Goal: Task Accomplishment & Management: Use online tool/utility

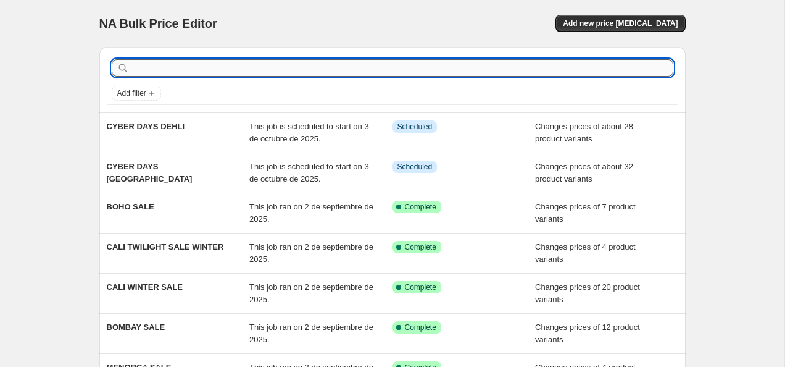
click at [235, 68] on input "text" at bounding box center [403, 67] width 542 height 17
click at [595, 23] on span "Add new price [MEDICAL_DATA]" at bounding box center [620, 24] width 115 height 10
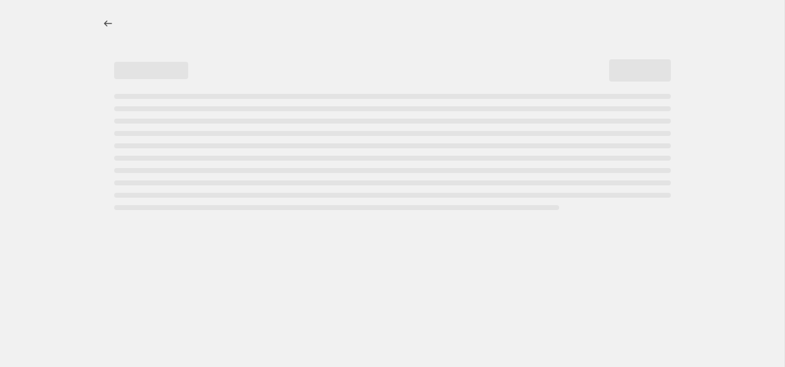
select select "percentage"
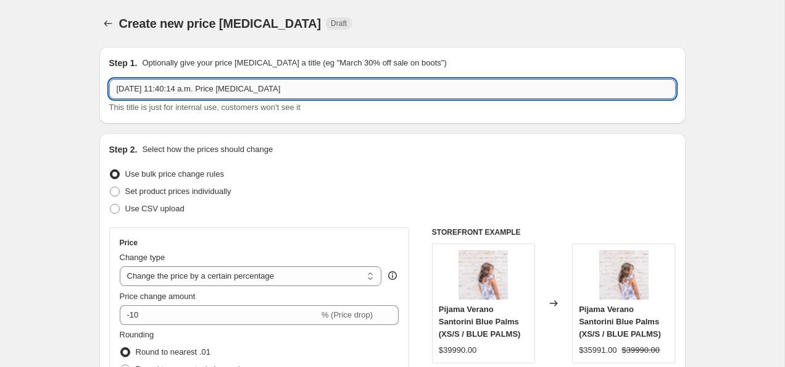
click at [207, 83] on input "[DATE] 11:40:14 a.m. Price [MEDICAL_DATA]" at bounding box center [392, 89] width 567 height 20
click at [207, 83] on input "2 oct 2025, 11:40:14 a.m. Price change job" at bounding box center [392, 89] width 567 height 20
type input "c"
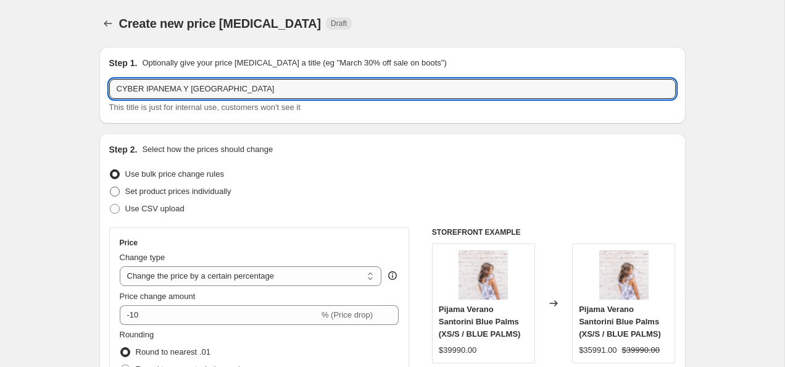
type input "CYBER IPANEMA Y CALI"
click at [176, 191] on span "Set product prices individually" at bounding box center [178, 190] width 106 height 9
click at [111, 187] on input "Set product prices individually" at bounding box center [110, 186] width 1 height 1
radio input "true"
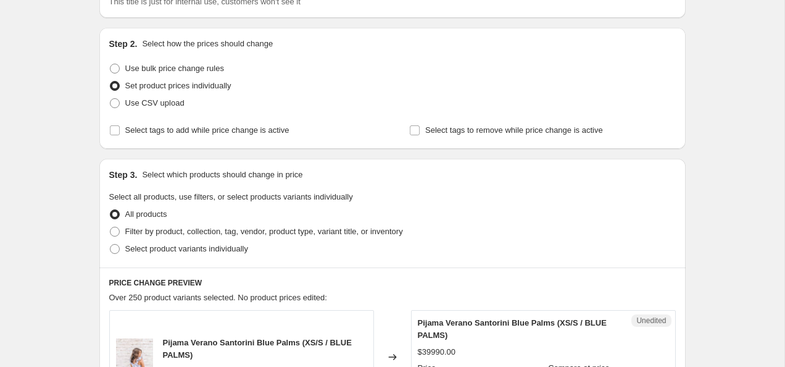
scroll to position [140, 0]
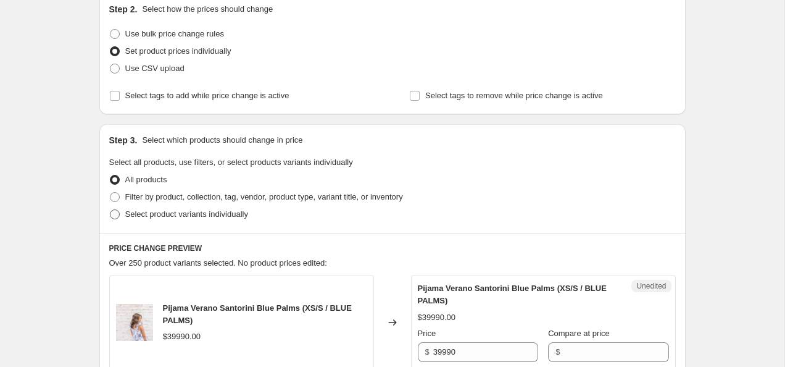
click at [113, 215] on span at bounding box center [115, 214] width 10 height 10
click at [111, 210] on input "Select product variants individually" at bounding box center [110, 209] width 1 height 1
radio input "true"
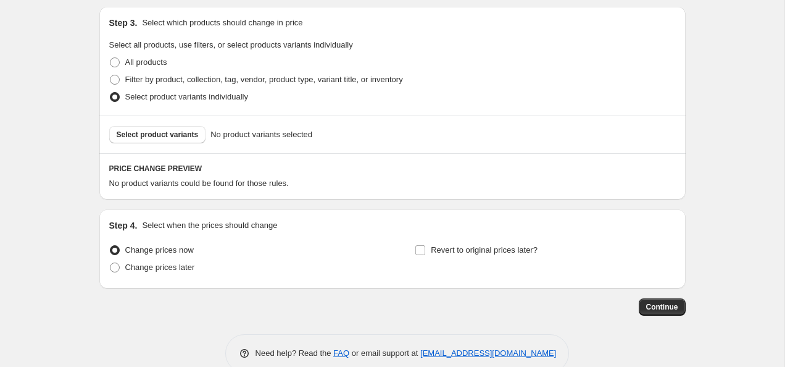
scroll to position [262, 0]
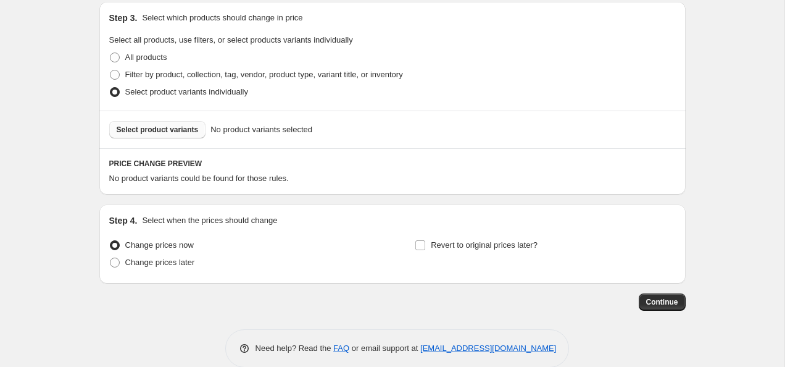
click at [186, 126] on span "Select product variants" at bounding box center [158, 130] width 82 height 10
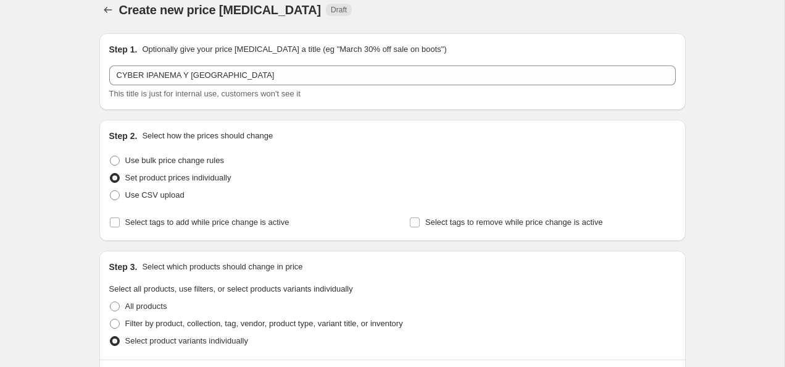
scroll to position [0, 0]
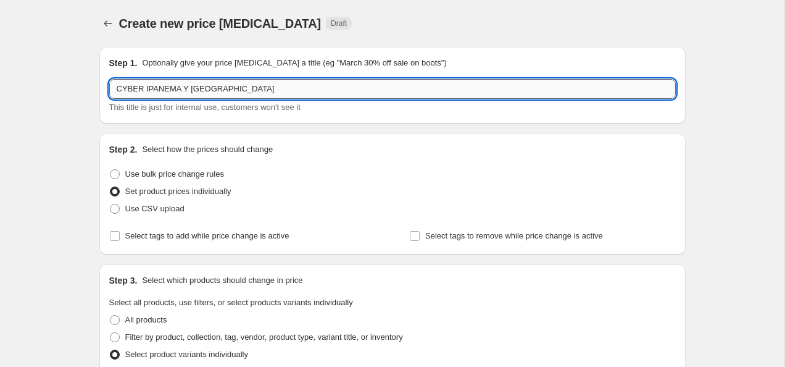
drag, startPoint x: 222, startPoint y: 86, endPoint x: 144, endPoint y: 86, distance: 77.2
click at [144, 86] on input "CYBER IPANEMA Y CALI" at bounding box center [392, 89] width 567 height 20
type input "CYBER DAYS TODOS"
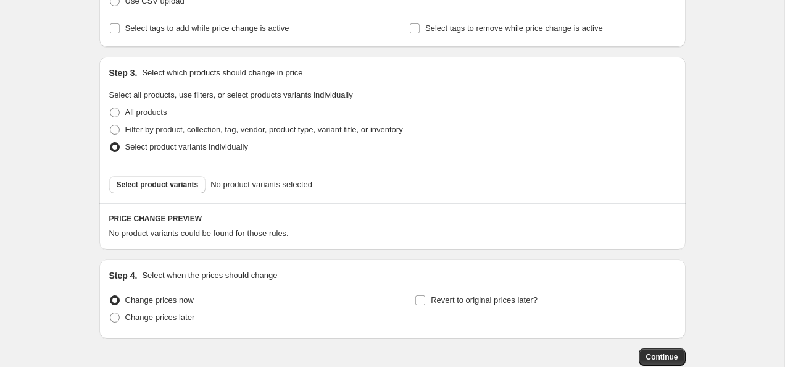
scroll to position [207, 0]
click at [147, 188] on span "Select product variants" at bounding box center [158, 185] width 82 height 10
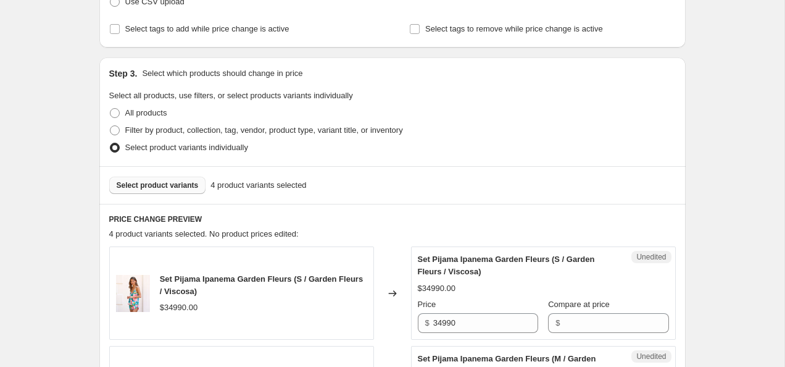
click at [183, 187] on span "Select product variants" at bounding box center [158, 185] width 82 height 10
click at [173, 180] on button "Select product variants" at bounding box center [157, 185] width 97 height 17
click at [167, 185] on span "Select product variants" at bounding box center [158, 185] width 82 height 10
click at [177, 181] on span "Select product variants" at bounding box center [158, 185] width 82 height 10
click at [167, 186] on span "Select product variants" at bounding box center [158, 185] width 82 height 10
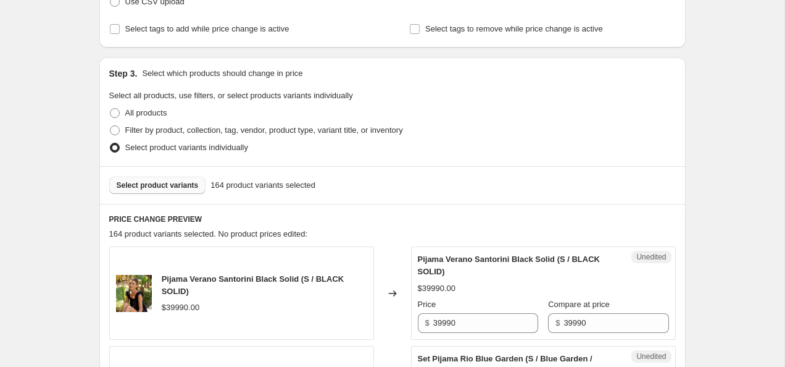
click at [146, 183] on span "Select product variants" at bounding box center [158, 185] width 82 height 10
click at [173, 180] on button "Select product variants" at bounding box center [157, 185] width 97 height 17
click at [177, 188] on span "Select product variants" at bounding box center [158, 185] width 82 height 10
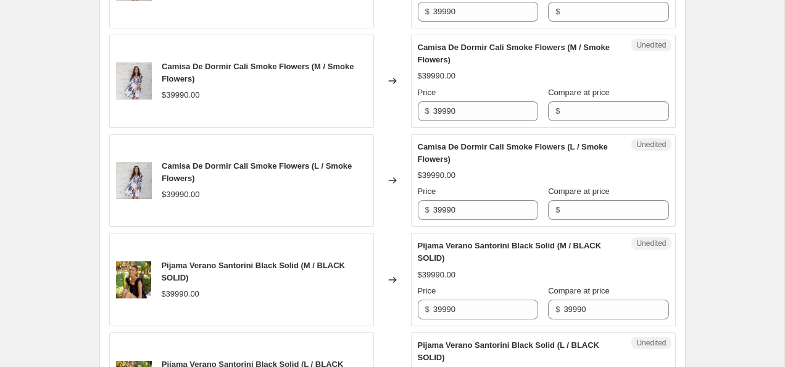
scroll to position [2295, 0]
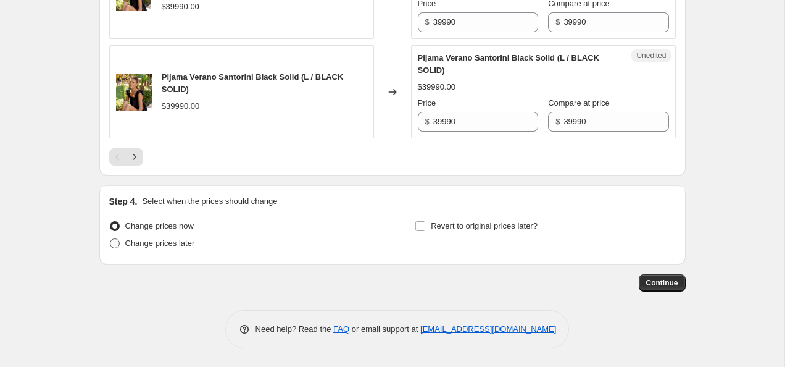
click at [123, 244] on label "Change prices later" at bounding box center [152, 243] width 86 height 17
click at [111, 239] on input "Change prices later" at bounding box center [110, 238] width 1 height 1
radio input "true"
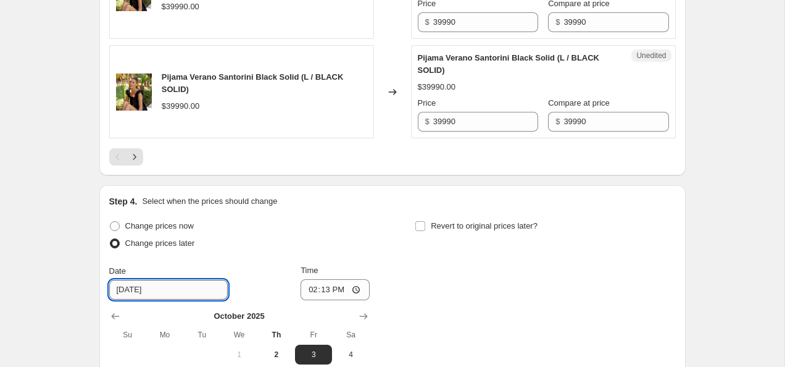
click at [152, 291] on input "[DATE]" at bounding box center [168, 290] width 119 height 20
click at [196, 285] on input "[DATE]" at bounding box center [168, 290] width 119 height 20
click at [219, 293] on div "Date 10/3/2025 Time 14:13" at bounding box center [239, 282] width 261 height 36
click at [133, 291] on input "[DATE]" at bounding box center [168, 290] width 119 height 20
click at [356, 288] on input "14:13" at bounding box center [335, 289] width 69 height 21
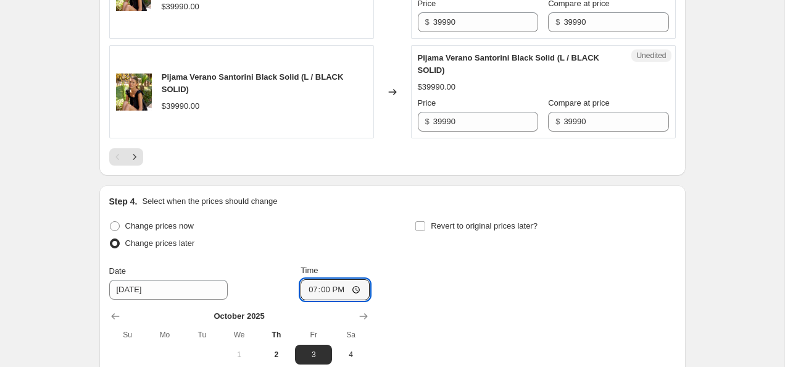
type input "19:00"
click at [509, 262] on div "Change prices now Change prices later Date [DATE] Time 19:00 [DATE] Su Mo Tu We…" at bounding box center [392, 330] width 567 height 226
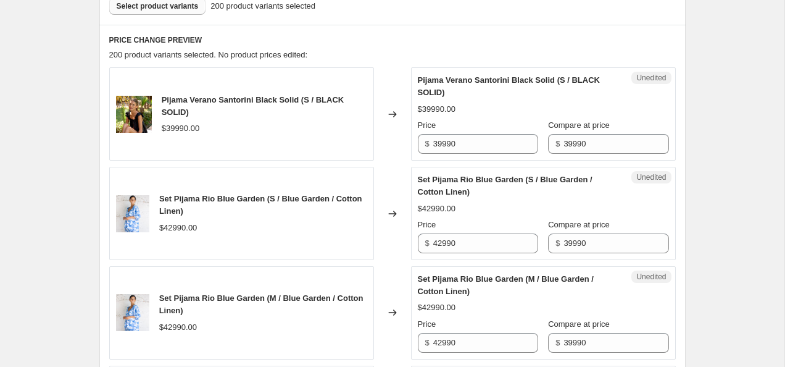
scroll to position [388, 0]
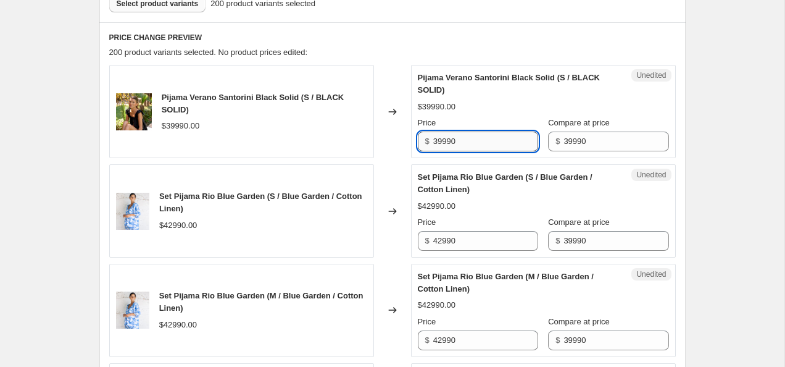
click at [438, 139] on input "39990" at bounding box center [485, 142] width 105 height 20
type input "29990"
click at [516, 180] on span "Set Pijama Rio Blue Garden (S / Blue Garden / Cotton Linen)" at bounding box center [505, 183] width 175 height 22
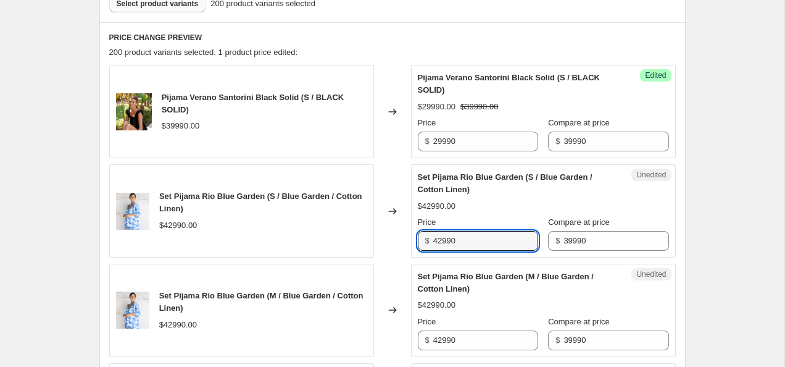
drag, startPoint x: 485, startPoint y: 243, endPoint x: 425, endPoint y: 240, distance: 59.9
click at [425, 240] on div "$ 42990" at bounding box center [478, 241] width 120 height 20
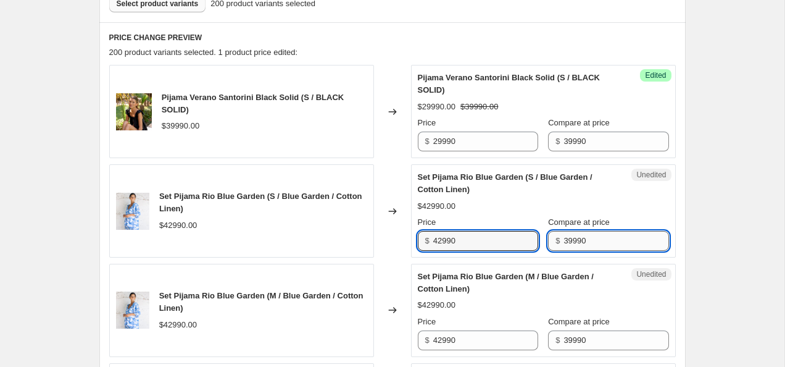
click at [609, 237] on input "39990" at bounding box center [616, 241] width 105 height 20
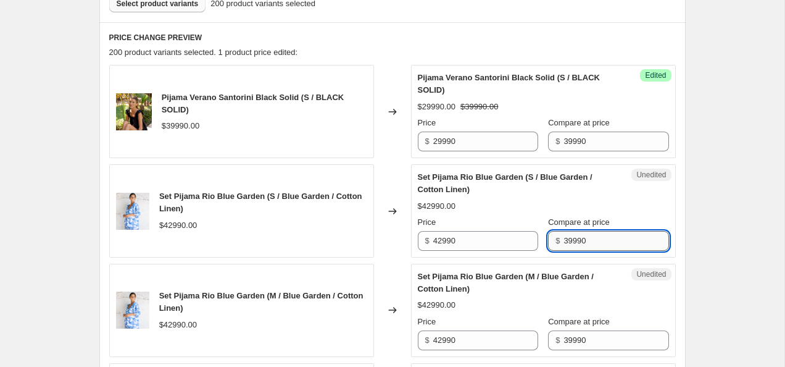
click at [609, 237] on input "39990" at bounding box center [616, 241] width 105 height 20
paste input "42"
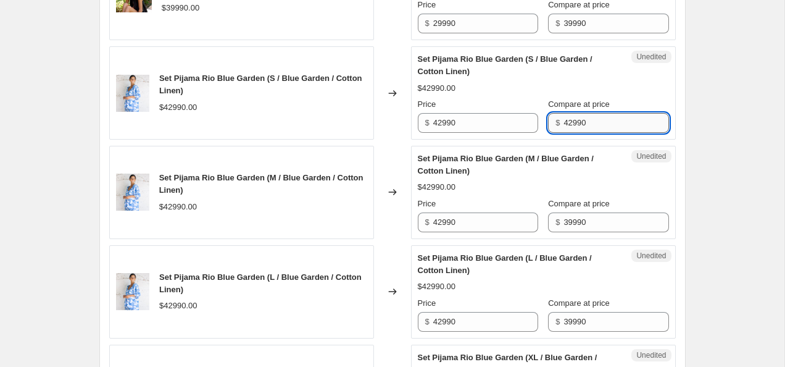
scroll to position [500, 0]
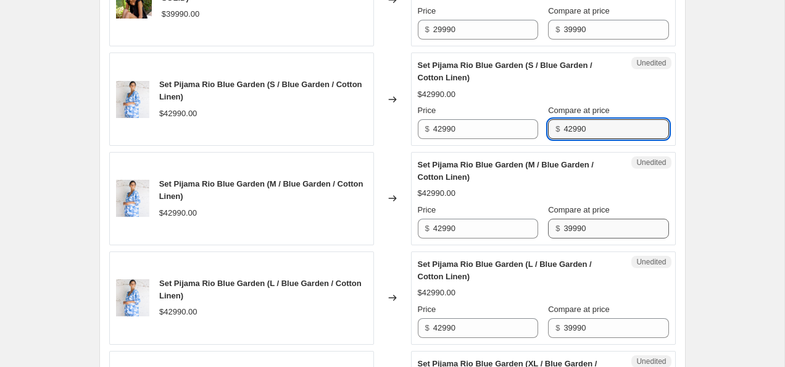
type input "42990"
click at [606, 227] on input "39990" at bounding box center [616, 229] width 105 height 20
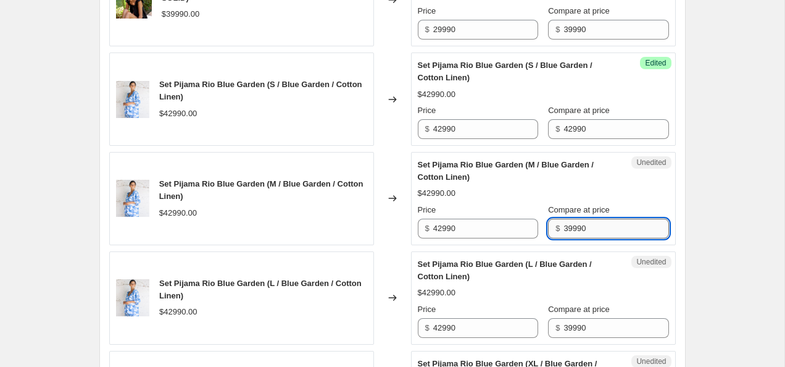
click at [606, 227] on input "39990" at bounding box center [616, 229] width 105 height 20
paste input "42"
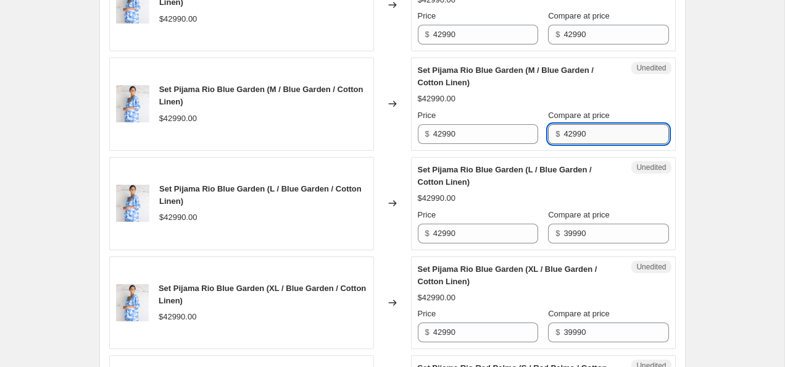
type input "42990"
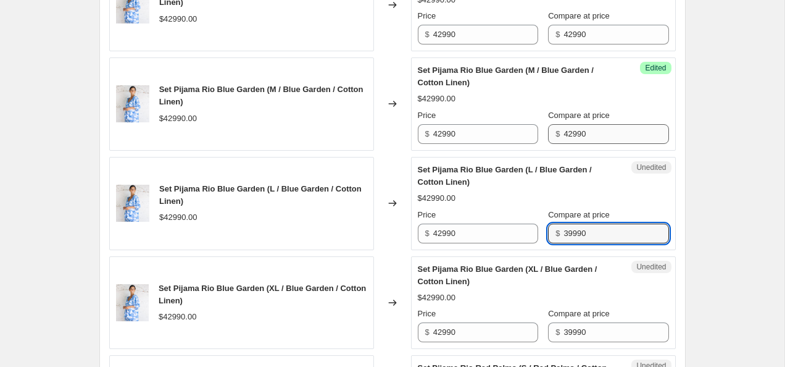
click at [606, 233] on input "39990" at bounding box center [616, 234] width 105 height 20
paste input "42"
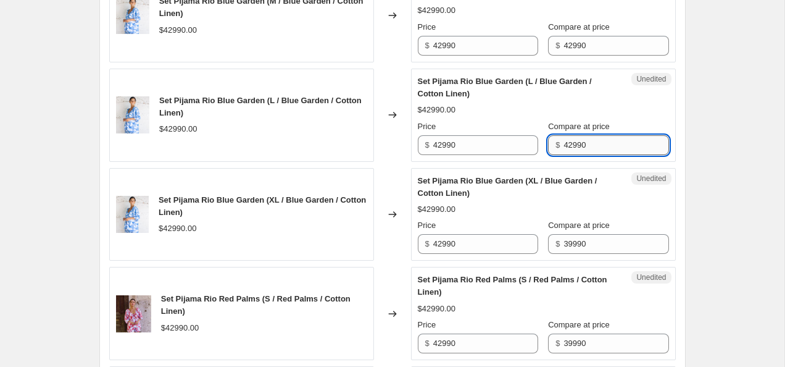
scroll to position [687, 0]
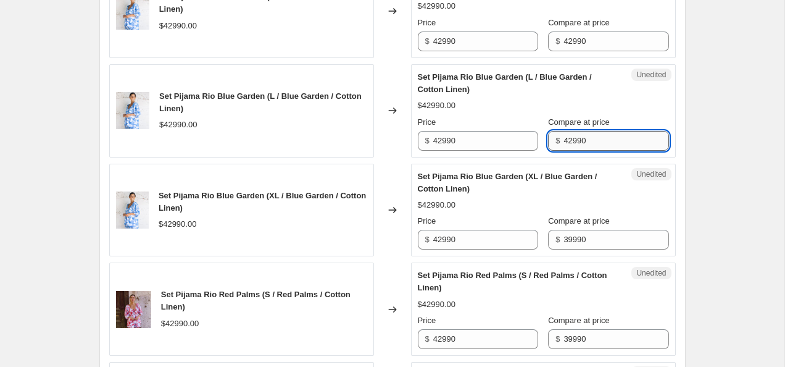
type input "42990"
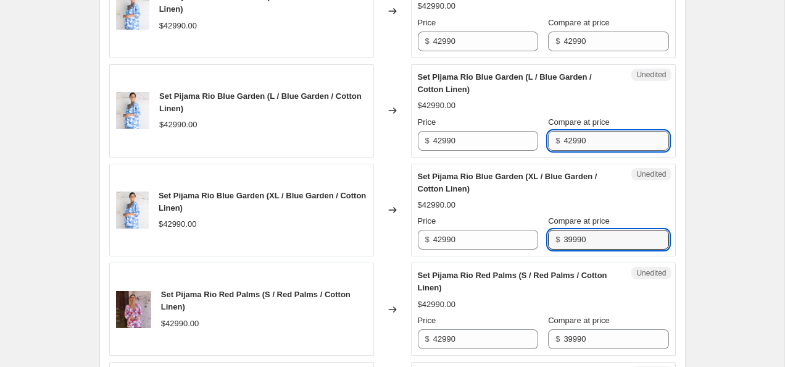
click at [606, 242] on input "39990" at bounding box center [616, 240] width 105 height 20
paste input "42"
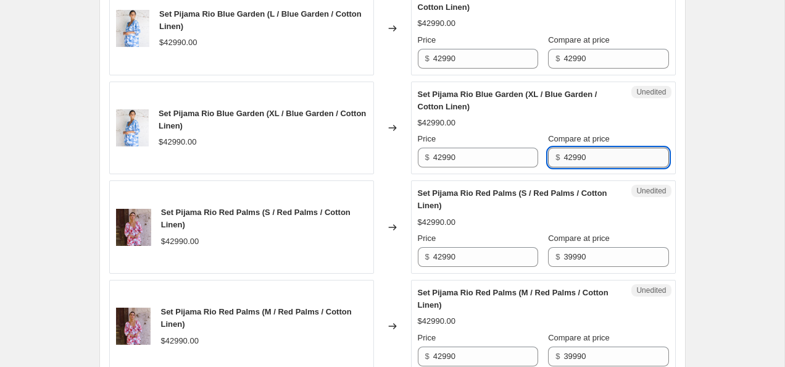
scroll to position [775, 0]
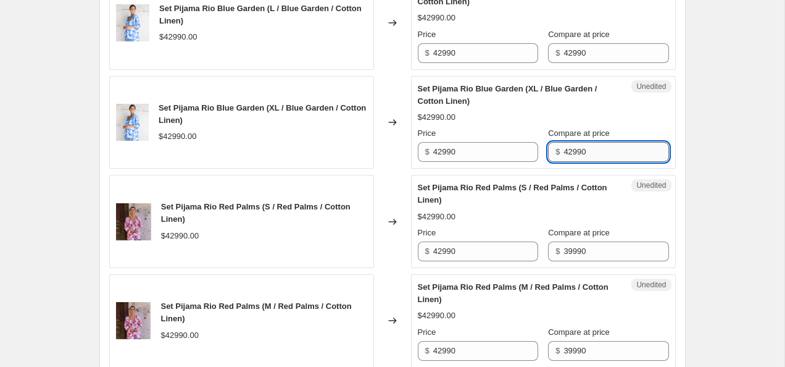
type input "42990"
click at [606, 247] on input "39990" at bounding box center [616, 251] width 105 height 20
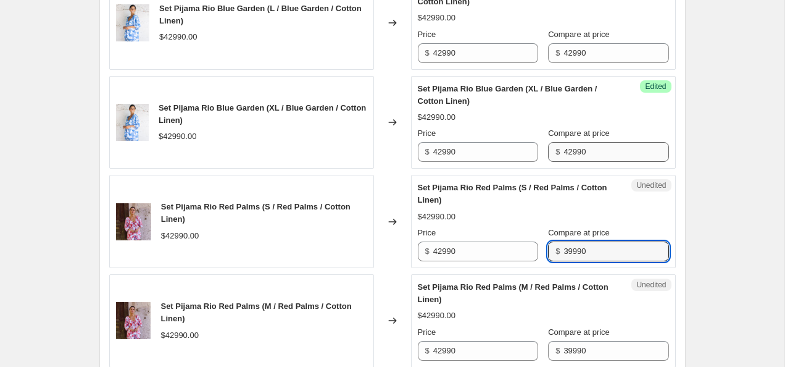
click at [606, 247] on input "39990" at bounding box center [616, 251] width 105 height 20
paste input "42"
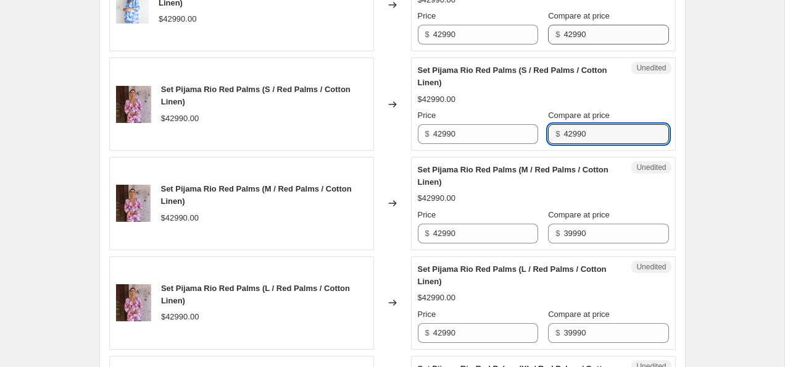
scroll to position [897, 0]
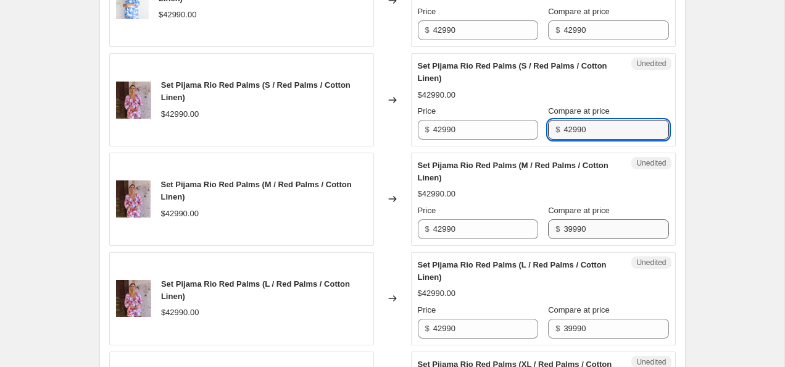
type input "42990"
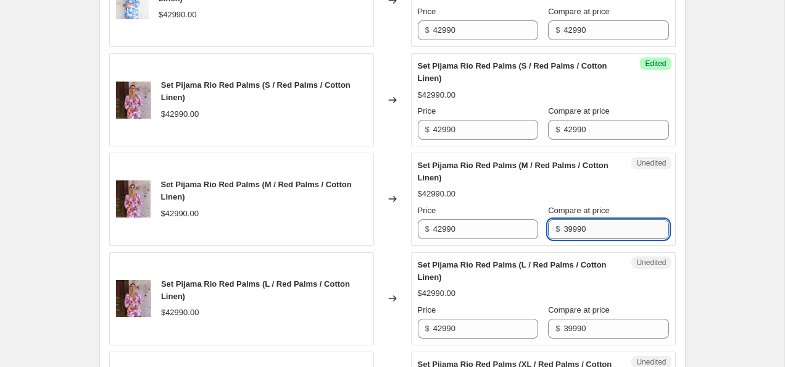
click at [610, 222] on input "39990" at bounding box center [616, 229] width 105 height 20
paste input "42"
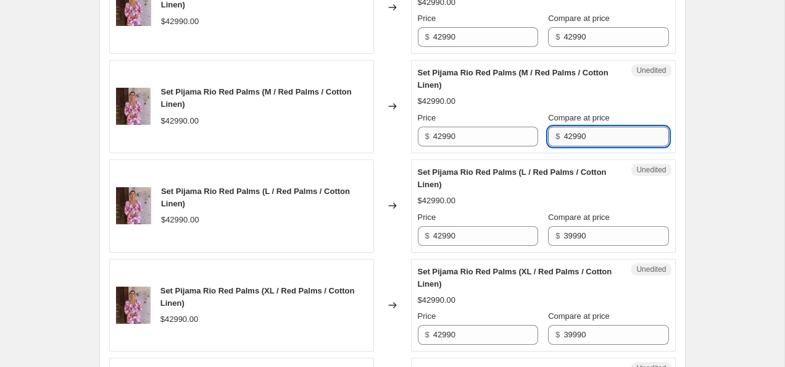
type input "42990"
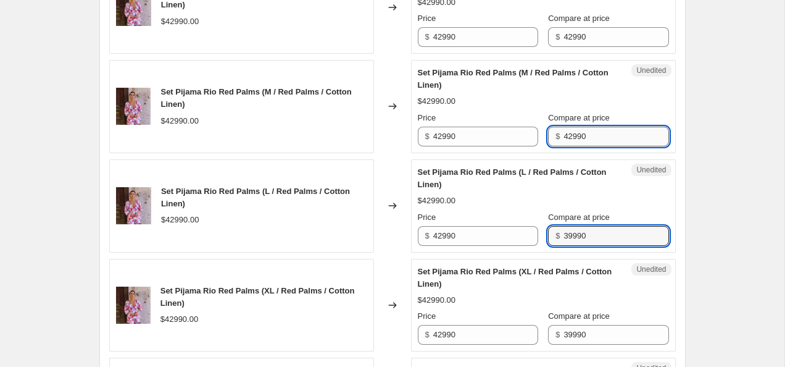
click at [609, 237] on input "39990" at bounding box center [616, 236] width 105 height 20
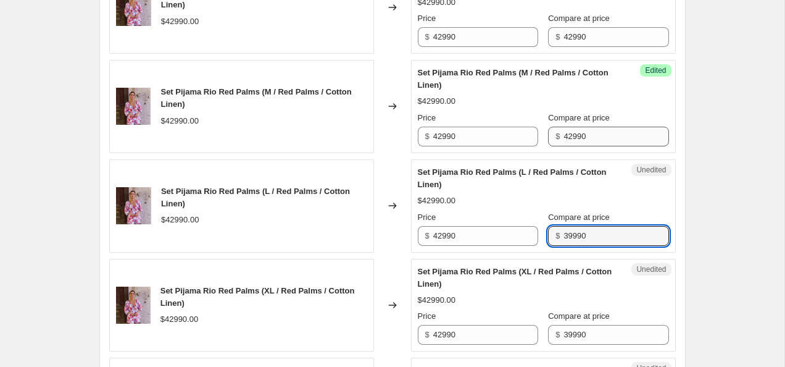
click at [609, 237] on input "39990" at bounding box center [616, 236] width 105 height 20
paste input "42"
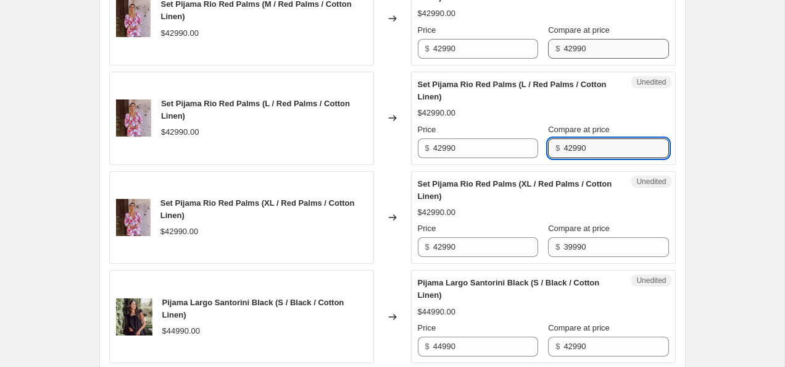
scroll to position [1076, 0]
type input "42990"
click at [609, 237] on div "Compare at price $ 39990" at bounding box center [608, 240] width 120 height 35
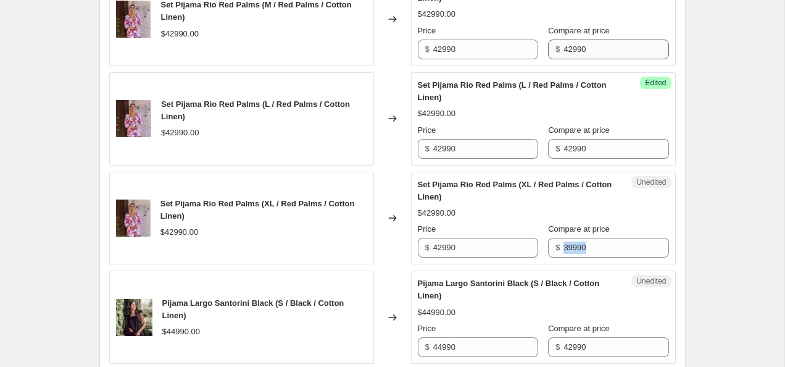
click at [609, 237] on div "Compare at price $ 39990" at bounding box center [608, 240] width 120 height 35
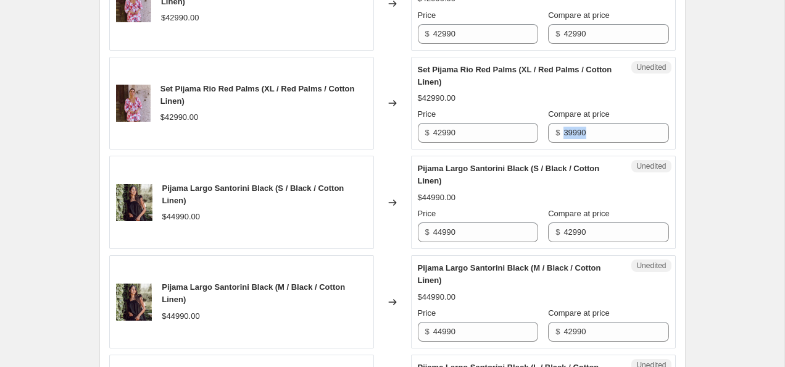
scroll to position [1197, 0]
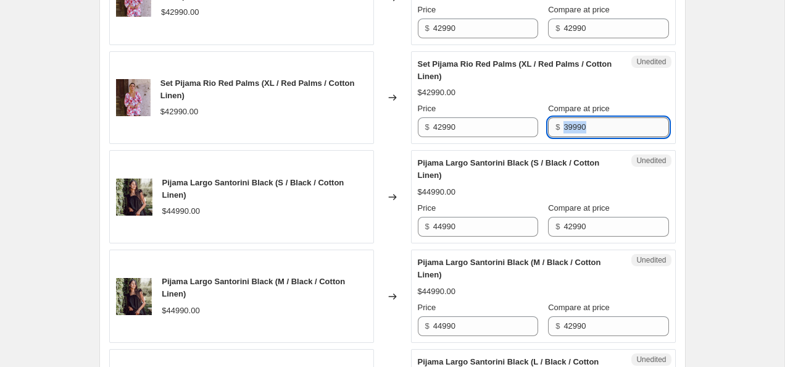
click at [600, 130] on input "39990" at bounding box center [616, 127] width 105 height 20
paste input "42"
type input "42990"
click at [497, 226] on input "44990" at bounding box center [485, 227] width 105 height 20
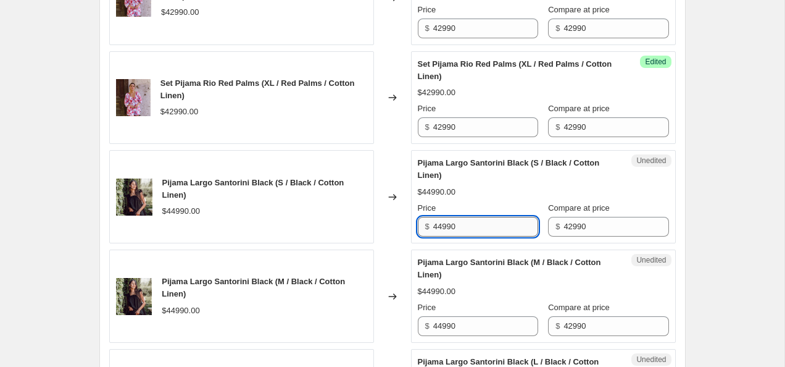
click at [497, 226] on input "44990" at bounding box center [485, 227] width 105 height 20
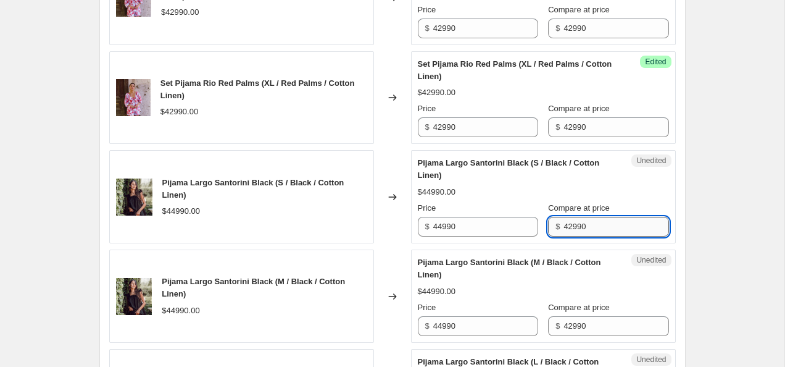
click at [568, 222] on input "42990" at bounding box center [616, 227] width 105 height 20
paste input "4"
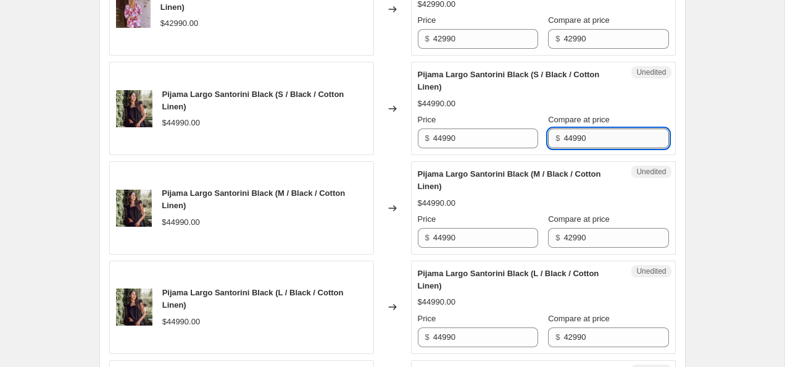
type input "44990"
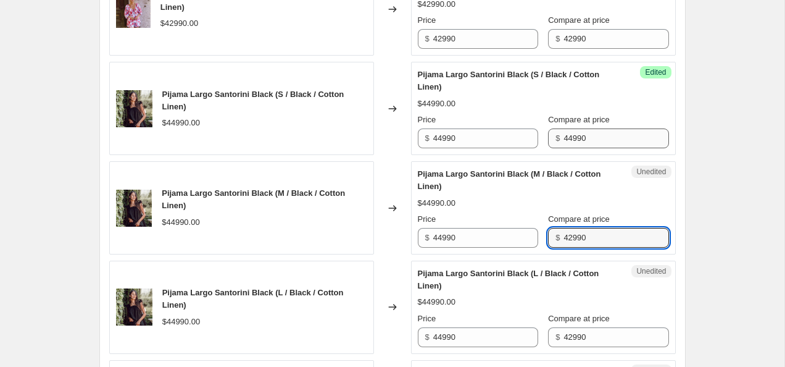
click at [568, 233] on input "42990" at bounding box center [616, 238] width 105 height 20
paste input "4"
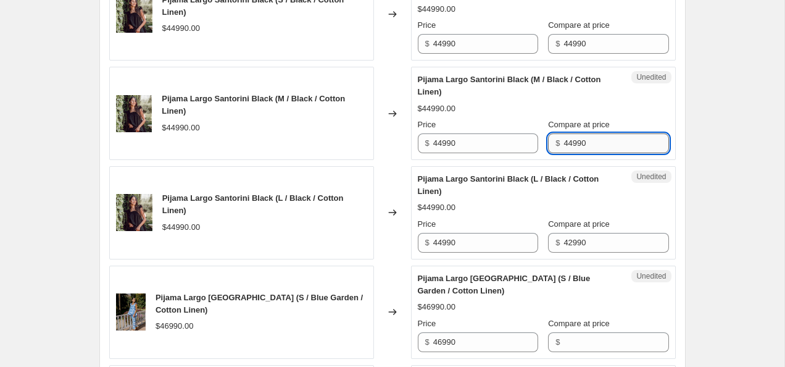
scroll to position [1380, 0]
type input "44990"
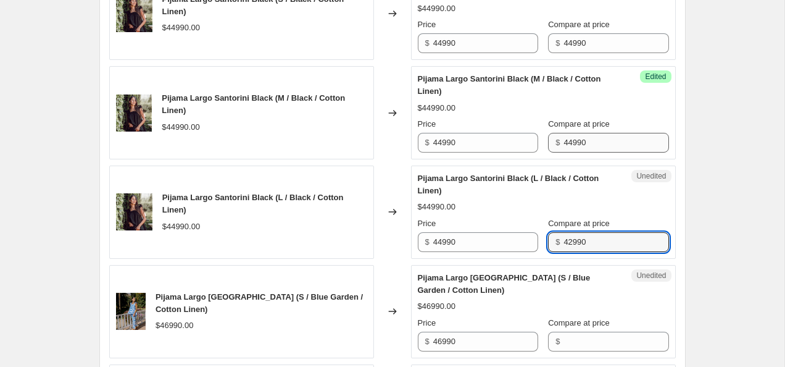
click at [568, 245] on input "42990" at bounding box center [616, 242] width 105 height 20
paste input "4"
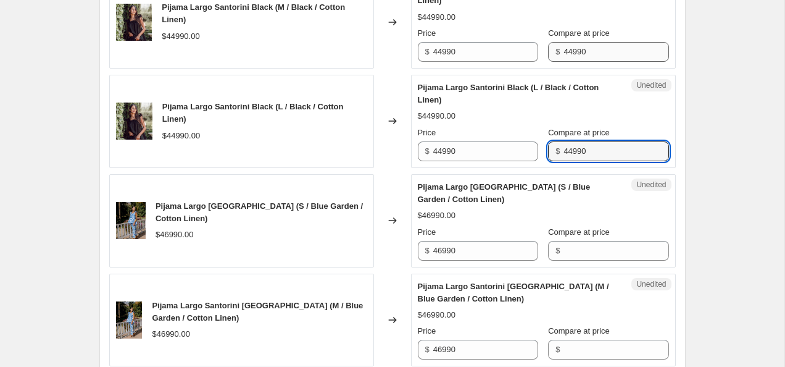
scroll to position [1486, 0]
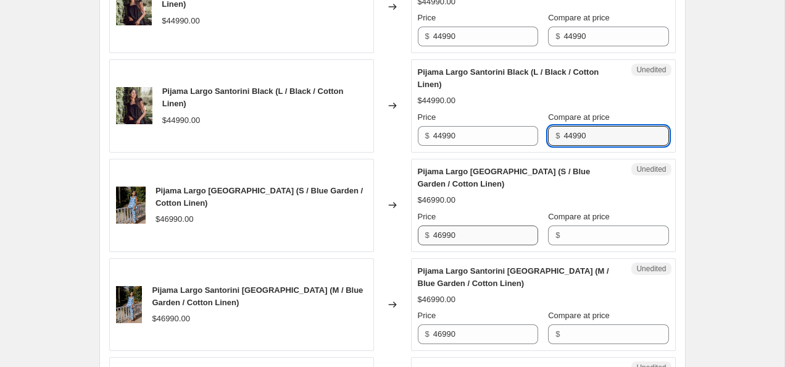
type input "44990"
click at [508, 235] on input "46990" at bounding box center [485, 235] width 105 height 20
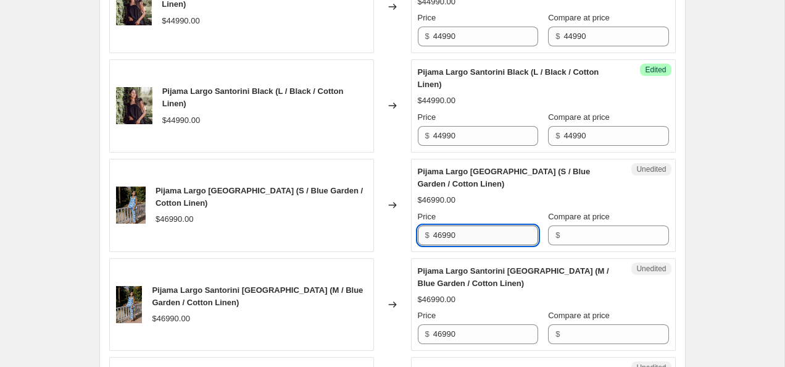
click at [508, 235] on input "46990" at bounding box center [485, 235] width 105 height 20
click at [591, 241] on input "Compare at price" at bounding box center [616, 235] width 105 height 20
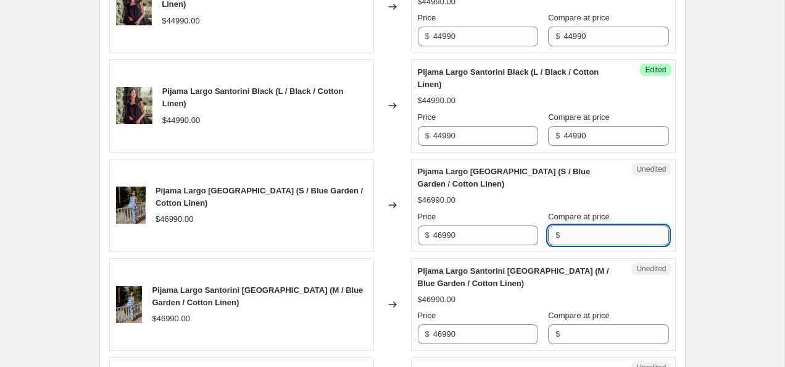
paste input "46990"
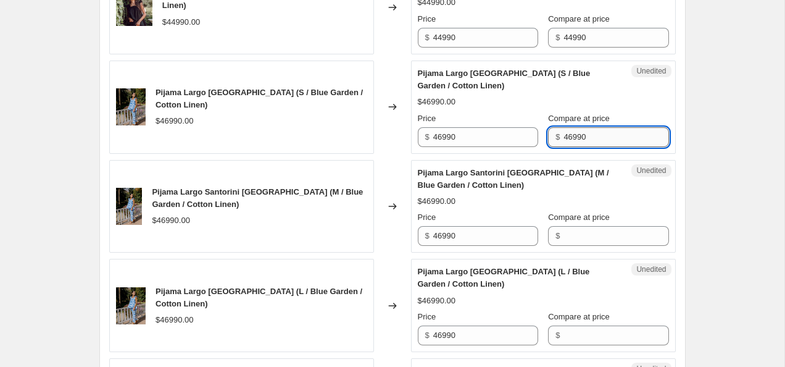
scroll to position [1593, 0]
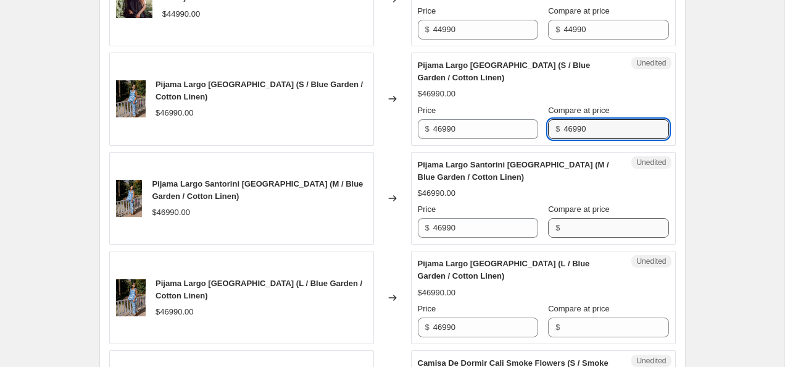
type input "46990"
click at [596, 233] on input "Compare at price" at bounding box center [616, 228] width 105 height 20
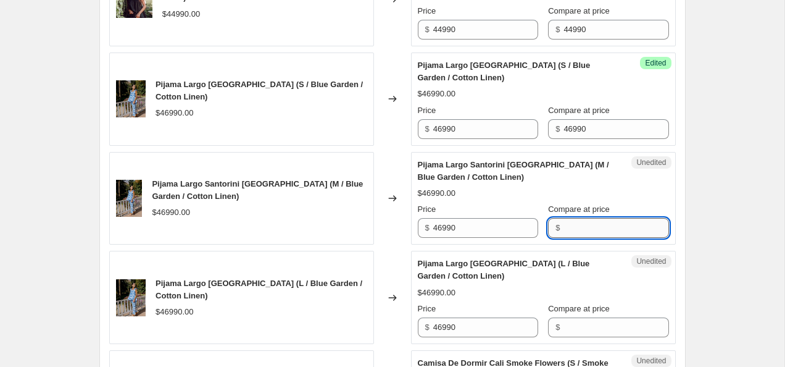
paste input "46990"
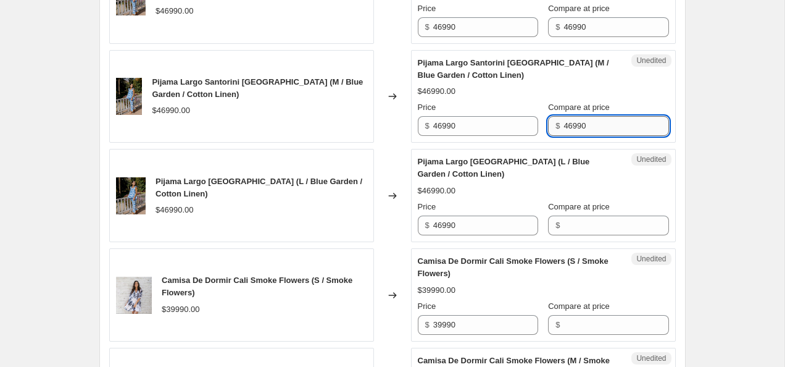
scroll to position [1691, 0]
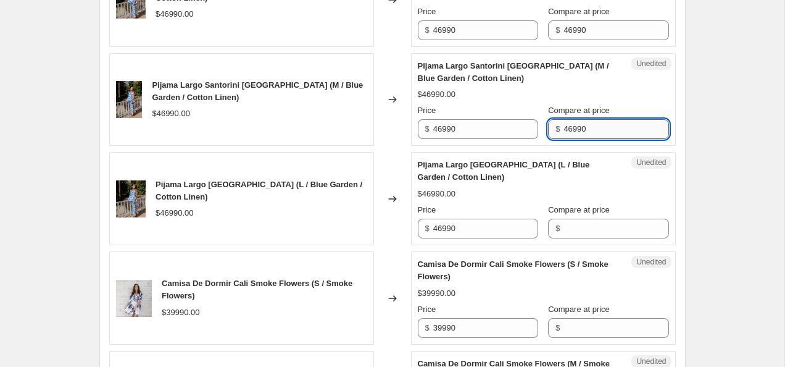
type input "46990"
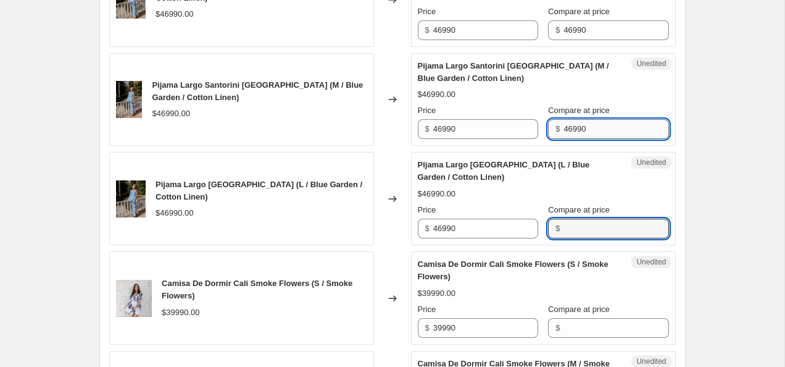
click at [596, 233] on input "Compare at price" at bounding box center [616, 229] width 105 height 20
paste input "46990"
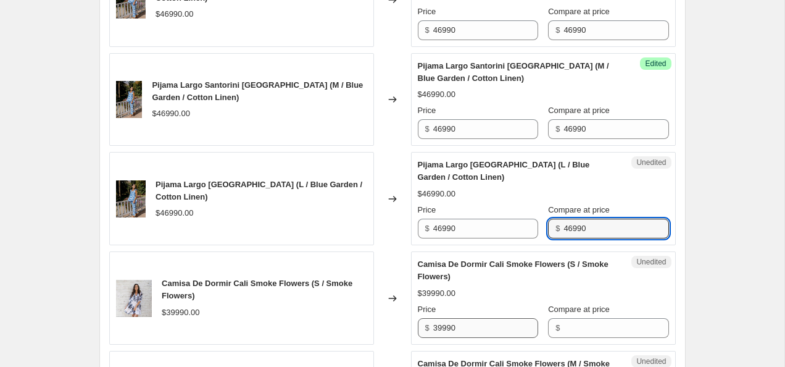
type input "46990"
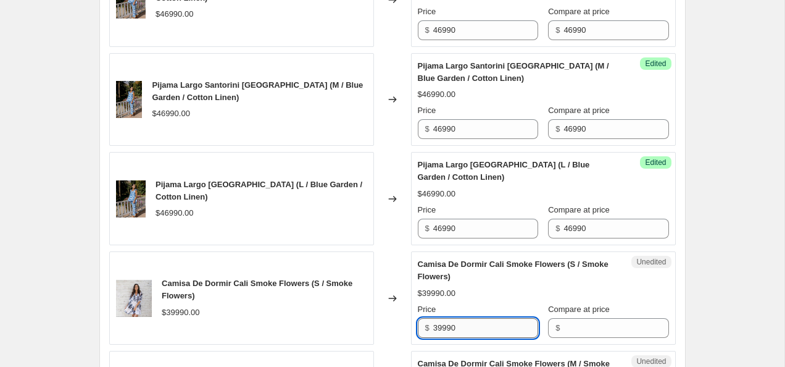
click at [477, 327] on input "39990" at bounding box center [485, 328] width 105 height 20
click at [572, 332] on input "Compare at price" at bounding box center [616, 328] width 105 height 20
paste input "39990"
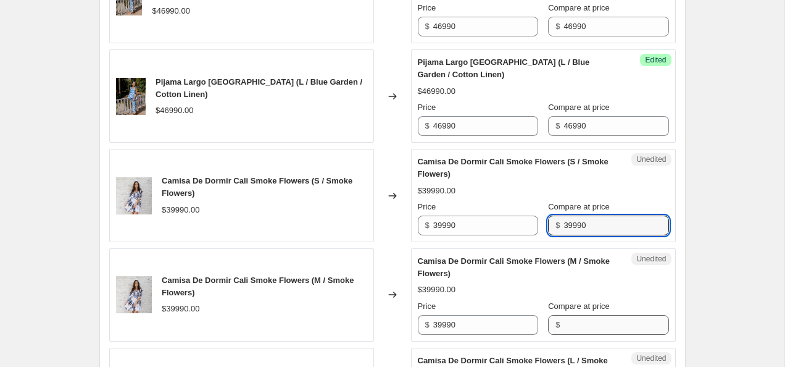
type input "39990"
click at [574, 328] on input "Compare at price" at bounding box center [616, 325] width 105 height 20
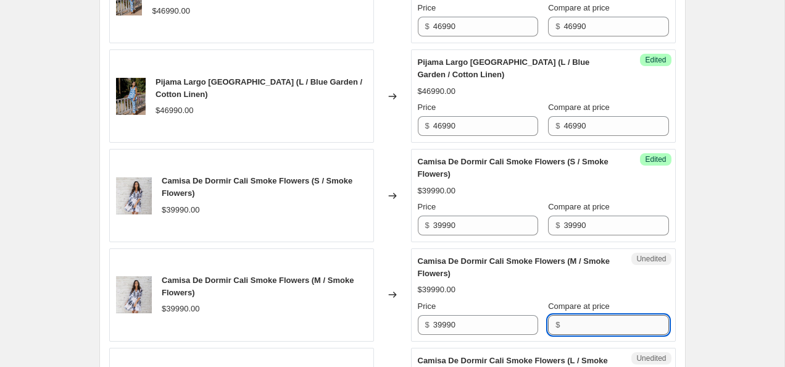
paste input "39990"
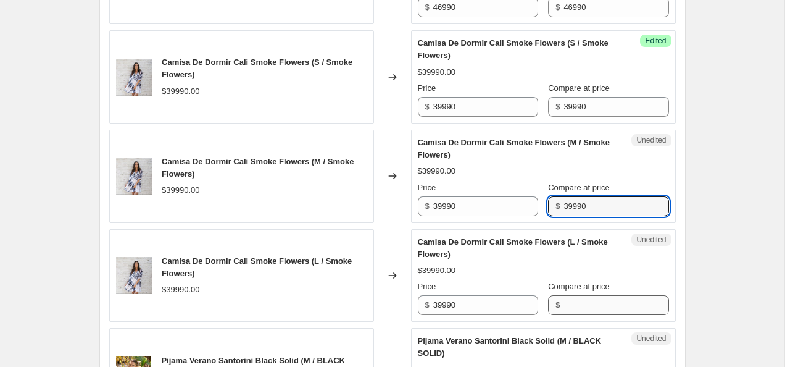
type input "39990"
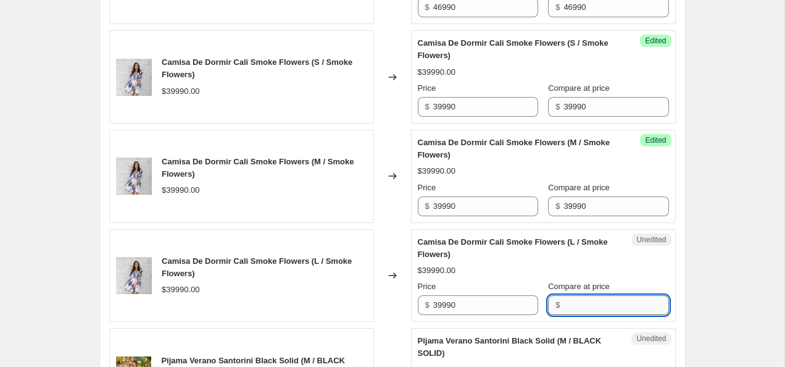
click at [581, 307] on input "Compare at price" at bounding box center [616, 305] width 105 height 20
paste input "39990"
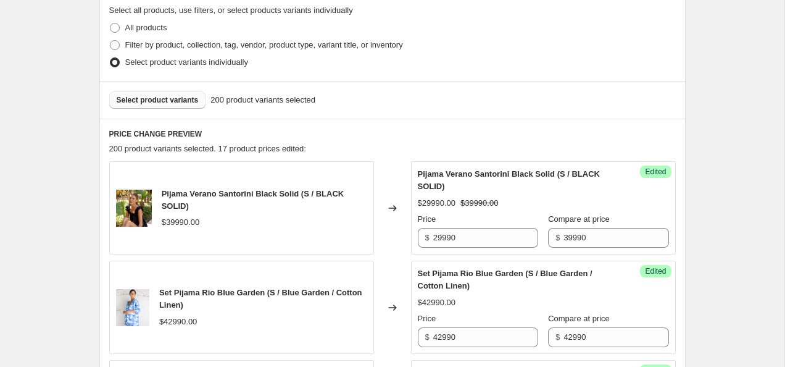
scroll to position [291, 0]
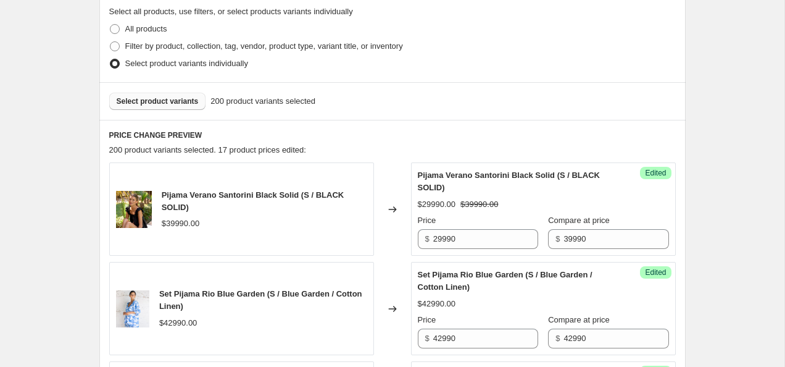
type input "39990"
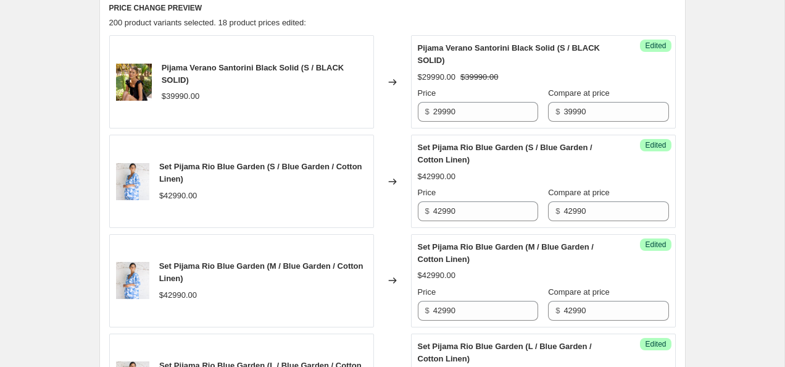
scroll to position [434, 0]
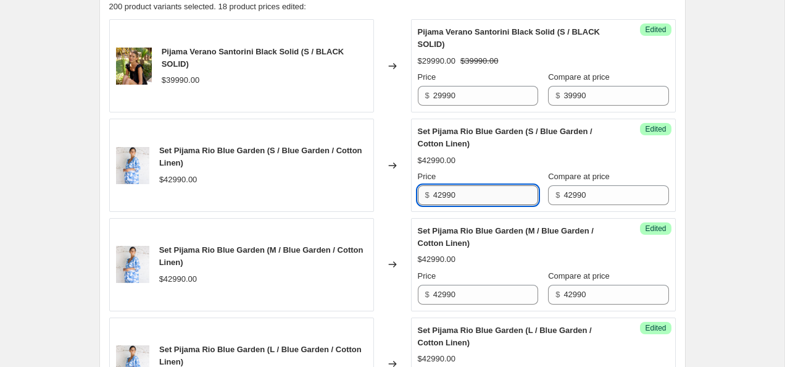
click at [438, 194] on input "42990" at bounding box center [485, 195] width 105 height 20
click at [472, 194] on input "32990" at bounding box center [485, 195] width 105 height 20
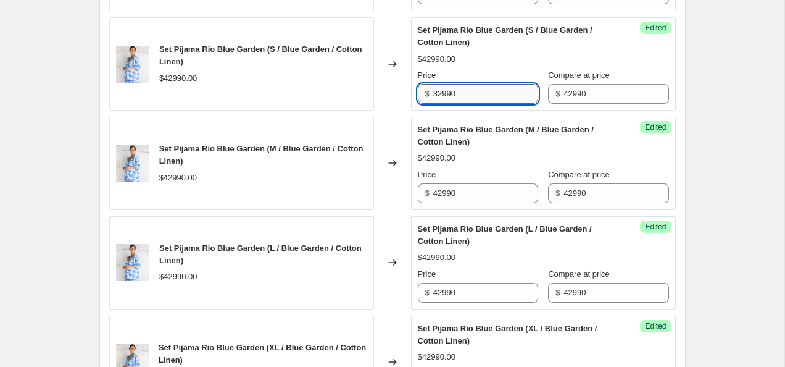
scroll to position [539, 0]
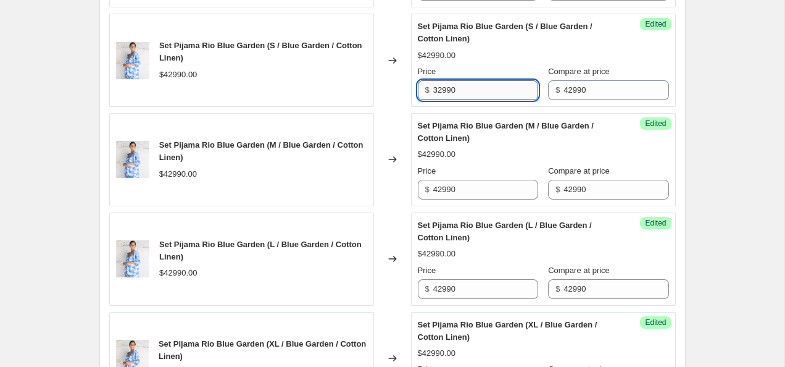
type input "32990"
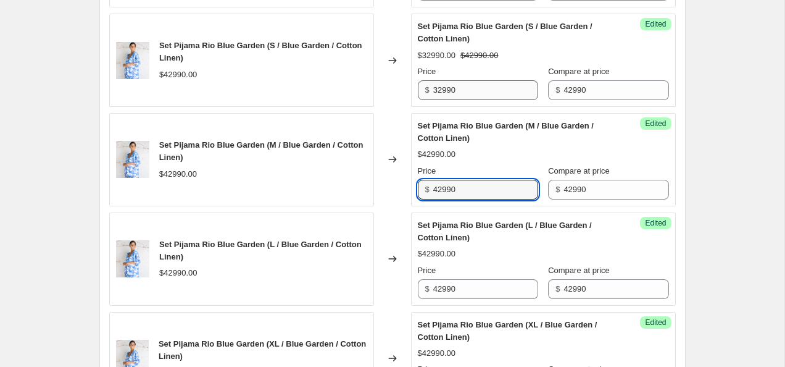
click at [472, 195] on input "42990" at bounding box center [485, 190] width 105 height 20
paste input "3"
type input "32990"
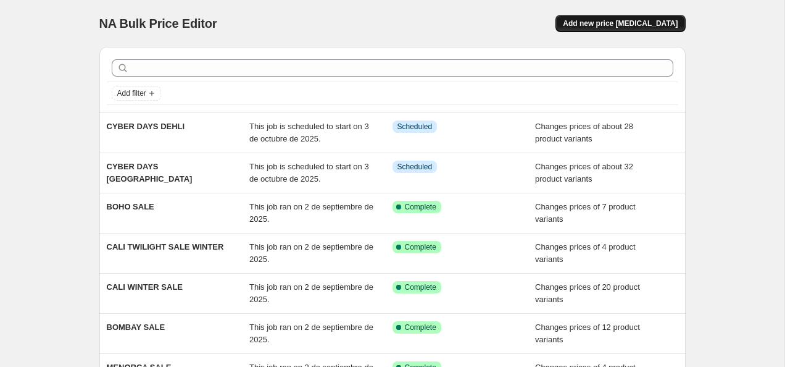
click at [622, 27] on span "Add new price [MEDICAL_DATA]" at bounding box center [620, 24] width 115 height 10
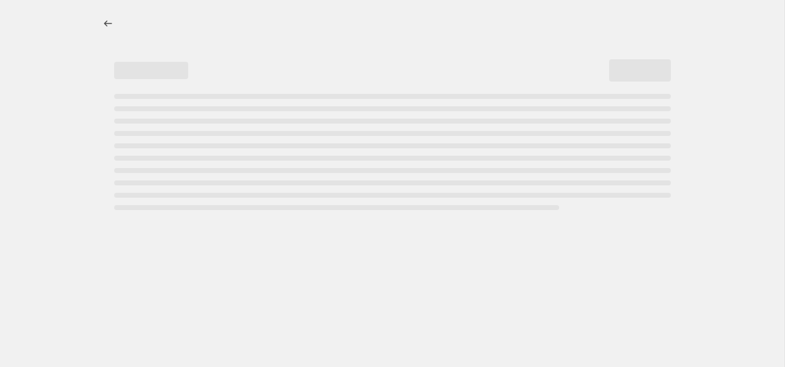
select select "percentage"
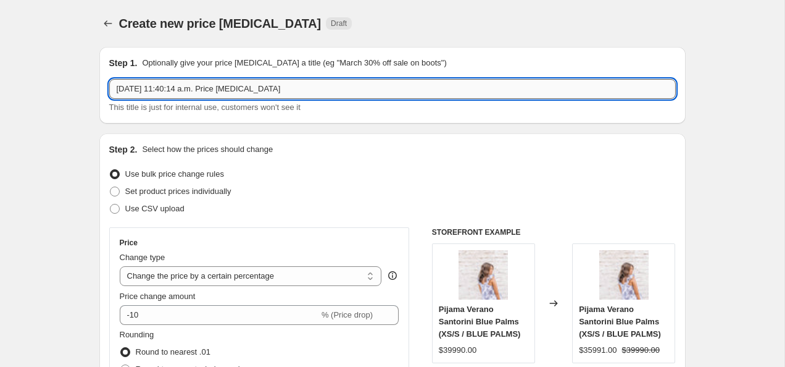
click at [218, 82] on input "2 oct 2025, 11:40:14 a.m. Price change job" at bounding box center [392, 89] width 567 height 20
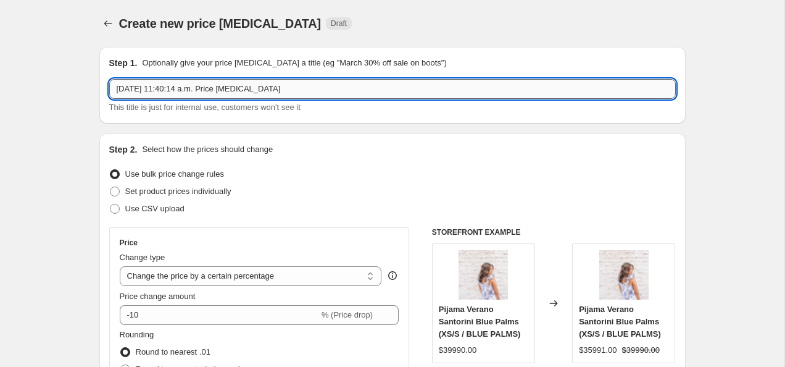
click at [218, 82] on input "2 oct 2025, 11:40:14 a.m. Price change job" at bounding box center [392, 89] width 567 height 20
type input "CYBER DAYS TODOS QUE FALTAN"
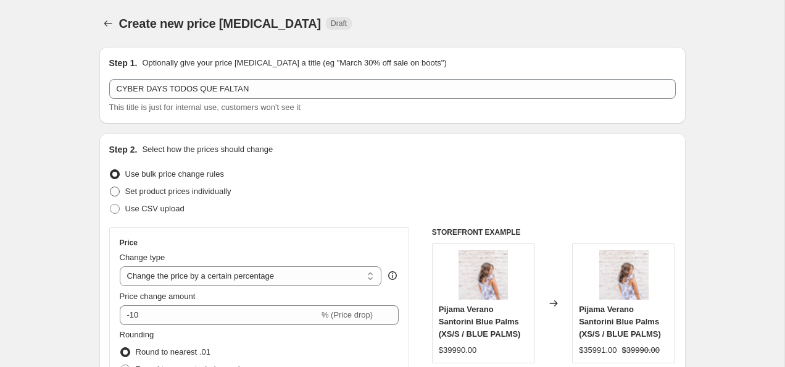
click at [188, 195] on span "Set product prices individually" at bounding box center [178, 190] width 106 height 9
click at [111, 187] on input "Set product prices individually" at bounding box center [110, 186] width 1 height 1
radio input "true"
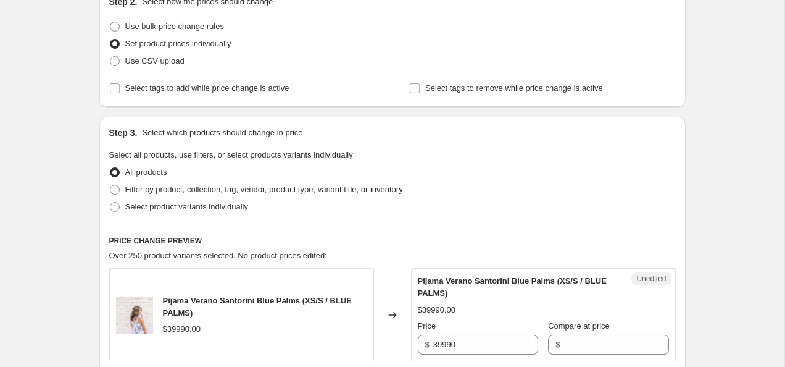
scroll to position [150, 0]
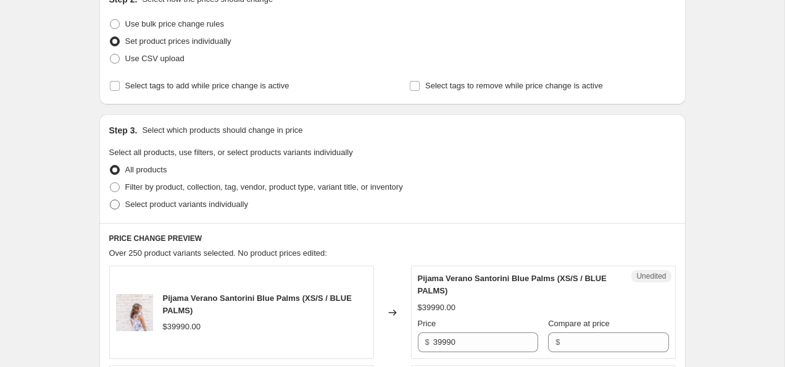
click at [188, 207] on span "Select product variants individually" at bounding box center [186, 203] width 123 height 9
click at [111, 200] on input "Select product variants individually" at bounding box center [110, 199] width 1 height 1
radio input "true"
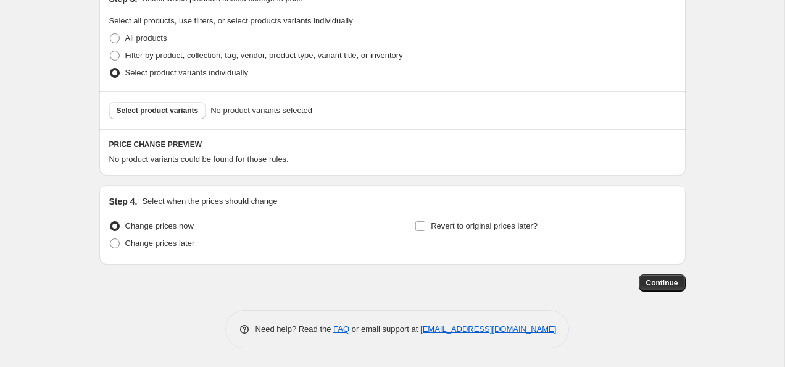
scroll to position [282, 0]
click at [121, 243] on label "Change prices later" at bounding box center [152, 243] width 86 height 17
click at [111, 239] on input "Change prices later" at bounding box center [110, 238] width 1 height 1
radio input "true"
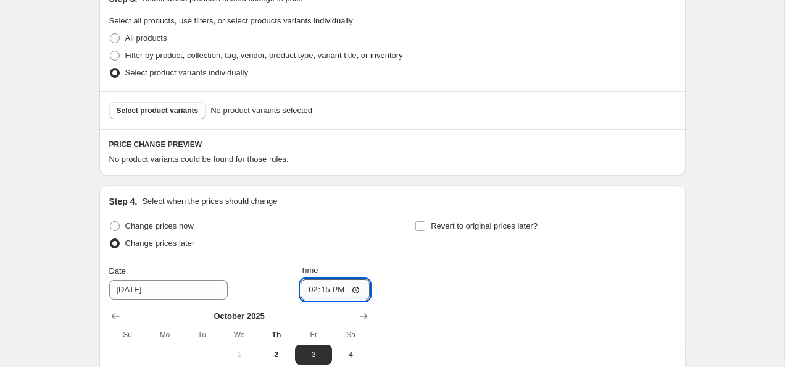
click at [357, 290] on input "14:15" at bounding box center [335, 289] width 69 height 21
type input "19:00"
click at [448, 299] on div "Change prices now Change prices later Date [DATE] Time 19:00 [DATE] Su Mo Tu We…" at bounding box center [392, 330] width 567 height 226
click at [198, 115] on button "Select product variants" at bounding box center [157, 110] width 97 height 17
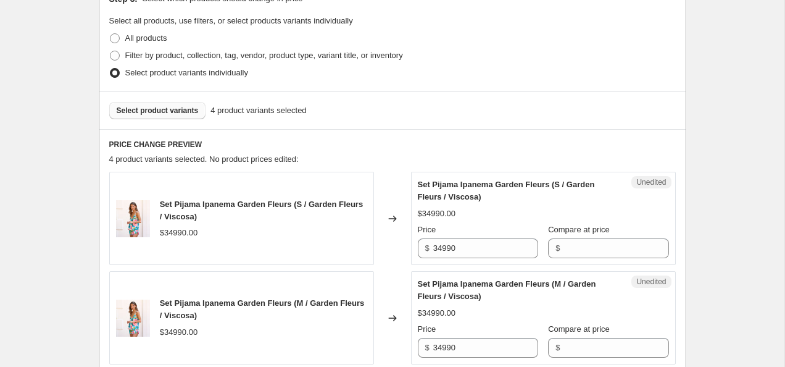
click at [177, 103] on button "Select product variants" at bounding box center [157, 110] width 97 height 17
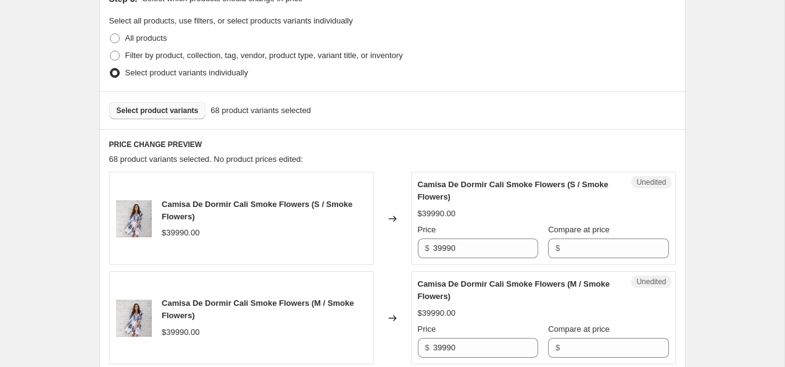
click at [169, 106] on span "Select product variants" at bounding box center [158, 111] width 82 height 10
click at [161, 105] on button "Select product variants" at bounding box center [157, 110] width 97 height 17
click at [153, 107] on span "Select product variants" at bounding box center [158, 111] width 82 height 10
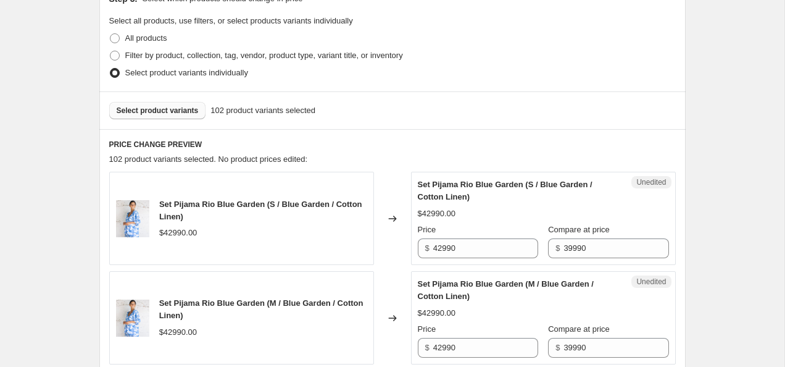
click at [175, 110] on span "Select product variants" at bounding box center [158, 111] width 82 height 10
click at [157, 110] on span "Select product variants" at bounding box center [158, 111] width 82 height 10
click at [177, 109] on span "Select product variants" at bounding box center [158, 111] width 82 height 10
click at [141, 111] on span "Select product variants" at bounding box center [158, 111] width 82 height 10
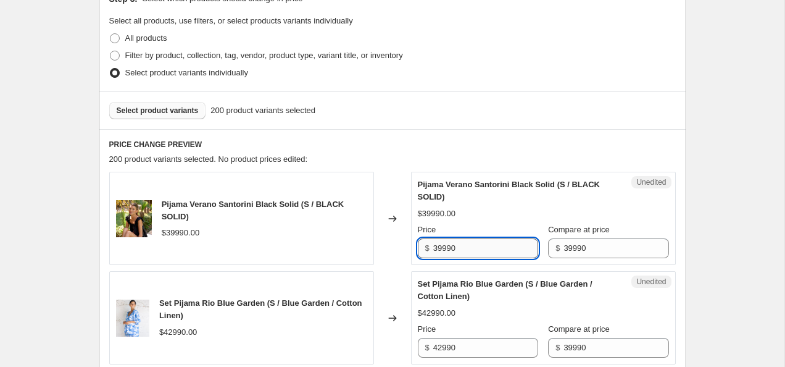
click at [437, 246] on input "39990" at bounding box center [485, 248] width 105 height 20
type input "29990"
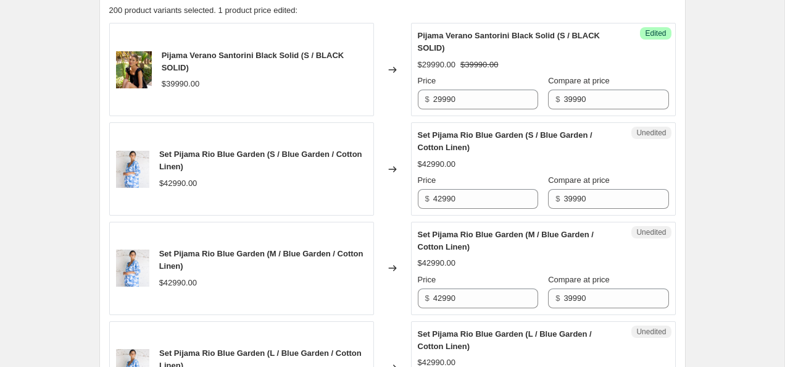
scroll to position [451, 0]
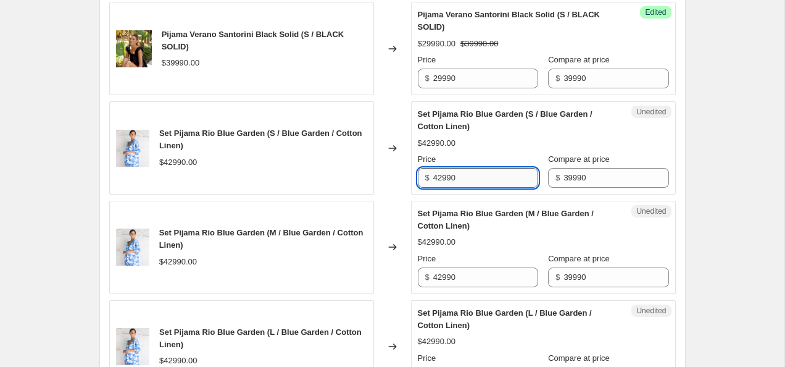
click at [474, 182] on input "42990" at bounding box center [485, 178] width 105 height 20
click at [599, 172] on input "39990" at bounding box center [616, 178] width 105 height 20
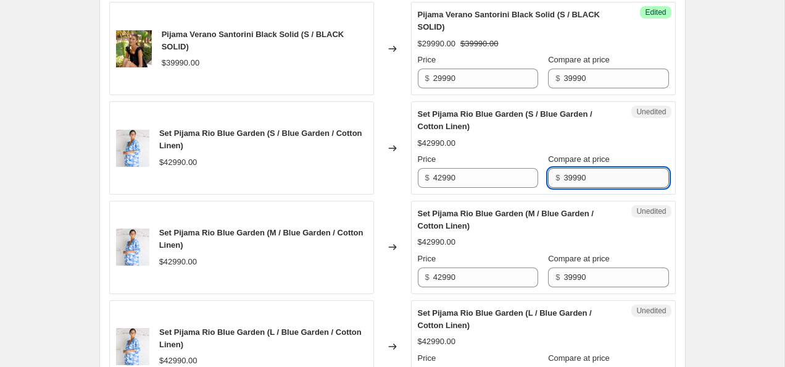
click at [599, 172] on input "39990" at bounding box center [616, 178] width 105 height 20
paste input "42"
type input "42990"
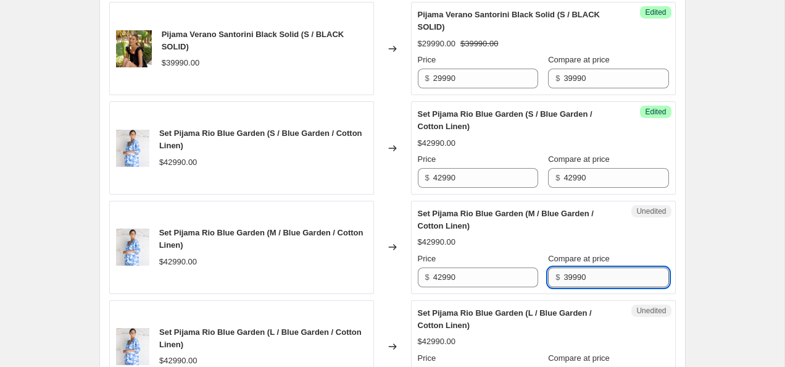
click at [593, 280] on input "39990" at bounding box center [616, 277] width 105 height 20
click at [593, 279] on input "39990" at bounding box center [616, 277] width 105 height 20
paste input "42"
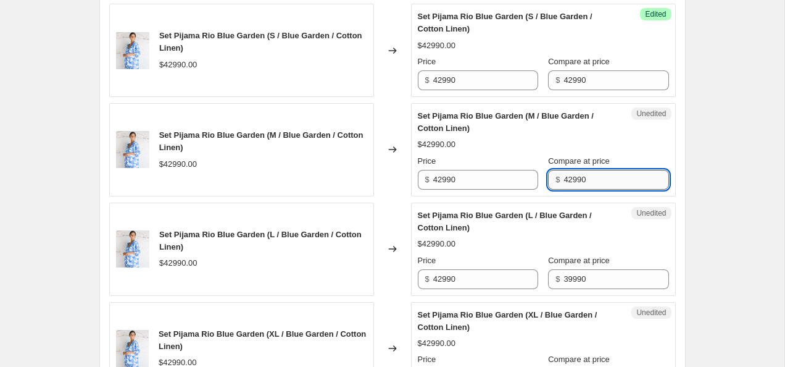
scroll to position [562, 0]
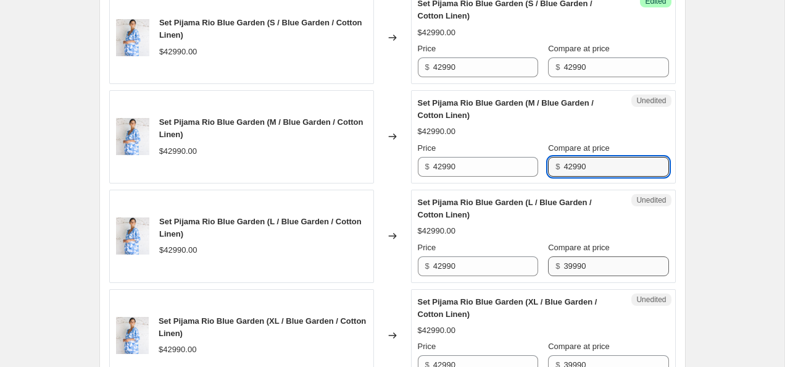
type input "42990"
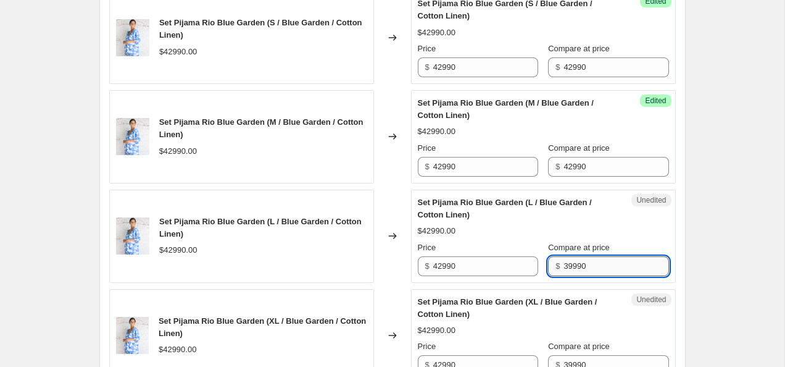
click at [597, 264] on input "39990" at bounding box center [616, 266] width 105 height 20
paste input "42"
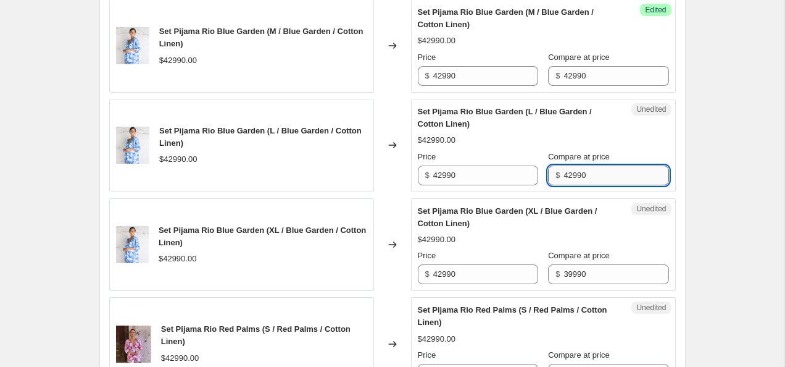
type input "42990"
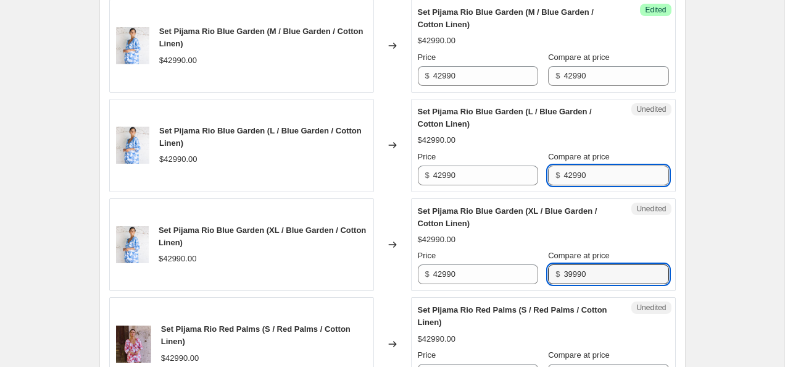
click at [597, 264] on input "39990" at bounding box center [616, 274] width 105 height 20
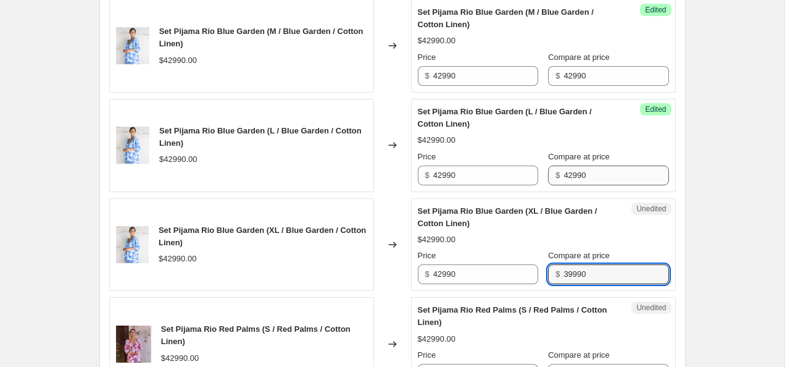
click at [597, 264] on input "39990" at bounding box center [616, 274] width 105 height 20
paste input "42"
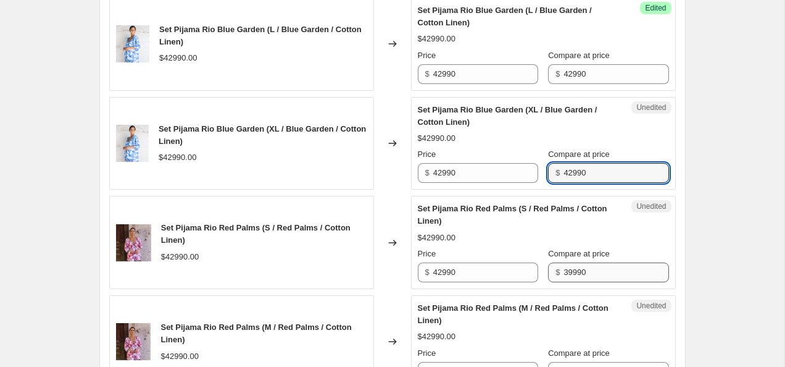
type input "42990"
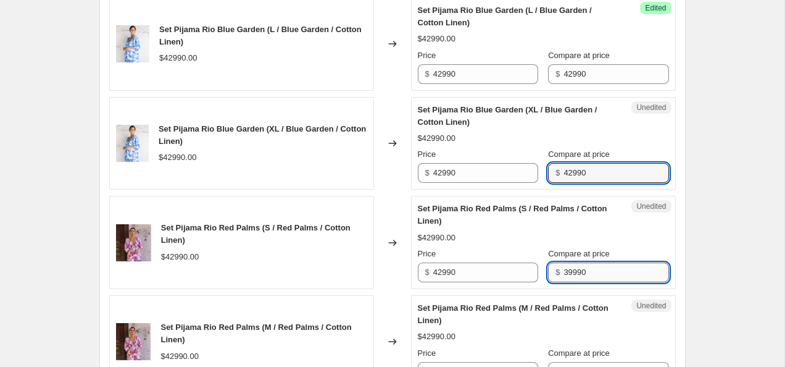
click at [596, 271] on input "39990" at bounding box center [616, 272] width 105 height 20
paste input "42"
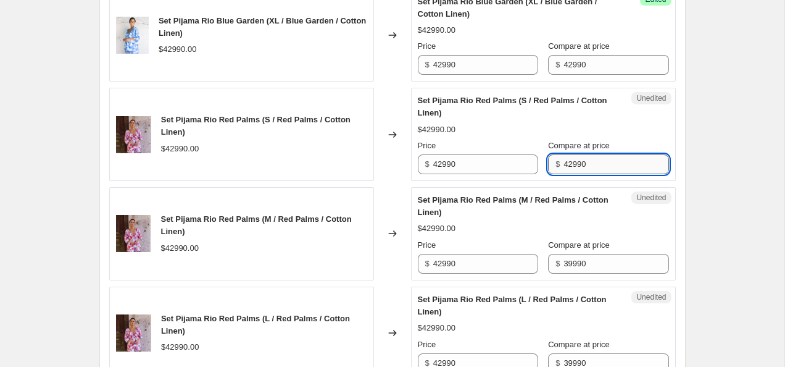
scroll to position [861, 0]
type input "42990"
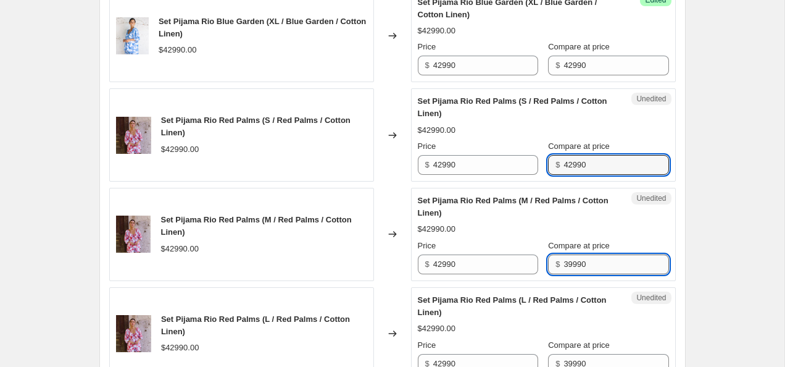
click at [596, 266] on input "39990" at bounding box center [616, 264] width 105 height 20
paste input "42"
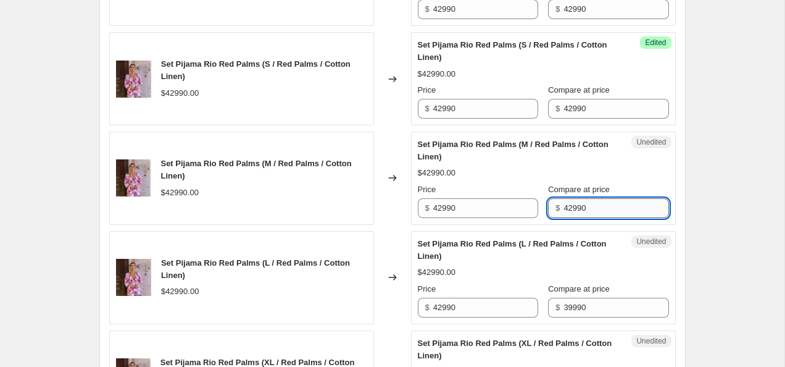
scroll to position [952, 0]
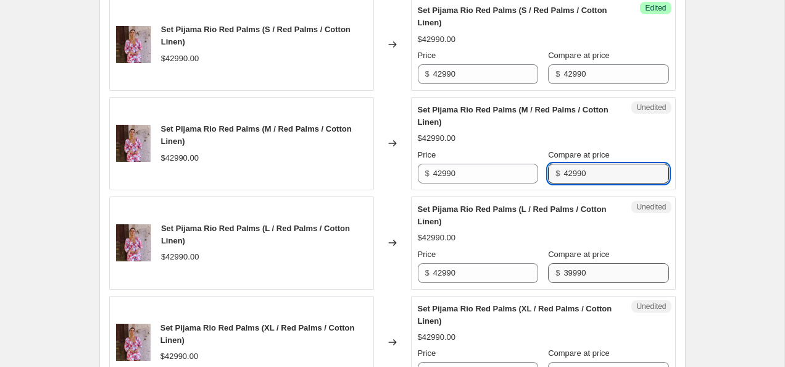
type input "42990"
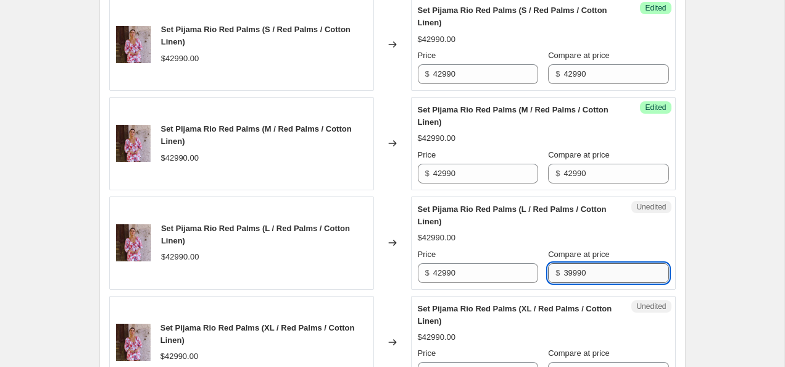
click at [595, 269] on input "39990" at bounding box center [616, 273] width 105 height 20
paste input "42"
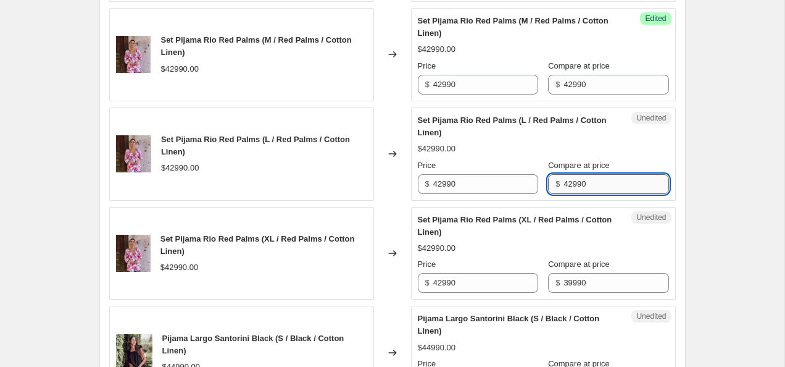
scroll to position [1063, 0]
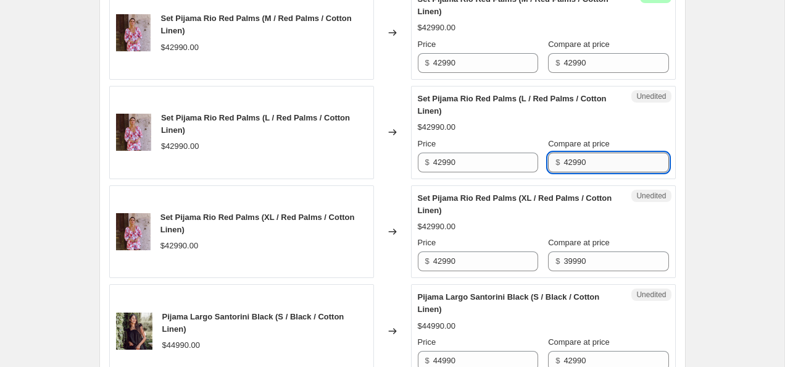
type input "42990"
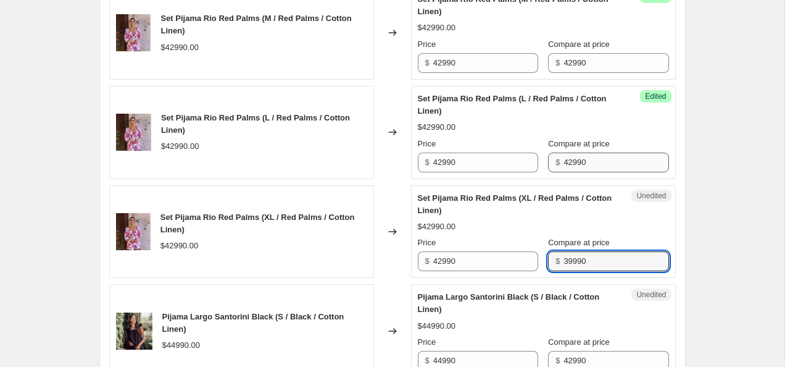
click at [595, 269] on input "39990" at bounding box center [616, 261] width 105 height 20
paste input "42"
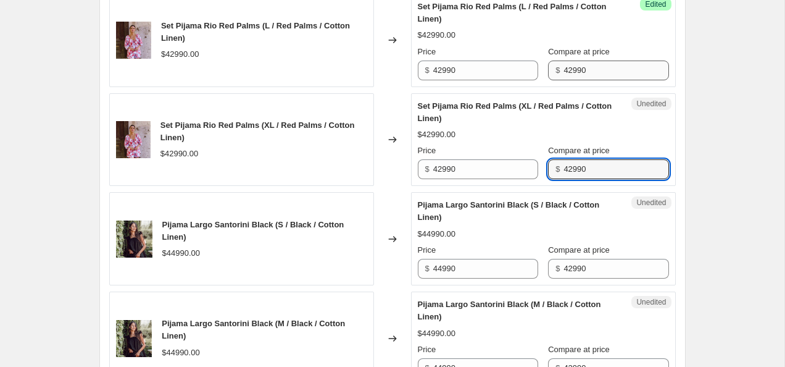
scroll to position [1154, 0]
type input "42990"
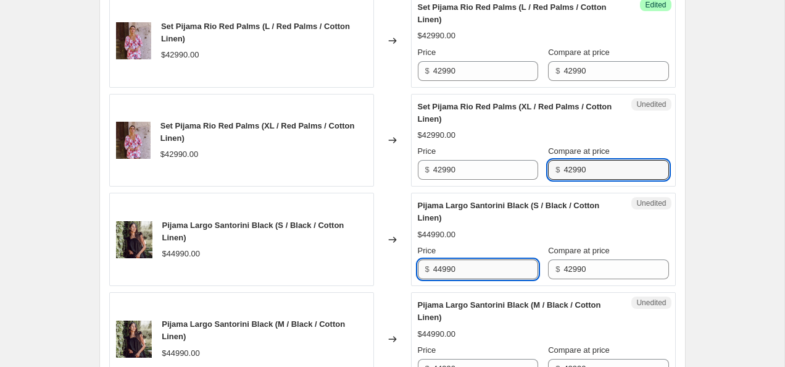
click at [500, 272] on input "44990" at bounding box center [485, 269] width 105 height 20
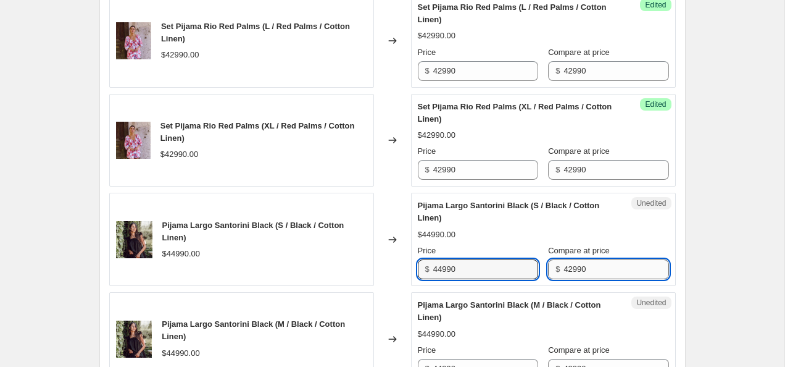
click at [569, 272] on input "42990" at bounding box center [616, 269] width 105 height 20
paste input "4"
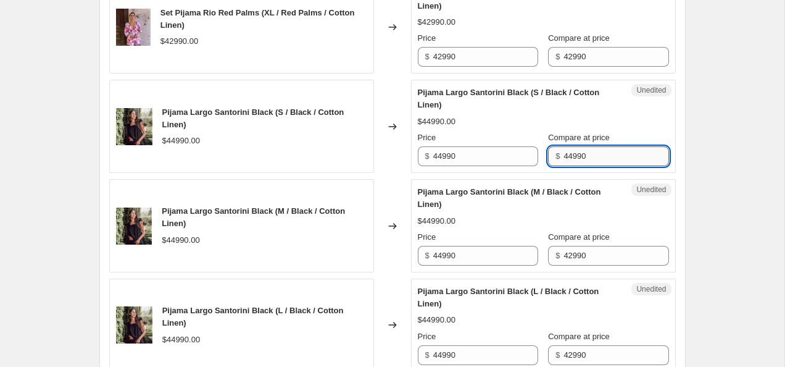
scroll to position [1273, 0]
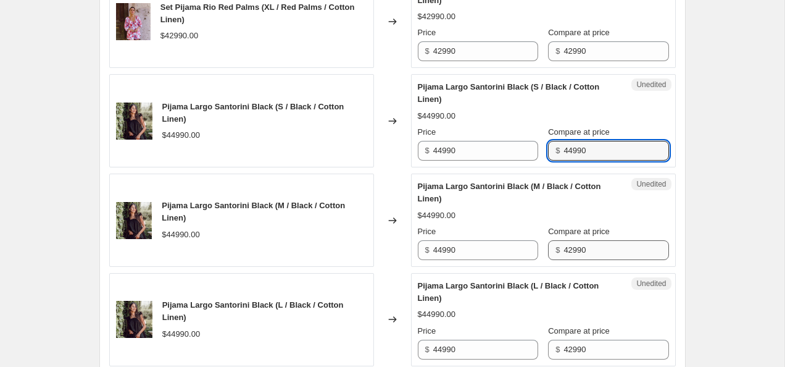
type input "44990"
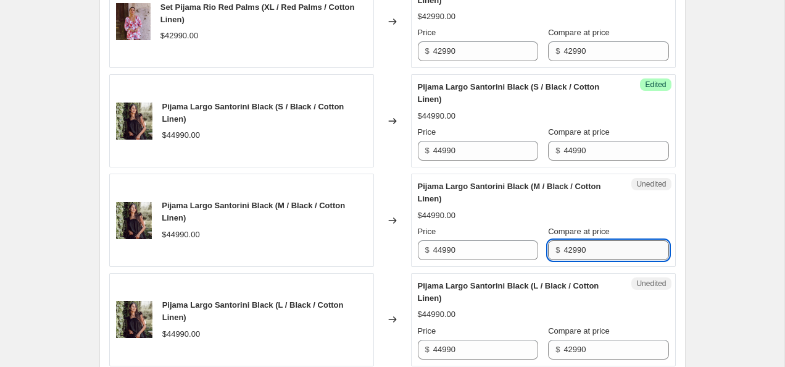
click at [579, 249] on input "42990" at bounding box center [616, 250] width 105 height 20
paste input "4"
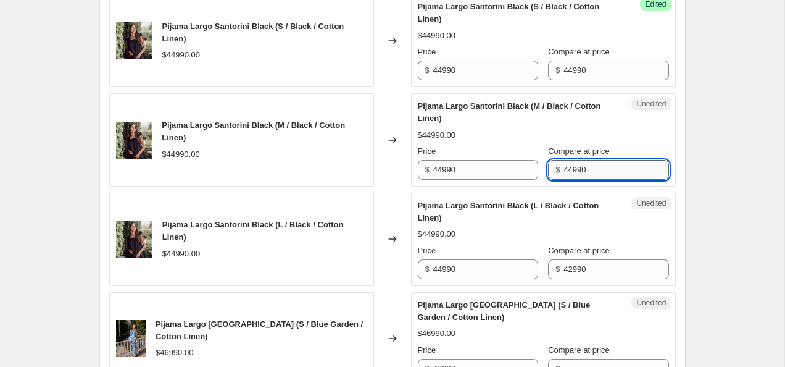
scroll to position [1365, 0]
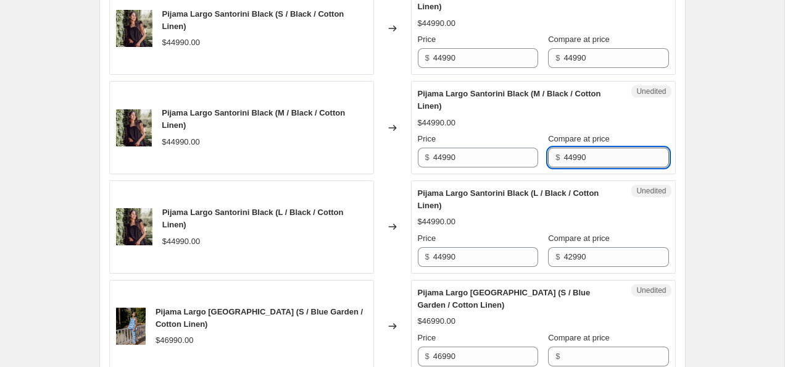
type input "44990"
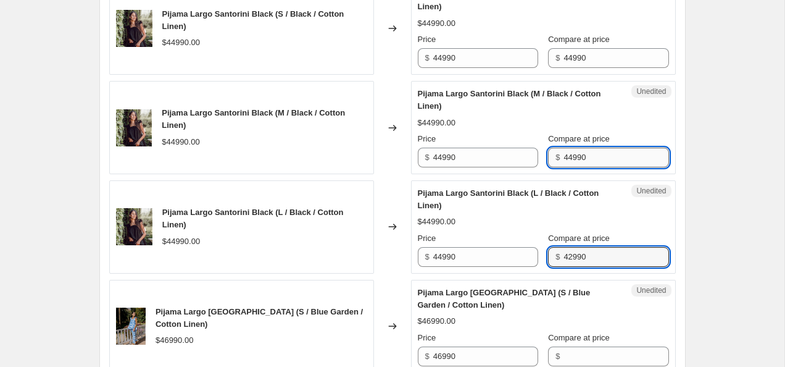
click at [579, 249] on input "42990" at bounding box center [616, 257] width 105 height 20
paste input "4"
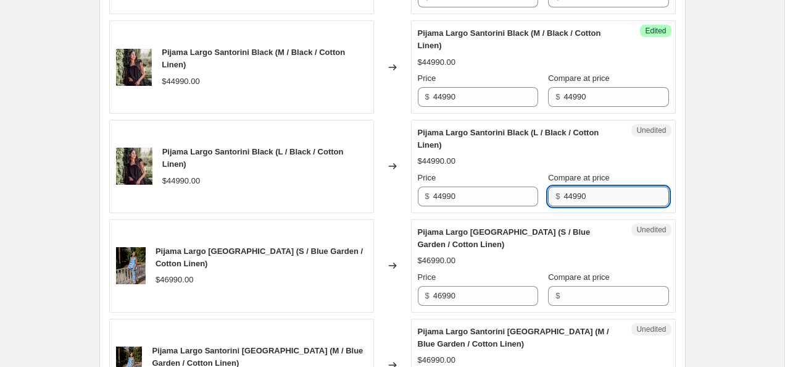
scroll to position [1478, 0]
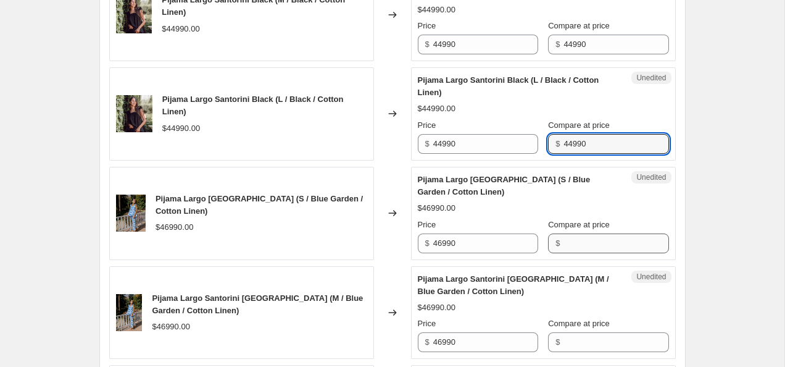
type input "44990"
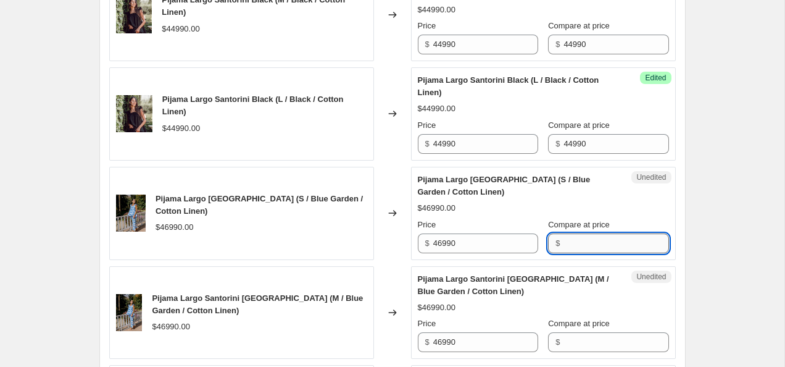
click at [590, 248] on input "Compare at price" at bounding box center [616, 243] width 105 height 20
paste input "44990"
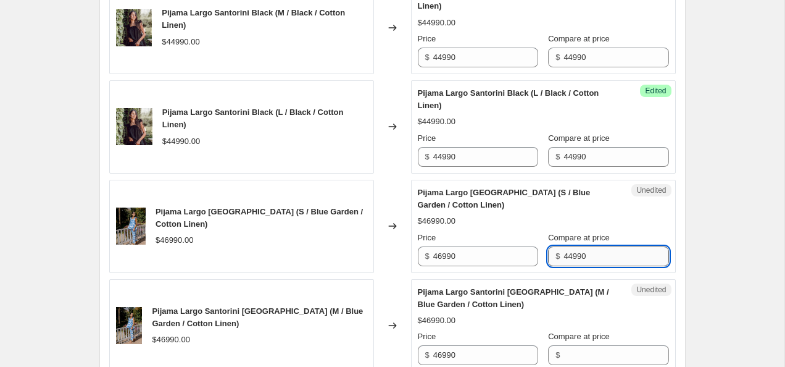
scroll to position [1470, 0]
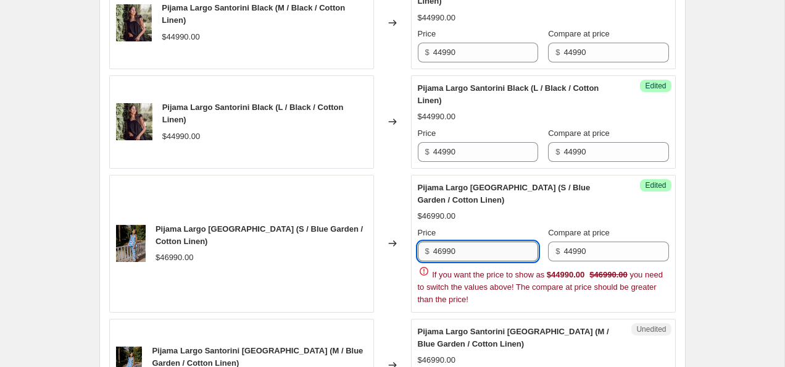
click at [495, 253] on input "46990" at bounding box center [485, 251] width 105 height 20
click at [576, 248] on input "44990" at bounding box center [616, 251] width 105 height 20
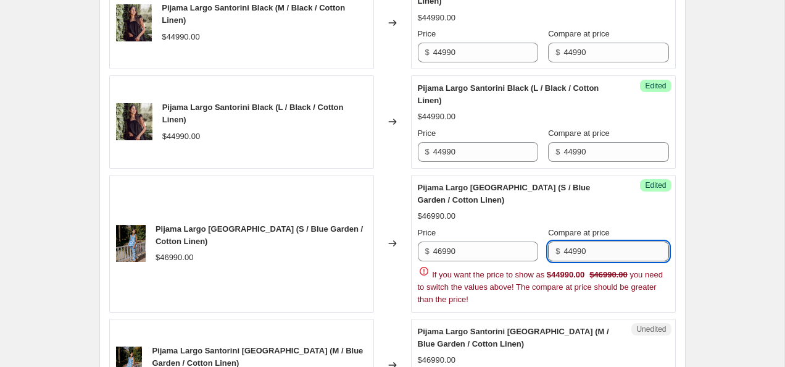
click at [576, 248] on input "44990" at bounding box center [616, 251] width 105 height 20
paste input "6"
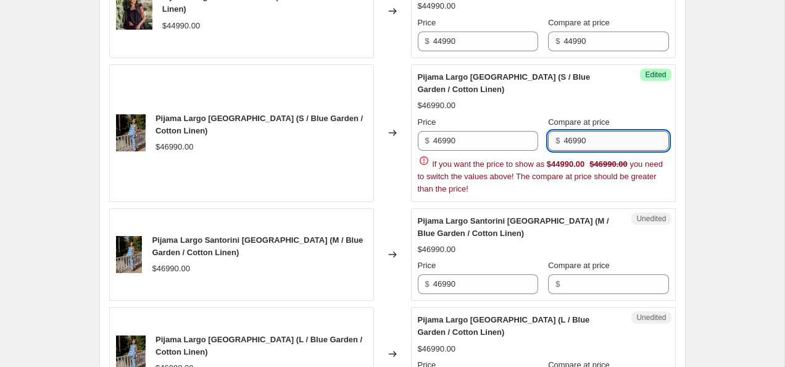
scroll to position [1585, 0]
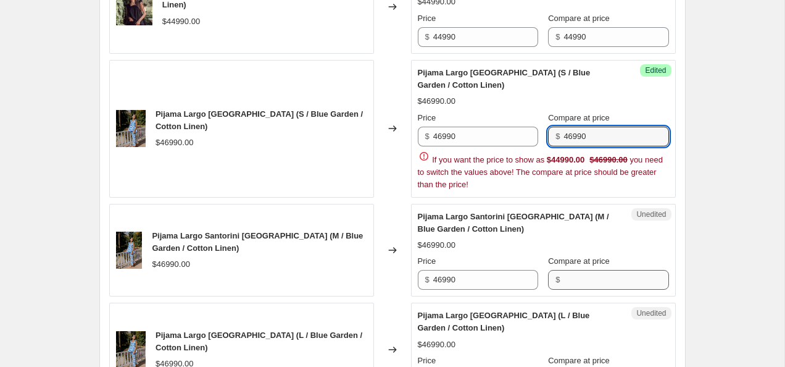
type input "46990"
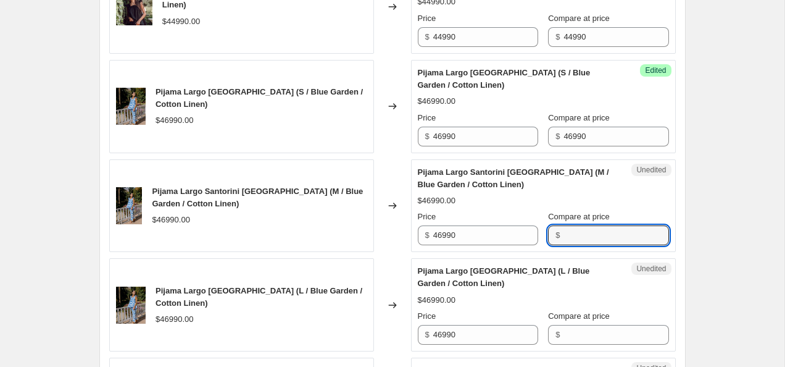
paste input "46990"
type input "46990"
click at [592, 331] on input "Compare at price" at bounding box center [616, 335] width 105 height 20
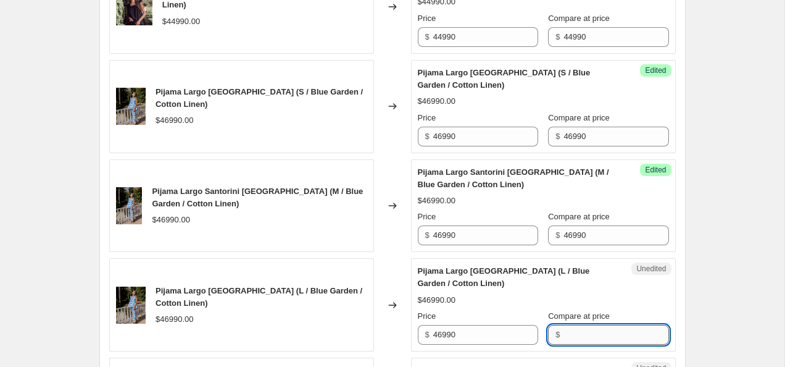
paste input "46990"
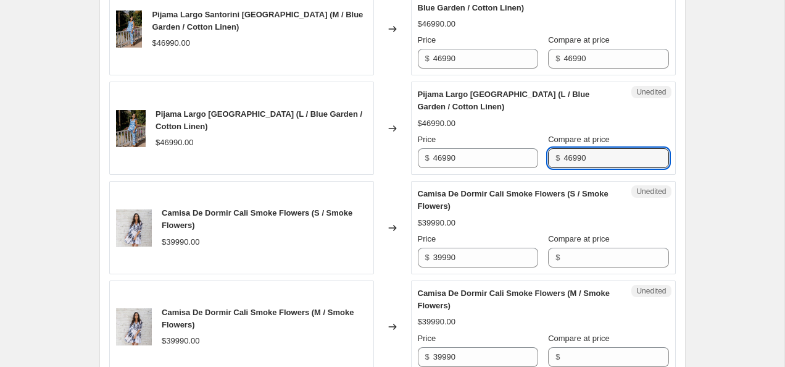
scroll to position [1775, 0]
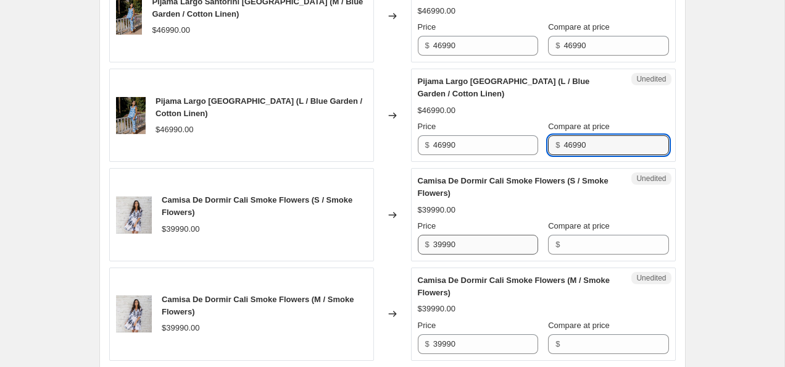
type input "46990"
click at [506, 248] on input "39990" at bounding box center [485, 245] width 105 height 20
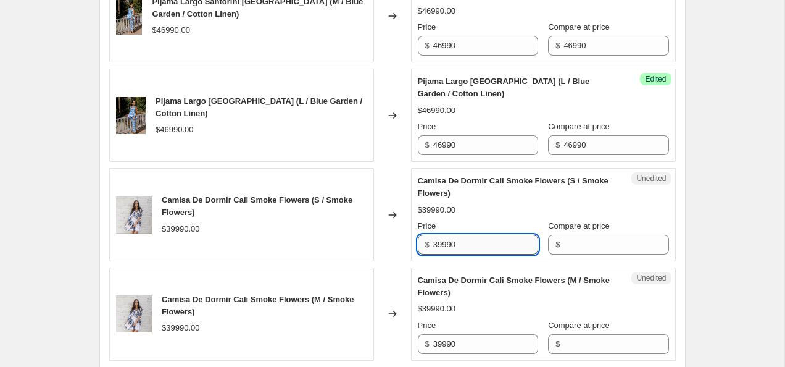
click at [506, 248] on input "39990" at bounding box center [485, 245] width 105 height 20
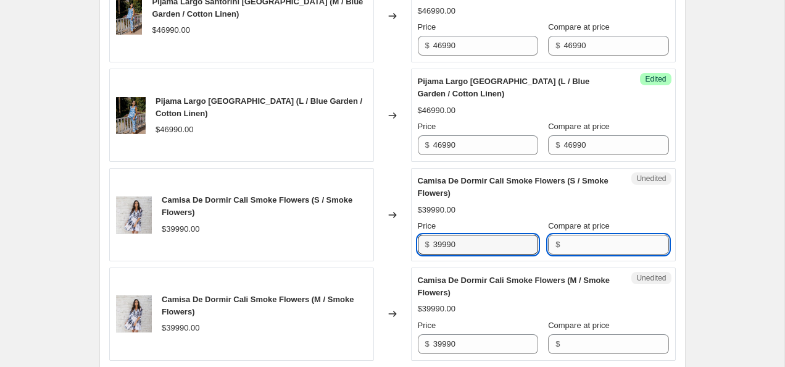
click at [566, 247] on input "Compare at price" at bounding box center [616, 245] width 105 height 20
paste input "39990"
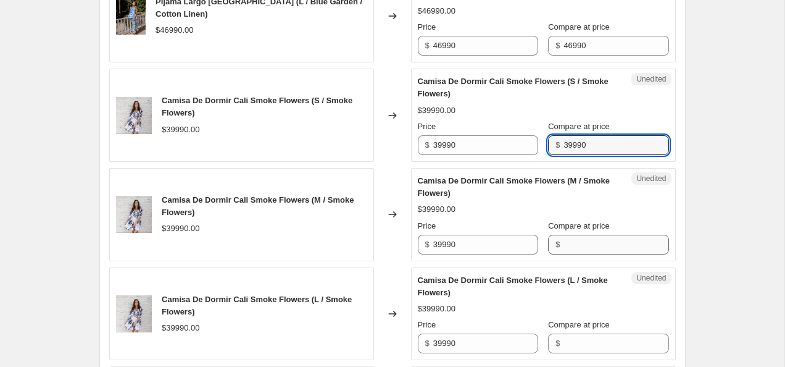
type input "39990"
click at [566, 248] on input "Compare at price" at bounding box center [616, 245] width 105 height 20
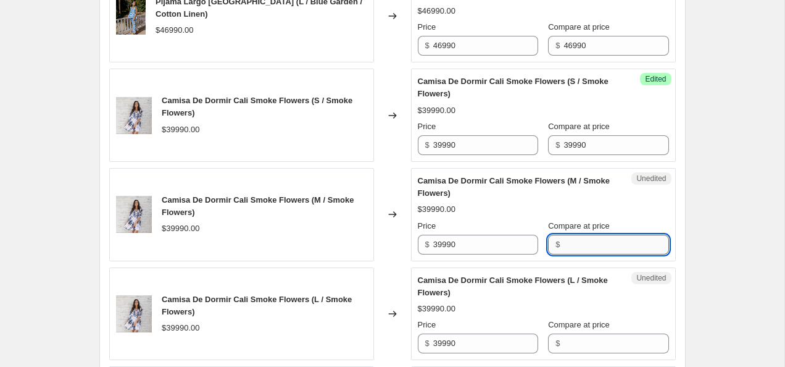
paste input "39990"
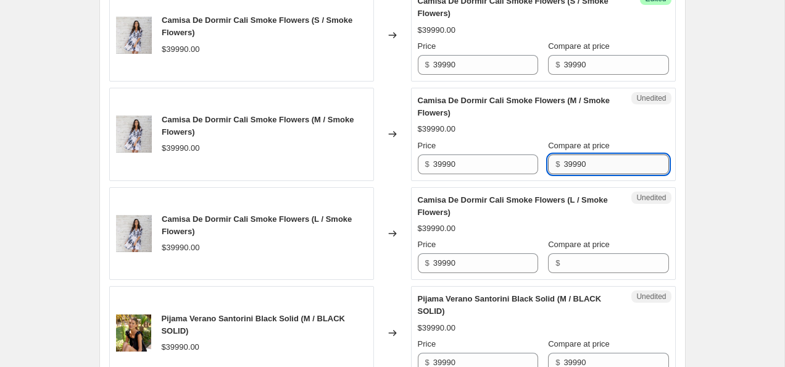
scroll to position [1968, 0]
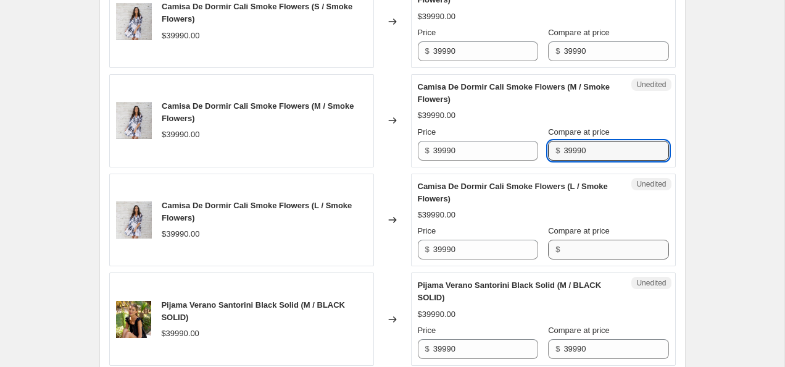
type input "39990"
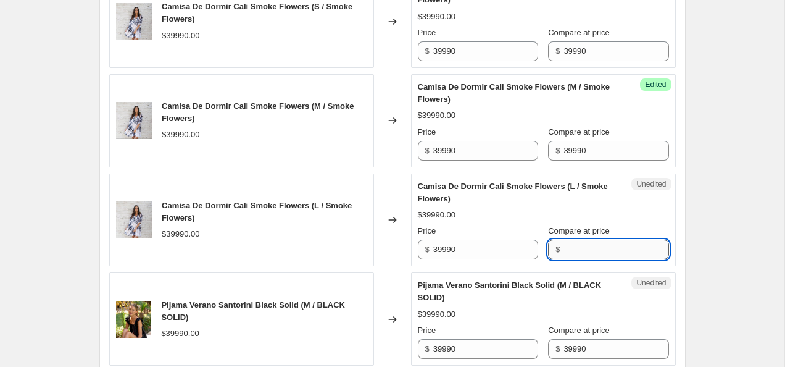
click at [566, 246] on input "Compare at price" at bounding box center [616, 250] width 105 height 20
paste input "39990"
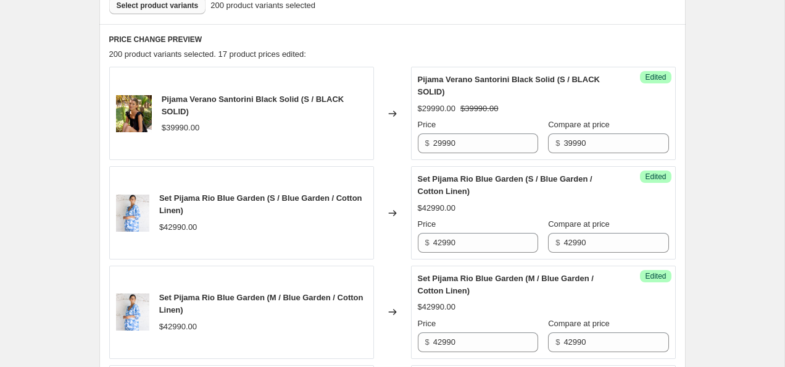
scroll to position [388, 0]
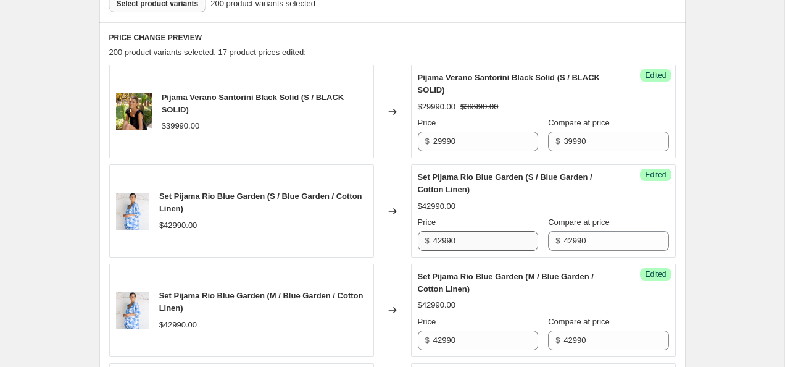
type input "39990"
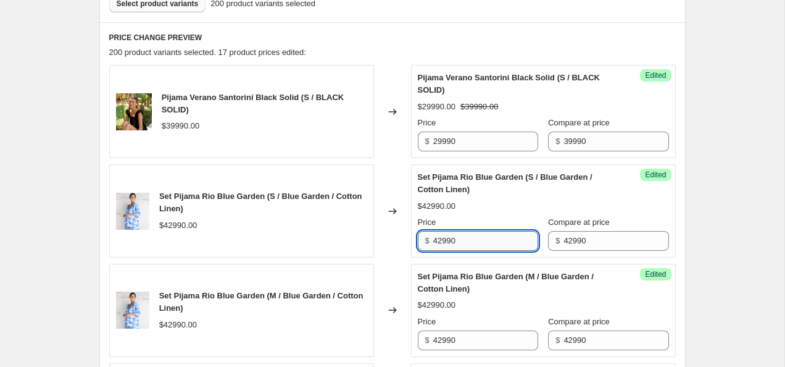
click at [440, 240] on input "42990" at bounding box center [485, 241] width 105 height 20
click at [490, 249] on input "32990" at bounding box center [485, 241] width 105 height 20
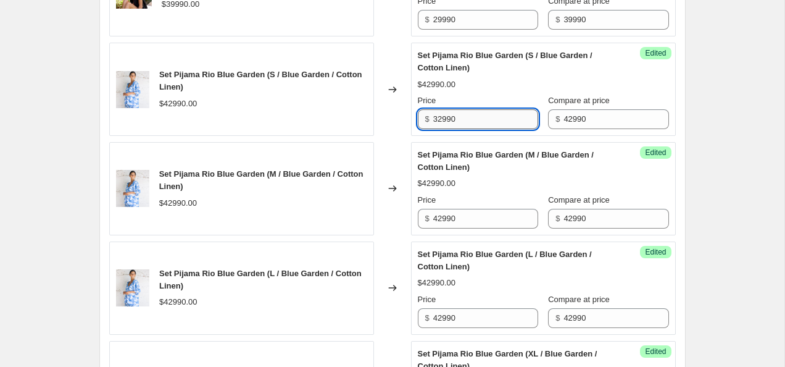
scroll to position [513, 0]
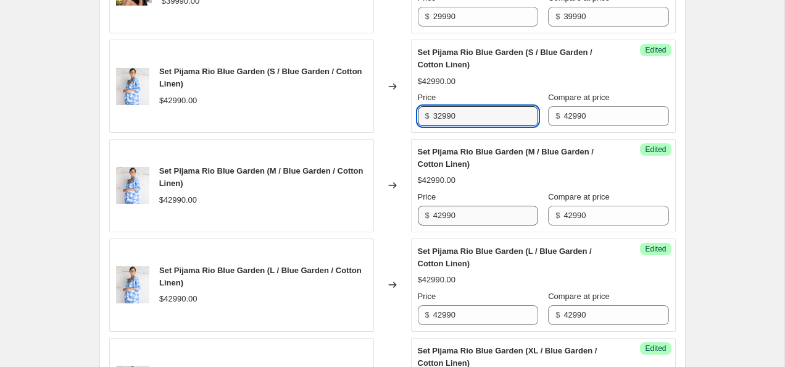
type input "32990"
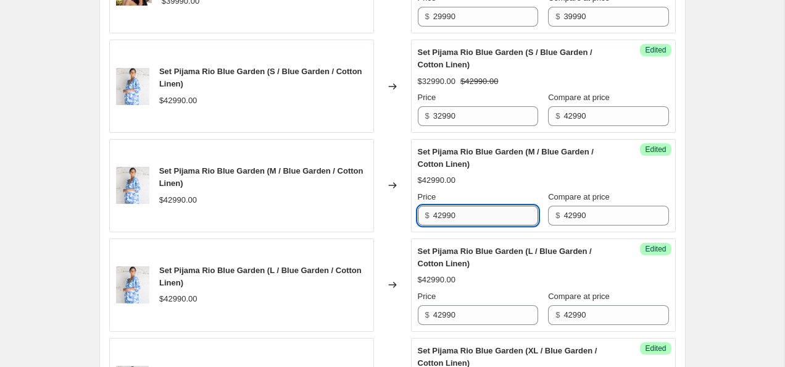
click at [485, 220] on input "42990" at bounding box center [485, 216] width 105 height 20
paste input "3"
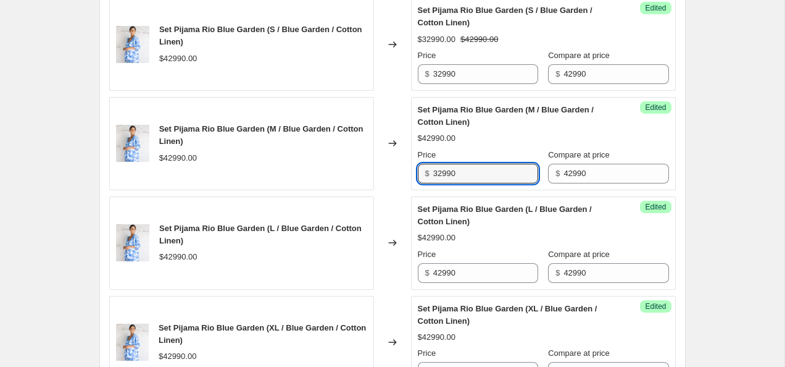
scroll to position [592, 0]
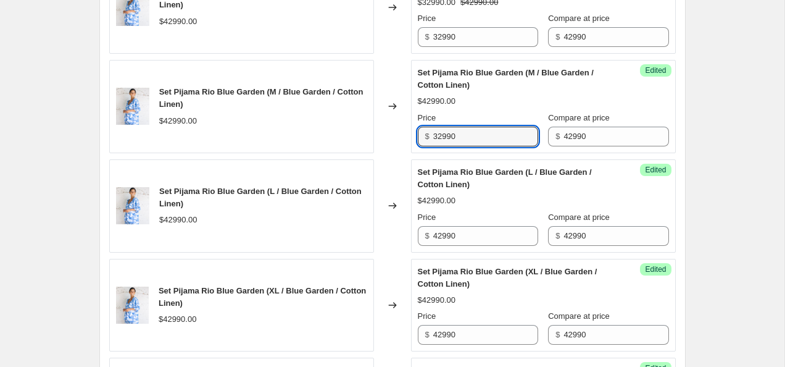
type input "32990"
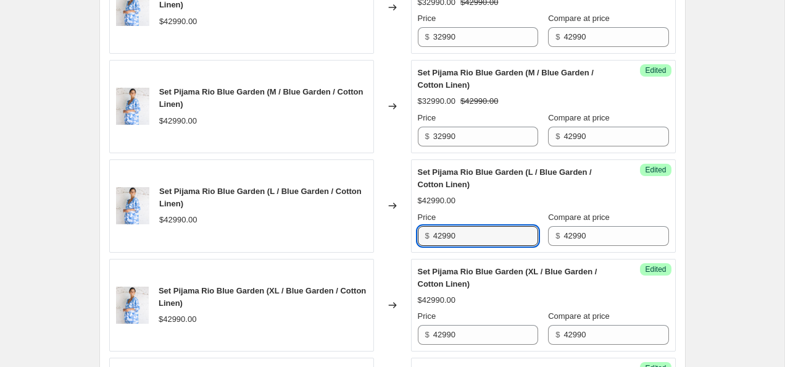
click at [485, 227] on input "42990" at bounding box center [485, 236] width 105 height 20
paste input "3"
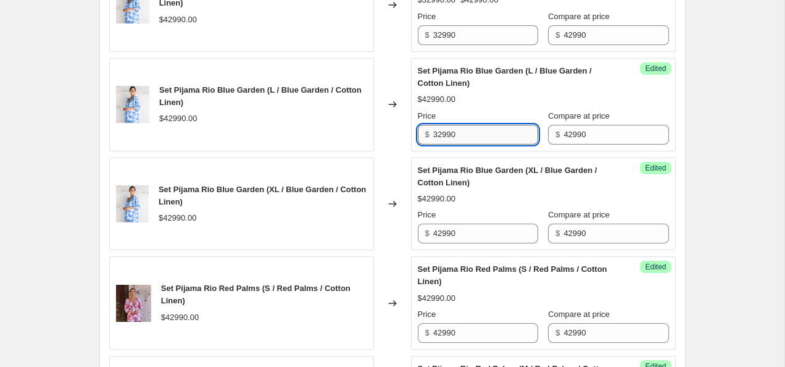
type input "32990"
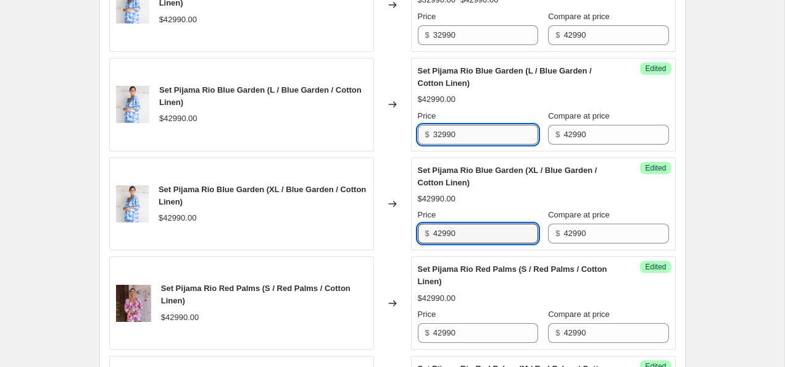
click at [485, 242] on input "42990" at bounding box center [485, 234] width 105 height 20
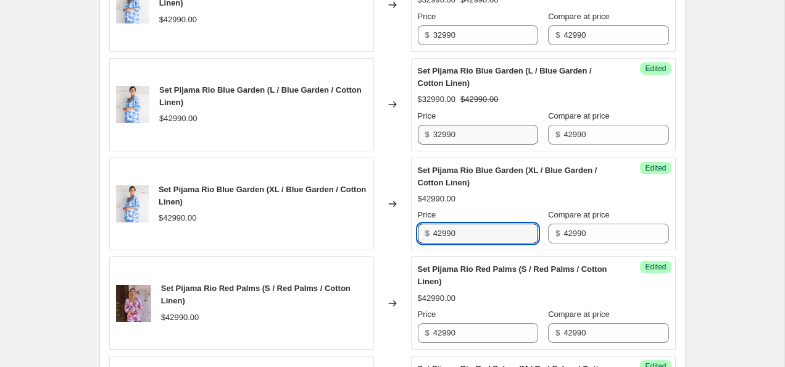
click at [485, 242] on input "42990" at bounding box center [485, 234] width 105 height 20
paste input "3"
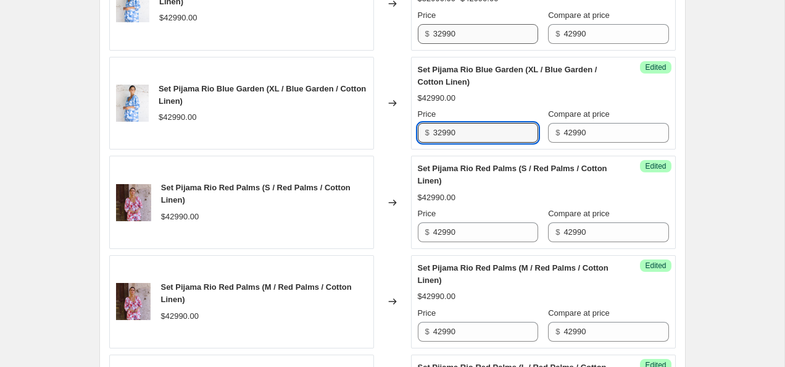
scroll to position [800, 0]
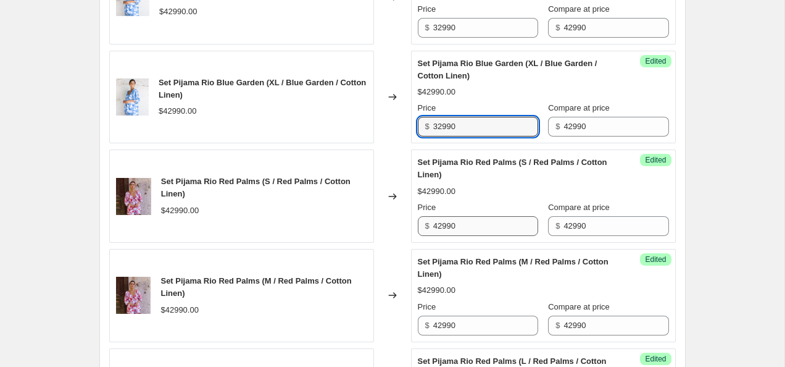
type input "32990"
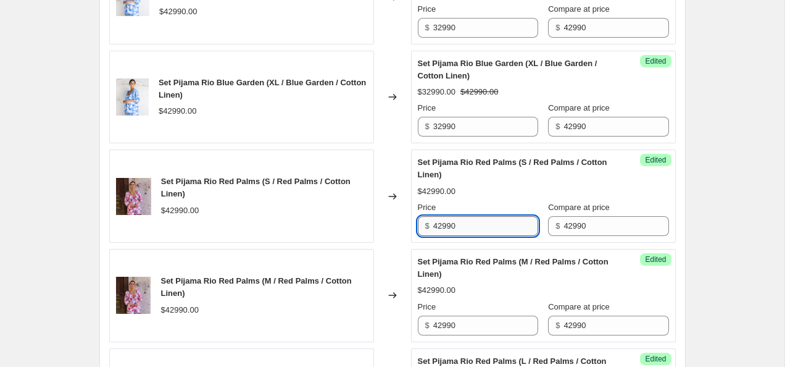
click at [493, 232] on input "42990" at bounding box center [485, 226] width 105 height 20
paste input "3"
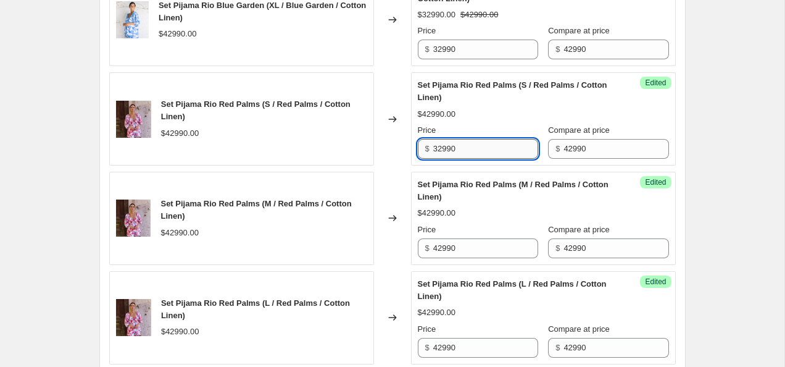
scroll to position [885, 0]
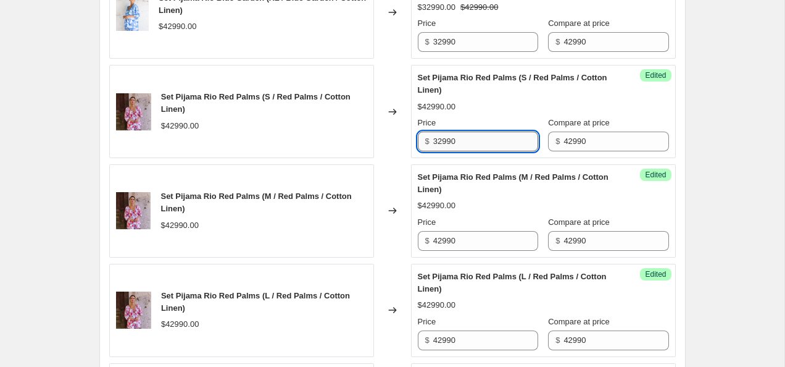
type input "32990"
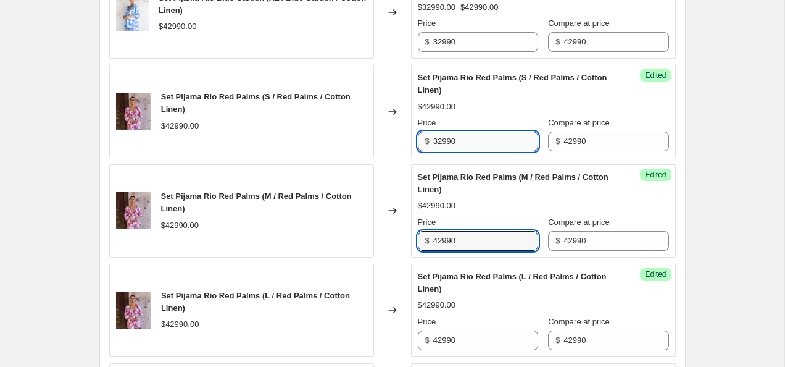
click at [493, 232] on input "42990" at bounding box center [485, 241] width 105 height 20
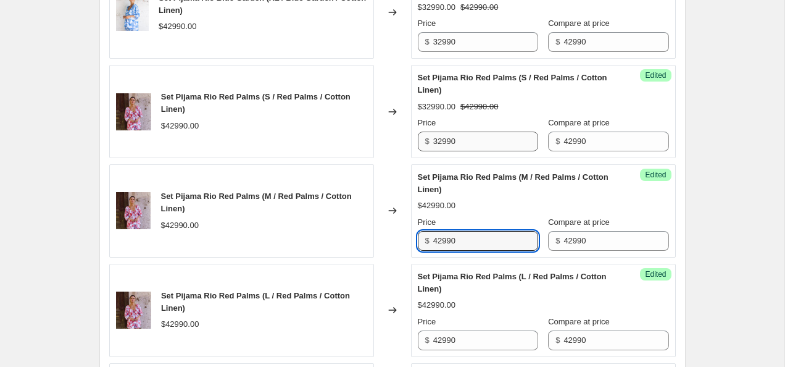
click at [493, 232] on input "42990" at bounding box center [485, 241] width 105 height 20
paste input "3"
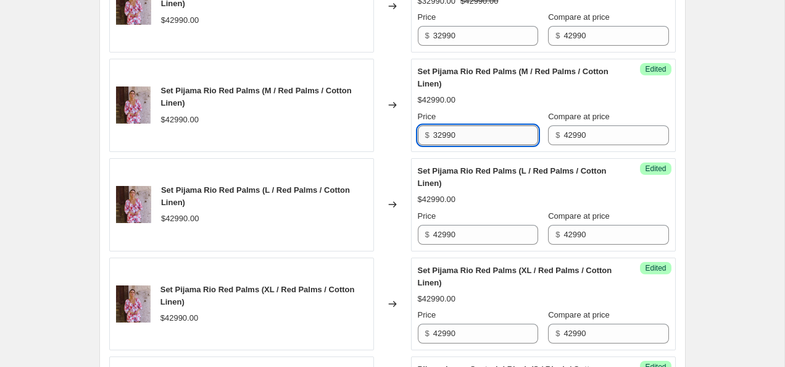
type input "32990"
click at [493, 240] on input "42990" at bounding box center [485, 235] width 105 height 20
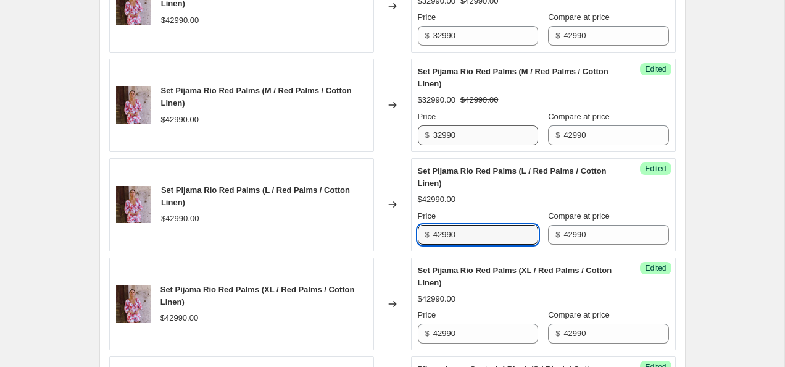
click at [493, 240] on input "42990" at bounding box center [485, 235] width 105 height 20
paste input "3"
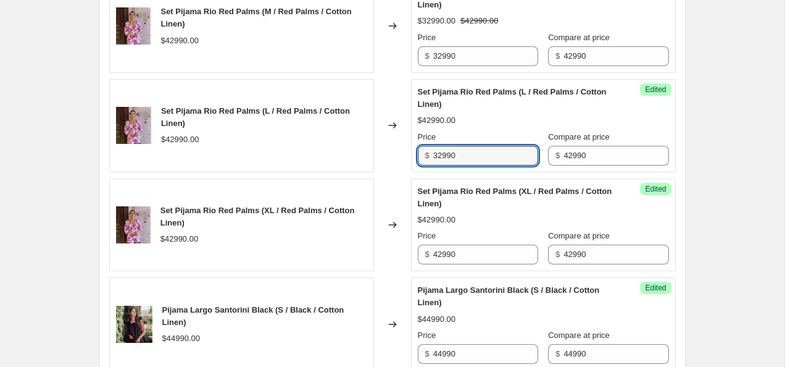
scroll to position [1075, 0]
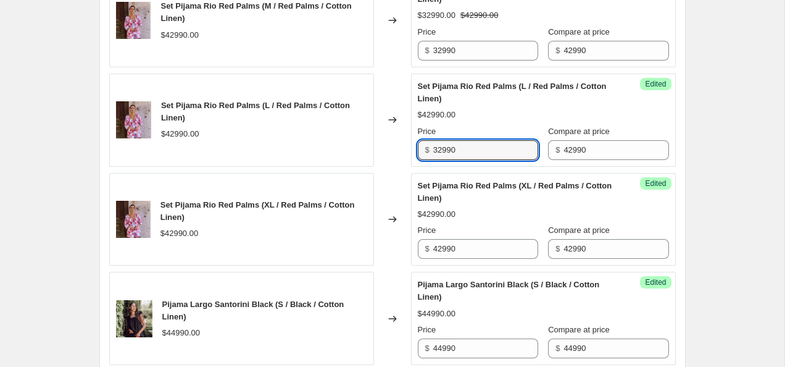
type input "32990"
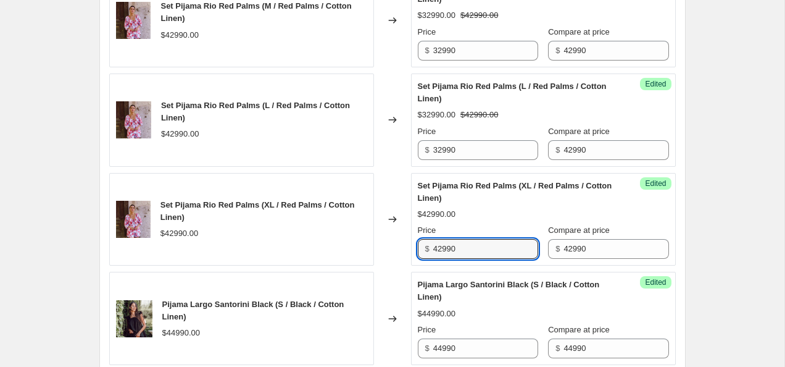
click at [493, 246] on input "42990" at bounding box center [485, 249] width 105 height 20
paste input "3"
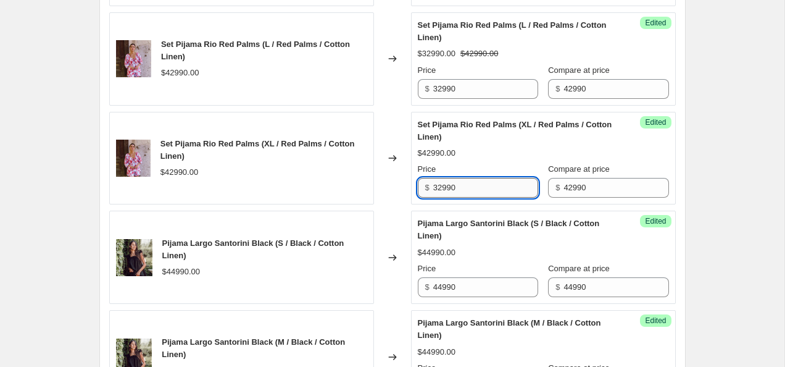
scroll to position [1188, 0]
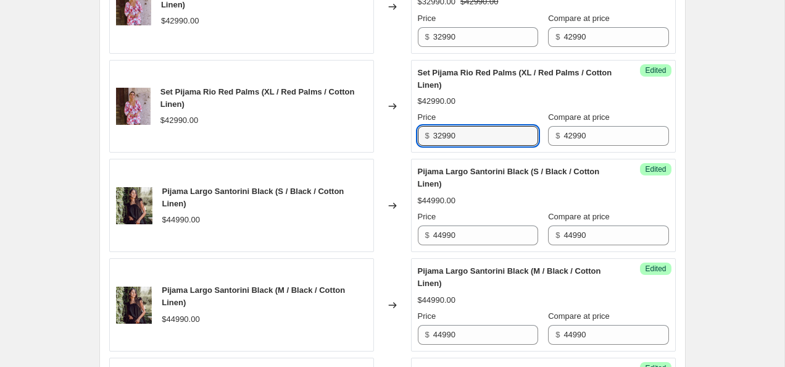
type input "32990"
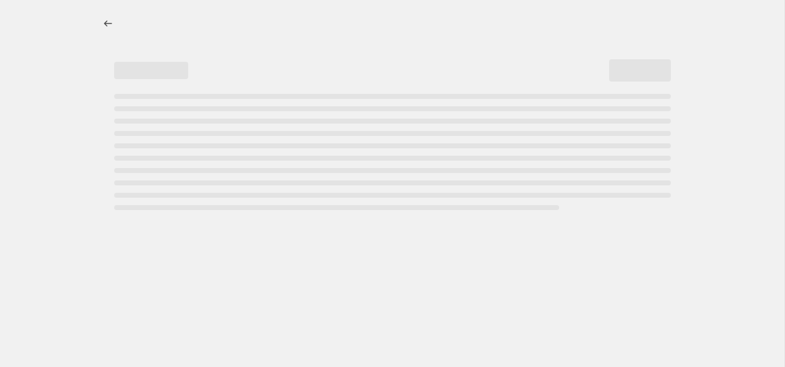
select select "percentage"
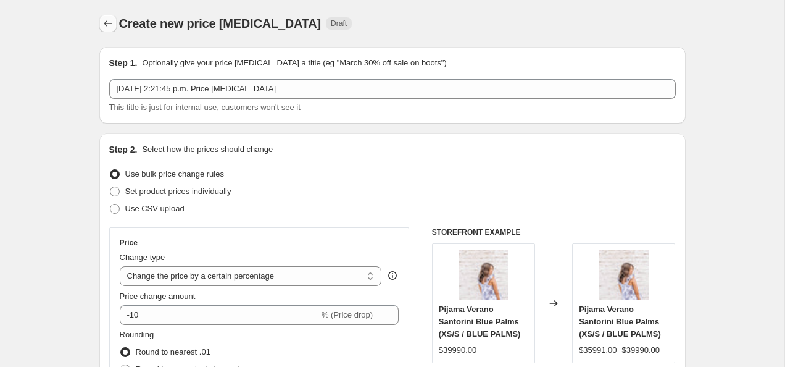
click at [104, 25] on icon "Price change jobs" at bounding box center [108, 23] width 12 height 12
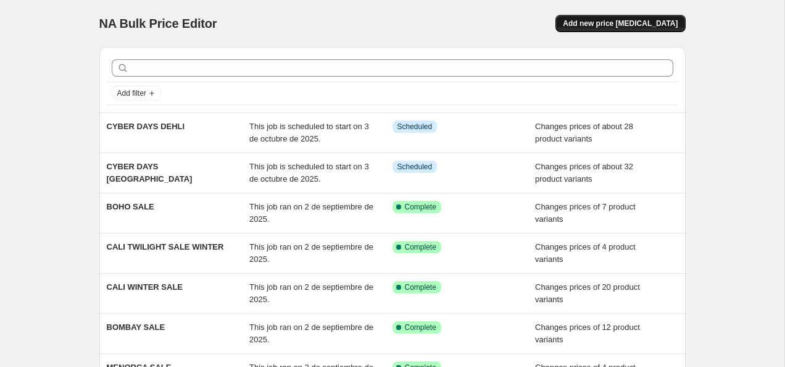
click at [603, 22] on span "Add new price [MEDICAL_DATA]" at bounding box center [620, 24] width 115 height 10
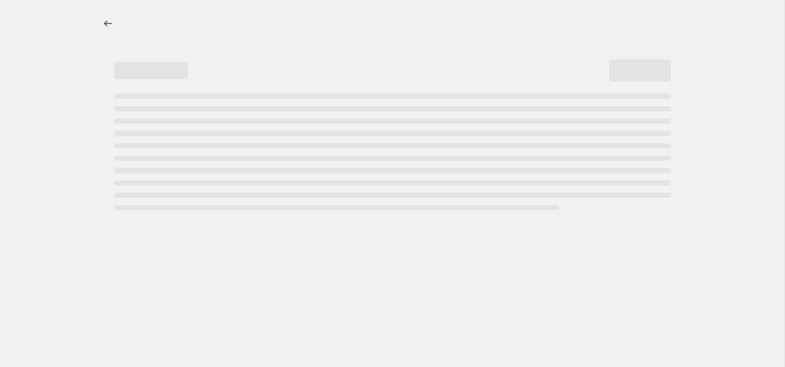
select select "percentage"
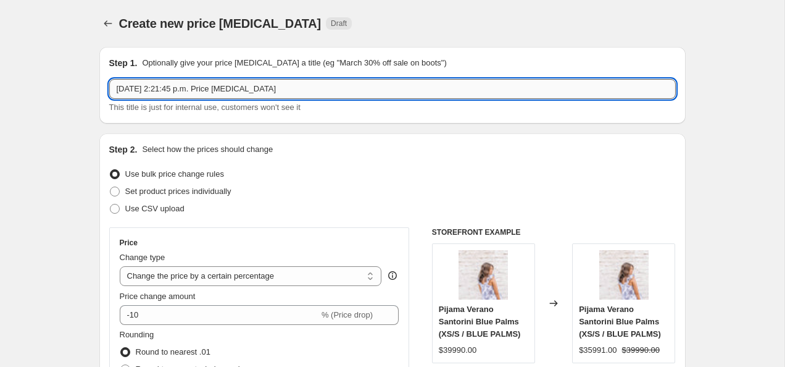
click at [173, 90] on input "[DATE] 2:21:45 p.m. Price [MEDICAL_DATA]" at bounding box center [392, 89] width 567 height 20
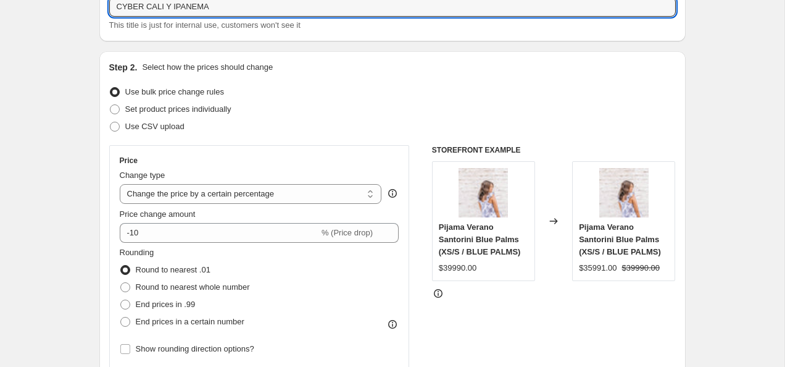
scroll to position [84, 0]
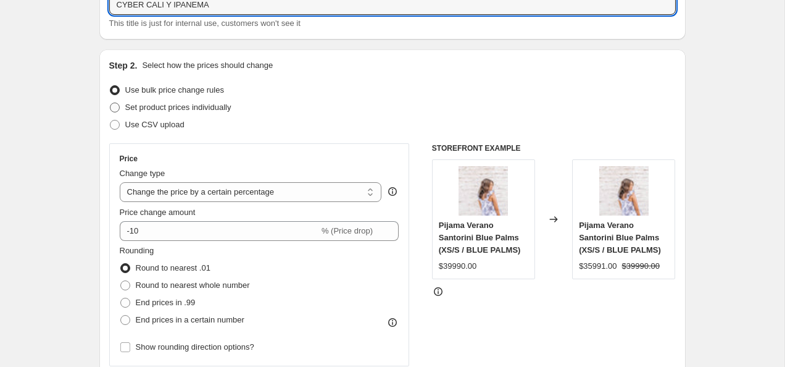
type input "CYBER CALI Y IPANEMA"
click at [205, 107] on span "Set product prices individually" at bounding box center [178, 107] width 106 height 9
click at [111, 103] on input "Set product prices individually" at bounding box center [110, 103] width 1 height 1
radio input "true"
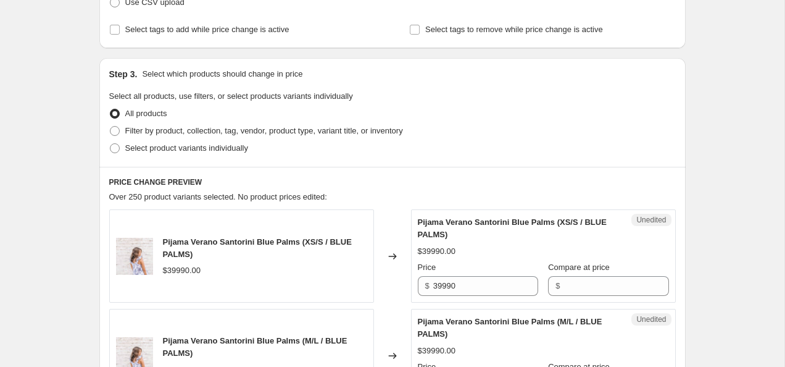
scroll to position [216, 0]
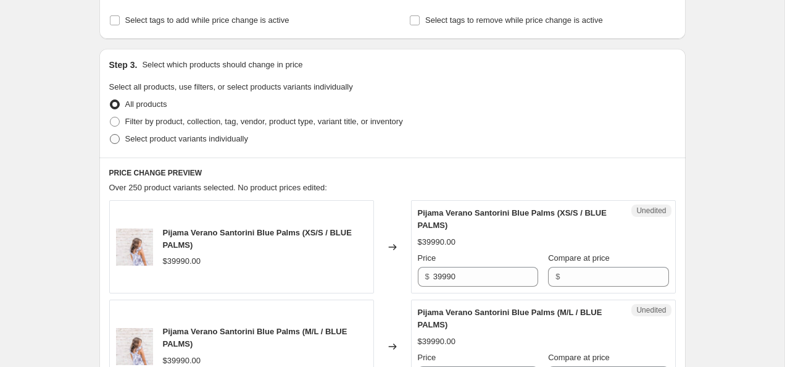
click at [200, 135] on span "Select product variants individually" at bounding box center [186, 138] width 123 height 9
click at [111, 135] on input "Select product variants individually" at bounding box center [110, 134] width 1 height 1
radio input "true"
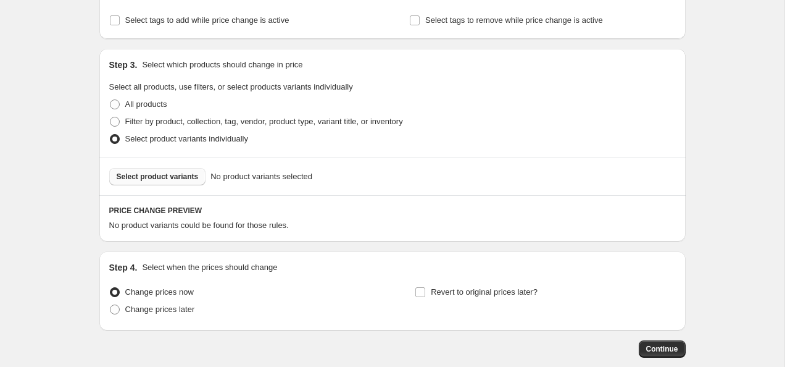
click at [185, 175] on span "Select product variants" at bounding box center [158, 177] width 82 height 10
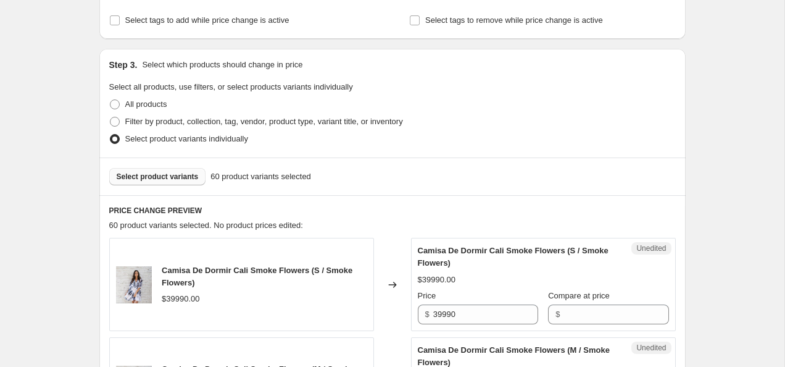
click at [156, 175] on span "Select product variants" at bounding box center [158, 177] width 82 height 10
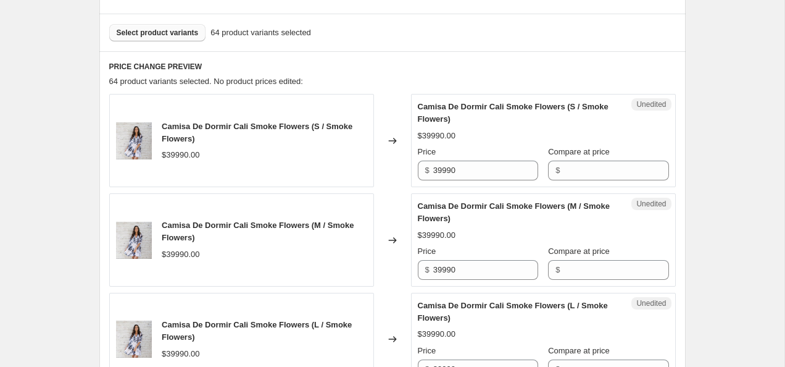
scroll to position [361, 0]
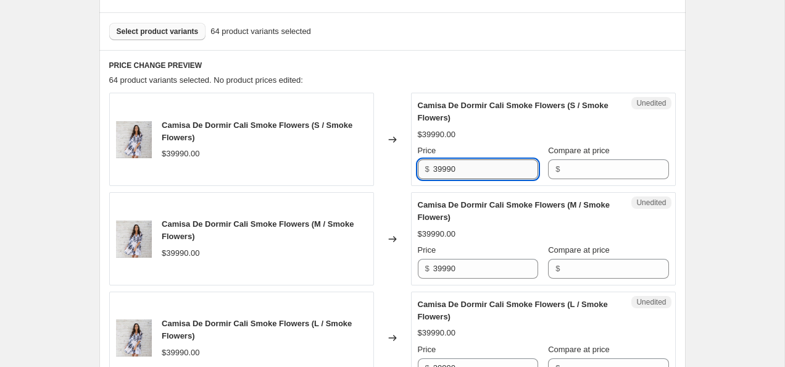
click at [492, 172] on input "39990" at bounding box center [485, 169] width 105 height 20
click at [564, 170] on input "Compare at price" at bounding box center [616, 169] width 105 height 20
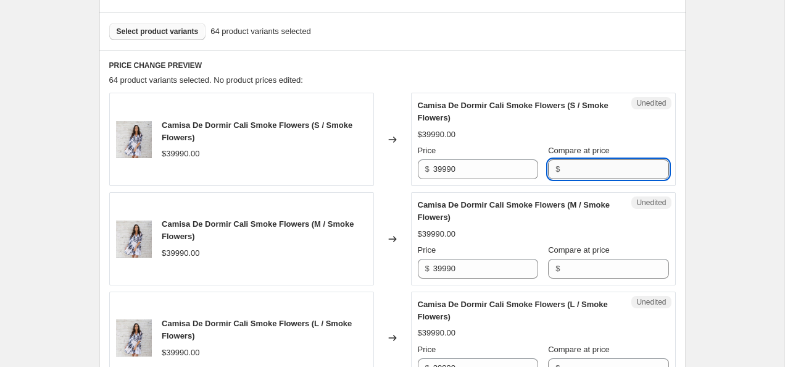
paste input "39990"
type input "39990"
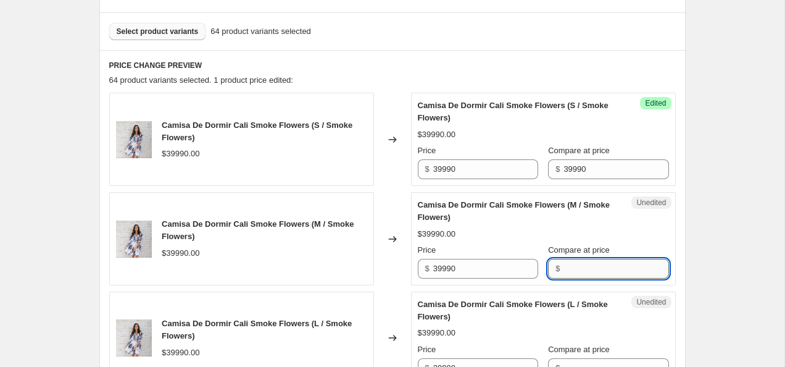
click at [576, 269] on input "Compare at price" at bounding box center [616, 269] width 105 height 20
paste input "39990"
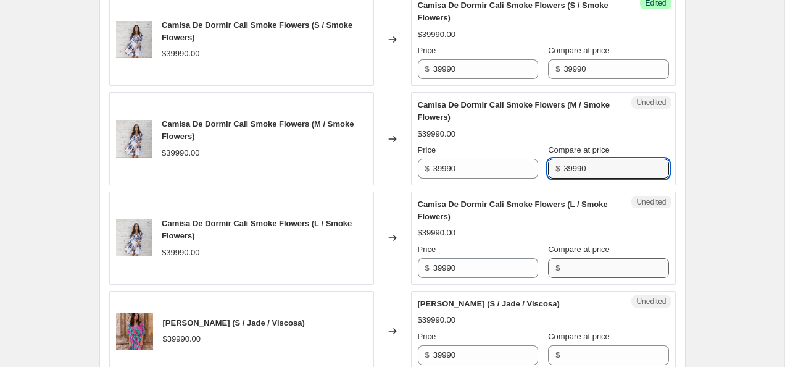
type input "39990"
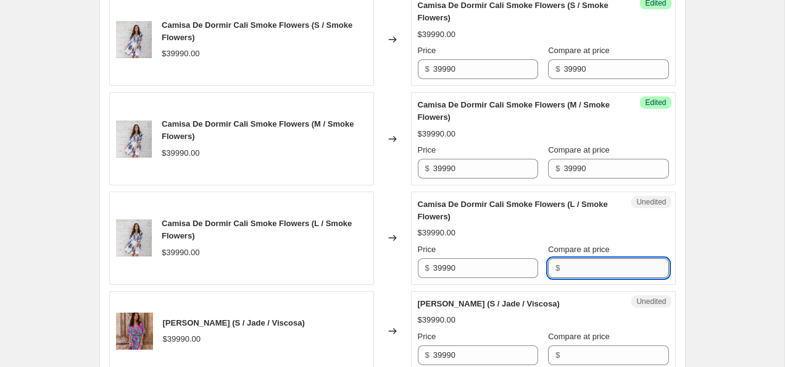
click at [576, 267] on input "Compare at price" at bounding box center [616, 268] width 105 height 20
paste input "39990"
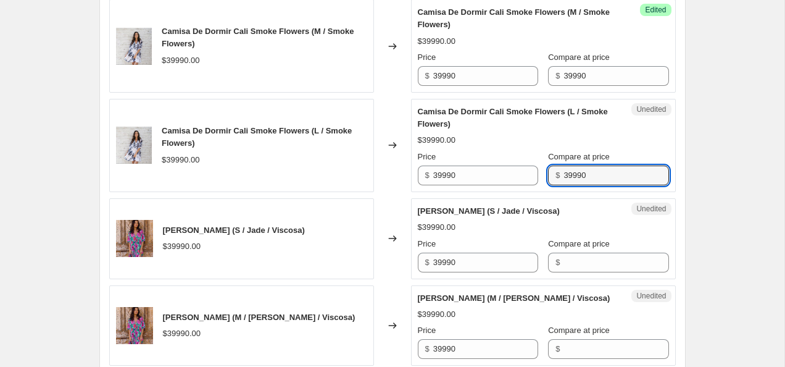
type input "39990"
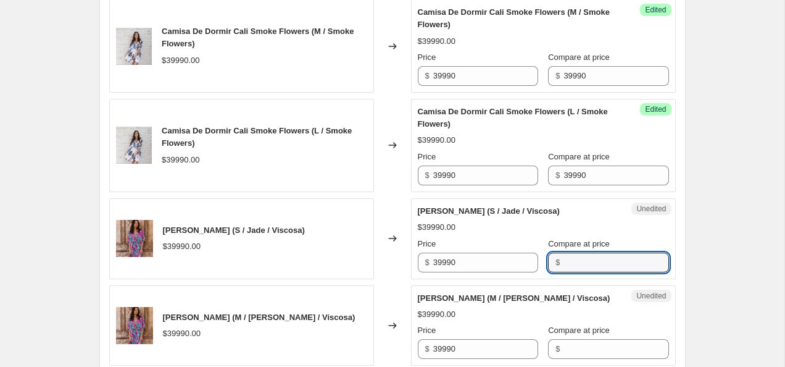
click at [576, 272] on input "Compare at price" at bounding box center [616, 263] width 105 height 20
paste input "39990"
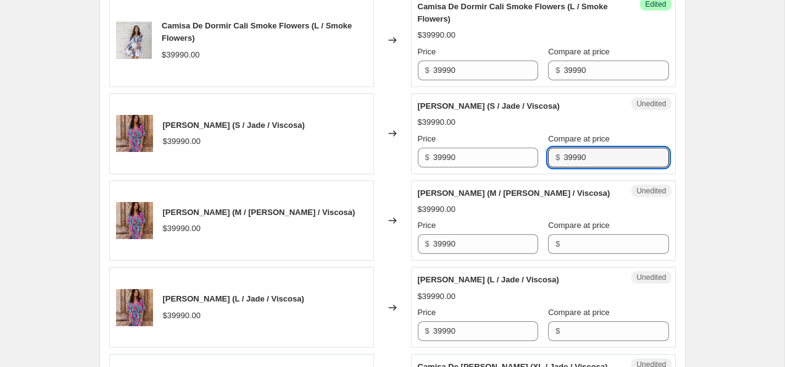
scroll to position [655, 0]
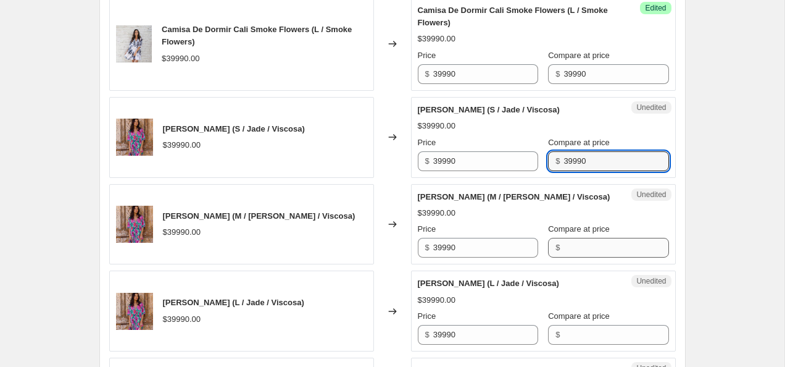
type input "39990"
click at [578, 257] on input "Compare at price" at bounding box center [616, 248] width 105 height 20
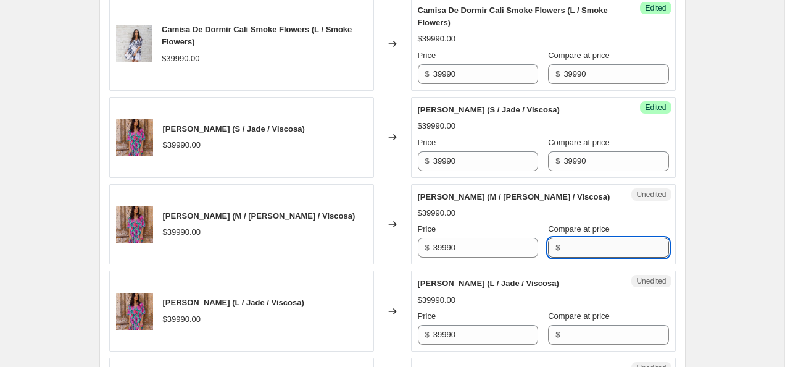
paste input "39990"
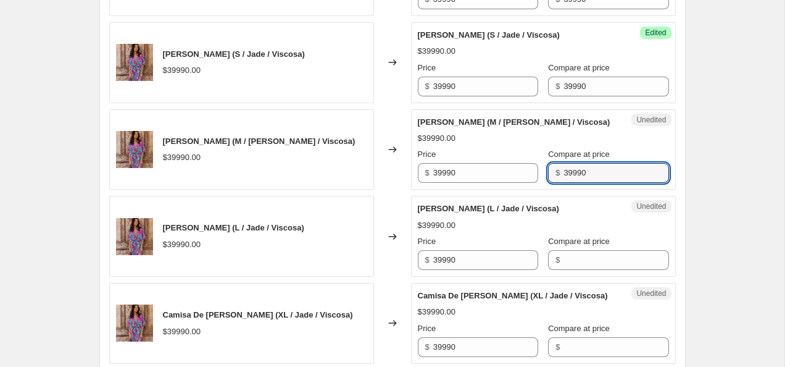
type input "39990"
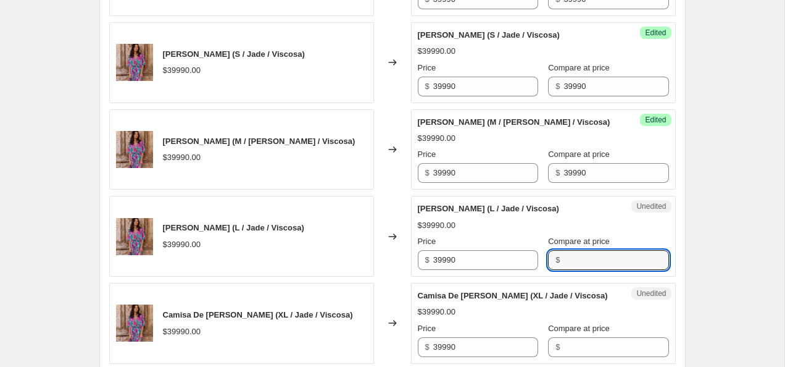
click at [578, 270] on input "Compare at price" at bounding box center [616, 260] width 105 height 20
paste input "39990"
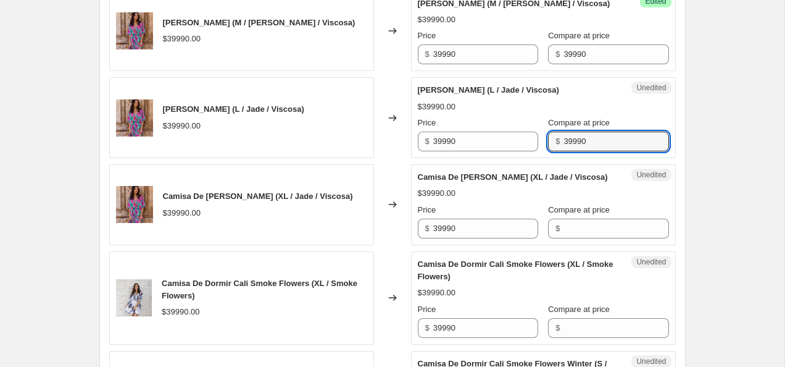
type input "39990"
click at [578, 245] on div "Unedited Camisa De [PERSON_NAME] [PERSON_NAME] (XL / Jade / Viscosa) $39990.00 …" at bounding box center [543, 204] width 265 height 81
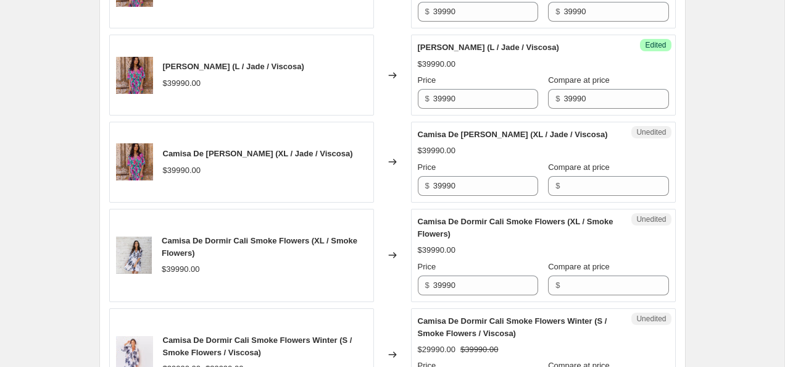
scroll to position [887, 0]
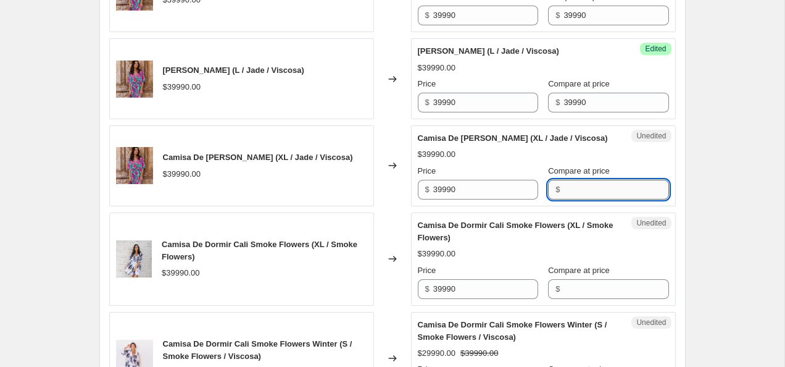
click at [575, 199] on input "Compare at price" at bounding box center [616, 190] width 105 height 20
paste input "39990"
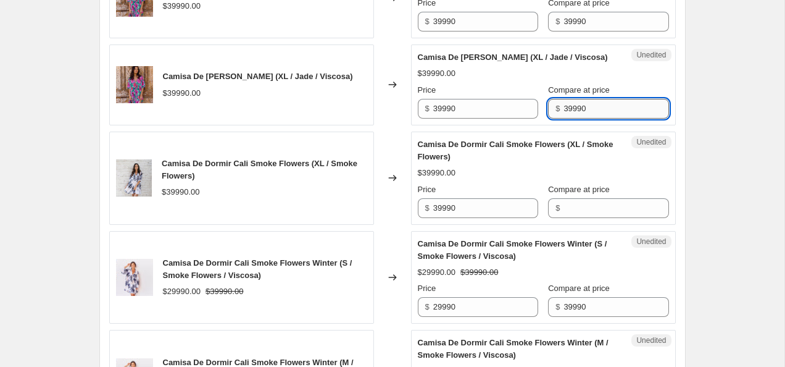
scroll to position [979, 0]
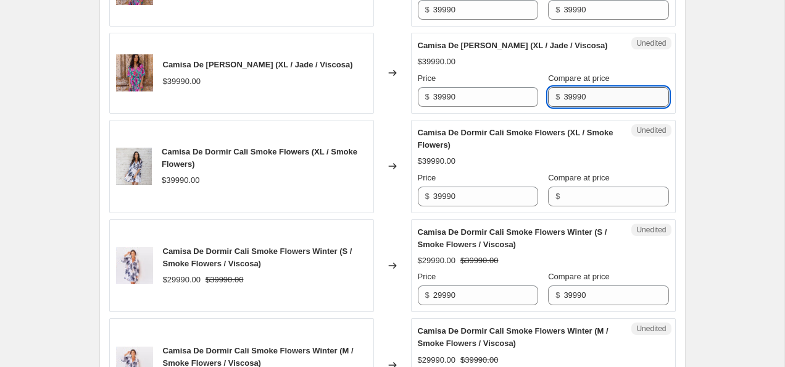
type input "39990"
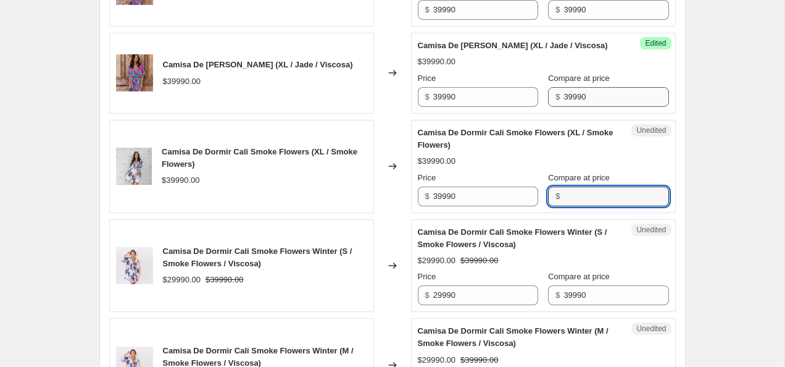
click at [575, 206] on input "Compare at price" at bounding box center [616, 196] width 105 height 20
paste input "39990"
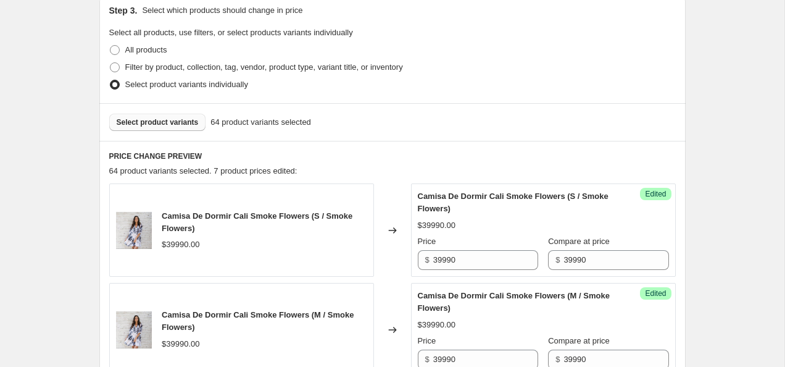
scroll to position [271, 0]
type input "39990"
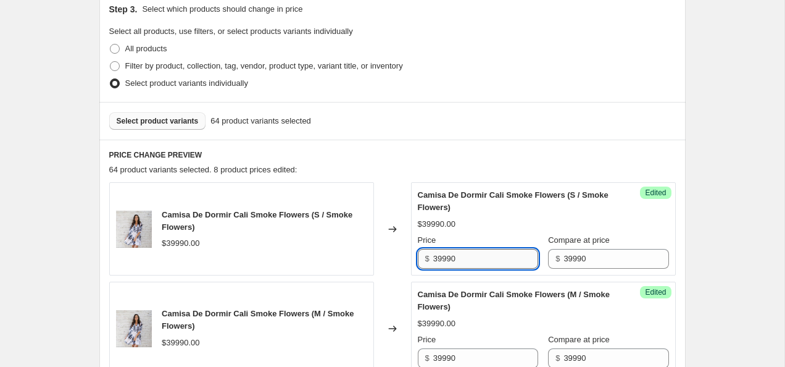
click at [440, 257] on input "39990" at bounding box center [485, 259] width 105 height 20
click at [488, 258] on input "29990" at bounding box center [485, 259] width 105 height 20
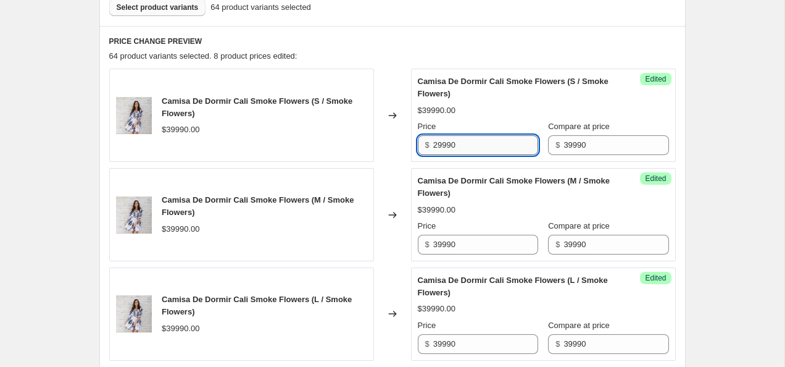
scroll to position [384, 0]
type input "29990"
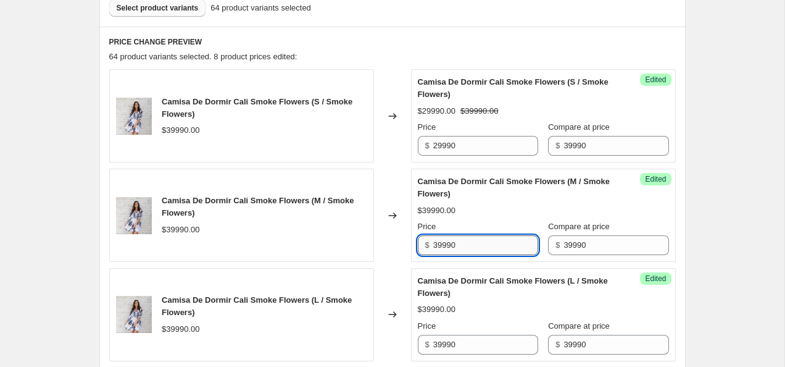
click at [487, 246] on input "39990" at bounding box center [485, 245] width 105 height 20
paste input "2"
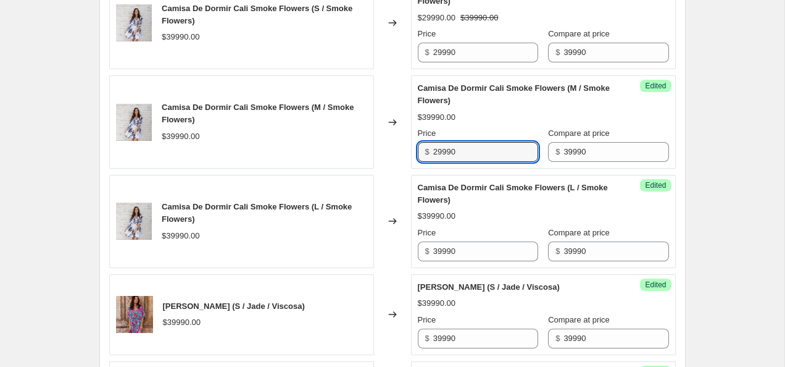
scroll to position [483, 0]
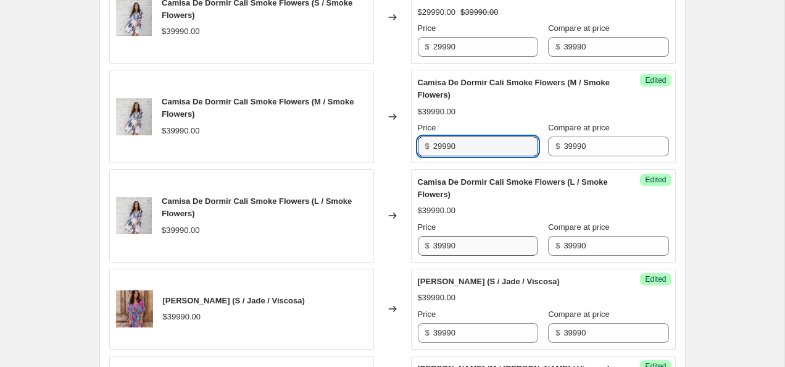
type input "29990"
click at [487, 244] on input "39990" at bounding box center [485, 246] width 105 height 20
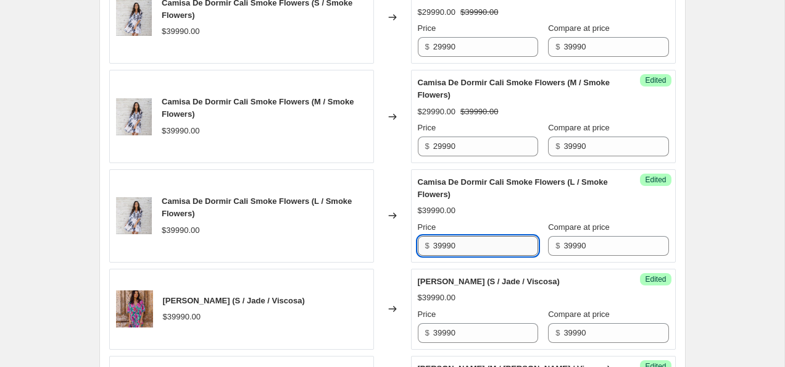
click at [487, 244] on input "39990" at bounding box center [485, 246] width 105 height 20
paste input "2"
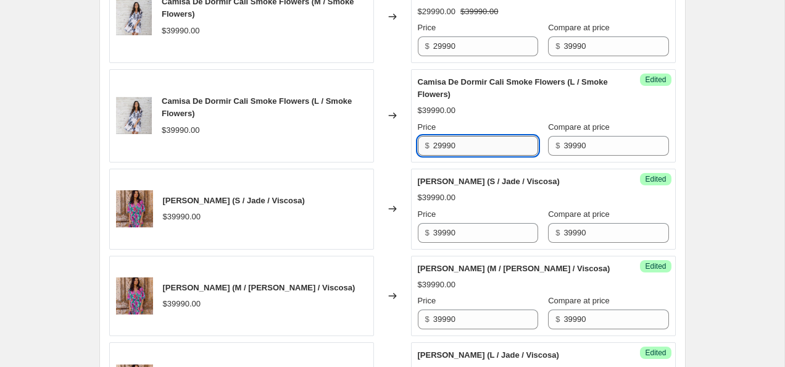
scroll to position [597, 0]
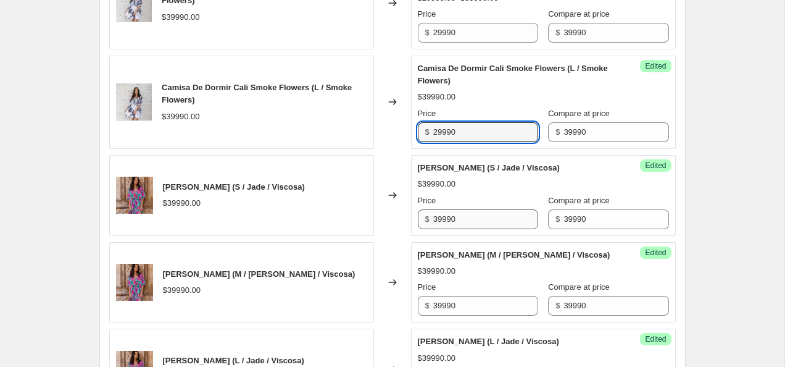
type input "29990"
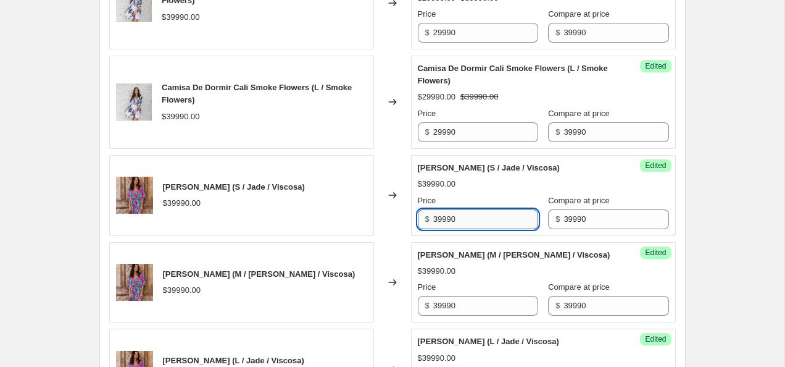
click at [489, 229] on input "39990" at bounding box center [485, 219] width 105 height 20
paste input "2"
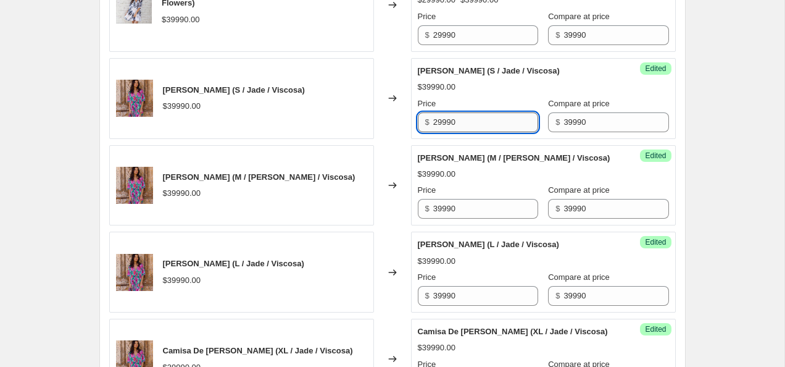
type input "29990"
click at [489, 219] on input "39990" at bounding box center [485, 209] width 105 height 20
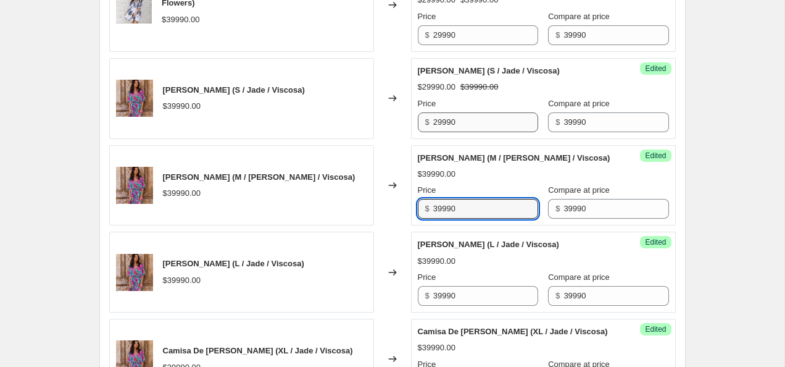
click at [489, 219] on input "39990" at bounding box center [485, 209] width 105 height 20
paste input "2"
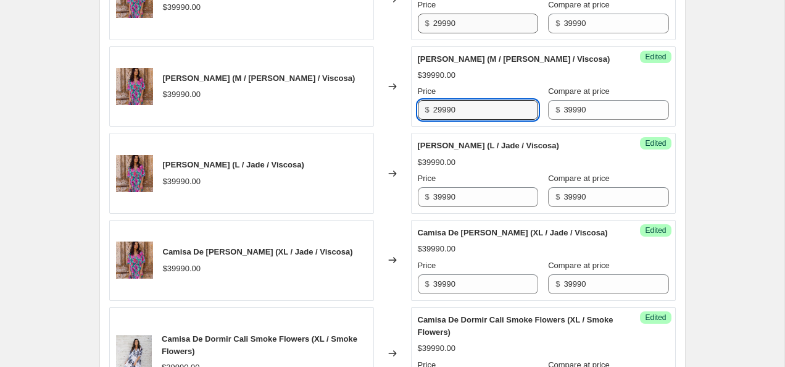
scroll to position [793, 0]
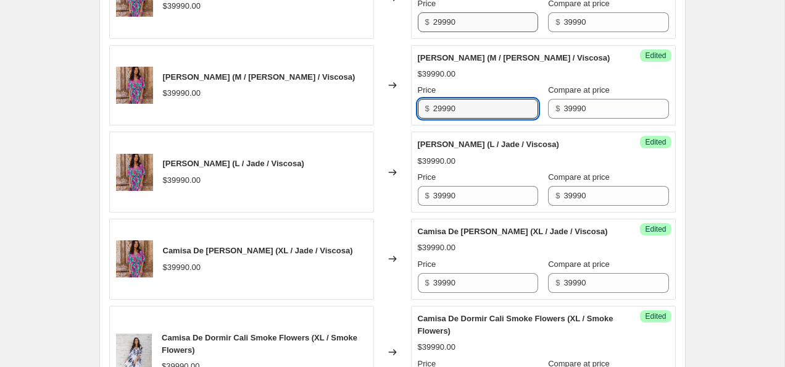
type input "29990"
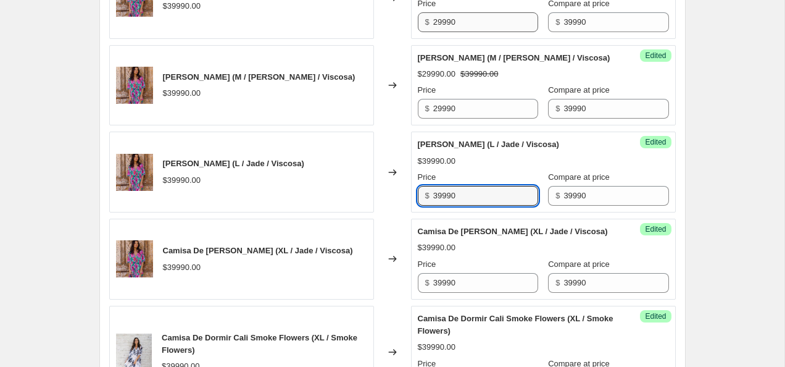
click at [489, 206] on input "39990" at bounding box center [485, 196] width 105 height 20
paste input "2"
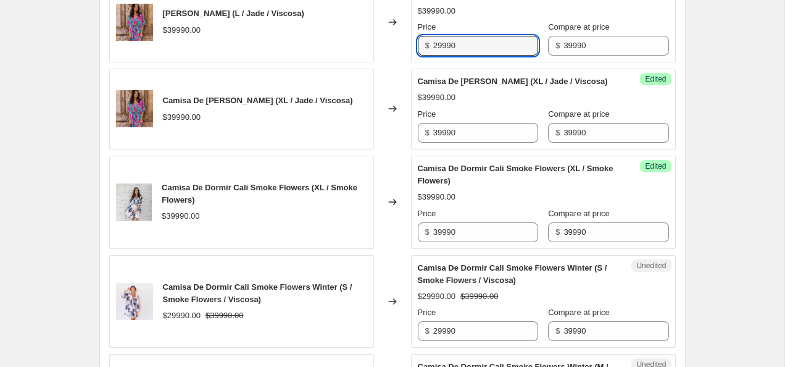
scroll to position [953, 0]
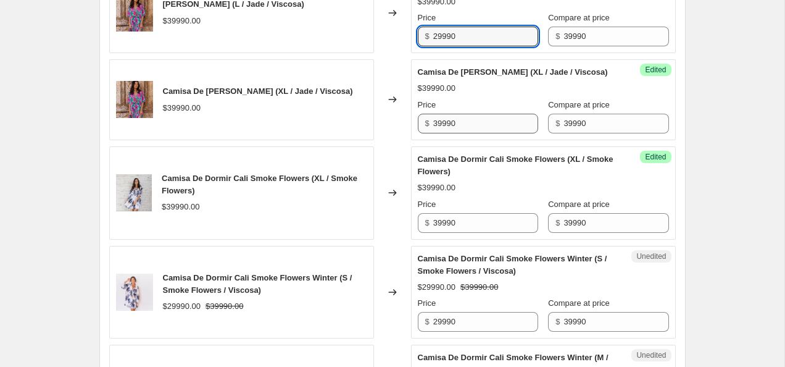
type input "29990"
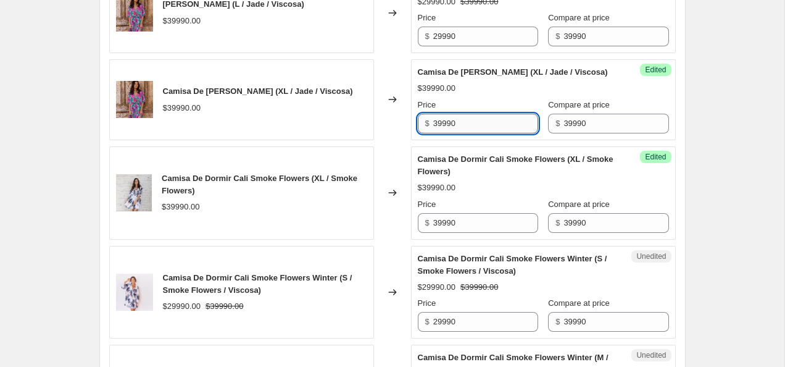
click at [467, 133] on input "39990" at bounding box center [485, 124] width 105 height 20
paste input "2"
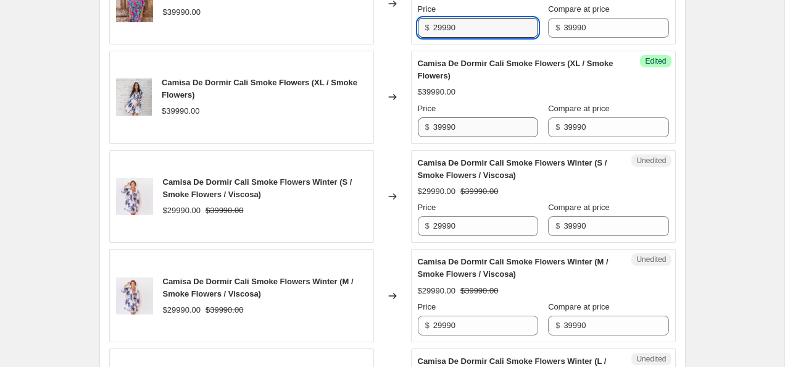
type input "29990"
click at [467, 137] on input "39990" at bounding box center [485, 127] width 105 height 20
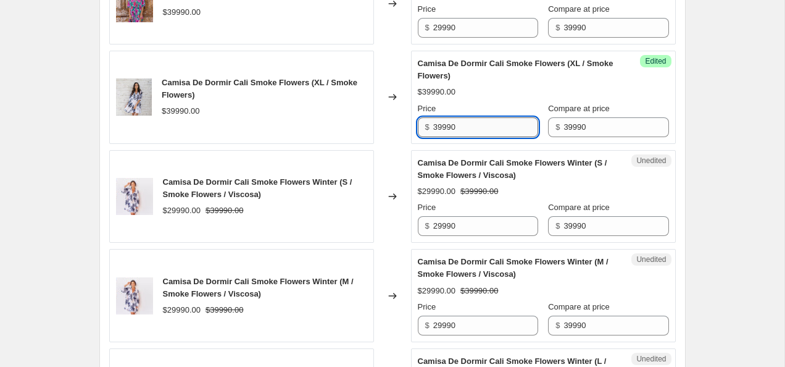
click at [467, 137] on input "39990" at bounding box center [485, 127] width 105 height 20
paste input "2"
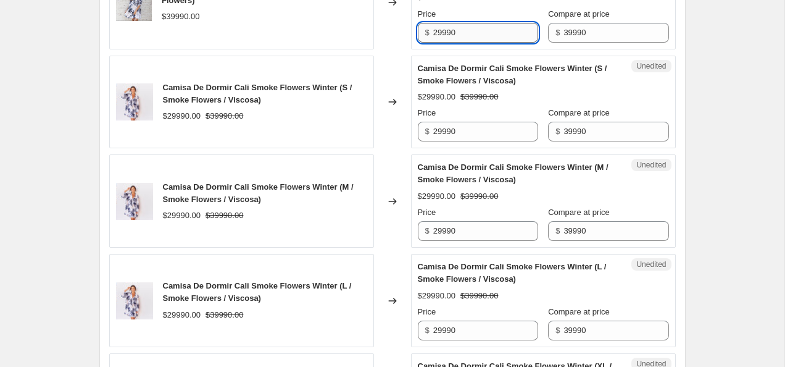
type input "29990"
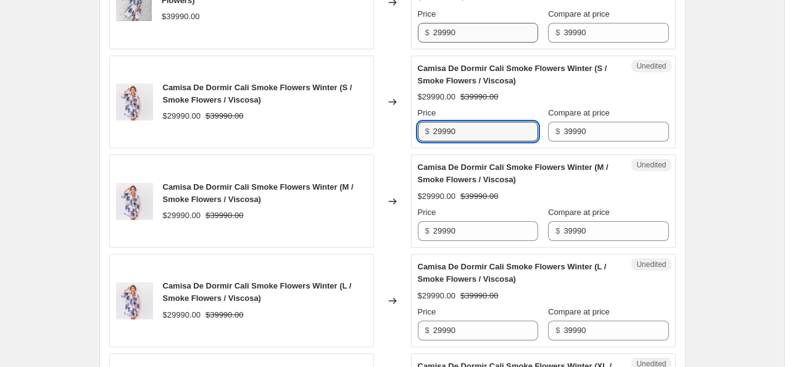
click at [467, 141] on input "29990" at bounding box center [485, 132] width 105 height 20
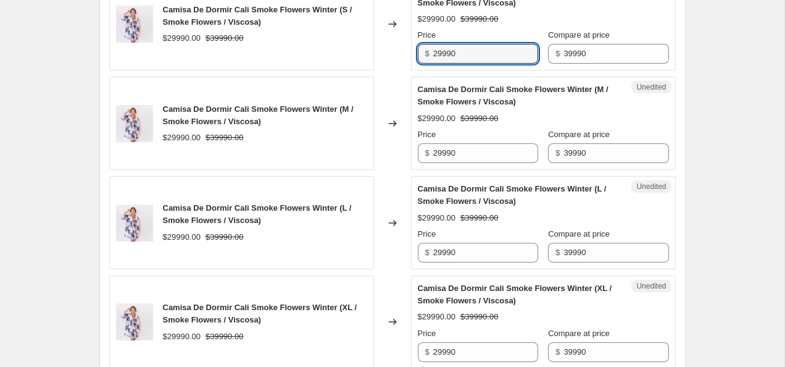
scroll to position [1221, 0]
click at [470, 162] on input "29990" at bounding box center [485, 153] width 105 height 20
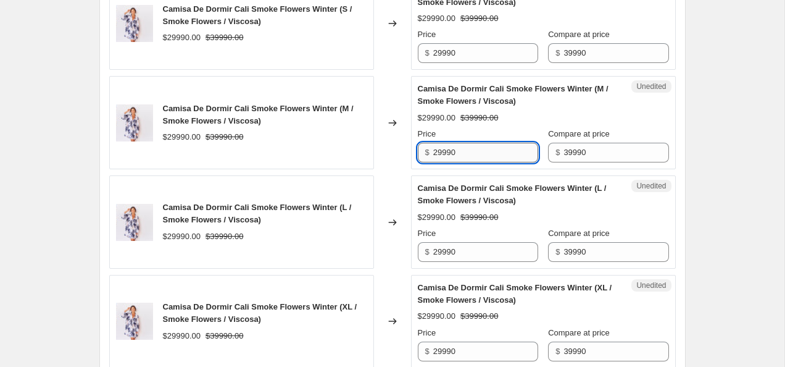
click at [470, 162] on input "29990" at bounding box center [485, 153] width 105 height 20
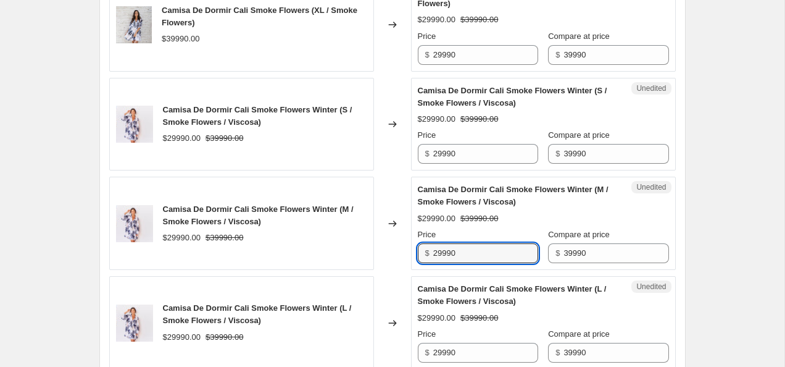
scroll to position [1110, 0]
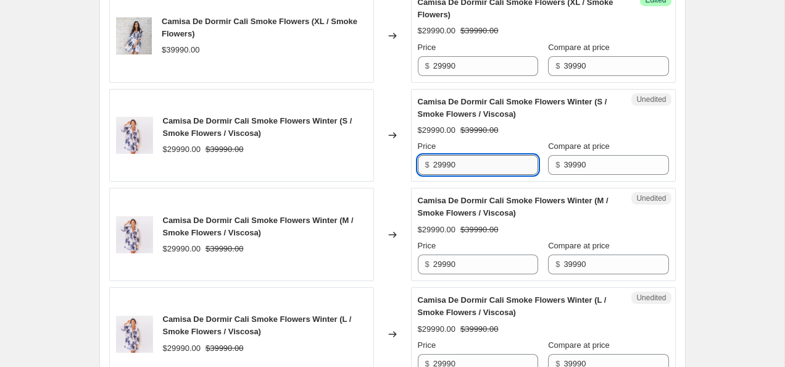
click at [442, 175] on input "29990" at bounding box center [485, 165] width 105 height 20
click at [466, 175] on input "26990" at bounding box center [485, 165] width 105 height 20
type input "26990"
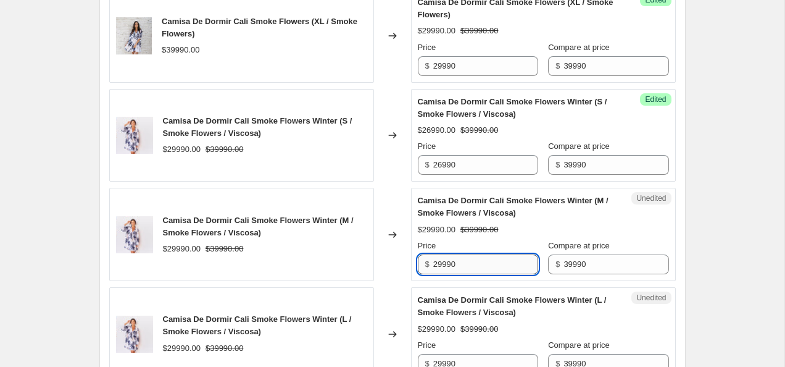
click at [467, 274] on input "29990" at bounding box center [485, 264] width 105 height 20
paste input "6"
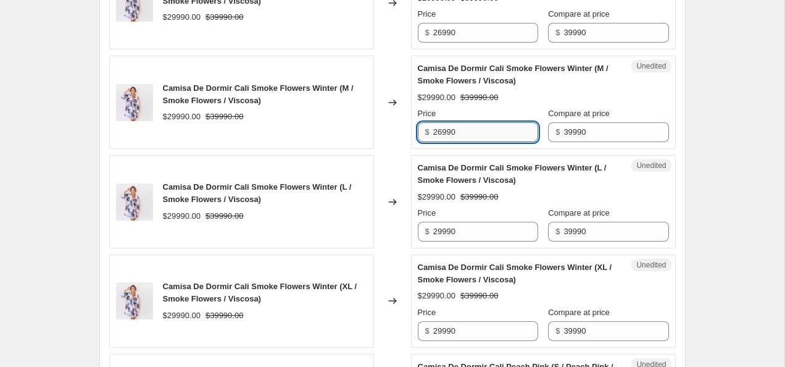
scroll to position [1252, 0]
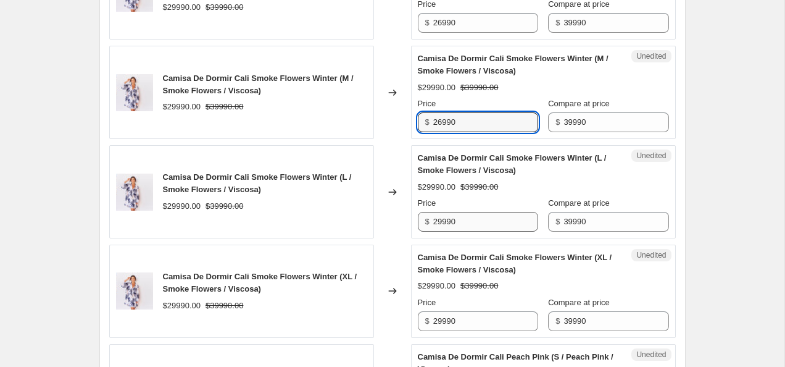
type input "26990"
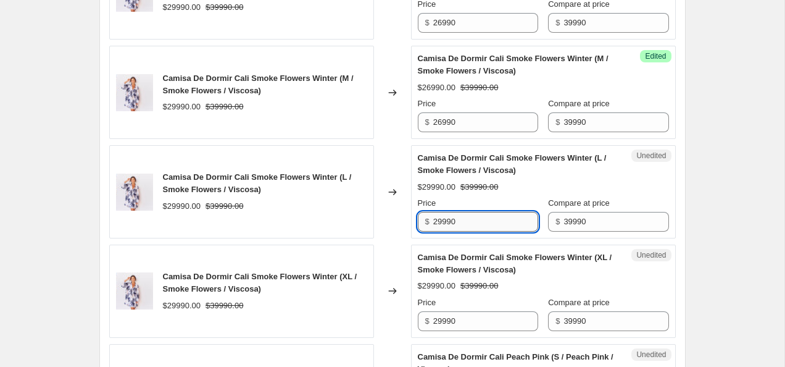
click at [485, 232] on input "29990" at bounding box center [485, 222] width 105 height 20
paste input "6"
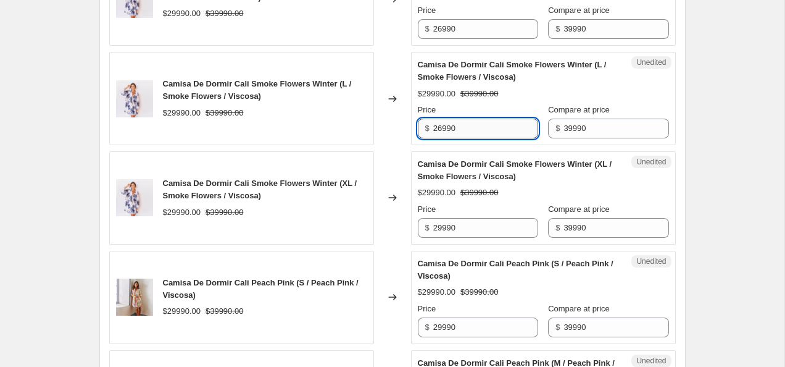
scroll to position [1352, 0]
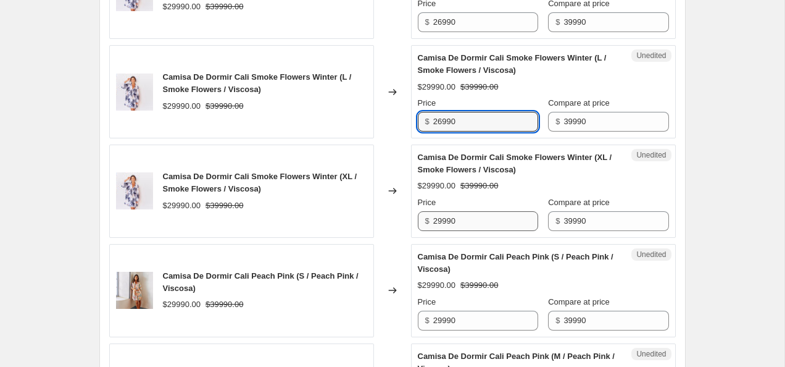
type input "26990"
click at [480, 231] on input "29990" at bounding box center [485, 221] width 105 height 20
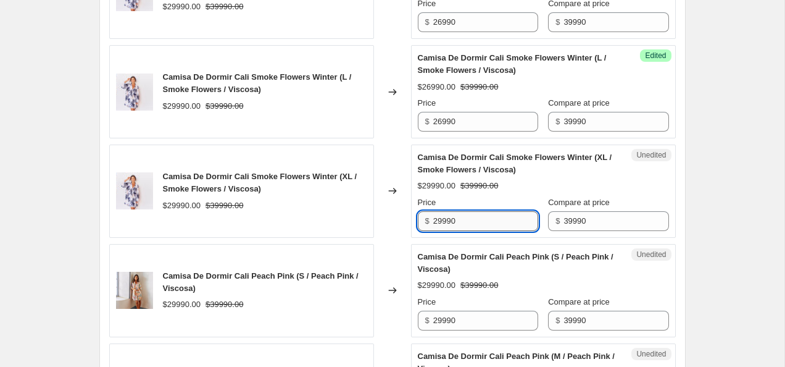
click at [480, 231] on input "29990" at bounding box center [485, 221] width 105 height 20
paste input "6"
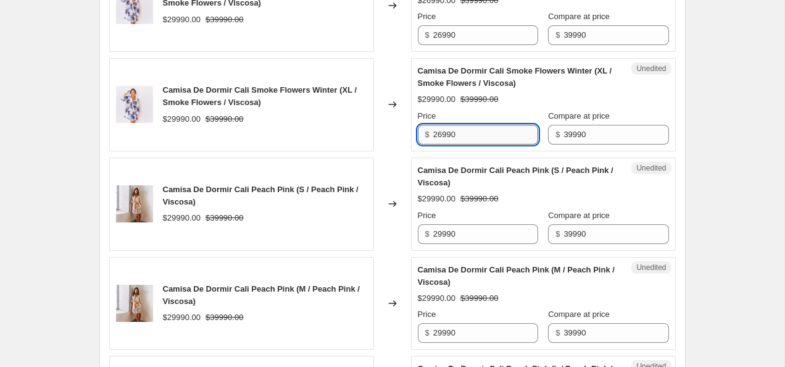
scroll to position [1452, 0]
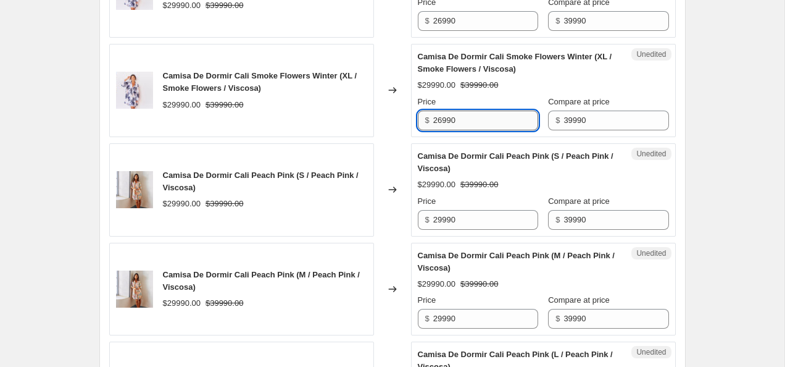
type input "26990"
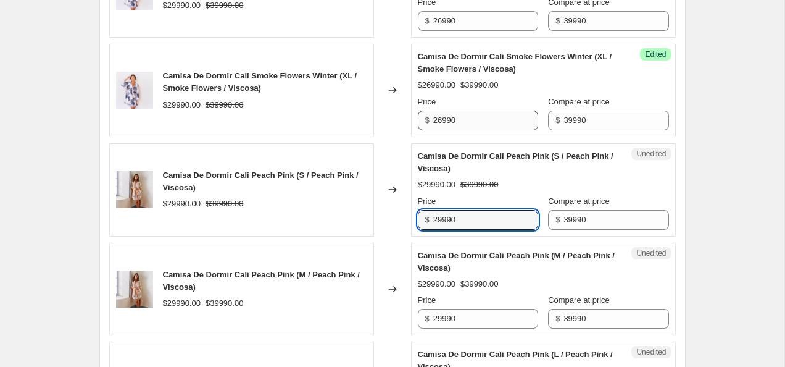
click at [480, 230] on input "29990" at bounding box center [485, 220] width 105 height 20
paste input "6"
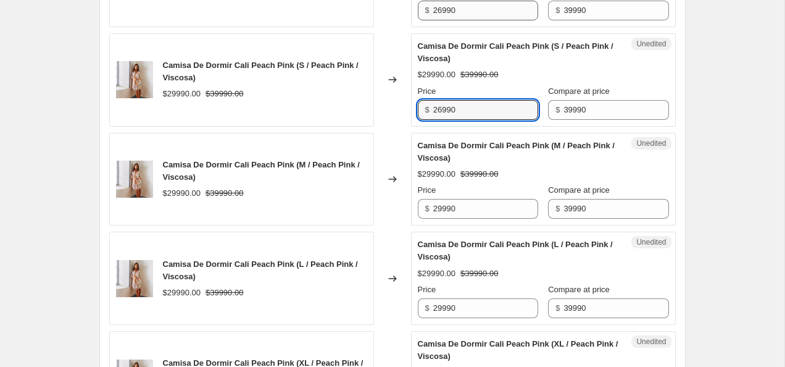
scroll to position [1557, 0]
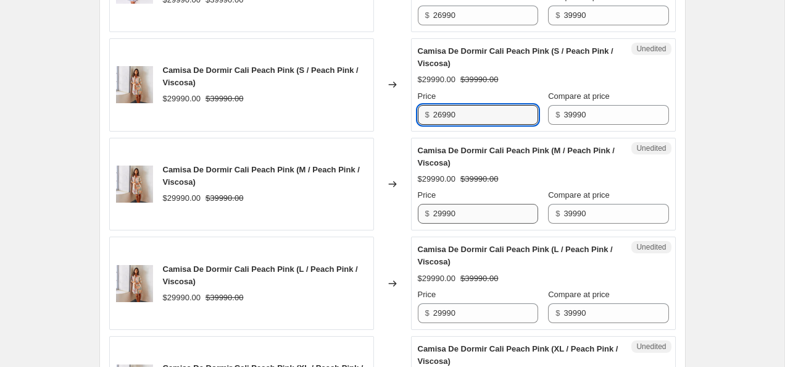
type input "26990"
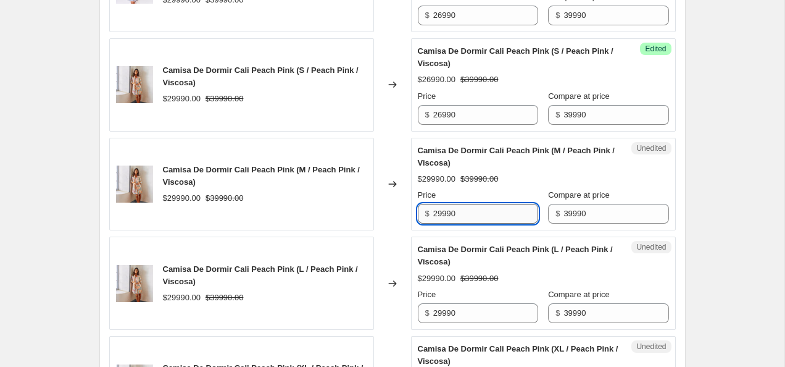
click at [479, 224] on input "29990" at bounding box center [485, 214] width 105 height 20
paste input "26990"
drag, startPoint x: 460, startPoint y: 262, endPoint x: 415, endPoint y: 264, distance: 45.1
click at [415, 231] on div "Unedited Camisa De Dormir Cali Peach Pink (M / Peach Pink / Viscosa) $29990.00 …" at bounding box center [543, 184] width 265 height 93
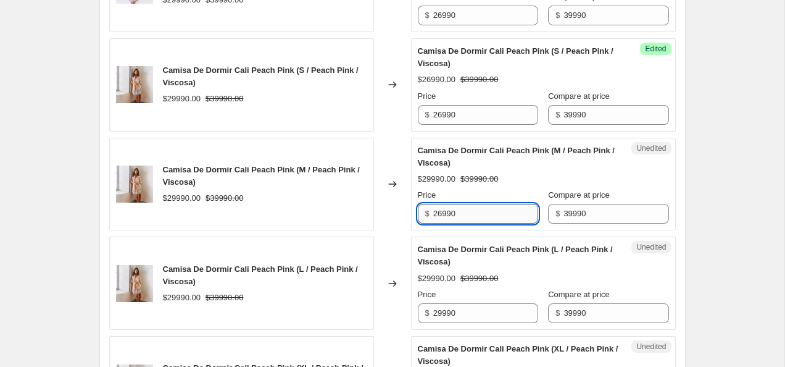
click at [487, 224] on input "26990" at bounding box center [485, 214] width 105 height 20
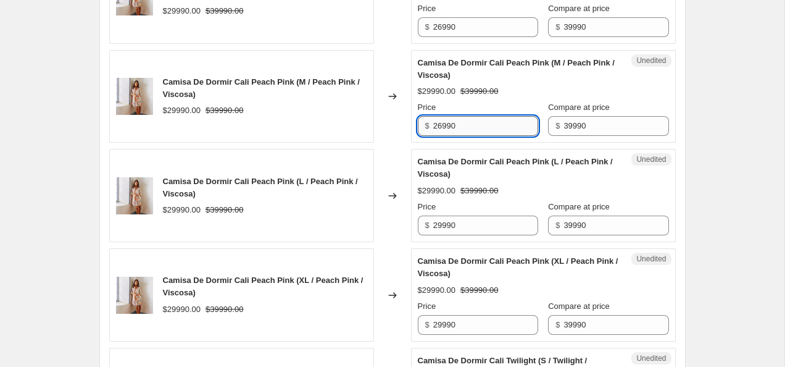
scroll to position [1652, 0]
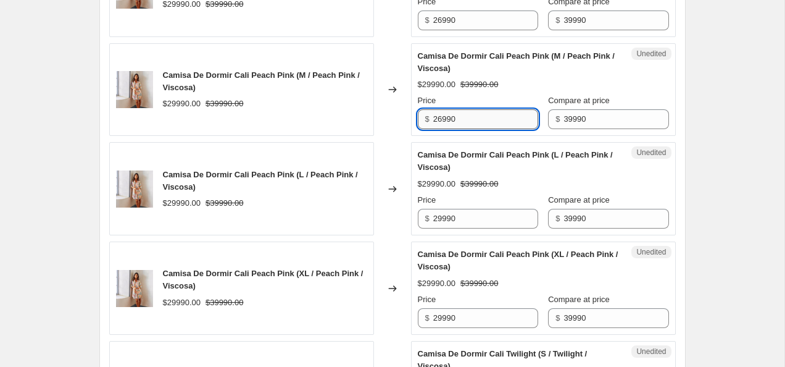
type input "26990"
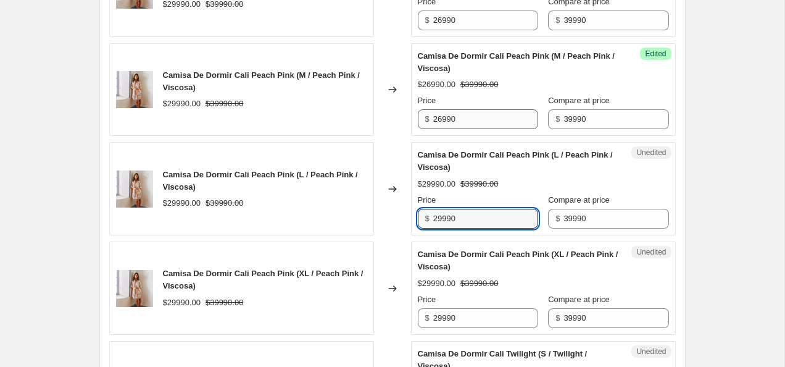
click at [487, 228] on input "29990" at bounding box center [485, 219] width 105 height 20
paste input "6"
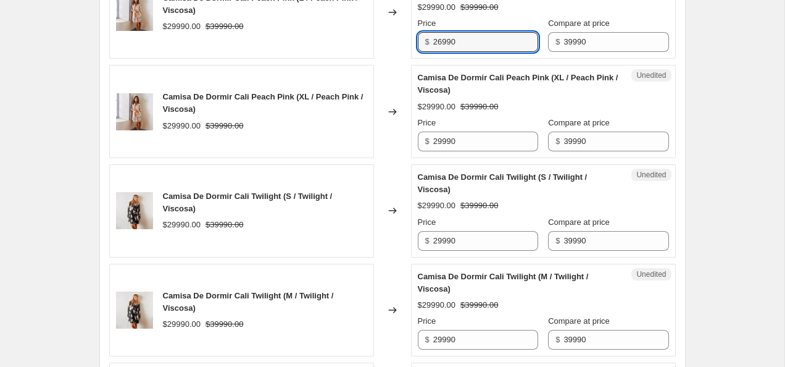
scroll to position [1830, 0]
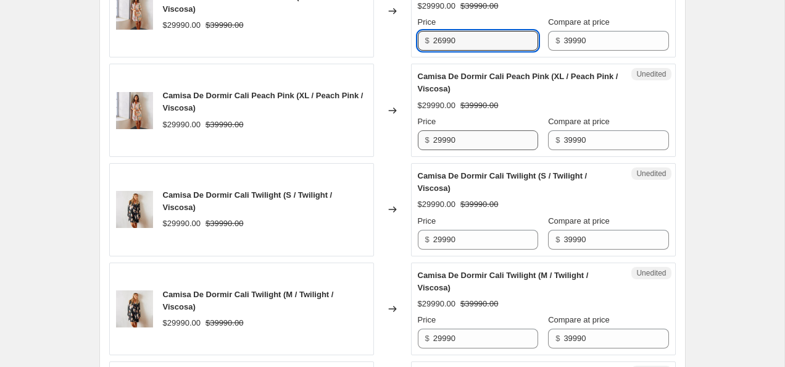
type input "26990"
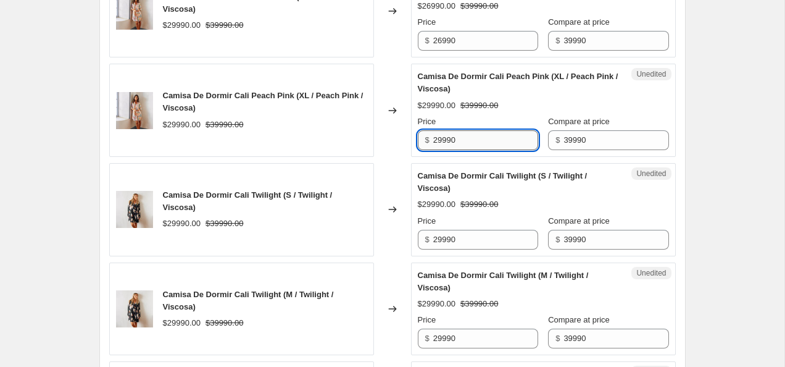
click at [478, 150] on input "29990" at bounding box center [485, 140] width 105 height 20
paste input "6"
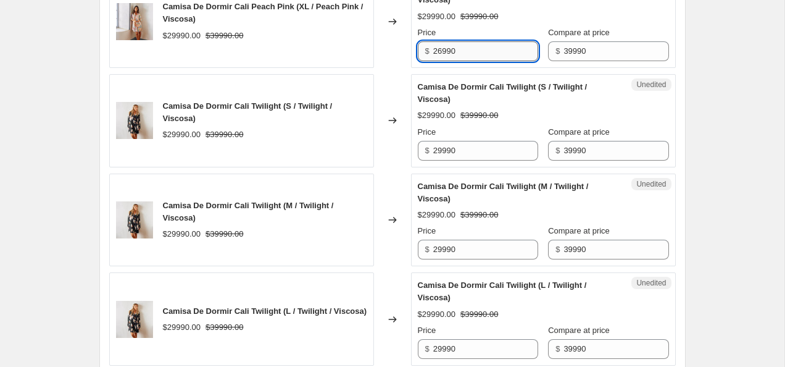
scroll to position [1922, 0]
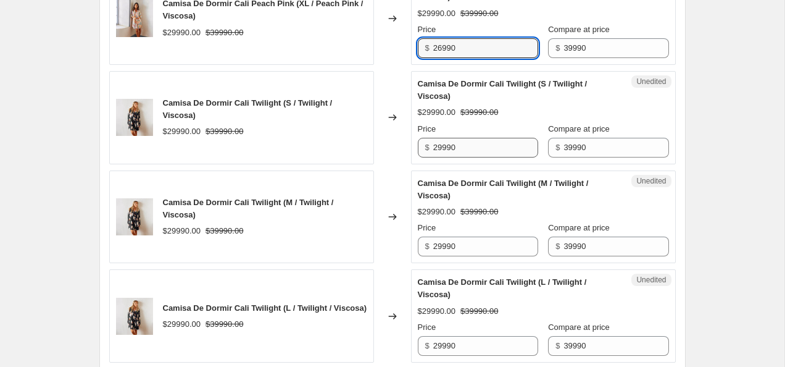
type input "26990"
click at [477, 157] on input "29990" at bounding box center [485, 148] width 105 height 20
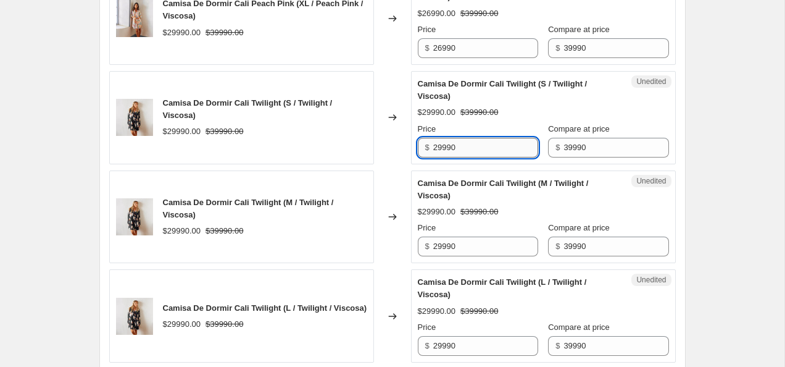
click at [477, 157] on input "29990" at bounding box center [485, 148] width 105 height 20
paste input "6"
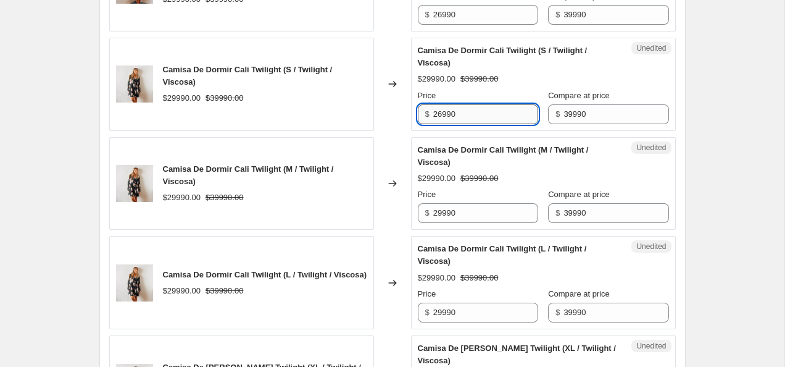
scroll to position [2010, 0]
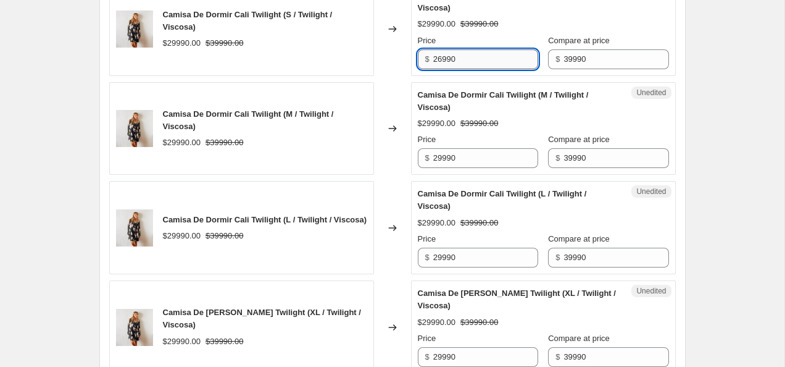
type input "26990"
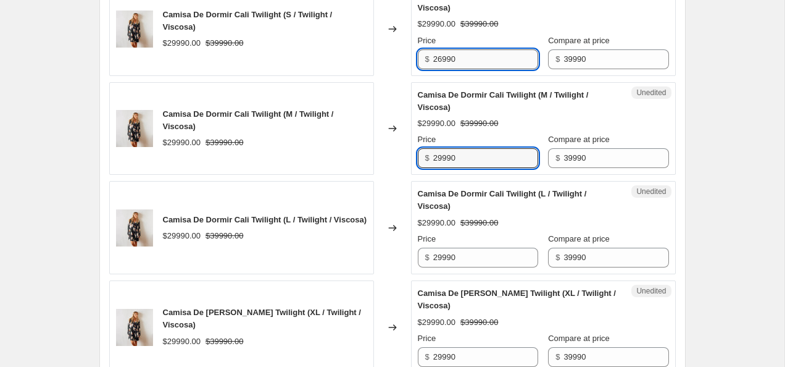
click at [477, 168] on input "29990" at bounding box center [485, 158] width 105 height 20
paste input "6"
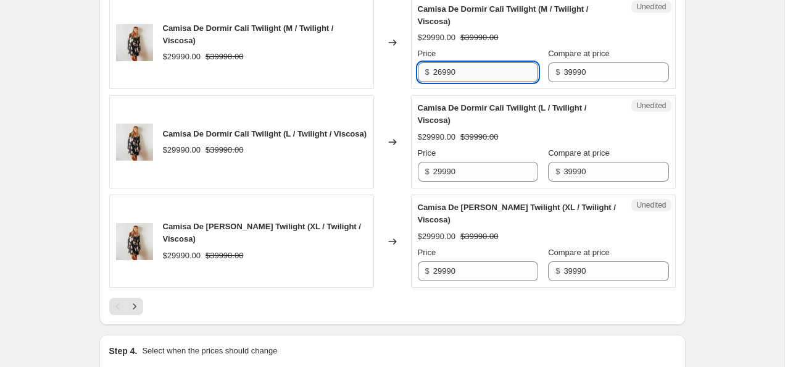
scroll to position [2109, 0]
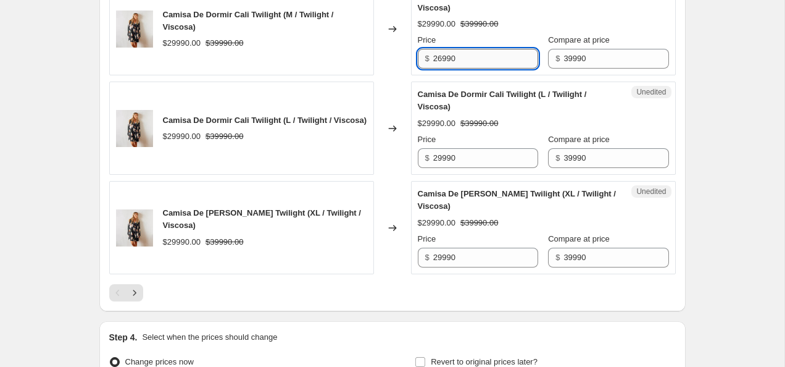
type input "26990"
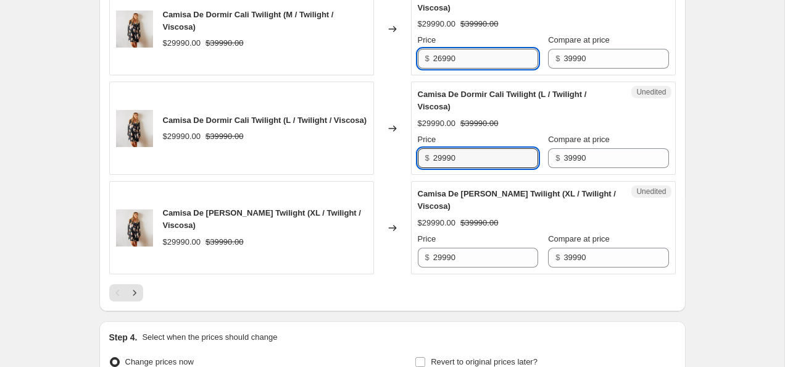
click at [477, 168] on input "29990" at bounding box center [485, 158] width 105 height 20
paste input "6"
type input "26990"
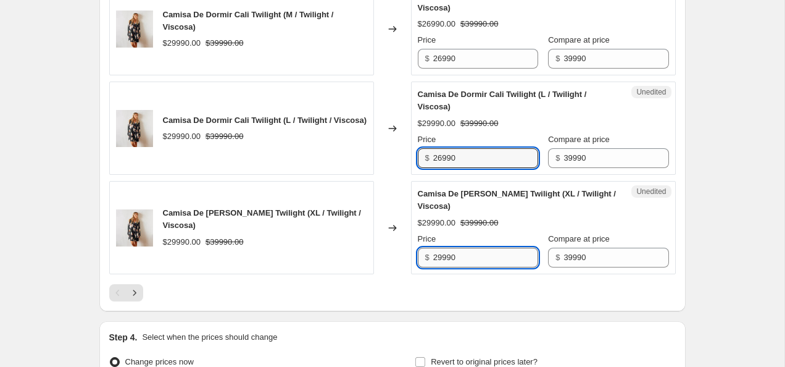
click at [460, 267] on input "29990" at bounding box center [485, 258] width 105 height 20
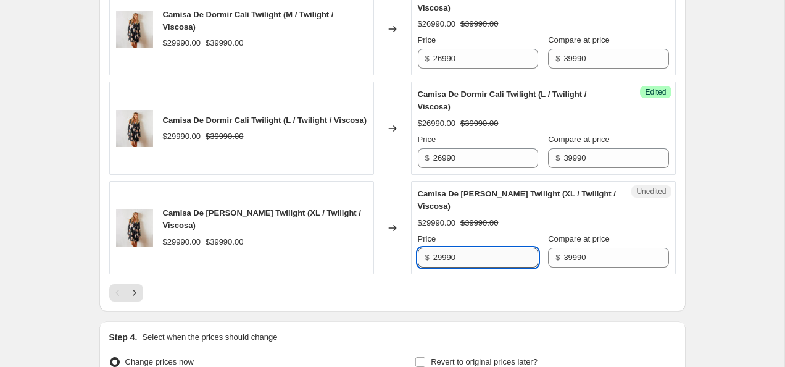
click at [460, 267] on input "29990" at bounding box center [485, 258] width 105 height 20
paste input "6"
type input "26990"
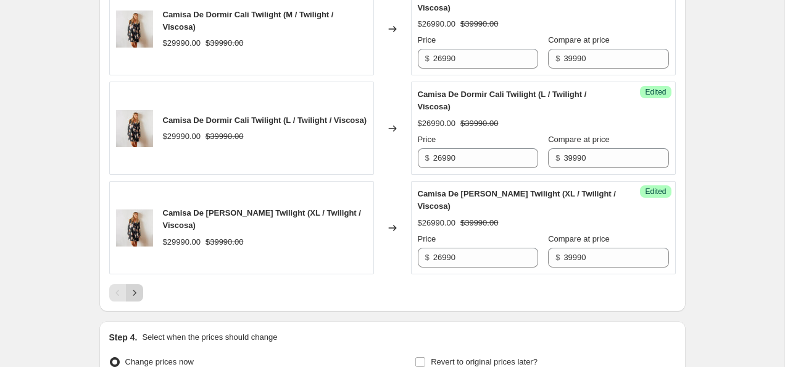
click at [135, 299] on icon "Next" at bounding box center [134, 293] width 12 height 12
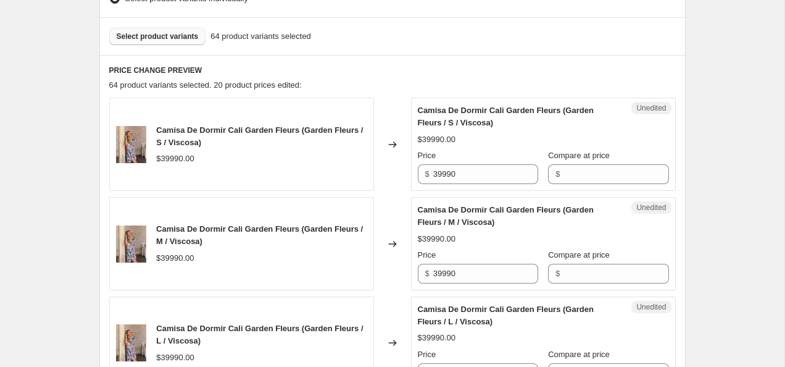
scroll to position [355, 0]
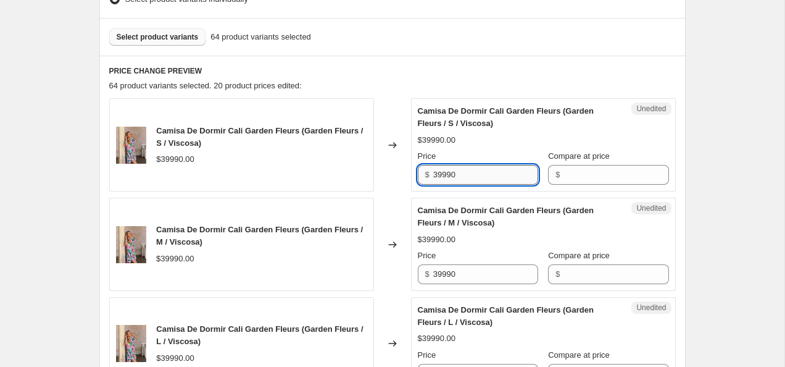
click at [460, 170] on input "39990" at bounding box center [485, 175] width 105 height 20
type input "39990"
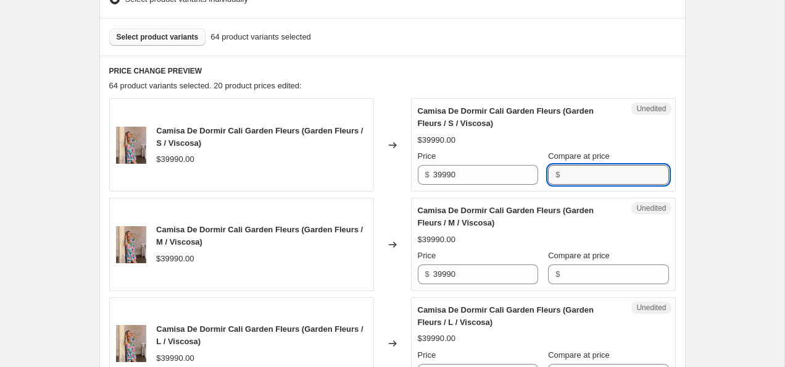
click at [595, 173] on input "Compare at price" at bounding box center [616, 175] width 105 height 20
paste input "39990"
type input "39990"
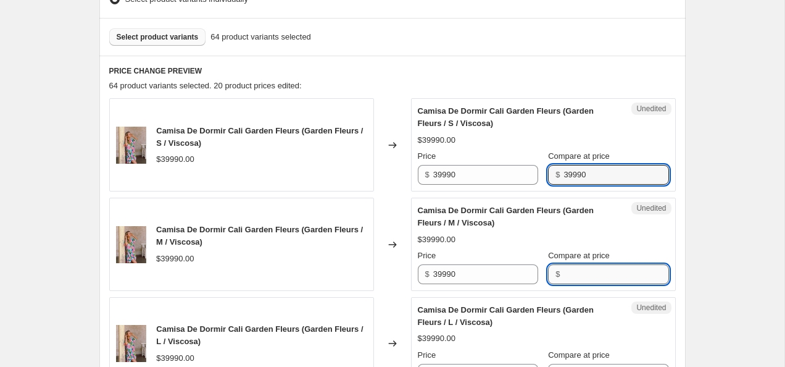
click at [582, 279] on input "Compare at price" at bounding box center [616, 274] width 105 height 20
paste input "39990"
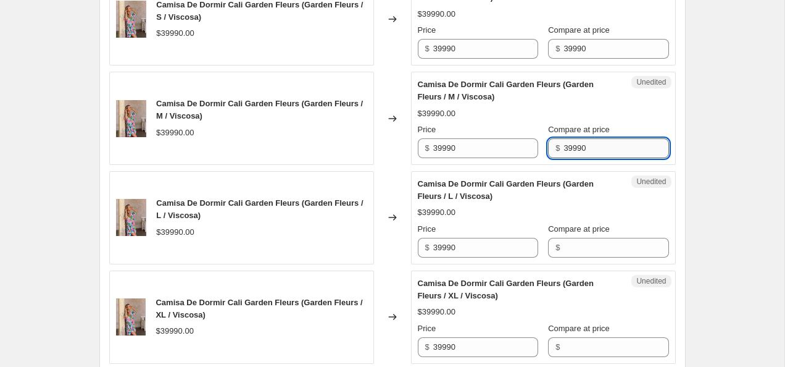
scroll to position [492, 0]
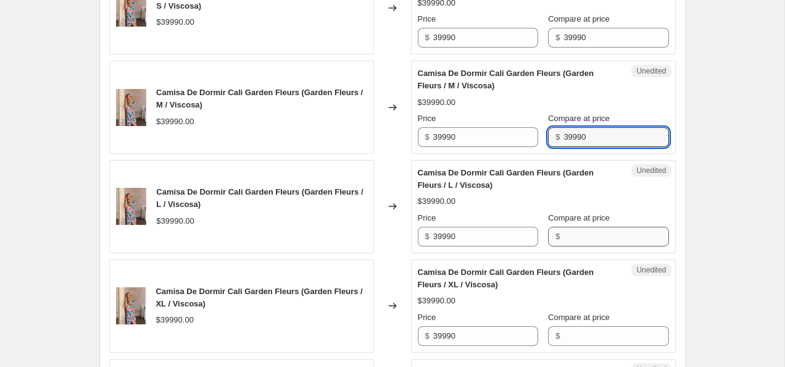
type input "39990"
click at [590, 239] on input "Compare at price" at bounding box center [616, 237] width 105 height 20
paste input "39990"
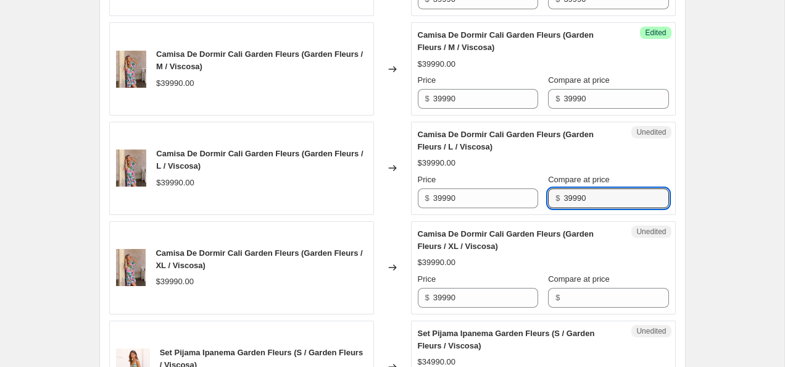
scroll to position [578, 0]
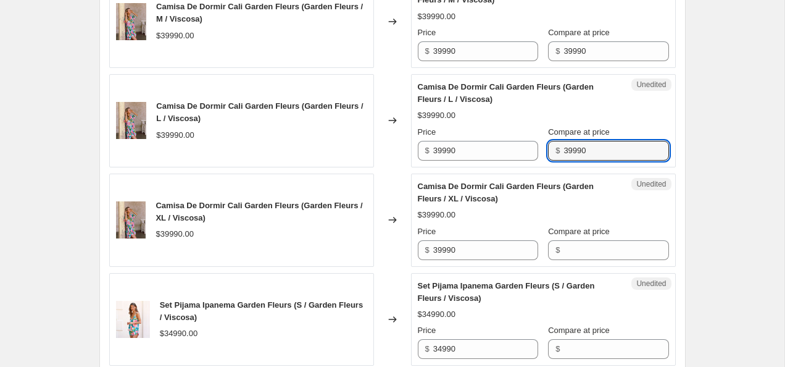
type input "39990"
click at [590, 247] on input "Compare at price" at bounding box center [616, 250] width 105 height 20
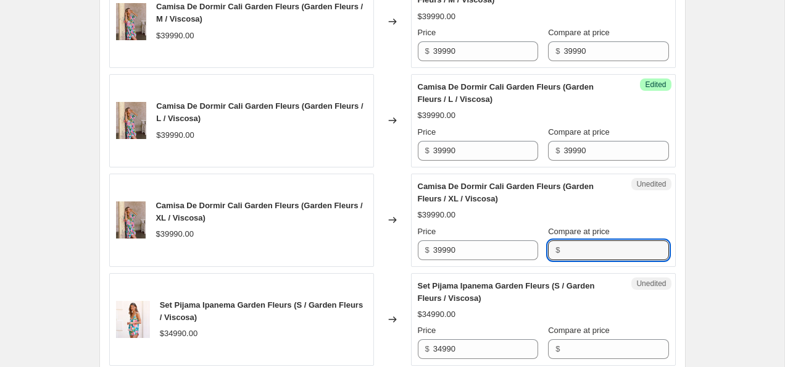
paste input "39990"
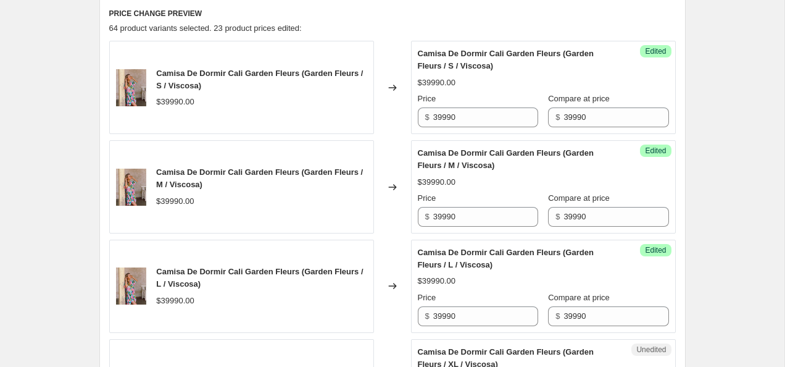
scroll to position [413, 0]
type input "39990"
click at [439, 114] on input "39990" at bounding box center [485, 117] width 105 height 20
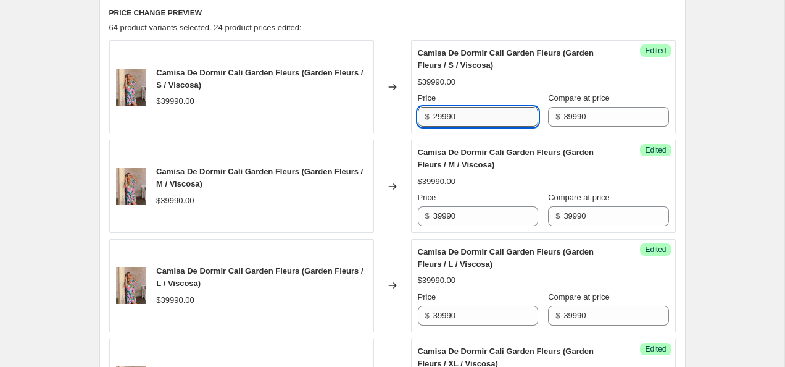
click at [493, 119] on input "29990" at bounding box center [485, 117] width 105 height 20
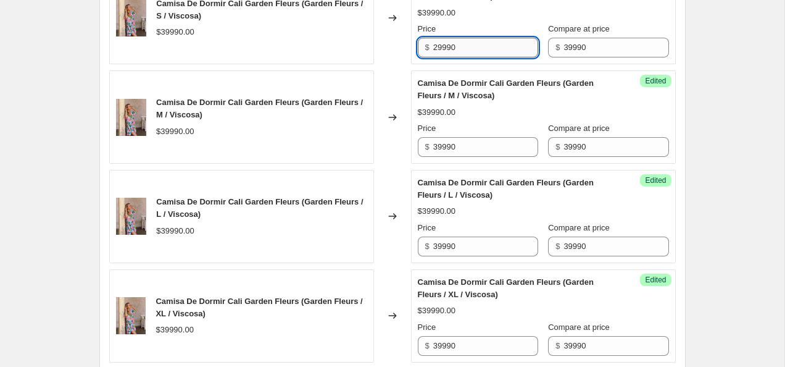
scroll to position [484, 0]
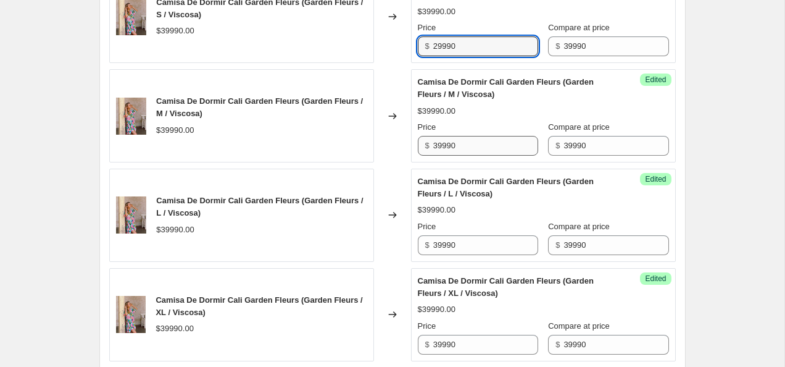
type input "29990"
click at [479, 147] on input "39990" at bounding box center [485, 146] width 105 height 20
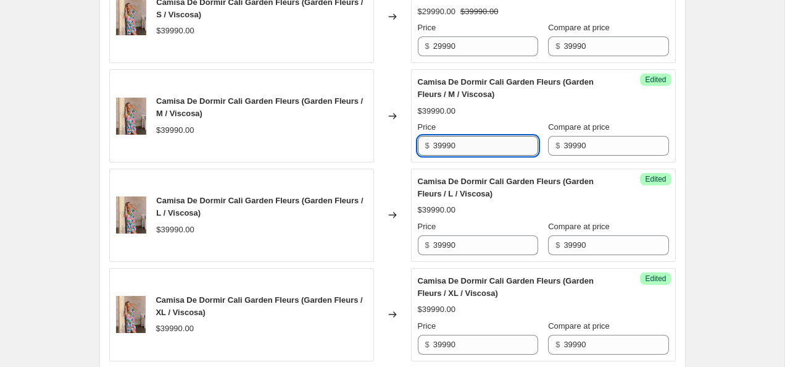
click at [480, 147] on input "39990" at bounding box center [485, 146] width 105 height 20
paste input "2"
type input "29990"
click at [464, 232] on div "Price" at bounding box center [478, 226] width 120 height 12
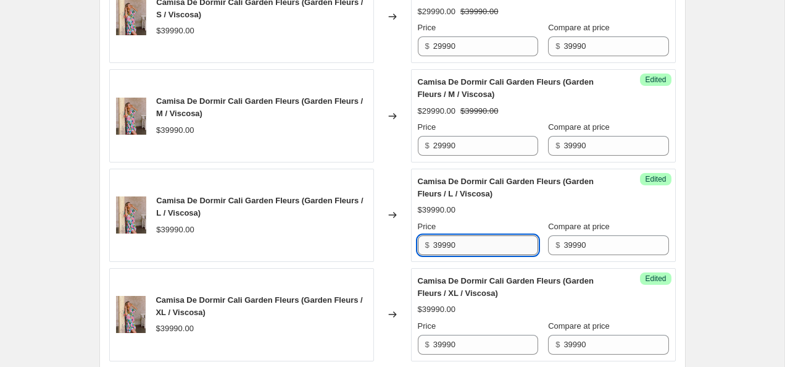
click at [464, 243] on input "39990" at bounding box center [485, 245] width 105 height 20
paste input "2"
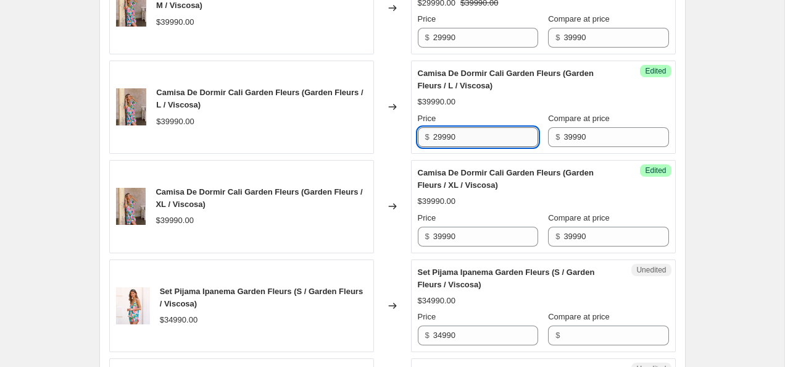
scroll to position [591, 0]
type input "29990"
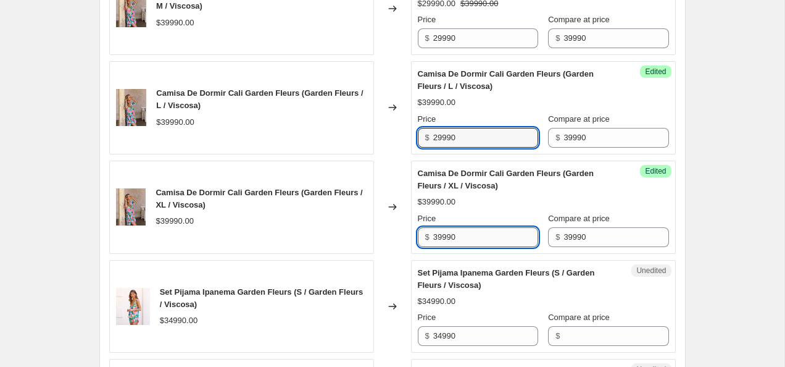
click at [464, 242] on input "39990" at bounding box center [485, 237] width 105 height 20
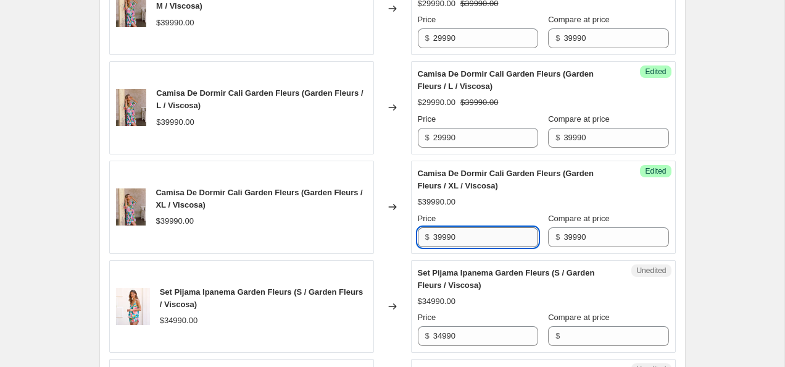
click at [464, 242] on input "39990" at bounding box center [485, 237] width 105 height 20
paste input "2"
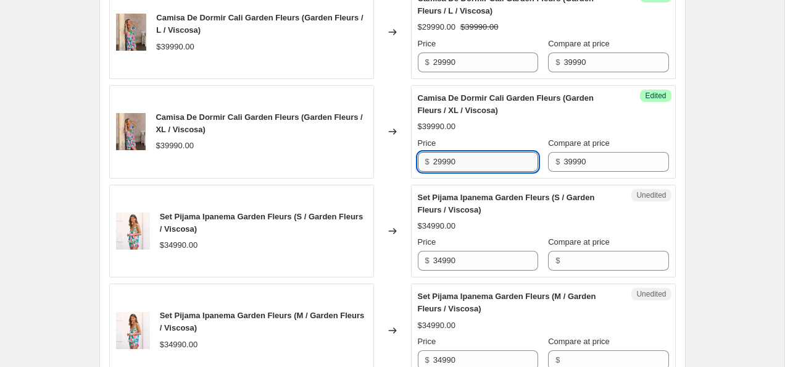
scroll to position [677, 0]
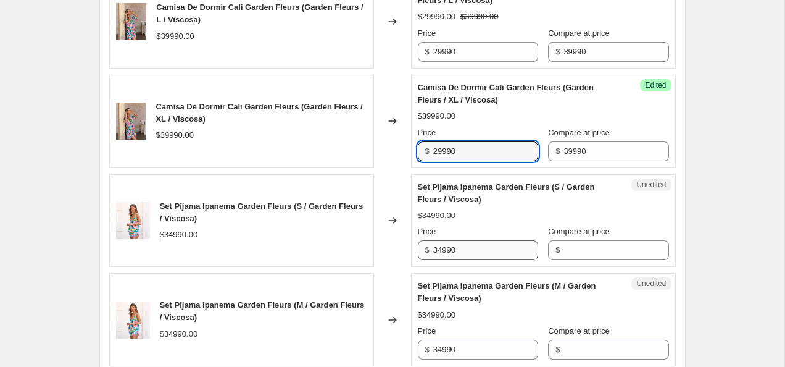
type input "29990"
click at [467, 249] on input "34990" at bounding box center [485, 250] width 105 height 20
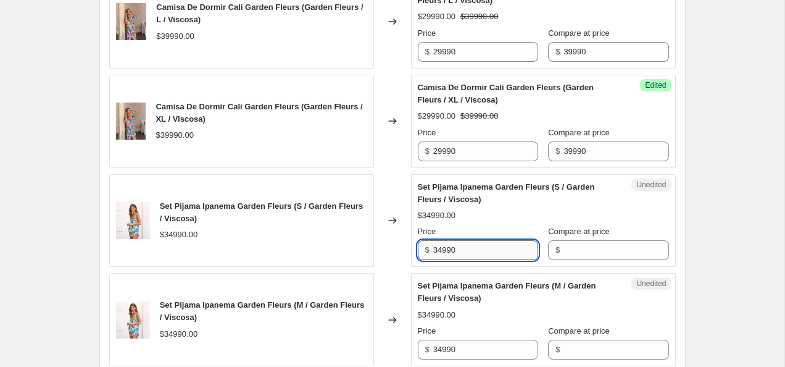
click at [467, 249] on input "34990" at bounding box center [485, 250] width 105 height 20
click at [574, 254] on input "Compare at price" at bounding box center [616, 250] width 105 height 20
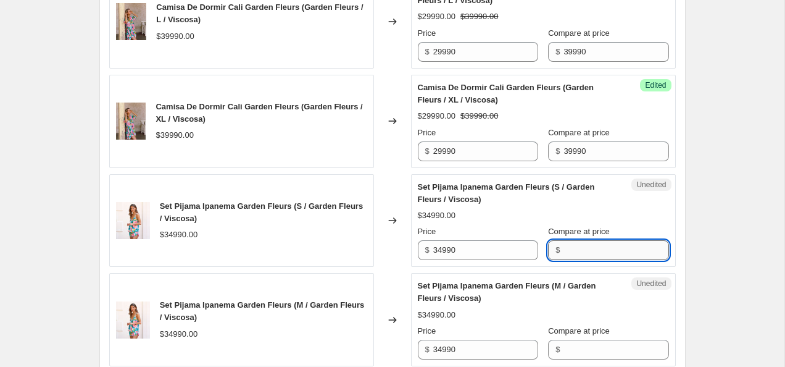
paste input "34990"
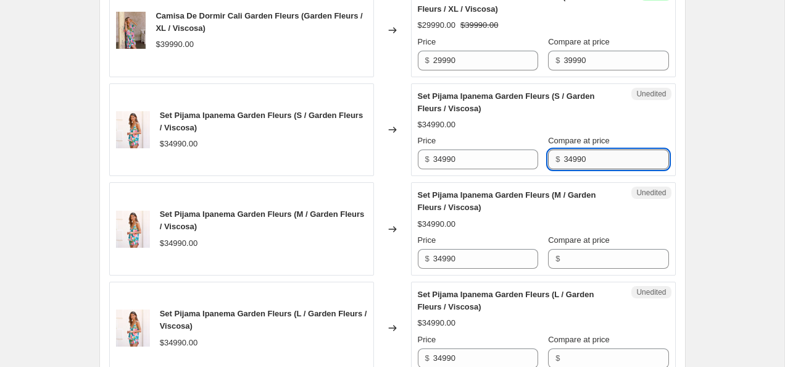
type input "34990"
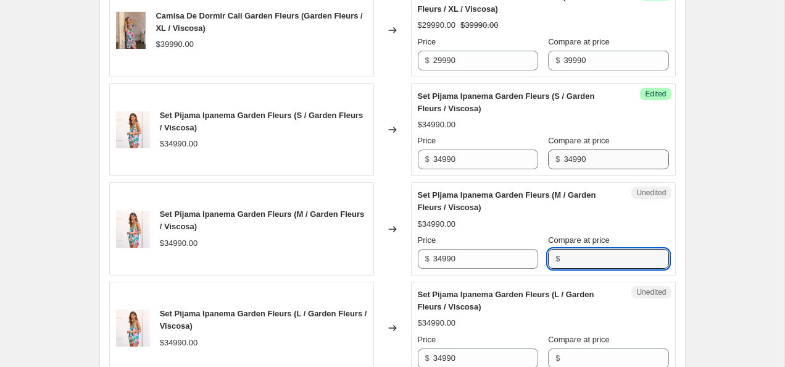
click at [574, 254] on input "Compare at price" at bounding box center [616, 259] width 105 height 20
paste input "34990"
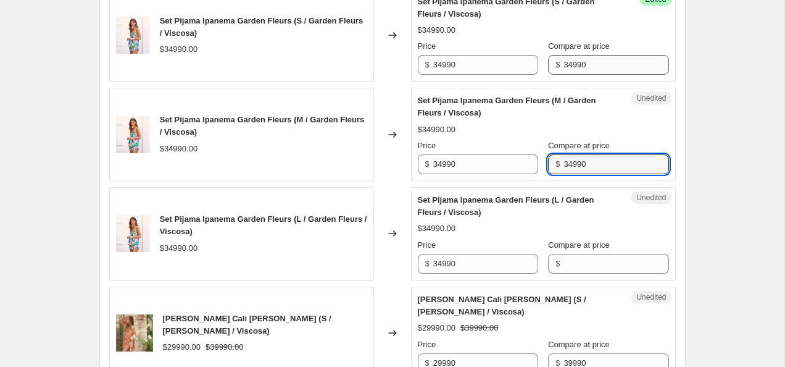
scroll to position [868, 0]
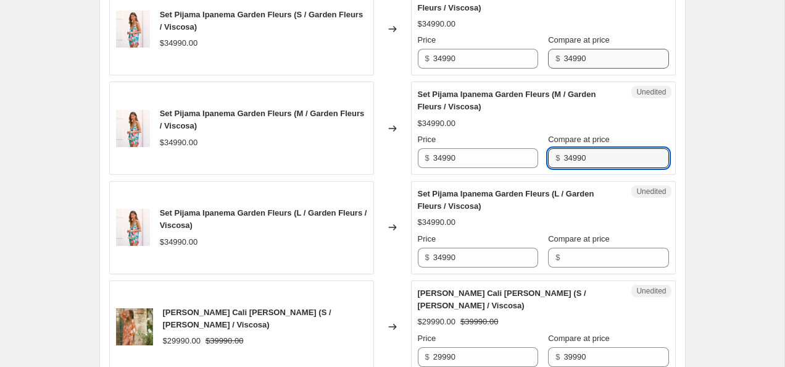
type input "34990"
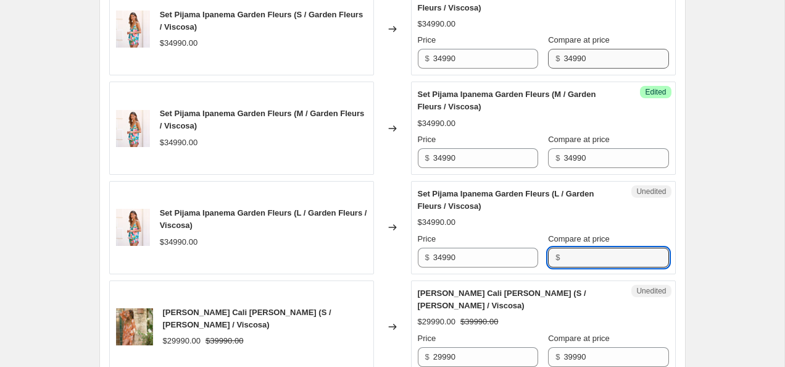
click at [574, 254] on input "Compare at price" at bounding box center [616, 258] width 105 height 20
paste input "34990"
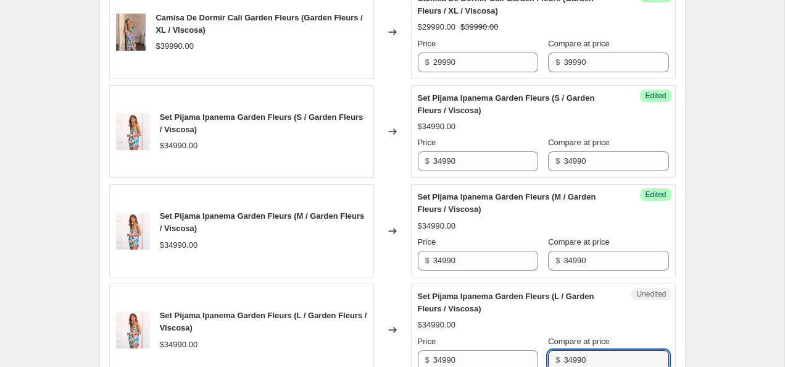
scroll to position [740, 0]
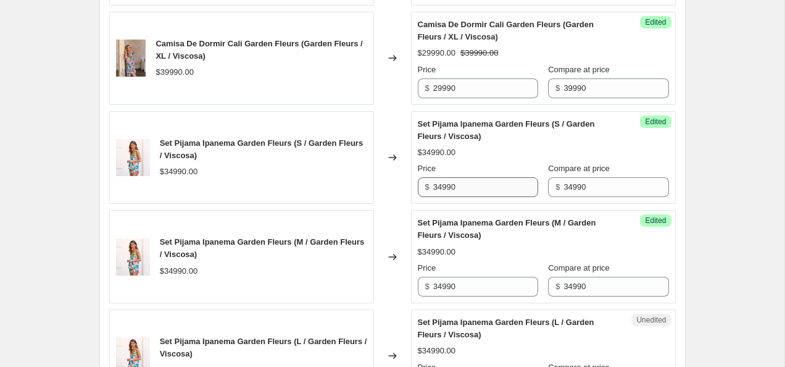
type input "34990"
click at [443, 186] on input "34990" at bounding box center [485, 187] width 105 height 20
click at [473, 186] on input "26990" at bounding box center [485, 187] width 105 height 20
click at [474, 186] on input "26990" at bounding box center [485, 187] width 105 height 20
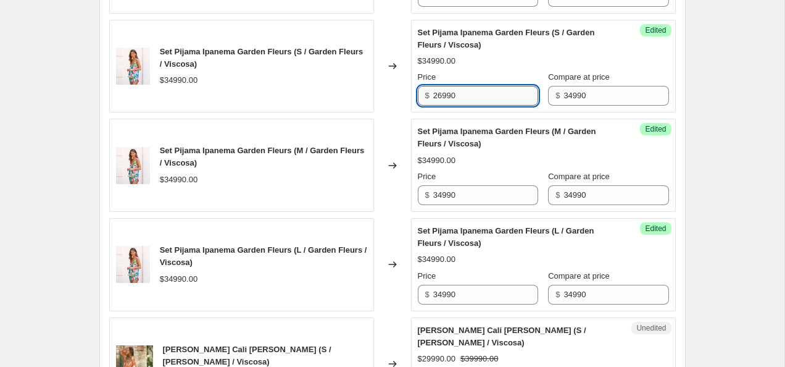
scroll to position [836, 0]
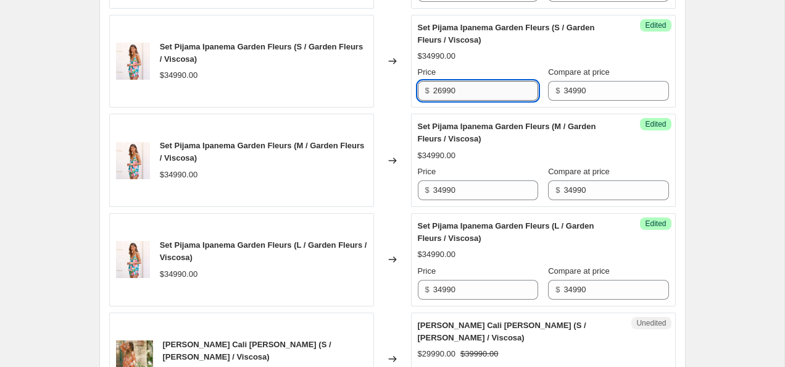
type input "26990"
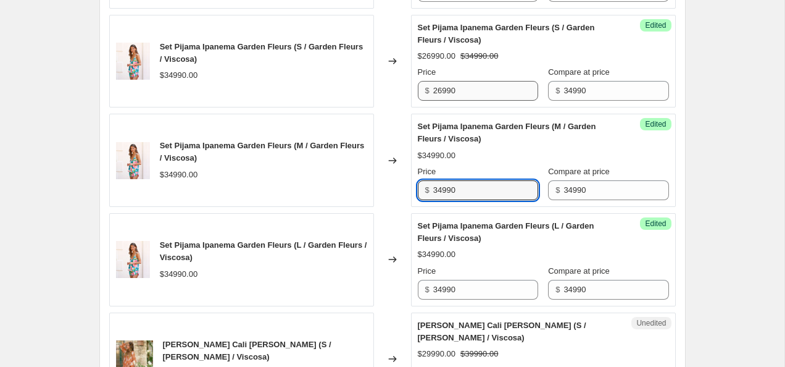
click at [474, 188] on input "34990" at bounding box center [485, 190] width 105 height 20
paste input "26"
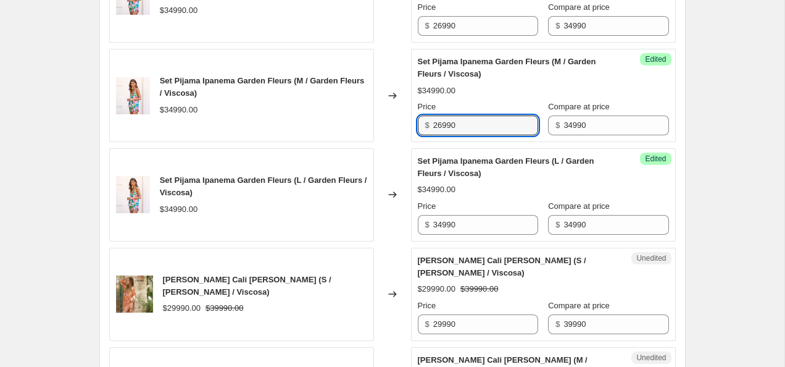
scroll to position [902, 0]
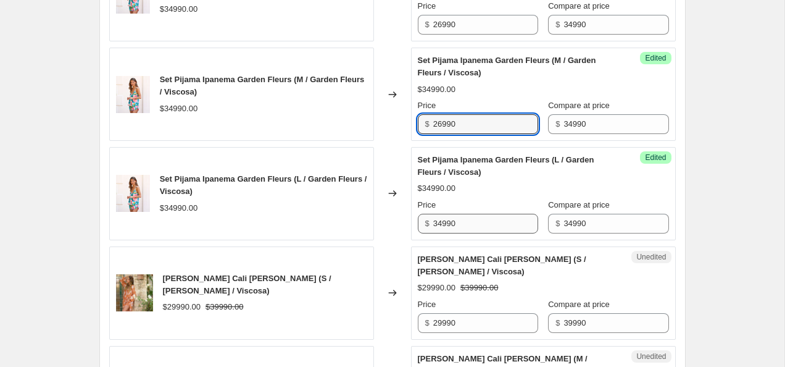
type input "26990"
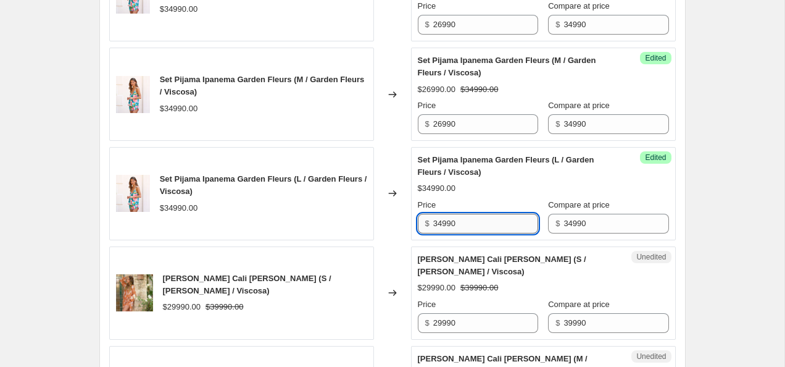
click at [461, 222] on input "34990" at bounding box center [485, 224] width 105 height 20
paste input "26"
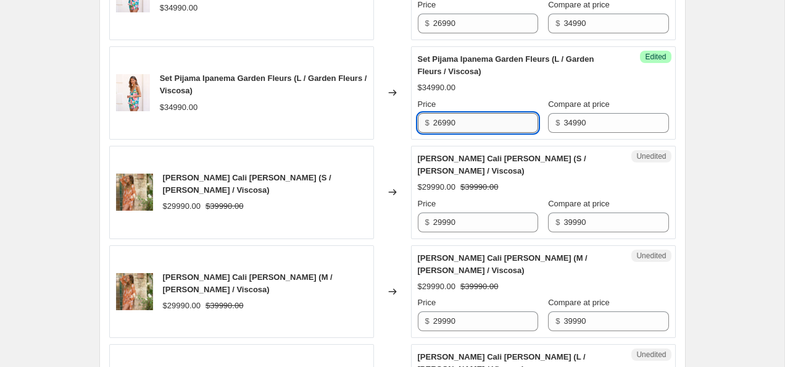
scroll to position [1006, 0]
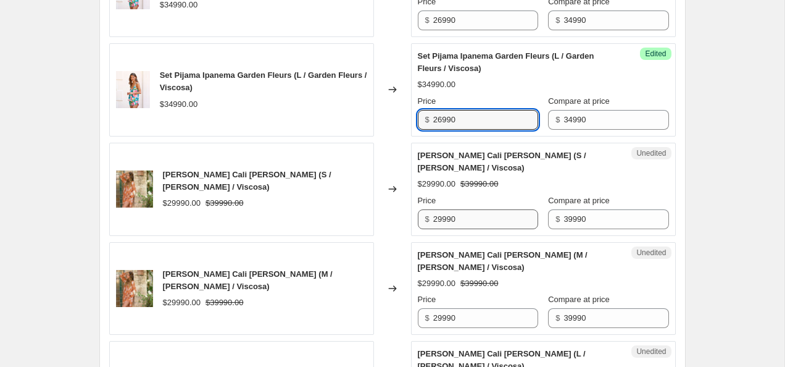
type input "26990"
click at [442, 218] on input "29990" at bounding box center [485, 219] width 105 height 20
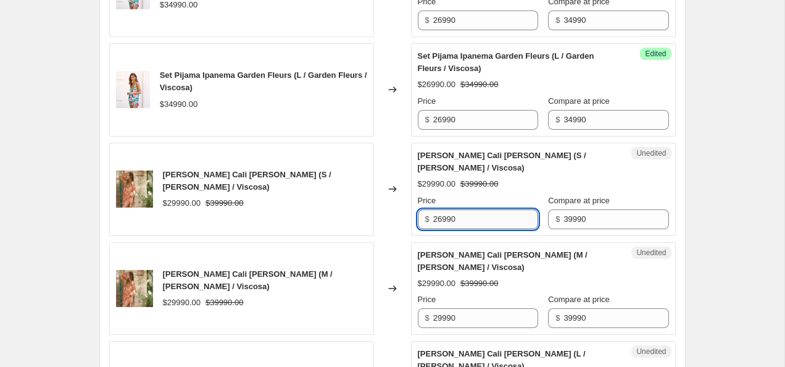
click at [477, 215] on input "26990" at bounding box center [485, 219] width 105 height 20
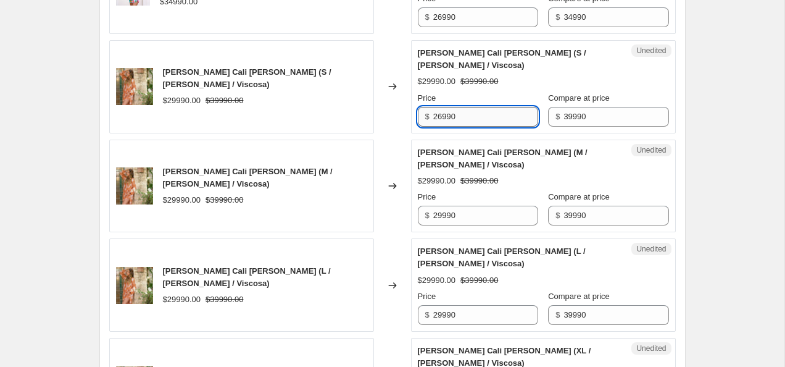
type input "26990"
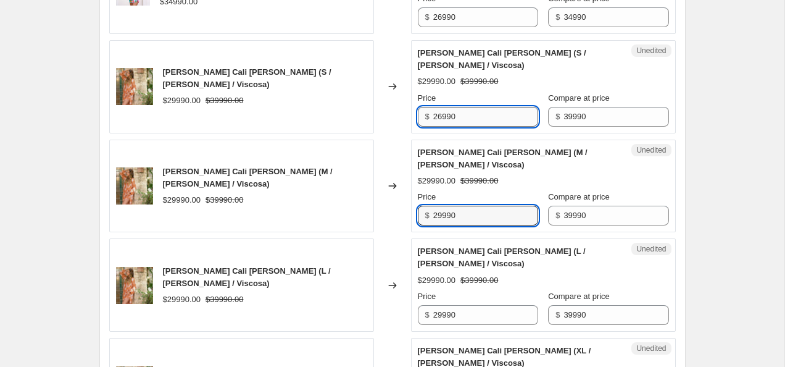
click at [478, 220] on input "29990" at bounding box center [485, 216] width 105 height 20
paste input "6"
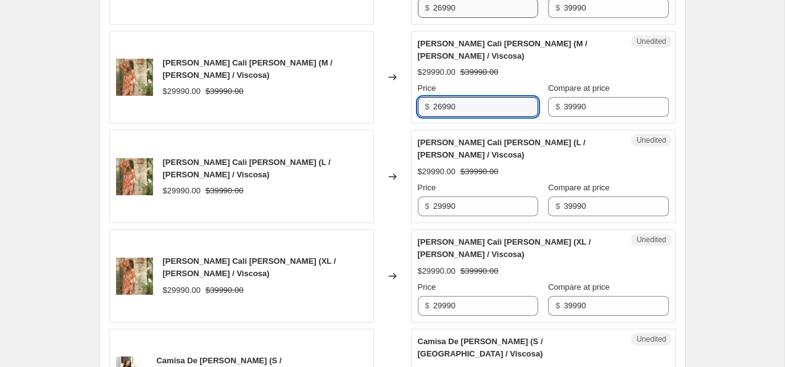
scroll to position [1214, 0]
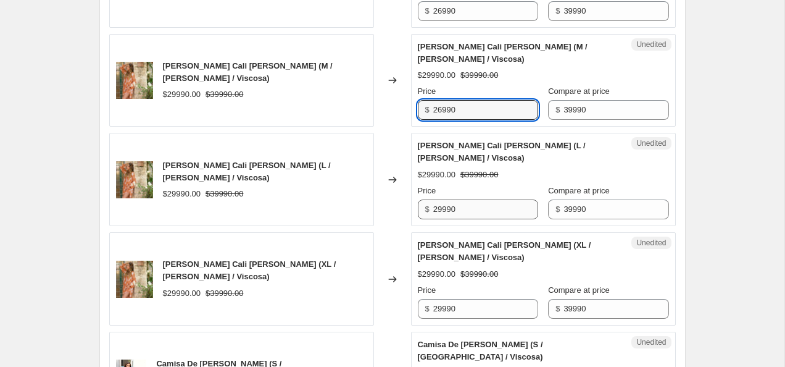
type input "26990"
click at [485, 212] on input "29990" at bounding box center [485, 209] width 105 height 20
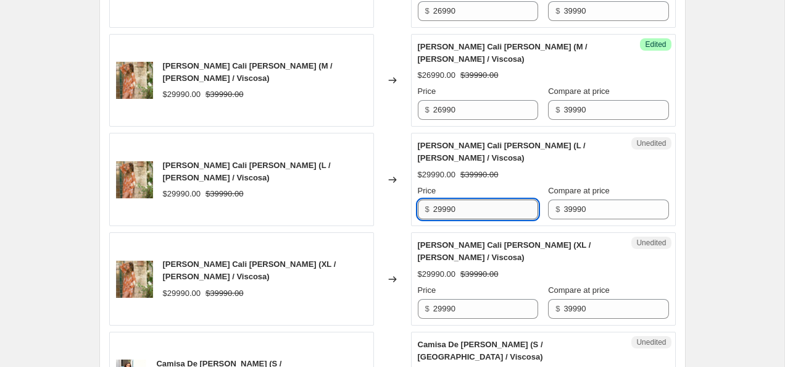
click at [485, 212] on input "29990" at bounding box center [485, 209] width 105 height 20
paste input "6"
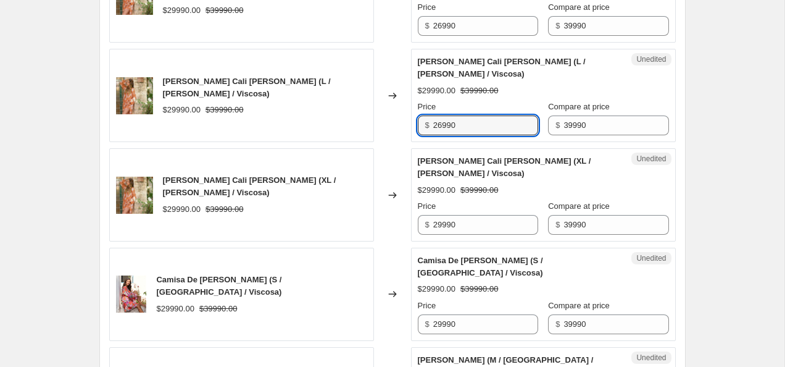
scroll to position [1292, 0]
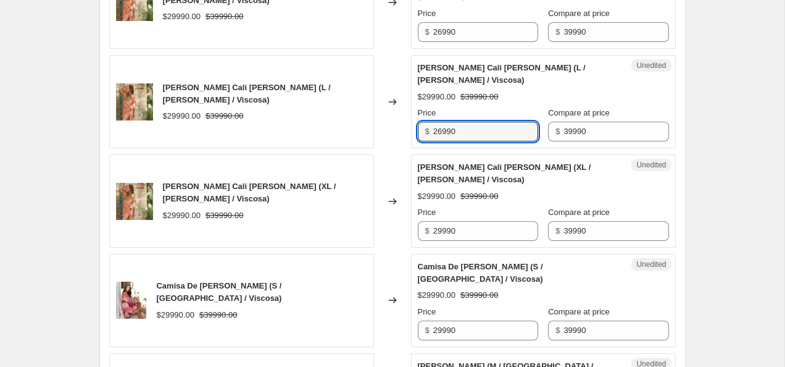
type input "26990"
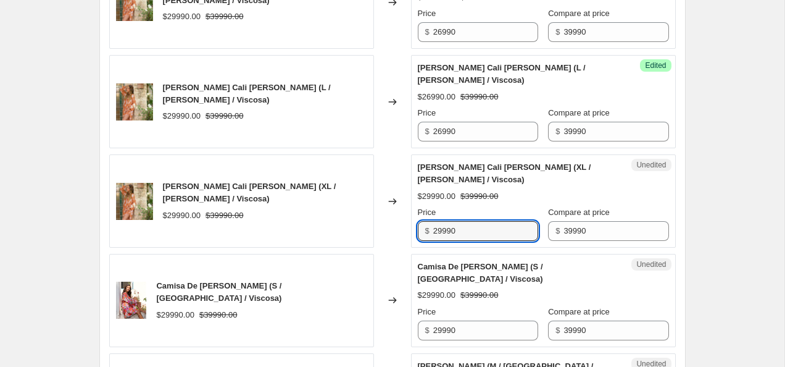
click at [485, 222] on input "29990" at bounding box center [485, 231] width 105 height 20
paste input "6"
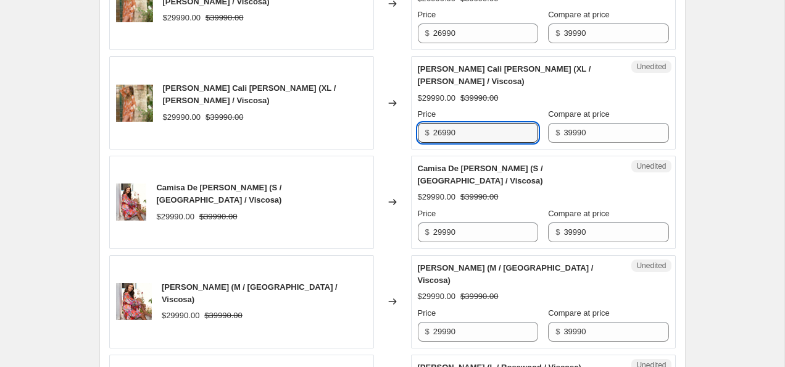
scroll to position [1397, 0]
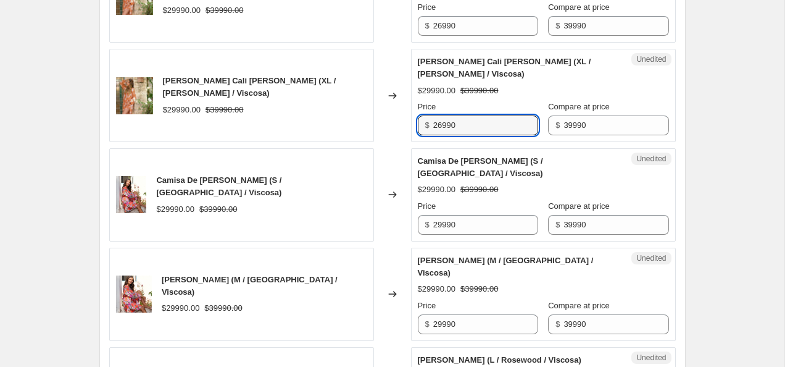
type input "26990"
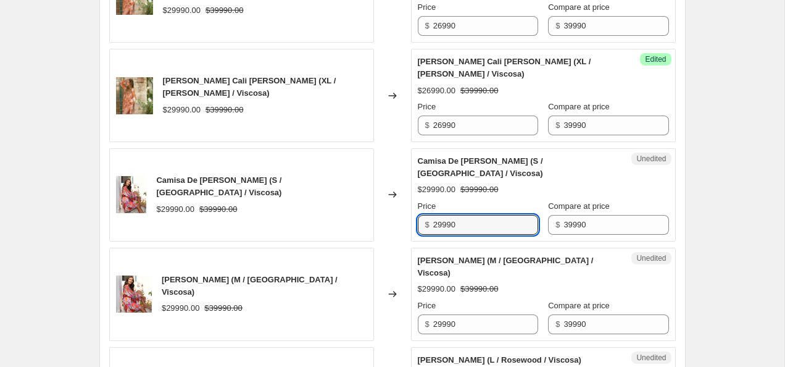
click at [485, 222] on input "29990" at bounding box center [485, 225] width 105 height 20
paste input "6"
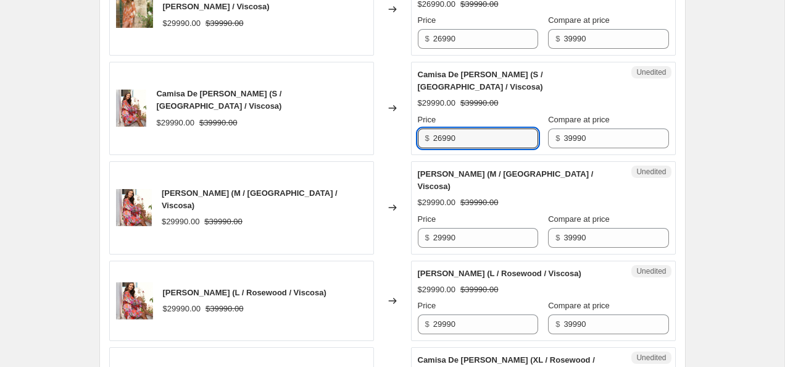
scroll to position [1501, 0]
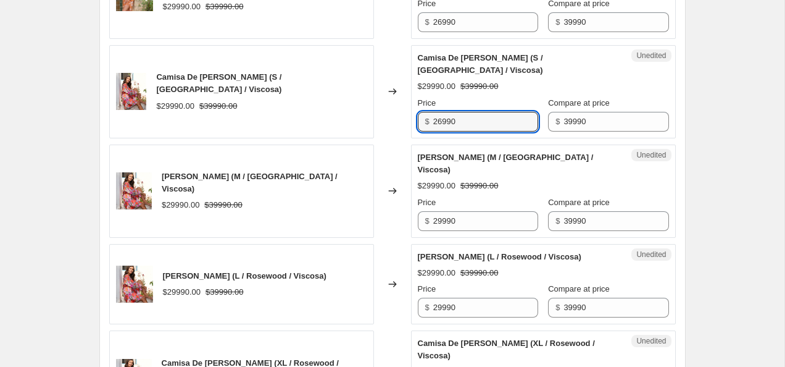
type input "26990"
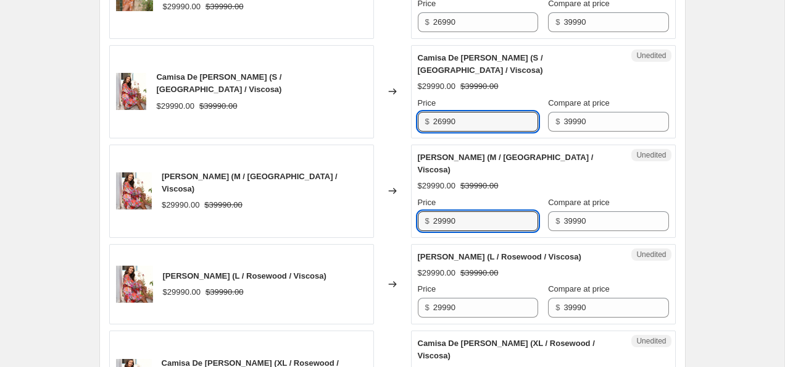
click at [485, 222] on input "29990" at bounding box center [485, 221] width 105 height 20
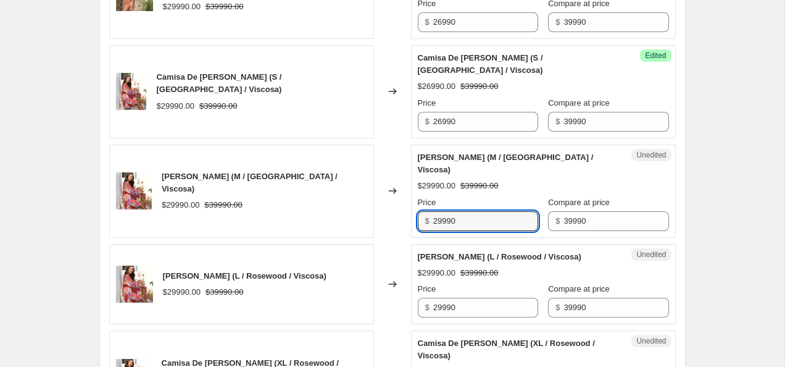
click at [485, 222] on input "29990" at bounding box center [485, 221] width 105 height 20
paste input "6"
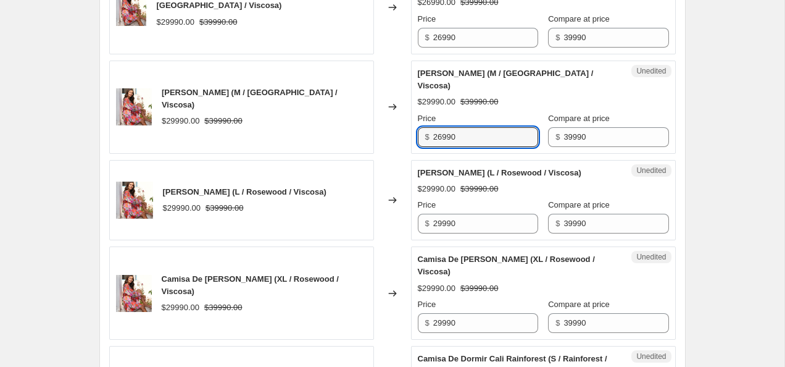
scroll to position [1584, 0]
type input "26990"
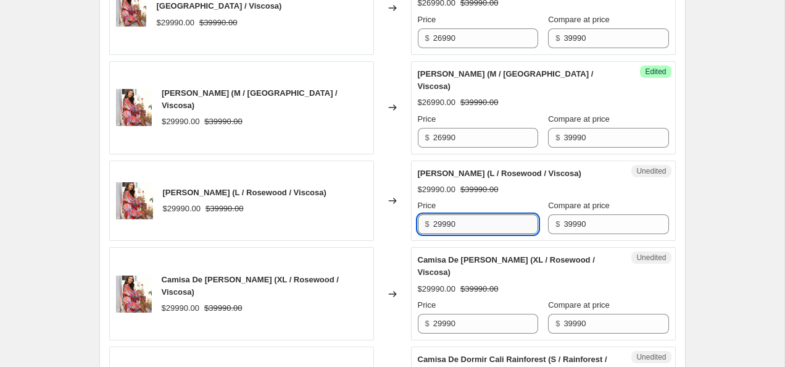
click at [480, 234] on input "29990" at bounding box center [485, 224] width 105 height 20
paste input "6"
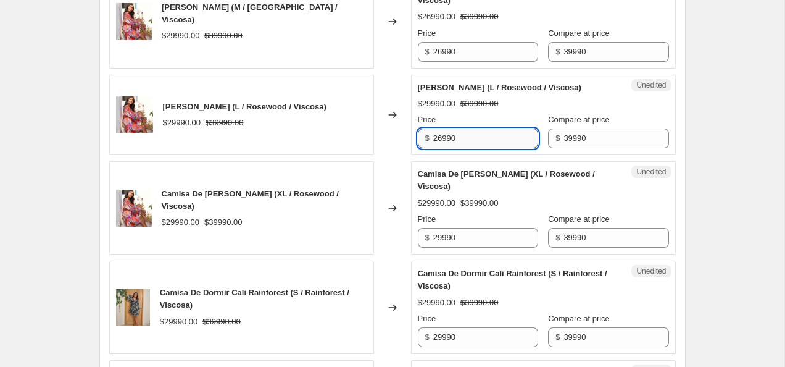
scroll to position [1677, 0]
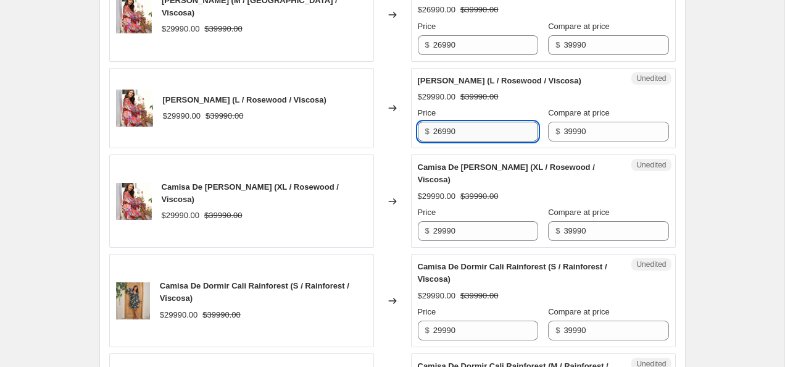
type input "26990"
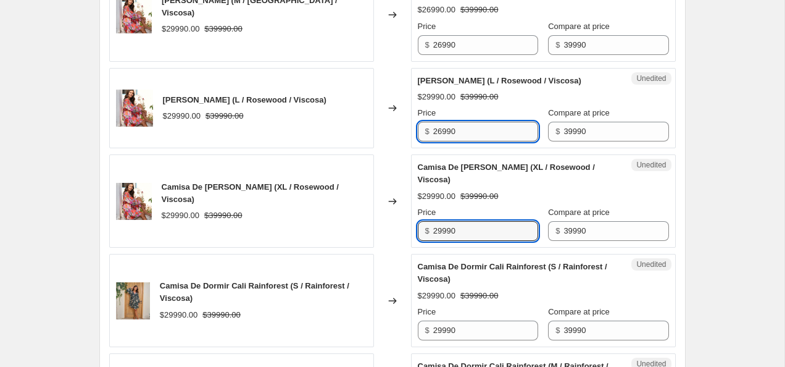
click at [480, 238] on input "29990" at bounding box center [485, 231] width 105 height 20
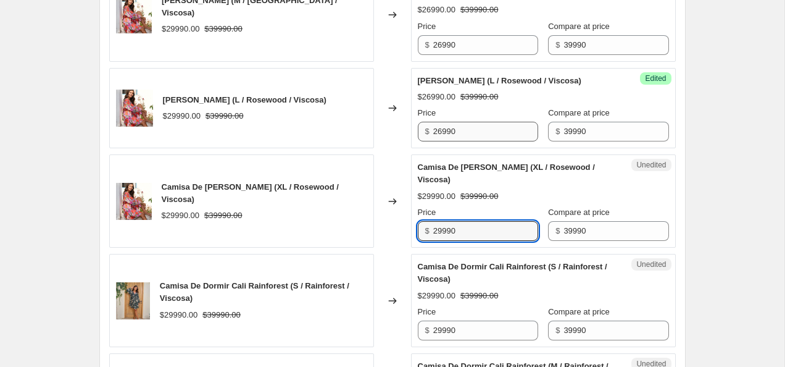
click at [480, 238] on input "29990" at bounding box center [485, 231] width 105 height 20
paste input "6"
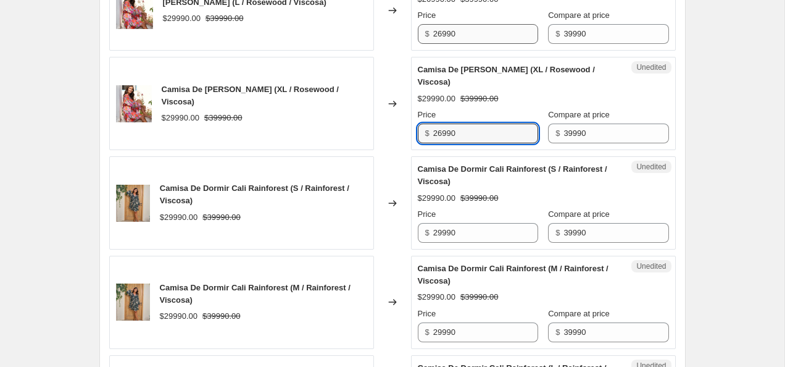
scroll to position [1776, 0]
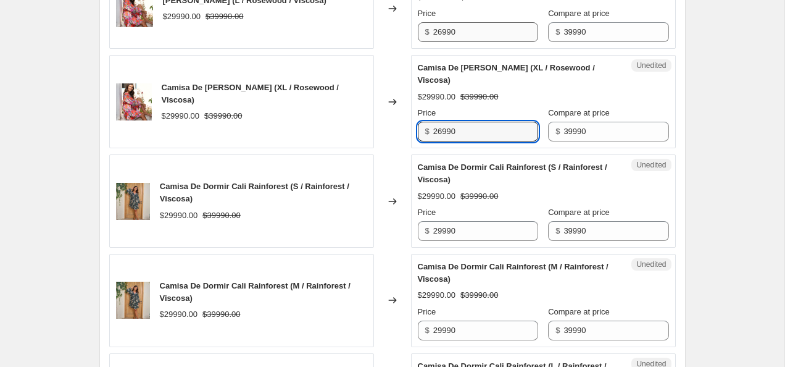
type input "26990"
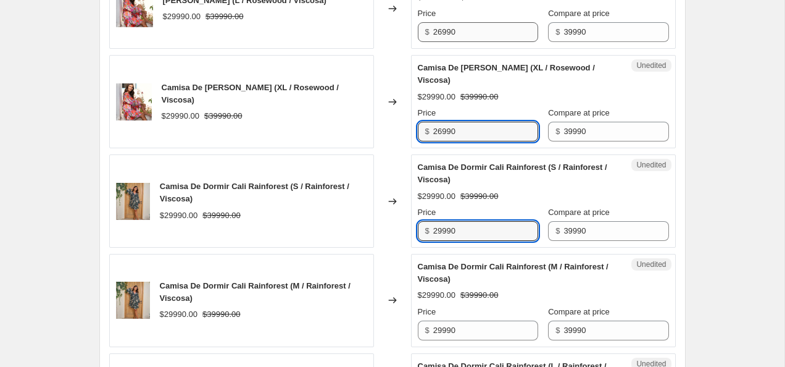
click at [480, 238] on input "29990" at bounding box center [485, 231] width 105 height 20
paste input "6"
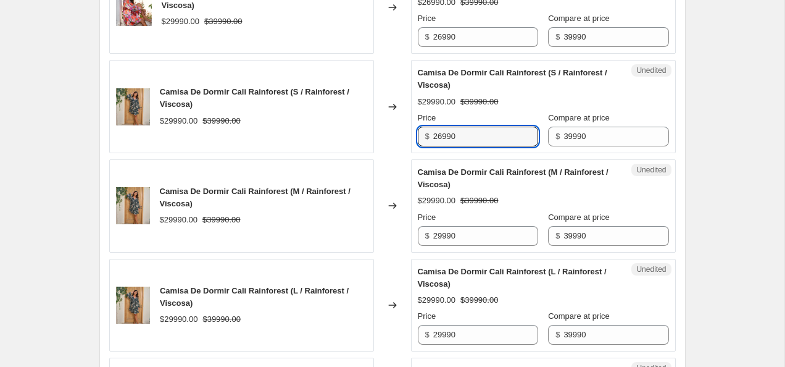
scroll to position [1878, 0]
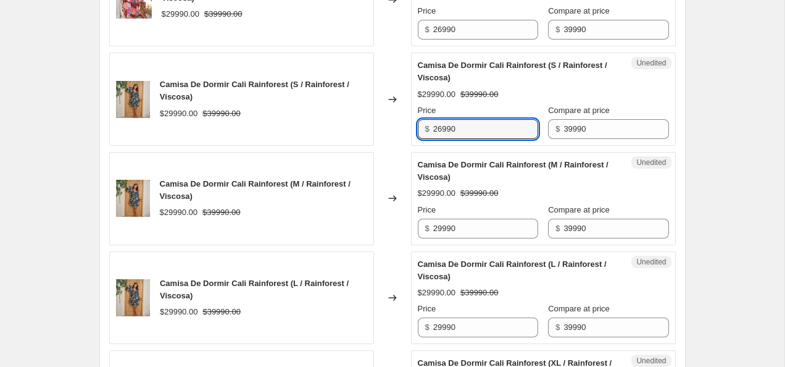
type input "26990"
click at [480, 238] on input "29990" at bounding box center [485, 229] width 105 height 20
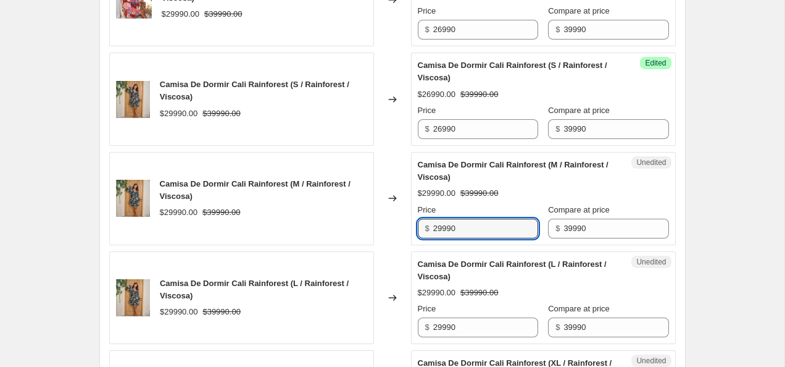
click at [480, 238] on input "29990" at bounding box center [485, 229] width 105 height 20
paste input "6"
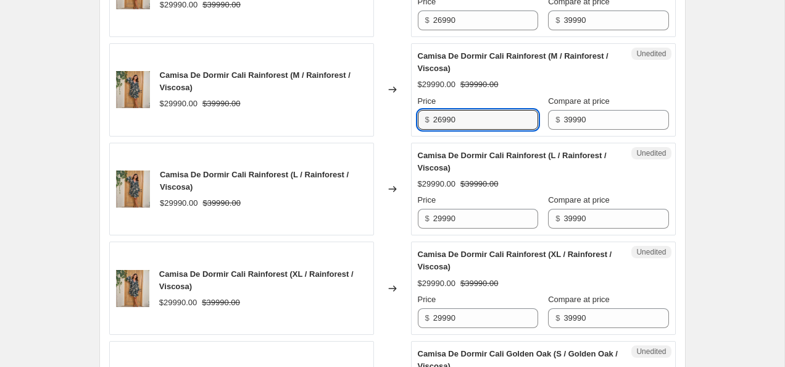
scroll to position [1988, 0]
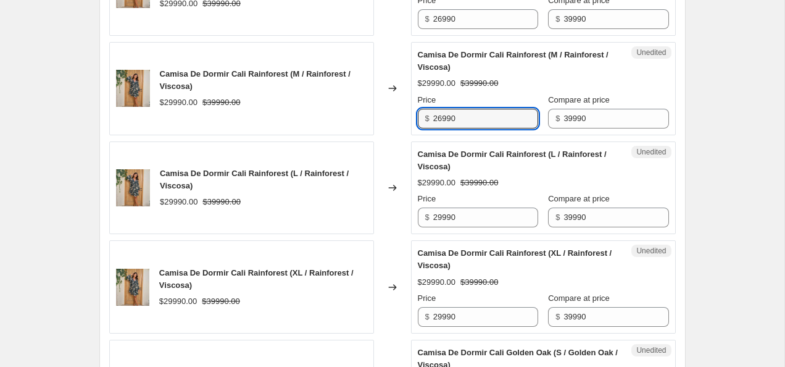
type input "26990"
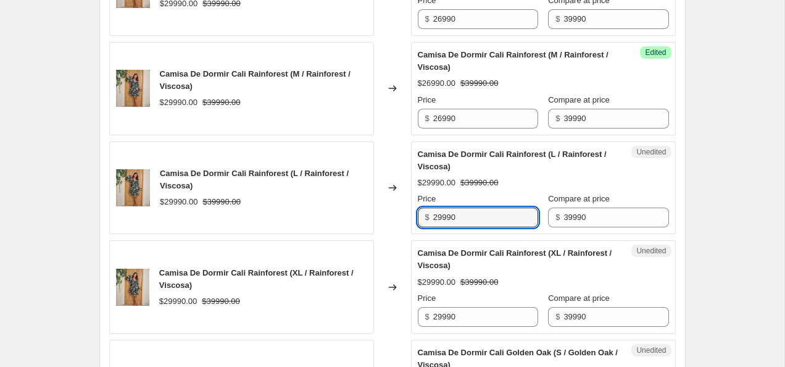
click at [480, 227] on input "29990" at bounding box center [485, 217] width 105 height 20
paste input "6"
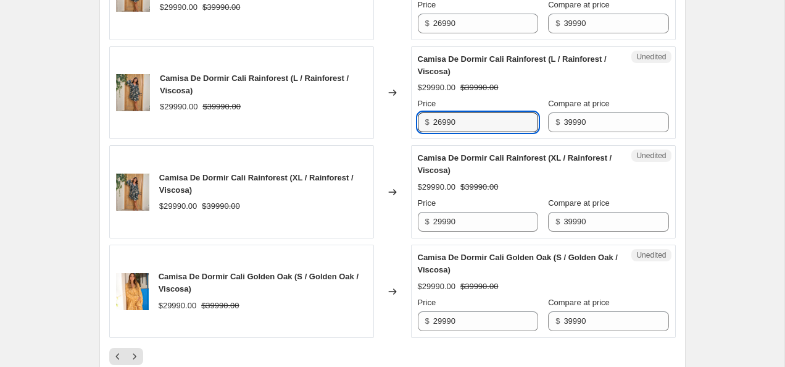
scroll to position [2091, 0]
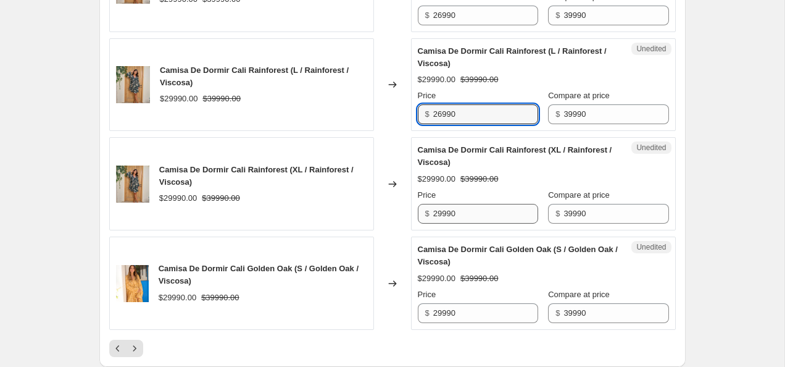
type input "26990"
click at [481, 219] on input "29990" at bounding box center [485, 214] width 105 height 20
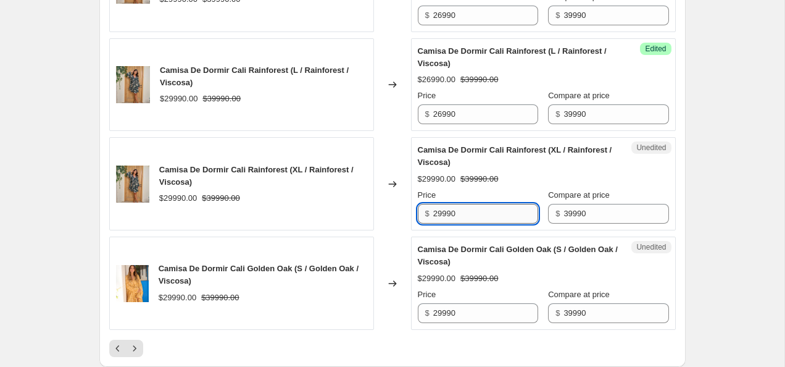
click at [481, 219] on input "29990" at bounding box center [485, 214] width 105 height 20
paste input "6"
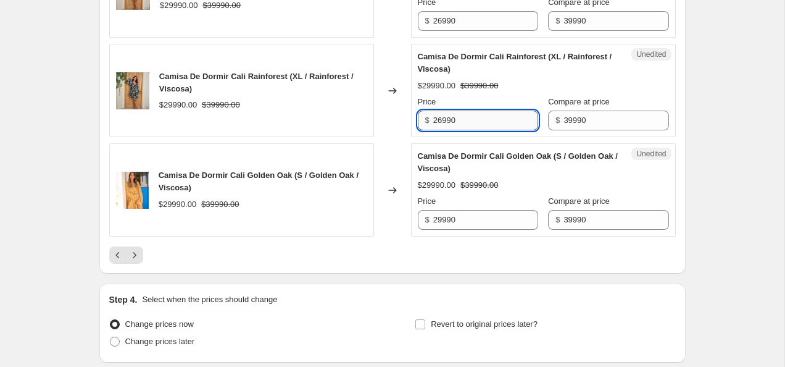
scroll to position [2189, 0]
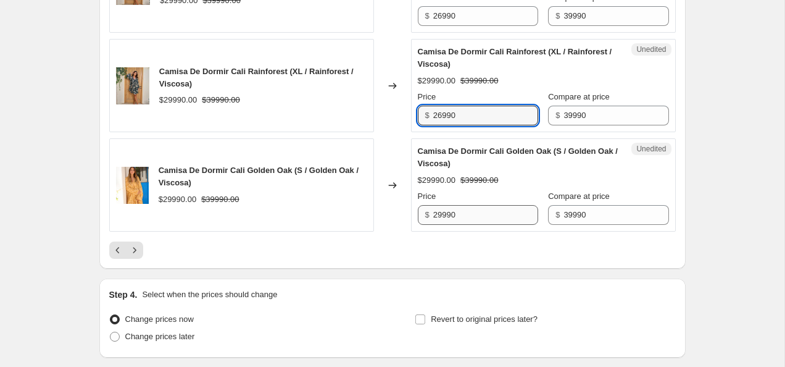
type input "26990"
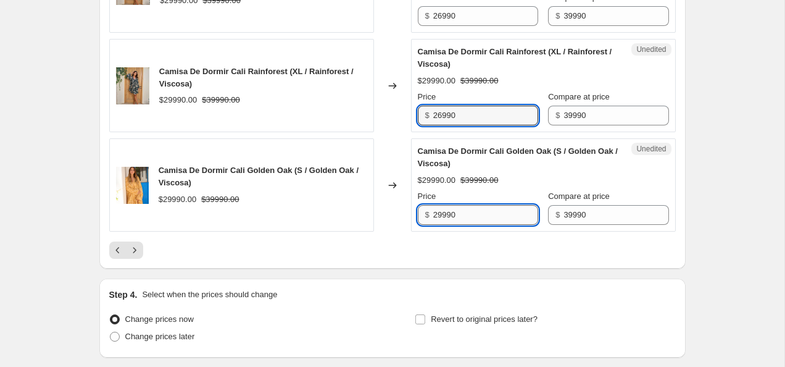
click at [481, 225] on input "29990" at bounding box center [485, 215] width 105 height 20
paste input "6"
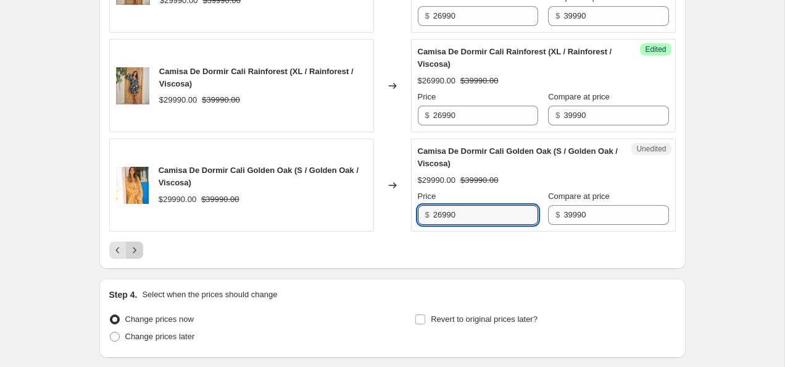
type input "26990"
click at [134, 256] on icon "Next" at bounding box center [134, 250] width 12 height 12
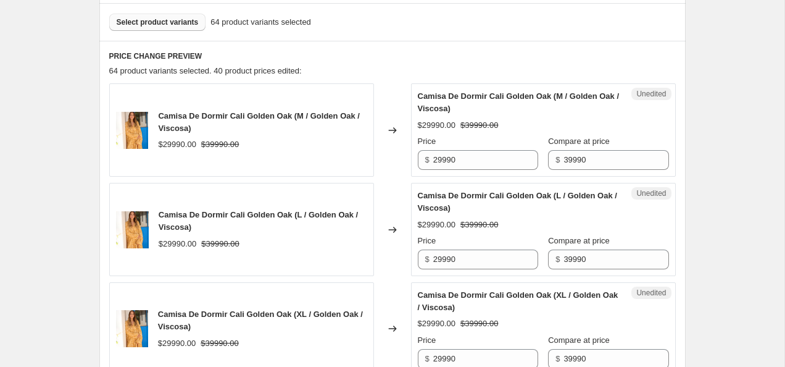
scroll to position [373, 0]
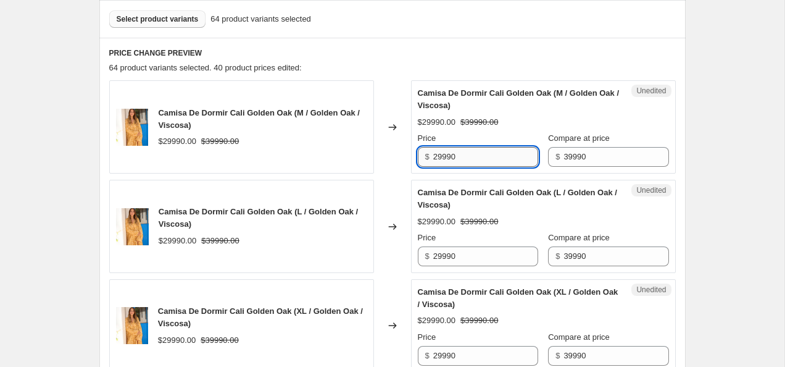
click at [468, 161] on input "29990" at bounding box center [485, 157] width 105 height 20
paste input "6"
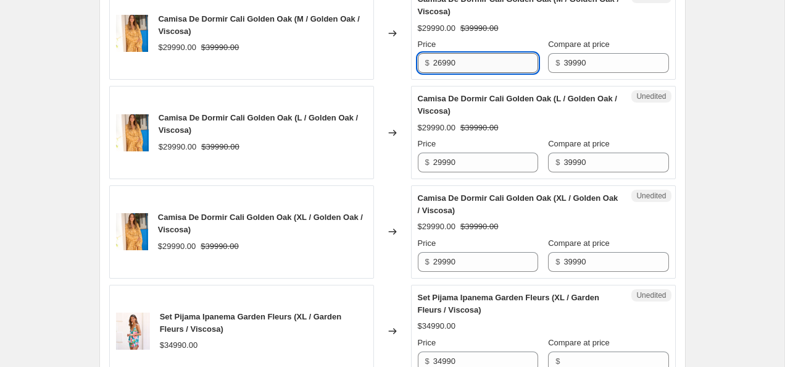
type input "26990"
click at [468, 161] on input "29990" at bounding box center [485, 163] width 105 height 20
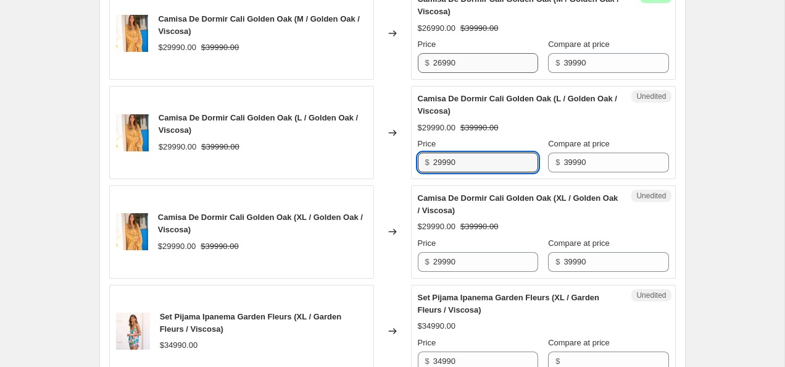
click at [468, 161] on input "29990" at bounding box center [485, 163] width 105 height 20
paste input "6"
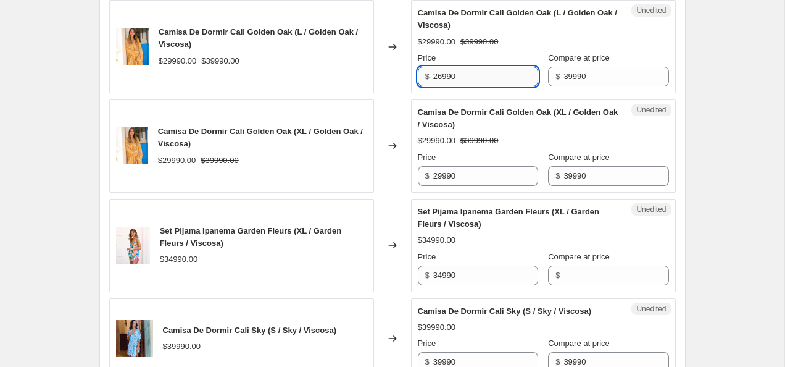
scroll to position [555, 0]
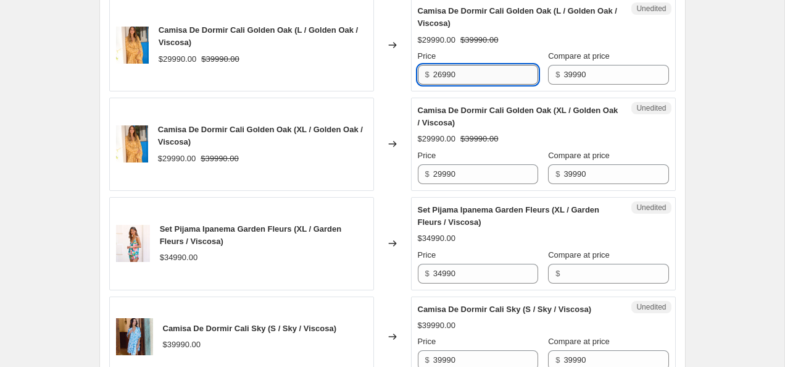
type input "26990"
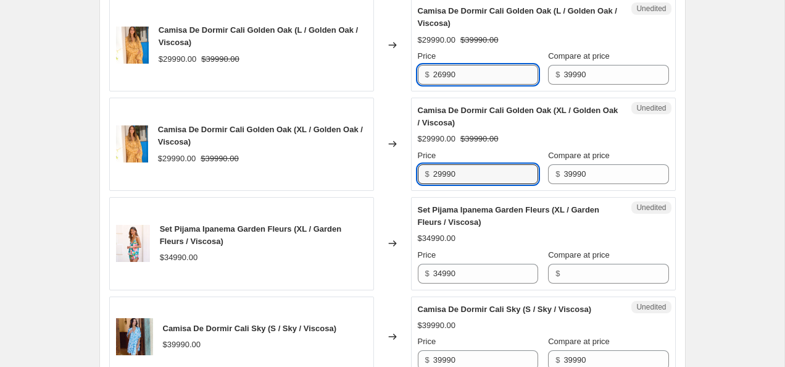
click at [468, 166] on input "29990" at bounding box center [485, 174] width 105 height 20
paste input "6"
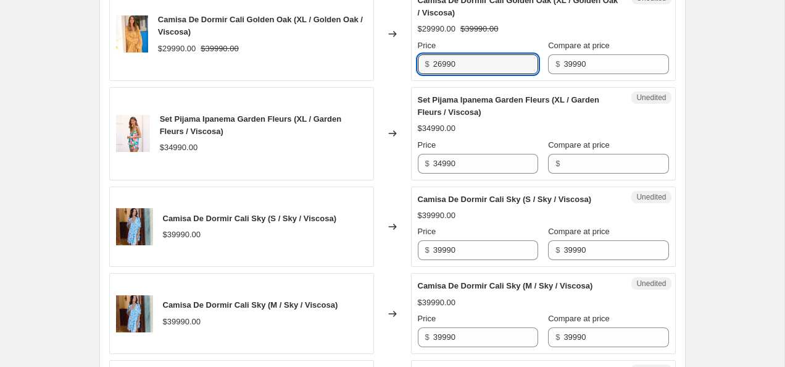
scroll to position [665, 0]
type input "26990"
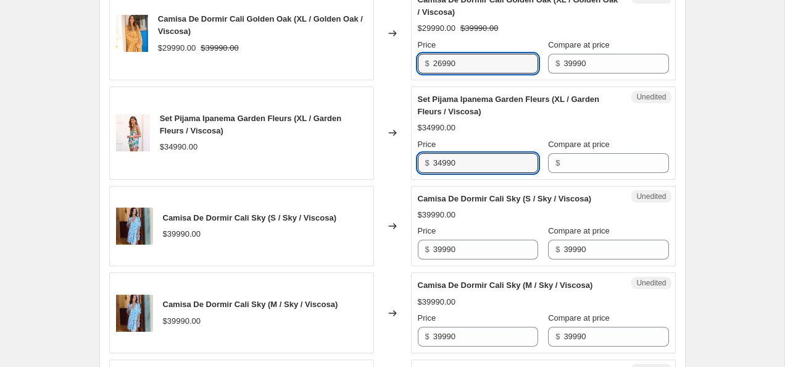
click at [468, 166] on input "34990" at bounding box center [485, 163] width 105 height 20
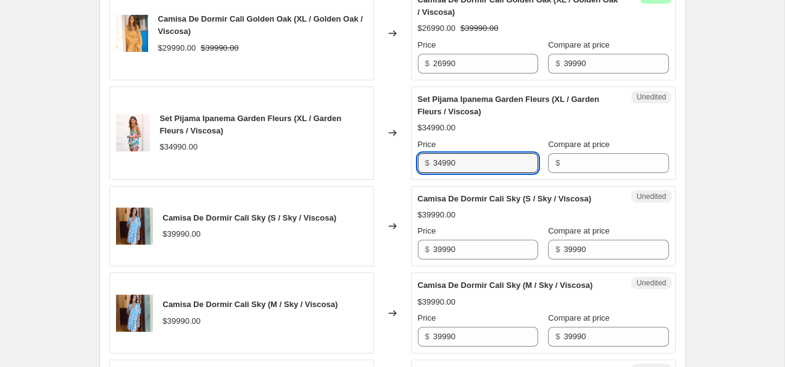
click at [468, 166] on input "34990" at bounding box center [485, 163] width 105 height 20
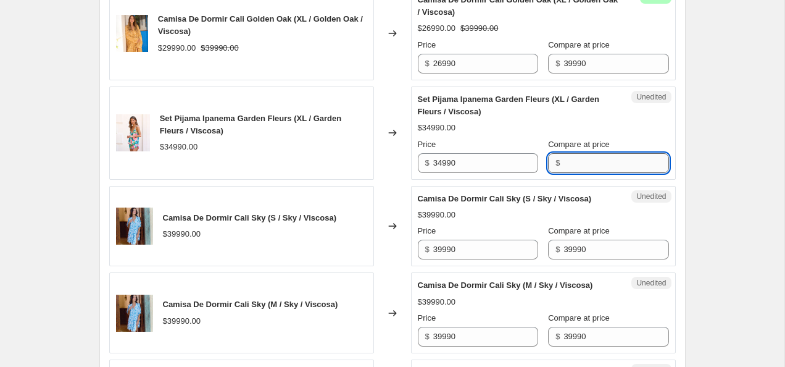
click at [578, 165] on input "Compare at price" at bounding box center [616, 163] width 105 height 20
paste input "34990"
type input "34990"
click at [458, 55] on input "26990" at bounding box center [485, 64] width 105 height 20
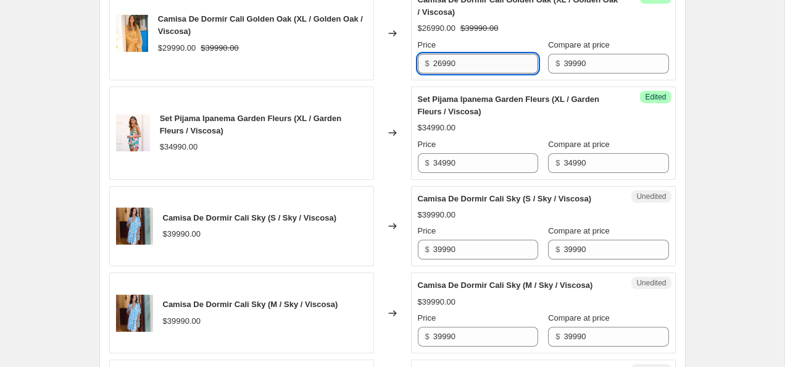
click at [470, 70] on input "26990" at bounding box center [485, 64] width 105 height 20
click at [466, 167] on input "34990" at bounding box center [485, 163] width 105 height 20
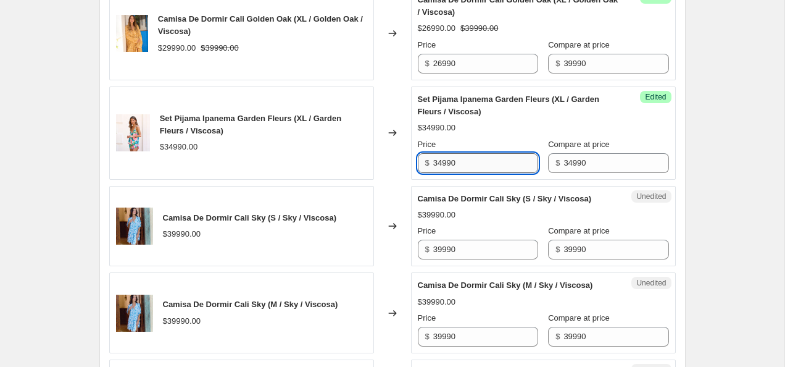
click at [466, 167] on input "34990" at bounding box center [485, 163] width 105 height 20
paste input "26"
type input "26990"
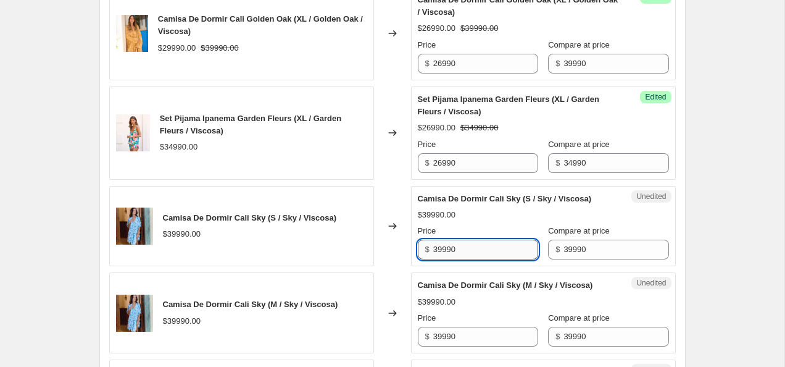
click at [439, 259] on input "39990" at bounding box center [485, 250] width 105 height 20
click at [495, 259] on input "29990" at bounding box center [485, 250] width 105 height 20
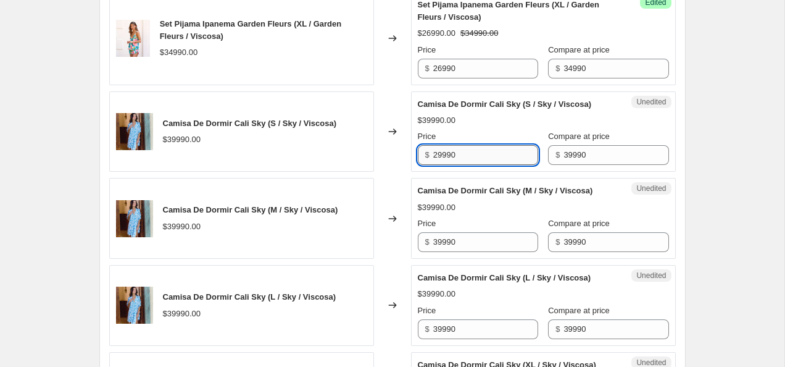
scroll to position [777, 0]
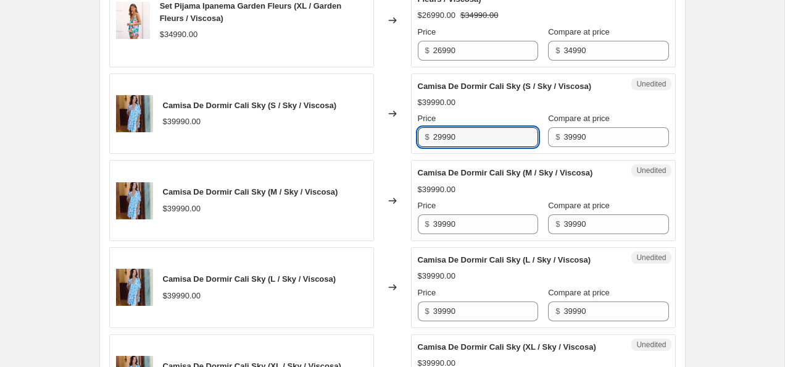
type input "29990"
click at [488, 241] on div "Unedited Camisa De Dormir Cali Sky (M / Sky / Viscosa) $39990.00 Price $ 39990 …" at bounding box center [543, 200] width 265 height 81
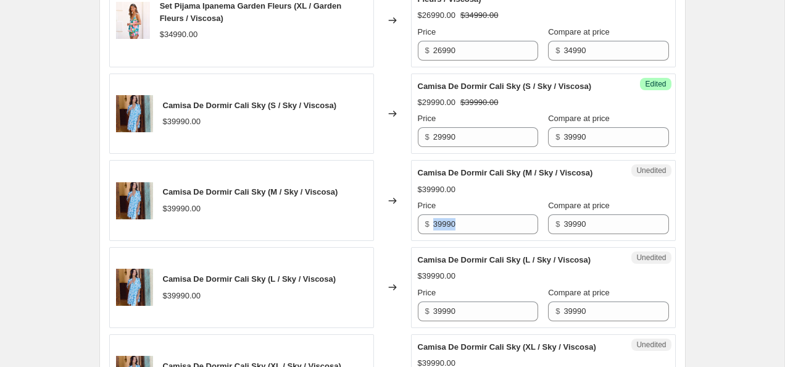
click at [488, 241] on div "Unedited Camisa De Dormir Cali Sky (M / Sky / Viscosa) $39990.00 Price $ 39990 …" at bounding box center [543, 200] width 265 height 81
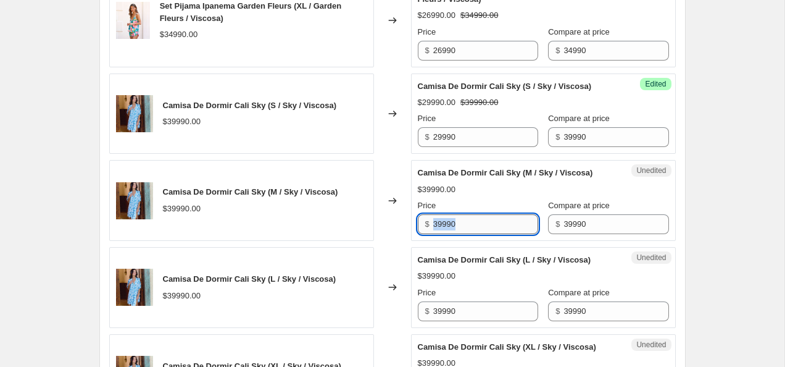
click at [471, 234] on input "39990" at bounding box center [485, 224] width 105 height 20
click at [474, 234] on input "39990" at bounding box center [485, 224] width 105 height 20
paste input "2"
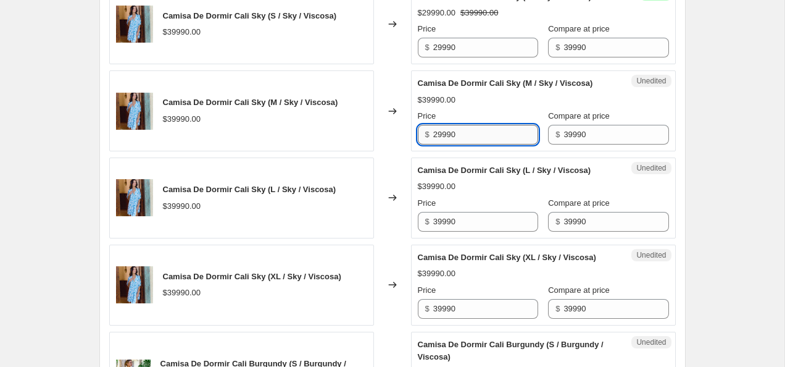
scroll to position [876, 0]
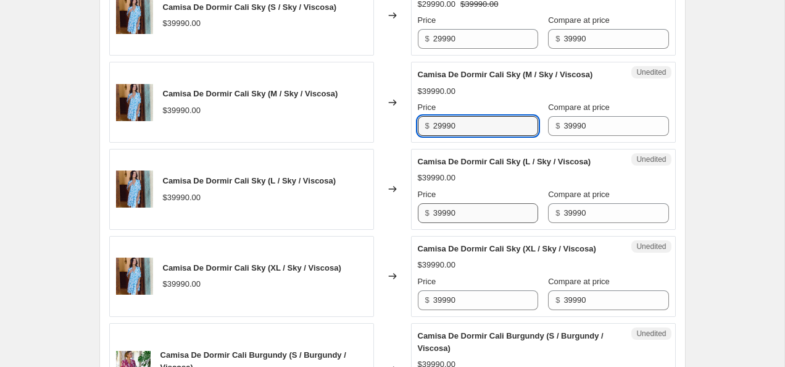
type input "29990"
click at [474, 223] on input "39990" at bounding box center [485, 213] width 105 height 20
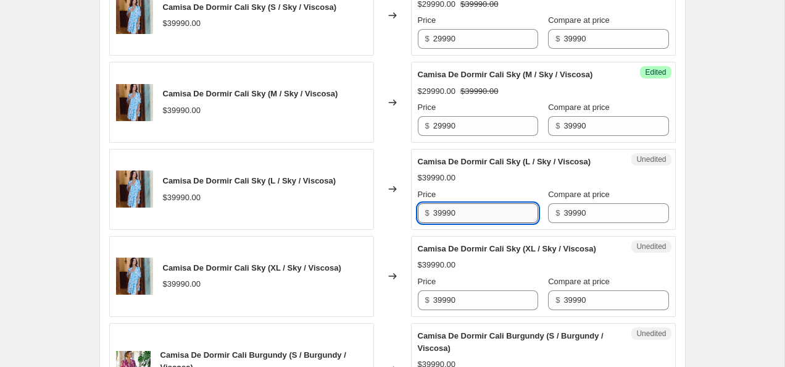
click at [474, 223] on input "39990" at bounding box center [485, 213] width 105 height 20
paste input "2"
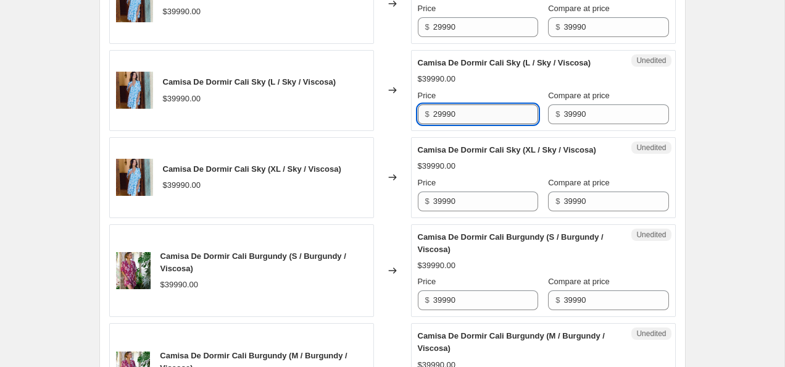
scroll to position [977, 0]
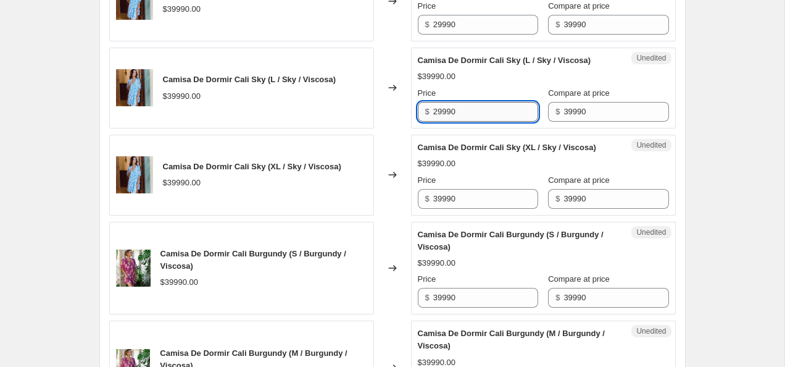
type input "29990"
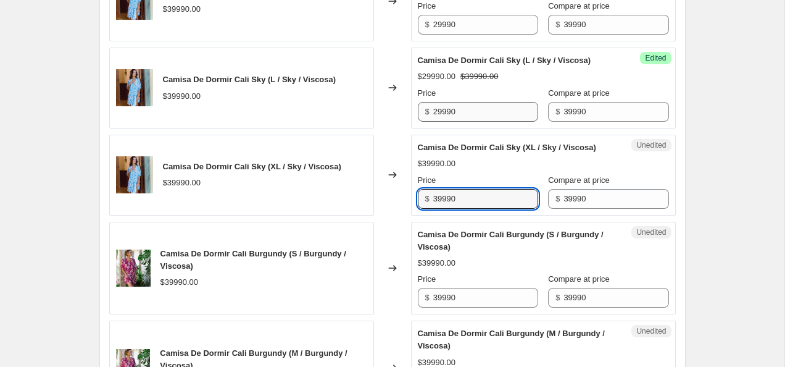
click at [474, 209] on input "39990" at bounding box center [485, 199] width 105 height 20
paste input "2"
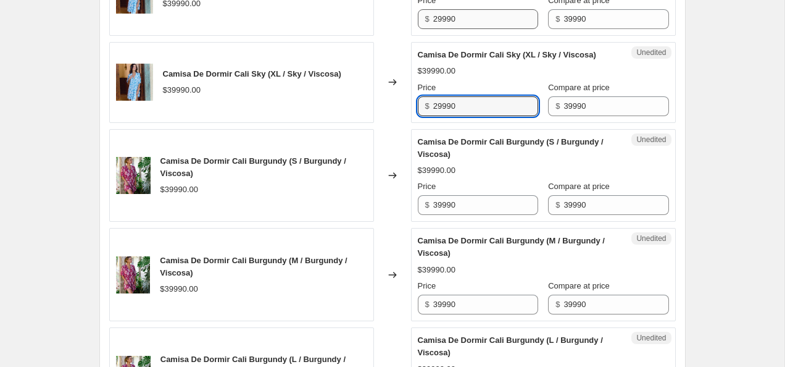
type input "29990"
click at [474, 215] on input "39990" at bounding box center [485, 205] width 105 height 20
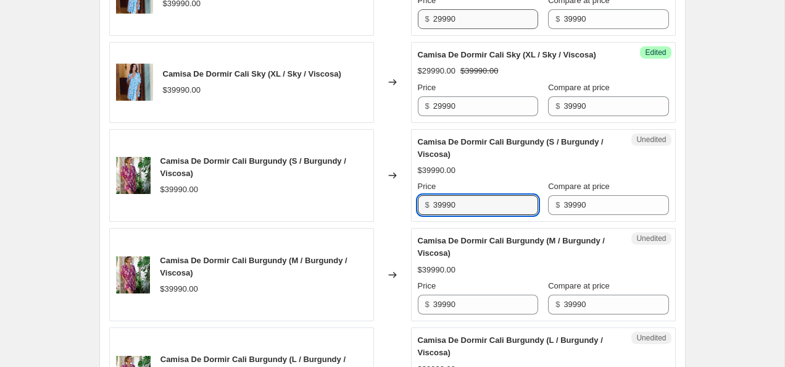
click at [474, 215] on input "39990" at bounding box center [485, 205] width 105 height 20
paste input "2"
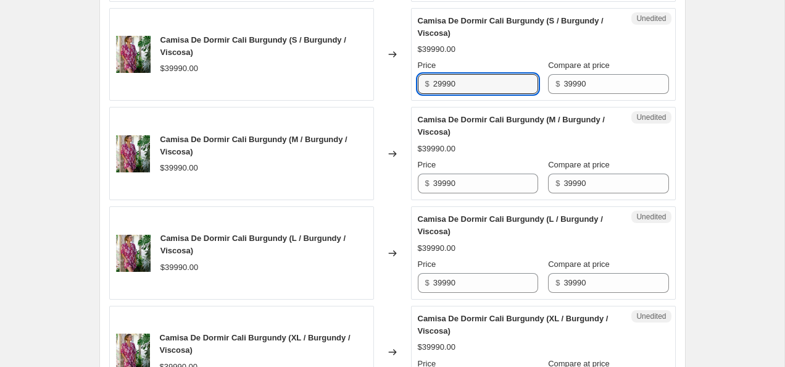
scroll to position [1193, 0]
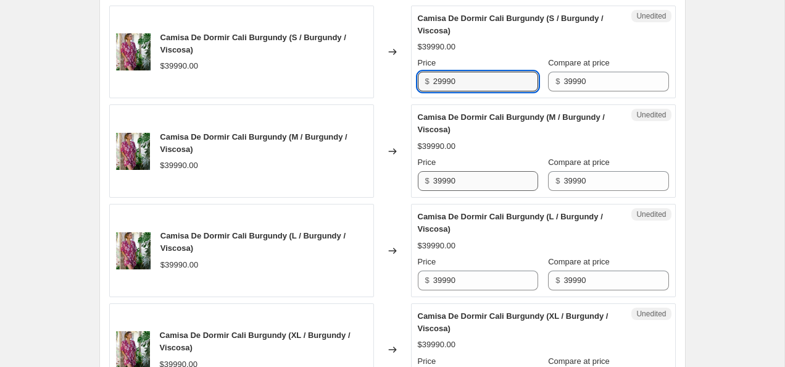
type input "29990"
click at [480, 191] on input "39990" at bounding box center [485, 181] width 105 height 20
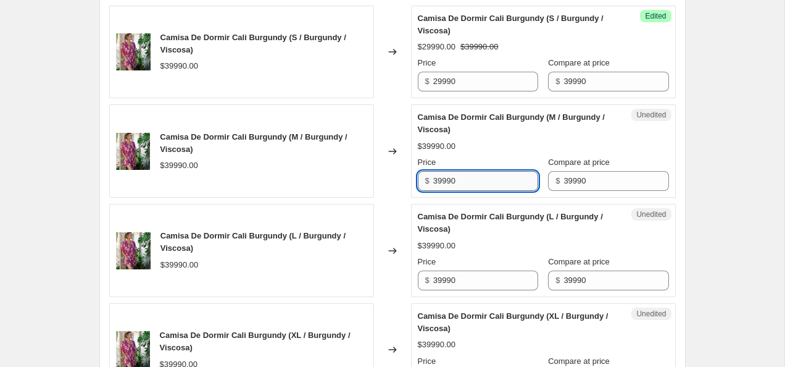
click at [480, 191] on input "39990" at bounding box center [485, 181] width 105 height 20
paste input "2"
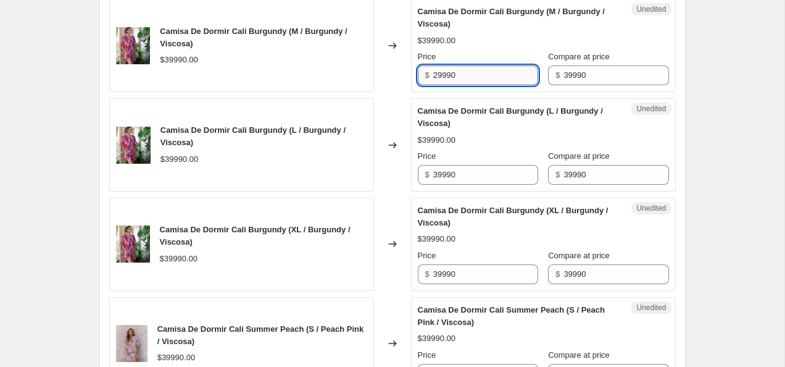
type input "29990"
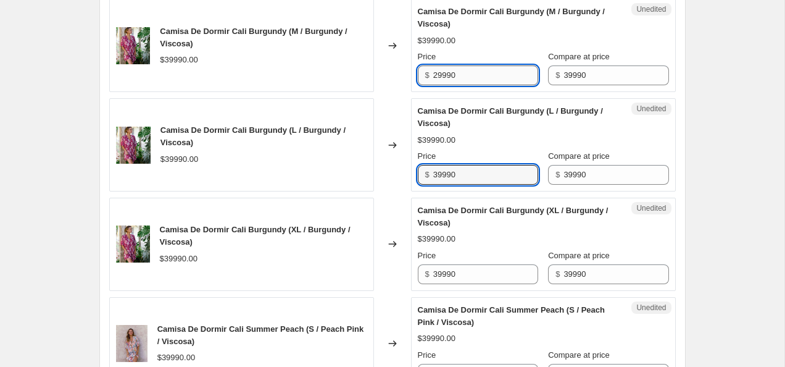
click at [480, 185] on input "39990" at bounding box center [485, 175] width 105 height 20
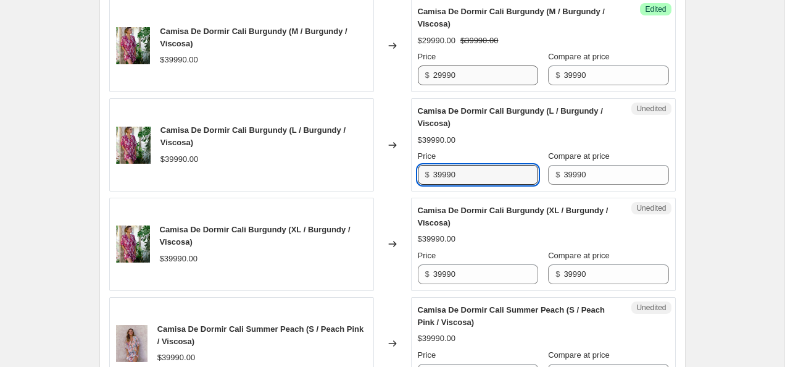
click at [480, 185] on input "39990" at bounding box center [485, 175] width 105 height 20
paste input "2"
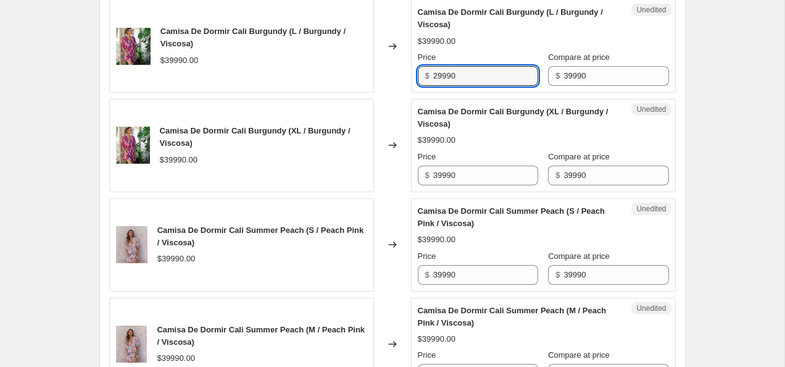
scroll to position [1402, 0]
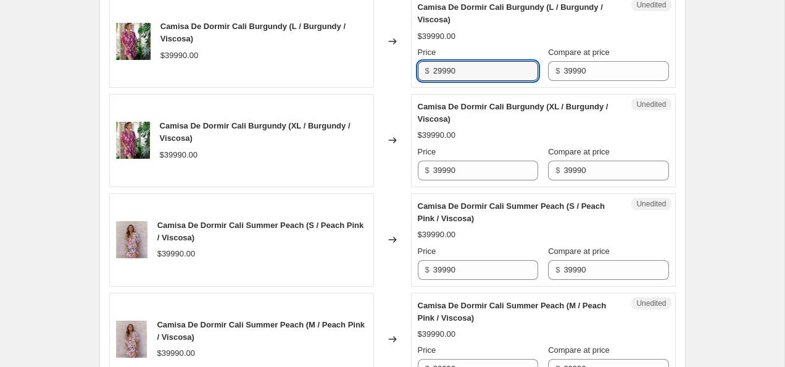
type input "29990"
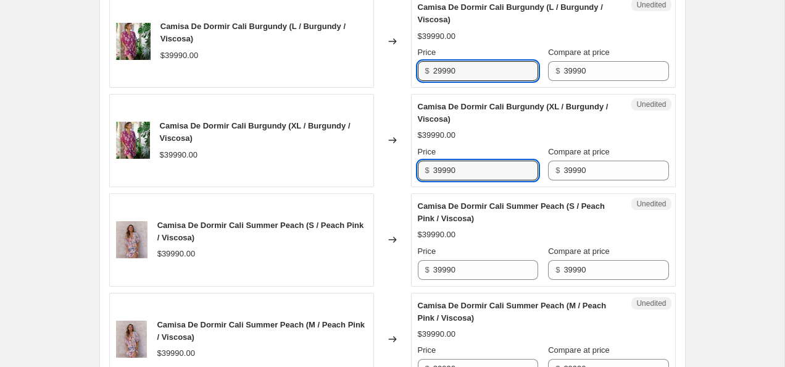
click at [480, 180] on input "39990" at bounding box center [485, 171] width 105 height 20
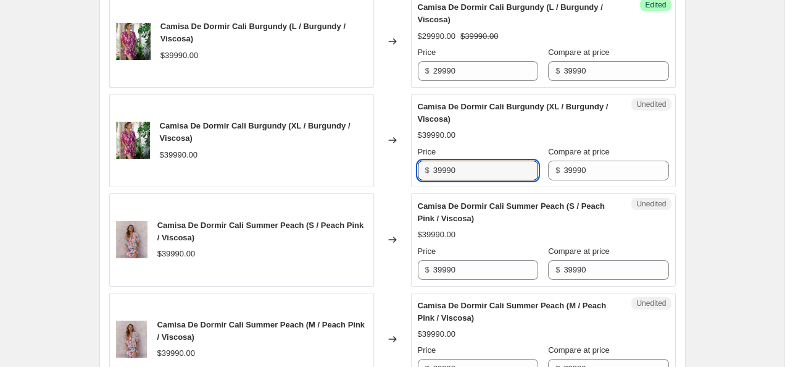
click at [480, 180] on input "39990" at bounding box center [485, 171] width 105 height 20
paste input "2"
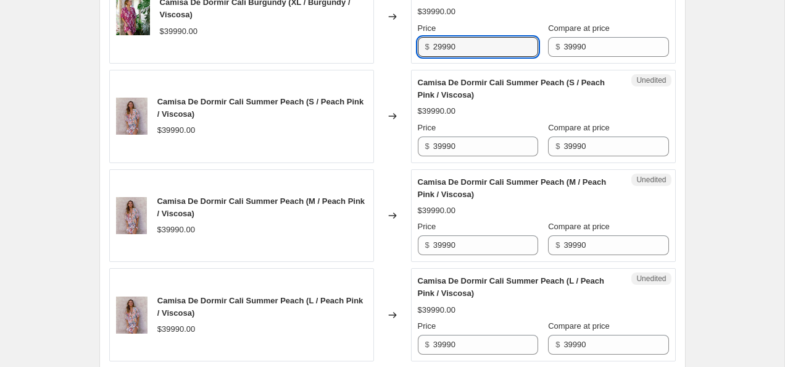
scroll to position [1538, 0]
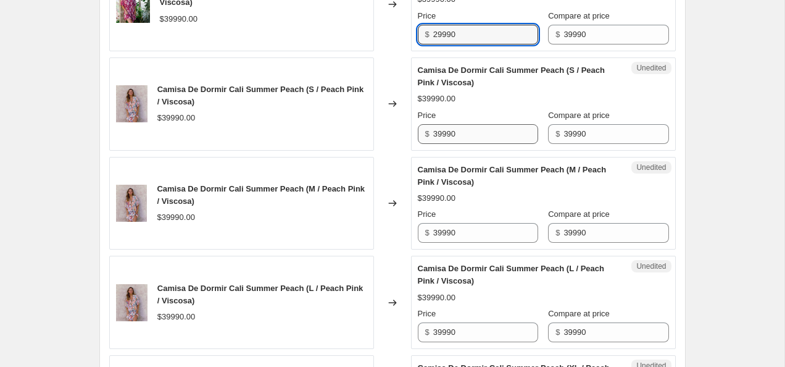
type input "29990"
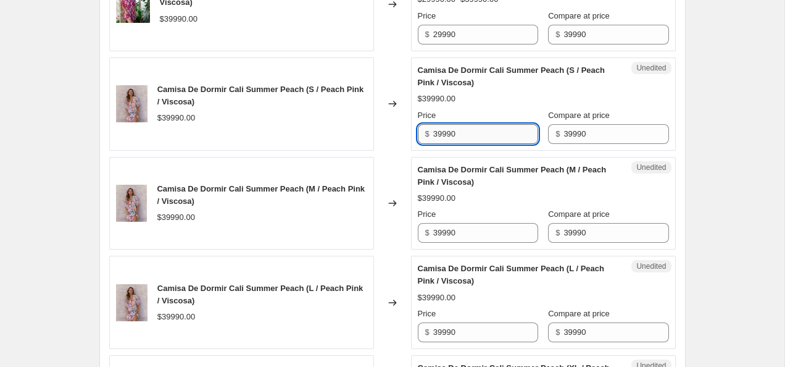
click at [464, 144] on input "39990" at bounding box center [485, 134] width 105 height 20
paste input "2"
type input "29990"
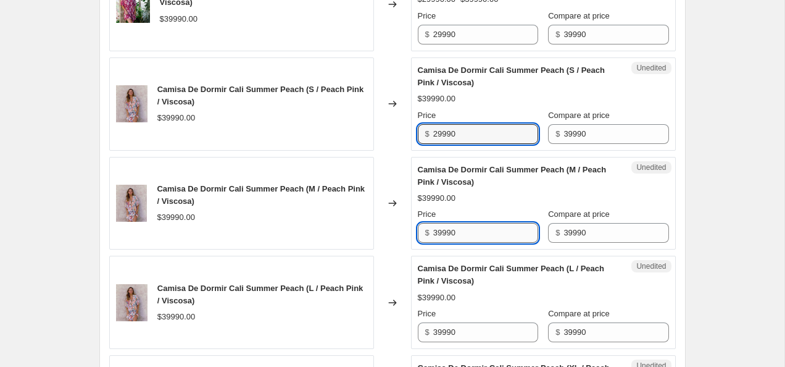
click at [471, 243] on input "39990" at bounding box center [485, 233] width 105 height 20
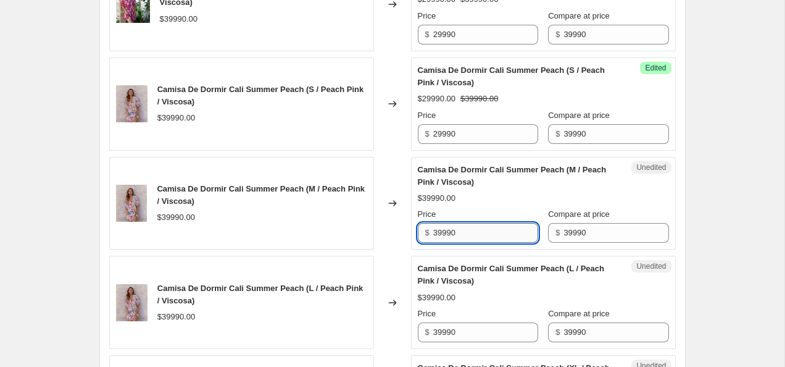
click at [471, 243] on input "39990" at bounding box center [485, 233] width 105 height 20
paste input "2"
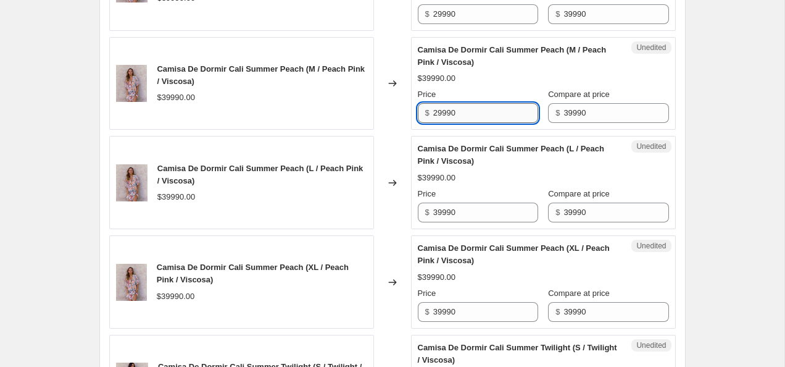
scroll to position [1659, 0]
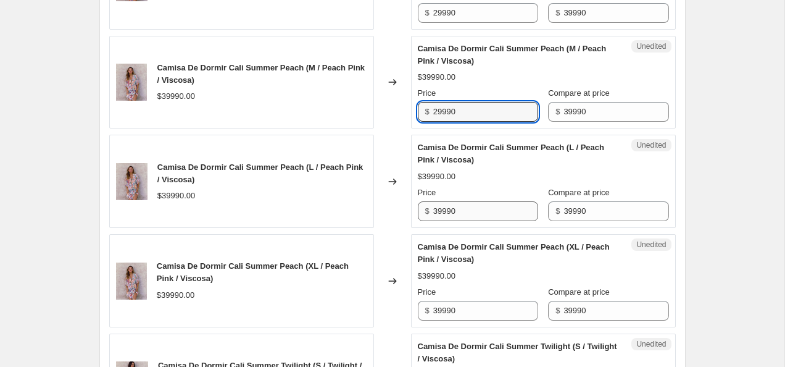
type input "29990"
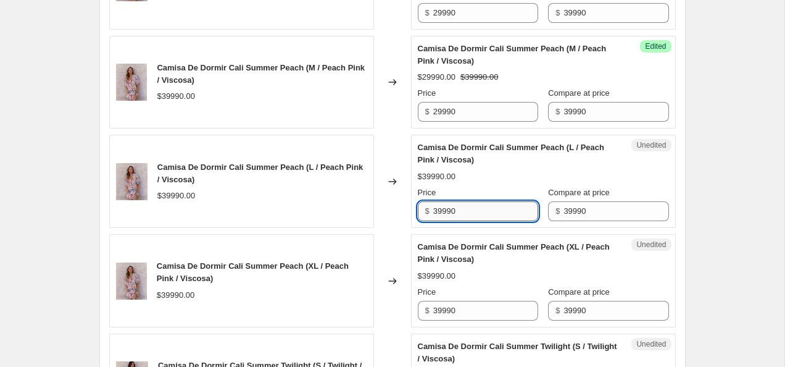
click at [469, 221] on input "39990" at bounding box center [485, 211] width 105 height 20
paste input "2"
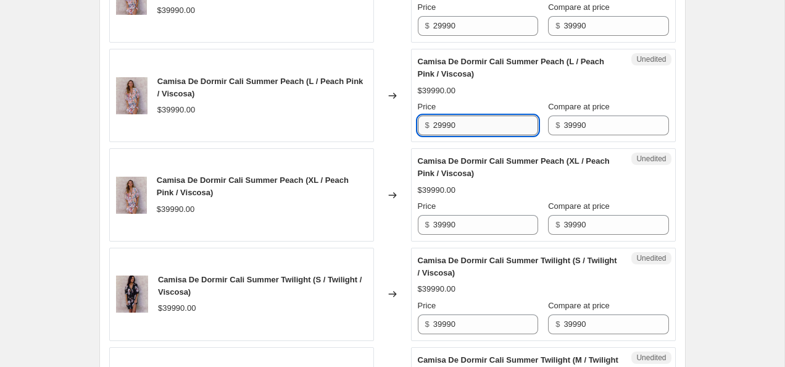
scroll to position [1757, 0]
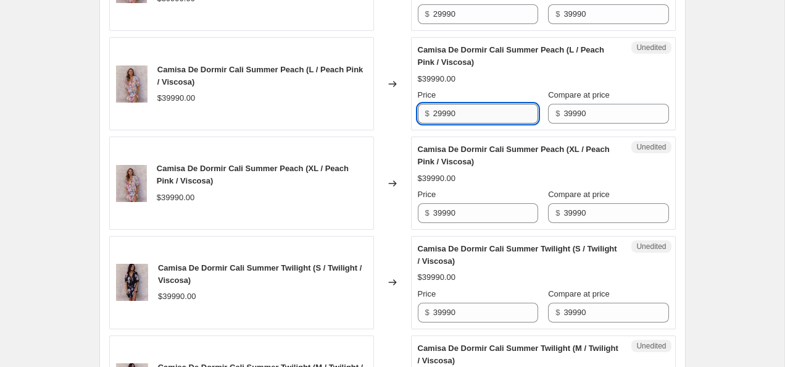
type input "29990"
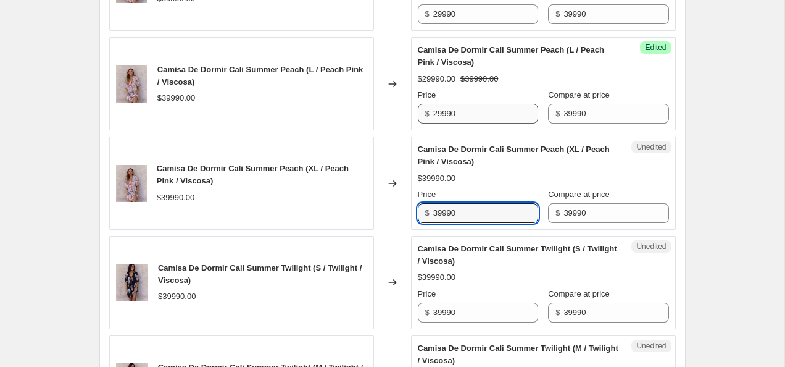
click at [469, 223] on input "39990" at bounding box center [485, 213] width 105 height 20
paste input "2"
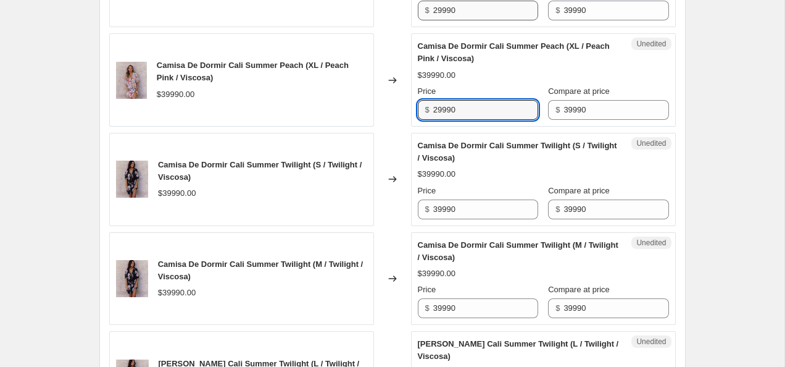
scroll to position [1859, 0]
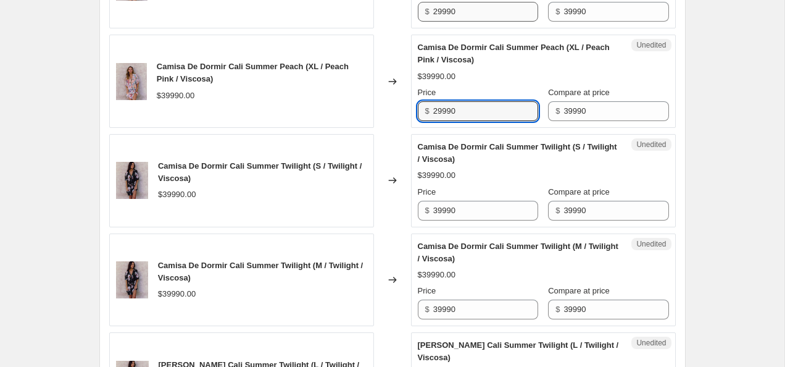
type input "29990"
click at [469, 220] on input "39990" at bounding box center [485, 211] width 105 height 20
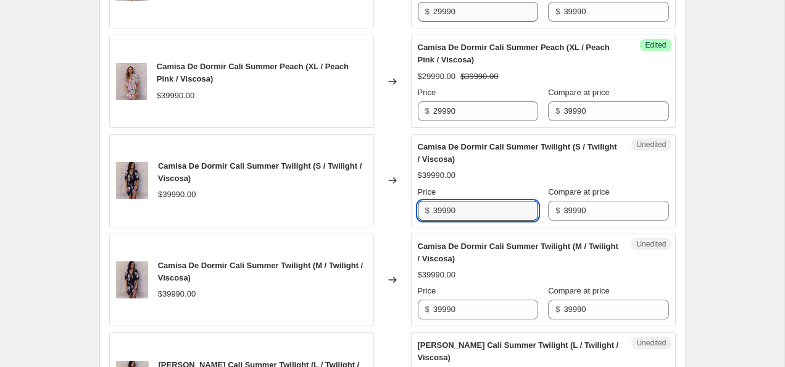
click at [469, 220] on input "39990" at bounding box center [485, 211] width 105 height 20
paste input "2"
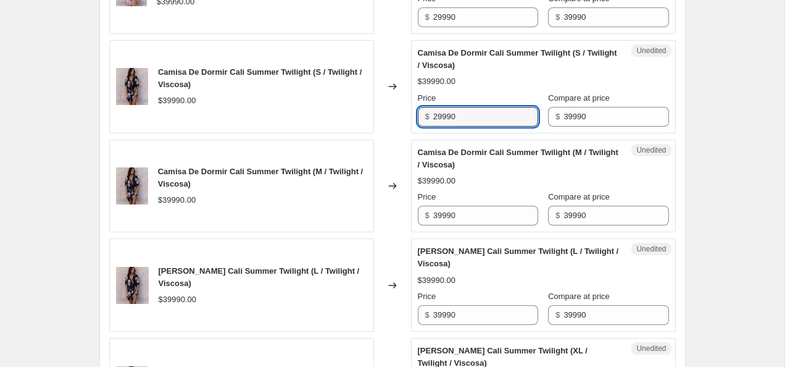
scroll to position [1951, 0]
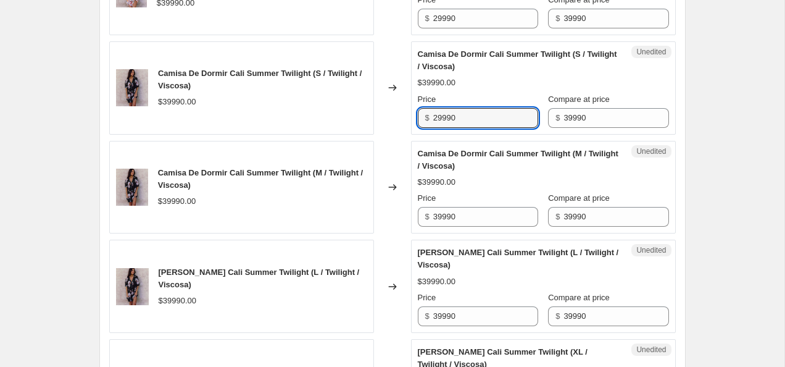
type input "29990"
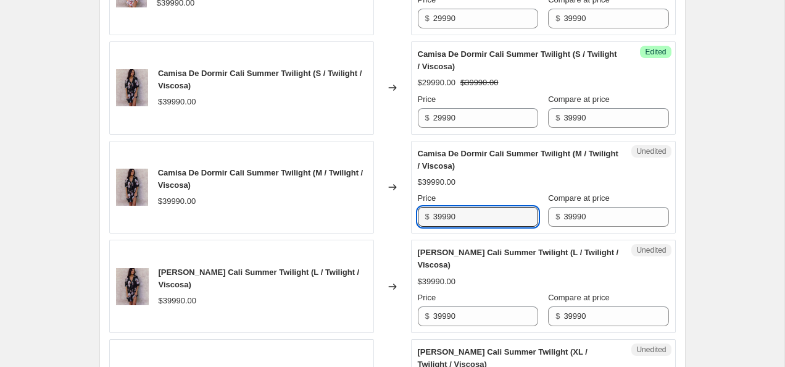
click at [469, 227] on input "39990" at bounding box center [485, 217] width 105 height 20
paste input "2"
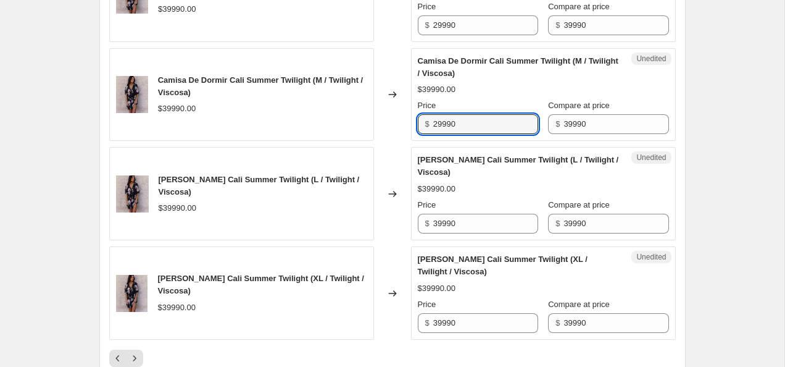
scroll to position [2055, 0]
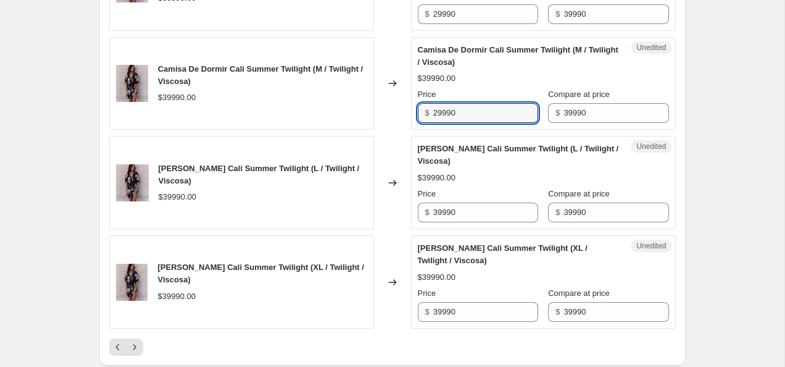
type input "29990"
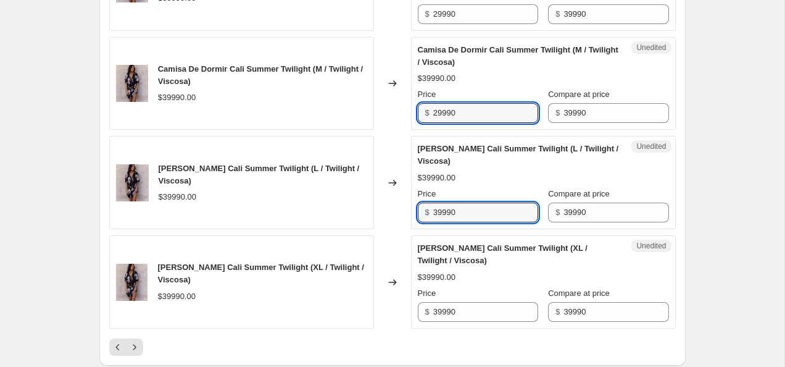
click at [469, 222] on input "39990" at bounding box center [485, 213] width 105 height 20
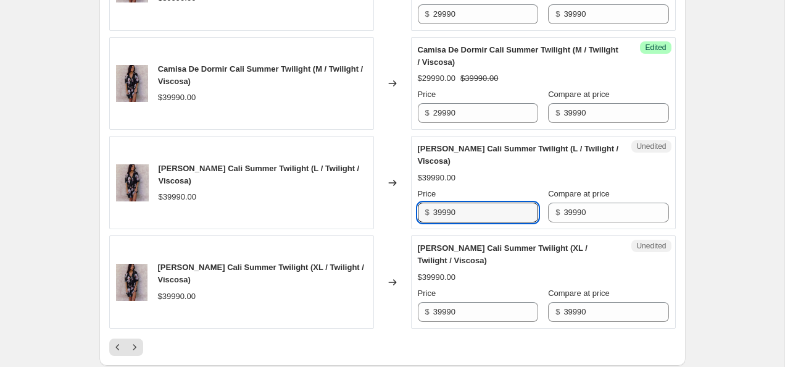
click at [469, 222] on input "39990" at bounding box center [485, 213] width 105 height 20
paste input "2"
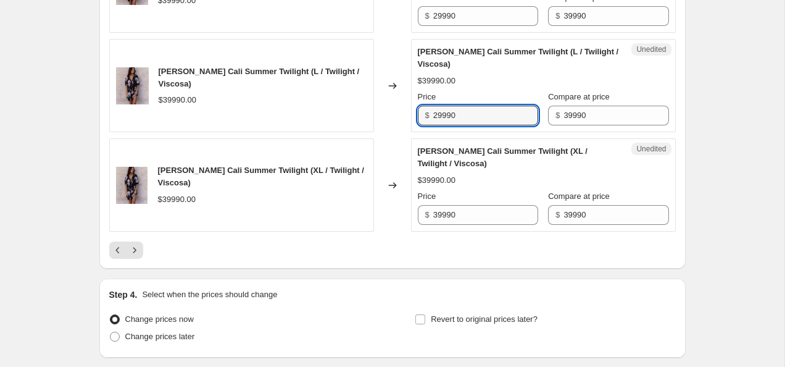
scroll to position [2150, 0]
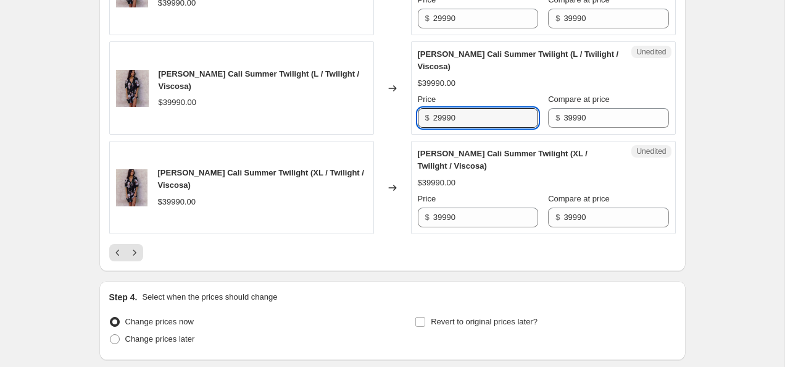
type input "29990"
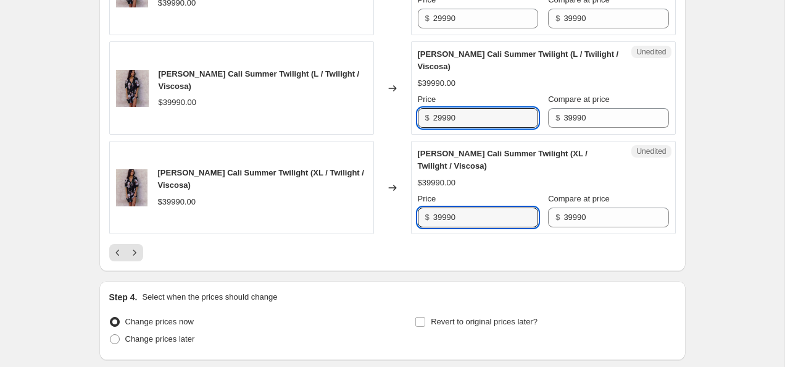
click at [469, 227] on input "39990" at bounding box center [485, 217] width 105 height 20
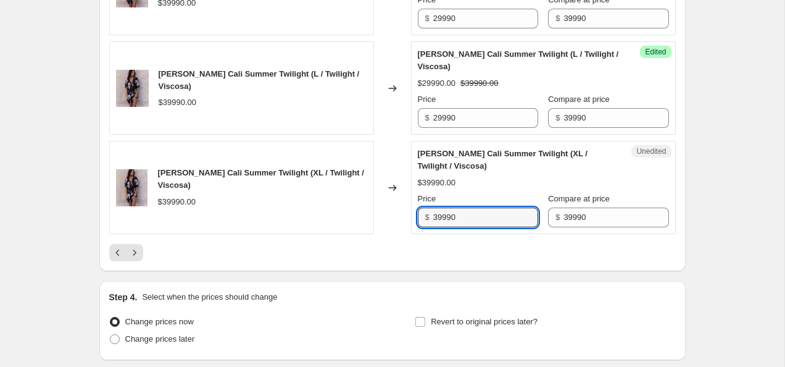
click at [469, 227] on input "39990" at bounding box center [485, 217] width 105 height 20
paste input "2"
type input "29990"
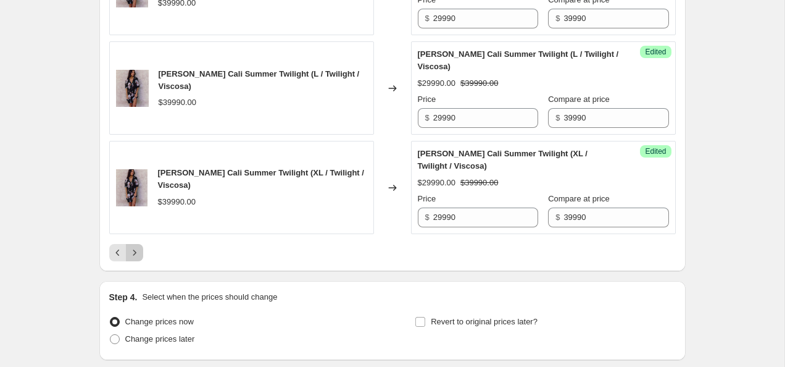
click at [129, 259] on icon "Next" at bounding box center [134, 252] width 12 height 12
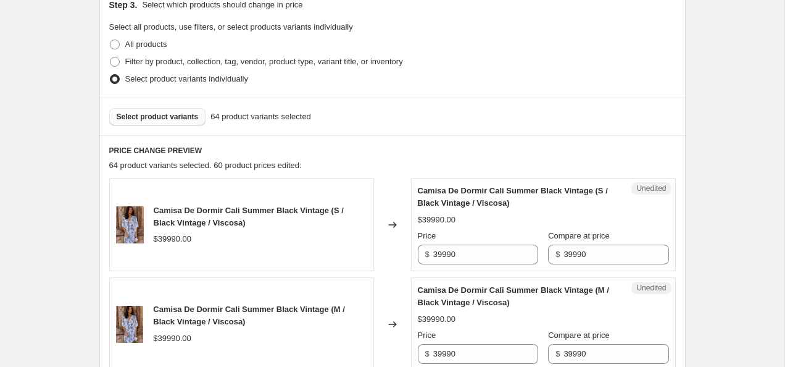
scroll to position [276, 0]
click at [447, 255] on input "39990" at bounding box center [485, 254] width 105 height 20
paste input "2"
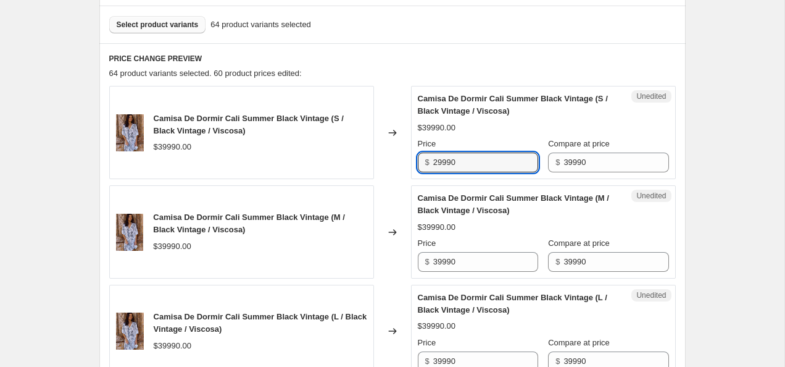
scroll to position [367, 0]
type input "29990"
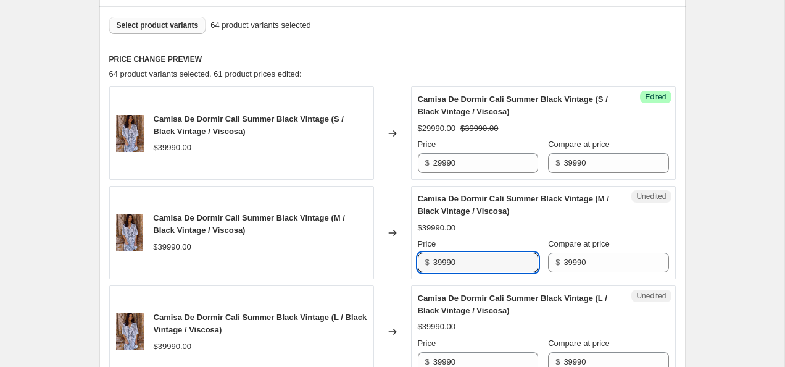
click at [446, 265] on input "39990" at bounding box center [485, 263] width 105 height 20
paste input "2"
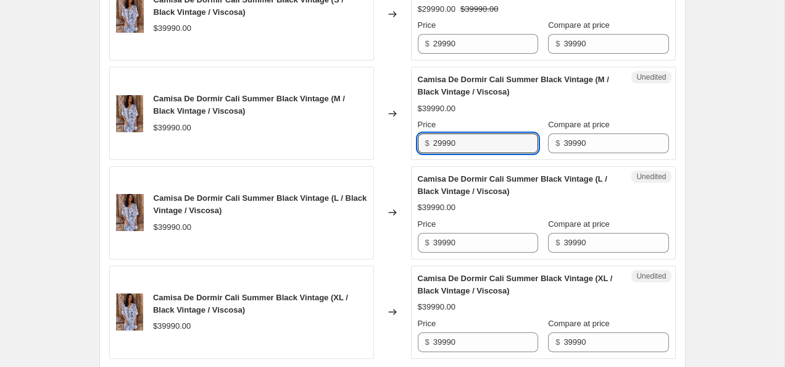
scroll to position [514, 0]
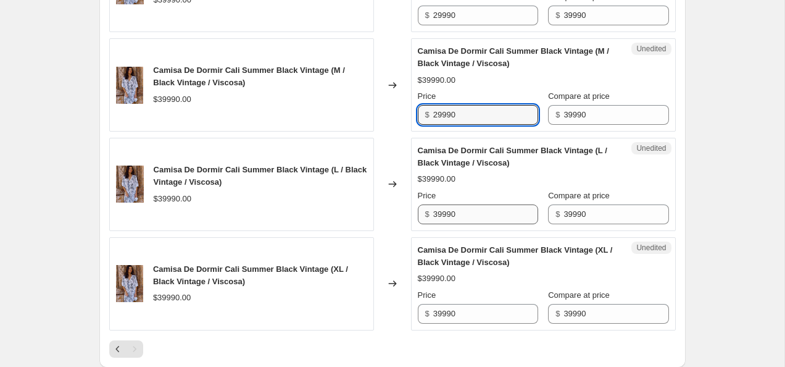
type input "29990"
click at [466, 212] on input "39990" at bounding box center [485, 214] width 105 height 20
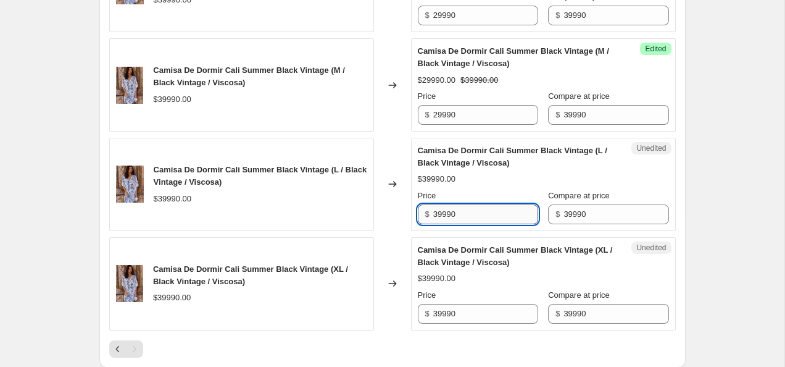
click at [466, 212] on input "39990" at bounding box center [485, 214] width 105 height 20
paste input "2"
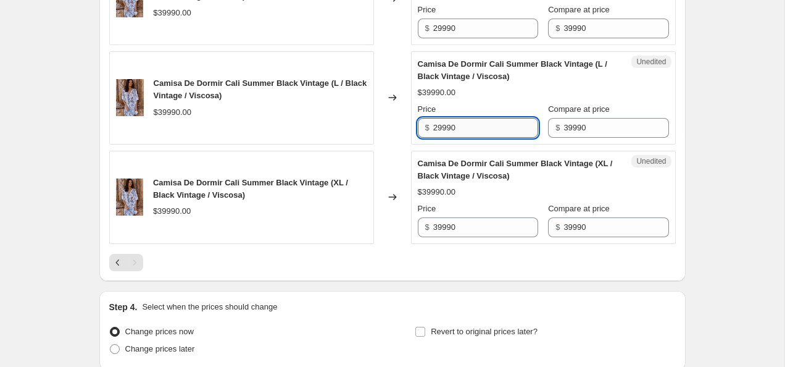
type input "29990"
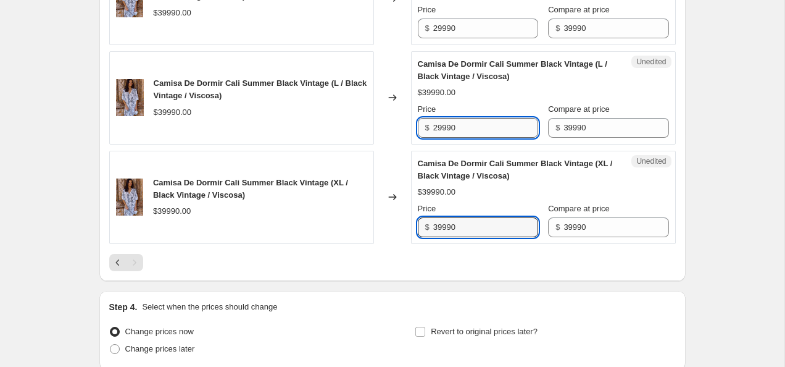
click at [466, 219] on input "39990" at bounding box center [485, 227] width 105 height 20
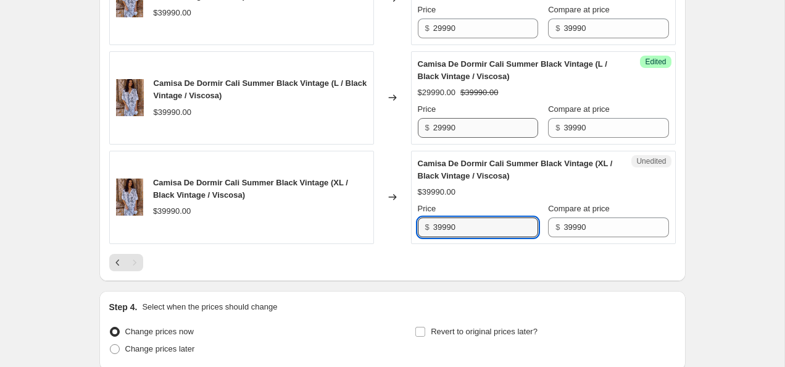
click at [466, 219] on input "39990" at bounding box center [485, 227] width 105 height 20
paste input "2"
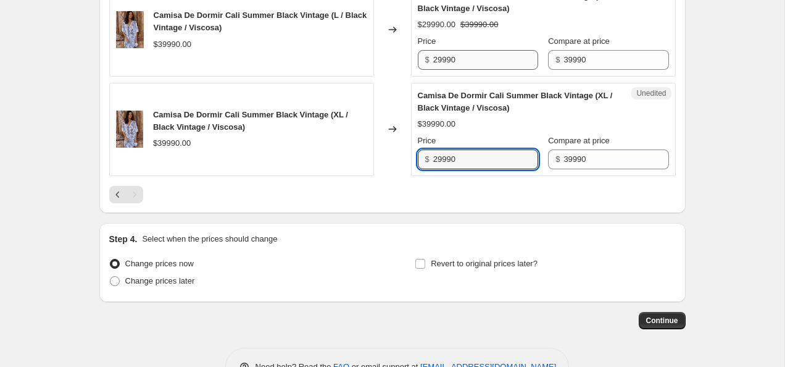
scroll to position [706, 0]
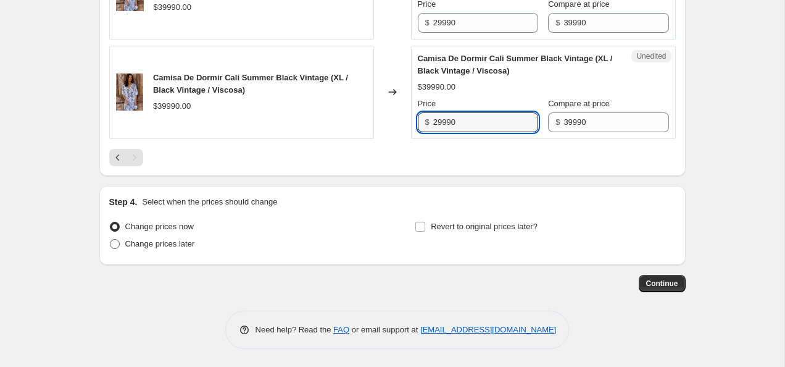
type input "29990"
click at [117, 243] on span at bounding box center [115, 244] width 10 height 10
click at [111, 240] on input "Change prices later" at bounding box center [110, 239] width 1 height 1
radio input "true"
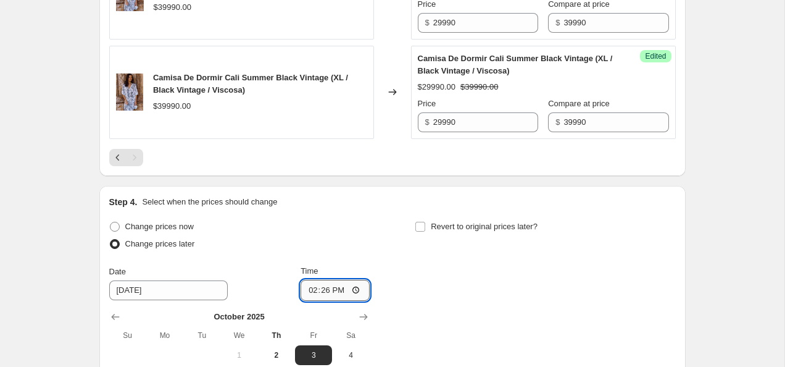
click at [357, 286] on input "14:26" at bounding box center [335, 290] width 69 height 21
click at [455, 283] on div "Change prices now Change prices later Date [DATE] Time 19:00 [DATE] Su Mo Tu We…" at bounding box center [392, 331] width 567 height 226
type input "19:00"
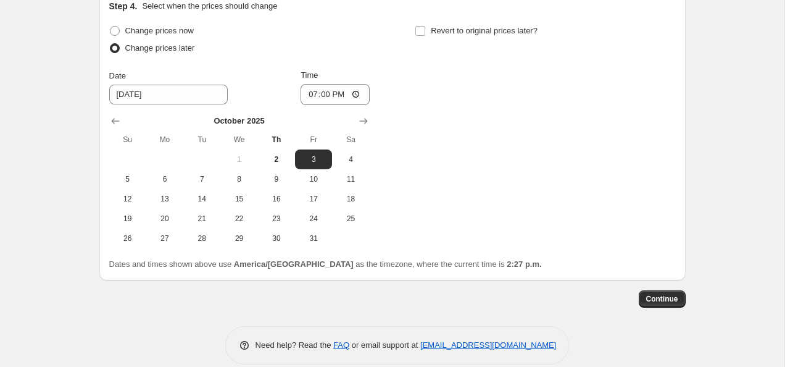
scroll to position [907, 0]
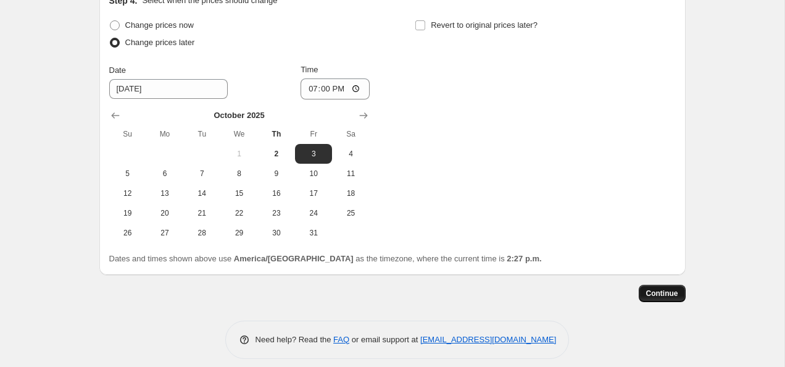
click at [666, 293] on span "Continue" at bounding box center [663, 293] width 32 height 10
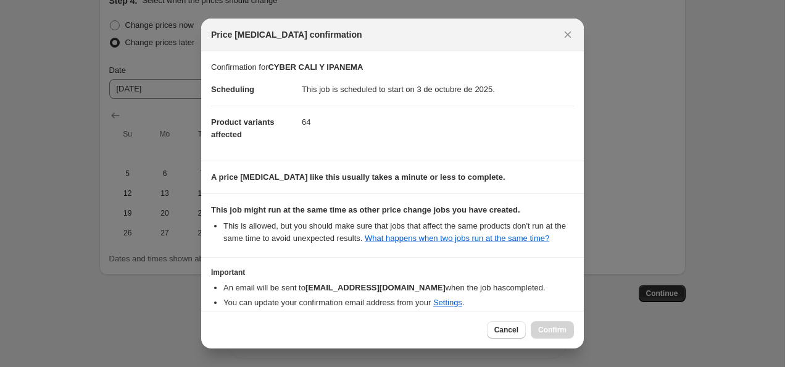
scroll to position [73, 0]
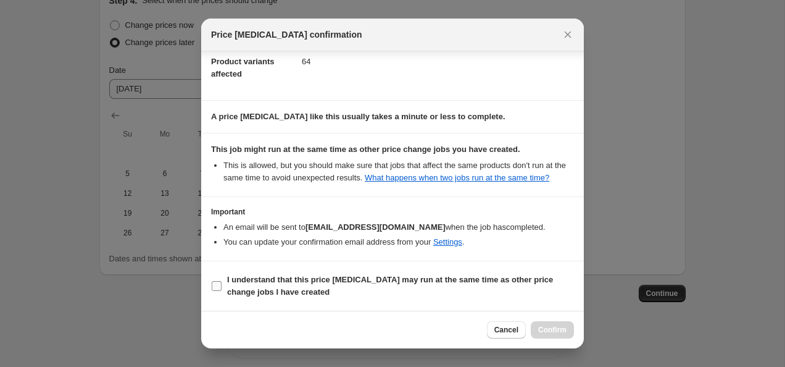
click at [217, 285] on input "I understand that this price [MEDICAL_DATA] may run at the same time as other p…" at bounding box center [217, 286] width 10 height 10
checkbox input "true"
click at [551, 326] on span "Confirm" at bounding box center [552, 330] width 28 height 10
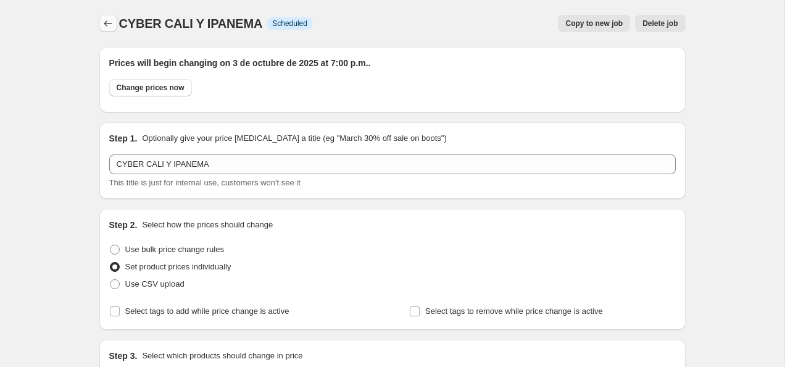
click at [112, 25] on icon "Price change jobs" at bounding box center [108, 23] width 12 height 12
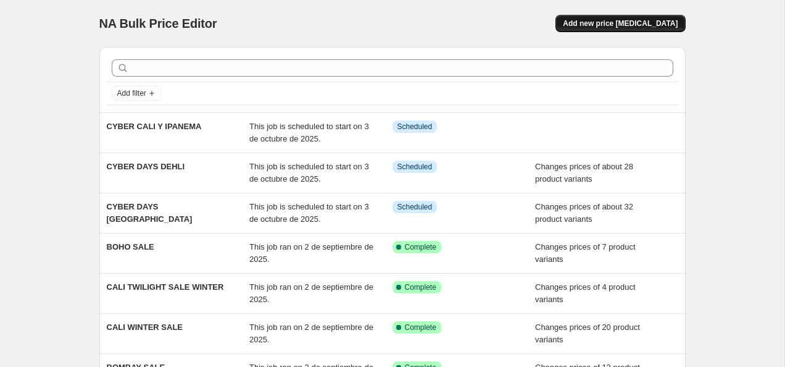
click at [603, 17] on button "Add new price [MEDICAL_DATA]" at bounding box center [621, 23] width 130 height 17
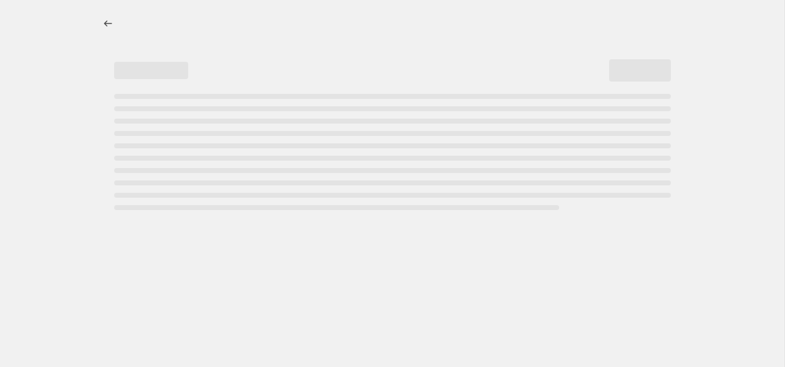
select select "percentage"
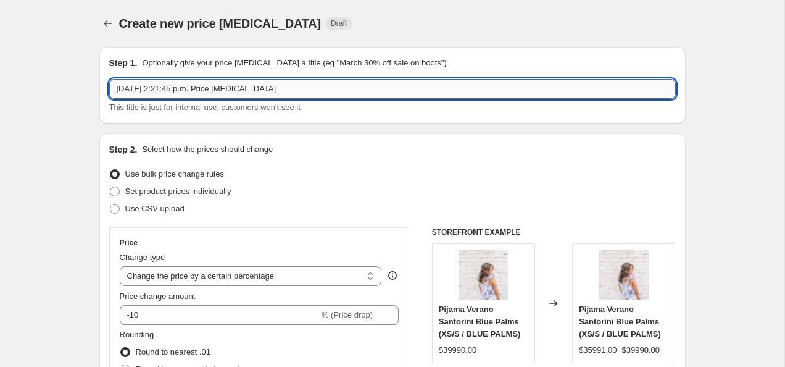
click at [220, 97] on input "[DATE] 2:21:45 p.m. Price [MEDICAL_DATA]" at bounding box center [392, 89] width 567 height 20
type input "CYBER MYKONOS, [GEOGRAPHIC_DATA] Y [GEOGRAPHIC_DATA]"
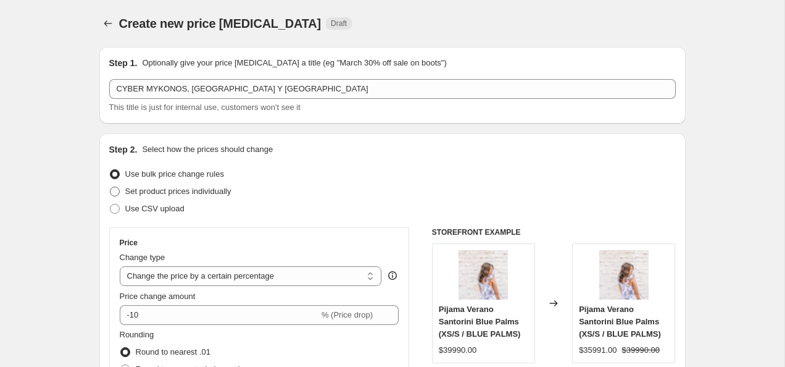
click at [148, 196] on span "Set product prices individually" at bounding box center [178, 191] width 106 height 12
click at [111, 187] on input "Set product prices individually" at bounding box center [110, 186] width 1 height 1
radio input "true"
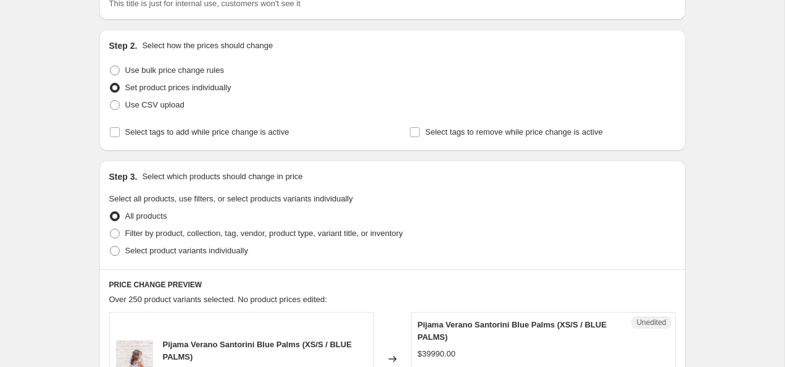
scroll to position [140, 0]
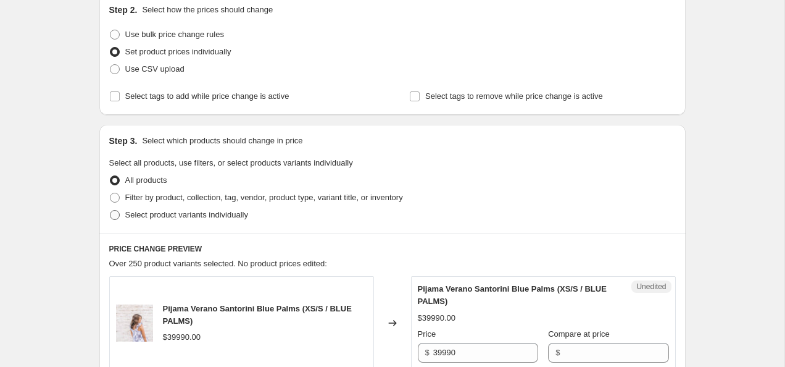
click at [196, 215] on span "Select product variants individually" at bounding box center [186, 214] width 123 height 9
click at [111, 211] on input "Select product variants individually" at bounding box center [110, 210] width 1 height 1
radio input "true"
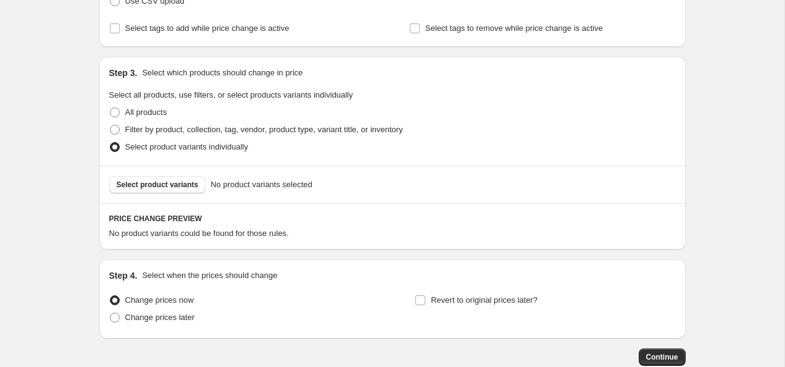
scroll to position [225, 0]
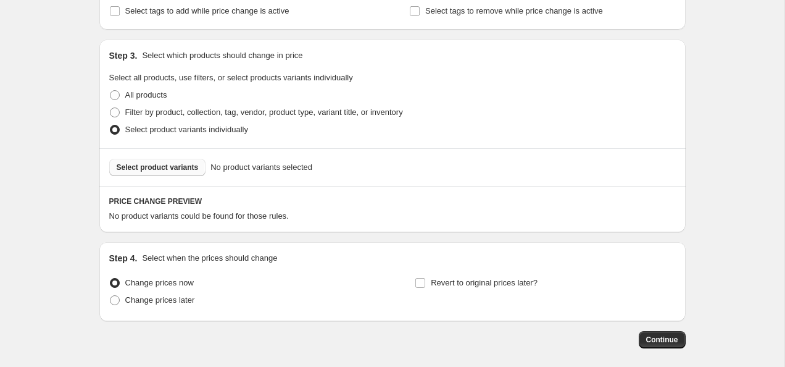
click at [171, 166] on span "Select product variants" at bounding box center [158, 167] width 82 height 10
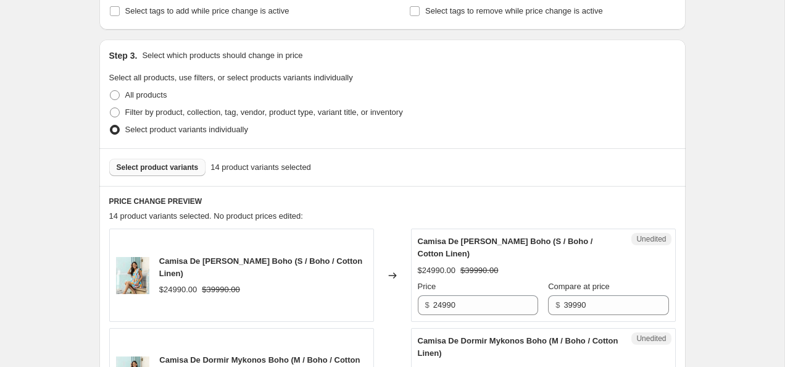
click at [158, 175] on button "Select product variants" at bounding box center [157, 167] width 97 height 17
click at [146, 172] on button "Select product variants" at bounding box center [157, 167] width 97 height 17
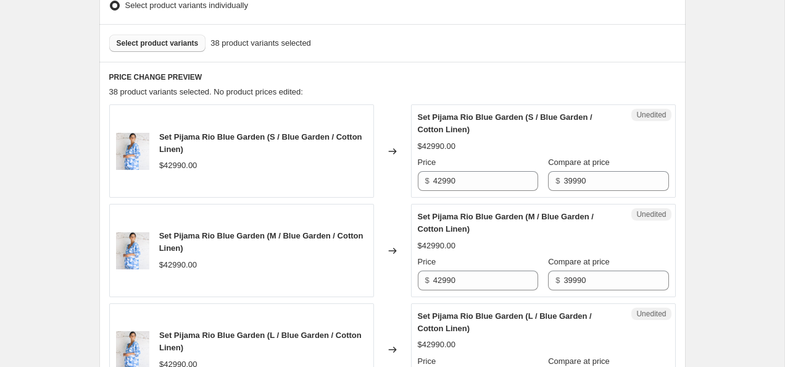
scroll to position [351, 0]
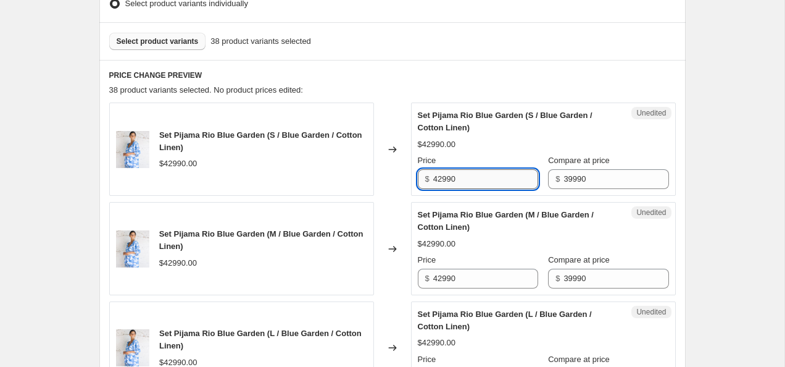
click at [454, 180] on input "42990" at bounding box center [485, 179] width 105 height 20
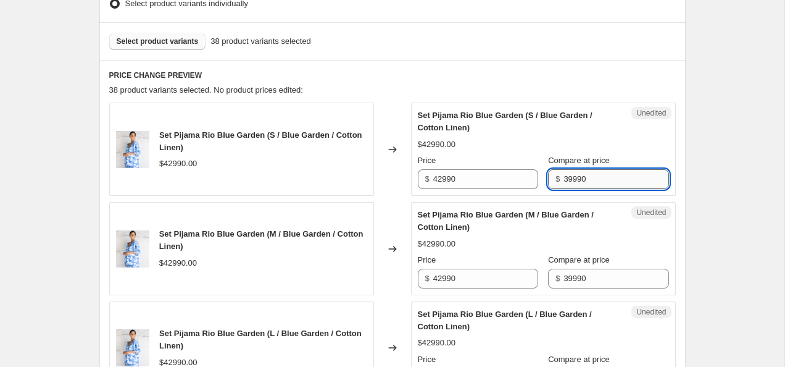
click at [612, 180] on input "39990" at bounding box center [616, 179] width 105 height 20
paste input "42"
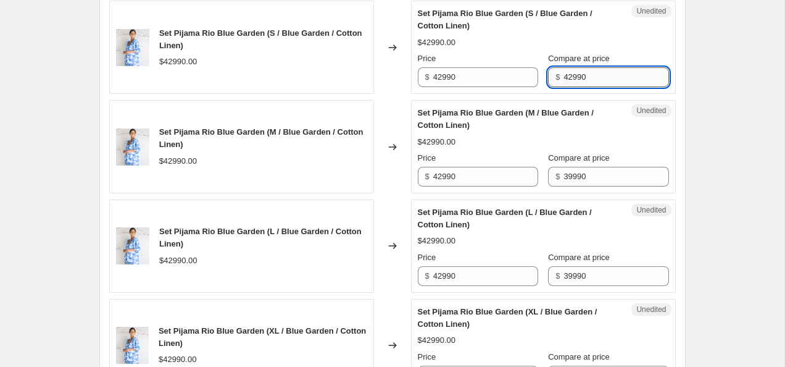
type input "42990"
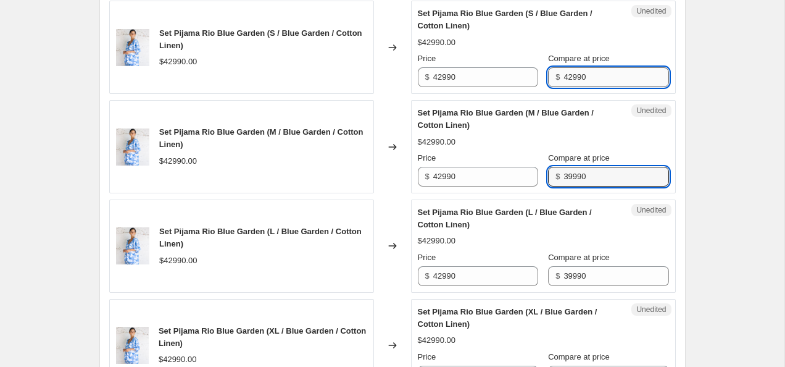
click at [612, 182] on input "39990" at bounding box center [616, 177] width 105 height 20
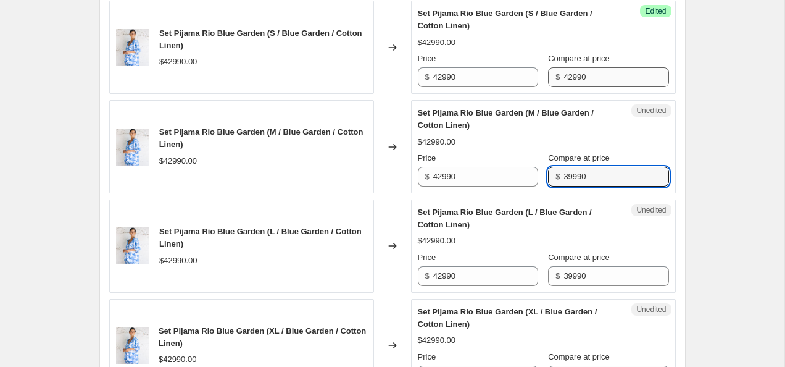
click at [612, 182] on input "39990" at bounding box center [616, 177] width 105 height 20
paste input "42"
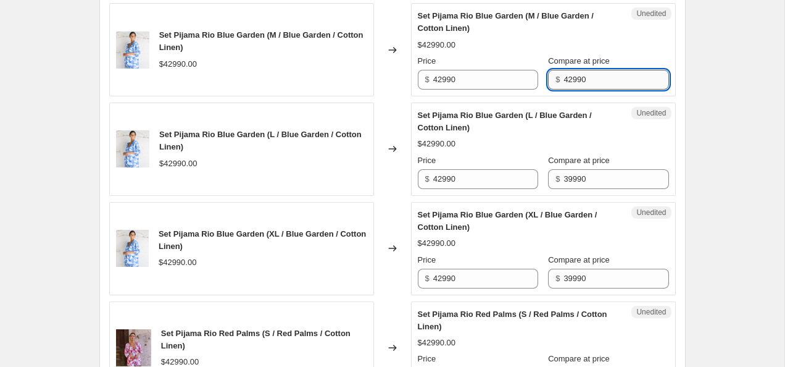
type input "42990"
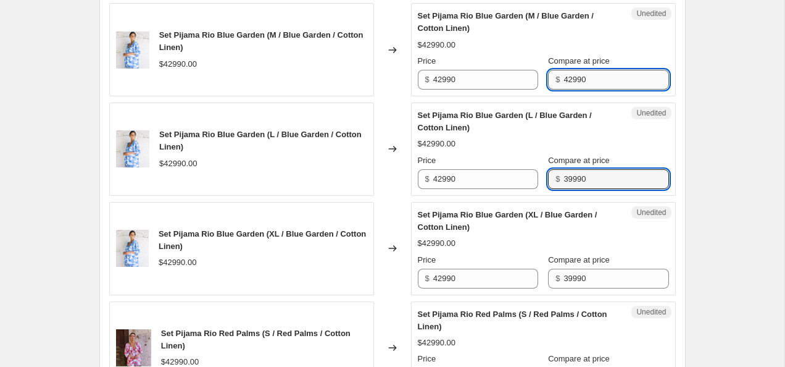
click at [612, 184] on input "39990" at bounding box center [616, 179] width 105 height 20
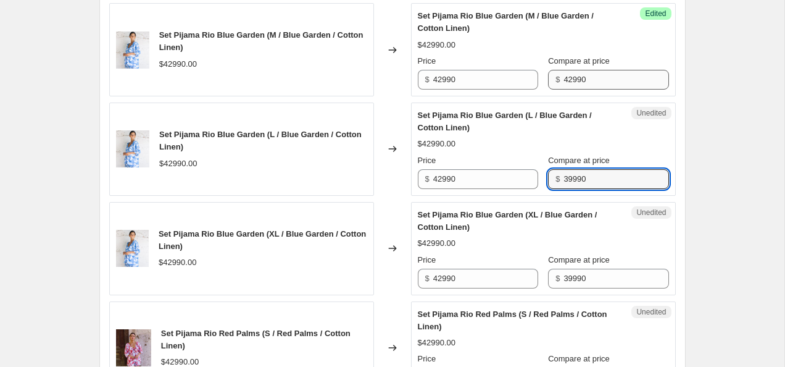
click at [612, 184] on input "39990" at bounding box center [616, 179] width 105 height 20
paste input "42"
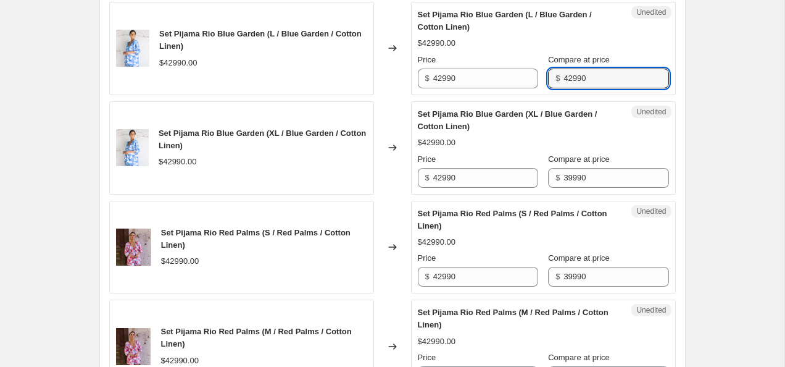
type input "42990"
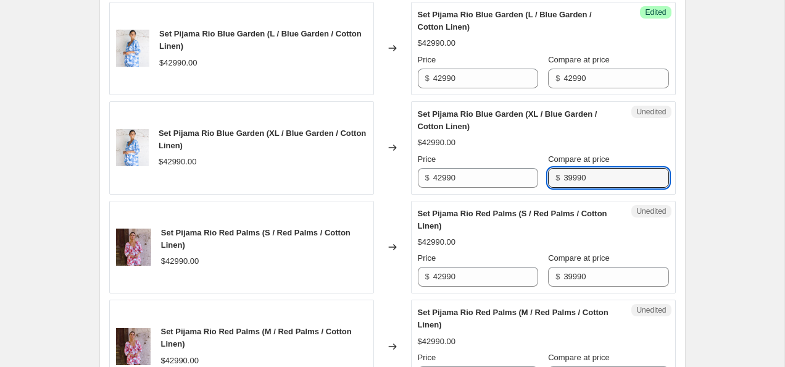
click at [612, 184] on input "39990" at bounding box center [616, 178] width 105 height 20
paste input "42"
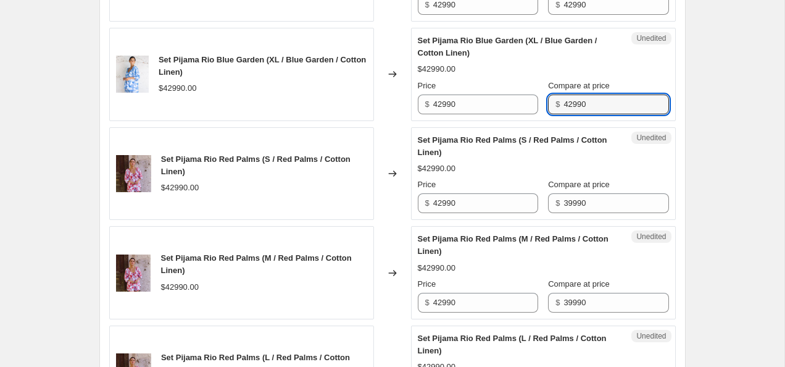
scroll to position [743, 0]
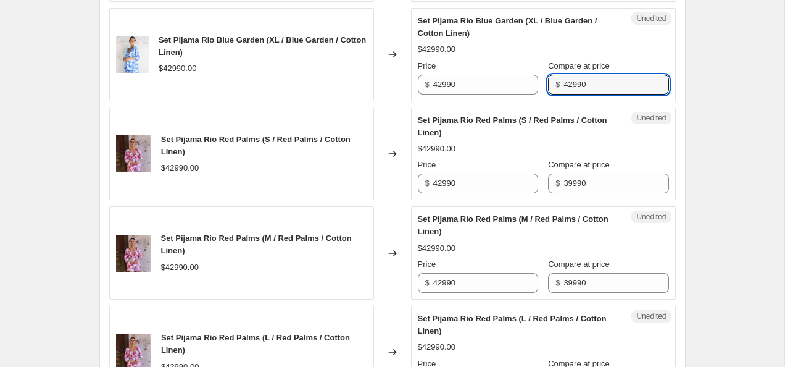
type input "42990"
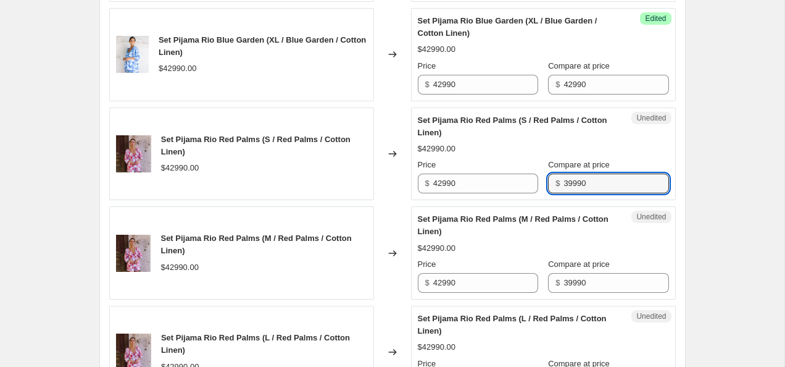
click at [612, 184] on input "39990" at bounding box center [616, 184] width 105 height 20
paste input "42"
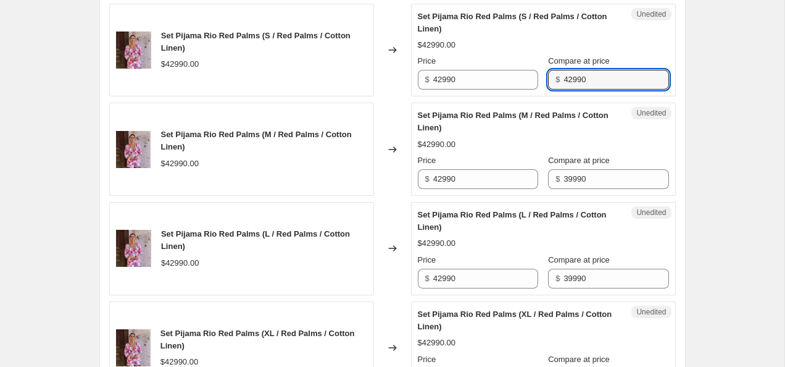
type input "42990"
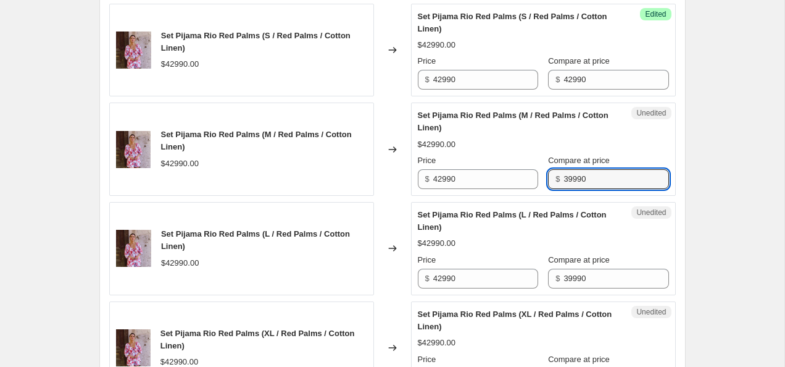
click at [612, 184] on input "39990" at bounding box center [616, 179] width 105 height 20
paste input "42"
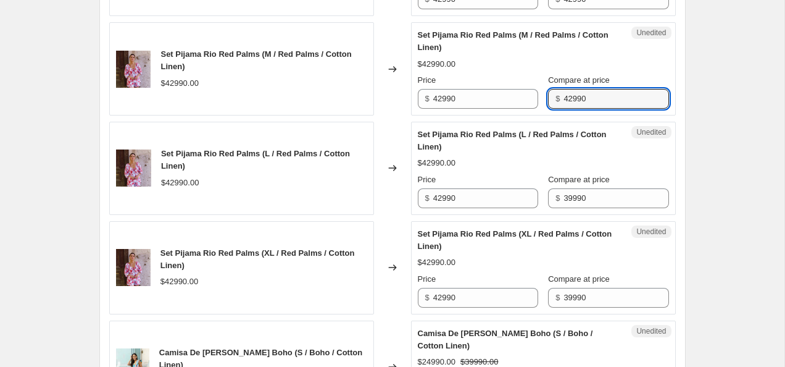
scroll to position [942, 0]
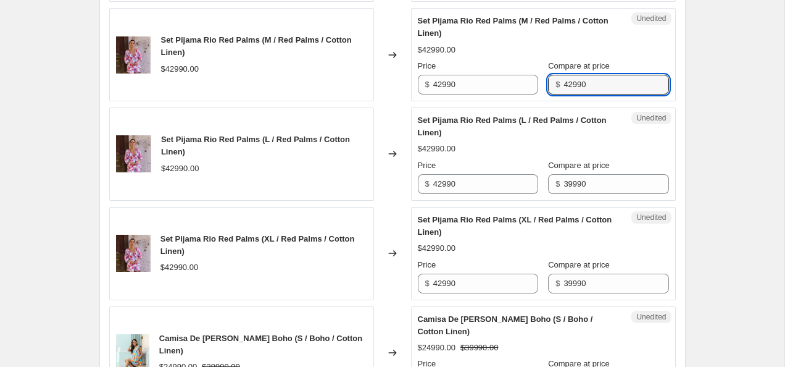
type input "42990"
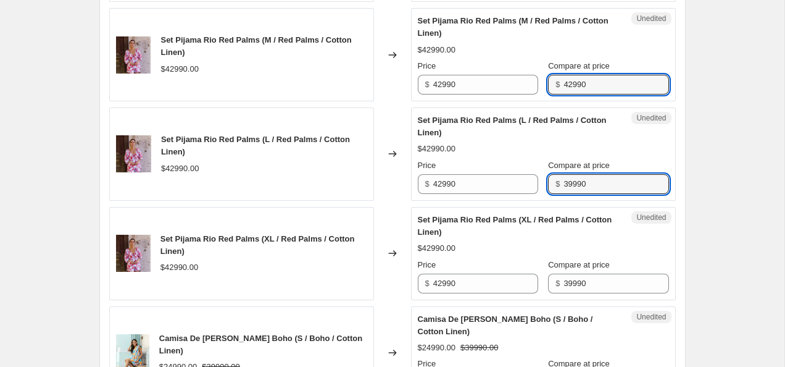
click at [612, 184] on input "39990" at bounding box center [616, 184] width 105 height 20
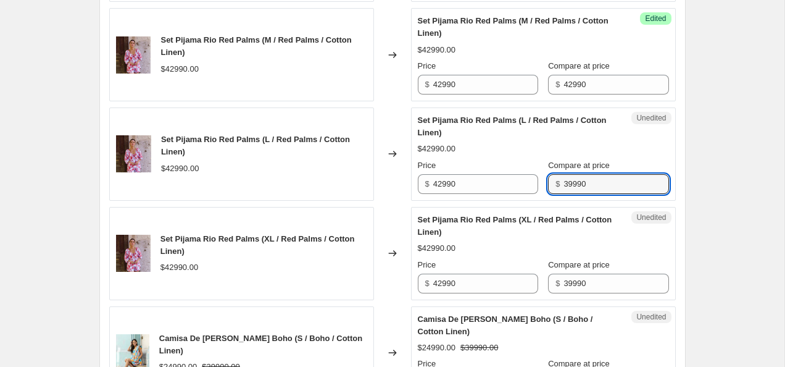
click at [612, 184] on input "39990" at bounding box center [616, 184] width 105 height 20
paste input "42"
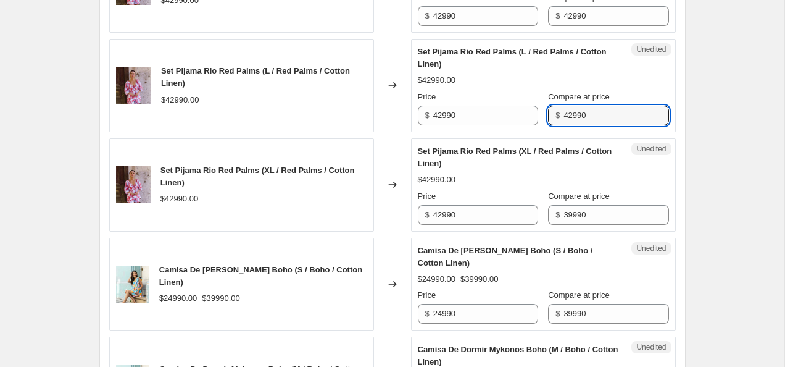
scroll to position [1024, 0]
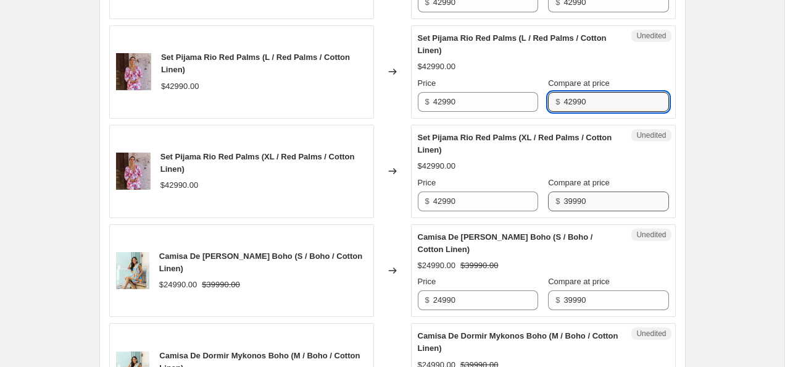
type input "42990"
click at [599, 203] on input "39990" at bounding box center [616, 201] width 105 height 20
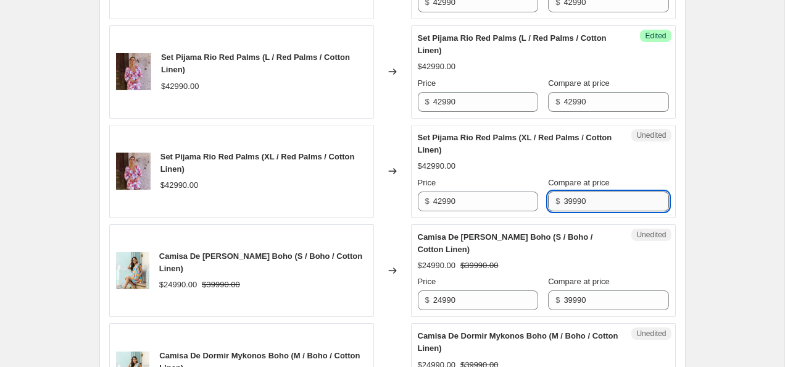
click at [599, 203] on input "39990" at bounding box center [616, 201] width 105 height 20
paste input "42"
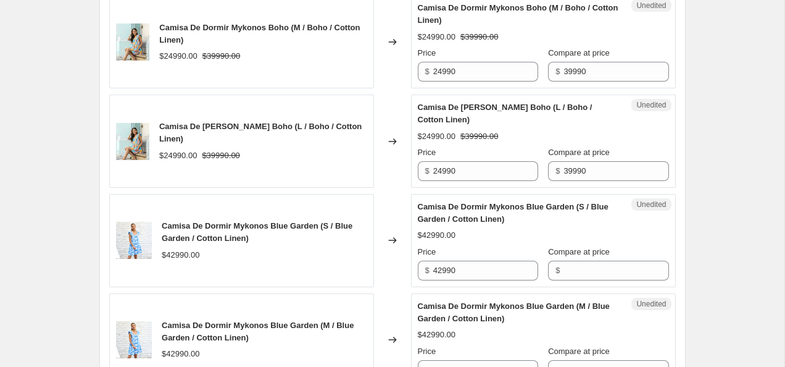
scroll to position [1363, 0]
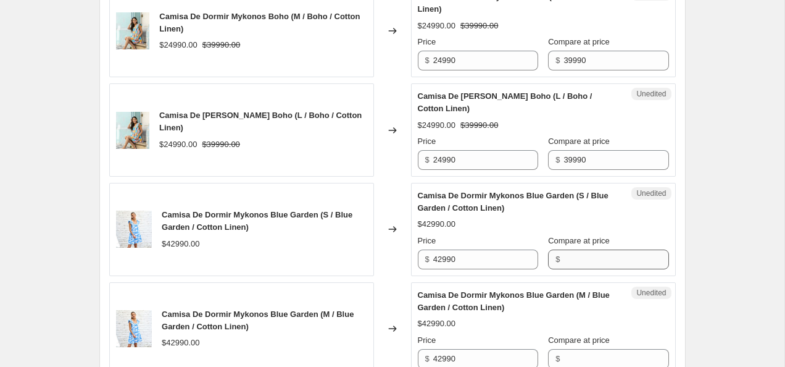
type input "42990"
click at [606, 262] on input "Compare at price" at bounding box center [616, 259] width 105 height 20
paste input "42990"
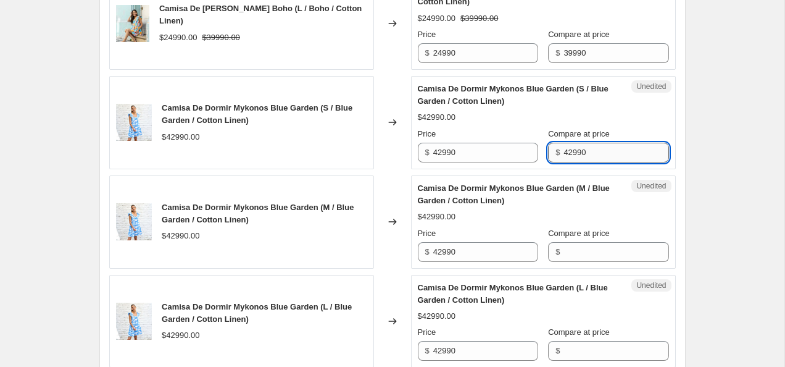
scroll to position [1472, 0]
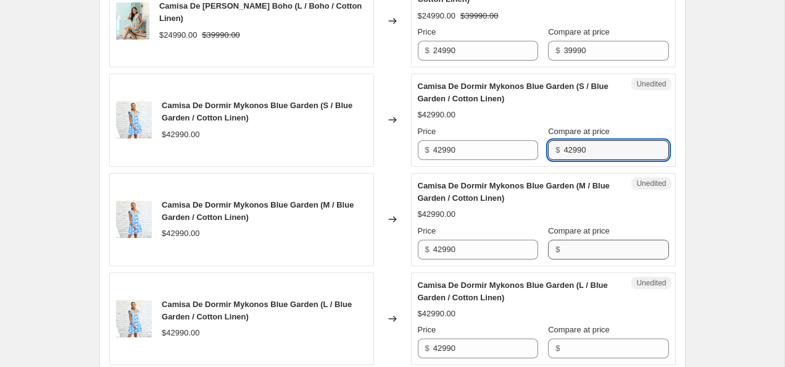
type input "42990"
click at [604, 246] on input "Compare at price" at bounding box center [616, 250] width 105 height 20
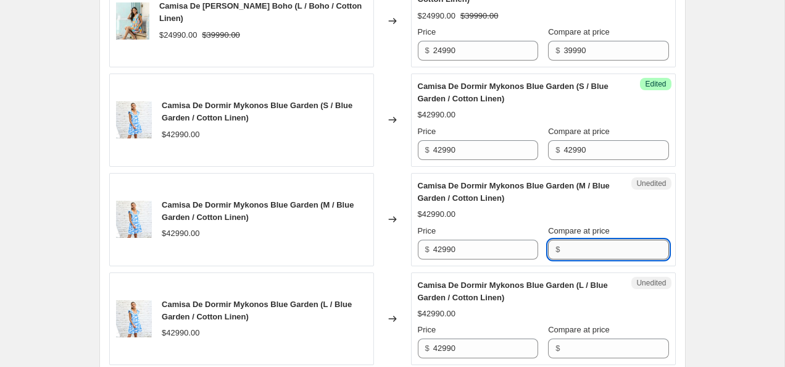
paste input "42990"
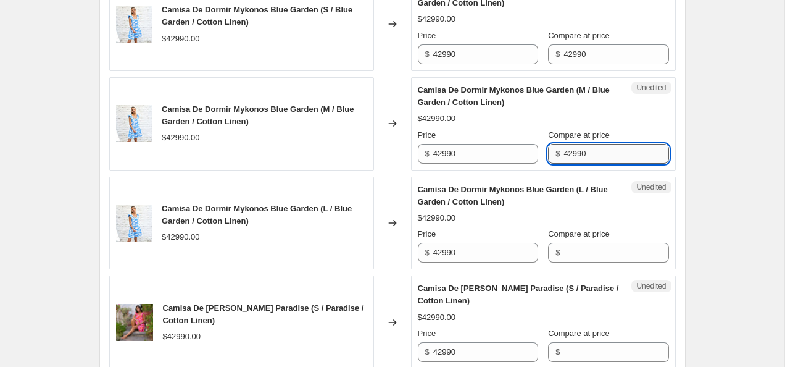
scroll to position [1572, 0]
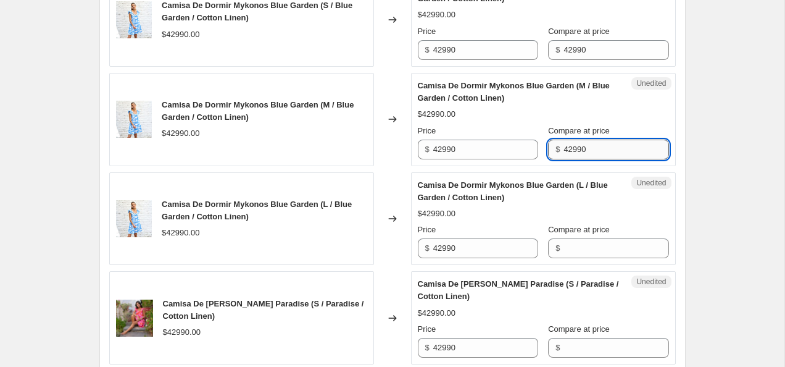
type input "42990"
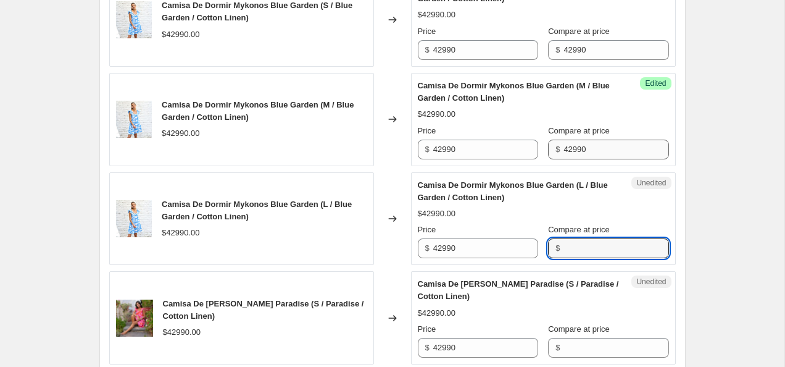
click at [604, 246] on input "Compare at price" at bounding box center [616, 248] width 105 height 20
paste input "42990"
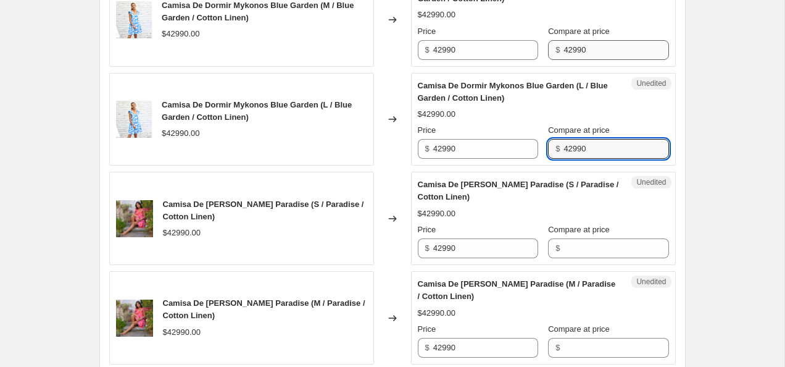
type input "42990"
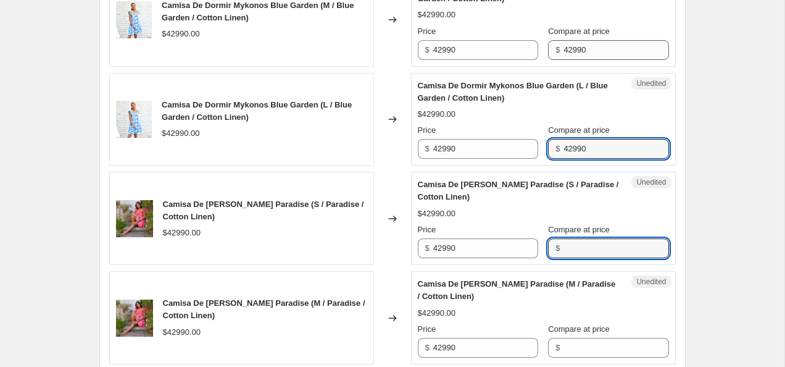
click at [604, 246] on input "Compare at price" at bounding box center [616, 248] width 105 height 20
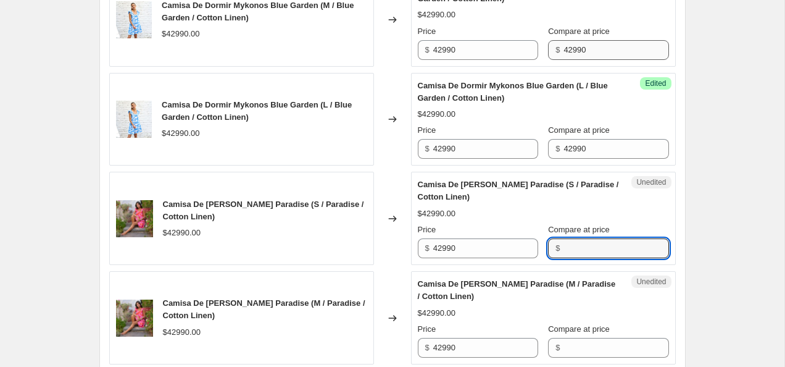
paste input "42990"
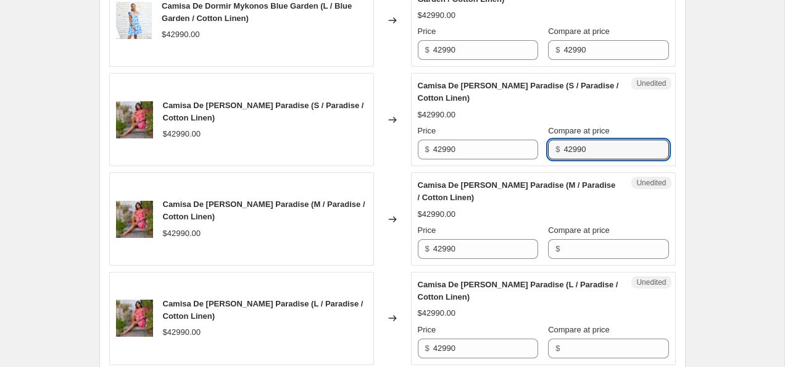
type input "42990"
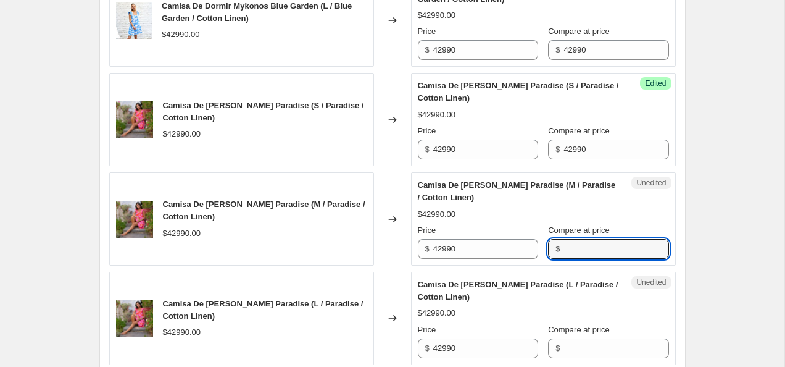
click at [604, 246] on input "Compare at price" at bounding box center [616, 249] width 105 height 20
paste input "42990"
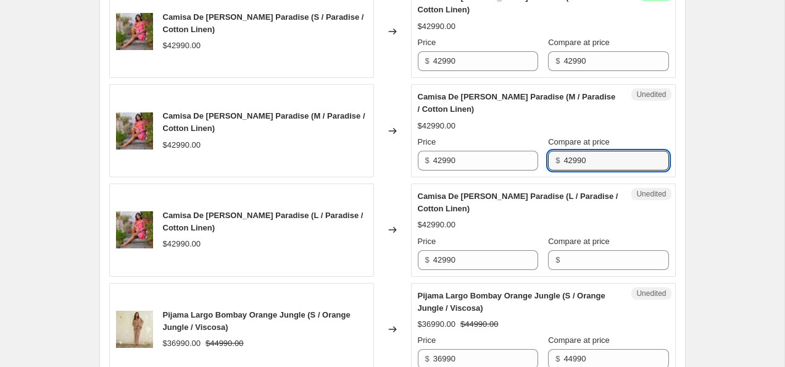
scroll to position [1869, 0]
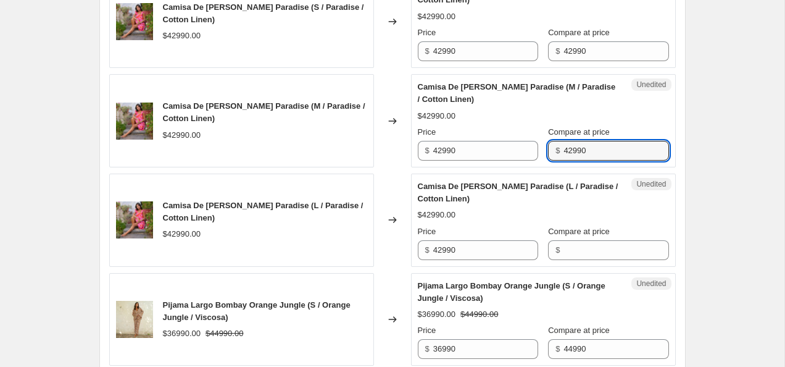
type input "42990"
click at [604, 246] on input "Compare at price" at bounding box center [616, 250] width 105 height 20
paste input "42990"
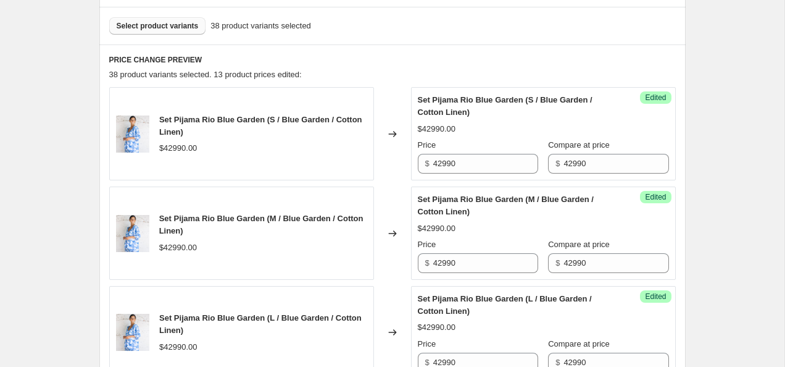
scroll to position [361, 0]
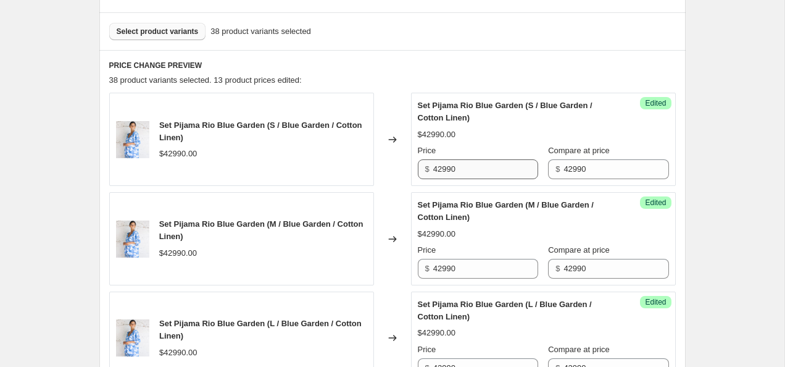
type input "42990"
click at [439, 172] on input "42990" at bounding box center [485, 169] width 105 height 20
click at [484, 175] on input "32990" at bounding box center [485, 169] width 105 height 20
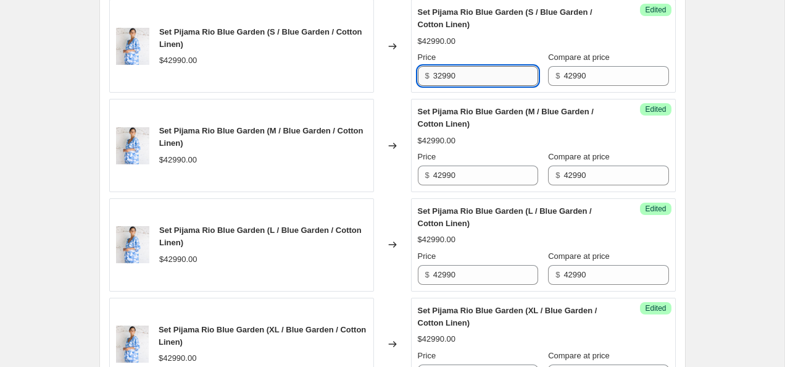
type input "32990"
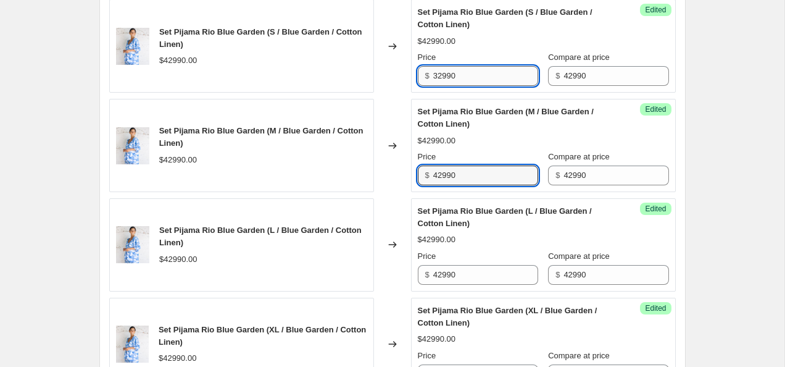
click at [484, 175] on input "42990" at bounding box center [485, 175] width 105 height 20
paste input "3"
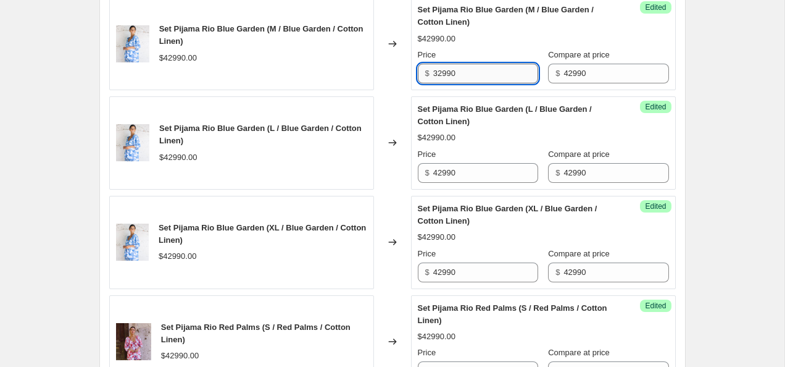
scroll to position [552, 0]
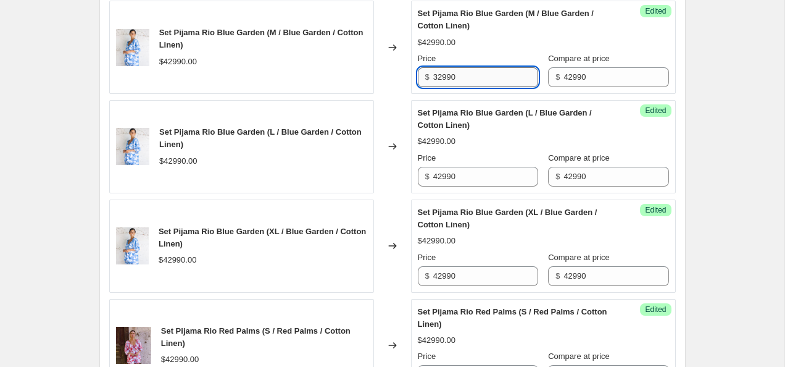
type input "32990"
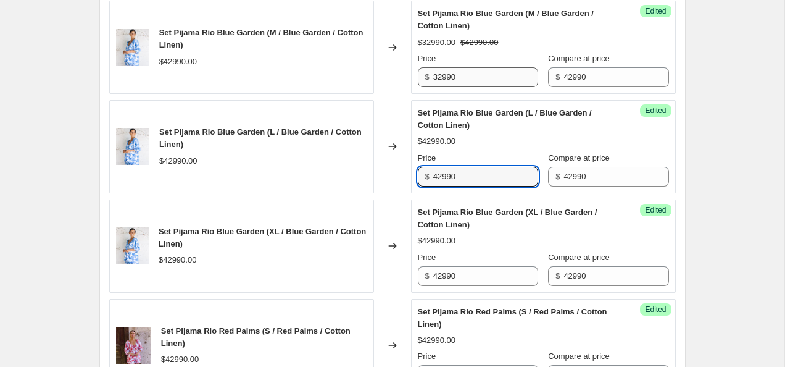
click at [484, 184] on input "42990" at bounding box center [485, 177] width 105 height 20
paste input "3"
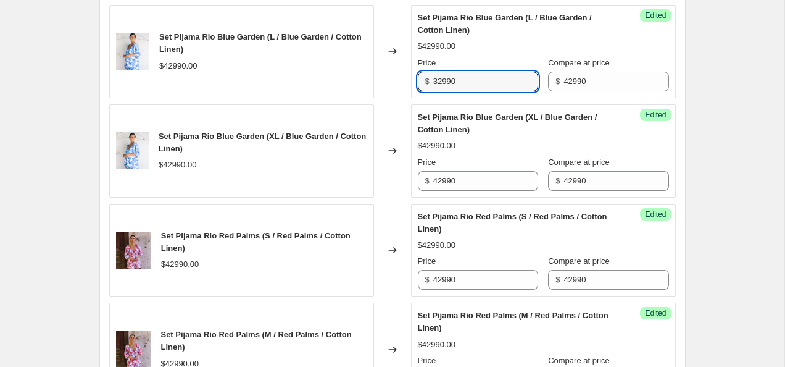
scroll to position [647, 0]
type input "32990"
click at [484, 184] on input "42990" at bounding box center [485, 182] width 105 height 20
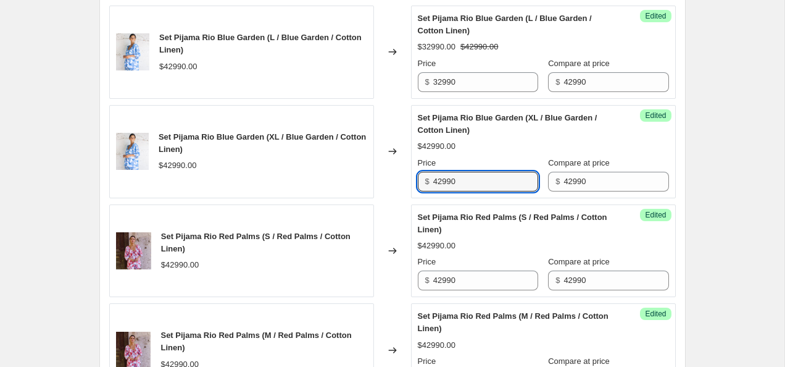
click at [484, 184] on input "42990" at bounding box center [485, 182] width 105 height 20
paste input "3"
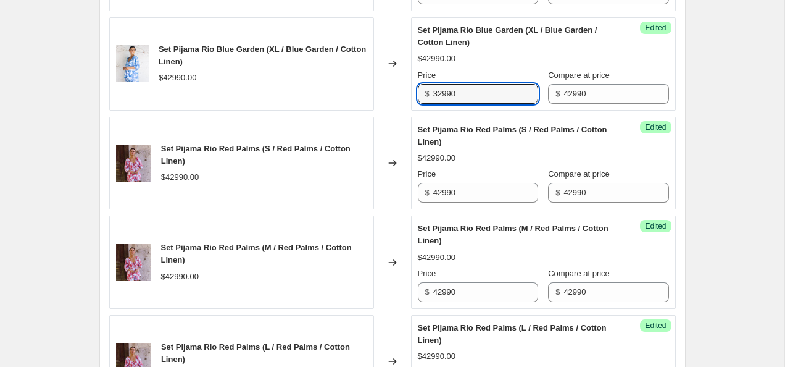
scroll to position [740, 0]
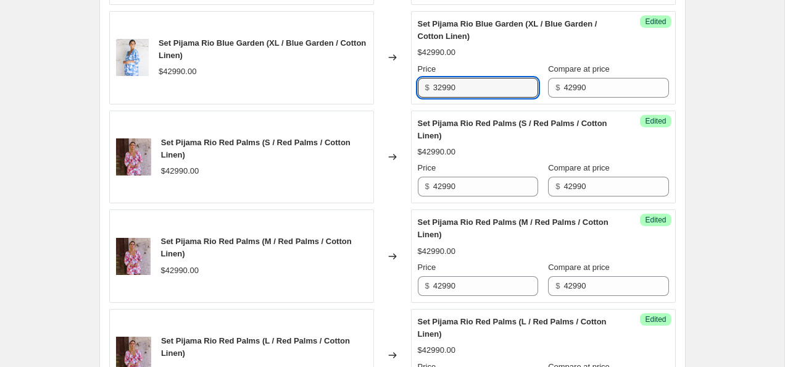
type input "32990"
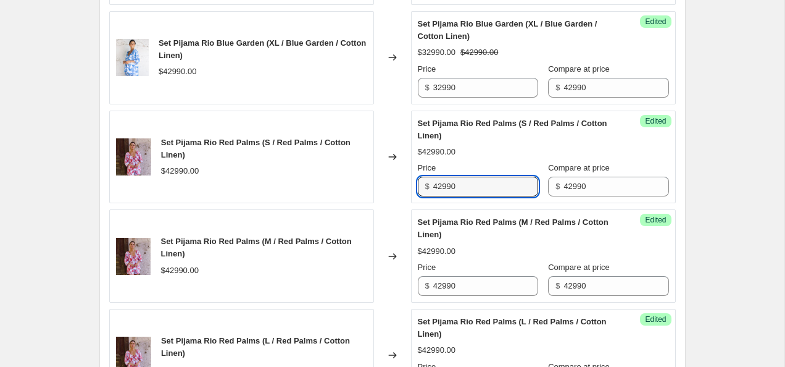
click at [484, 184] on input "42990" at bounding box center [485, 187] width 105 height 20
paste input "3"
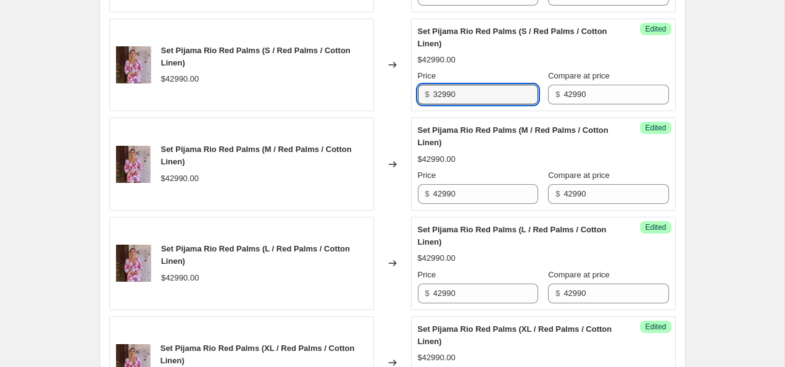
scroll to position [836, 0]
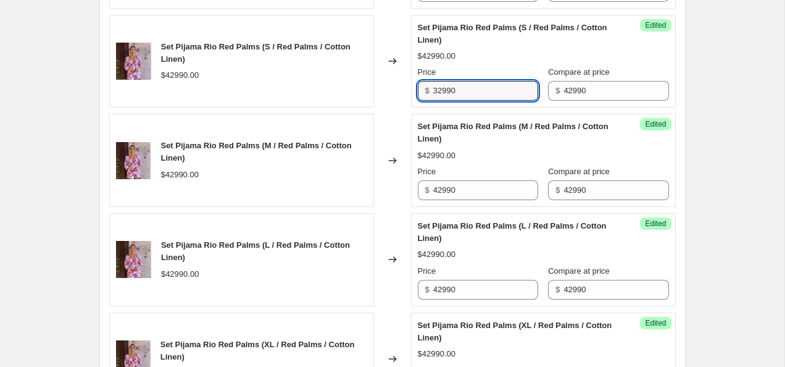
type input "32990"
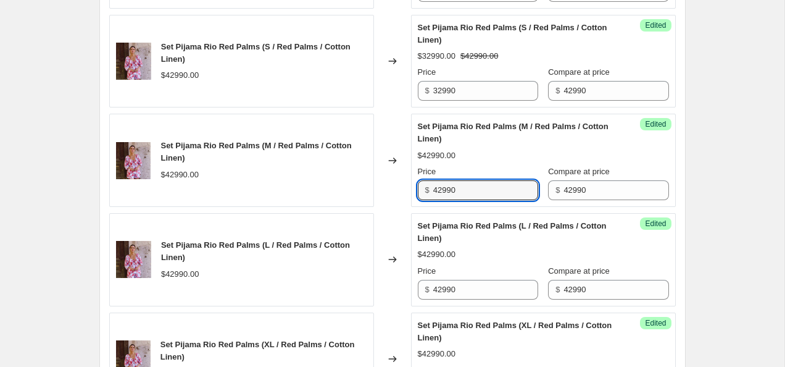
click at [484, 184] on input "42990" at bounding box center [485, 190] width 105 height 20
paste input "3"
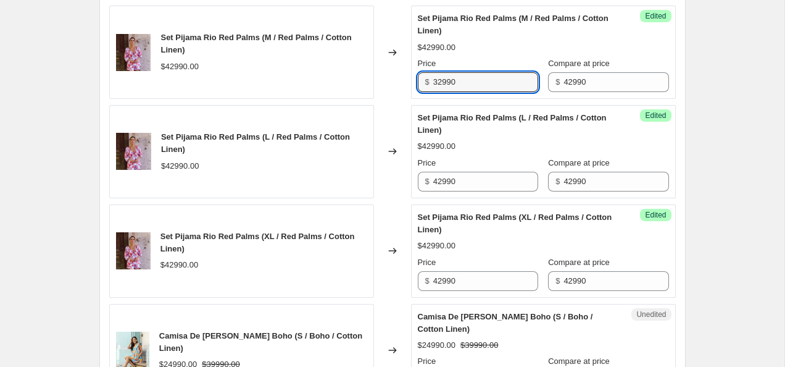
type input "32990"
click at [484, 184] on input "42990" at bounding box center [485, 182] width 105 height 20
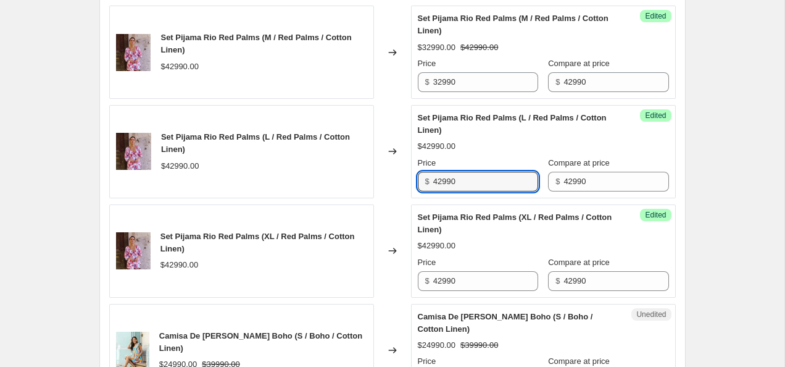
click at [484, 184] on input "42990" at bounding box center [485, 182] width 105 height 20
paste input "3"
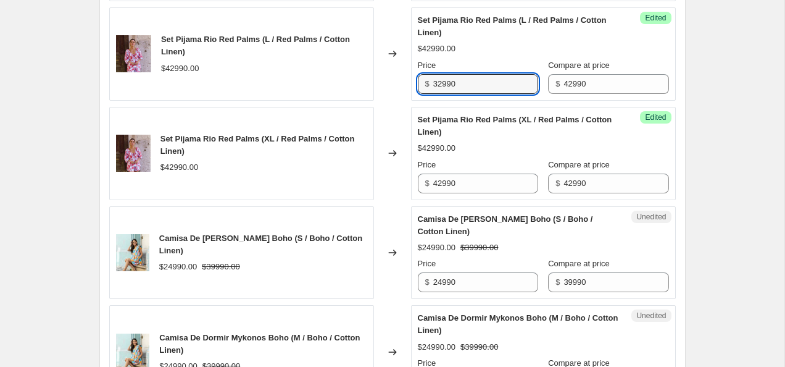
scroll to position [1048, 0]
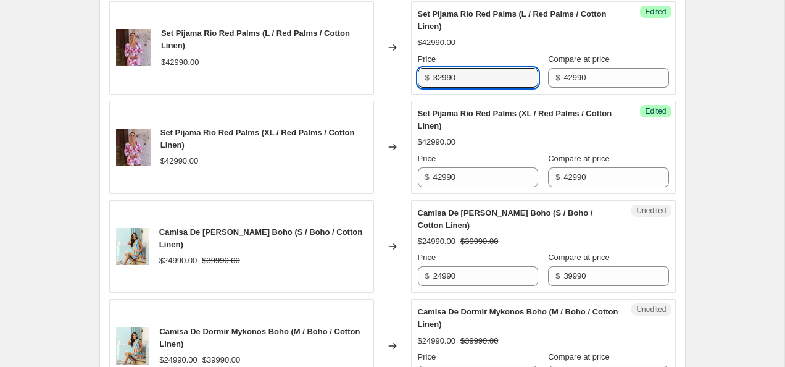
type input "32990"
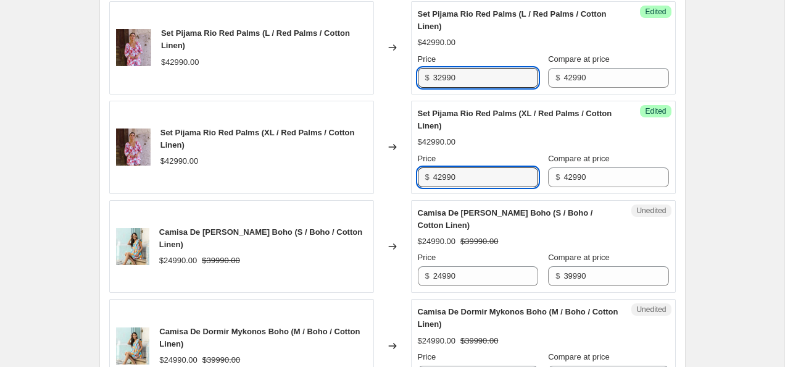
click at [484, 184] on input "42990" at bounding box center [485, 177] width 105 height 20
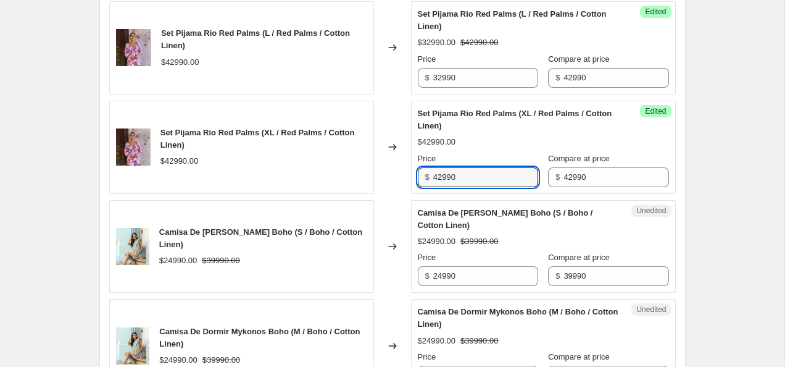
click at [484, 184] on input "42990" at bounding box center [485, 177] width 105 height 20
paste input "3"
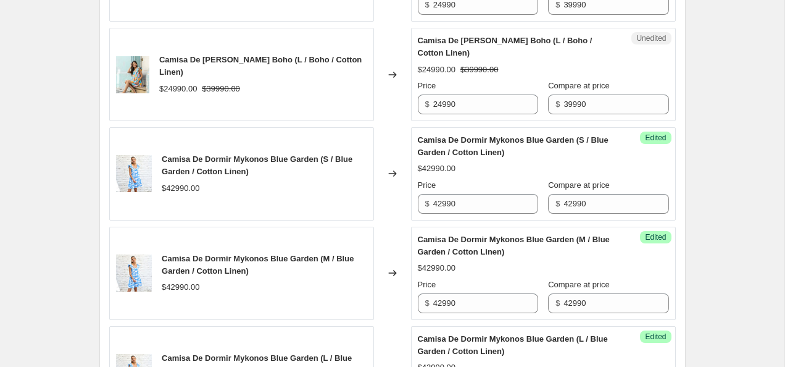
scroll to position [1418, 0]
type input "32990"
click at [438, 204] on input "42990" at bounding box center [485, 205] width 105 height 20
click at [484, 207] on input "32990" at bounding box center [485, 205] width 105 height 20
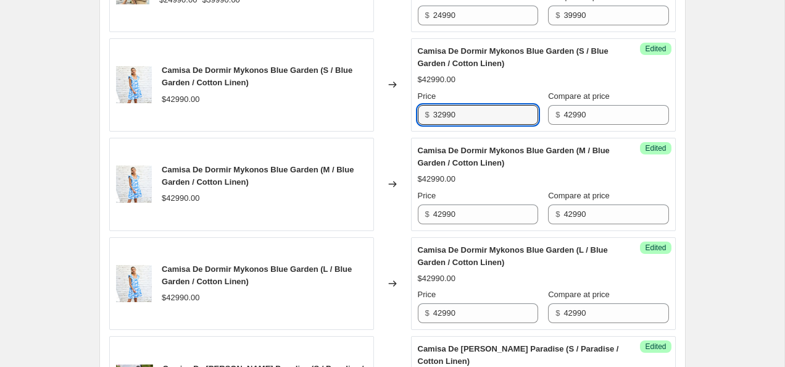
scroll to position [1510, 0]
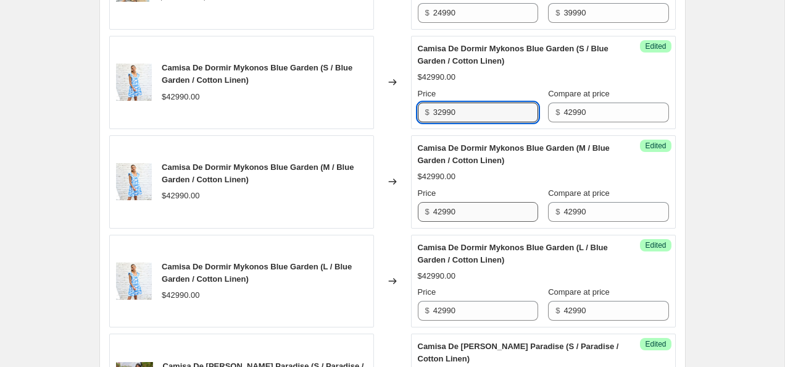
type input "32990"
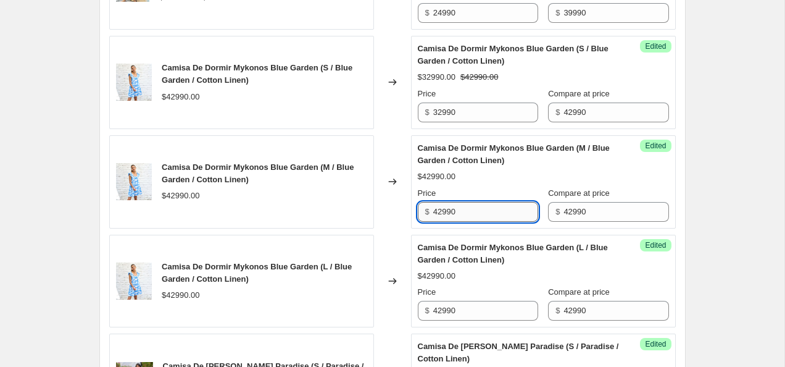
click at [480, 215] on input "42990" at bounding box center [485, 212] width 105 height 20
paste input "3"
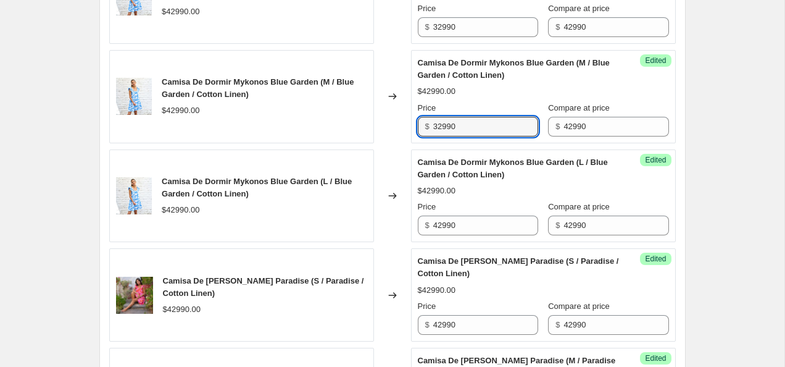
scroll to position [1594, 0]
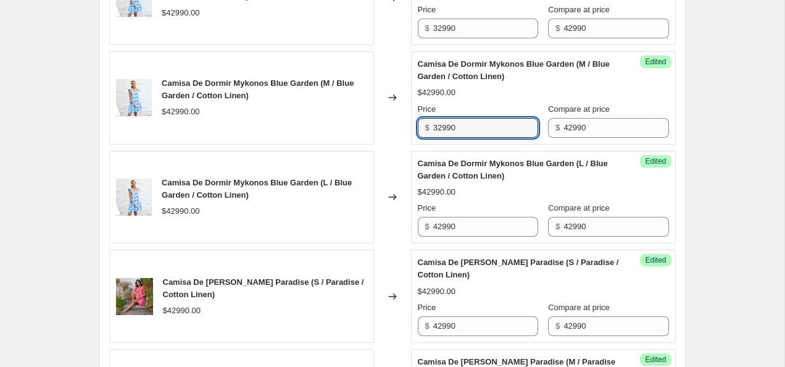
type input "32990"
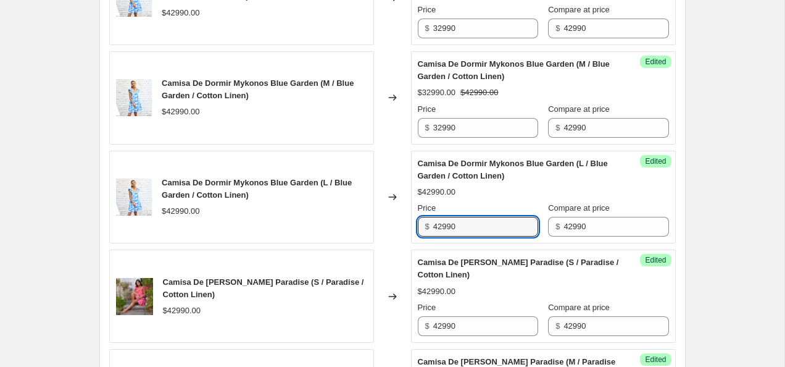
click at [480, 224] on input "42990" at bounding box center [485, 227] width 105 height 20
paste input "3"
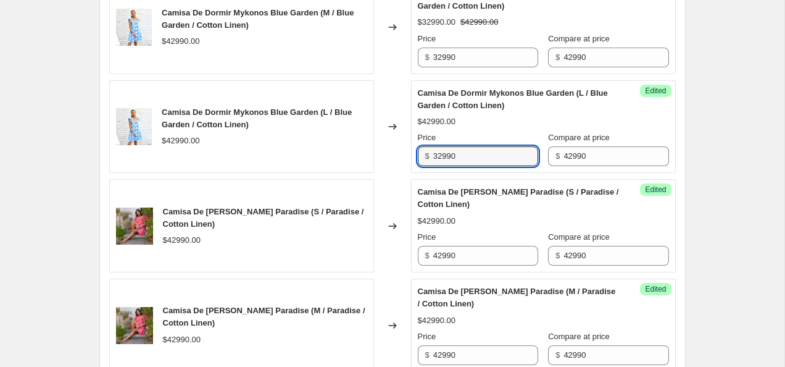
scroll to position [1673, 0]
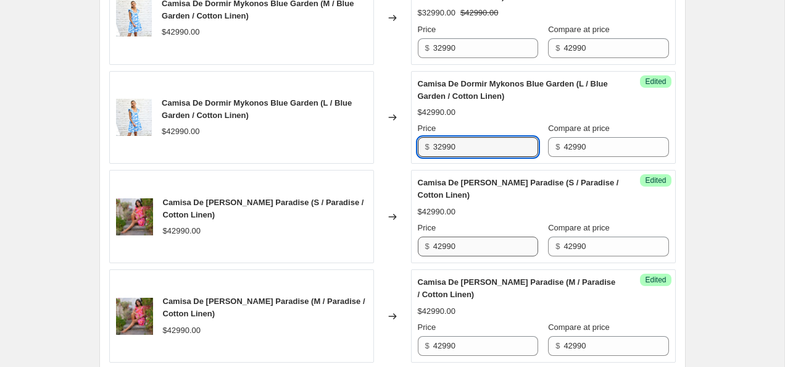
type input "32990"
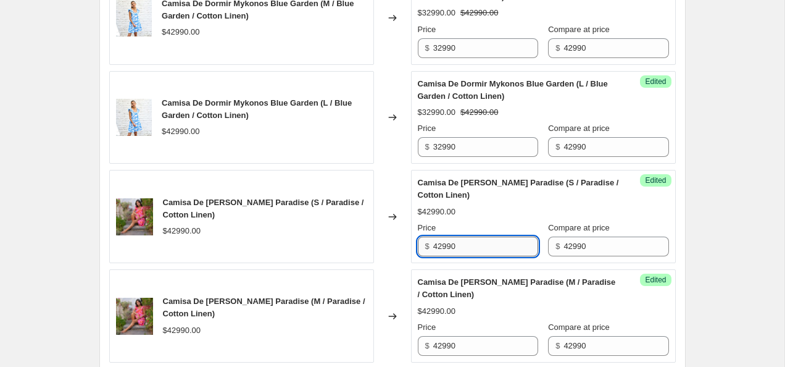
click at [475, 246] on input "42990" at bounding box center [485, 247] width 105 height 20
paste input "3"
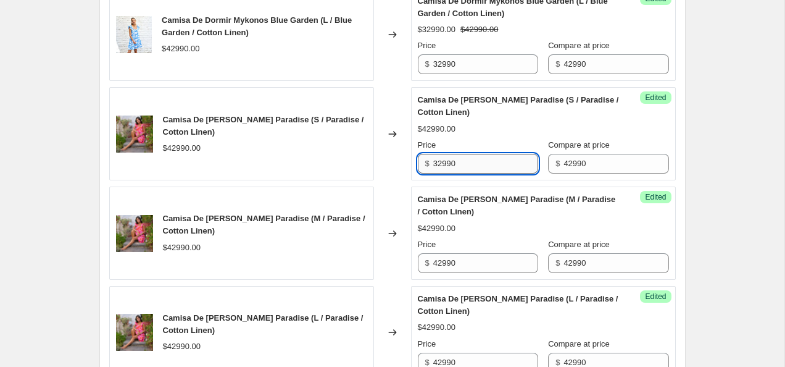
scroll to position [1774, 0]
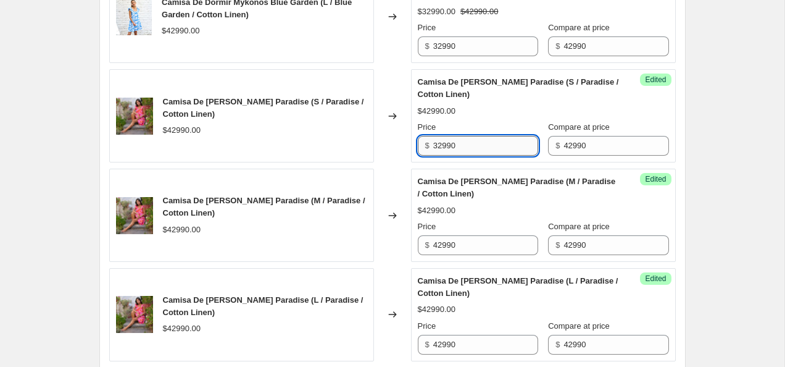
type input "32990"
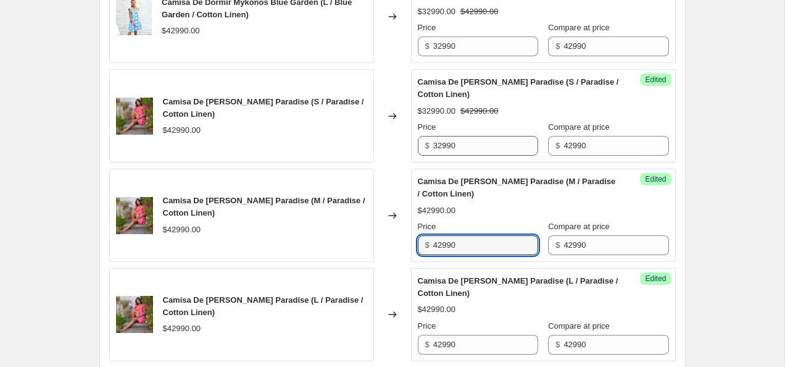
click at [475, 246] on input "42990" at bounding box center [485, 245] width 105 height 20
paste input "3"
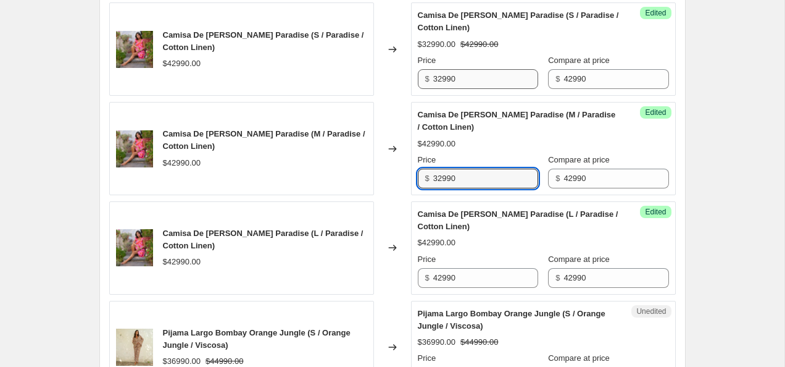
scroll to position [1874, 0]
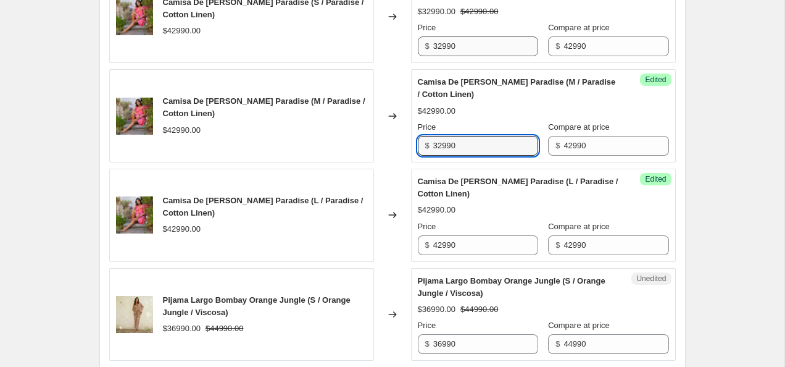
type input "32990"
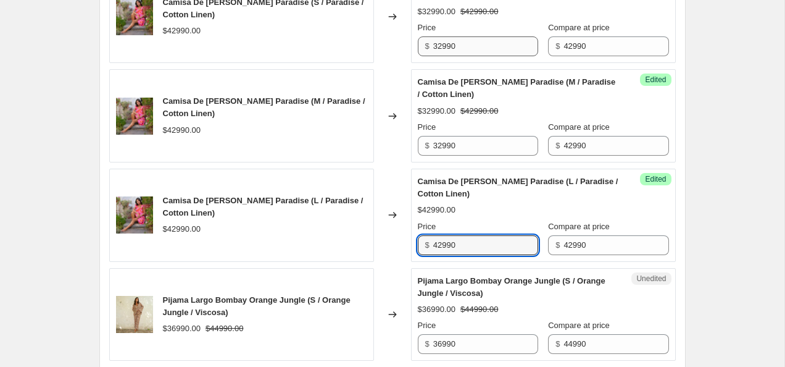
click at [475, 246] on input "42990" at bounding box center [485, 245] width 105 height 20
paste input "3"
type input "32990"
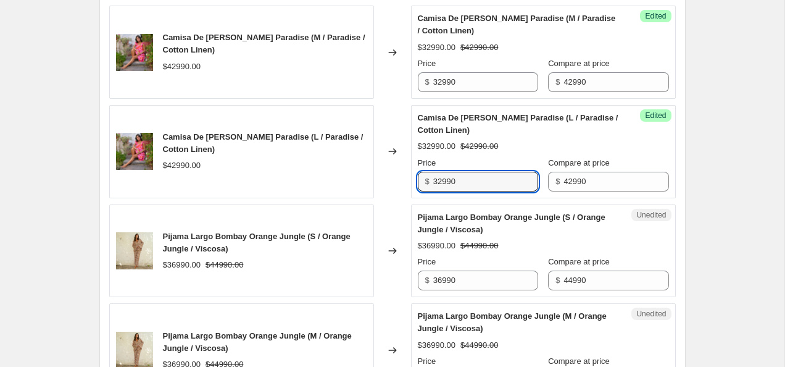
scroll to position [1938, 0]
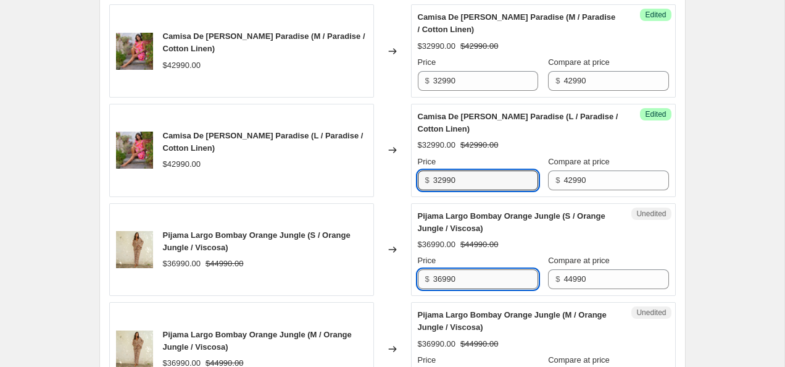
click at [442, 278] on input "36990" at bounding box center [485, 279] width 105 height 20
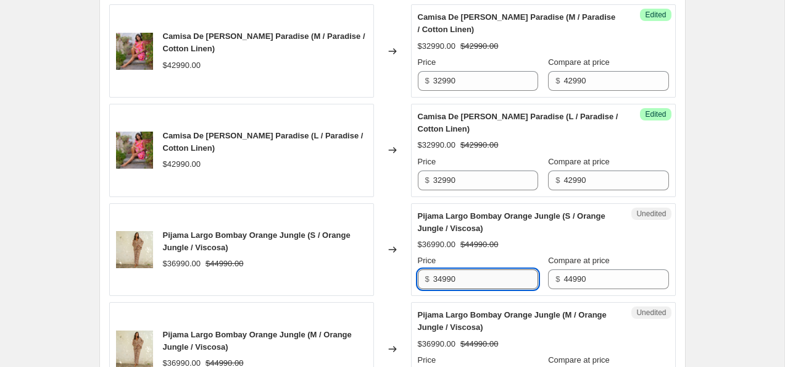
click at [472, 279] on input "34990" at bounding box center [485, 279] width 105 height 20
click at [472, 278] on input "34990" at bounding box center [485, 279] width 105 height 20
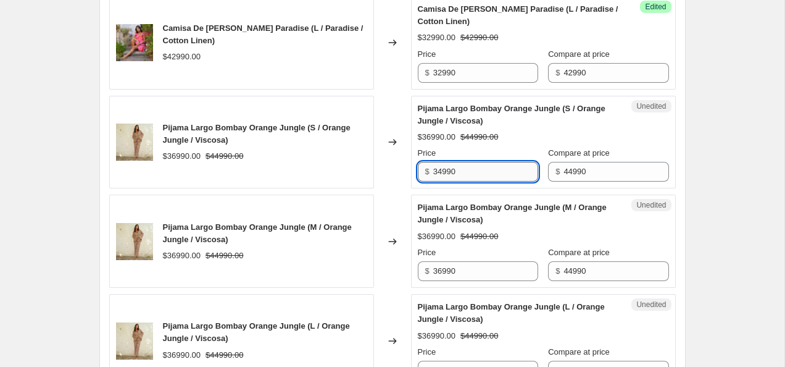
scroll to position [2056, 0]
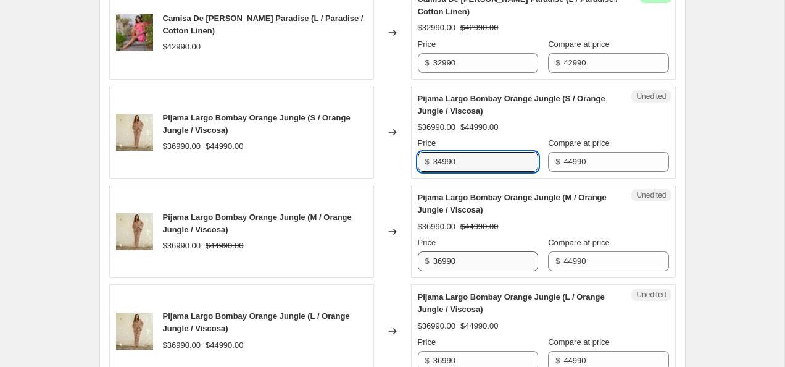
type input "34990"
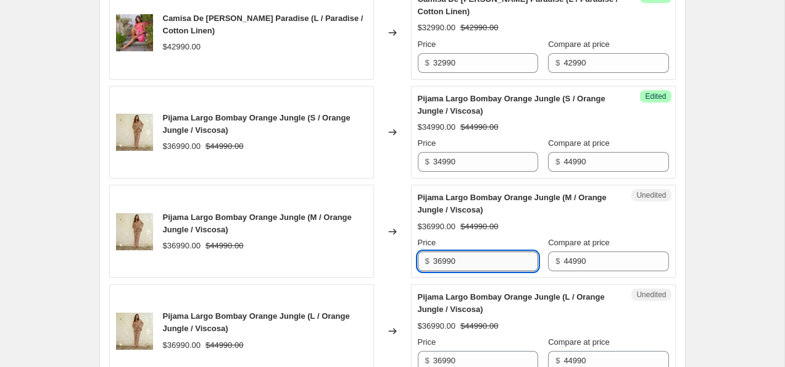
click at [461, 257] on input "36990" at bounding box center [485, 261] width 105 height 20
paste
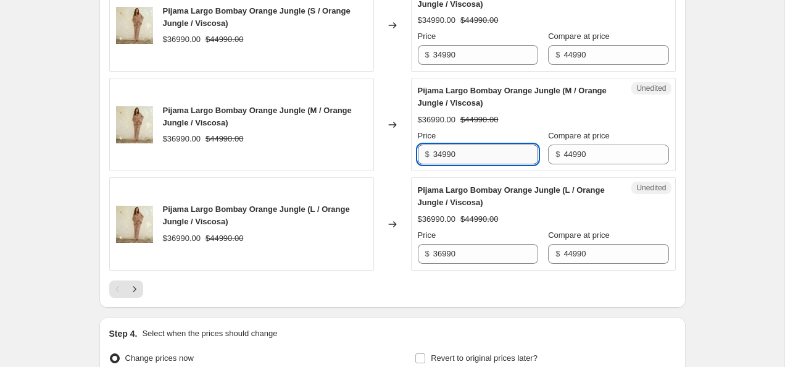
scroll to position [2160, 0]
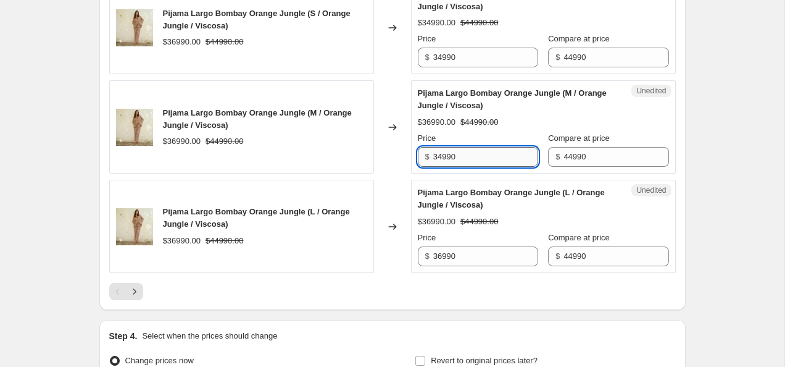
type input "34990"
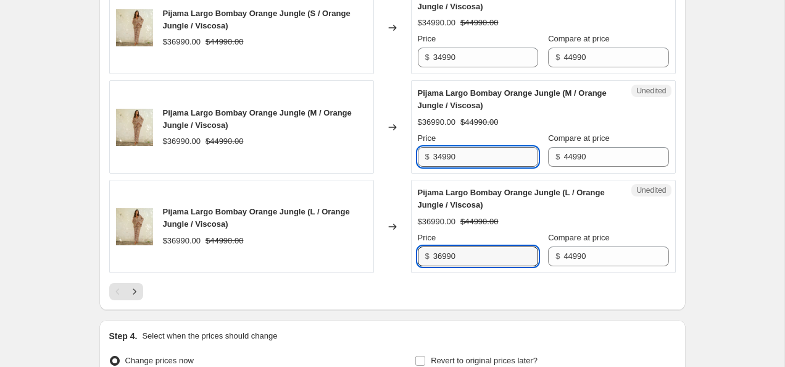
click at [461, 257] on input "36990" at bounding box center [485, 256] width 105 height 20
type input "34990"
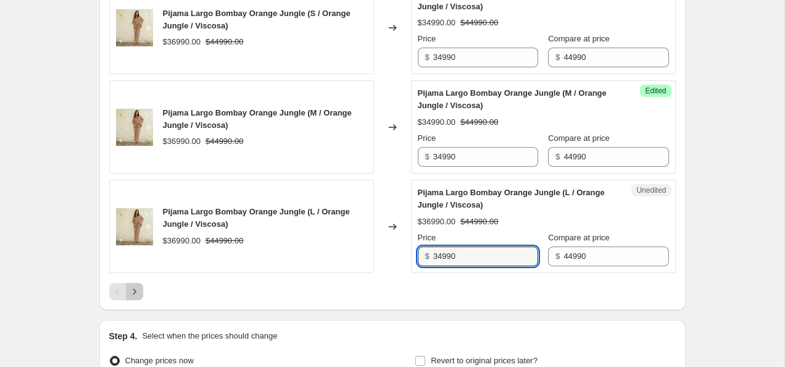
click at [136, 291] on icon "Next" at bounding box center [134, 291] width 12 height 12
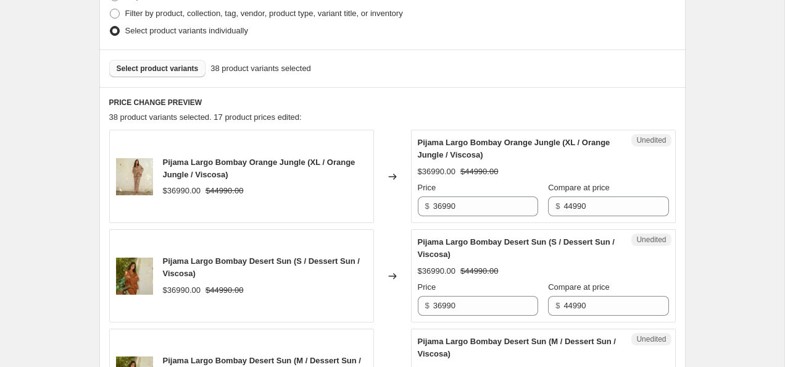
scroll to position [325, 0]
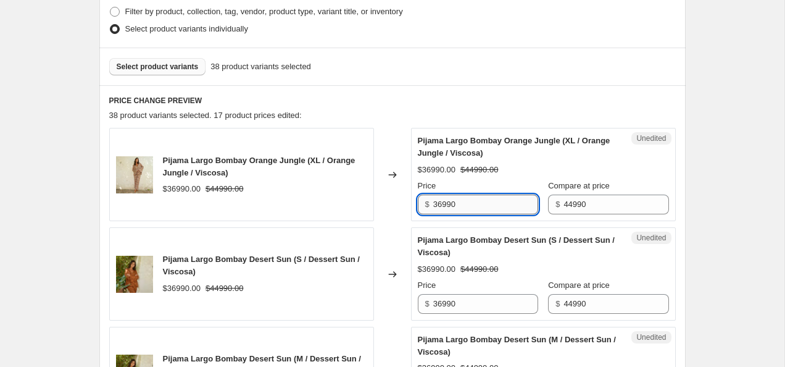
click at [505, 201] on input "36990" at bounding box center [485, 205] width 105 height 20
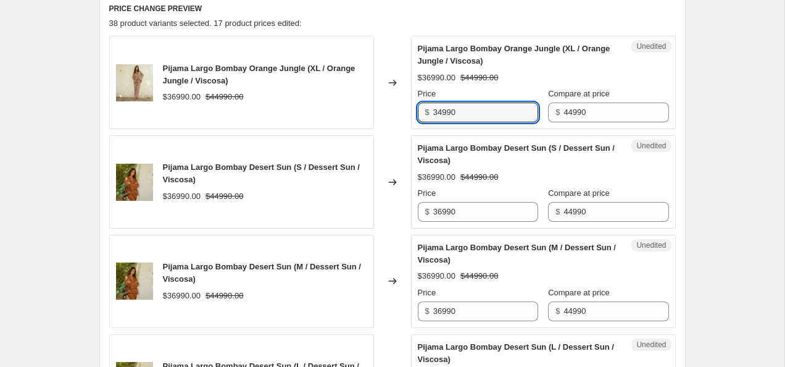
scroll to position [416, 0]
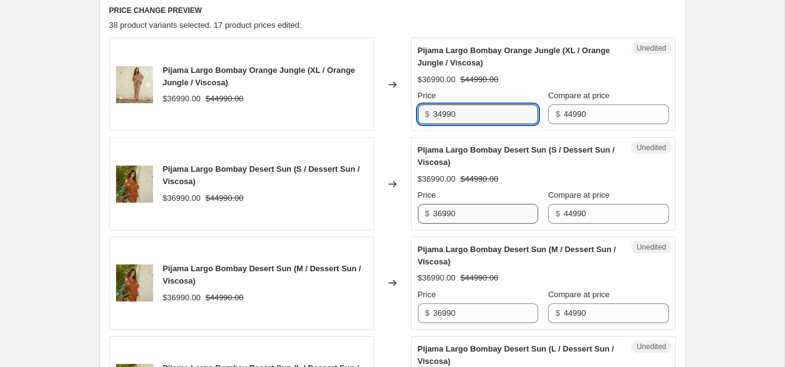
type input "34990"
click at [501, 215] on input "36990" at bounding box center [485, 214] width 105 height 20
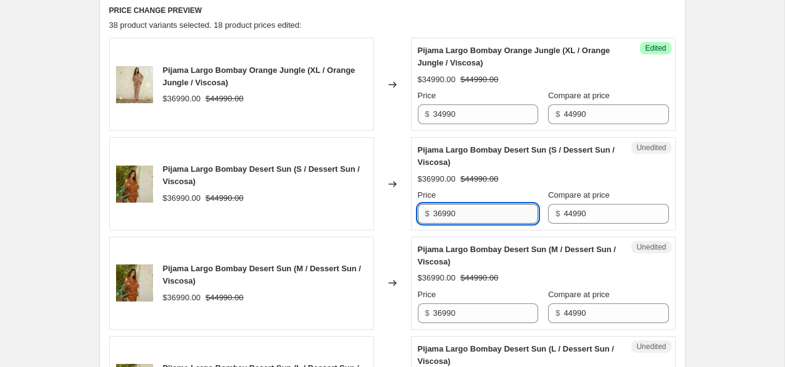
click at [501, 215] on input "36990" at bounding box center [485, 214] width 105 height 20
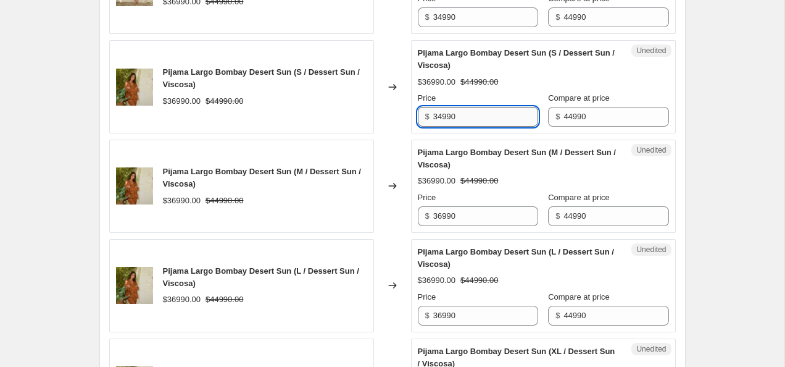
scroll to position [513, 0]
type input "34990"
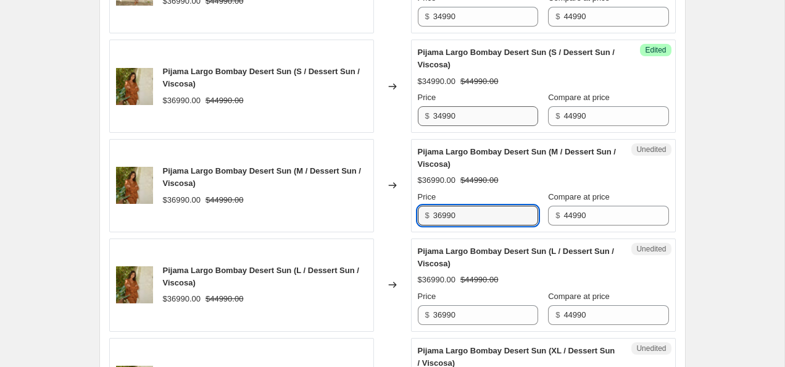
click at [501, 215] on input "36990" at bounding box center [485, 216] width 105 height 20
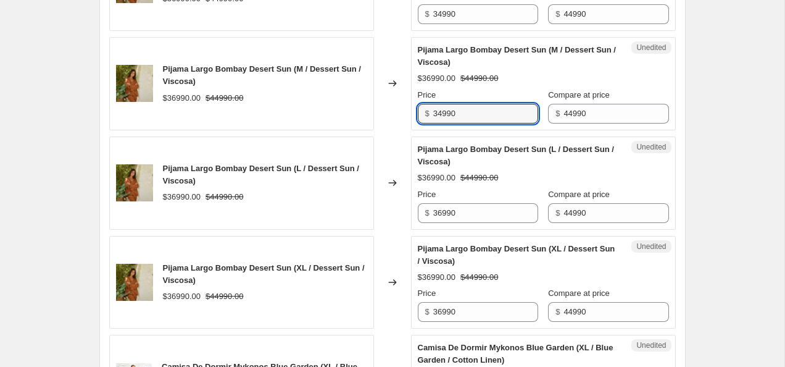
scroll to position [638, 0]
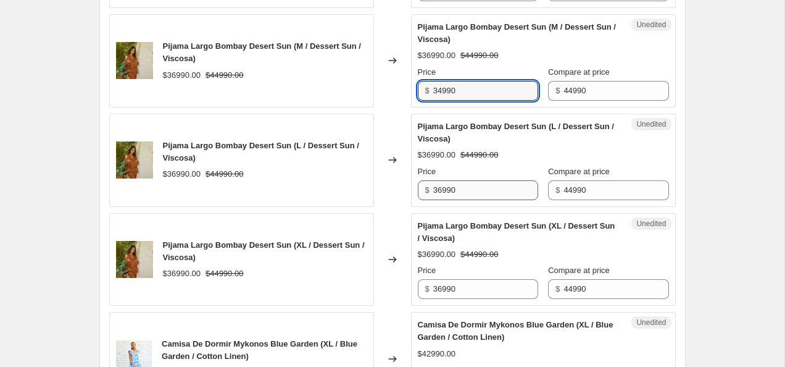
type input "34990"
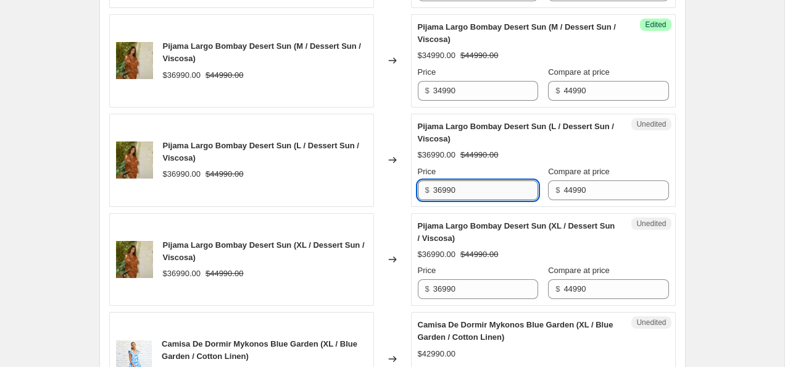
click at [474, 193] on input "36990" at bounding box center [485, 190] width 105 height 20
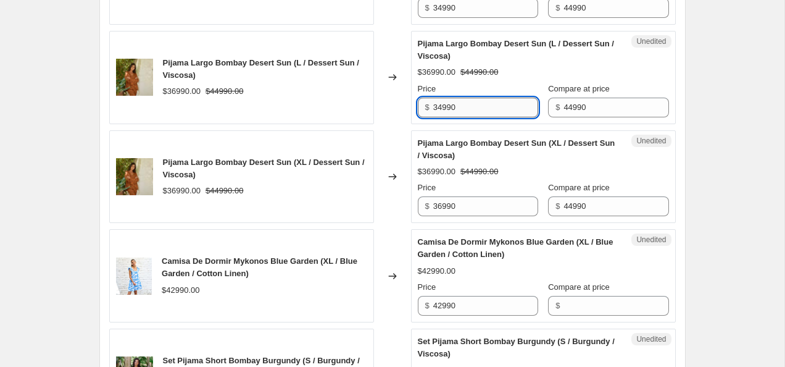
scroll to position [732, 0]
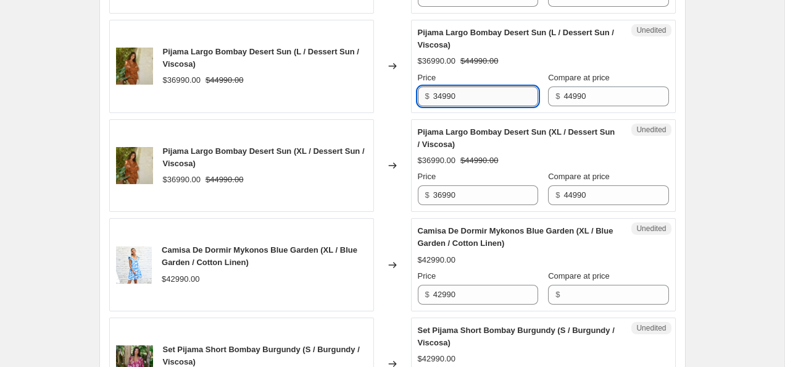
type input "34990"
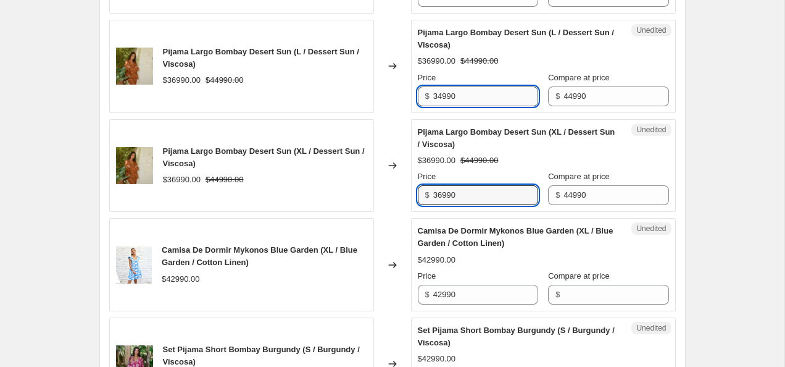
click at [474, 193] on input "36990" at bounding box center [485, 195] width 105 height 20
type input "34990"
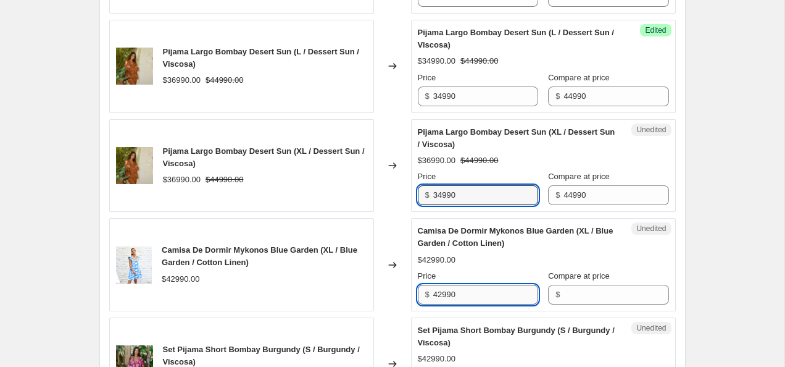
click at [473, 301] on input "42990" at bounding box center [485, 295] width 105 height 20
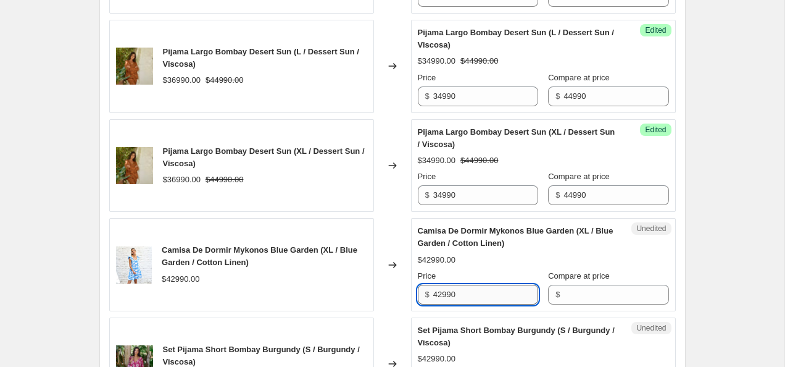
click at [473, 301] on input "42990" at bounding box center [485, 295] width 105 height 20
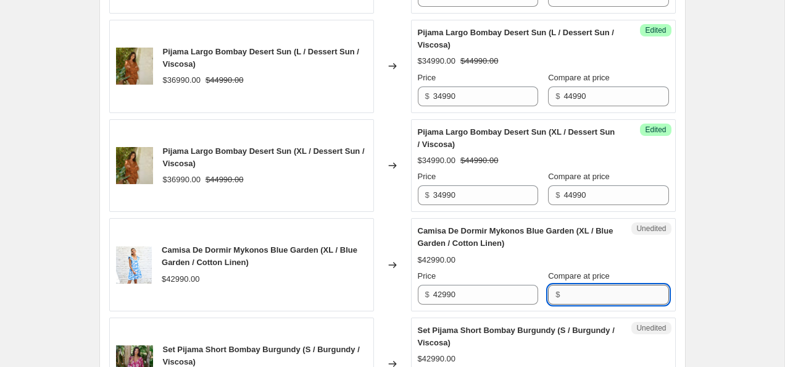
click at [582, 289] on input "Compare at price" at bounding box center [616, 295] width 105 height 20
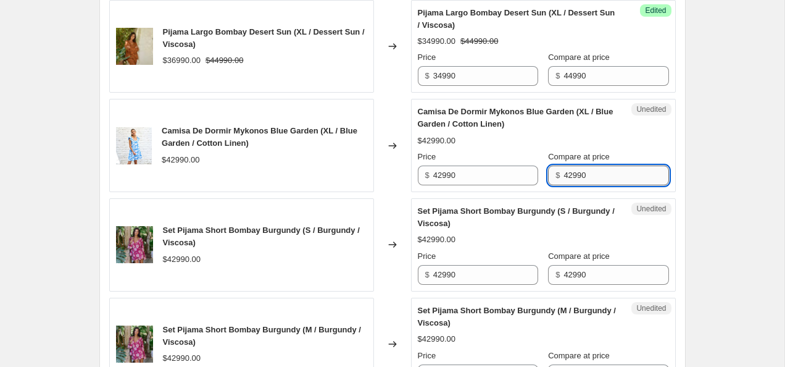
scroll to position [853, 0]
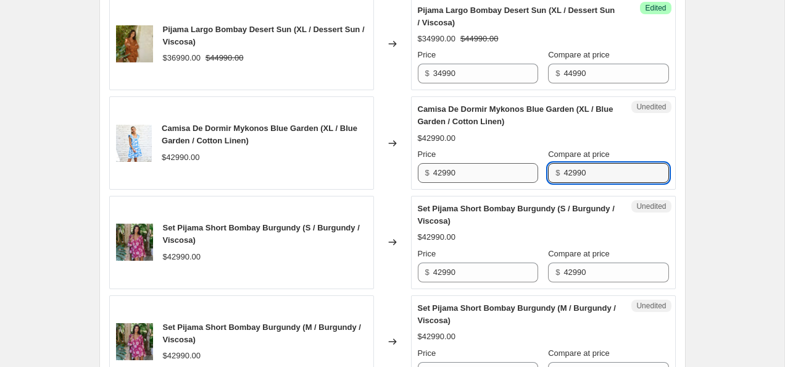
type input "42990"
click at [439, 172] on input "42990" at bounding box center [485, 173] width 105 height 20
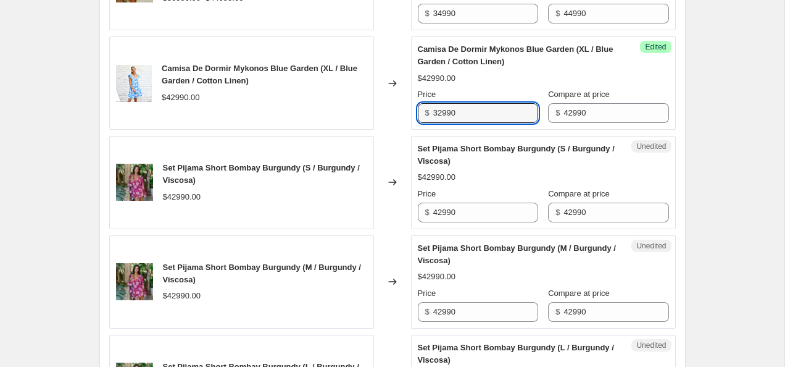
scroll to position [916, 0]
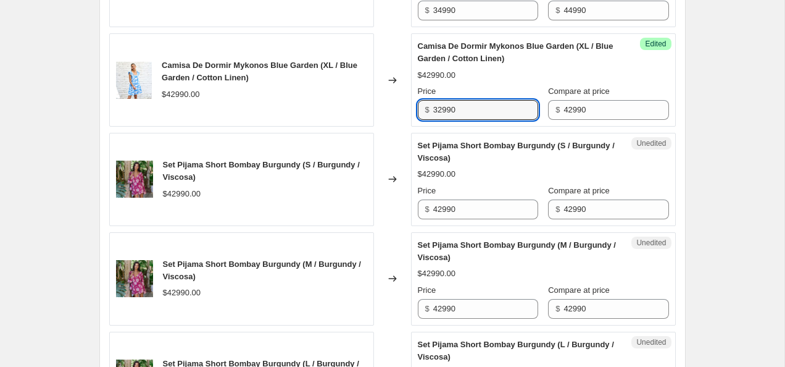
type input "32990"
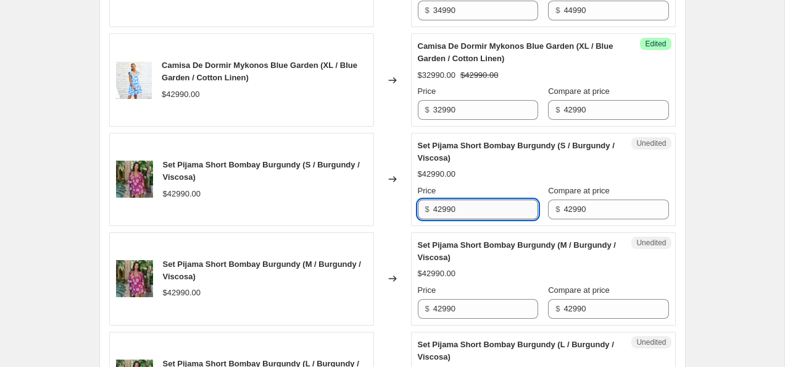
click at [444, 207] on input "42990" at bounding box center [485, 209] width 105 height 20
click at [481, 205] on input "36990" at bounding box center [485, 209] width 105 height 20
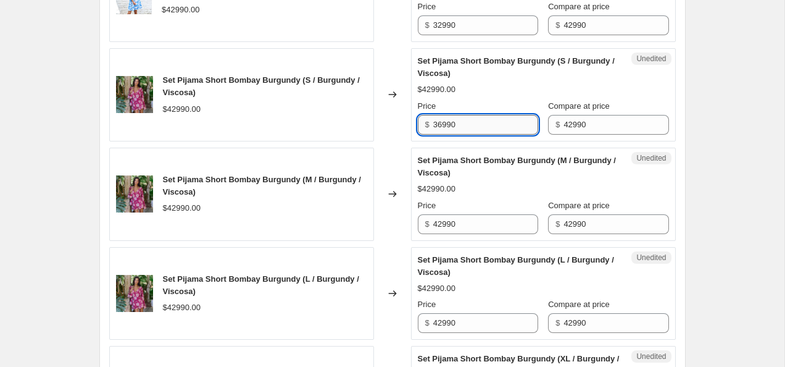
scroll to position [1002, 0]
type input "36990"
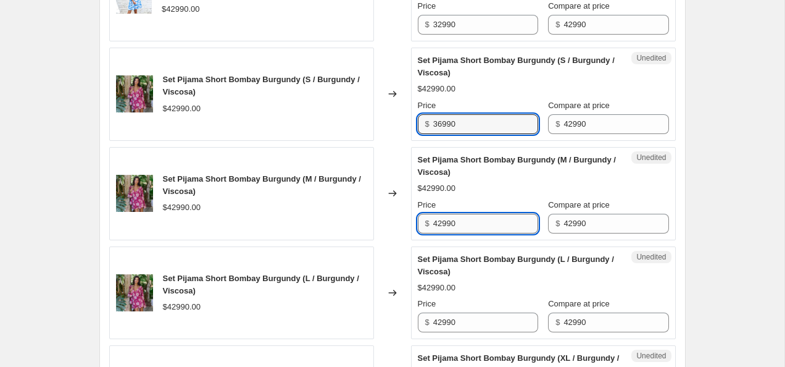
click at [479, 220] on input "42990" at bounding box center [485, 224] width 105 height 20
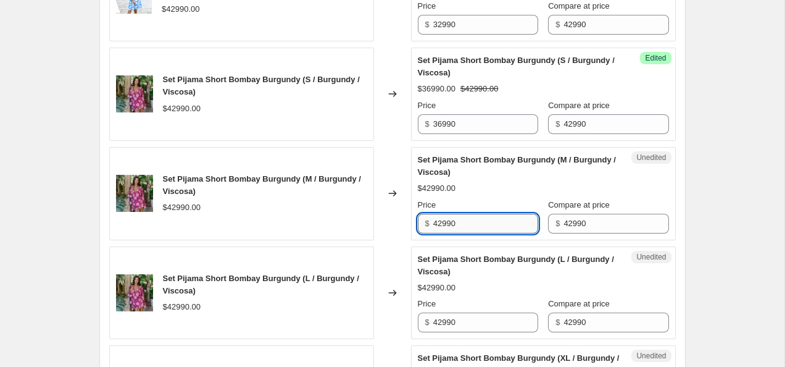
click at [479, 220] on input "42990" at bounding box center [485, 224] width 105 height 20
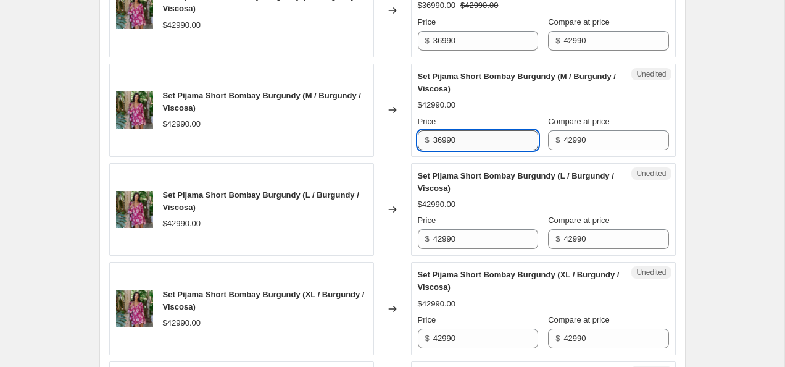
scroll to position [1086, 0]
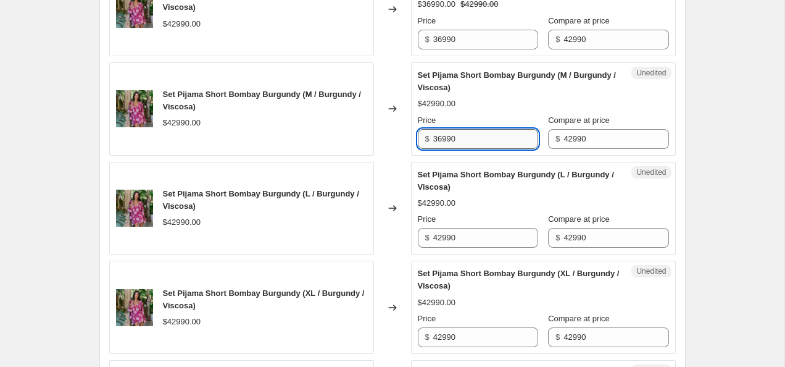
type input "36990"
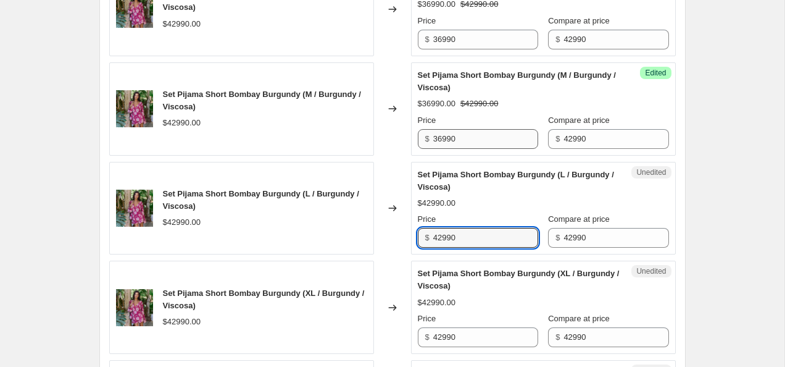
click at [479, 228] on input "42990" at bounding box center [485, 238] width 105 height 20
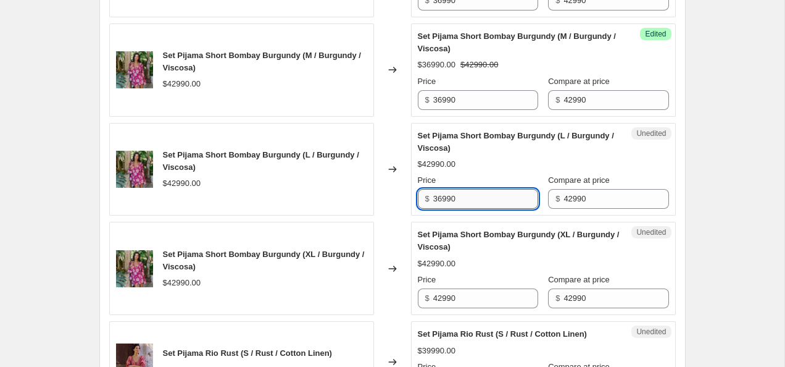
scroll to position [1176, 0]
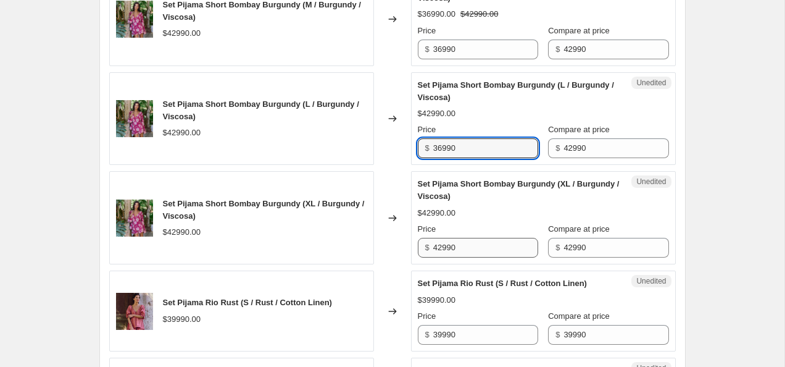
type input "36990"
click at [478, 248] on input "42990" at bounding box center [485, 248] width 105 height 20
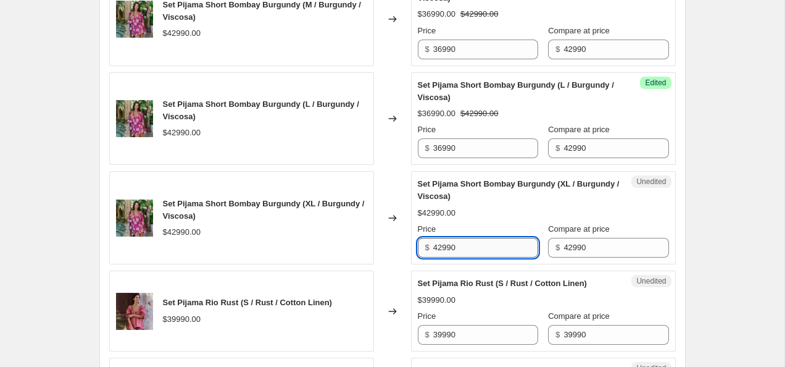
click at [478, 248] on input "42990" at bounding box center [485, 248] width 105 height 20
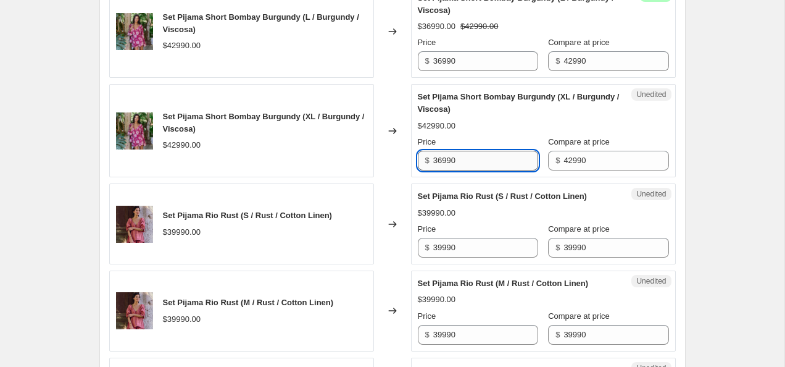
scroll to position [1266, 0]
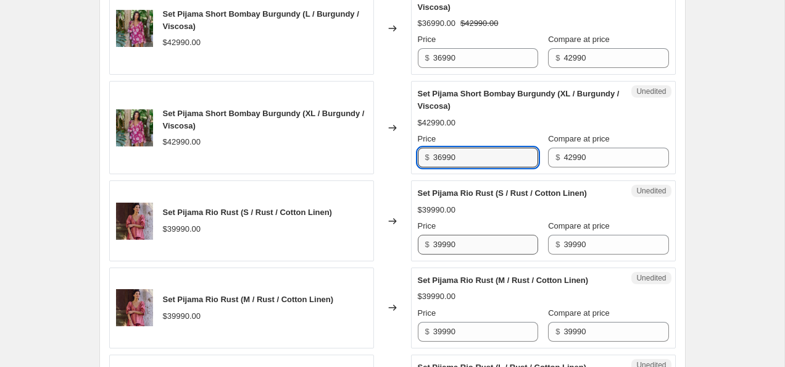
type input "36990"
click at [442, 244] on input "39990" at bounding box center [485, 245] width 105 height 20
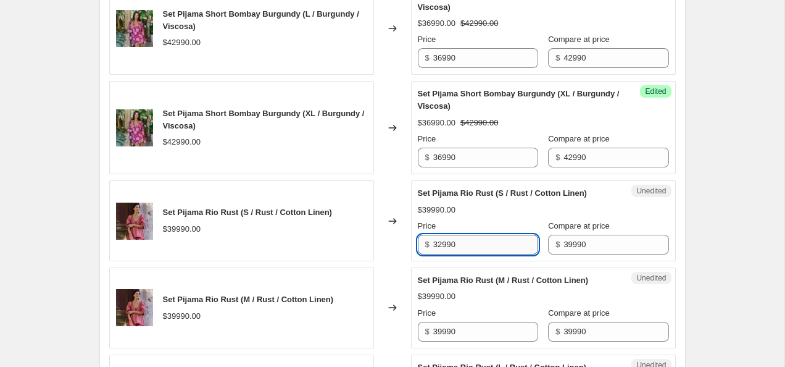
click at [484, 244] on input "32990" at bounding box center [485, 245] width 105 height 20
click at [484, 243] on input "32990" at bounding box center [485, 245] width 105 height 20
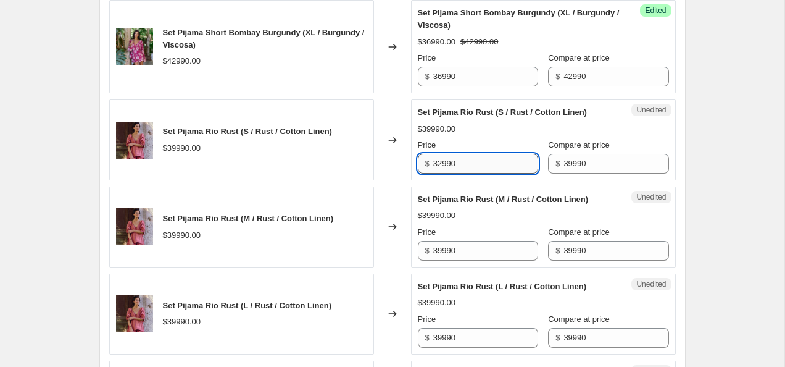
type input "32990"
click at [484, 243] on input "39990" at bounding box center [485, 251] width 105 height 20
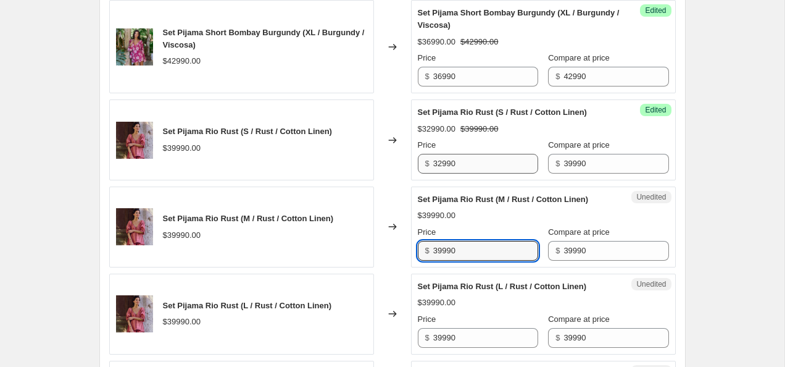
click at [484, 243] on input "39990" at bounding box center [485, 251] width 105 height 20
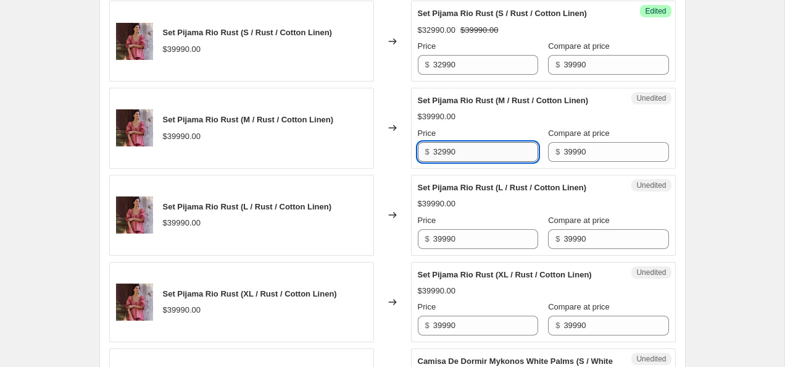
scroll to position [1444, 0]
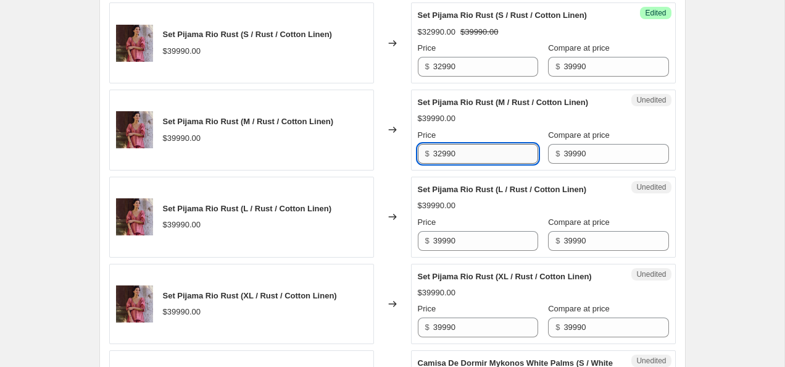
type input "32990"
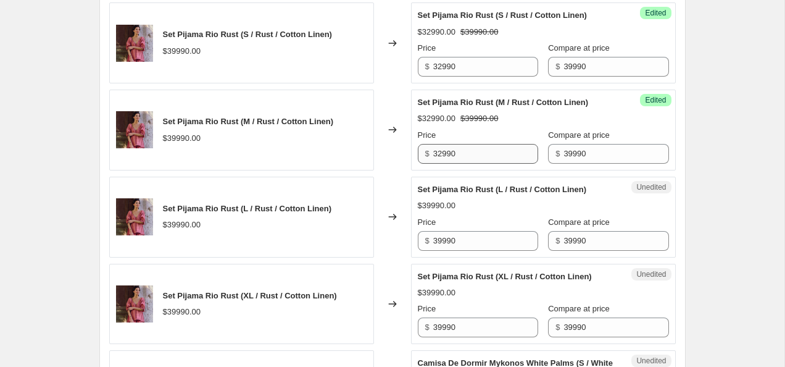
click at [484, 251] on div "Unedited Set Pijama Rio Rust (L / Rust / Cotton Linen) $39990.00 Price $ 39990 …" at bounding box center [543, 217] width 265 height 81
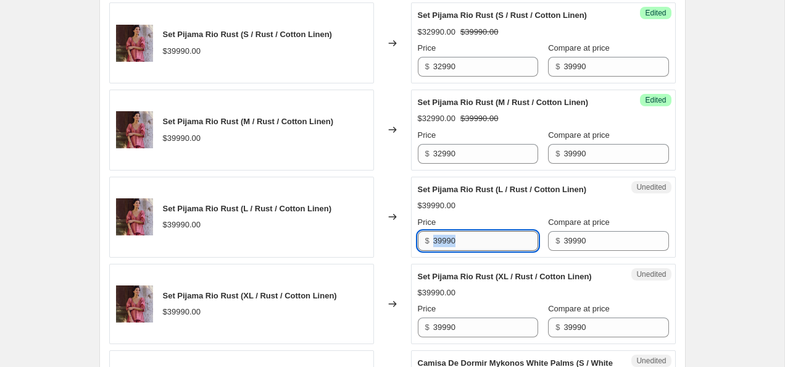
click at [488, 235] on input "39990" at bounding box center [485, 241] width 105 height 20
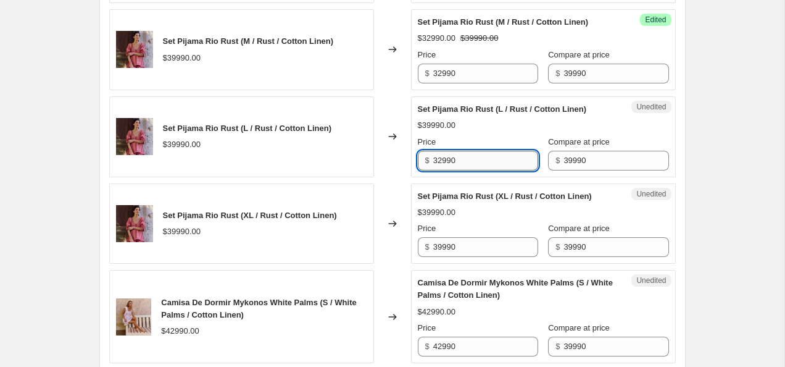
scroll to position [1533, 0]
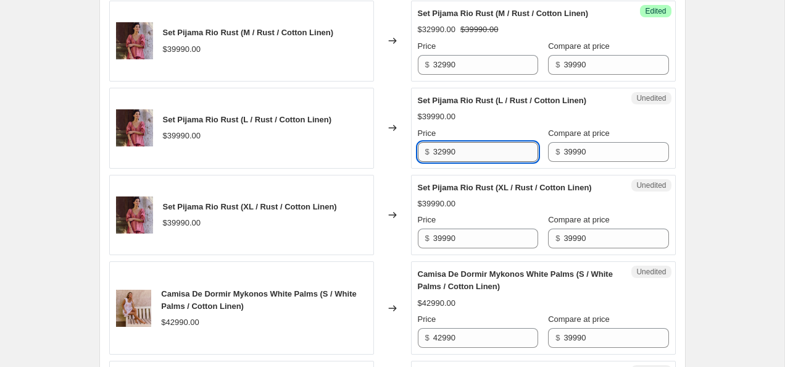
type input "32990"
click at [488, 235] on input "39990" at bounding box center [485, 238] width 105 height 20
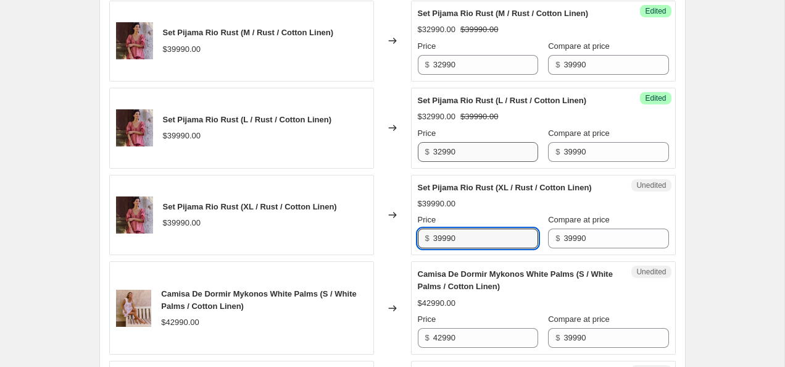
click at [488, 235] on input "39990" at bounding box center [485, 238] width 105 height 20
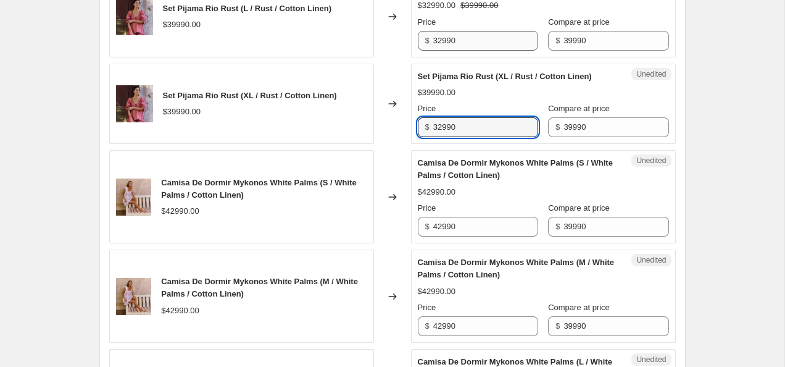
scroll to position [1646, 0]
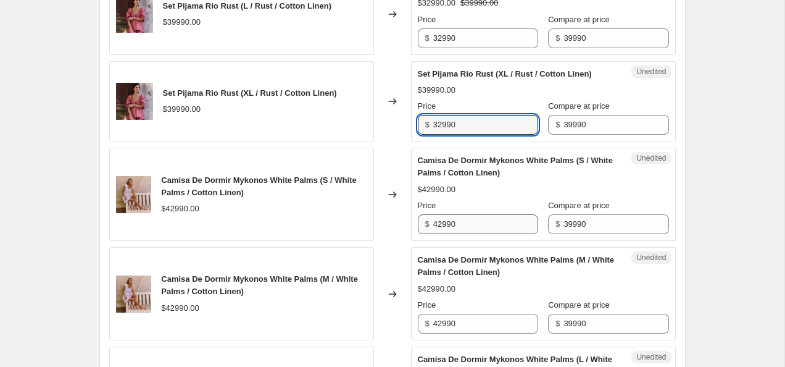
type input "32990"
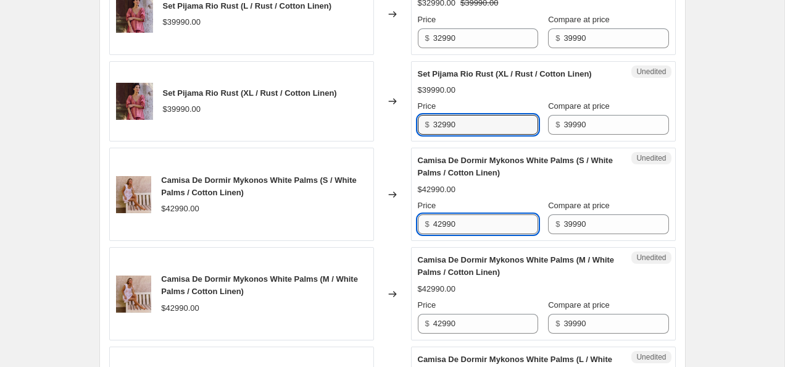
click at [475, 228] on input "42990" at bounding box center [485, 224] width 105 height 20
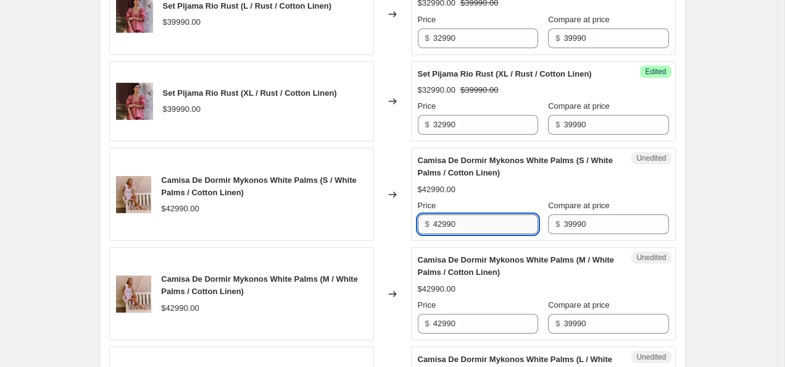
click at [475, 228] on input "42990" at bounding box center [485, 224] width 105 height 20
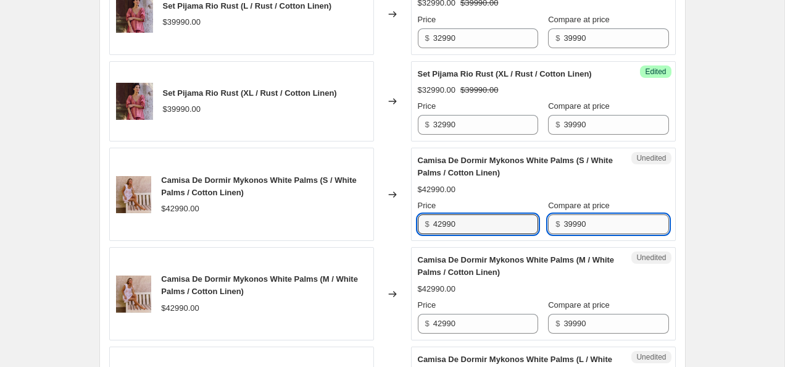
click at [590, 220] on input "39990" at bounding box center [616, 224] width 105 height 20
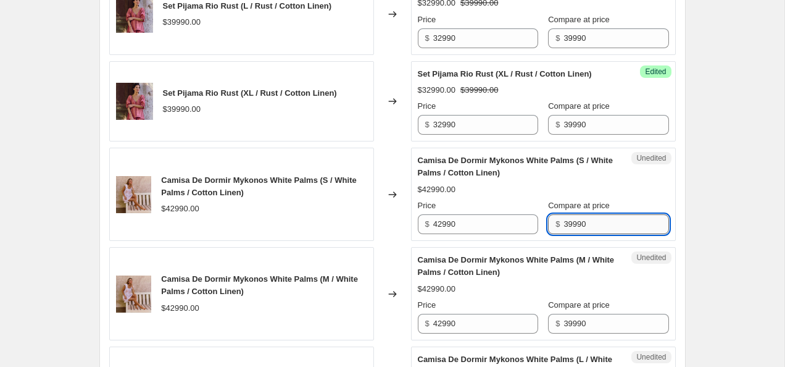
click at [590, 220] on input "39990" at bounding box center [616, 224] width 105 height 20
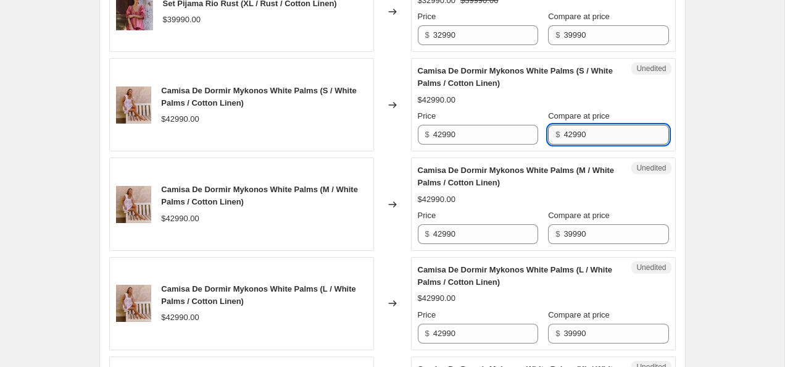
type input "42990"
click at [590, 232] on input "39990" at bounding box center [616, 234] width 105 height 20
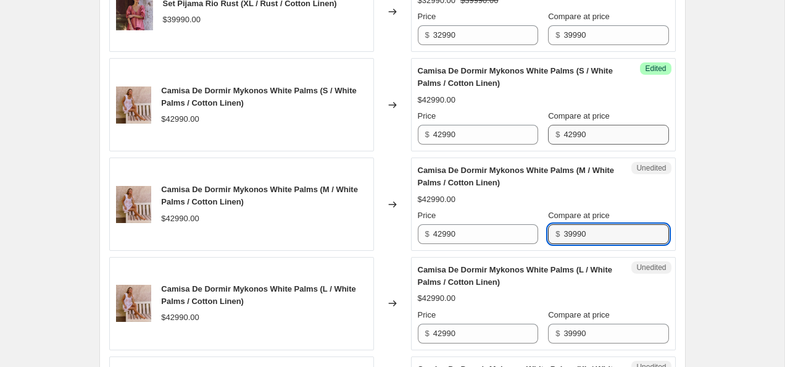
click at [590, 232] on input "39990" at bounding box center [616, 234] width 105 height 20
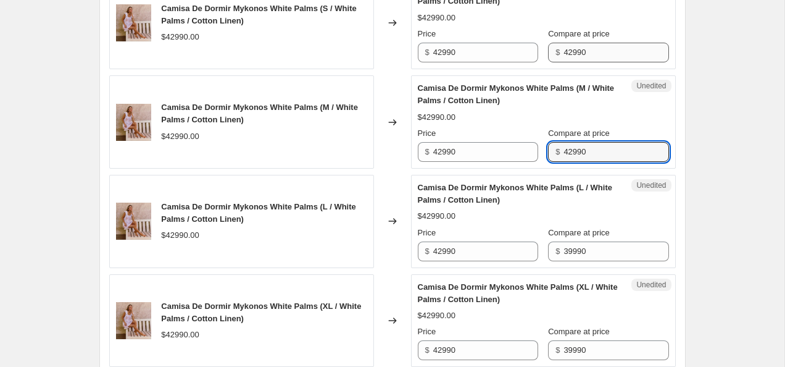
scroll to position [1833, 0]
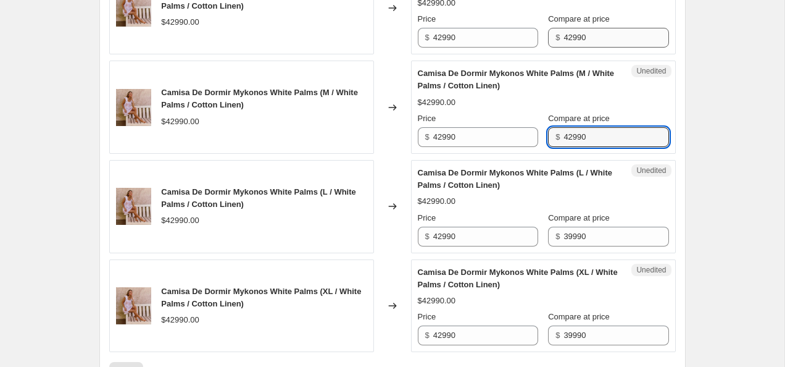
type input "42990"
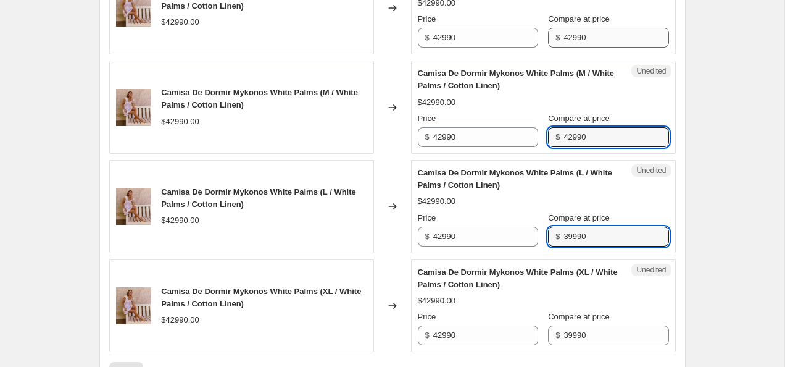
click at [590, 232] on input "39990" at bounding box center [616, 237] width 105 height 20
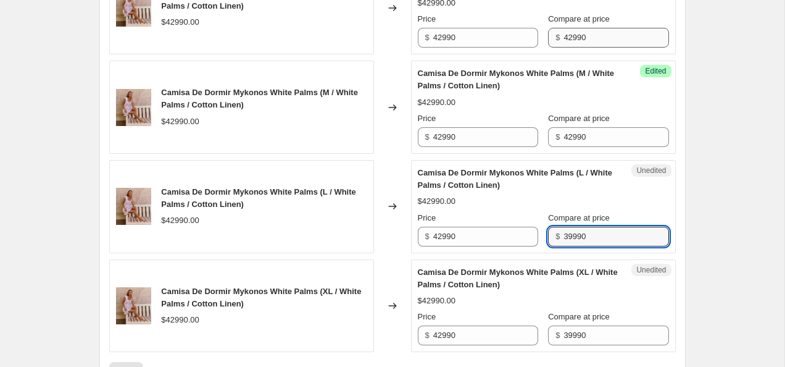
click at [590, 232] on input "39990" at bounding box center [616, 237] width 105 height 20
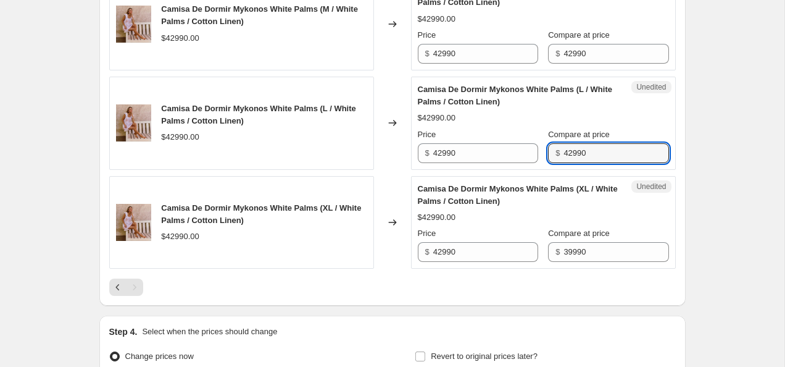
scroll to position [1937, 0]
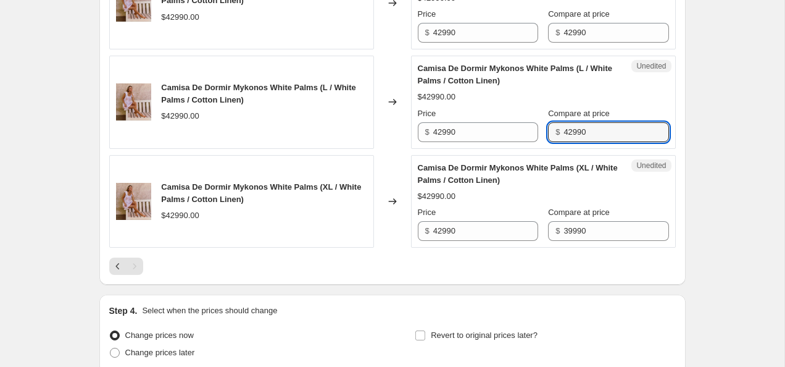
type input "42990"
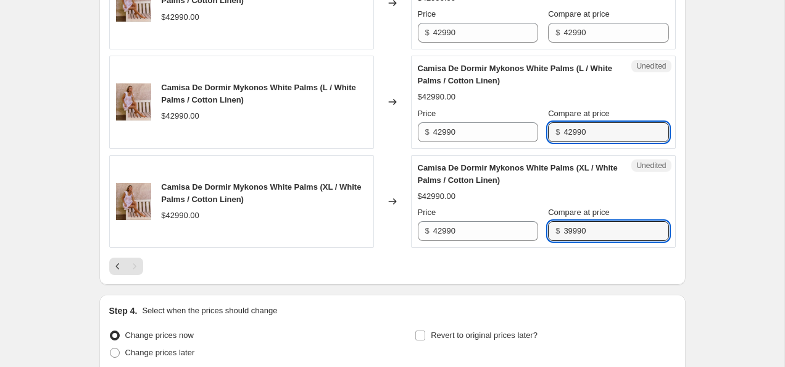
click at [590, 232] on input "39990" at bounding box center [616, 231] width 105 height 20
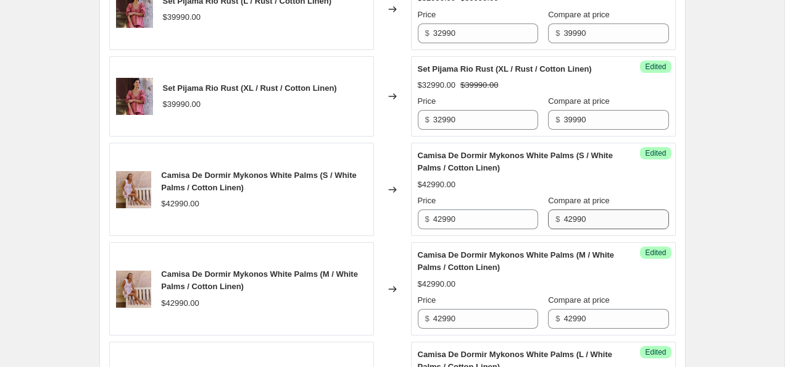
scroll to position [1648, 0]
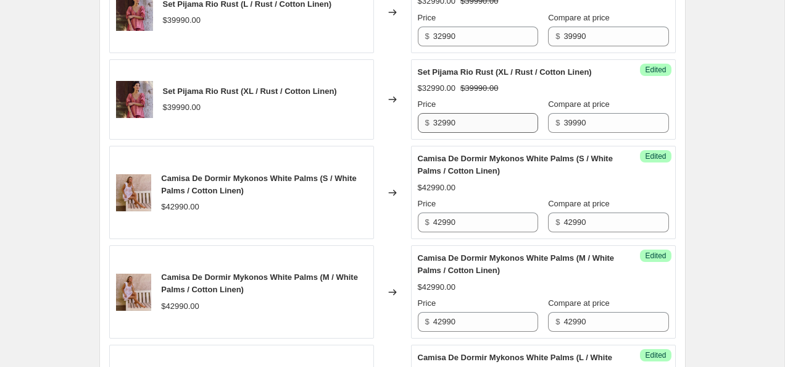
type input "42990"
click at [452, 131] on input "32990" at bounding box center [485, 123] width 105 height 20
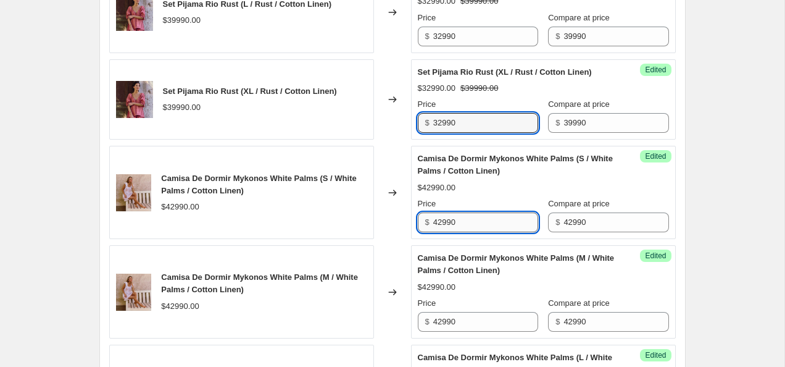
click at [461, 221] on input "42990" at bounding box center [485, 222] width 105 height 20
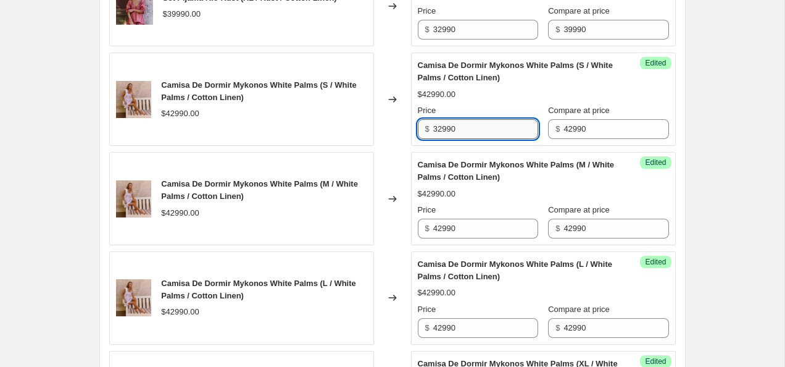
type input "32990"
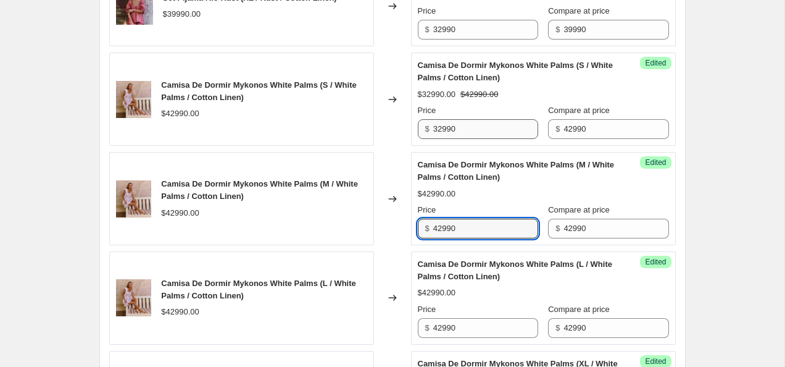
click at [461, 221] on input "42990" at bounding box center [485, 229] width 105 height 20
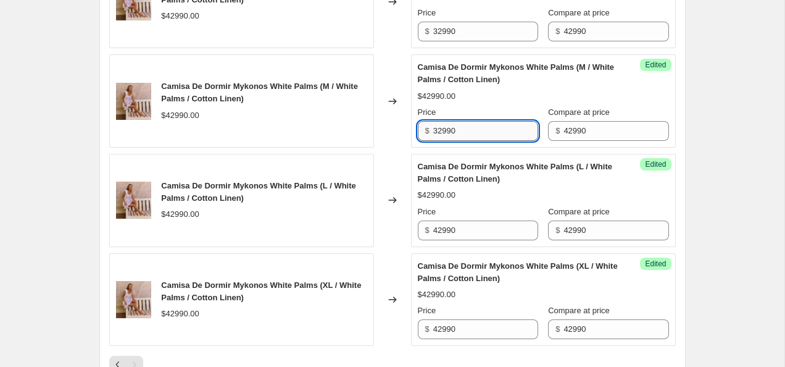
type input "32990"
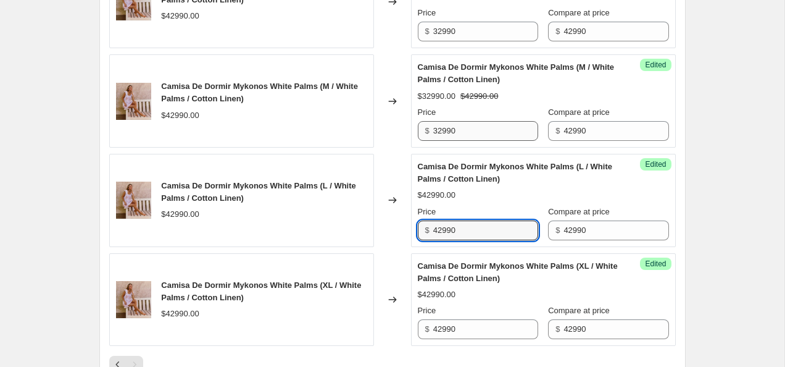
click at [461, 223] on input "42990" at bounding box center [485, 230] width 105 height 20
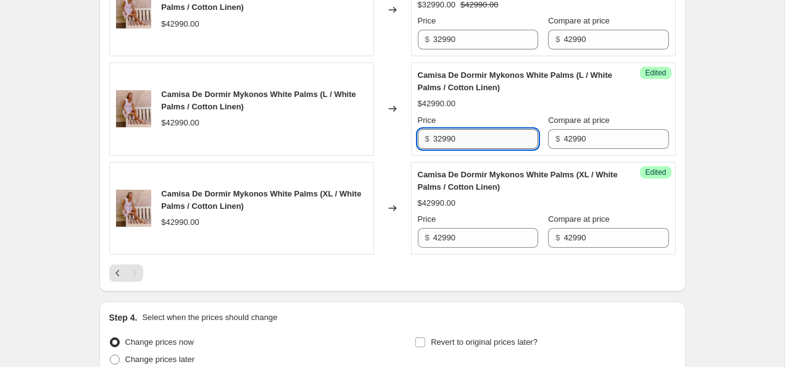
scroll to position [1940, 0]
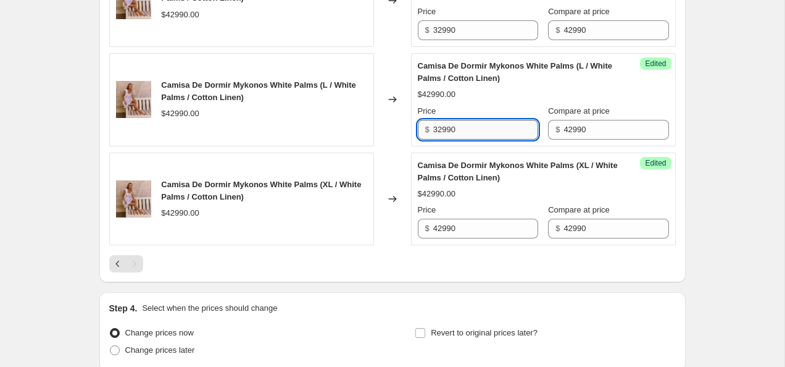
type input "32990"
click at [461, 231] on input "42990" at bounding box center [485, 229] width 105 height 20
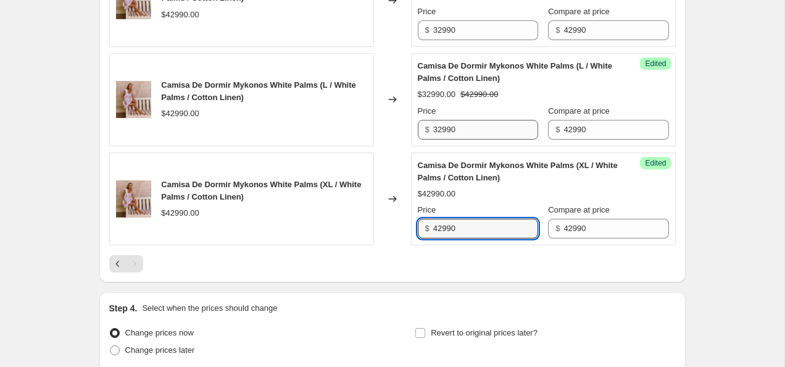
click at [461, 231] on input "42990" at bounding box center [485, 229] width 105 height 20
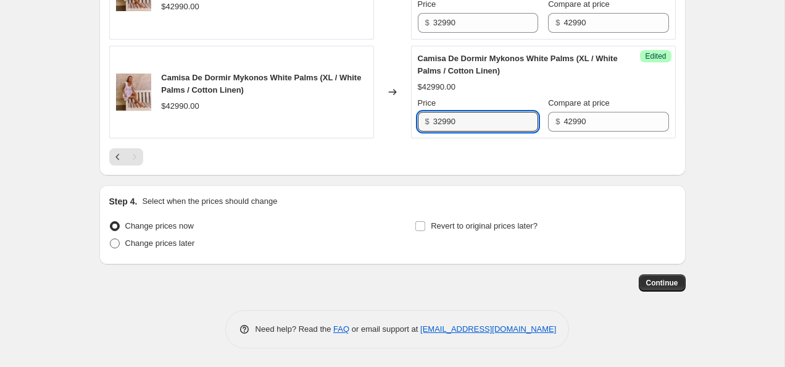
type input "32990"
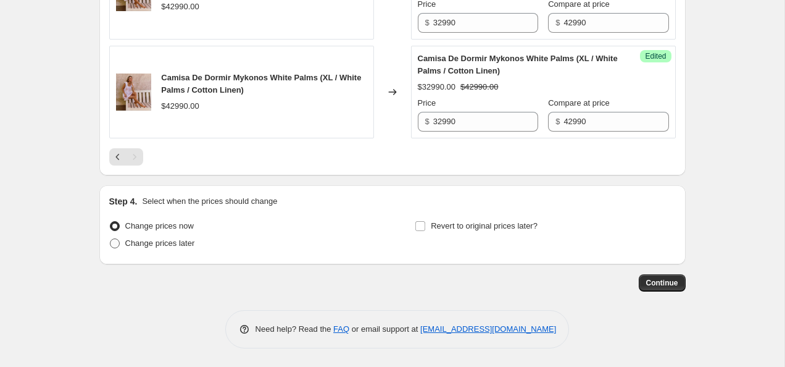
click at [118, 243] on span at bounding box center [115, 243] width 10 height 10
click at [111, 239] on input "Change prices later" at bounding box center [110, 238] width 1 height 1
radio input "true"
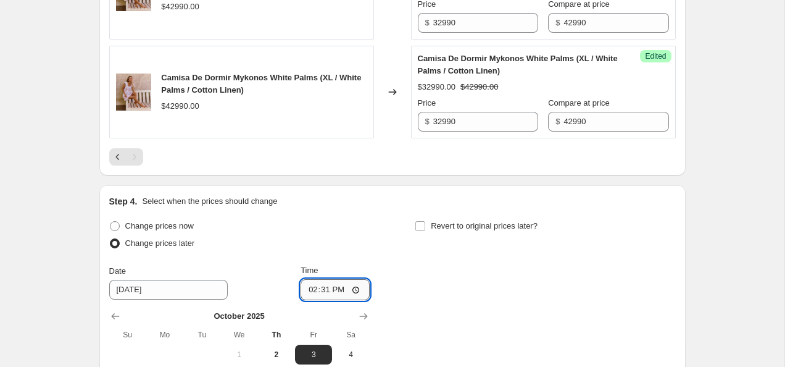
click at [354, 288] on input "14:31" at bounding box center [335, 289] width 69 height 21
click at [546, 259] on div "Change prices now Change prices later Date [DATE] Time 19:00 [DATE] Su Mo Tu We…" at bounding box center [392, 330] width 567 height 226
type input "19:00"
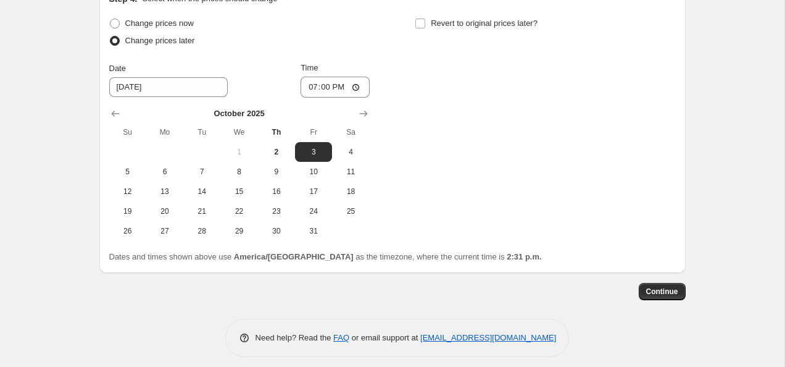
scroll to position [2258, 0]
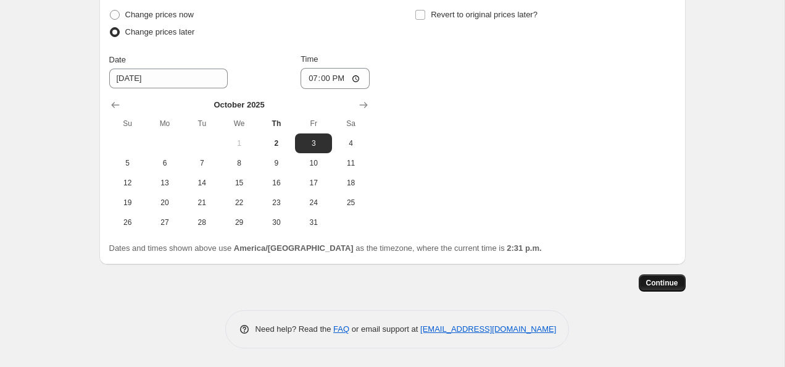
click at [663, 277] on button "Continue" at bounding box center [662, 282] width 47 height 17
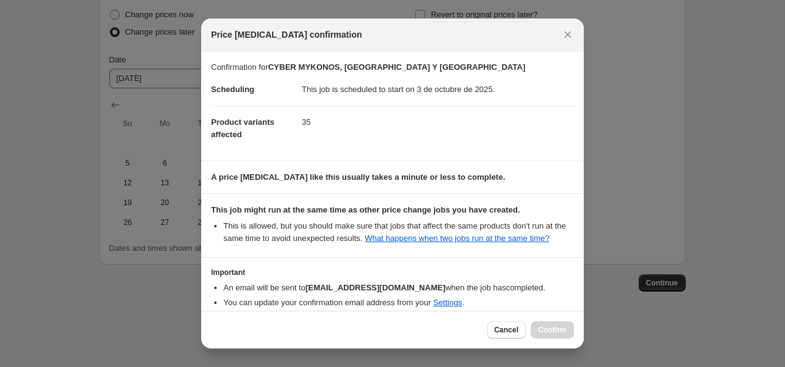
scroll to position [73, 0]
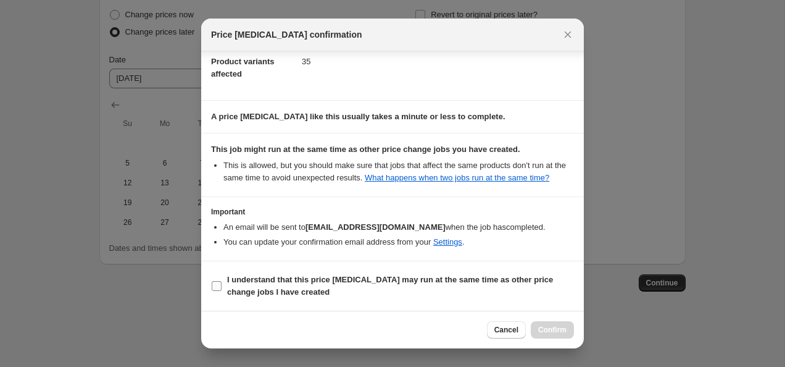
click at [216, 289] on input "I understand that this price [MEDICAL_DATA] may run at the same time as other p…" at bounding box center [217, 286] width 10 height 10
checkbox input "true"
click at [558, 335] on button "Confirm" at bounding box center [552, 329] width 43 height 17
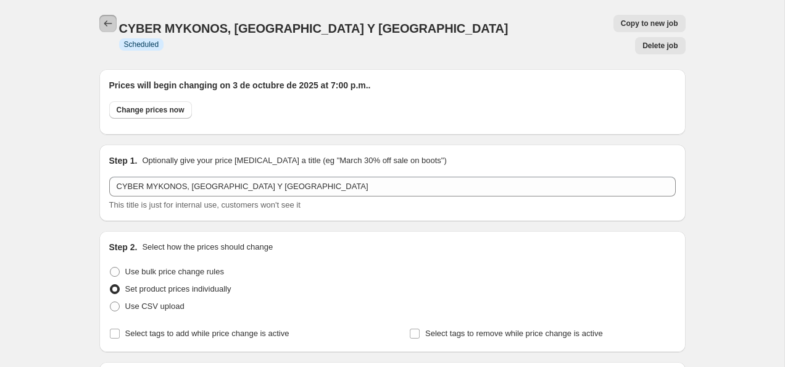
click at [100, 17] on button "Price change jobs" at bounding box center [107, 23] width 17 height 17
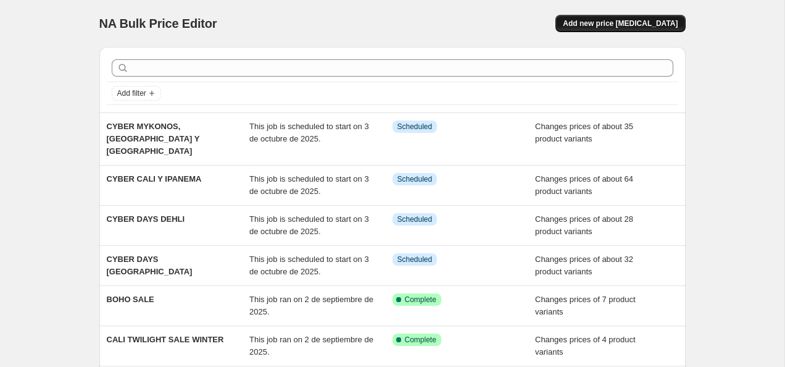
click at [621, 29] on button "Add new price [MEDICAL_DATA]" at bounding box center [621, 23] width 130 height 17
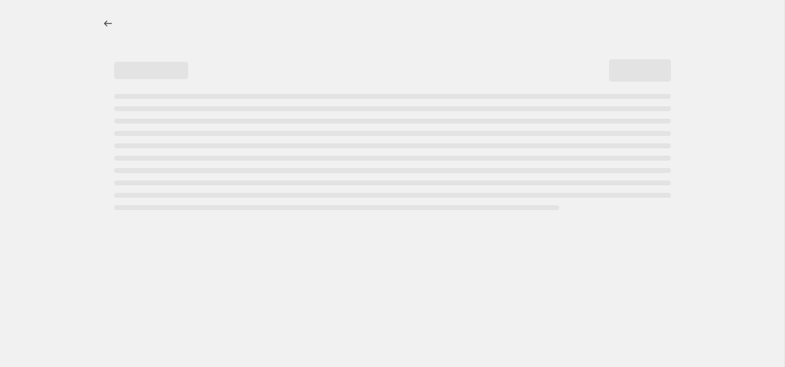
select select "percentage"
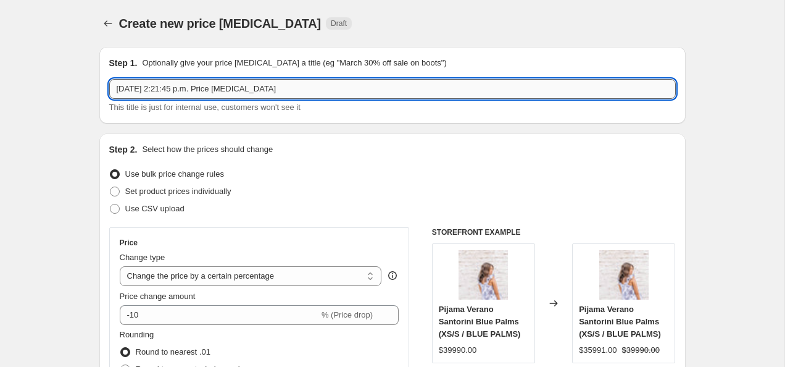
click at [192, 92] on input "[DATE] 2:21:45 p.m. Price [MEDICAL_DATA]" at bounding box center [392, 89] width 567 height 20
type input "CYBER SANTORINI, [GEOGRAPHIC_DATA],[GEOGRAPHIC_DATA],[GEOGRAPHIC_DATA]"
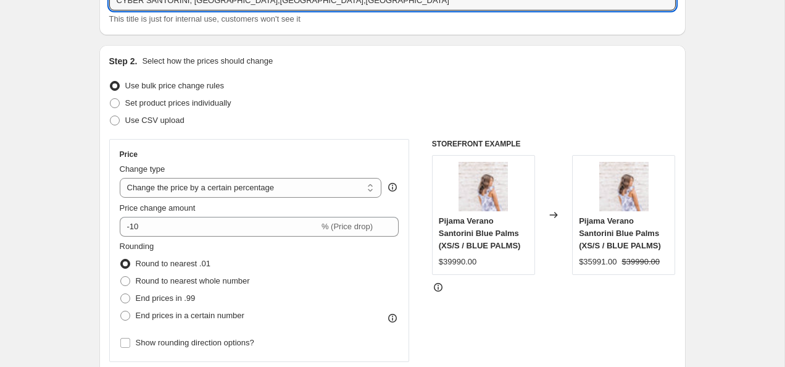
scroll to position [81, 0]
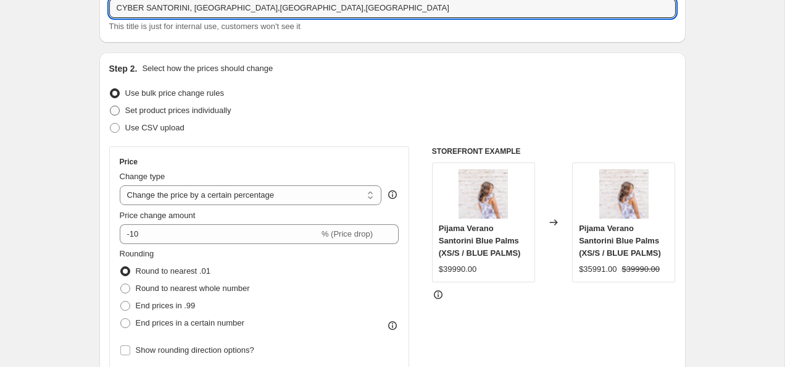
click at [154, 112] on span "Set product prices individually" at bounding box center [178, 110] width 106 height 9
click at [111, 106] on input "Set product prices individually" at bounding box center [110, 106] width 1 height 1
radio input "true"
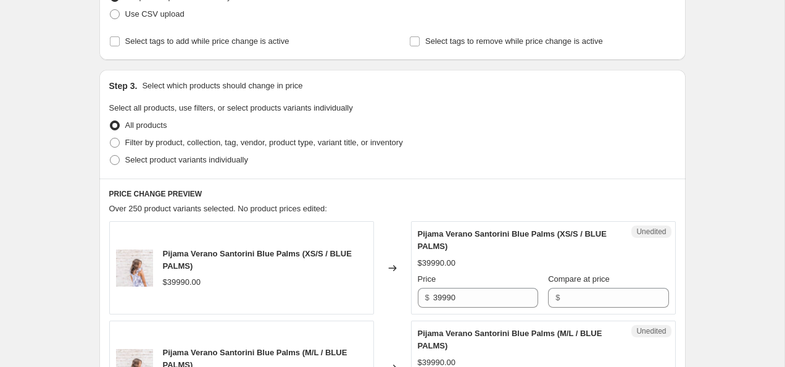
scroll to position [204, 0]
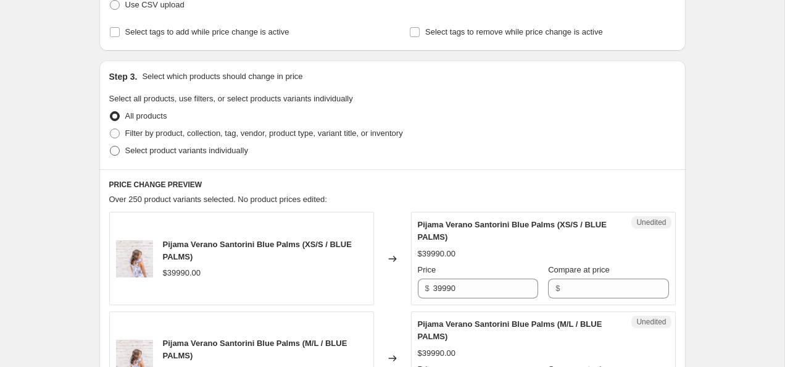
click at [162, 153] on span "Select product variants individually" at bounding box center [186, 150] width 123 height 9
click at [111, 146] on input "Select product variants individually" at bounding box center [110, 146] width 1 height 1
radio input "true"
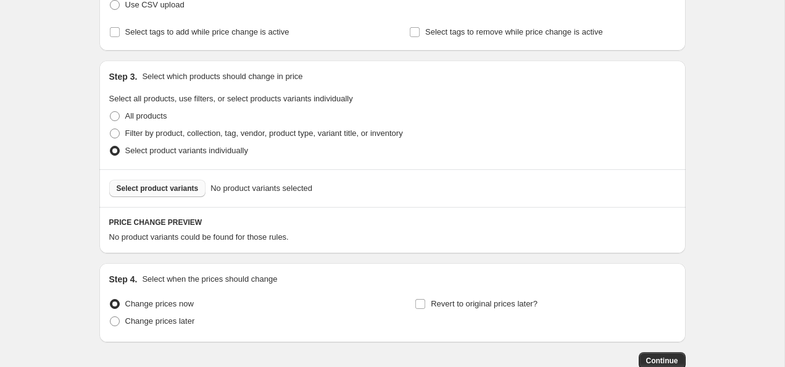
click at [165, 187] on span "Select product variants" at bounding box center [158, 188] width 82 height 10
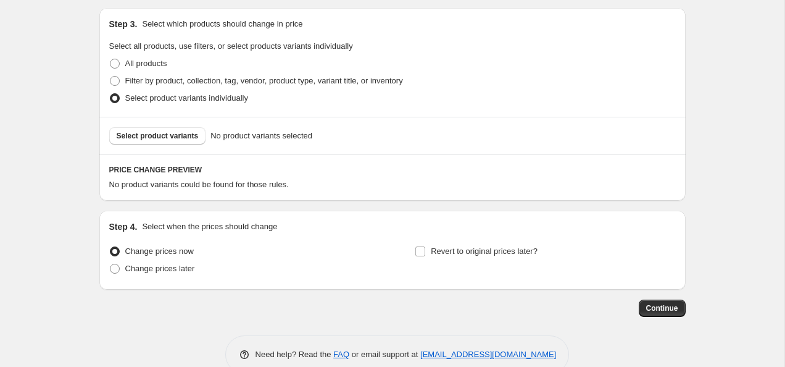
scroll to position [262, 0]
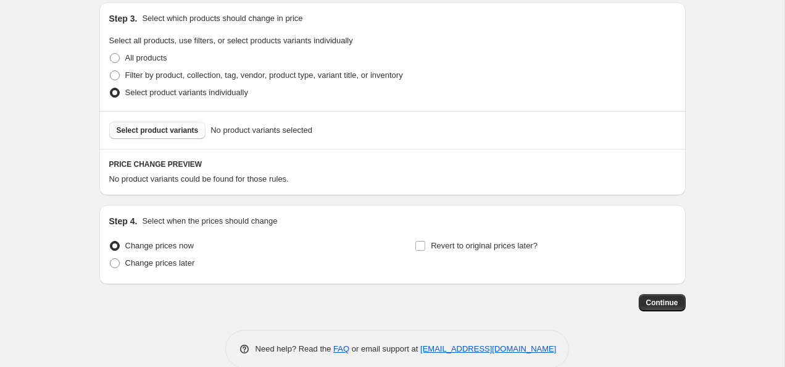
click at [160, 136] on button "Select product variants" at bounding box center [157, 130] width 97 height 17
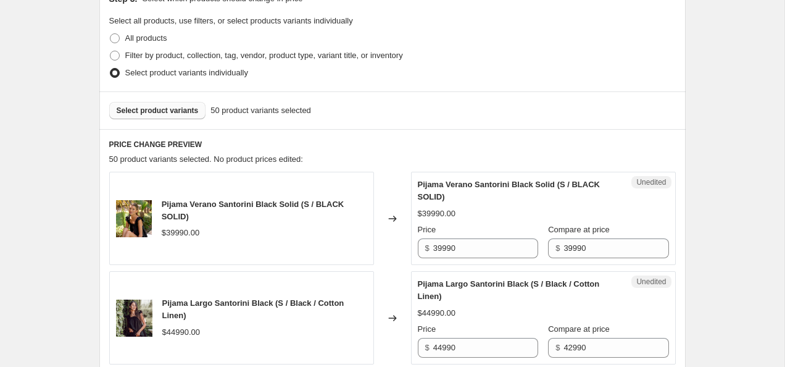
scroll to position [280, 0]
click at [144, 114] on span "Select product variants" at bounding box center [158, 112] width 82 height 10
click at [174, 112] on span "Select product variants" at bounding box center [158, 112] width 82 height 10
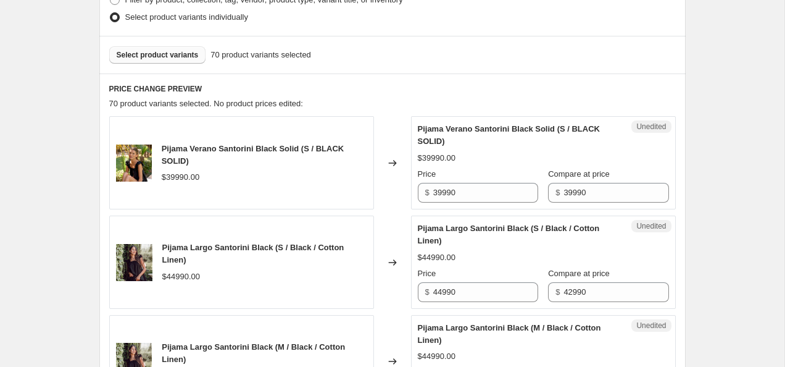
scroll to position [344, 0]
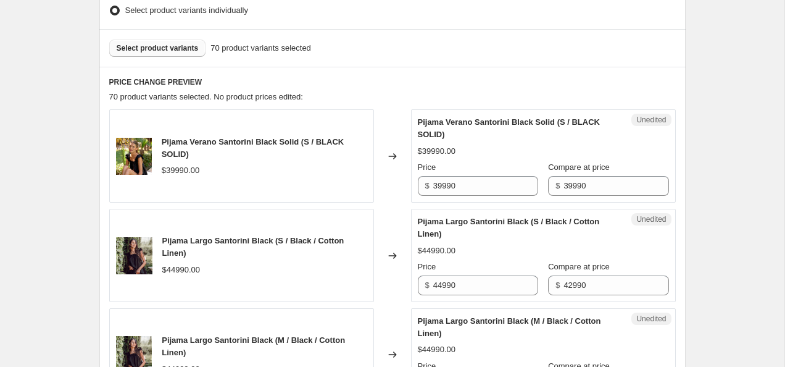
click at [185, 41] on button "Select product variants" at bounding box center [157, 48] width 97 height 17
click at [437, 187] on input "39990" at bounding box center [485, 186] width 105 height 20
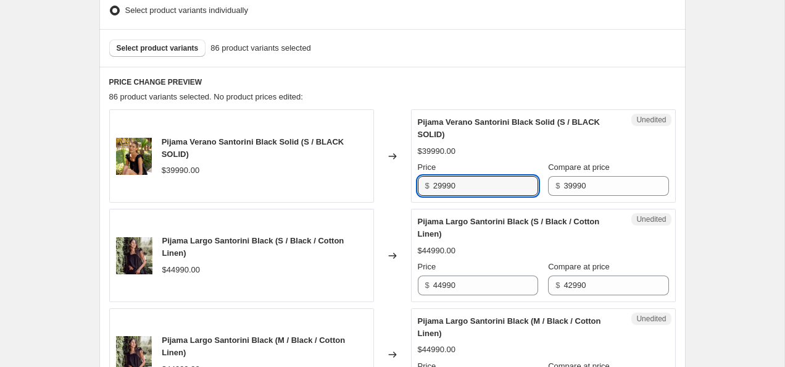
type input "29990"
click at [534, 237] on div "Pijama Largo Santorini Black (S / Black / Cotton Linen)" at bounding box center [519, 228] width 202 height 25
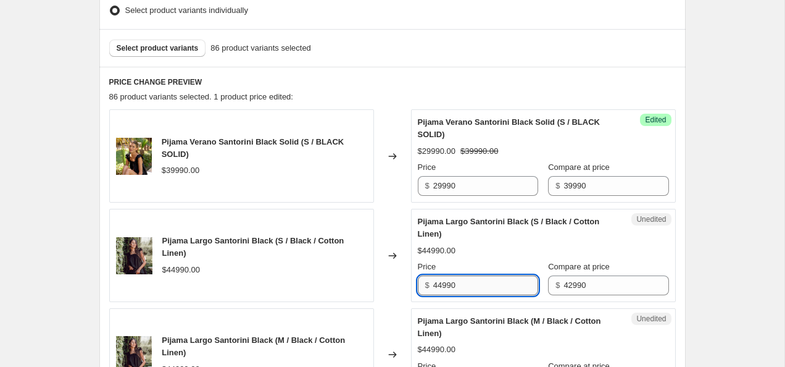
click at [483, 279] on input "44990" at bounding box center [485, 285] width 105 height 20
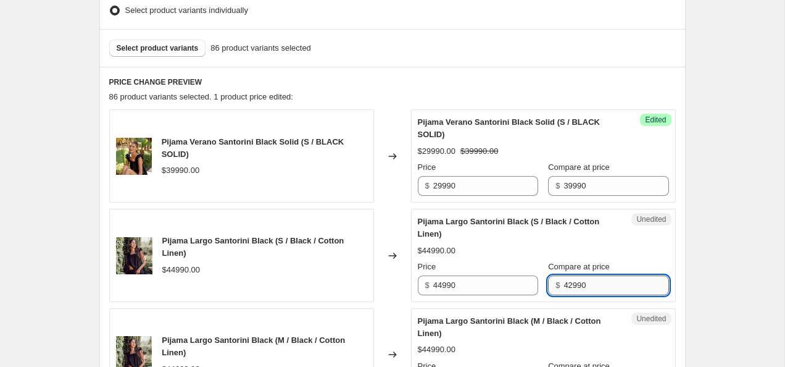
click at [564, 280] on input "42990" at bounding box center [616, 285] width 105 height 20
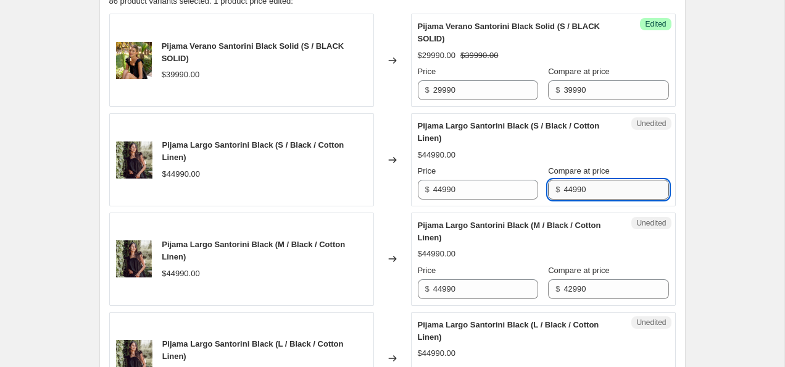
scroll to position [458, 0]
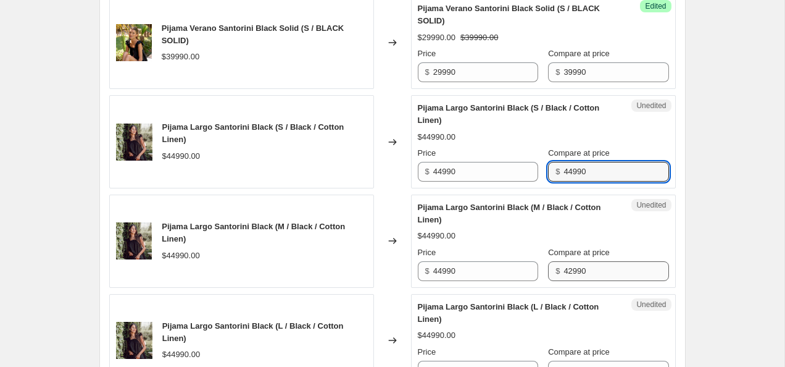
type input "44990"
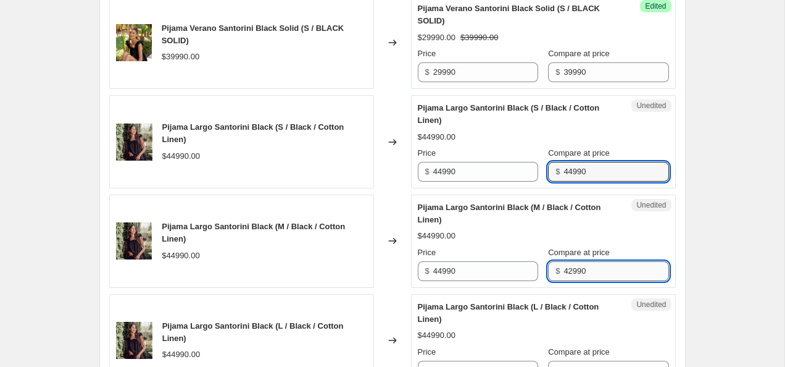
click at [570, 277] on input "42990" at bounding box center [616, 271] width 105 height 20
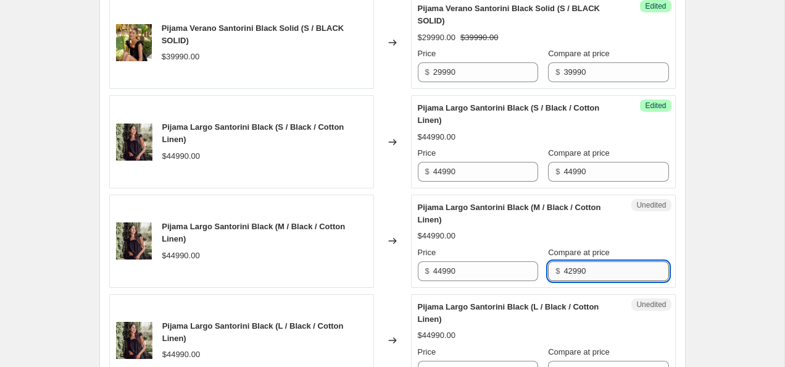
click at [570, 277] on input "42990" at bounding box center [616, 271] width 105 height 20
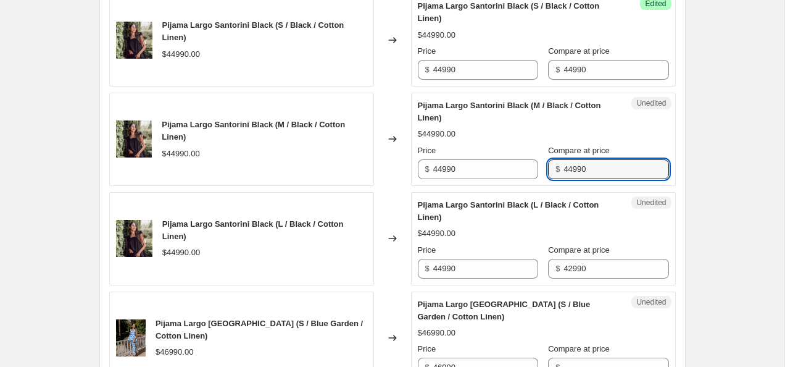
scroll to position [558, 0]
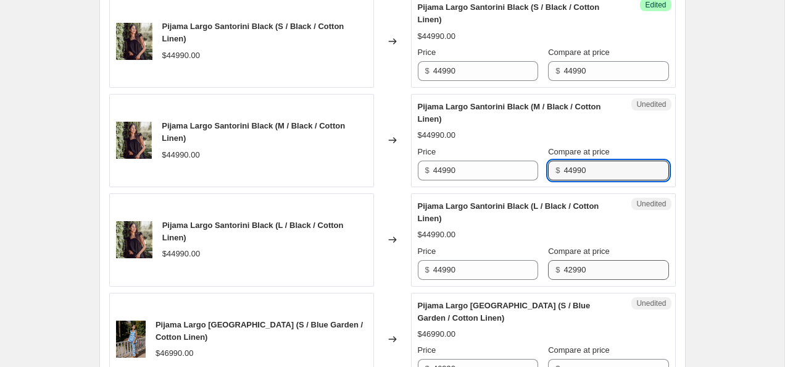
type input "44990"
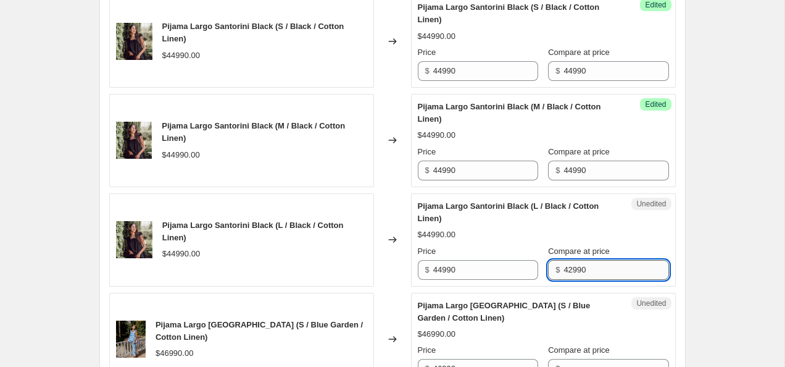
click at [581, 267] on input "42990" at bounding box center [616, 270] width 105 height 20
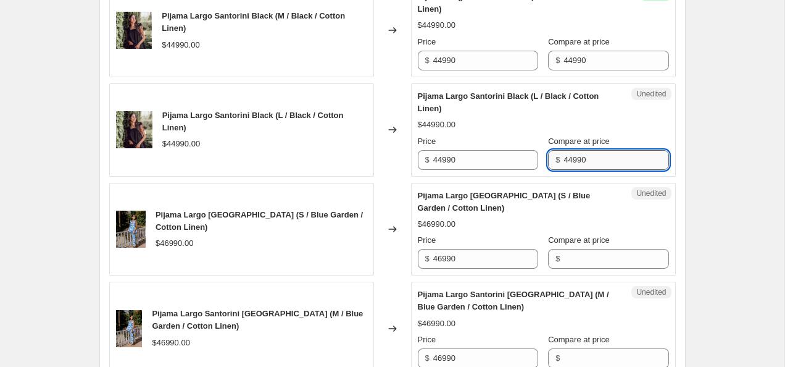
scroll to position [674, 0]
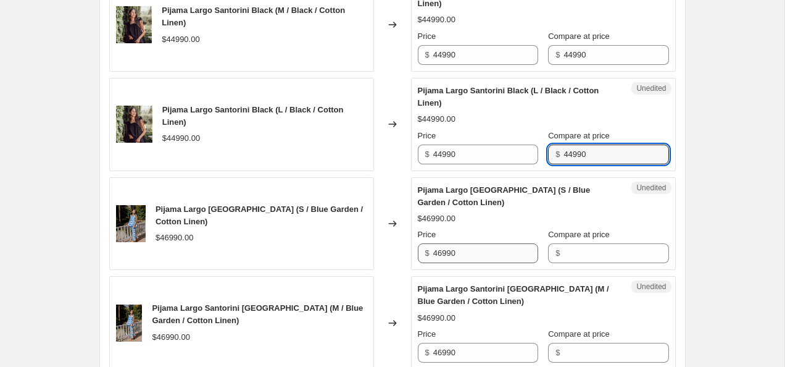
type input "44990"
click at [486, 256] on input "46990" at bounding box center [485, 253] width 105 height 20
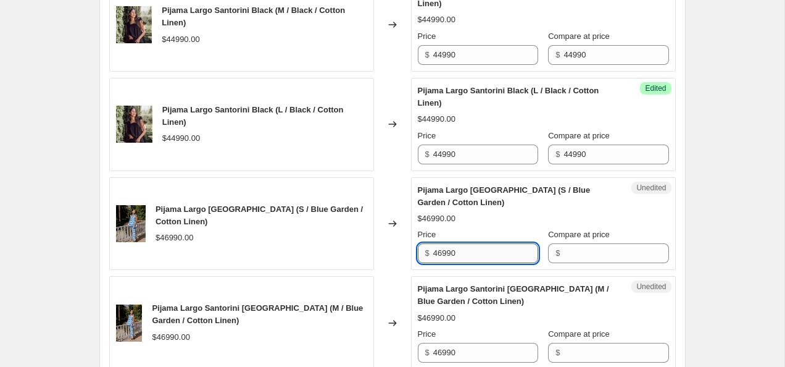
click at [486, 256] on input "46990" at bounding box center [485, 253] width 105 height 20
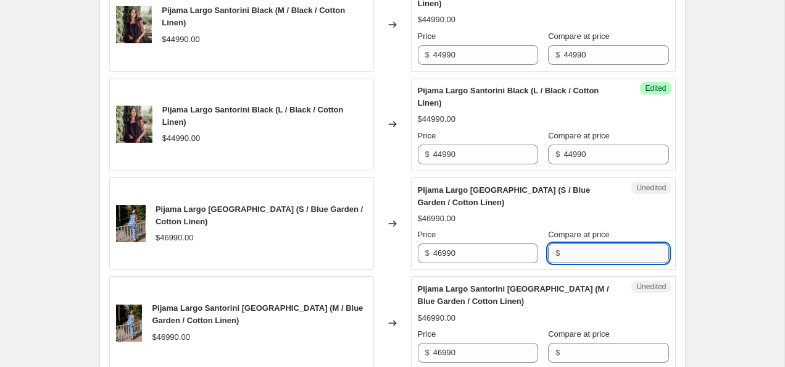
click at [582, 255] on input "Compare at price" at bounding box center [616, 253] width 105 height 20
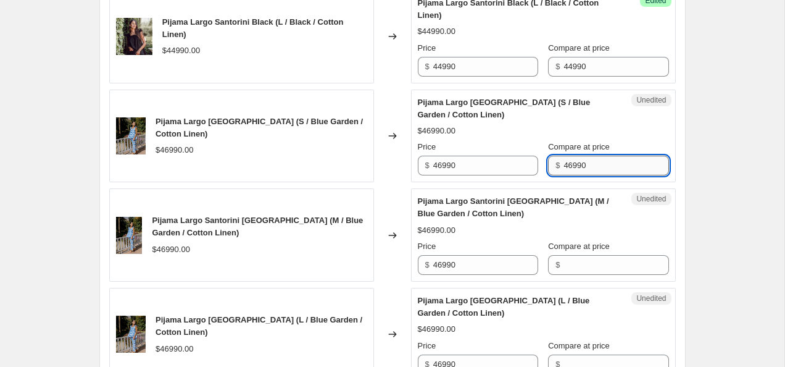
scroll to position [762, 0]
type input "46990"
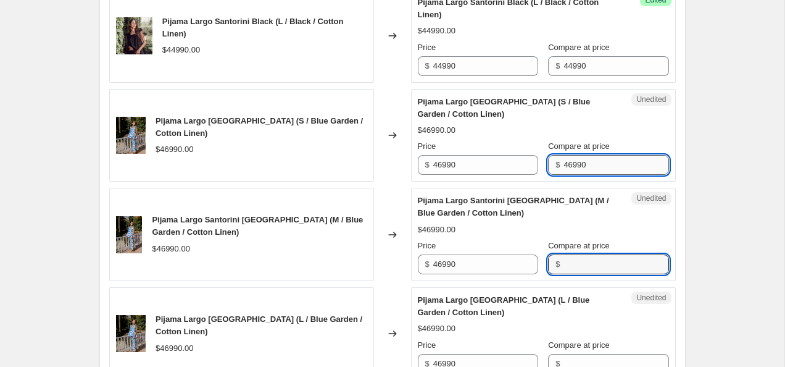
click at [583, 259] on input "Compare at price" at bounding box center [616, 264] width 105 height 20
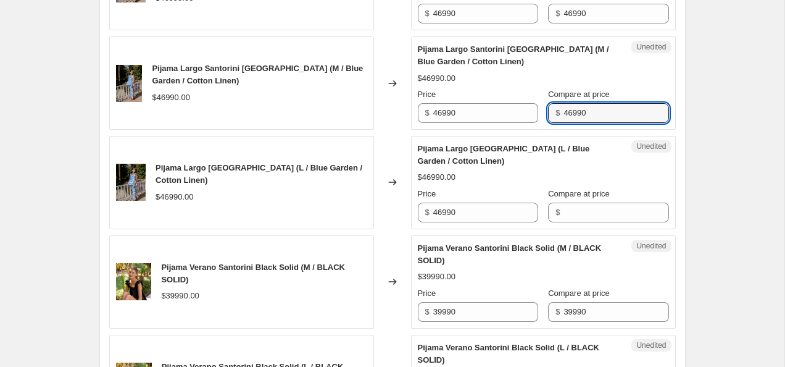
scroll to position [936, 0]
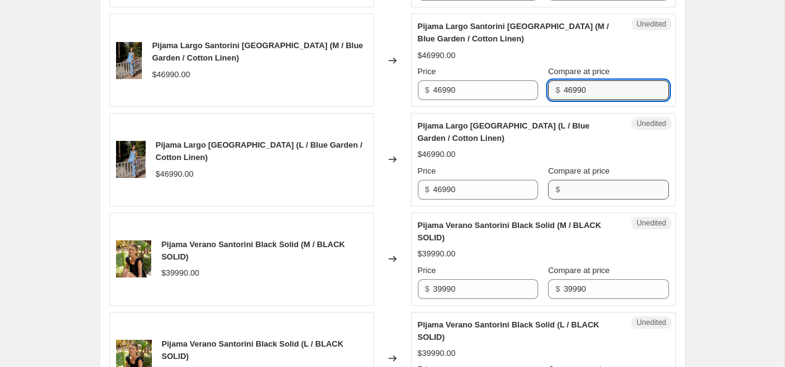
type input "46990"
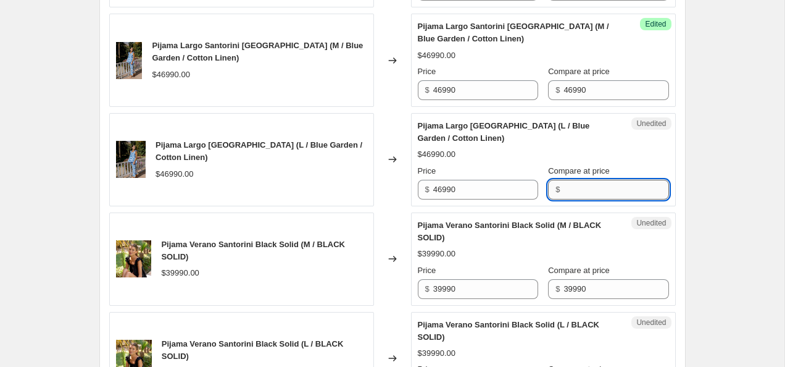
click at [613, 186] on input "Compare at price" at bounding box center [616, 190] width 105 height 20
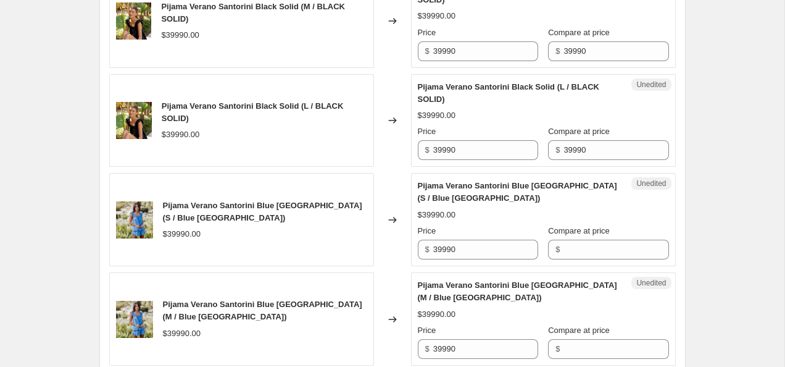
scroll to position [1178, 0]
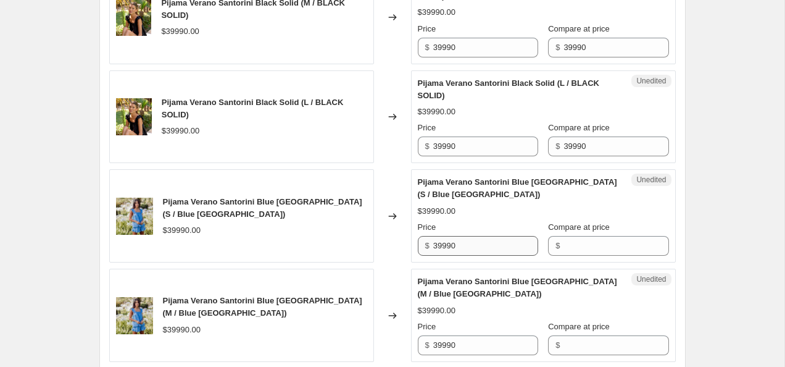
type input "46990"
click at [487, 249] on input "39990" at bounding box center [485, 246] width 105 height 20
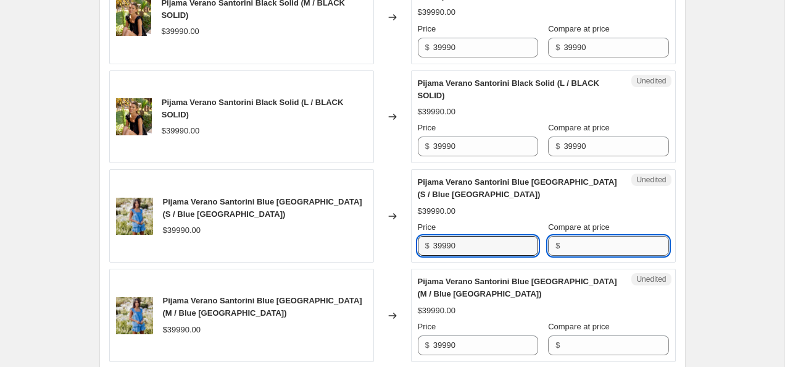
click at [588, 241] on input "Compare at price" at bounding box center [616, 246] width 105 height 20
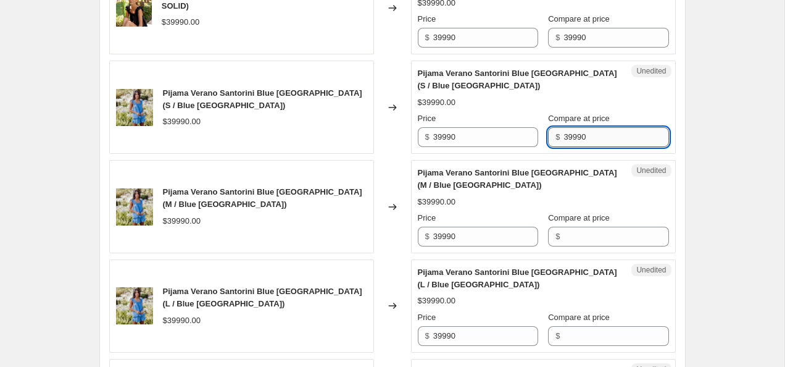
scroll to position [1290, 0]
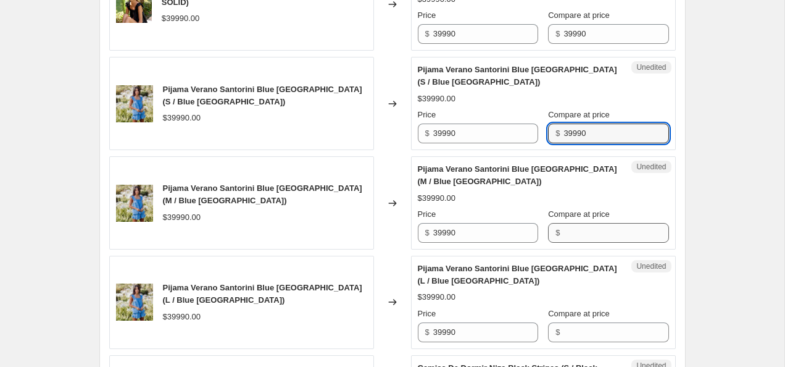
type input "39990"
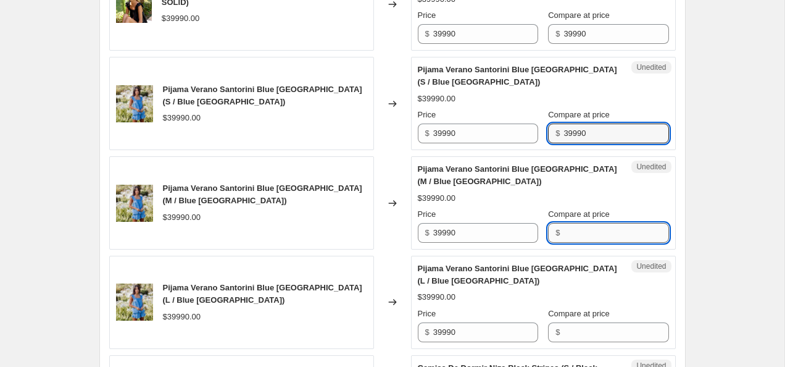
click at [579, 235] on input "Compare at price" at bounding box center [616, 233] width 105 height 20
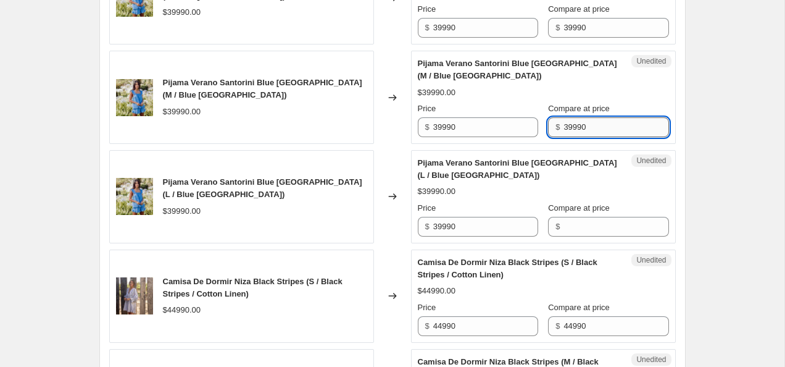
scroll to position [1398, 0]
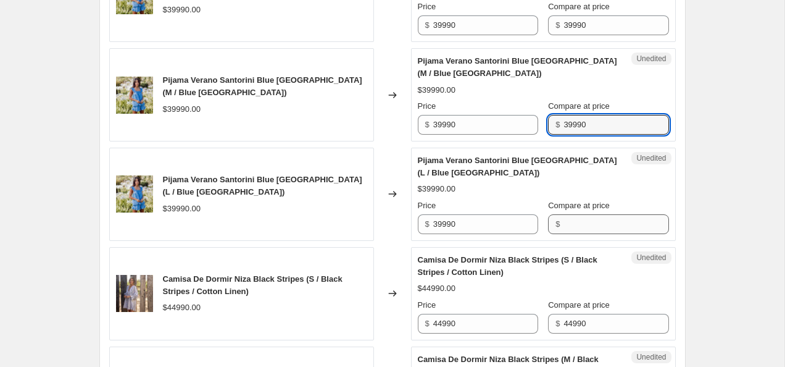
type input "39990"
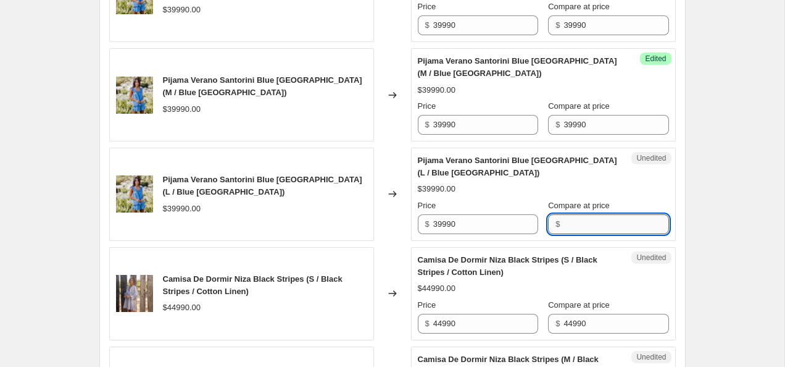
click at [582, 225] on input "Compare at price" at bounding box center [616, 224] width 105 height 20
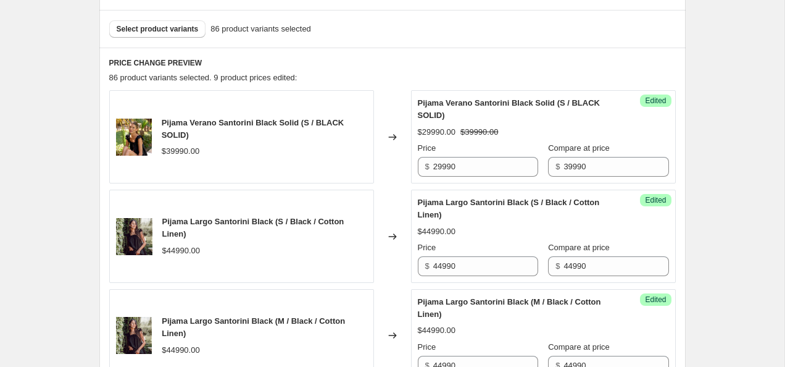
scroll to position [362, 0]
type input "39990"
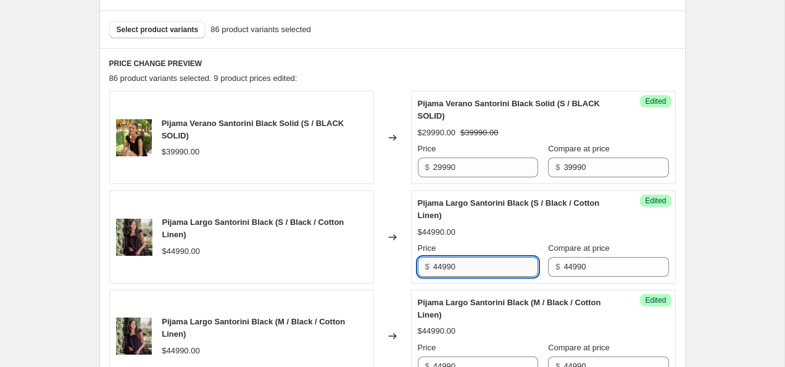
click at [440, 269] on input "44990" at bounding box center [485, 267] width 105 height 20
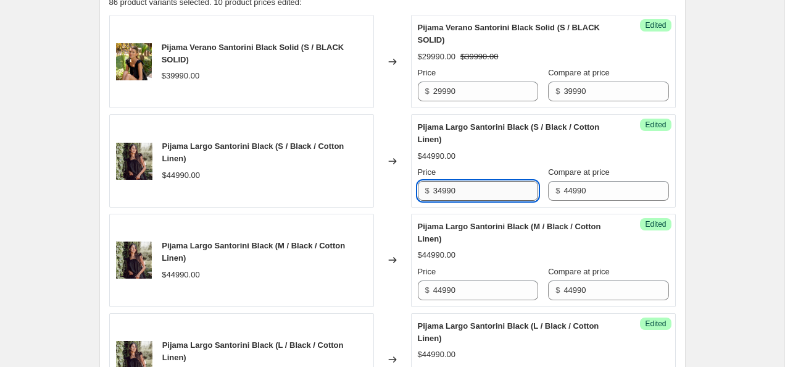
scroll to position [461, 0]
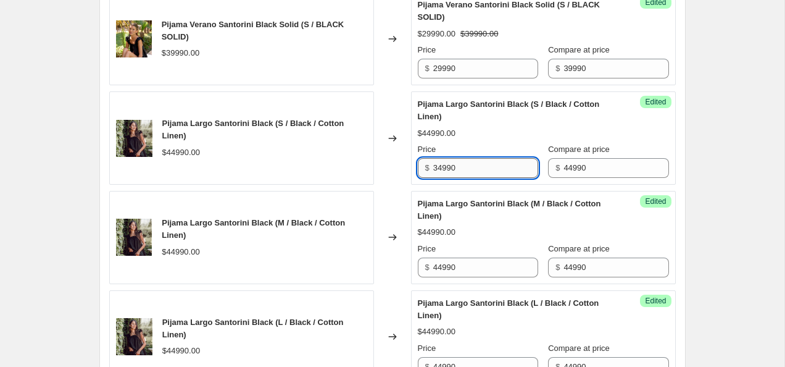
click at [469, 165] on input "34990" at bounding box center [485, 168] width 105 height 20
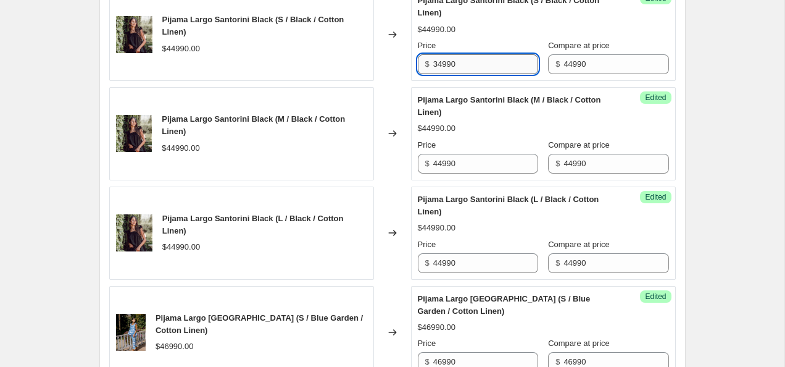
type input "34990"
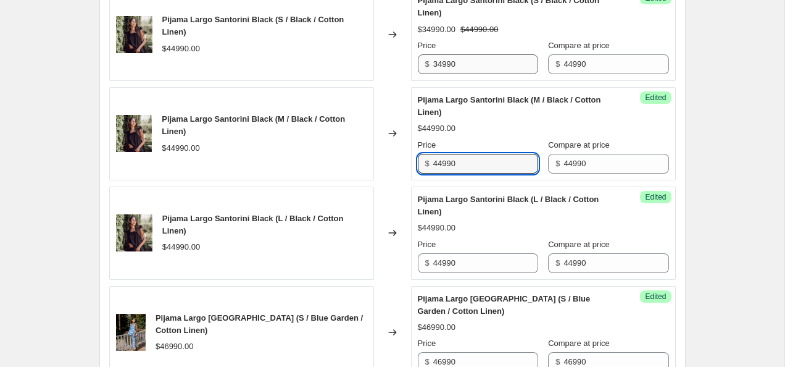
click at [469, 165] on input "44990" at bounding box center [485, 164] width 105 height 20
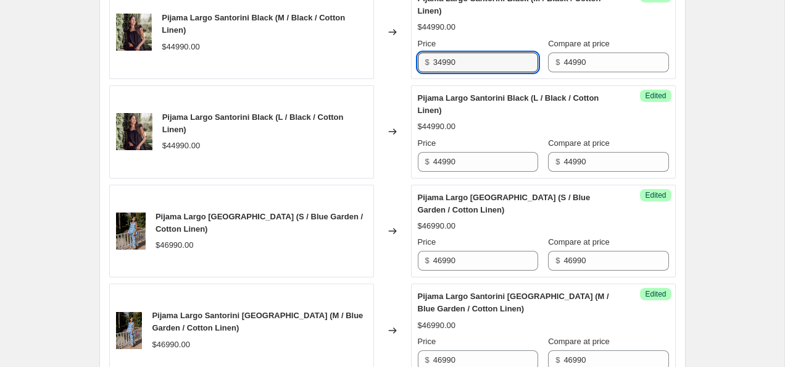
type input "34990"
click at [469, 165] on input "44990" at bounding box center [485, 162] width 105 height 20
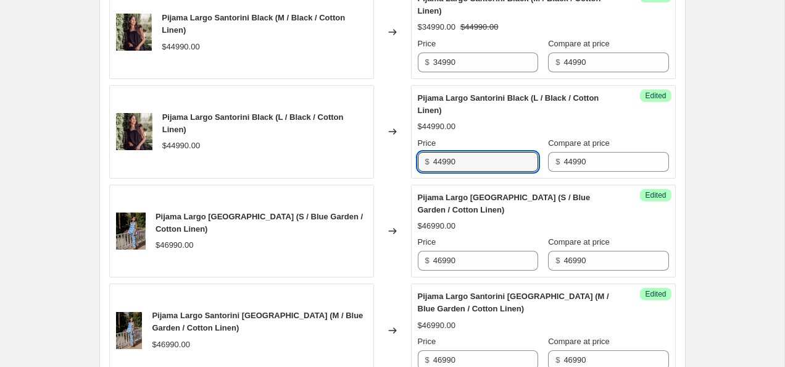
click at [469, 165] on input "44990" at bounding box center [485, 162] width 105 height 20
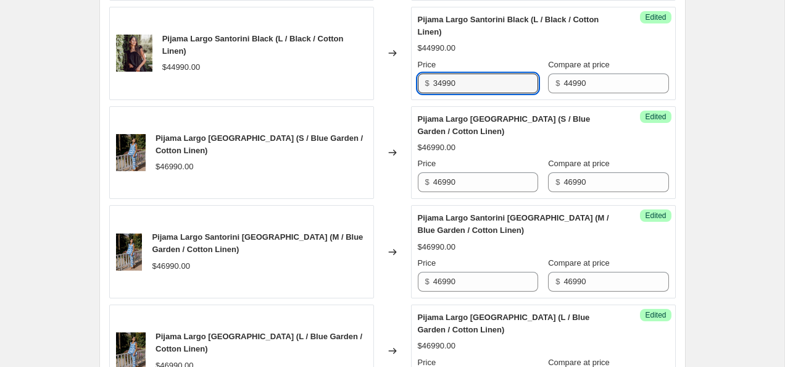
scroll to position [750, 0]
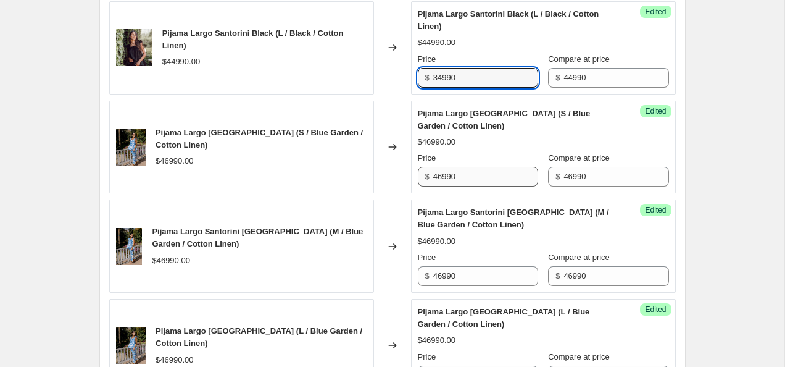
type input "34990"
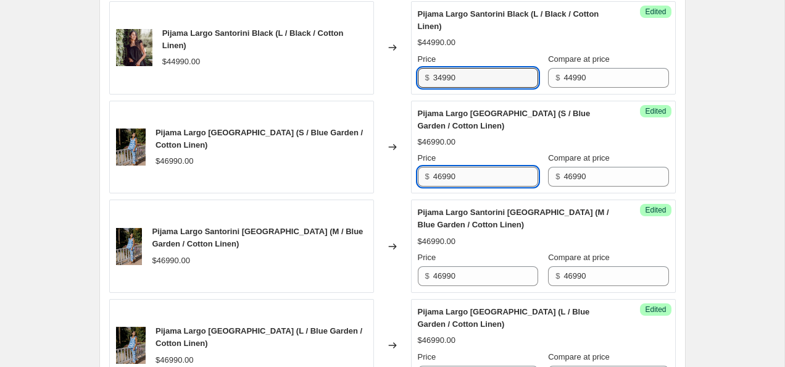
click at [439, 175] on input "46990" at bounding box center [485, 177] width 105 height 20
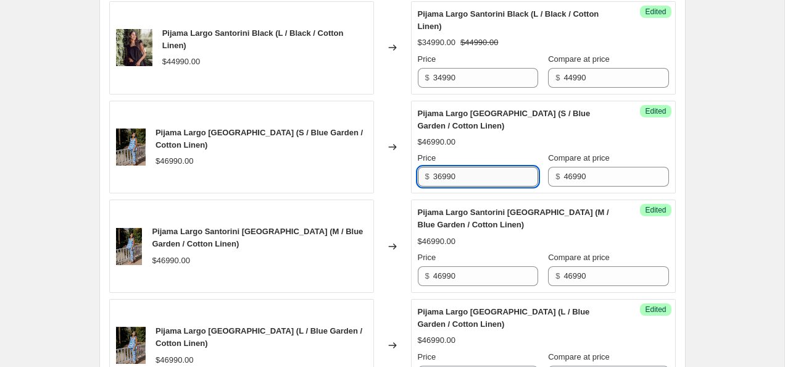
click at [497, 182] on input "36990" at bounding box center [485, 177] width 105 height 20
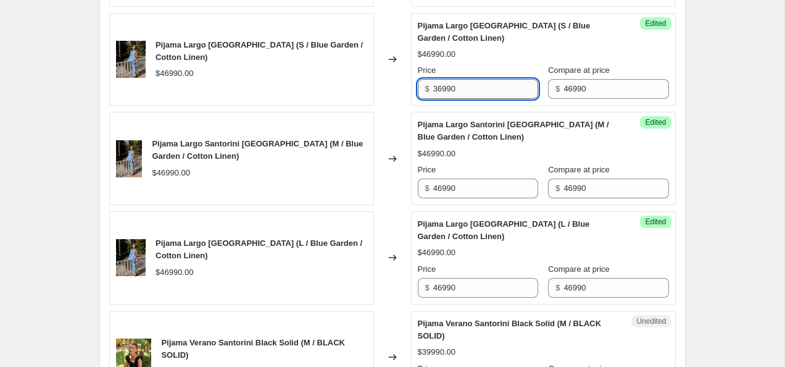
type input "36990"
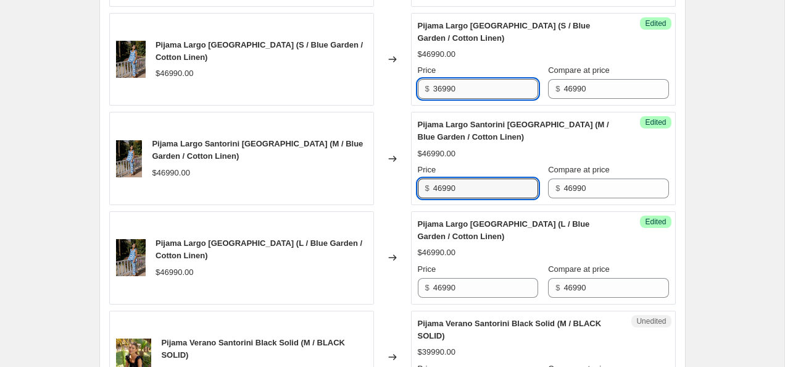
click at [497, 182] on input "46990" at bounding box center [485, 188] width 105 height 20
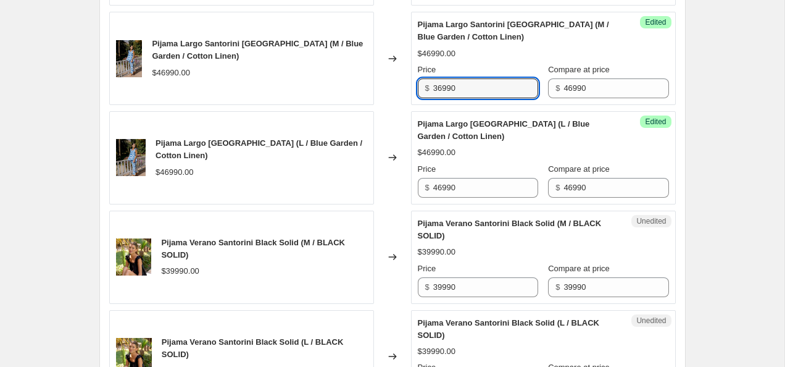
scroll to position [940, 0]
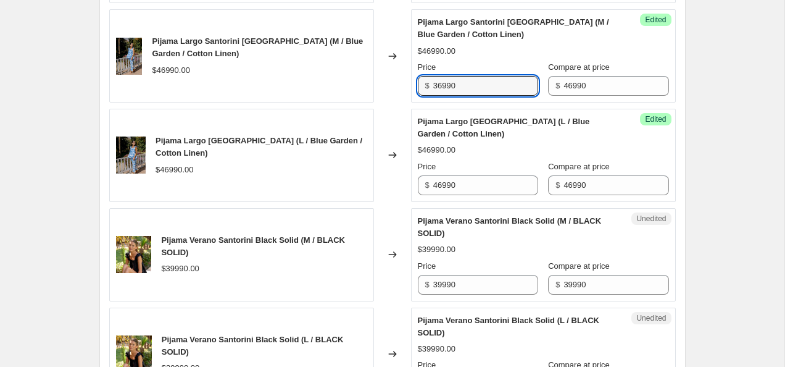
type input "36990"
click at [497, 182] on input "46990" at bounding box center [485, 185] width 105 height 20
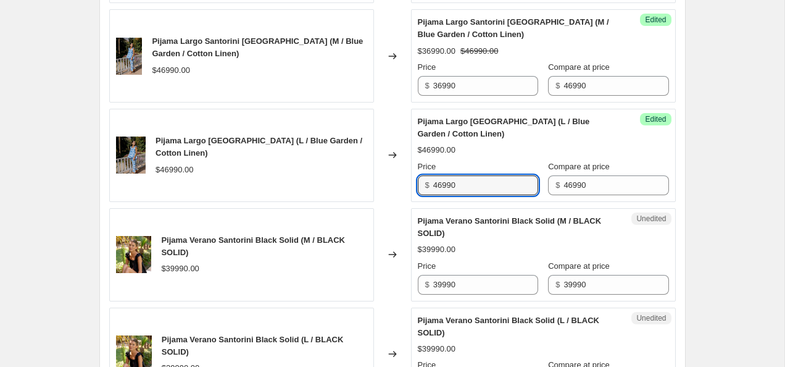
click at [497, 182] on input "46990" at bounding box center [485, 185] width 105 height 20
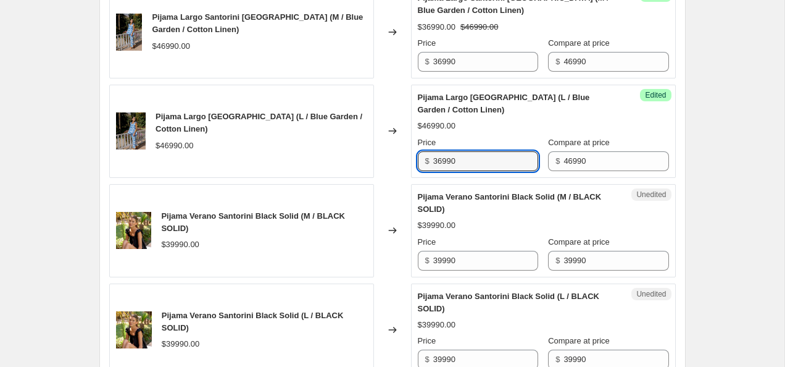
scroll to position [971, 0]
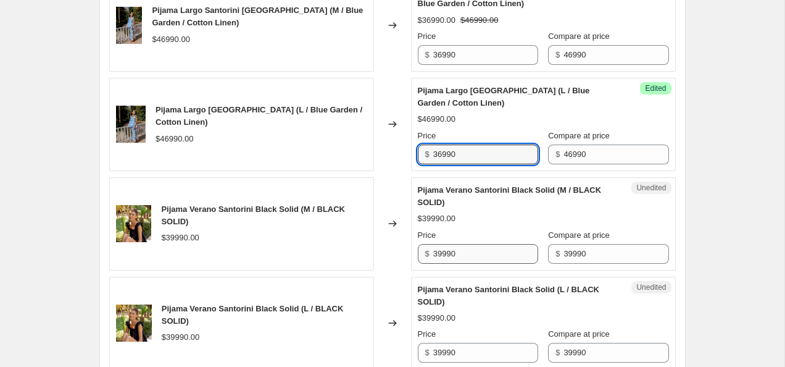
type input "36990"
click at [438, 251] on input "39990" at bounding box center [485, 254] width 105 height 20
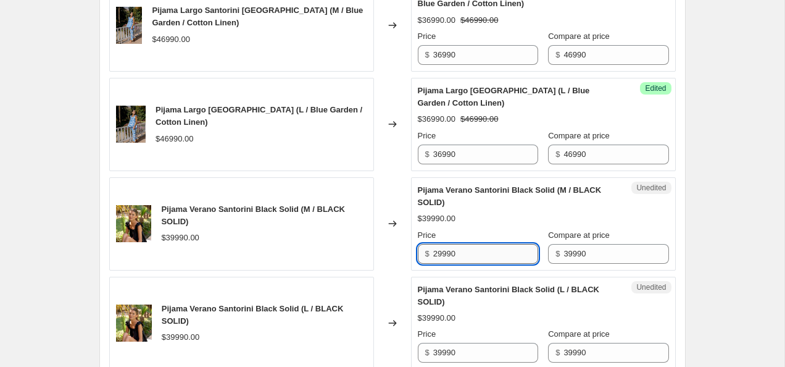
click at [477, 250] on input "29990" at bounding box center [485, 254] width 105 height 20
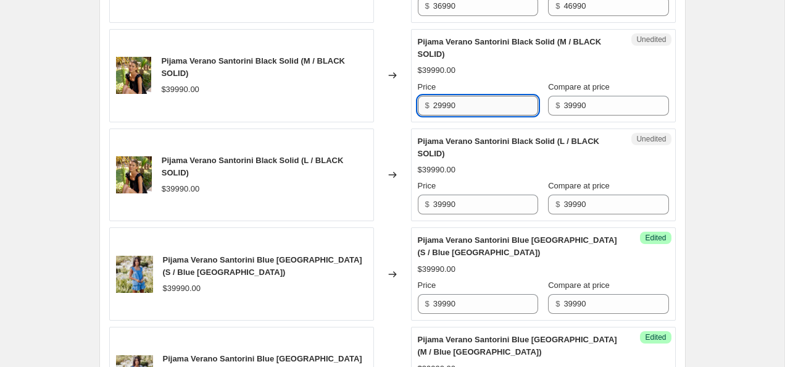
scroll to position [1122, 0]
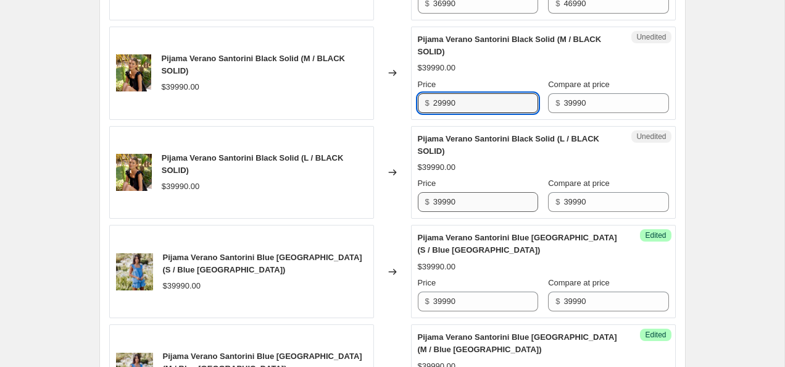
type input "29990"
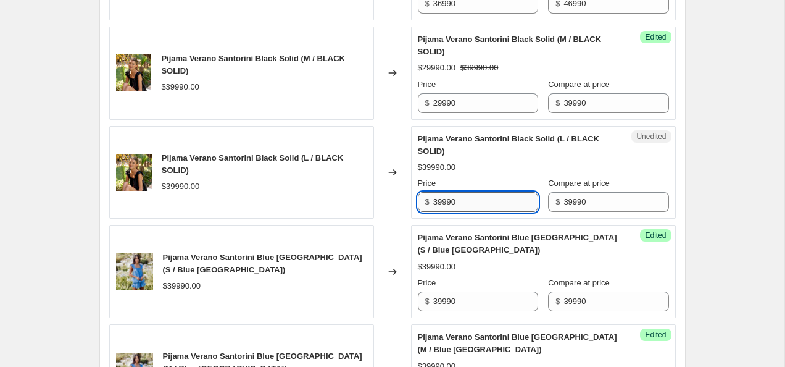
click at [483, 201] on input "39990" at bounding box center [485, 202] width 105 height 20
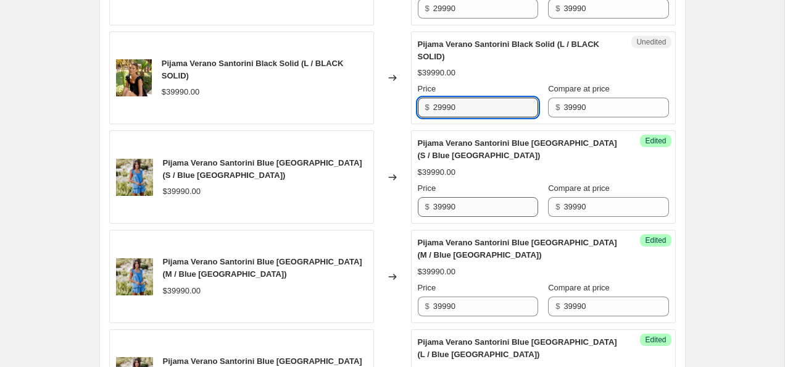
type input "29990"
click at [482, 202] on input "39990" at bounding box center [485, 207] width 105 height 20
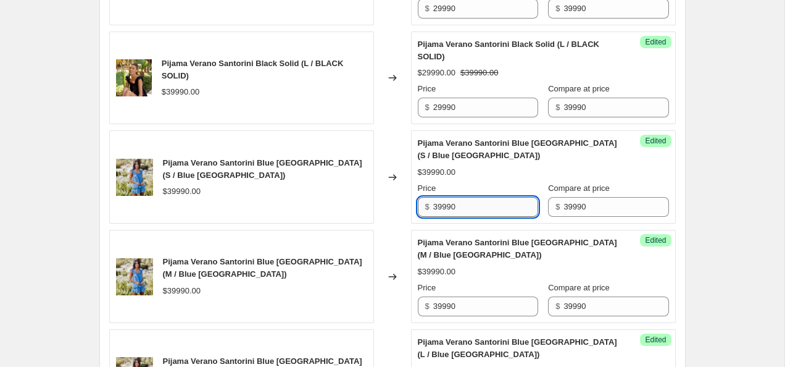
click at [482, 202] on input "39990" at bounding box center [485, 207] width 105 height 20
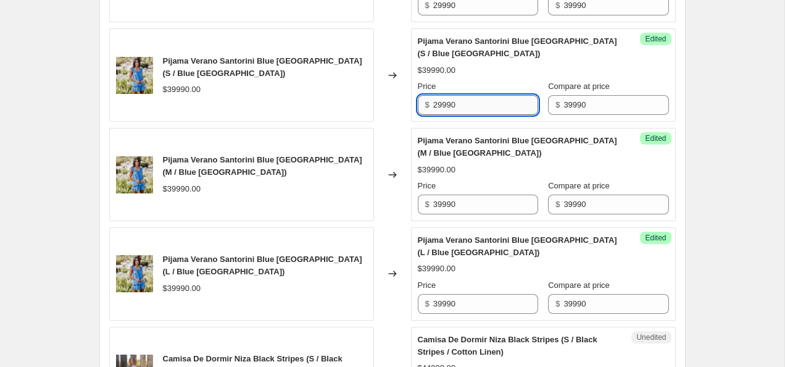
scroll to position [1317, 0]
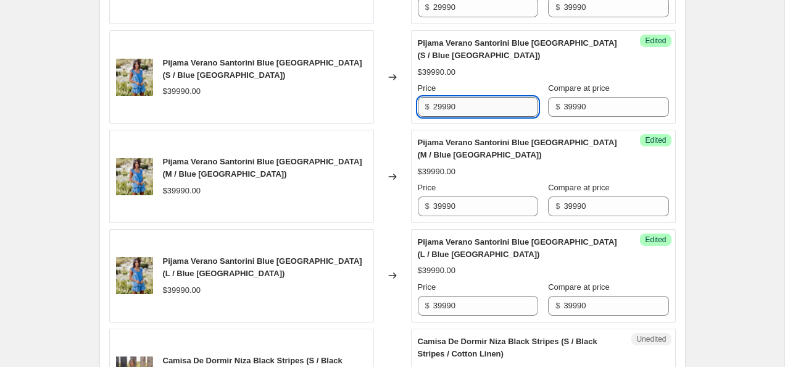
type input "29990"
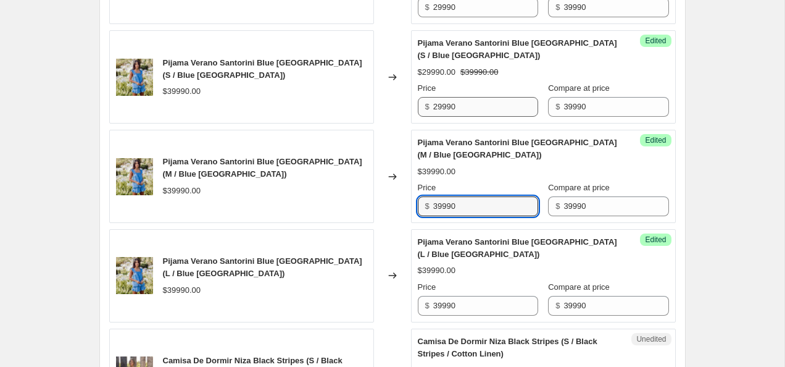
click at [482, 212] on input "39990" at bounding box center [485, 206] width 105 height 20
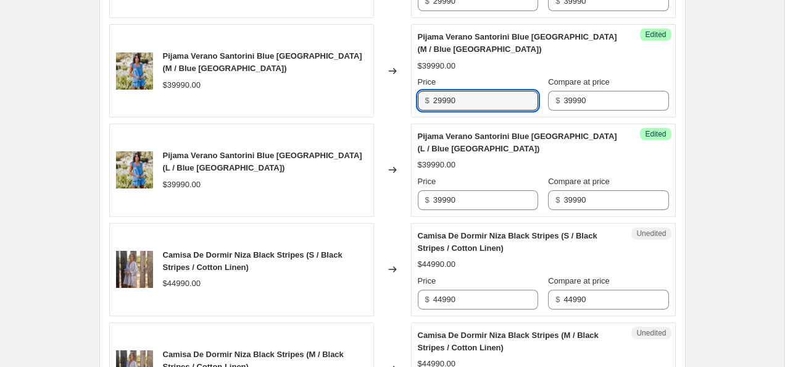
scroll to position [1457, 0]
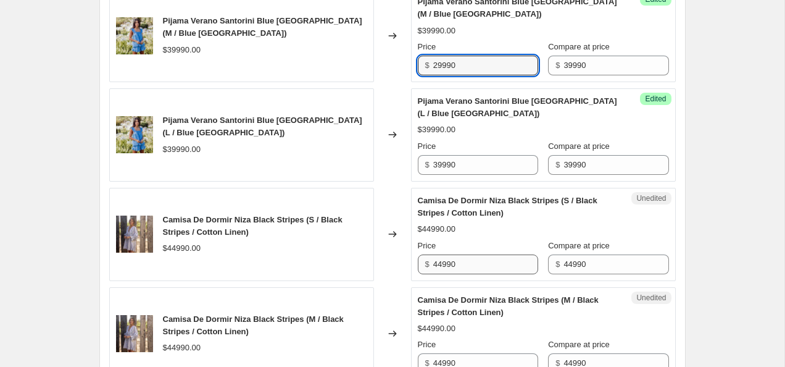
type input "29990"
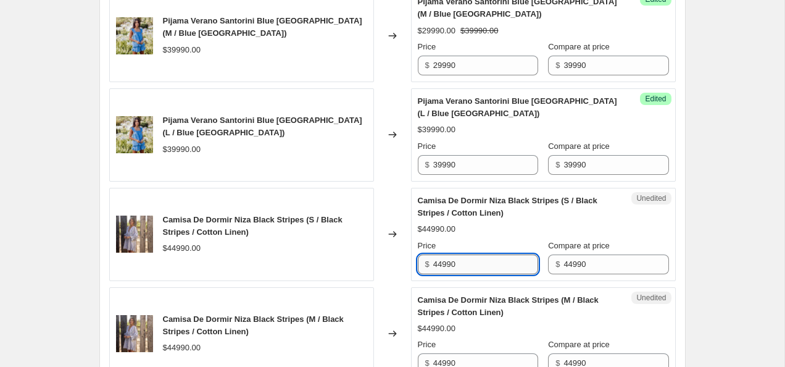
click at [443, 262] on input "44990" at bounding box center [485, 264] width 105 height 20
click at [467, 266] on input "36990" at bounding box center [485, 264] width 105 height 20
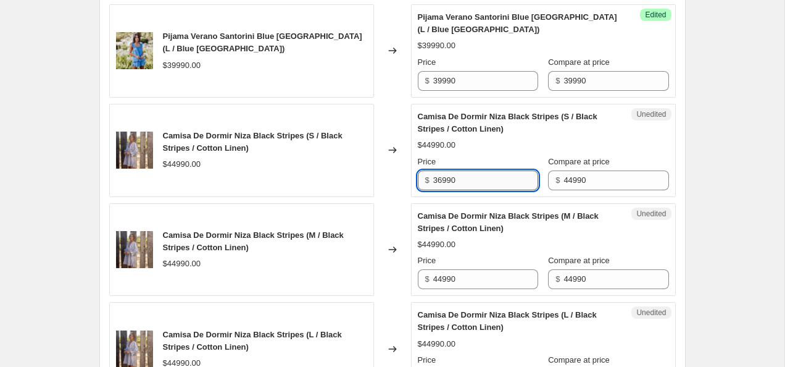
scroll to position [1544, 0]
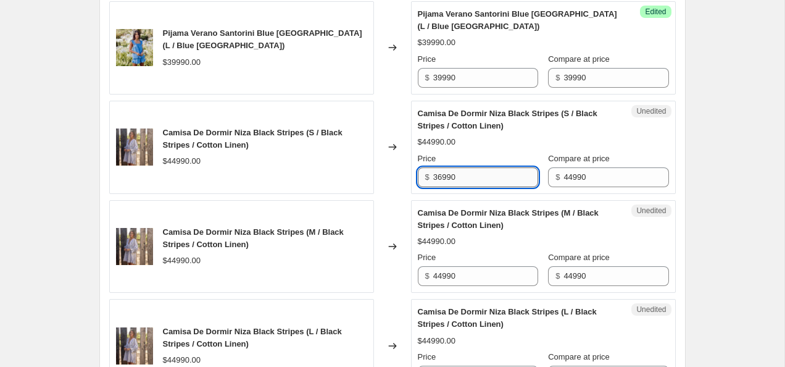
type input "36990"
click at [467, 266] on div "Price $ 44990" at bounding box center [478, 268] width 120 height 35
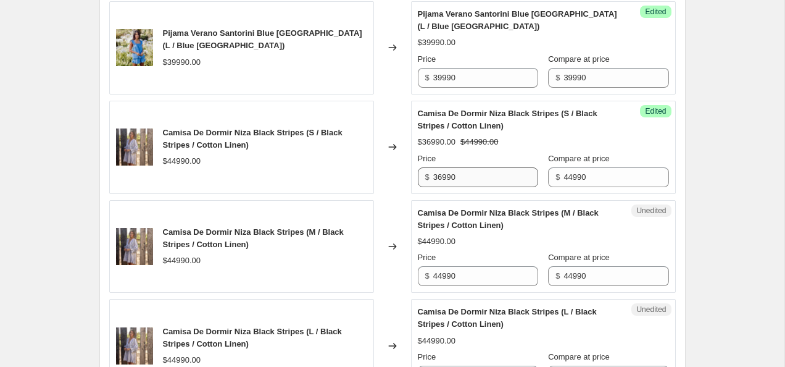
click at [467, 266] on div "Price $ 44990" at bounding box center [478, 268] width 120 height 35
click at [469, 273] on input "44990" at bounding box center [485, 276] width 105 height 20
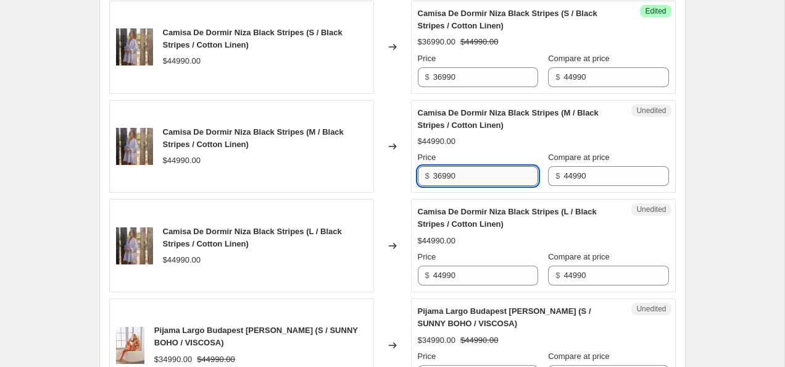
scroll to position [1649, 0]
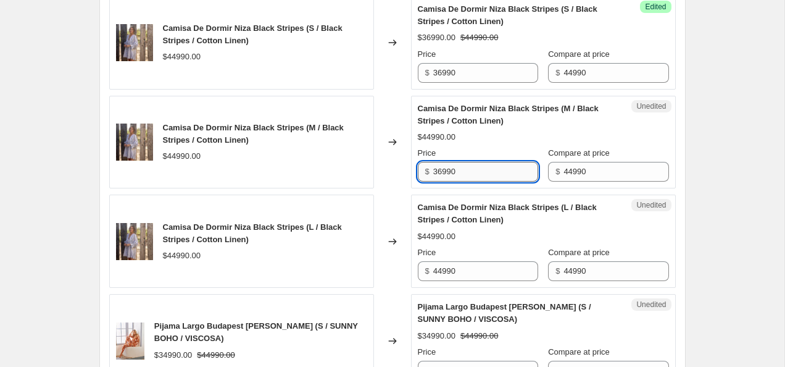
type input "36990"
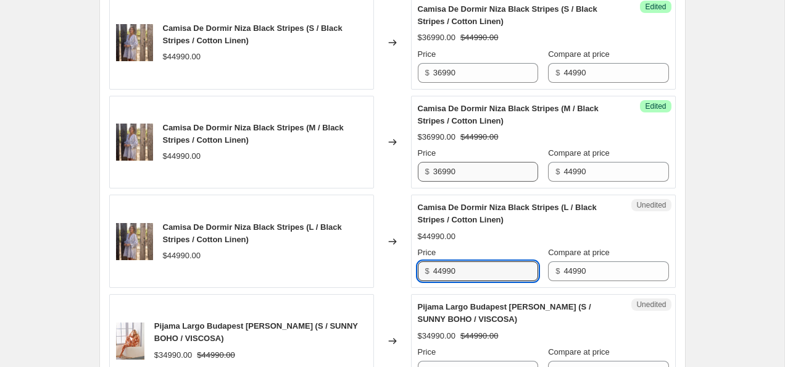
click at [469, 273] on input "44990" at bounding box center [485, 271] width 105 height 20
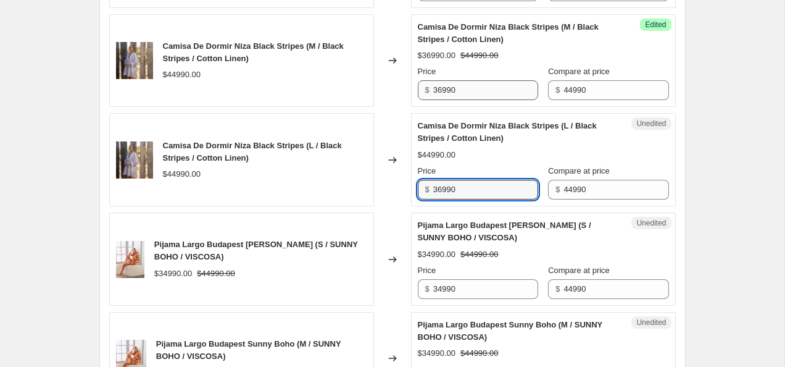
scroll to position [1738, 0]
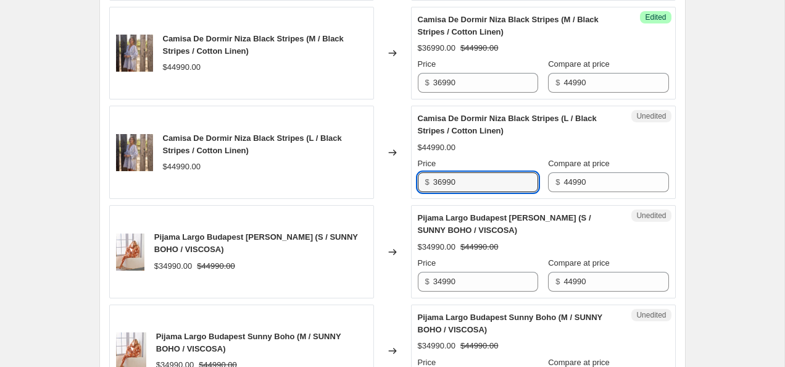
type input "36990"
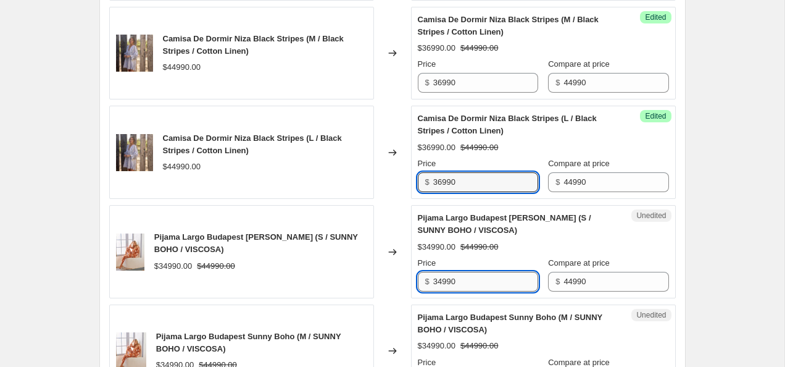
click at [443, 281] on input "34990" at bounding box center [485, 282] width 105 height 20
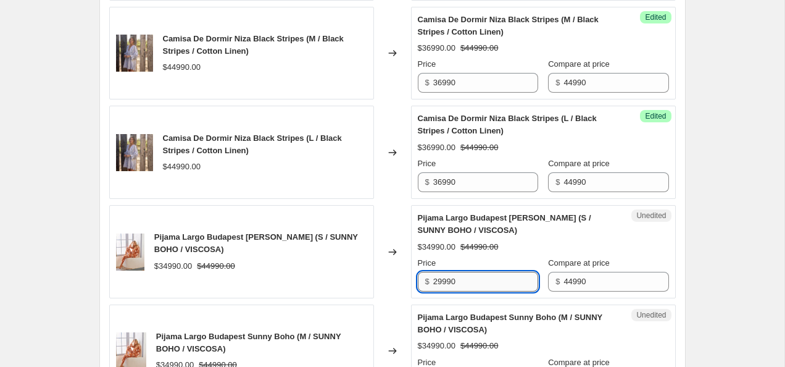
click at [469, 285] on input "29990" at bounding box center [485, 282] width 105 height 20
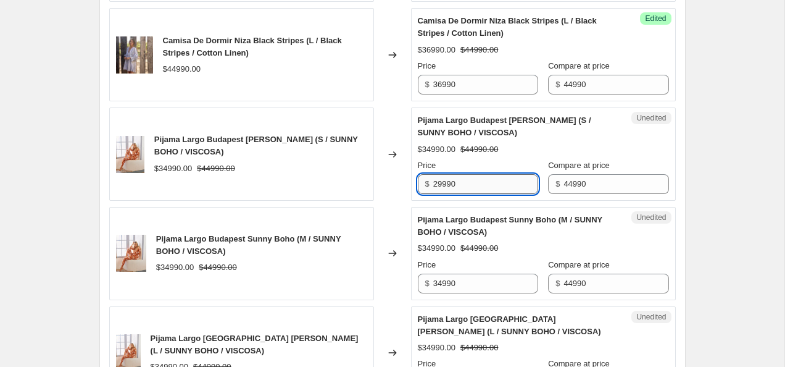
scroll to position [1845, 0]
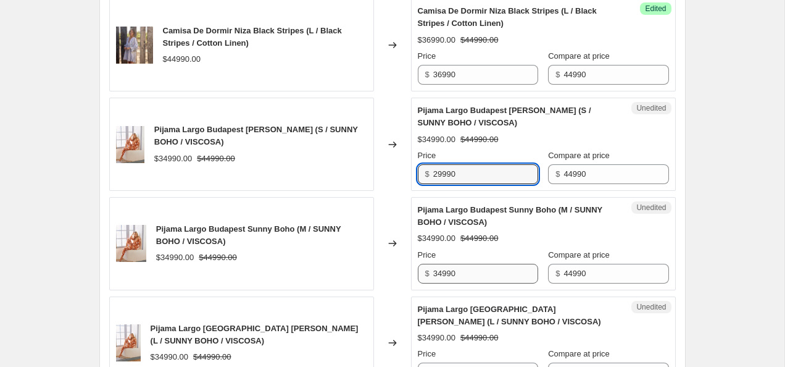
type input "29990"
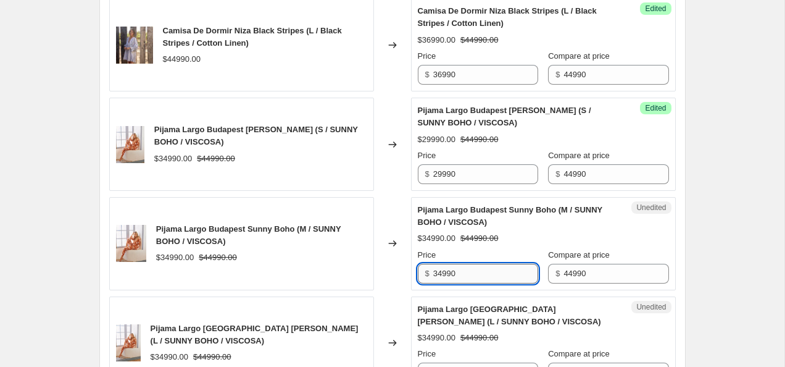
click at [472, 272] on input "34990" at bounding box center [485, 274] width 105 height 20
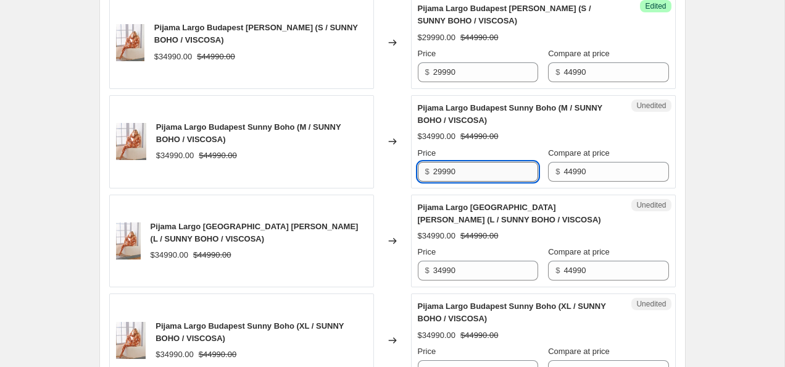
type input "29990"
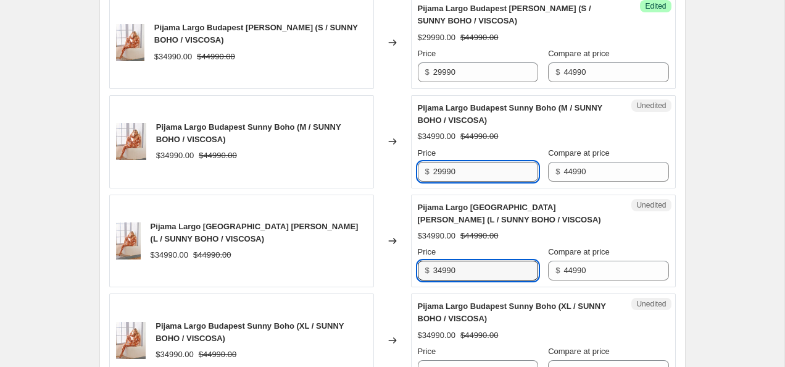
click at [472, 274] on input "34990" at bounding box center [485, 271] width 105 height 20
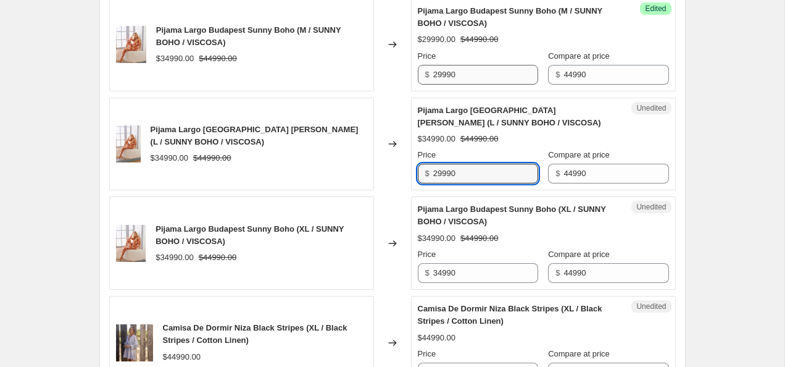
scroll to position [2041, 0]
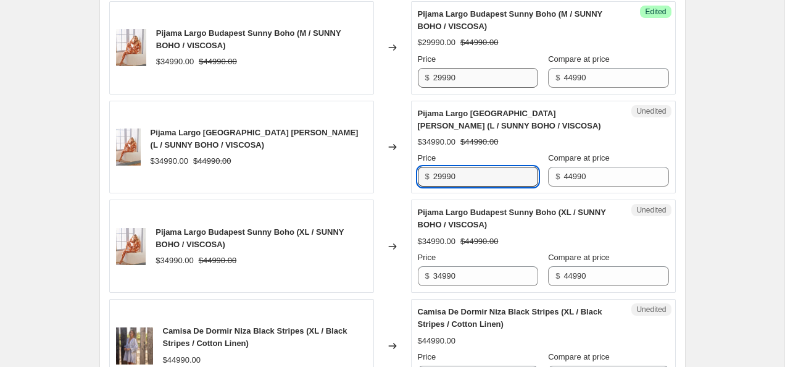
type input "29990"
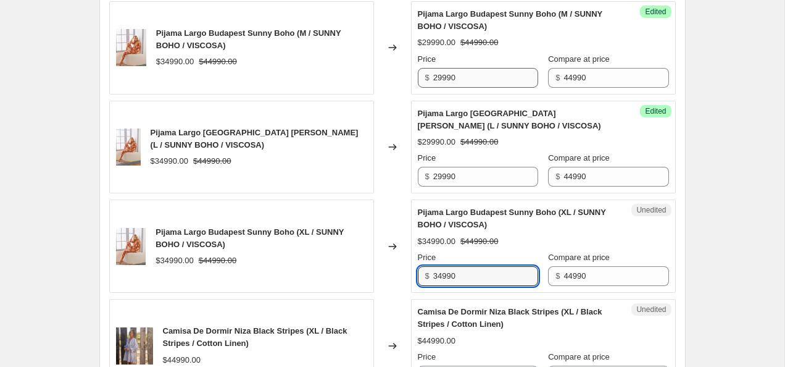
click at [472, 274] on input "34990" at bounding box center [485, 276] width 105 height 20
type input "29990"
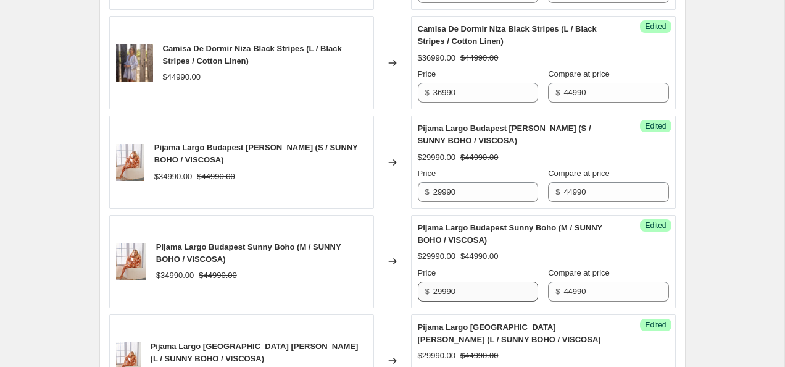
scroll to position [1890, 0]
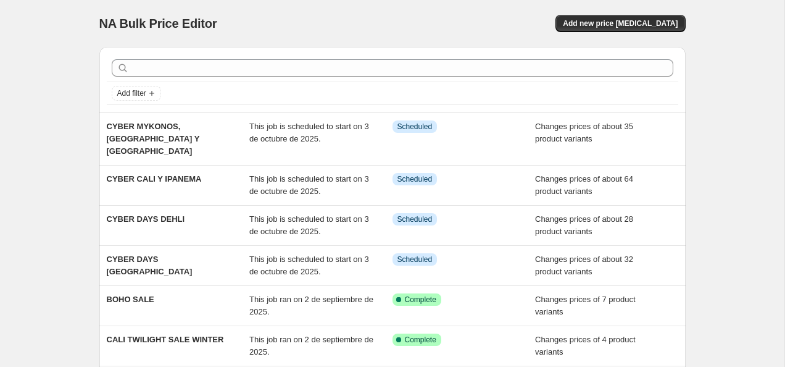
click at [648, 32] on div "NA Bulk Price Editor. This page is ready NA Bulk Price Editor Add new price [ME…" at bounding box center [392, 23] width 587 height 47
click at [639, 27] on span "Add new price [MEDICAL_DATA]" at bounding box center [620, 24] width 115 height 10
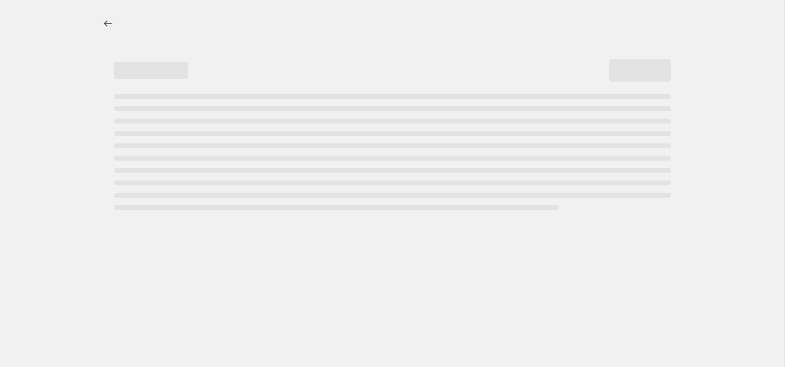
select select "percentage"
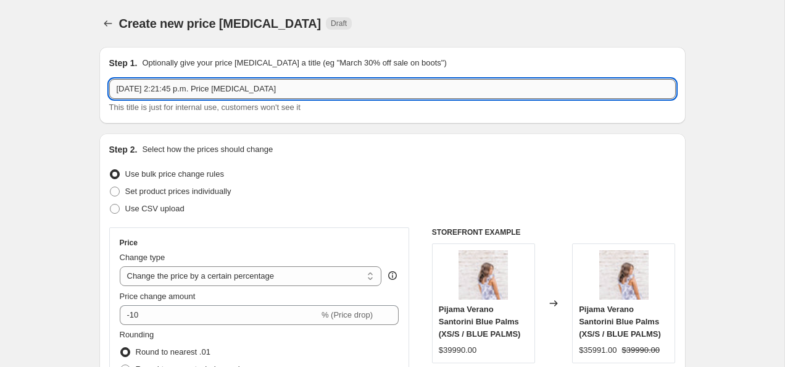
click at [216, 93] on input "[DATE] 2:21:45 p.m. Price [MEDICAL_DATA]" at bounding box center [392, 89] width 567 height 20
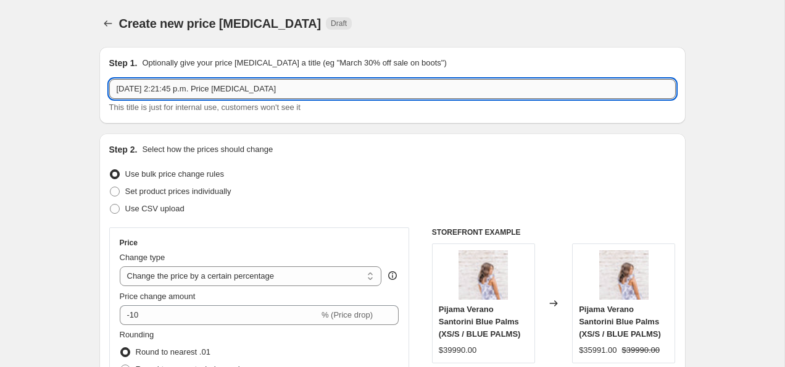
click at [216, 93] on input "[DATE] 2:21:45 p.m. Price [MEDICAL_DATA]" at bounding box center [392, 89] width 567 height 20
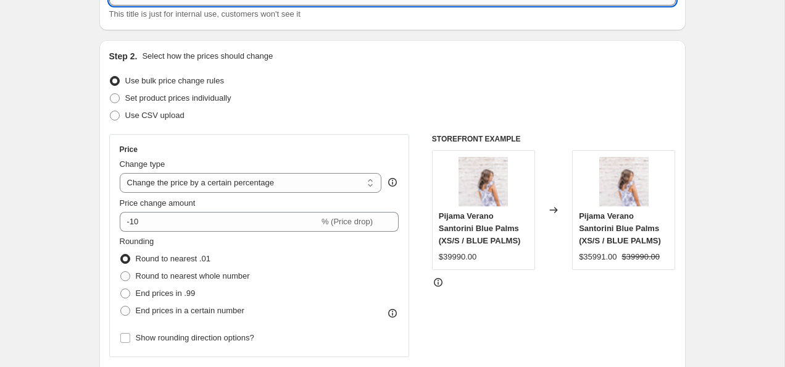
scroll to position [106, 0]
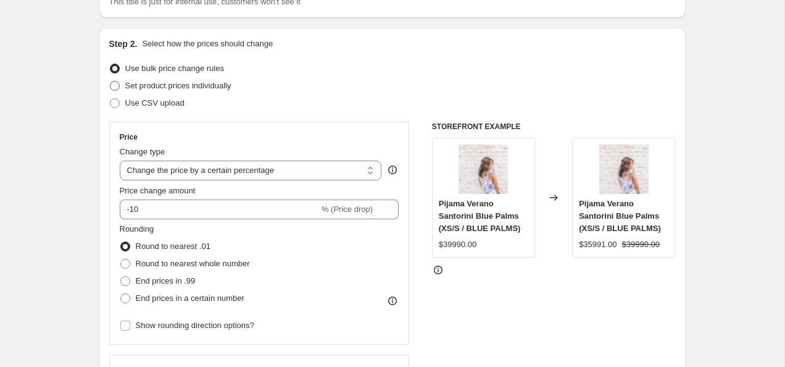
type input "CYBER SANTORINI, [GEOGRAPHIC_DATA], [GEOGRAPHIC_DATA] Y [DEMOGRAPHIC_DATA]"
click at [156, 90] on span "Set product prices individually" at bounding box center [178, 85] width 106 height 9
click at [111, 82] on input "Set product prices individually" at bounding box center [110, 81] width 1 height 1
radio input "true"
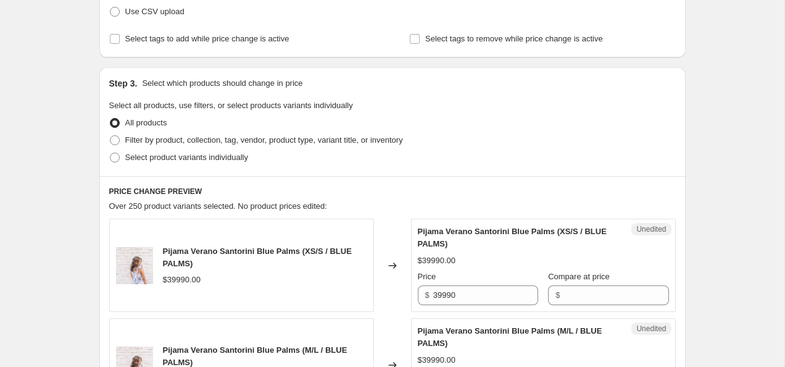
scroll to position [203, 0]
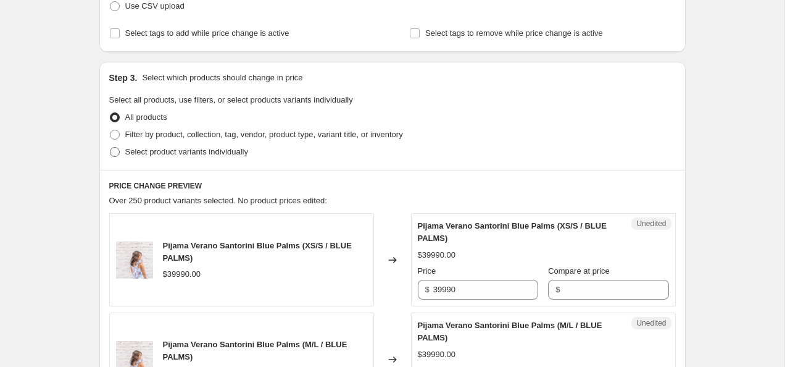
click at [178, 156] on span "Select product variants individually" at bounding box center [186, 151] width 123 height 9
click at [111, 148] on input "Select product variants individually" at bounding box center [110, 147] width 1 height 1
radio input "true"
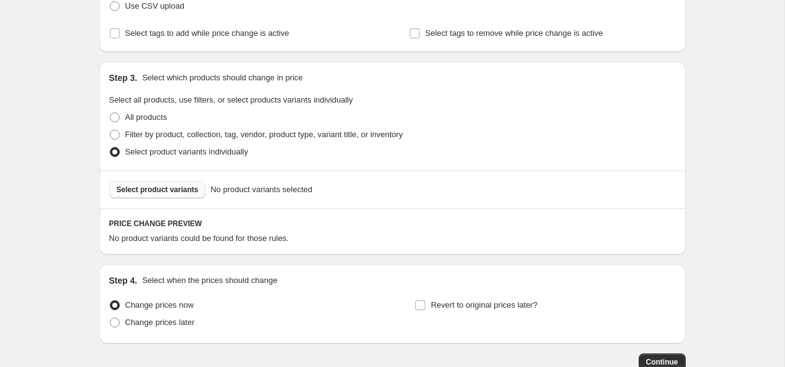
click at [172, 190] on span "Select product variants" at bounding box center [158, 190] width 82 height 10
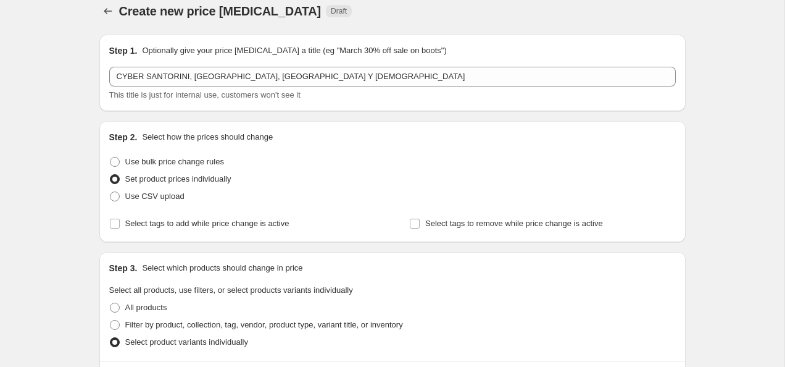
scroll to position [0, 0]
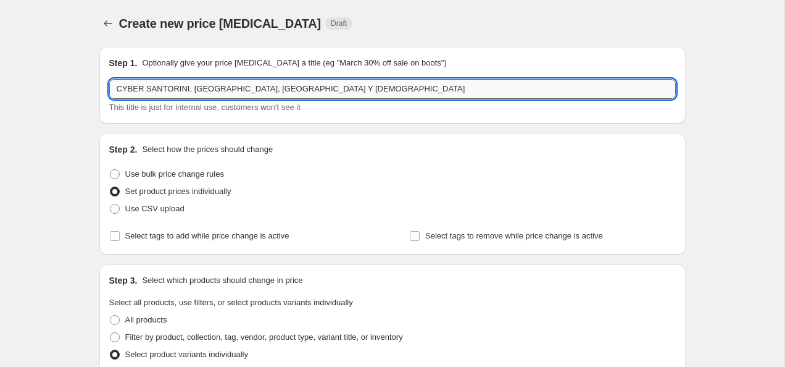
drag, startPoint x: 290, startPoint y: 87, endPoint x: 211, endPoint y: 87, distance: 78.4
click at [211, 87] on input "CYBER SANTORINI, [GEOGRAPHIC_DATA], [GEOGRAPHIC_DATA] Y [DEMOGRAPHIC_DATA]" at bounding box center [392, 89] width 567 height 20
click at [267, 87] on input "CYBER SANTORINI, [GEOGRAPHIC_DATA]" at bounding box center [392, 89] width 567 height 20
click at [192, 87] on input "CYBER SANTORINI, [GEOGRAPHIC_DATA]" at bounding box center [392, 89] width 567 height 20
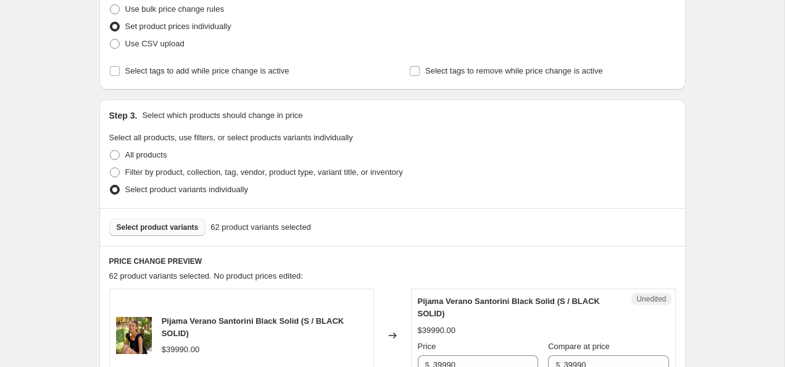
scroll to position [166, 0]
type input "CYBER SANTORINI Y [GEOGRAPHIC_DATA]"
click at [181, 225] on span "Select product variants" at bounding box center [158, 226] width 82 height 10
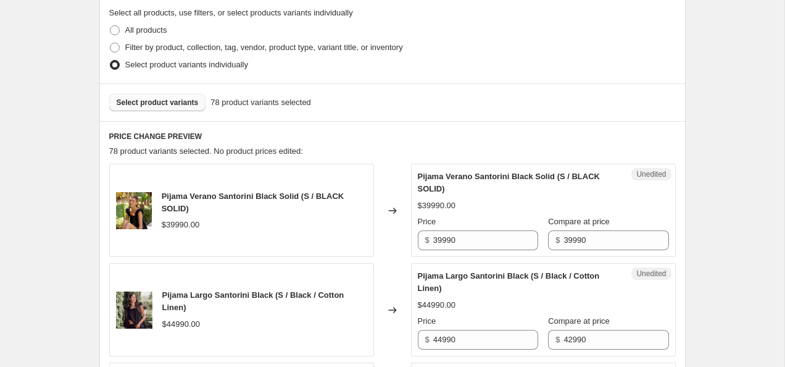
scroll to position [302, 0]
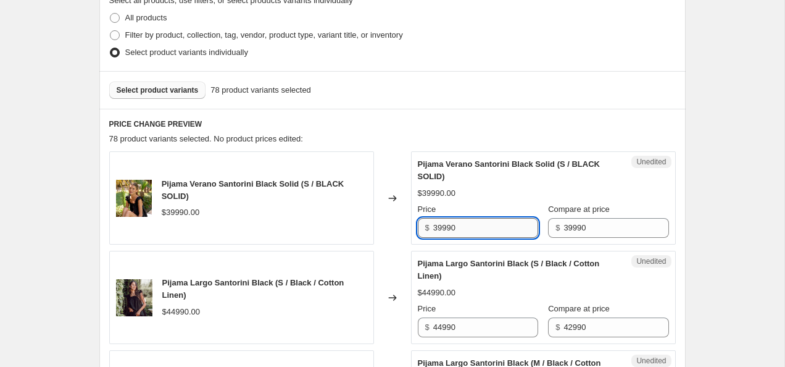
click at [437, 228] on input "39990" at bounding box center [485, 228] width 105 height 20
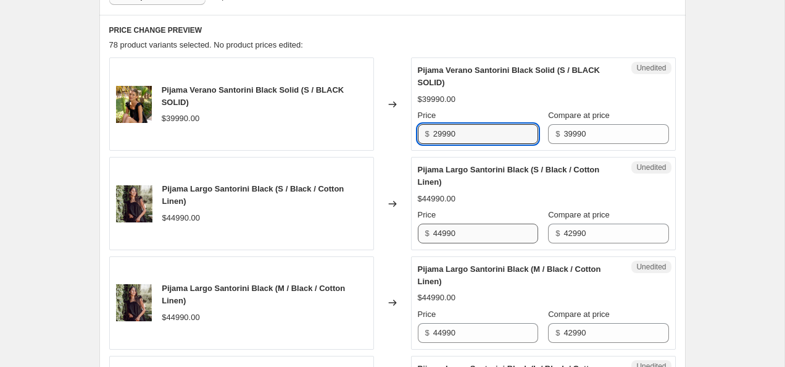
scroll to position [398, 0]
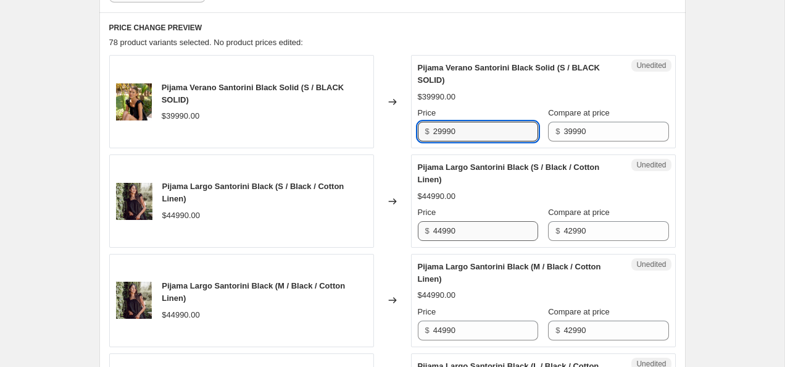
type input "29990"
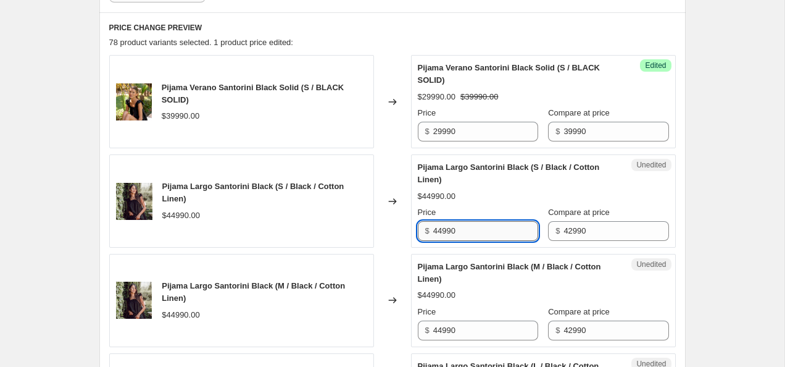
click at [471, 227] on input "44990" at bounding box center [485, 231] width 105 height 20
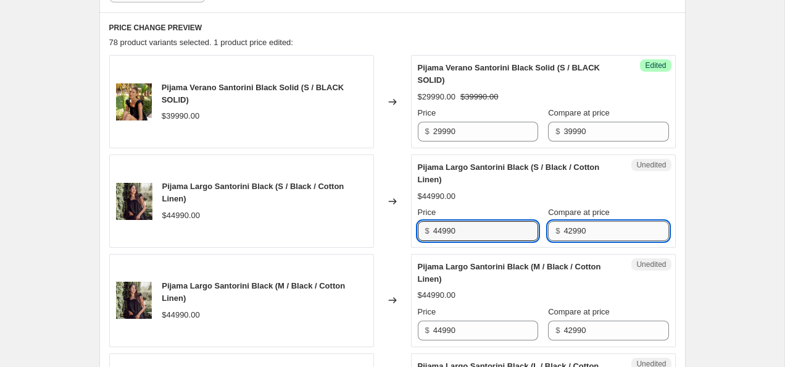
click at [576, 225] on input "42990" at bounding box center [616, 231] width 105 height 20
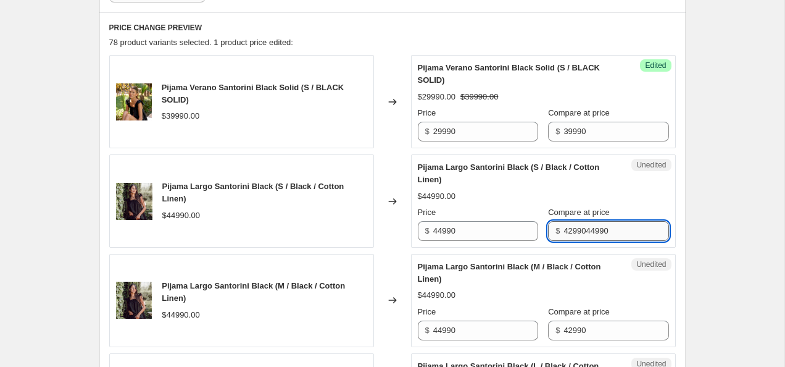
click at [576, 225] on input "4299044990" at bounding box center [616, 231] width 105 height 20
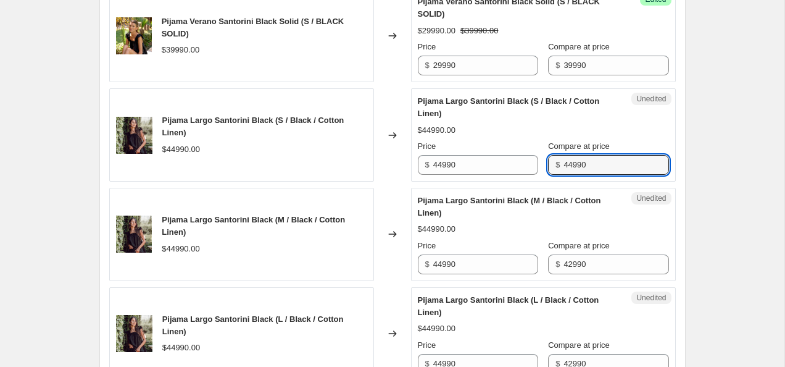
scroll to position [475, 0]
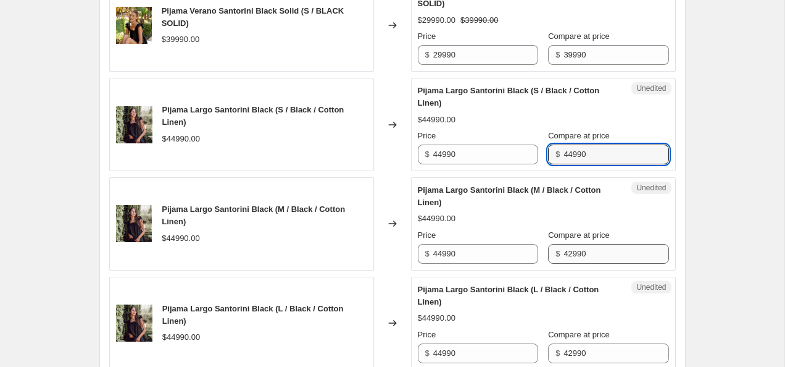
type input "44990"
click at [583, 254] on input "42990" at bounding box center [616, 254] width 105 height 20
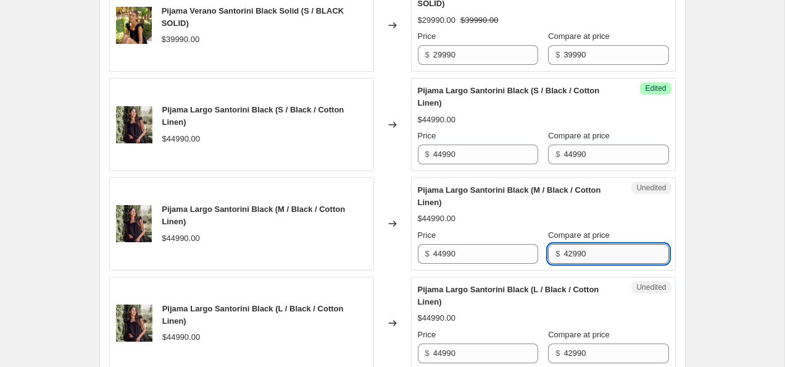
click at [582, 254] on input "42990" at bounding box center [616, 254] width 105 height 20
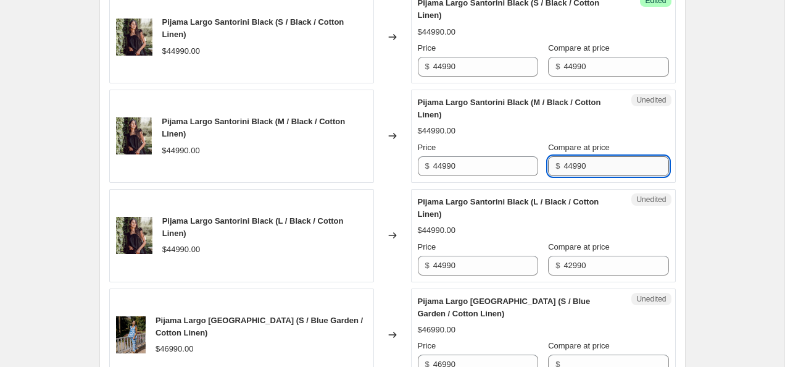
scroll to position [571, 0]
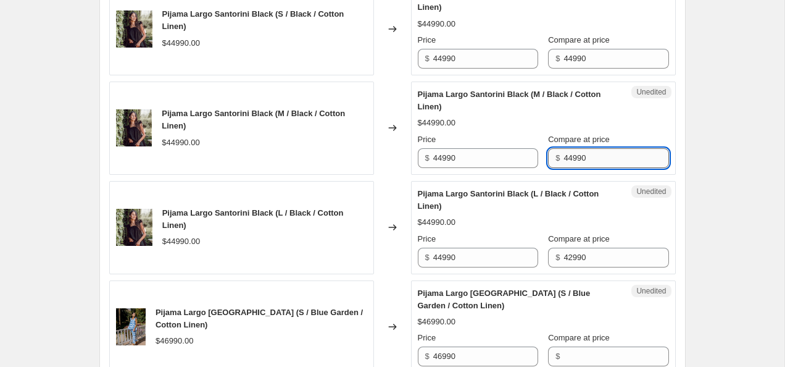
type input "44990"
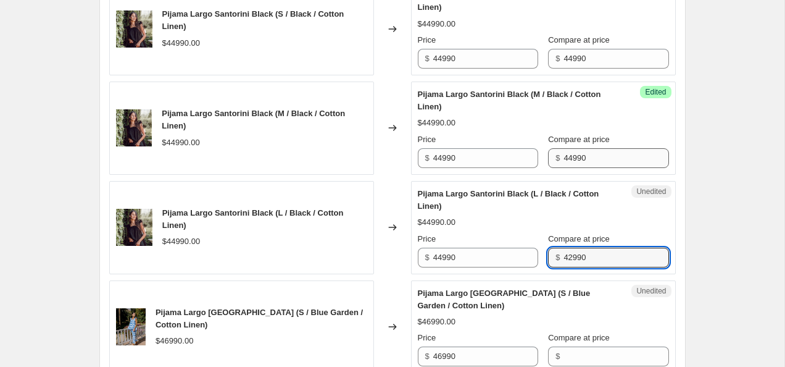
click at [582, 254] on input "42990" at bounding box center [616, 258] width 105 height 20
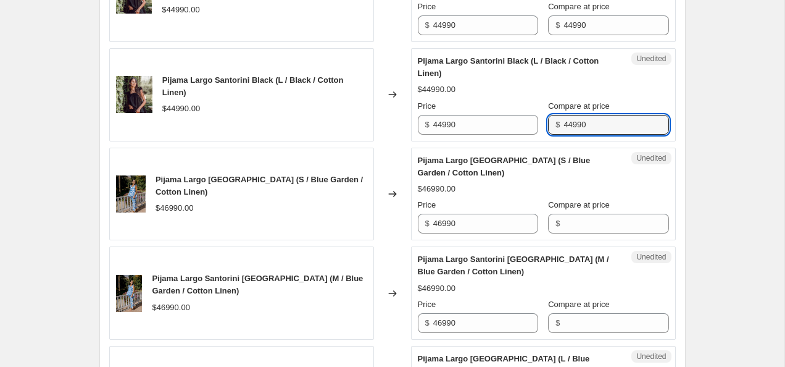
scroll to position [707, 0]
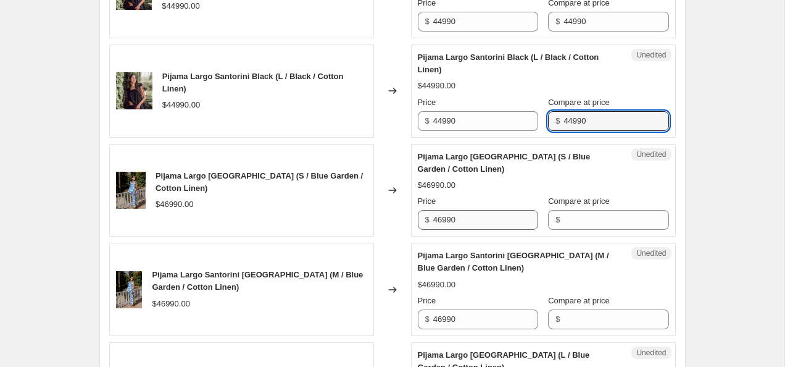
type input "44990"
click at [473, 218] on input "46990" at bounding box center [485, 220] width 105 height 20
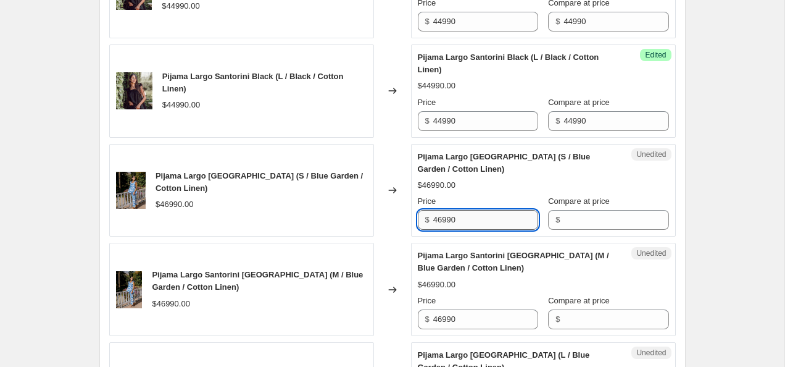
click at [473, 218] on input "46990" at bounding box center [485, 220] width 105 height 20
click at [570, 219] on input "Compare at price" at bounding box center [616, 220] width 105 height 20
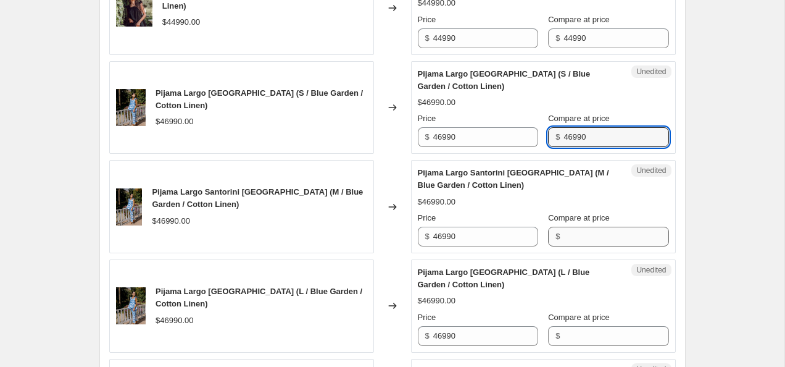
type input "46990"
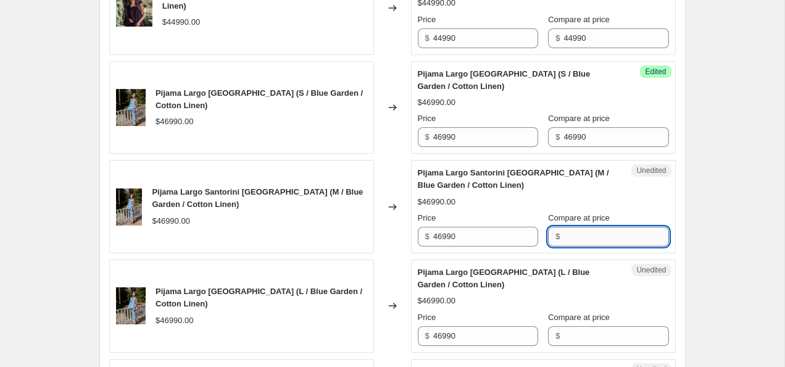
click at [572, 237] on input "Compare at price" at bounding box center [616, 237] width 105 height 20
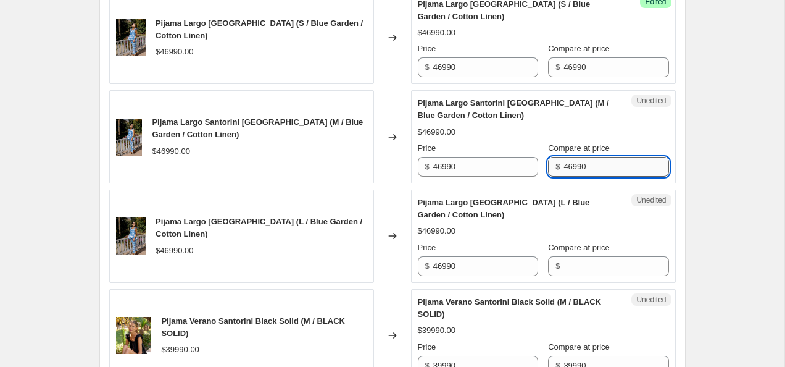
scroll to position [885, 0]
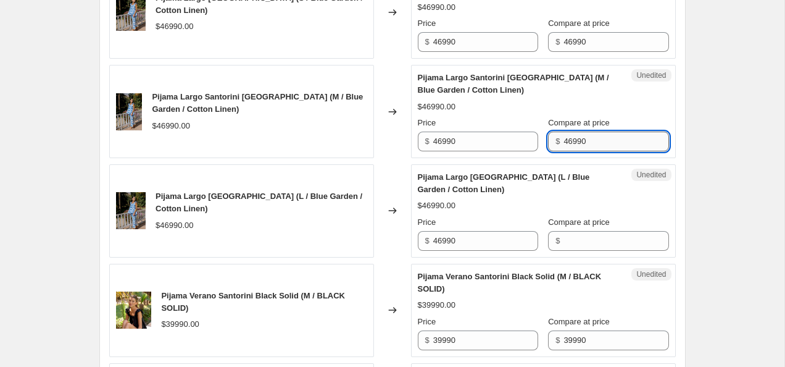
type input "46990"
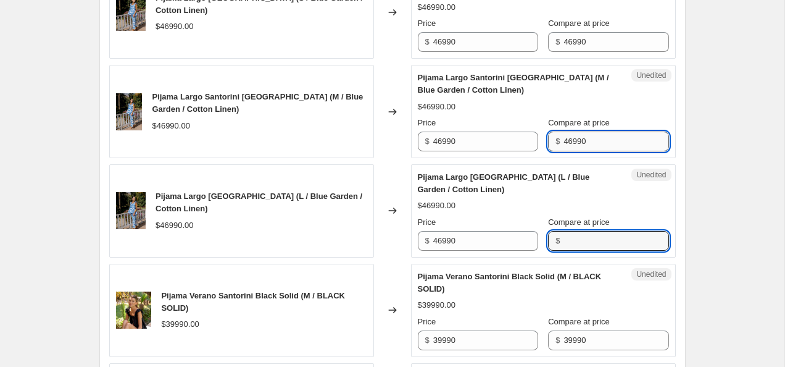
click at [572, 237] on input "Compare at price" at bounding box center [616, 241] width 105 height 20
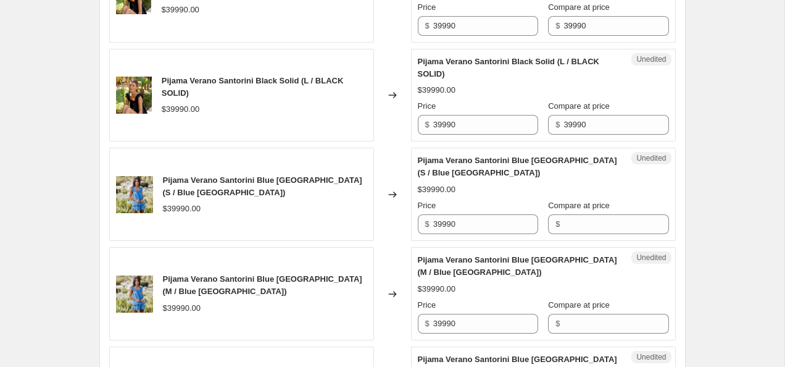
scroll to position [1200, 0]
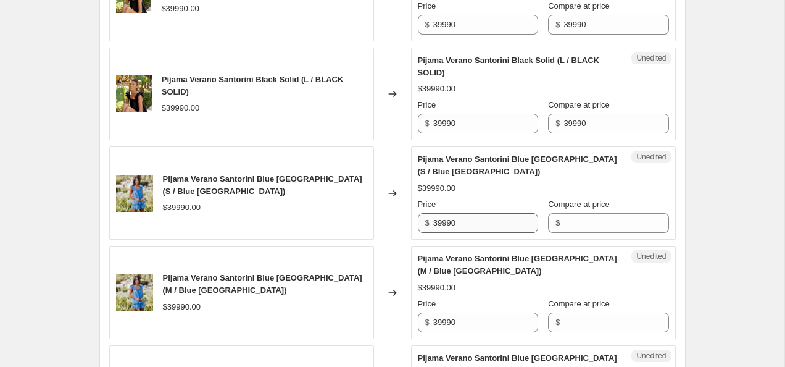
type input "46990"
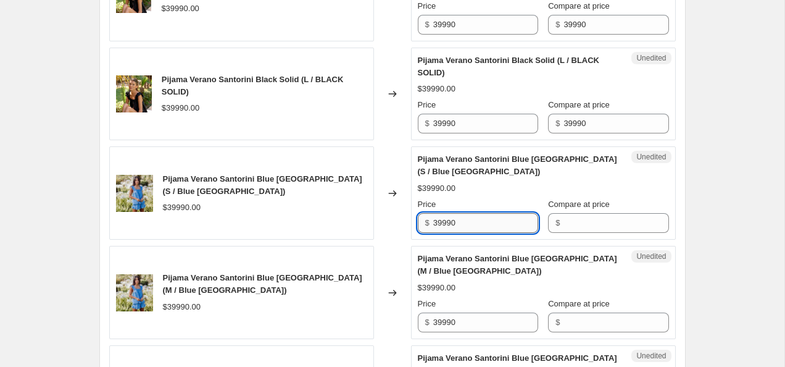
click at [474, 221] on input "39990" at bounding box center [485, 223] width 105 height 20
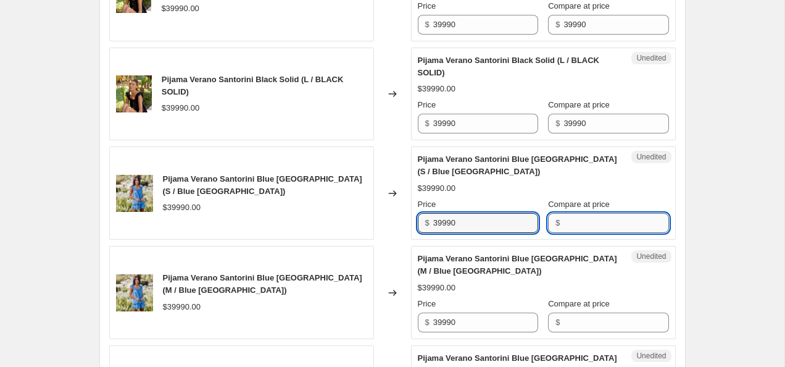
click at [564, 223] on input "Compare at price" at bounding box center [616, 223] width 105 height 20
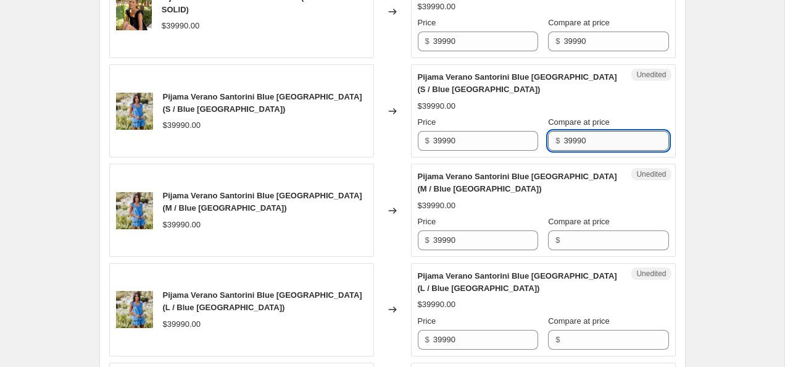
scroll to position [1292, 0]
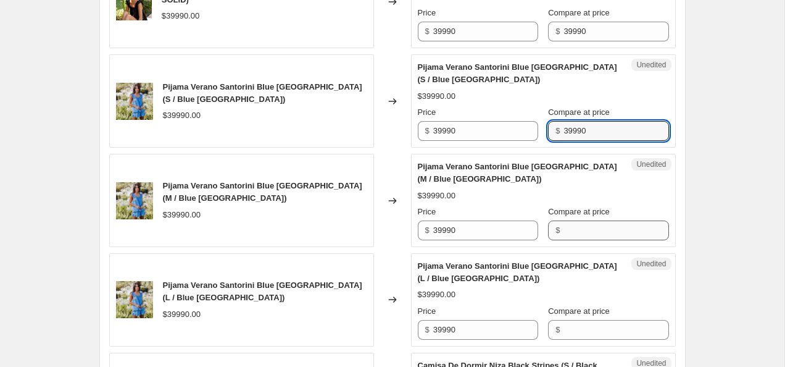
type input "39990"
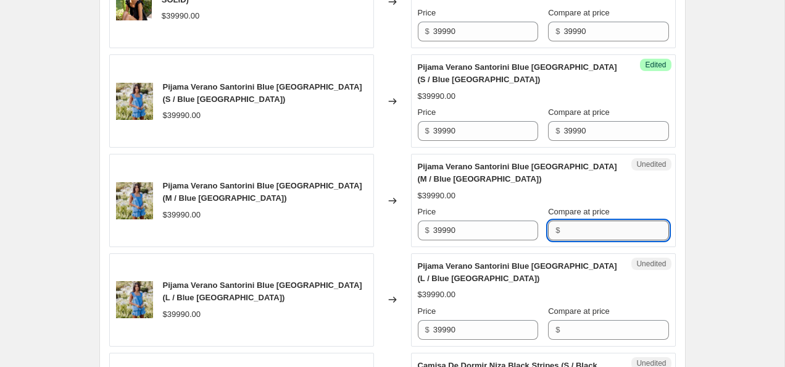
click at [564, 227] on input "Compare at price" at bounding box center [616, 230] width 105 height 20
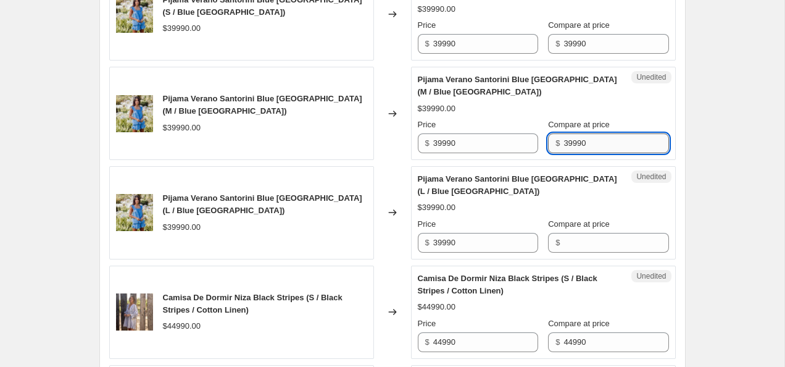
scroll to position [1381, 0]
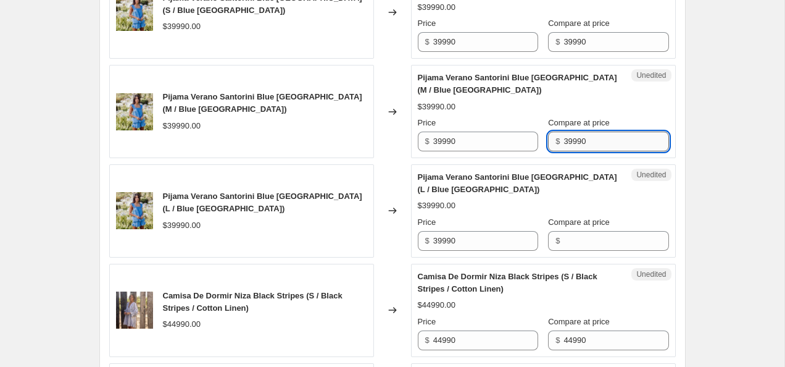
type input "39990"
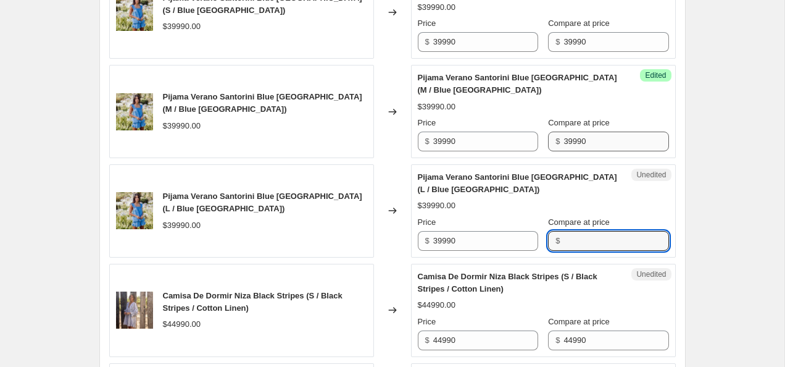
click at [564, 234] on input "Compare at price" at bounding box center [616, 241] width 105 height 20
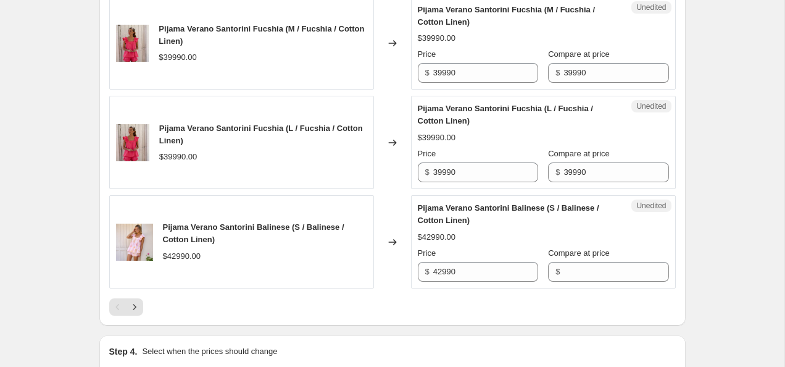
scroll to position [2154, 0]
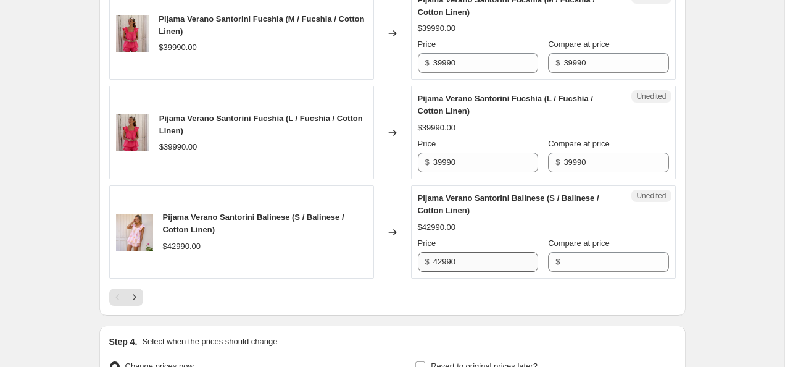
type input "39990"
click at [477, 264] on input "42990" at bounding box center [485, 262] width 105 height 20
click at [589, 261] on input "Compare at price" at bounding box center [616, 262] width 105 height 20
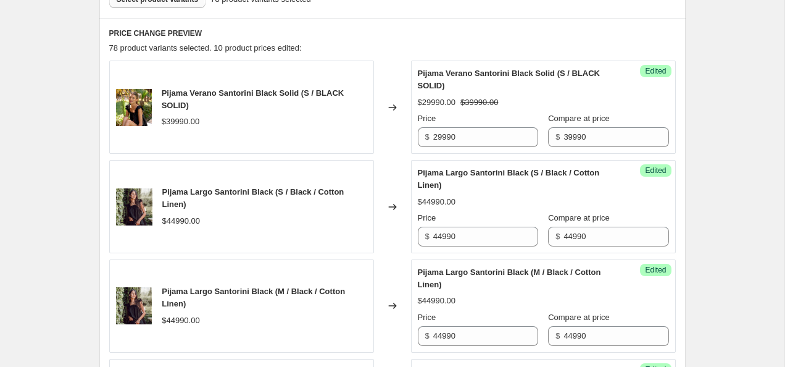
scroll to position [390, 0]
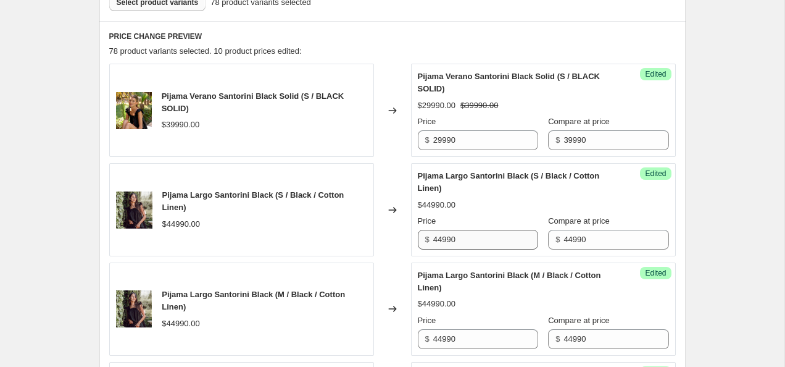
type input "42990"
click at [437, 238] on input "44990" at bounding box center [485, 240] width 105 height 20
click at [488, 241] on input "34990" at bounding box center [485, 240] width 105 height 20
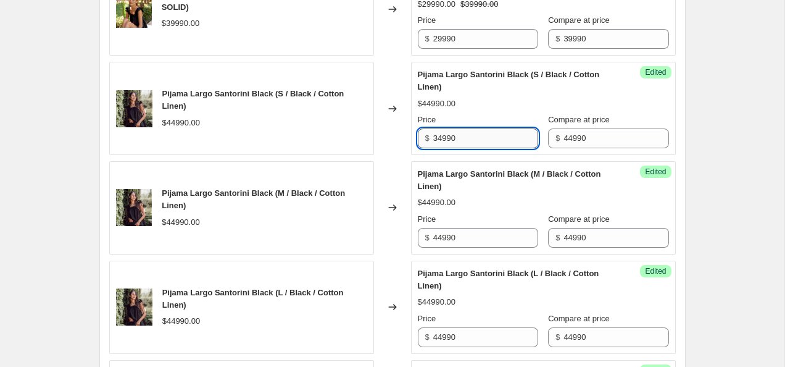
type input "34990"
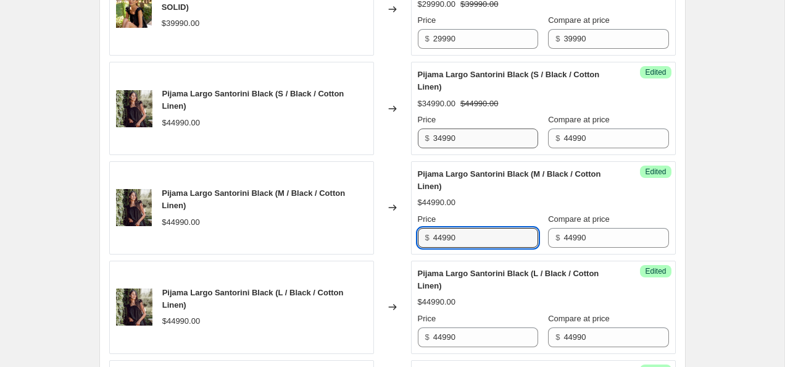
click at [488, 241] on input "44990" at bounding box center [485, 238] width 105 height 20
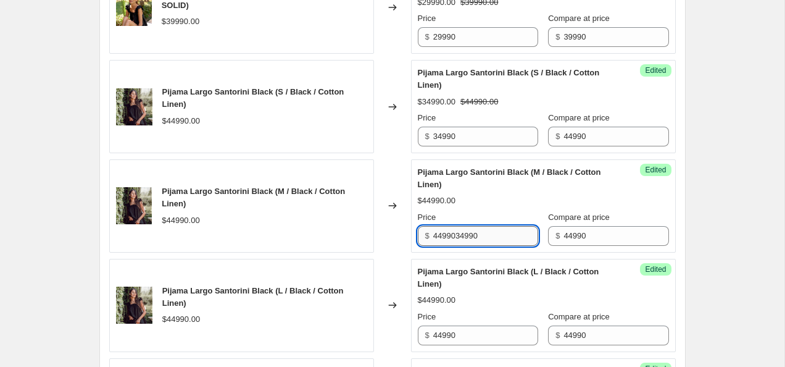
click at [459, 232] on input "4499034990" at bounding box center [485, 236] width 105 height 20
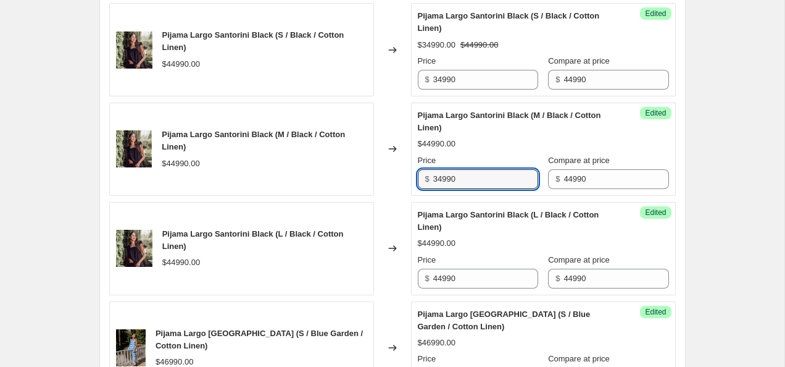
scroll to position [551, 0]
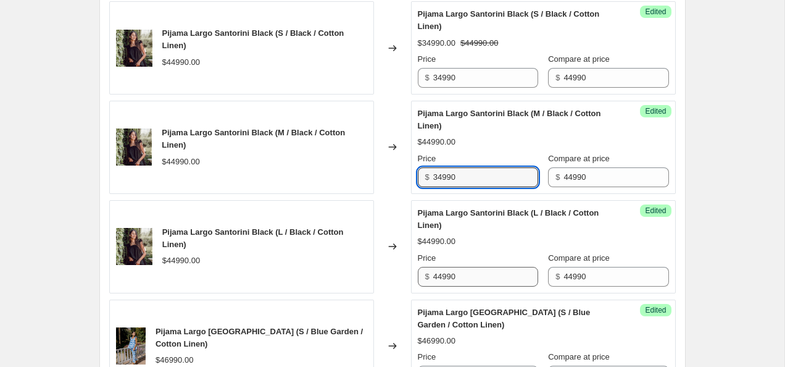
type input "34990"
click at [474, 278] on input "44990" at bounding box center [485, 277] width 105 height 20
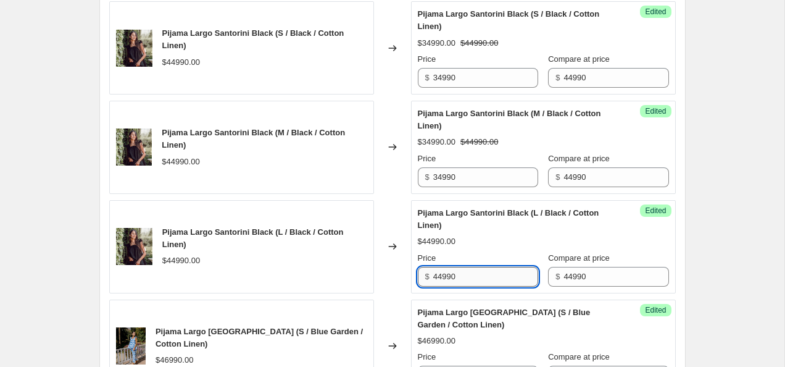
click at [474, 278] on input "44990" at bounding box center [485, 277] width 105 height 20
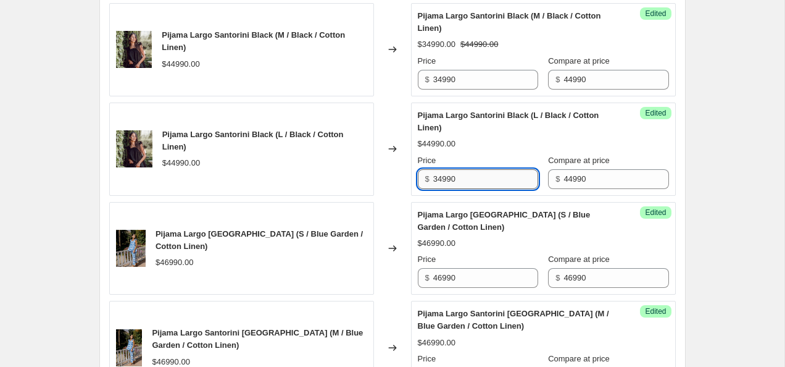
scroll to position [651, 0]
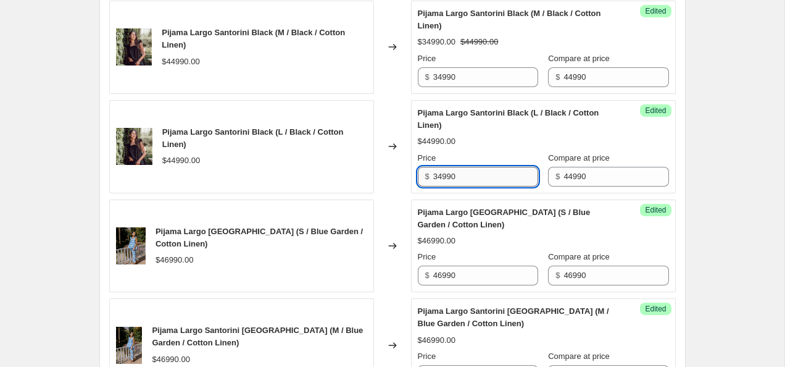
type input "34990"
click at [474, 278] on input "46990" at bounding box center [485, 276] width 105 height 20
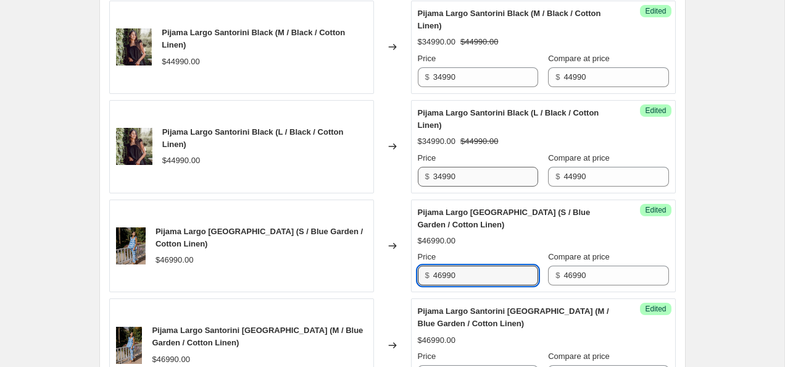
click at [474, 278] on input "46990" at bounding box center [485, 276] width 105 height 20
click at [440, 274] on input "46990" at bounding box center [485, 276] width 105 height 20
click at [481, 272] on input "36990" at bounding box center [485, 276] width 105 height 20
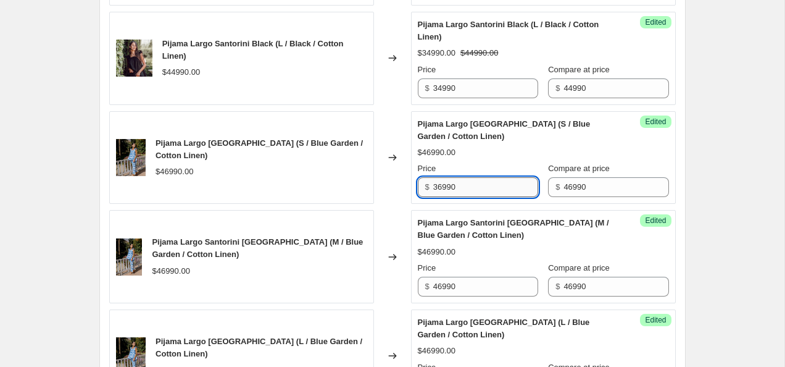
scroll to position [743, 0]
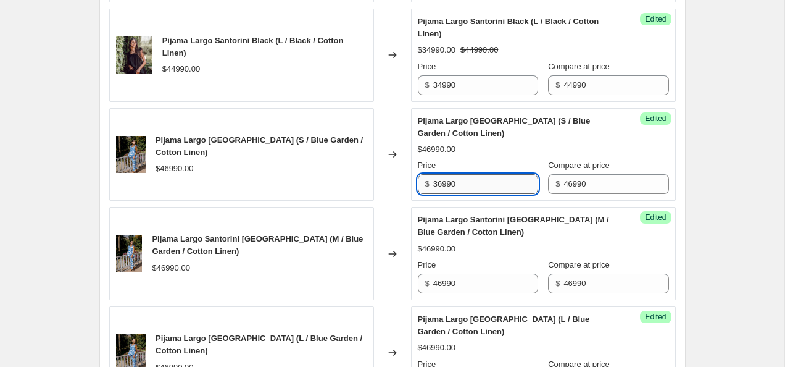
click at [481, 272] on div "Price $ 46990" at bounding box center [478, 276] width 120 height 35
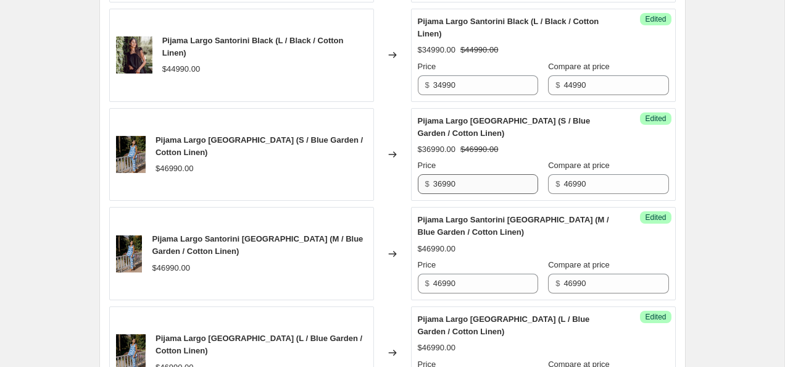
click at [481, 272] on div "Price $ 46990" at bounding box center [478, 276] width 120 height 35
click at [479, 277] on input "46990" at bounding box center [485, 284] width 105 height 20
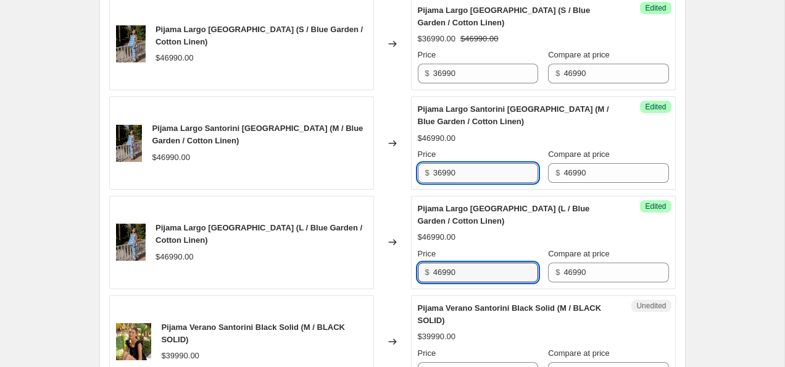
click at [479, 277] on input "46990" at bounding box center [485, 272] width 105 height 20
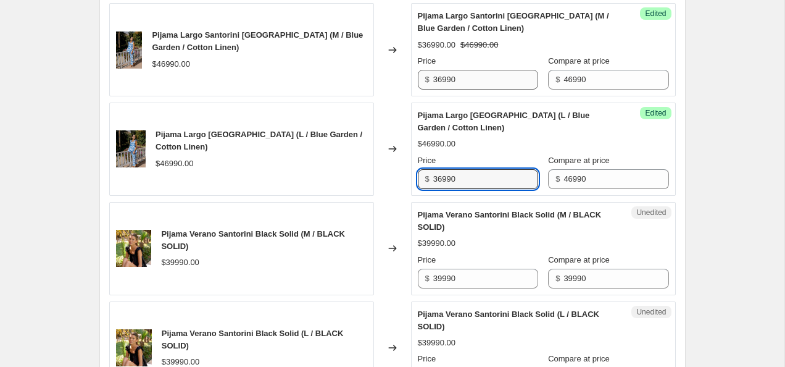
scroll to position [953, 0]
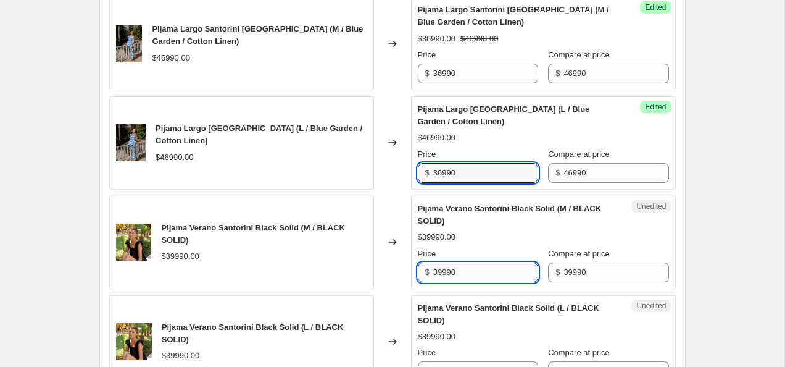
click at [440, 272] on input "39990" at bounding box center [485, 272] width 105 height 20
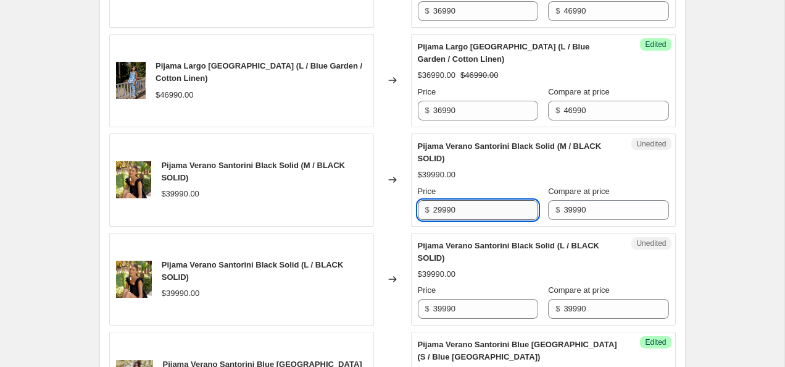
scroll to position [1017, 0]
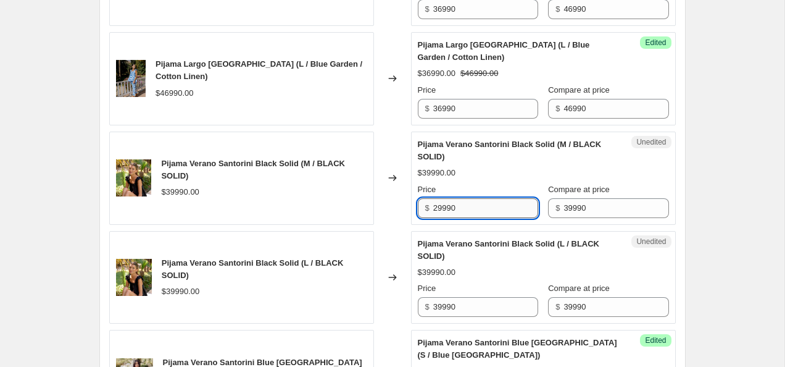
click at [480, 214] on input "29990" at bounding box center [485, 208] width 105 height 20
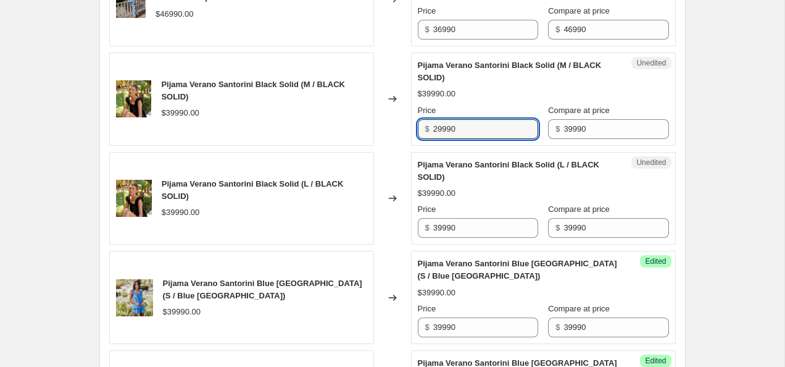
scroll to position [1107, 0]
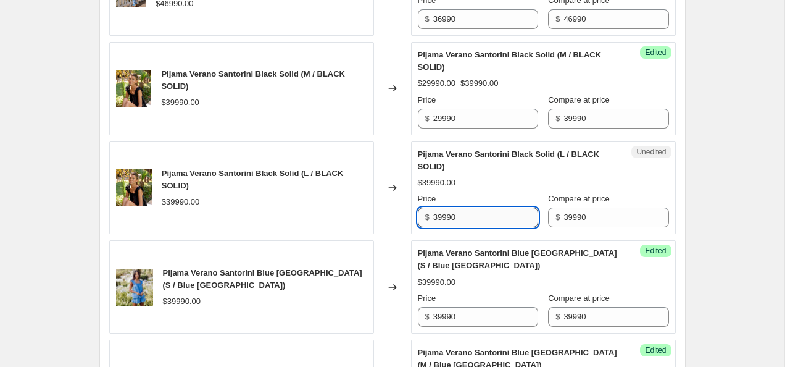
click at [472, 217] on input "39990" at bounding box center [485, 217] width 105 height 20
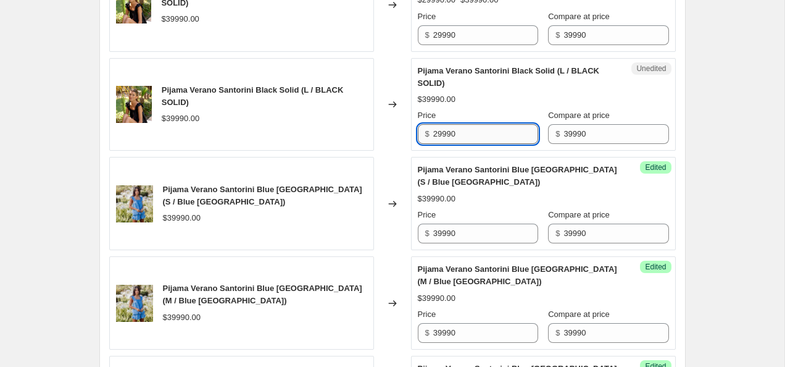
scroll to position [1212, 0]
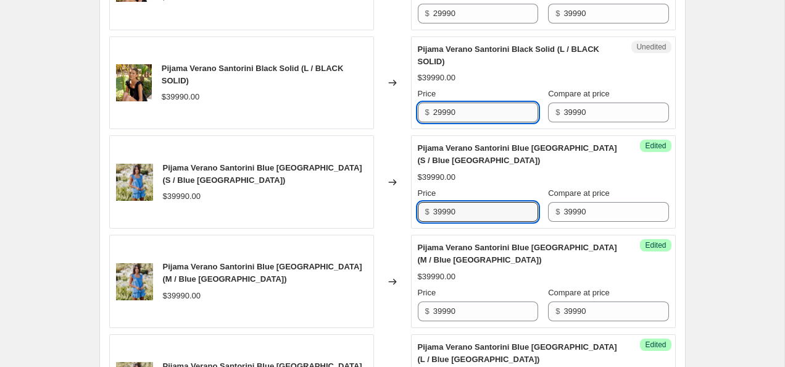
click at [472, 217] on input "39990" at bounding box center [485, 212] width 105 height 20
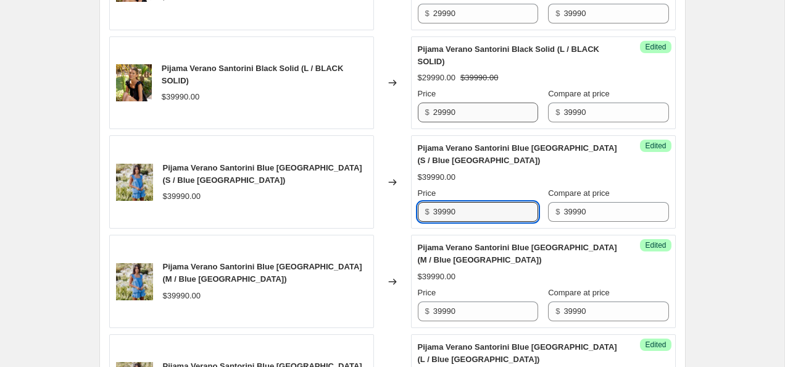
click at [472, 217] on input "39990" at bounding box center [485, 212] width 105 height 20
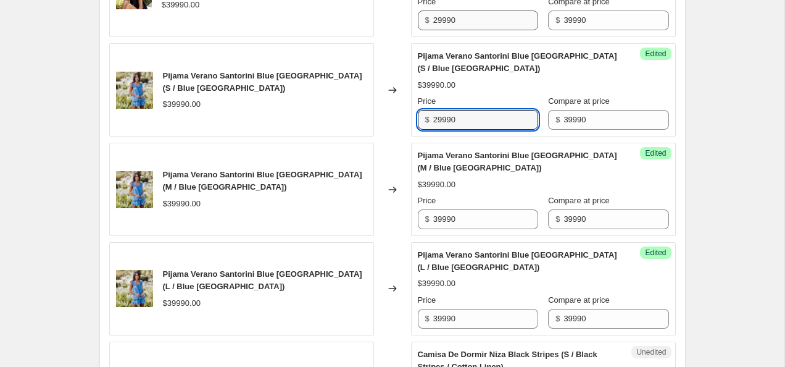
scroll to position [1312, 0]
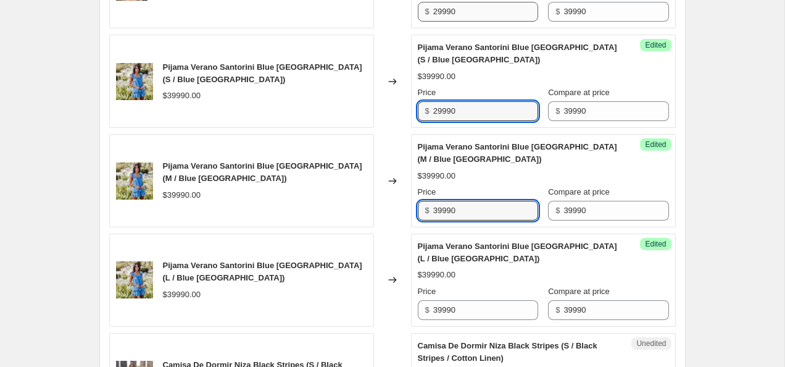
click at [472, 217] on input "39990" at bounding box center [485, 211] width 105 height 20
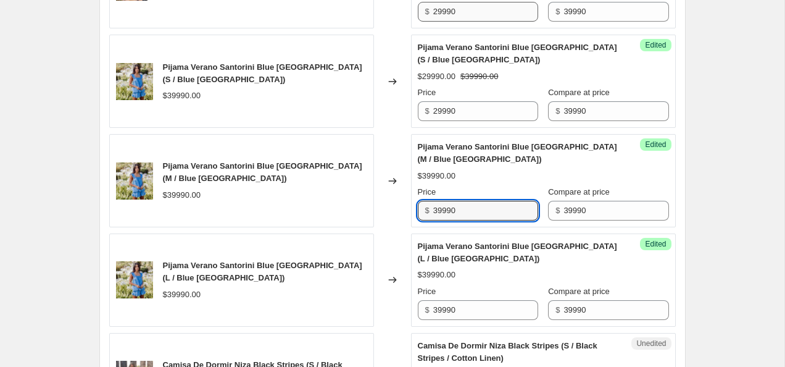
click at [472, 217] on input "39990" at bounding box center [485, 211] width 105 height 20
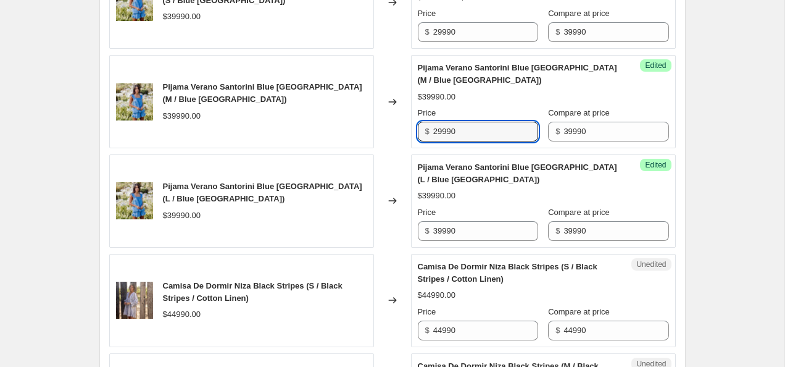
scroll to position [1397, 0]
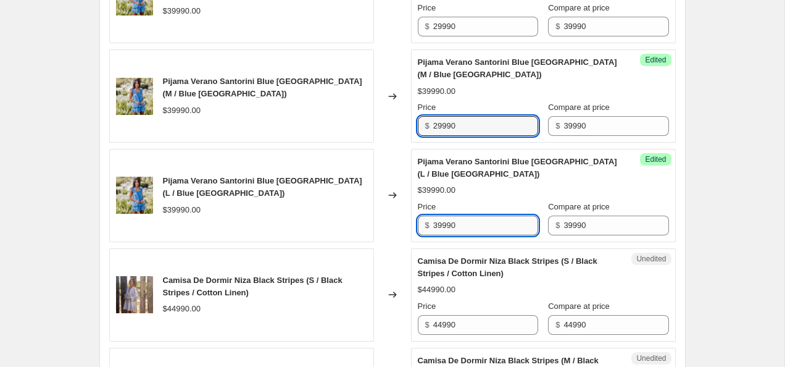
click at [464, 219] on input "39990" at bounding box center [485, 226] width 105 height 20
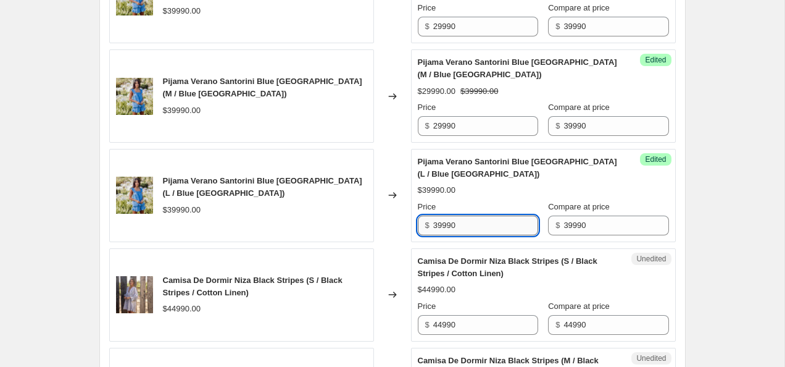
click at [464, 219] on input "39990" at bounding box center [485, 226] width 105 height 20
click at [443, 324] on input "44990" at bounding box center [485, 325] width 105 height 20
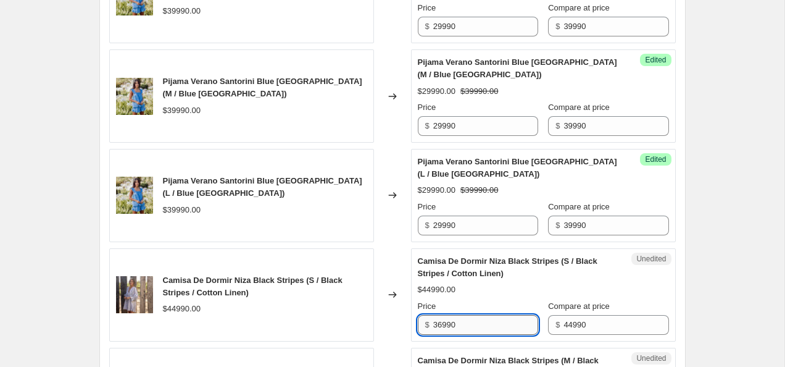
click at [467, 323] on input "36990" at bounding box center [485, 325] width 105 height 20
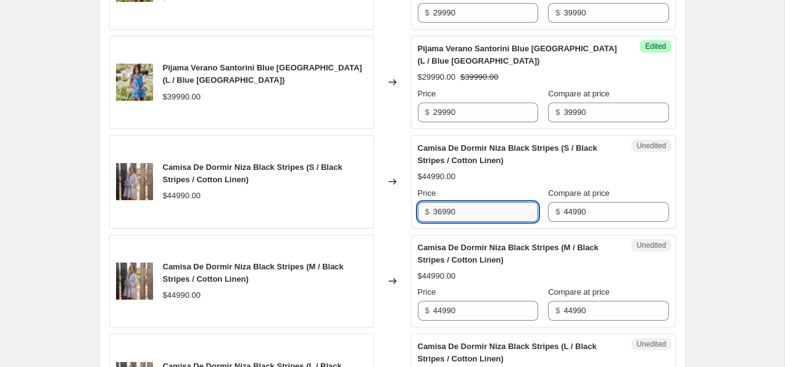
scroll to position [1519, 0]
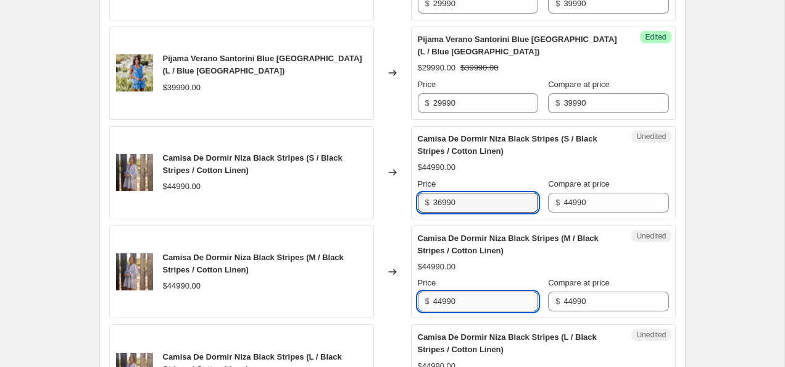
click at [469, 294] on input "44990" at bounding box center [485, 301] width 105 height 20
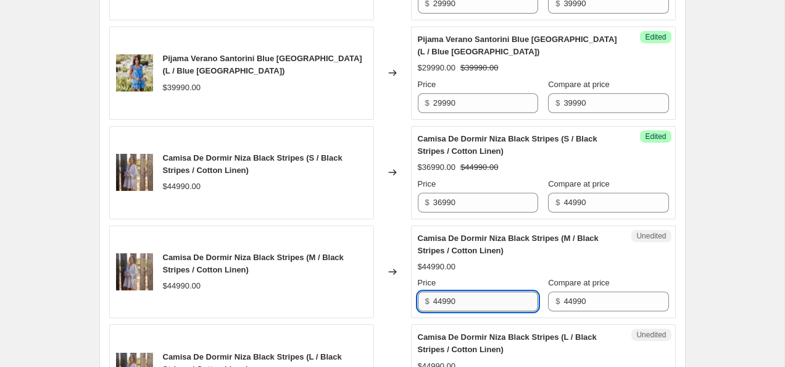
click at [469, 295] on input "44990" at bounding box center [485, 301] width 105 height 20
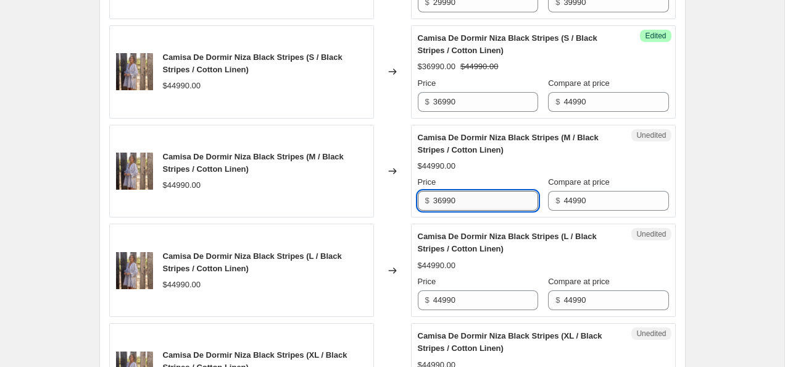
scroll to position [1645, 0]
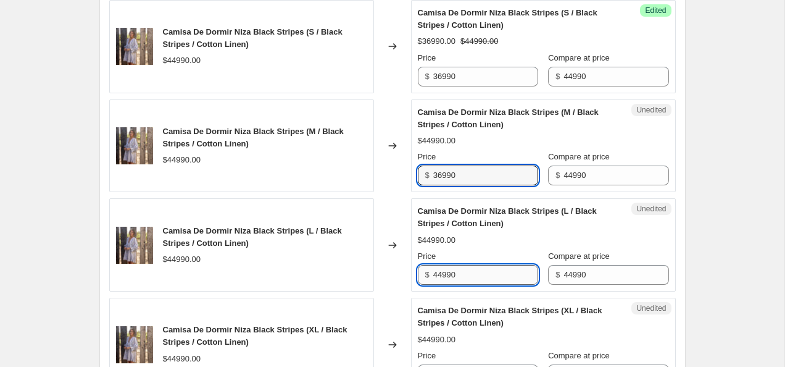
click at [469, 270] on input "44990" at bounding box center [485, 275] width 105 height 20
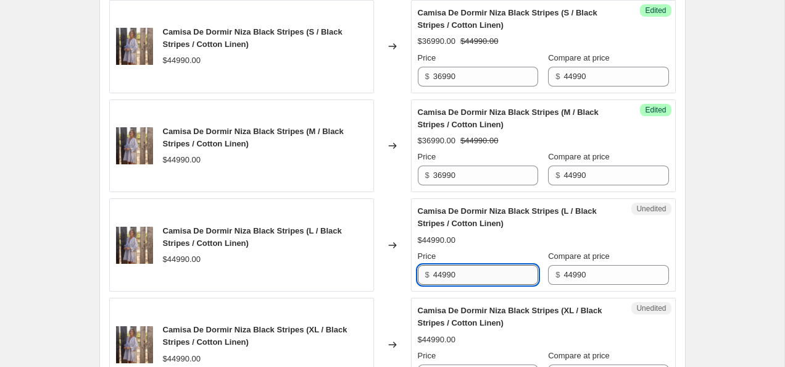
click at [469, 270] on input "44990" at bounding box center [485, 275] width 105 height 20
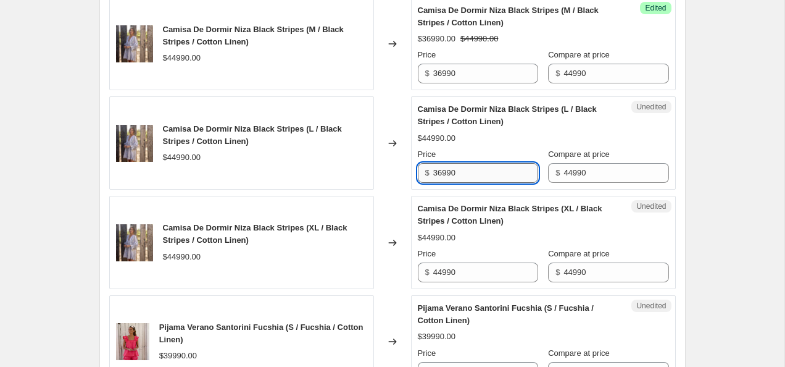
scroll to position [1749, 0]
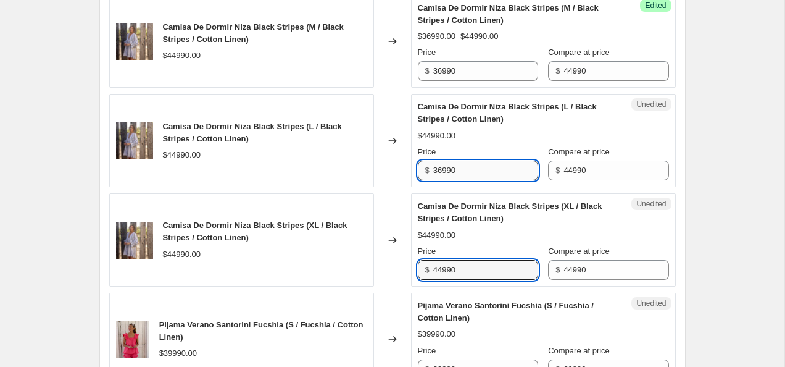
click at [469, 270] on input "44990" at bounding box center [485, 270] width 105 height 20
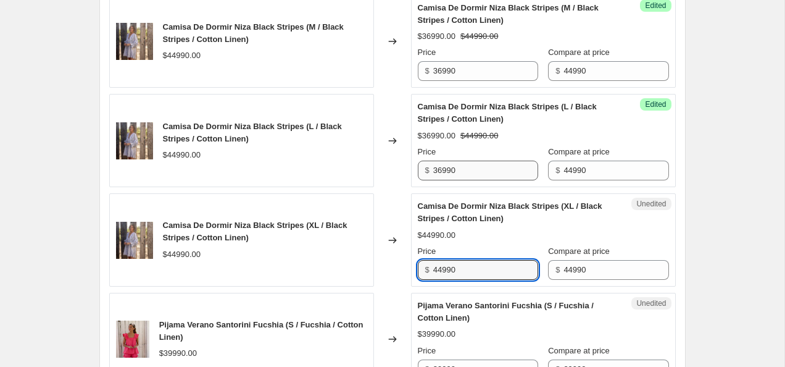
click at [469, 270] on input "44990" at bounding box center [485, 270] width 105 height 20
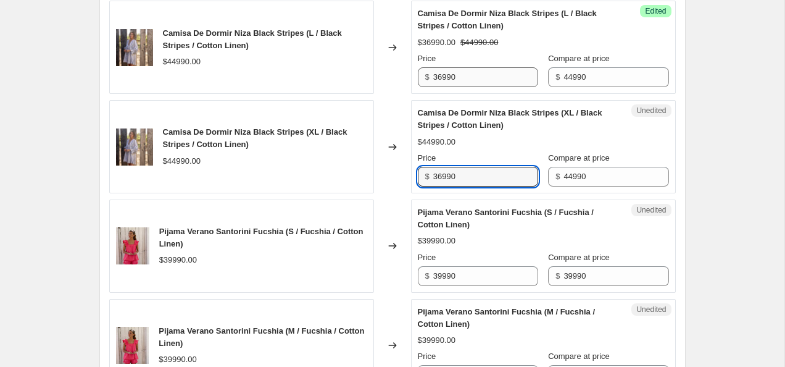
scroll to position [1843, 0]
click at [439, 275] on input "39990" at bounding box center [485, 276] width 105 height 20
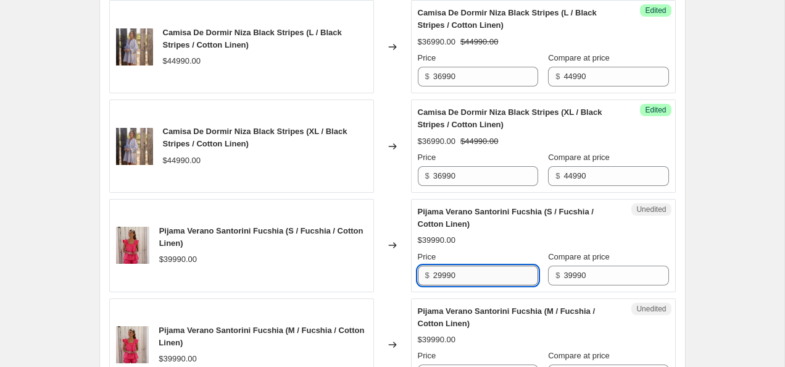
click at [487, 275] on input "29990" at bounding box center [485, 276] width 105 height 20
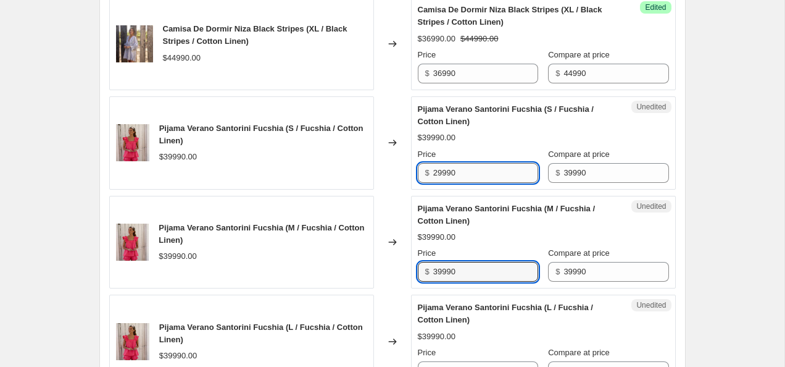
click at [487, 275] on input "39990" at bounding box center [485, 272] width 105 height 20
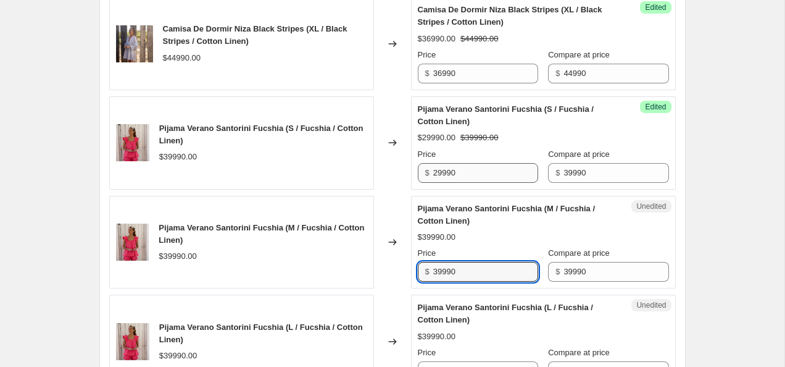
click at [487, 275] on input "39990" at bounding box center [485, 272] width 105 height 20
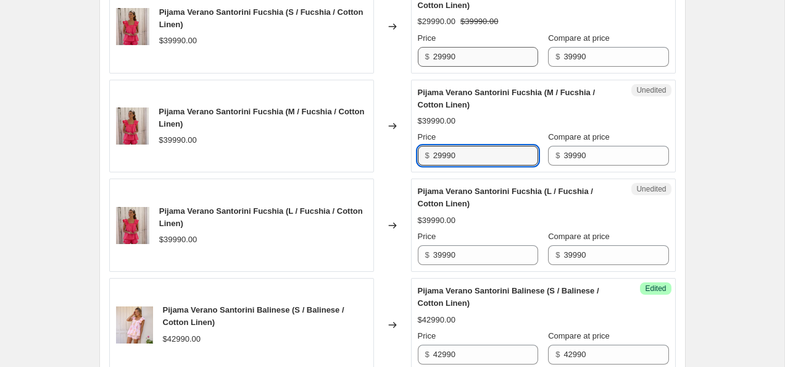
scroll to position [2070, 0]
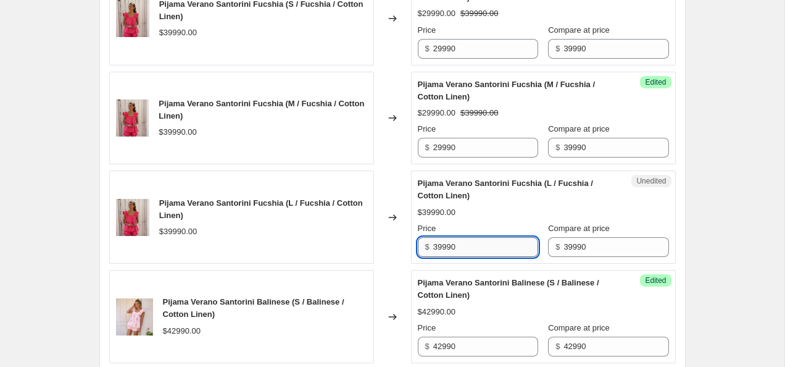
click at [487, 249] on input "39990" at bounding box center [485, 247] width 105 height 20
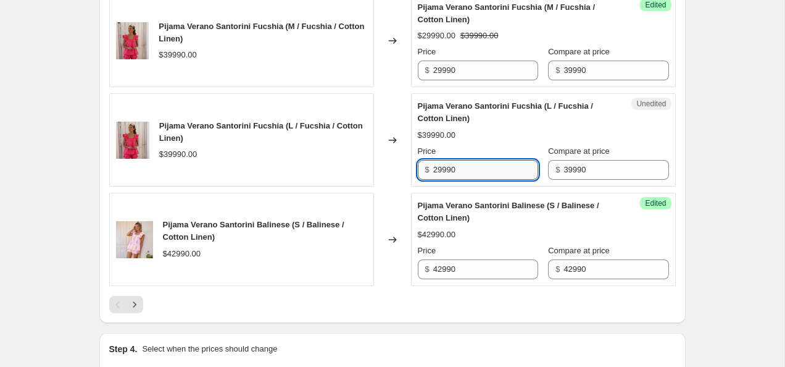
scroll to position [2164, 0]
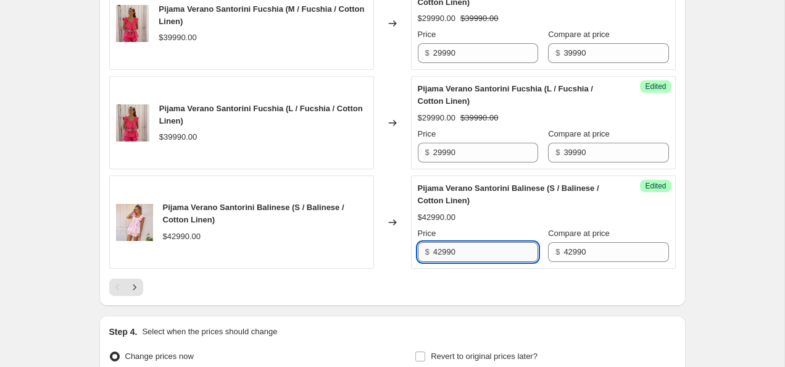
click at [443, 253] on input "42990" at bounding box center [485, 252] width 105 height 20
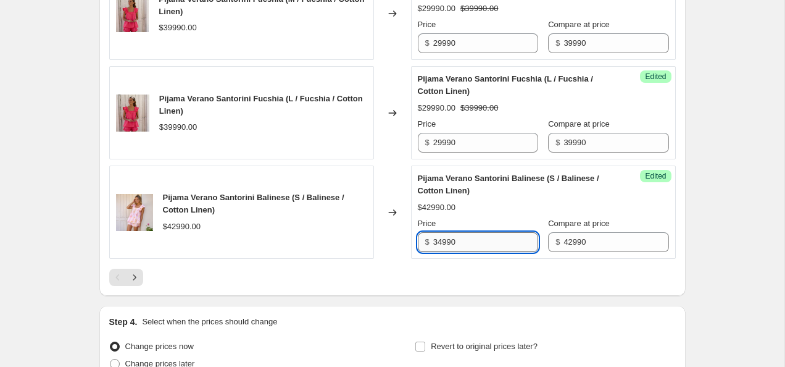
scroll to position [2295, 0]
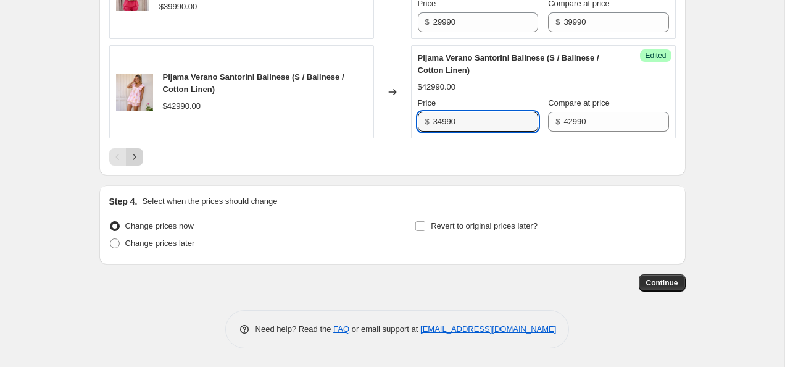
click at [137, 159] on icon "Next" at bounding box center [134, 157] width 12 height 12
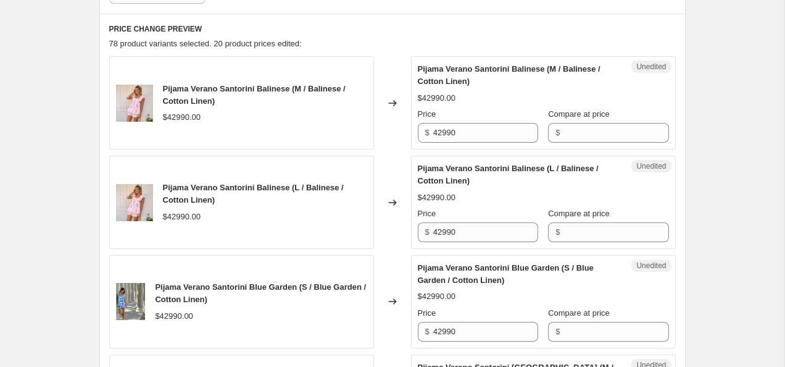
scroll to position [387, 0]
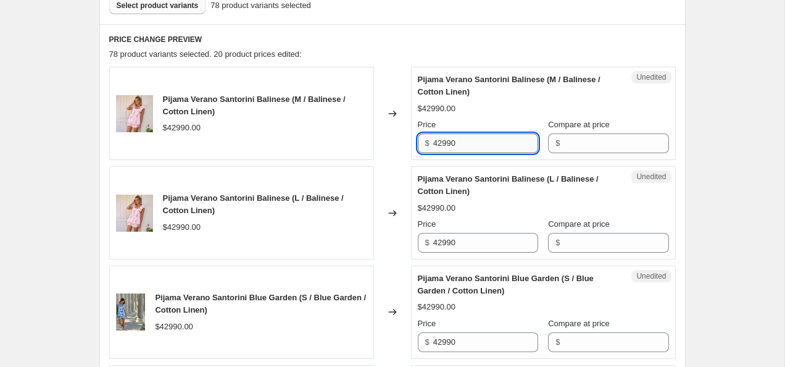
click at [479, 143] on input "42990" at bounding box center [485, 143] width 105 height 20
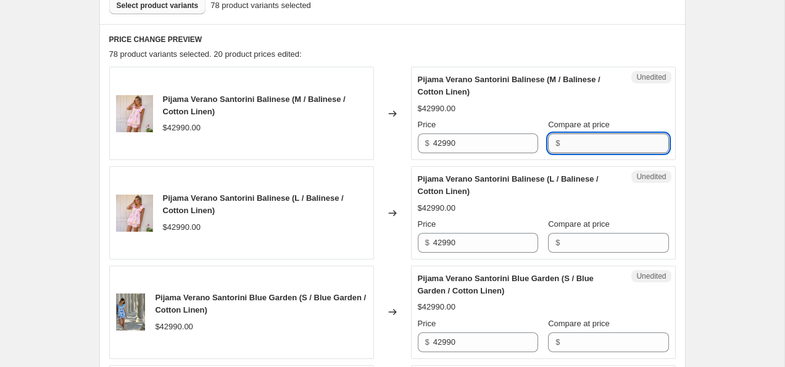
click at [600, 140] on input "Compare at price" at bounding box center [616, 143] width 105 height 20
click at [576, 241] on input "Compare at price" at bounding box center [616, 243] width 105 height 20
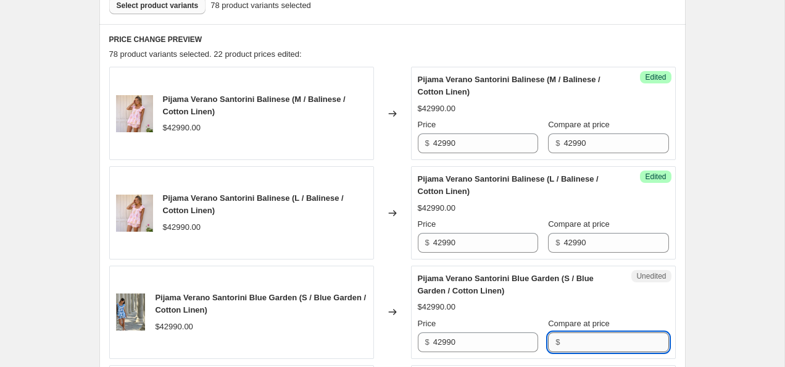
click at [580, 340] on input "Compare at price" at bounding box center [616, 342] width 105 height 20
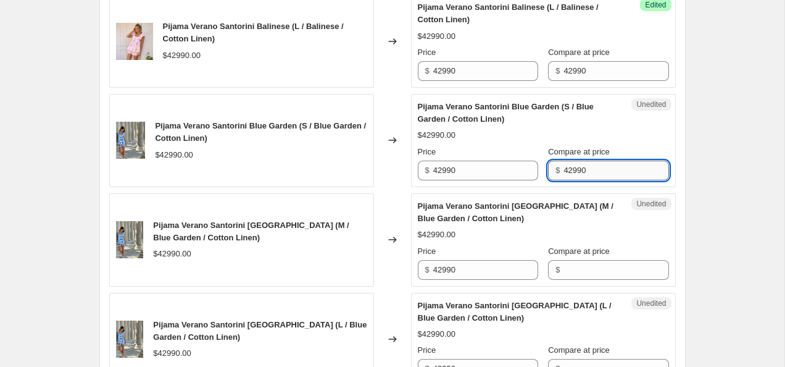
scroll to position [571, 0]
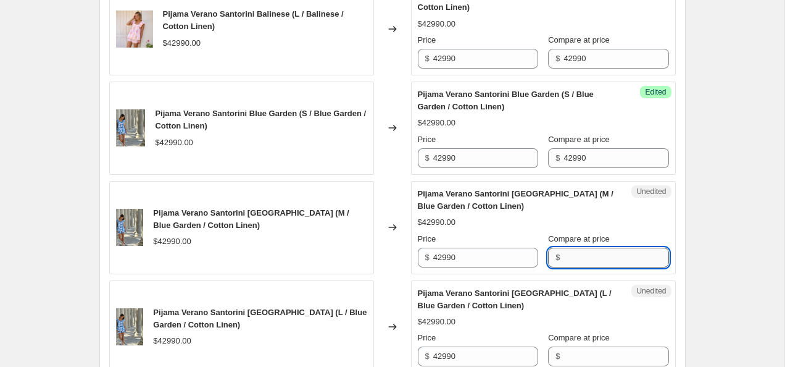
click at [596, 257] on input "Compare at price" at bounding box center [616, 258] width 105 height 20
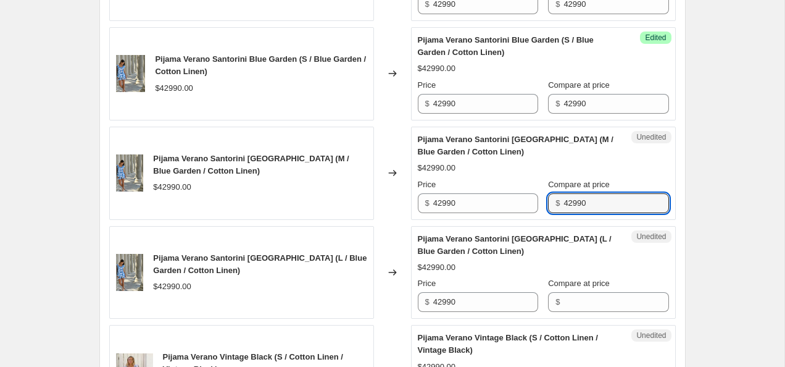
scroll to position [675, 0]
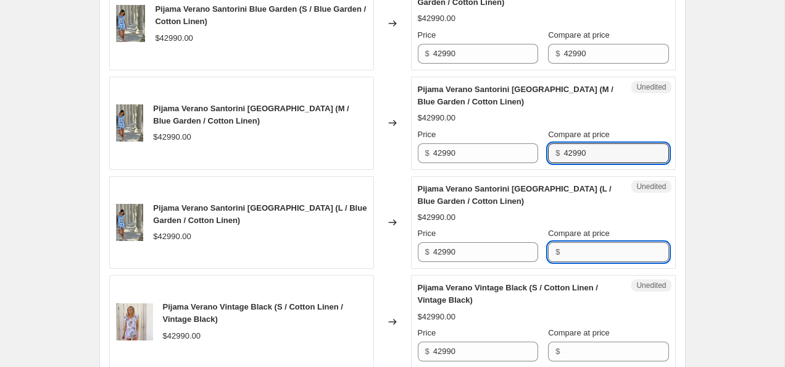
click at [597, 249] on input "Compare at price" at bounding box center [616, 252] width 105 height 20
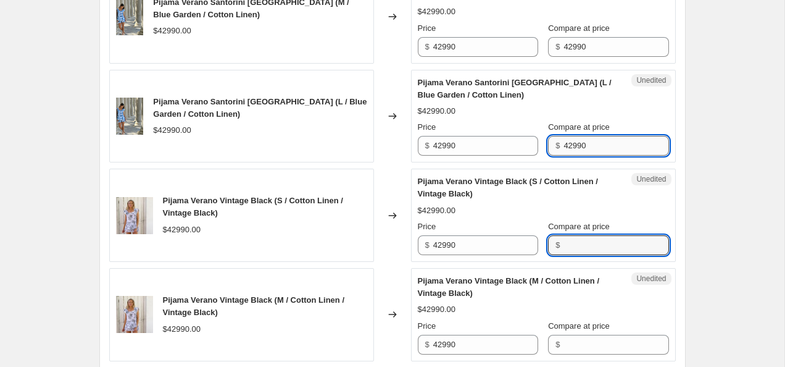
click at [597, 249] on input "Compare at price" at bounding box center [616, 245] width 105 height 20
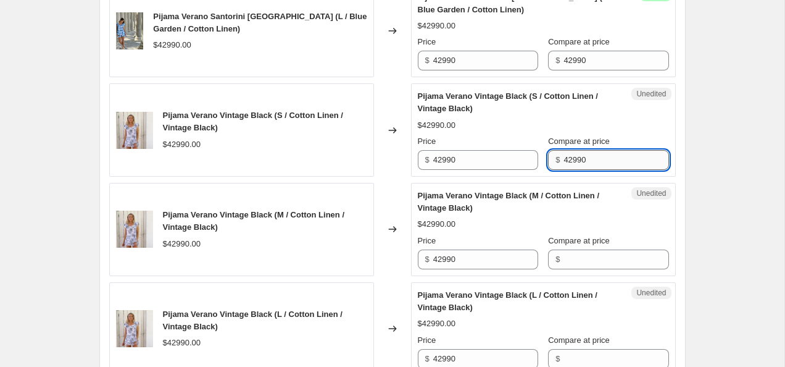
scroll to position [866, 0]
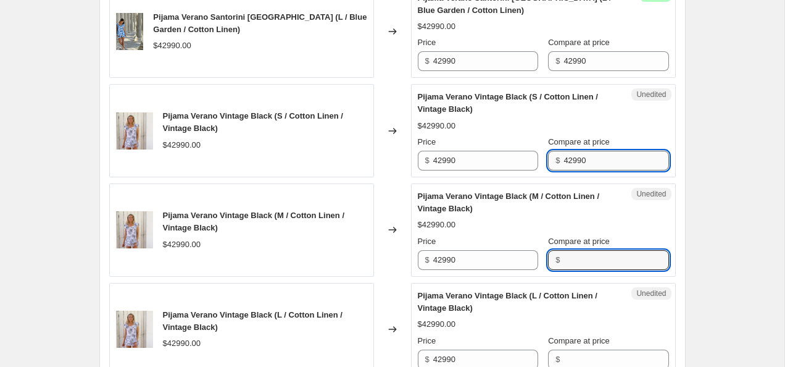
click at [597, 252] on input "Compare at price" at bounding box center [616, 260] width 105 height 20
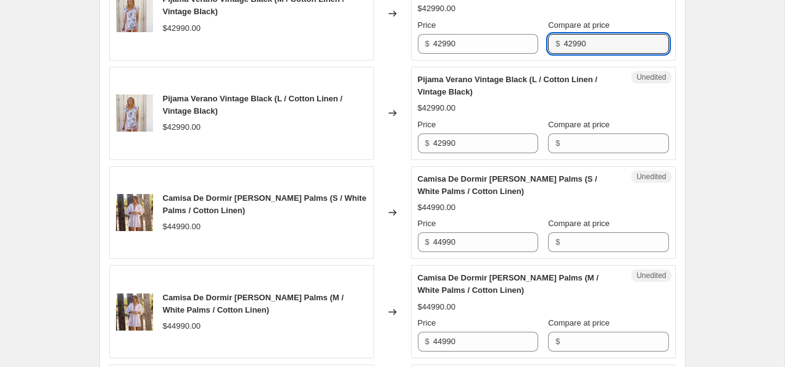
scroll to position [1104, 0]
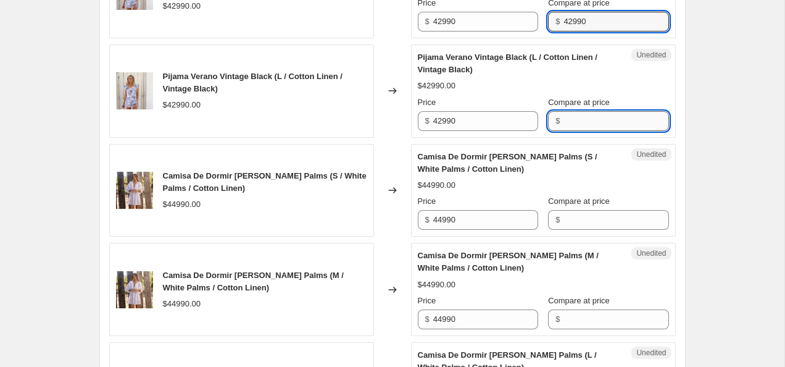
click at [598, 125] on input "Compare at price" at bounding box center [616, 121] width 105 height 20
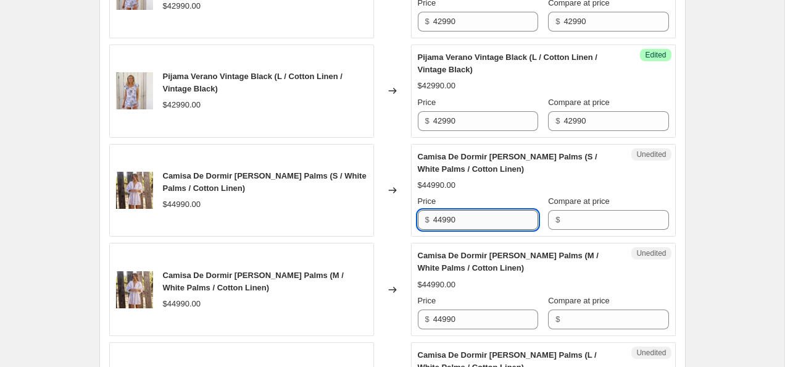
click at [479, 218] on input "44990" at bounding box center [485, 220] width 105 height 20
click at [591, 216] on input "Compare at price" at bounding box center [616, 220] width 105 height 20
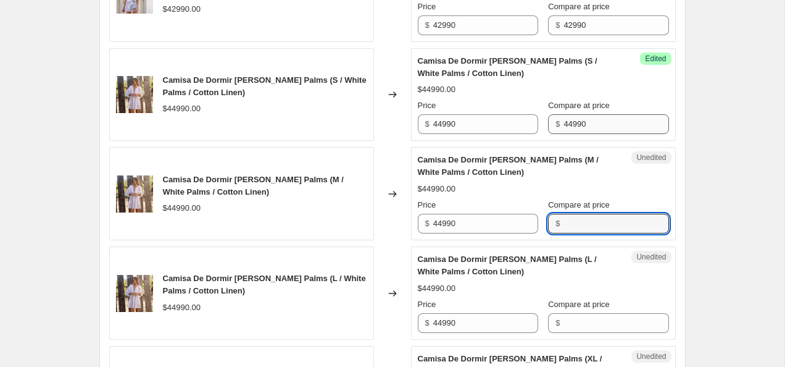
click at [591, 216] on input "Compare at price" at bounding box center [616, 224] width 105 height 20
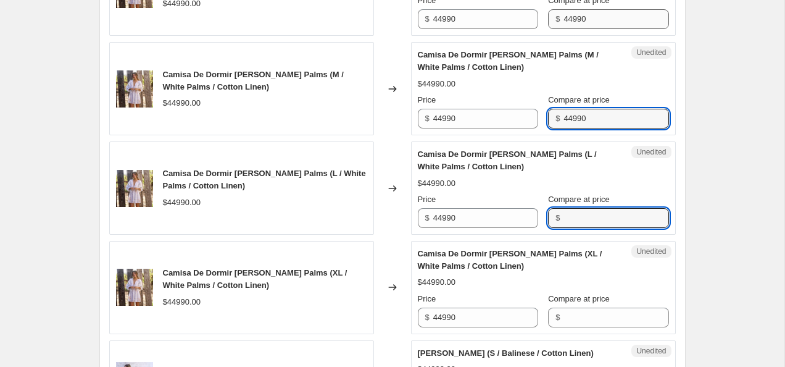
click at [591, 216] on input "Compare at price" at bounding box center [616, 218] width 105 height 20
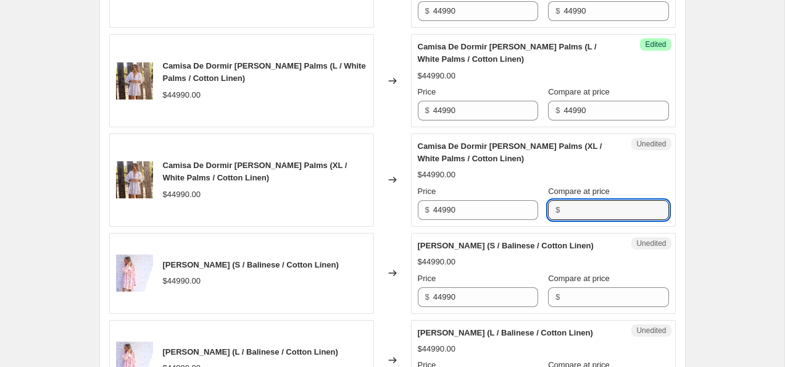
click at [591, 216] on input "Compare at price" at bounding box center [616, 210] width 105 height 20
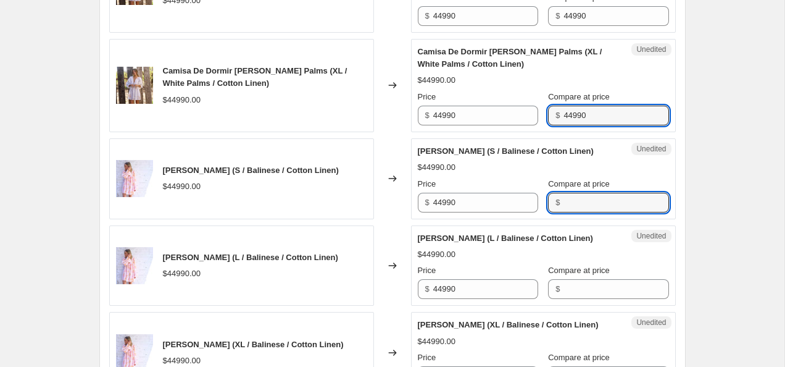
click at [591, 212] on input "Compare at price" at bounding box center [616, 203] width 105 height 20
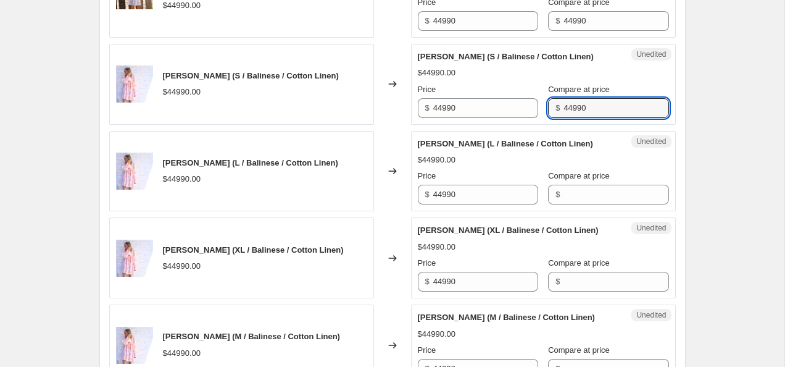
scroll to position [1610, 0]
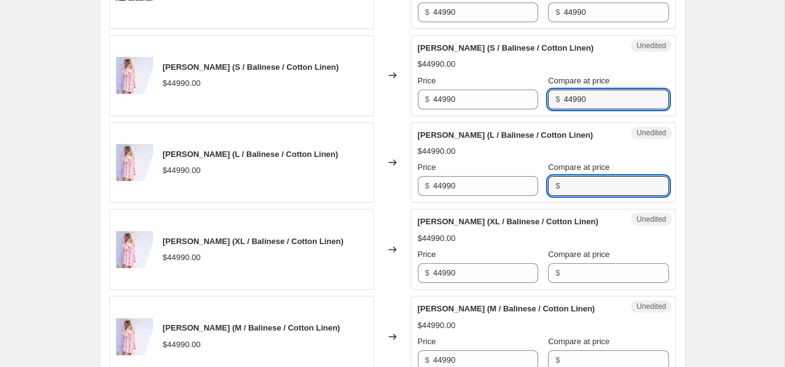
click at [591, 196] on input "Compare at price" at bounding box center [616, 186] width 105 height 20
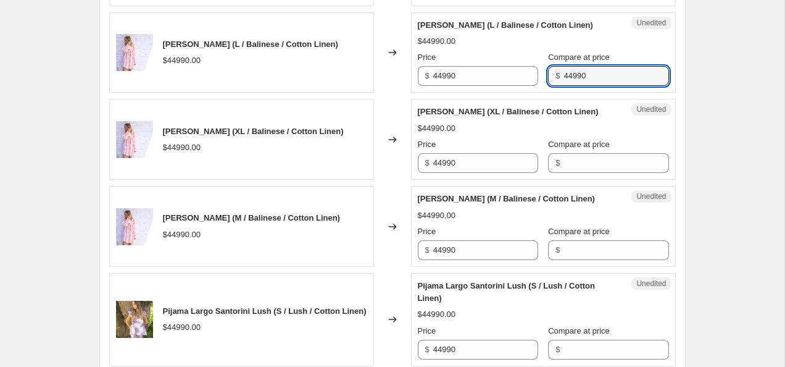
scroll to position [1746, 0]
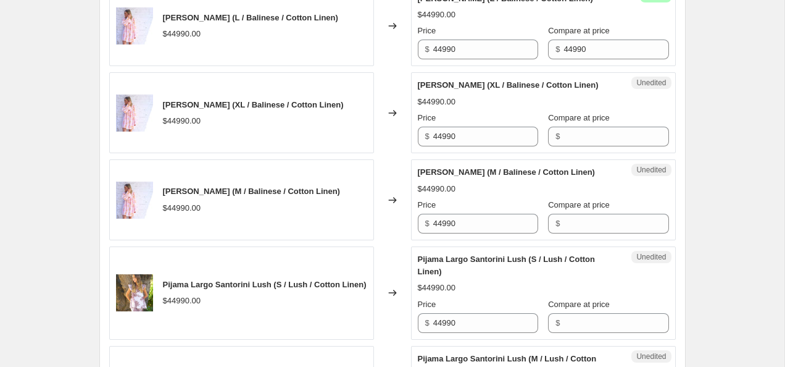
click at [602, 153] on div "Unedited Camisa De [PERSON_NAME] (XL / Balinese / Cotton Linen) $44990.00 Price…" at bounding box center [543, 112] width 265 height 81
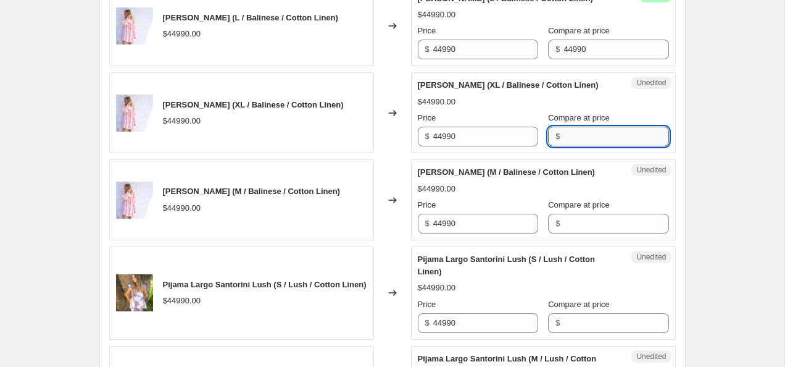
click at [589, 146] on input "Compare at price" at bounding box center [616, 137] width 105 height 20
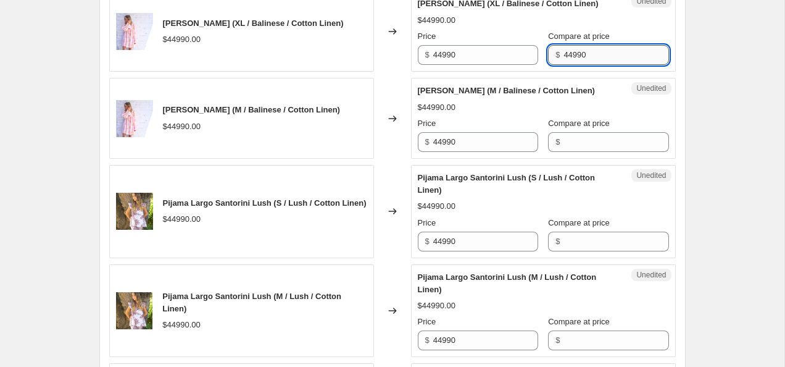
scroll to position [1830, 0]
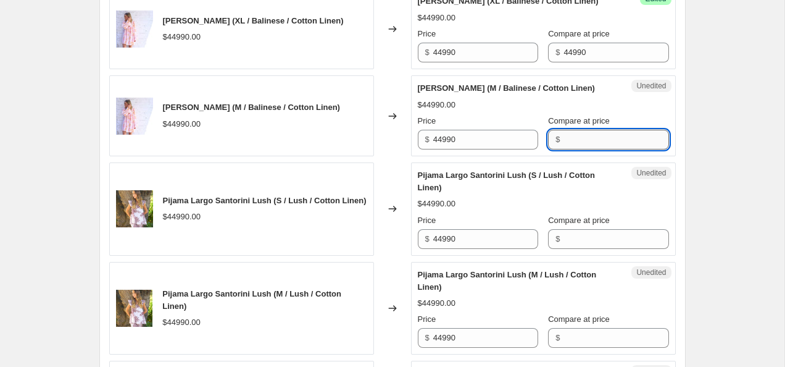
click at [613, 149] on input "Compare at price" at bounding box center [616, 140] width 105 height 20
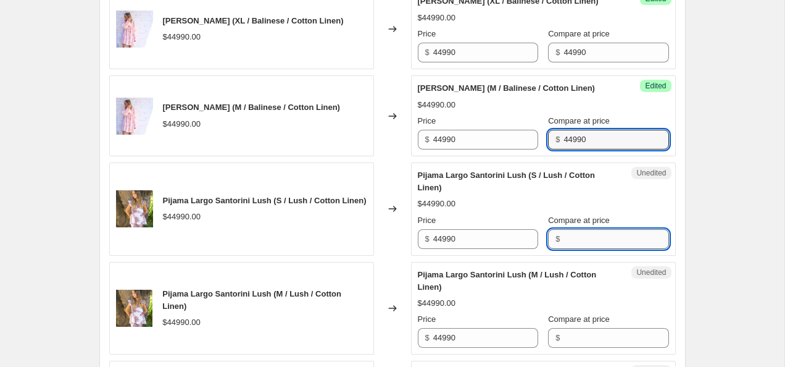
click at [593, 249] on input "Compare at price" at bounding box center [616, 239] width 105 height 20
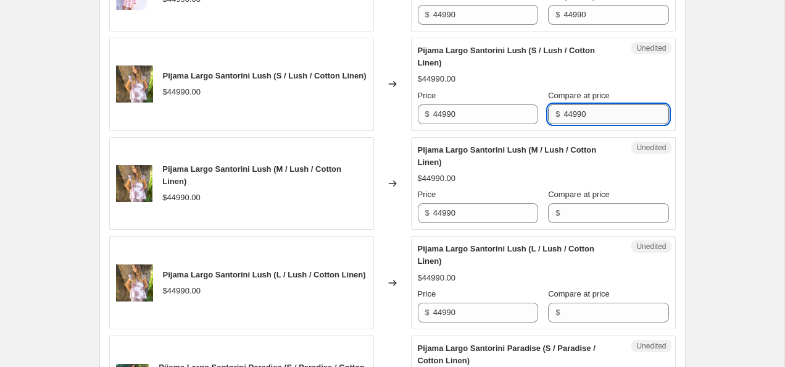
scroll to position [1965, 0]
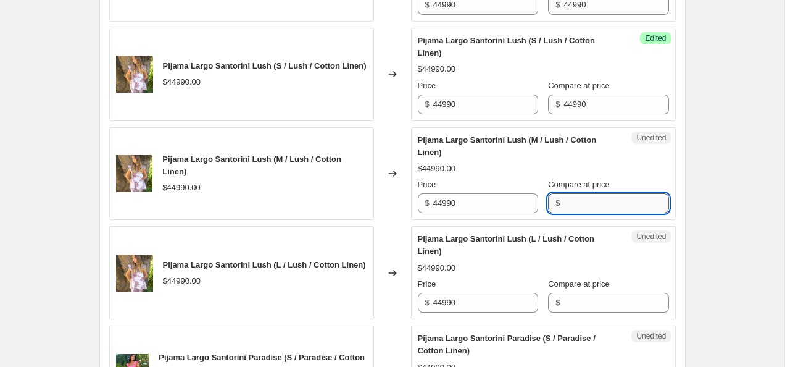
click at [577, 213] on input "Compare at price" at bounding box center [616, 203] width 105 height 20
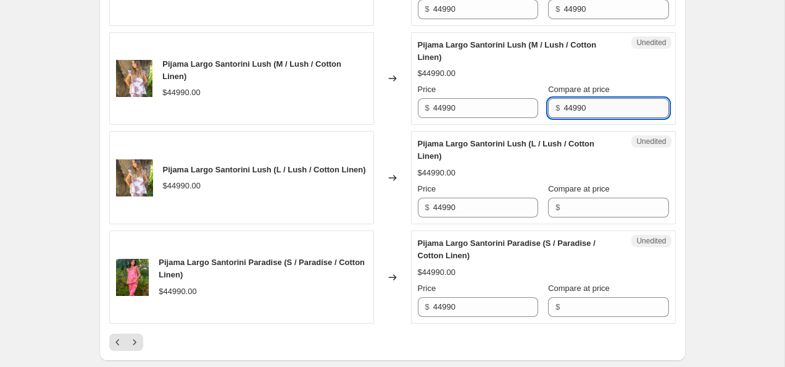
scroll to position [2064, 0]
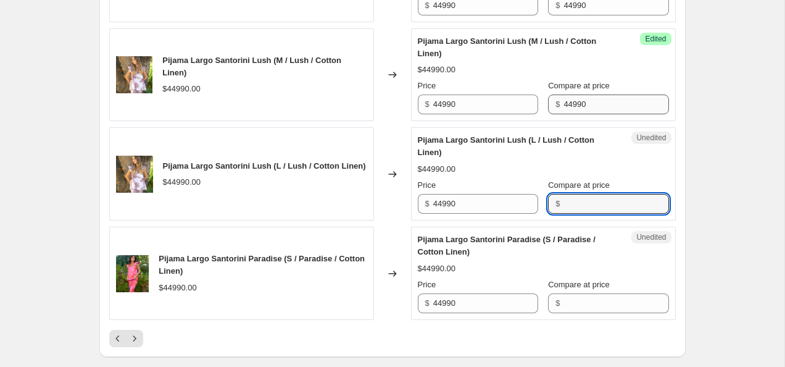
click at [577, 214] on input "Compare at price" at bounding box center [616, 204] width 105 height 20
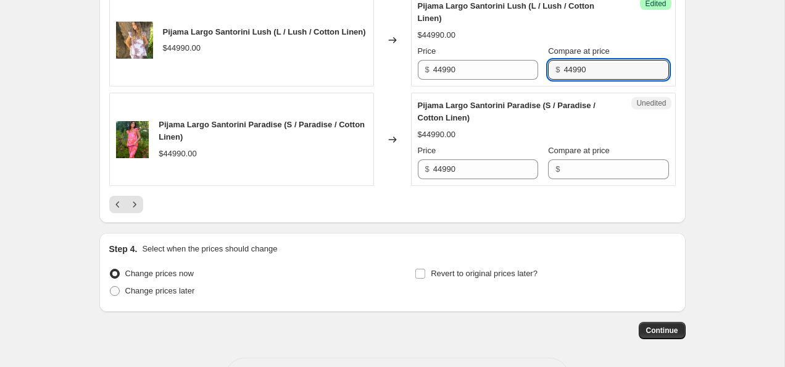
scroll to position [2200, 0]
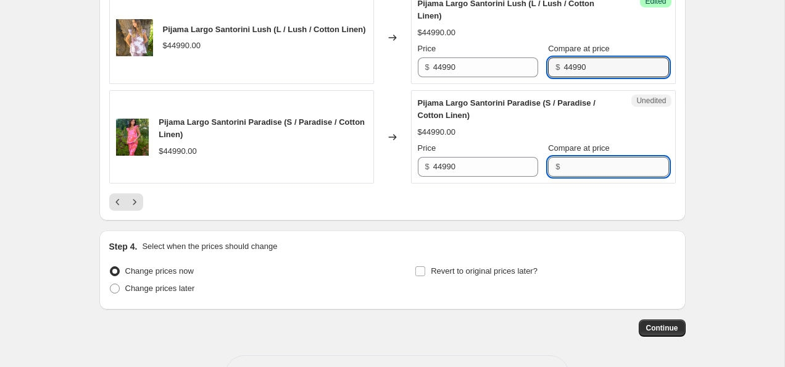
click at [576, 177] on input "Compare at price" at bounding box center [616, 167] width 105 height 20
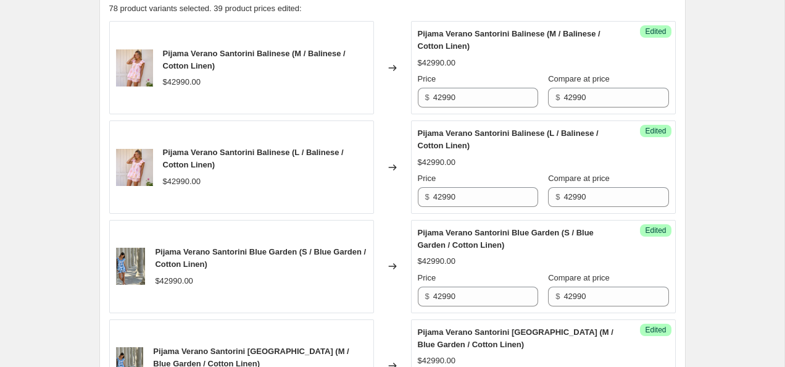
scroll to position [435, 0]
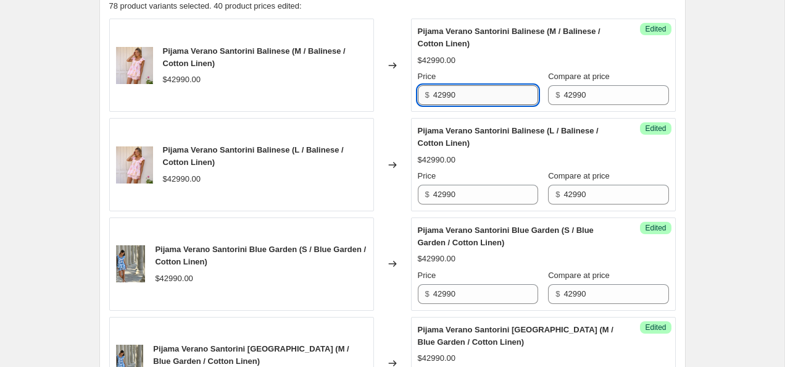
drag, startPoint x: 444, startPoint y: 94, endPoint x: 434, endPoint y: 94, distance: 9.9
click at [434, 94] on input "42990" at bounding box center [485, 95] width 105 height 20
click at [490, 92] on input "34990" at bounding box center [485, 95] width 105 height 20
click at [466, 191] on input "42990" at bounding box center [485, 195] width 105 height 20
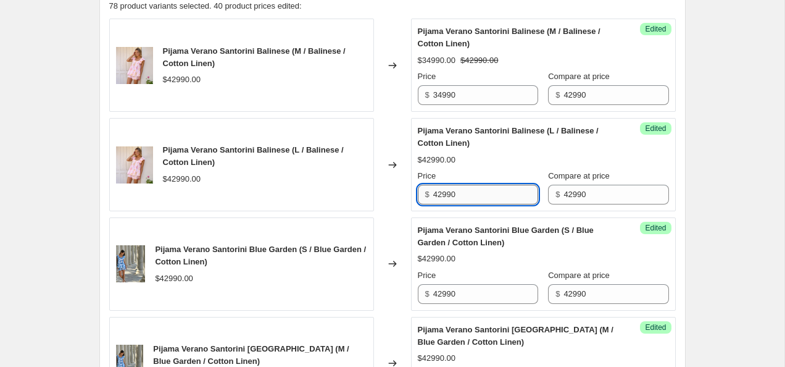
click at [466, 191] on input "42990" at bounding box center [485, 195] width 105 height 20
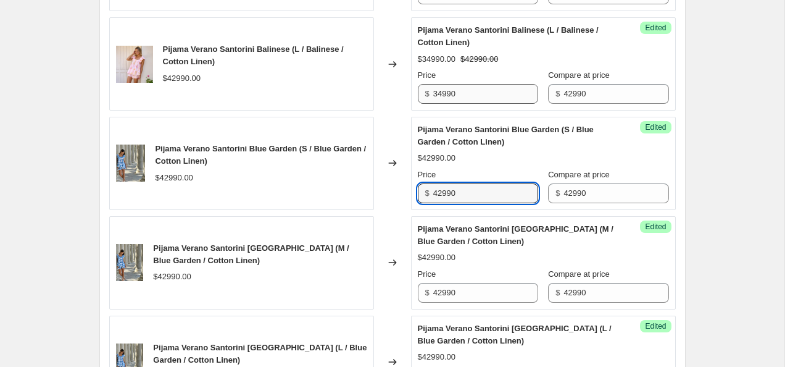
click at [466, 191] on input "42990" at bounding box center [485, 193] width 105 height 20
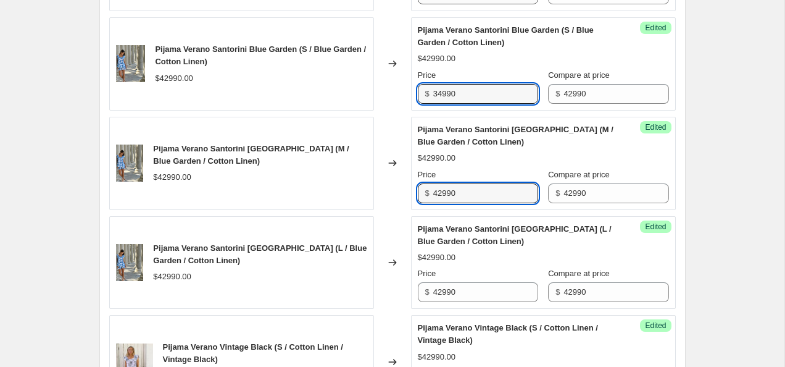
click at [466, 191] on input "42990" at bounding box center [485, 193] width 105 height 20
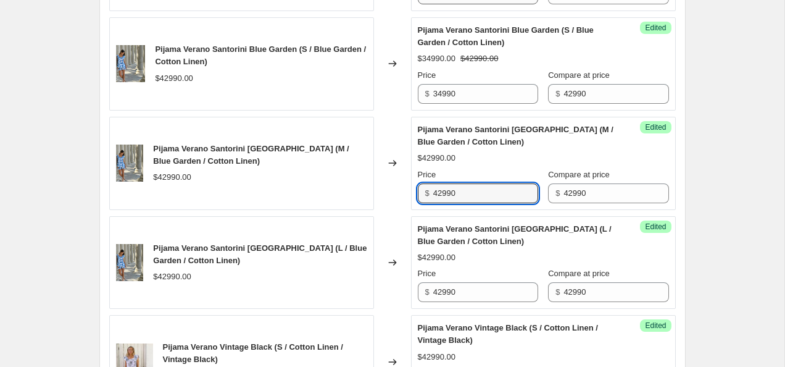
click at [466, 191] on input "42990" at bounding box center [485, 193] width 105 height 20
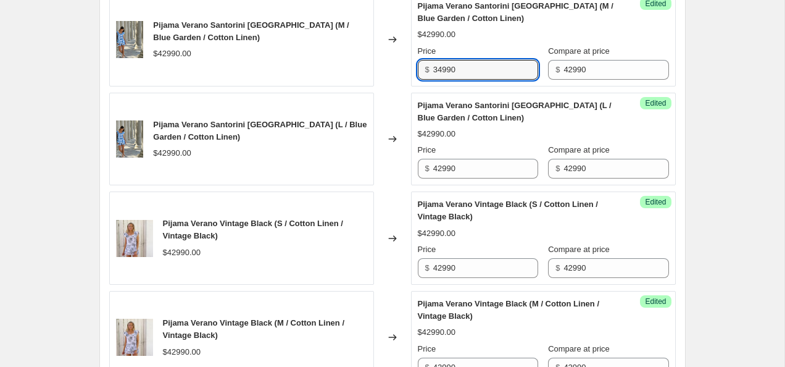
scroll to position [767, 0]
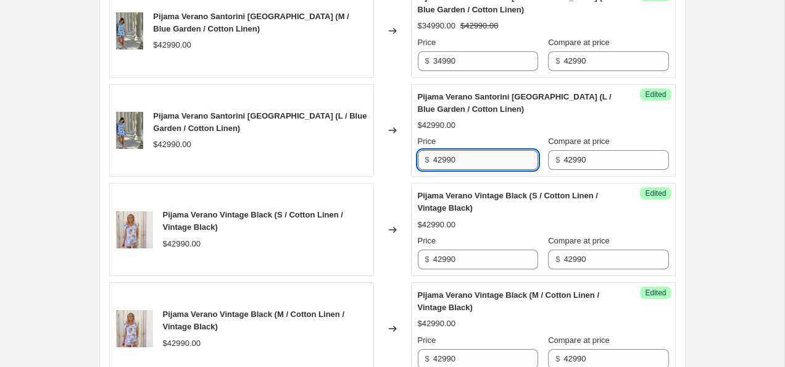
click at [470, 163] on input "42990" at bounding box center [485, 160] width 105 height 20
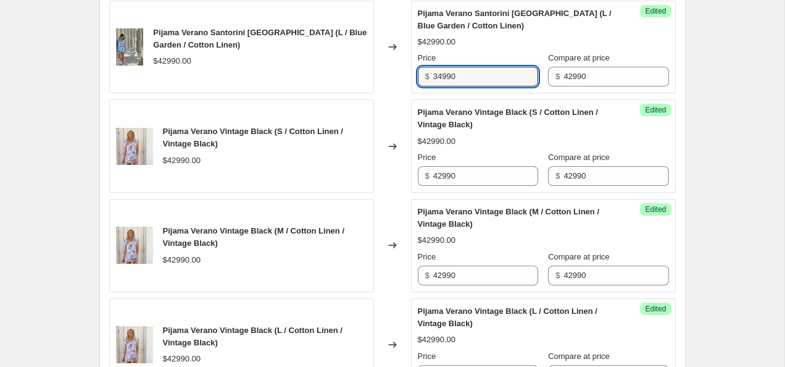
scroll to position [852, 0]
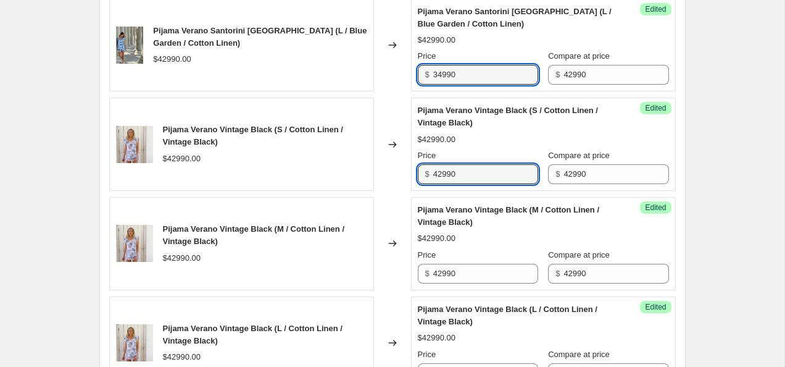
click at [469, 173] on input "42990" at bounding box center [485, 174] width 105 height 20
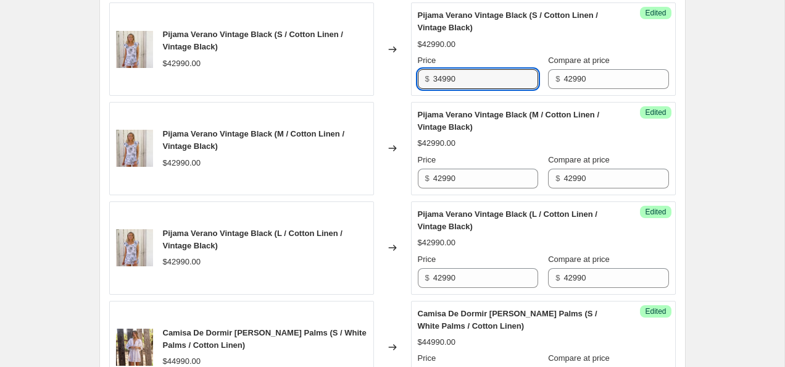
scroll to position [947, 0]
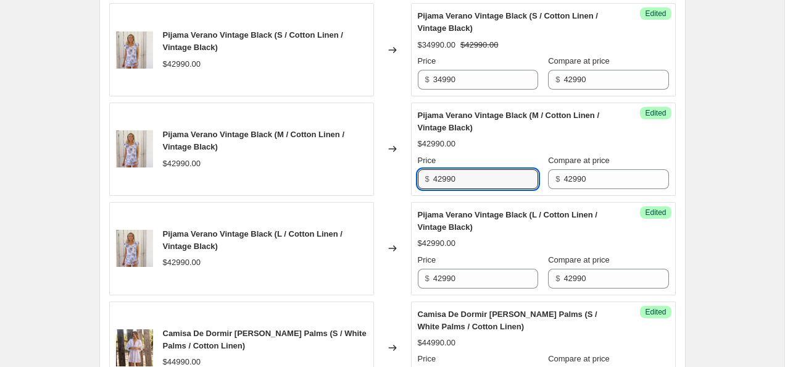
click at [469, 173] on input "42990" at bounding box center [485, 179] width 105 height 20
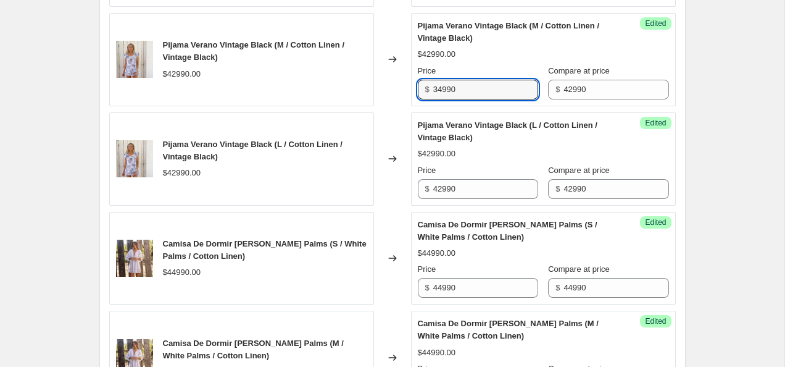
scroll to position [1042, 0]
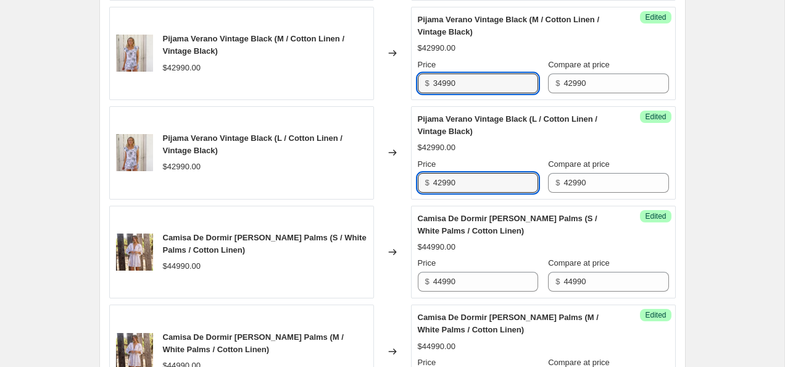
click at [469, 173] on input "42990" at bounding box center [485, 183] width 105 height 20
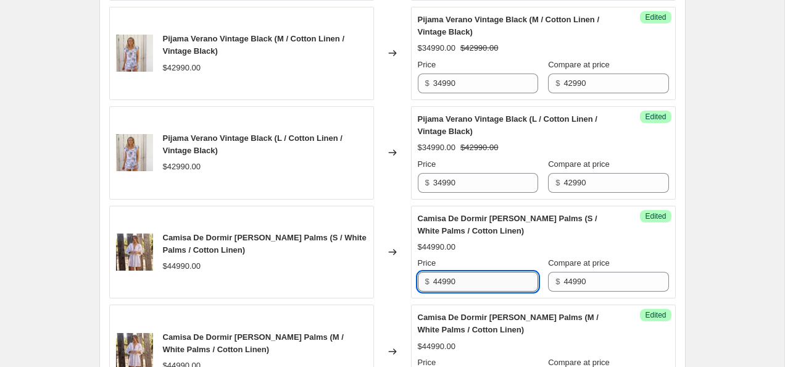
click at [443, 282] on input "44990" at bounding box center [485, 282] width 105 height 20
click at [475, 287] on input "36990" at bounding box center [485, 282] width 105 height 20
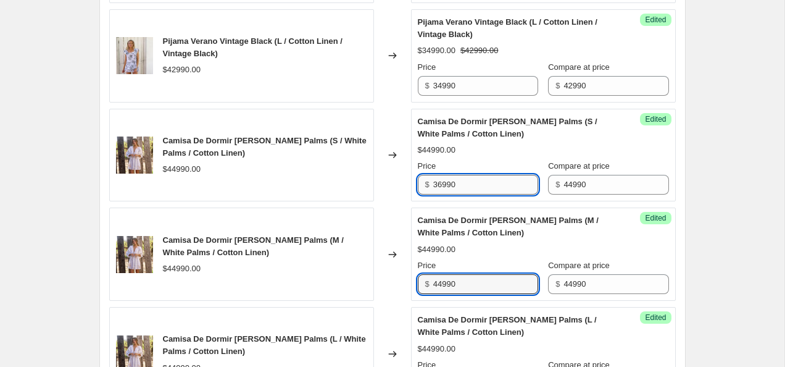
click at [475, 287] on input "44990" at bounding box center [485, 284] width 105 height 20
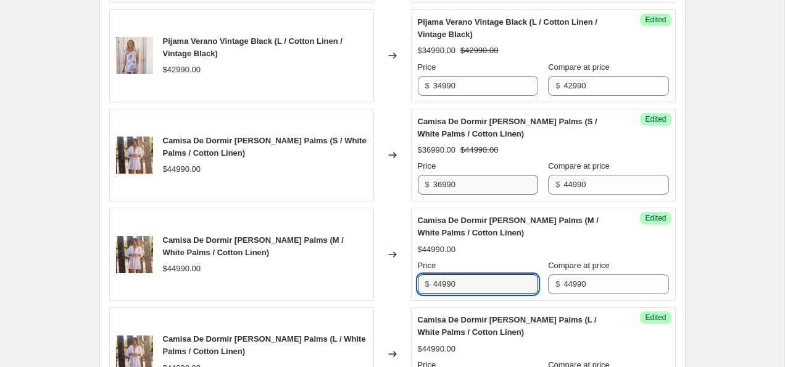
click at [475, 287] on input "44990" at bounding box center [485, 284] width 105 height 20
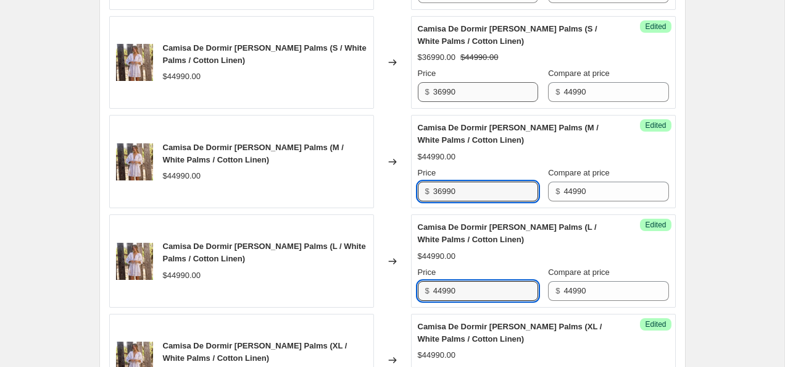
click at [475, 287] on input "44990" at bounding box center [485, 291] width 105 height 20
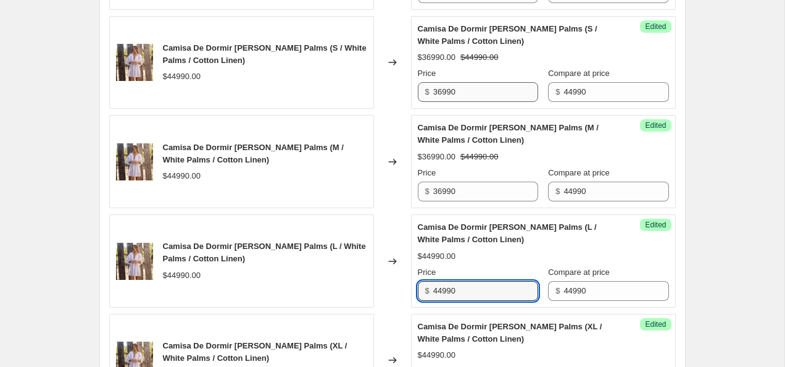
click at [475, 287] on input "44990" at bounding box center [485, 291] width 105 height 20
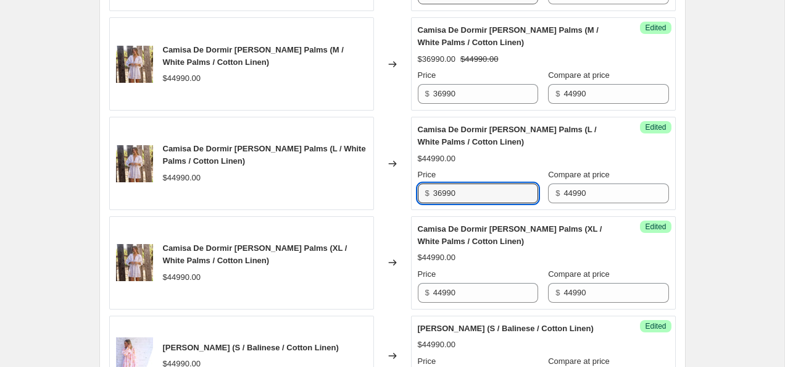
scroll to position [1343, 0]
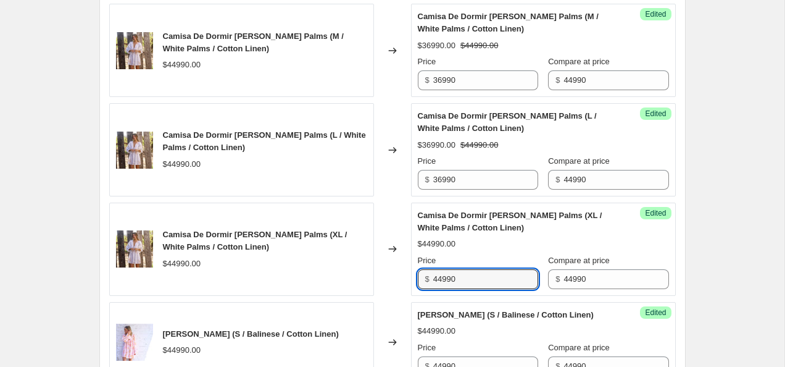
click at [475, 287] on input "44990" at bounding box center [485, 279] width 105 height 20
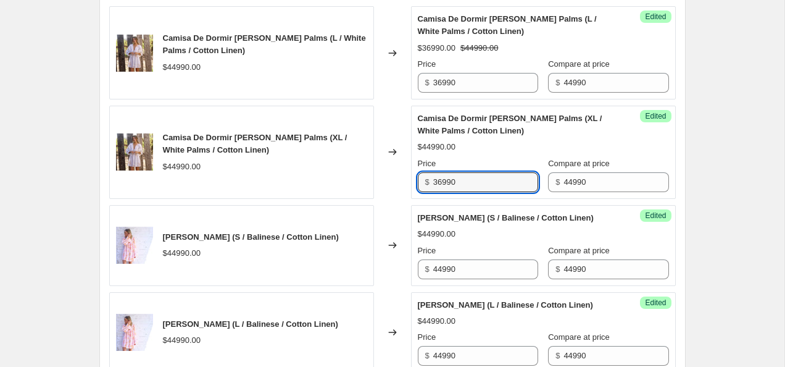
scroll to position [1457, 0]
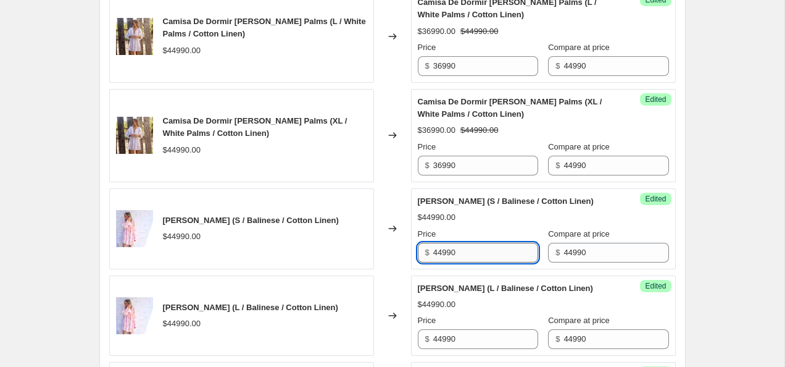
click at [489, 262] on input "44990" at bounding box center [485, 253] width 105 height 20
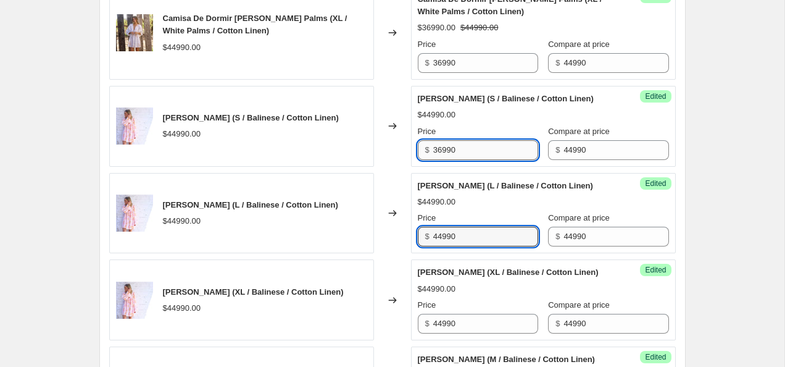
click at [489, 246] on input "44990" at bounding box center [485, 237] width 105 height 20
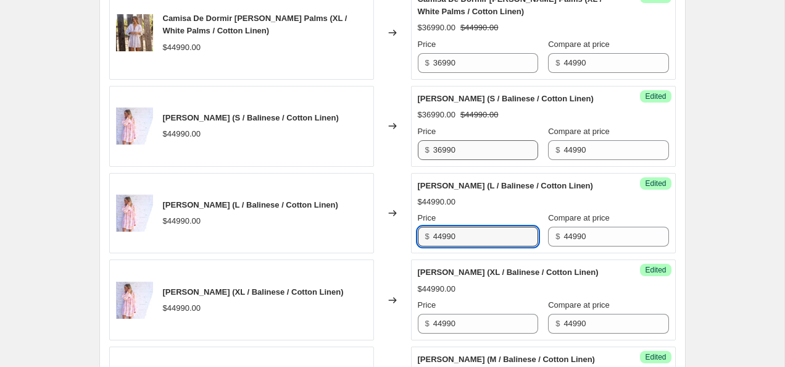
click at [489, 246] on input "44990" at bounding box center [485, 237] width 105 height 20
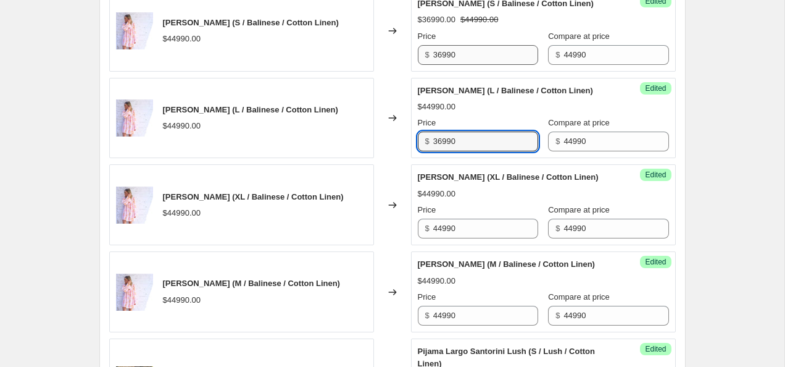
scroll to position [1657, 0]
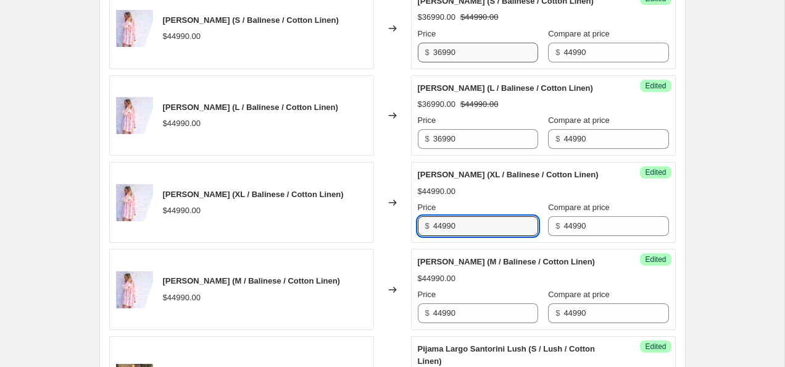
click at [489, 236] on input "44990" at bounding box center [485, 226] width 105 height 20
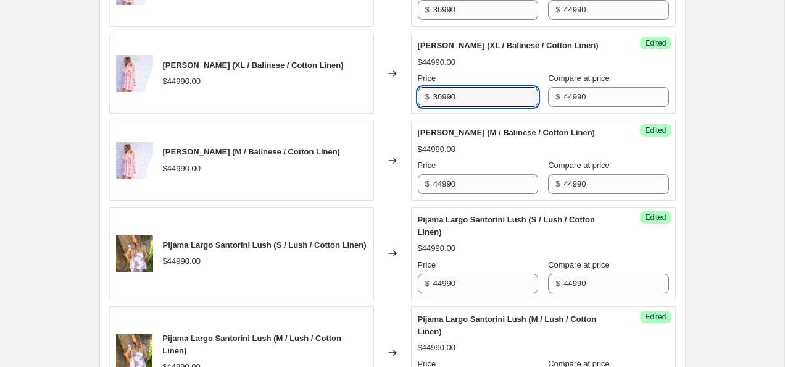
scroll to position [1790, 0]
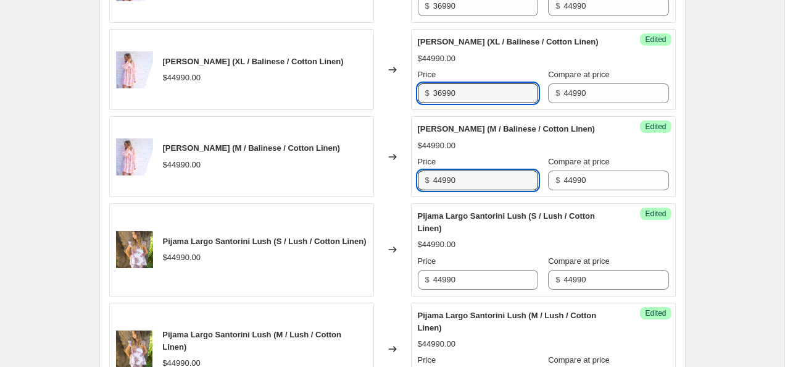
click at [482, 190] on input "44990" at bounding box center [485, 180] width 105 height 20
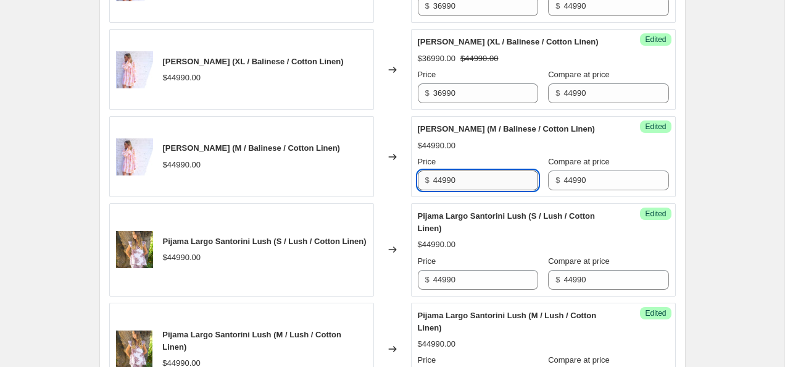
click at [480, 190] on input "44990" at bounding box center [485, 180] width 105 height 20
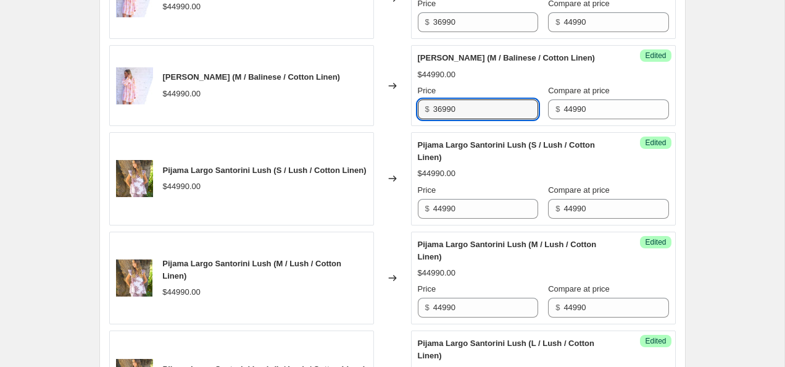
scroll to position [1864, 0]
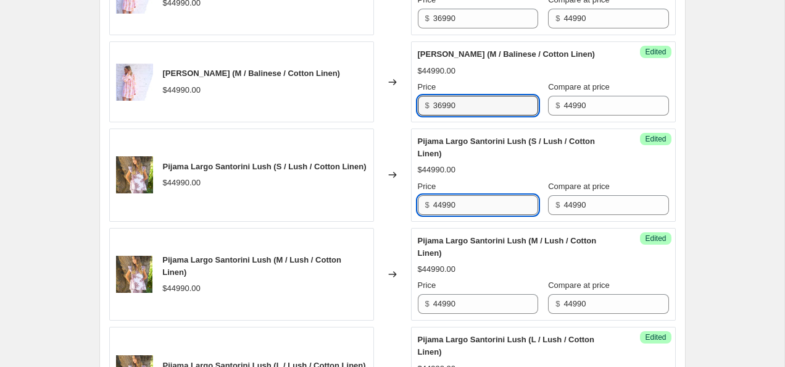
click at [438, 215] on input "44990" at bounding box center [485, 205] width 105 height 20
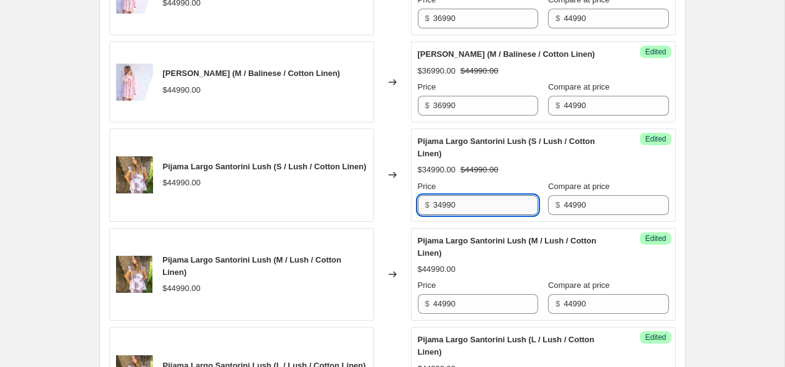
click at [479, 215] on input "34990" at bounding box center [485, 205] width 105 height 20
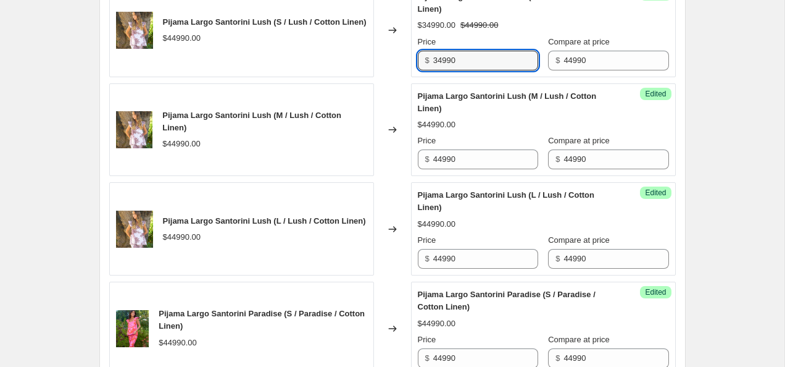
scroll to position [2010, 0]
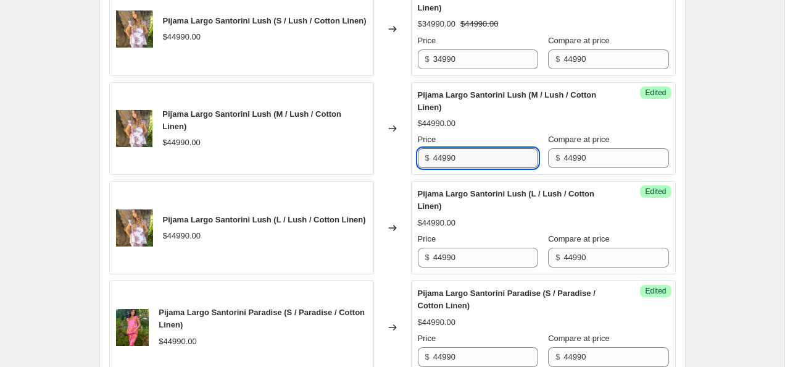
click at [477, 168] on input "44990" at bounding box center [485, 158] width 105 height 20
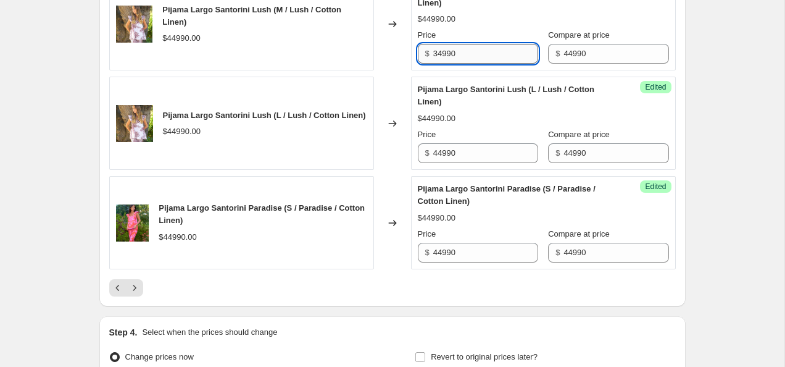
scroll to position [2117, 0]
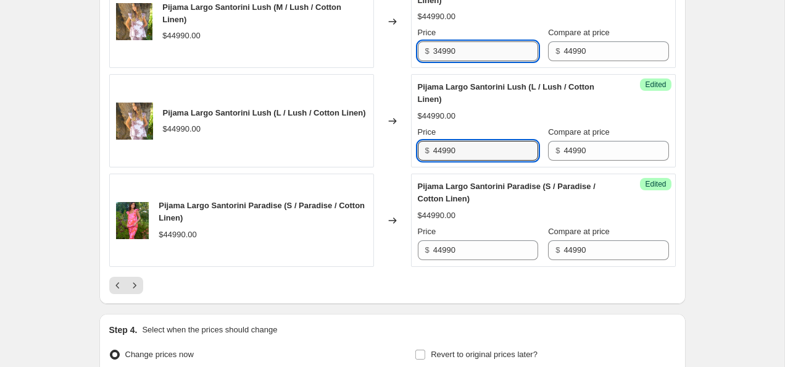
click at [477, 161] on input "44990" at bounding box center [485, 151] width 105 height 20
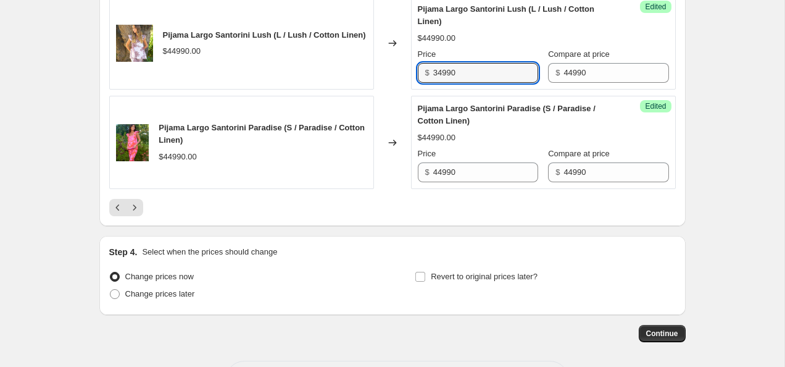
scroll to position [2198, 0]
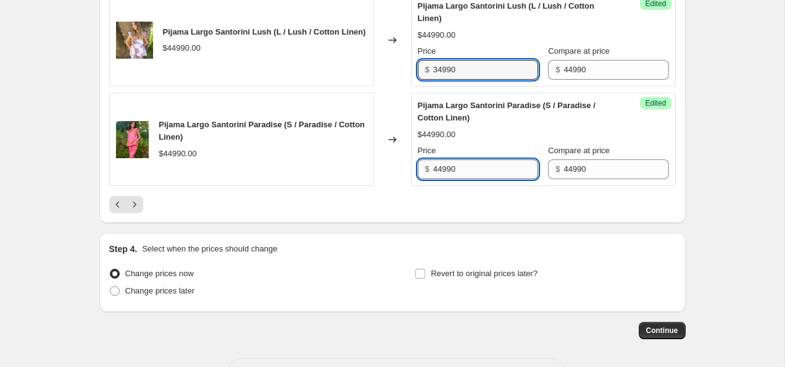
click at [476, 179] on input "44990" at bounding box center [485, 169] width 105 height 20
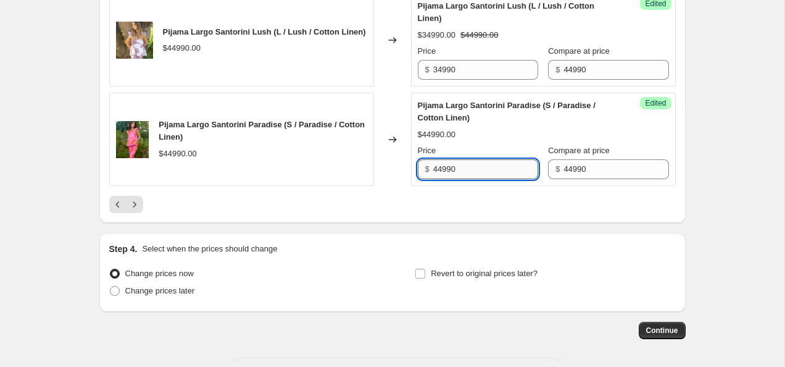
click at [476, 179] on input "44990" at bounding box center [485, 169] width 105 height 20
click at [135, 211] on icon "Next" at bounding box center [134, 204] width 12 height 12
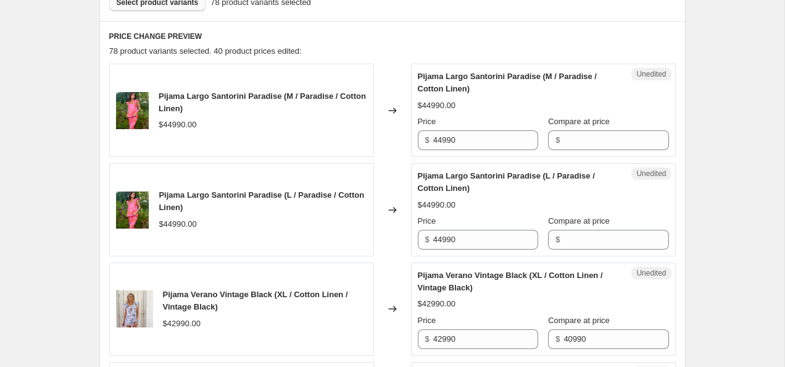
scroll to position [401, 0]
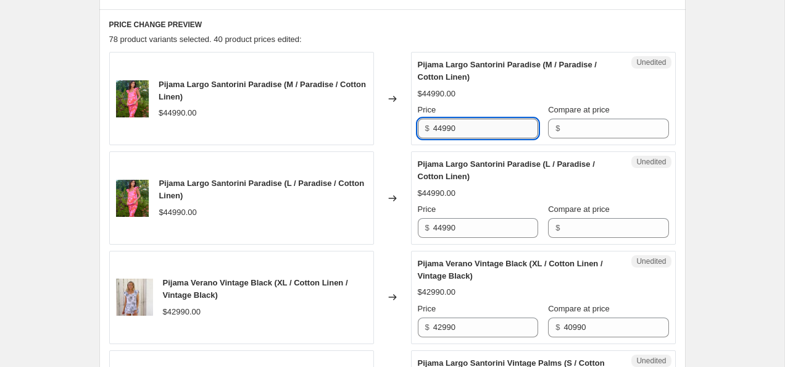
click at [496, 132] on input "44990" at bounding box center [485, 129] width 105 height 20
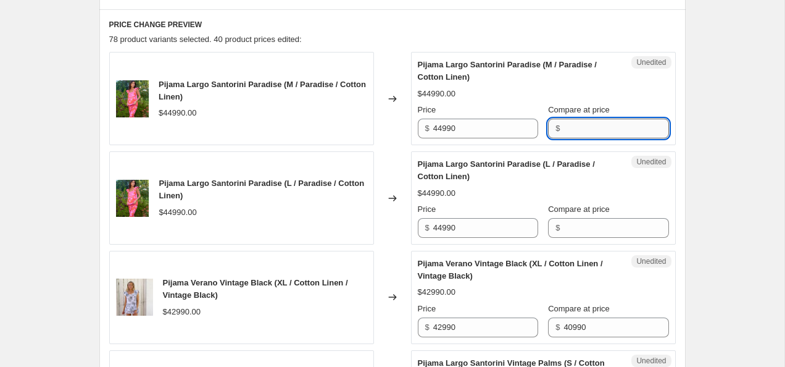
click at [604, 135] on input "Compare at price" at bounding box center [616, 129] width 105 height 20
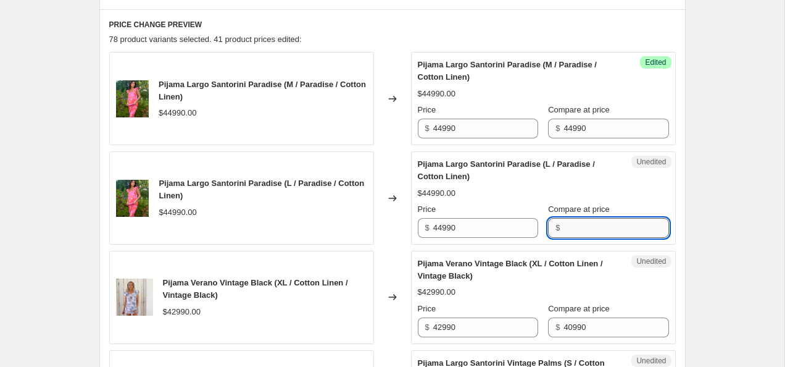
click at [598, 230] on input "Compare at price" at bounding box center [616, 228] width 105 height 20
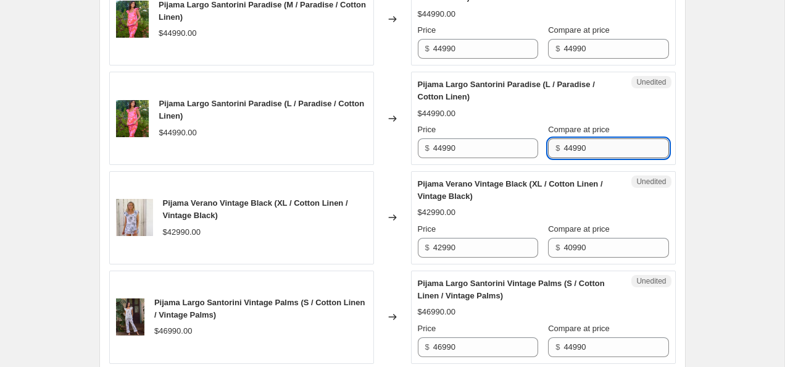
scroll to position [497, 0]
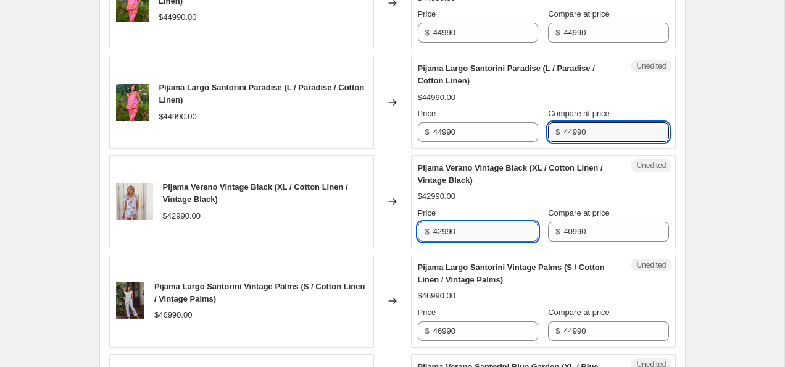
click at [486, 231] on input "42990" at bounding box center [485, 232] width 105 height 20
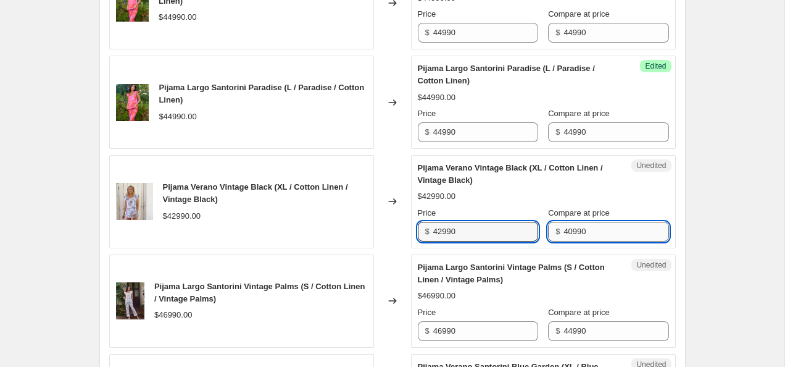
click at [621, 226] on input "40990" at bounding box center [616, 232] width 105 height 20
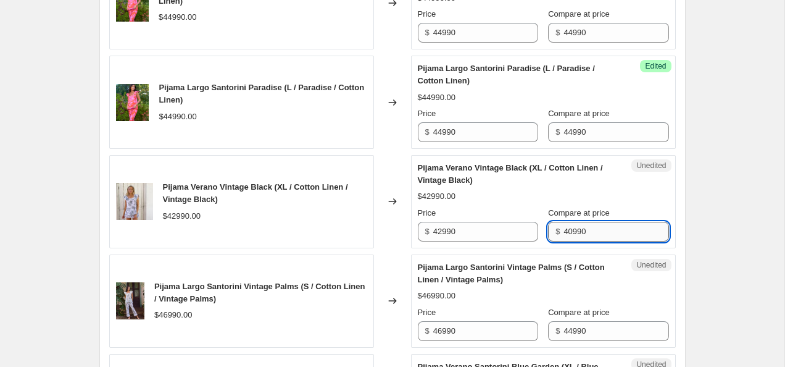
click at [622, 226] on input "40990" at bounding box center [616, 232] width 105 height 20
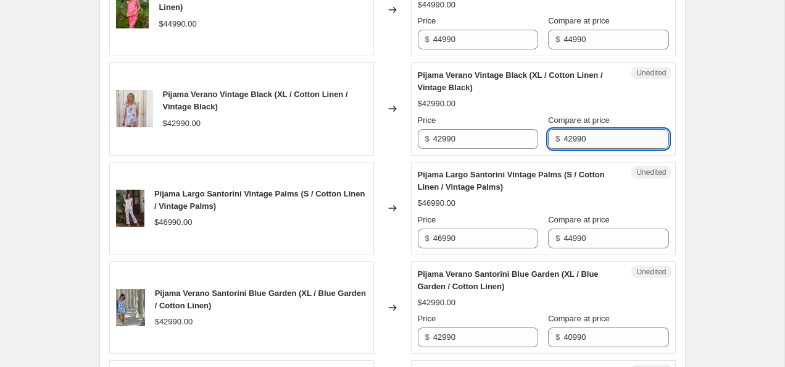
scroll to position [592, 0]
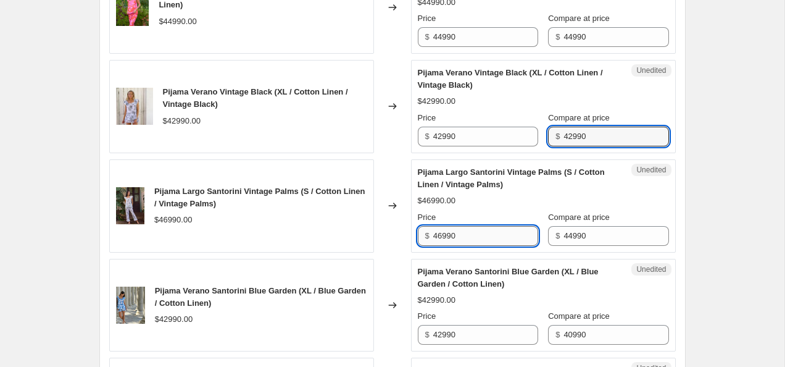
click at [496, 232] on input "46990" at bounding box center [485, 236] width 105 height 20
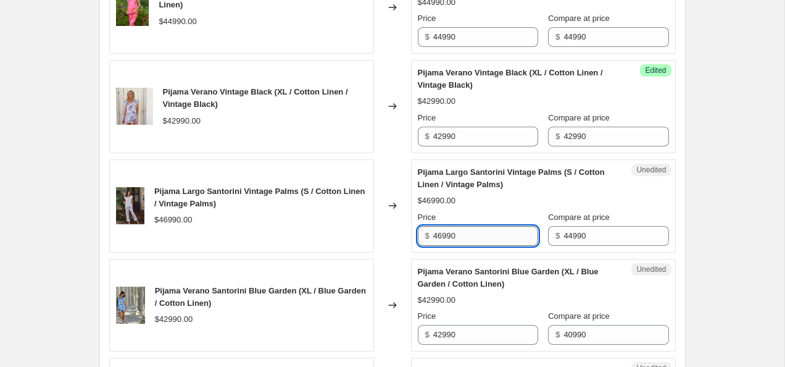
click at [496, 232] on input "46990" at bounding box center [485, 236] width 105 height 20
click at [598, 232] on input "44990" at bounding box center [616, 236] width 105 height 20
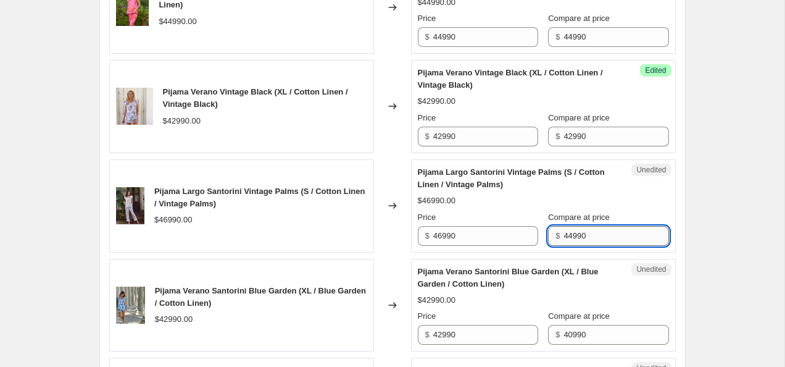
click at [598, 232] on input "44990" at bounding box center [616, 236] width 105 height 20
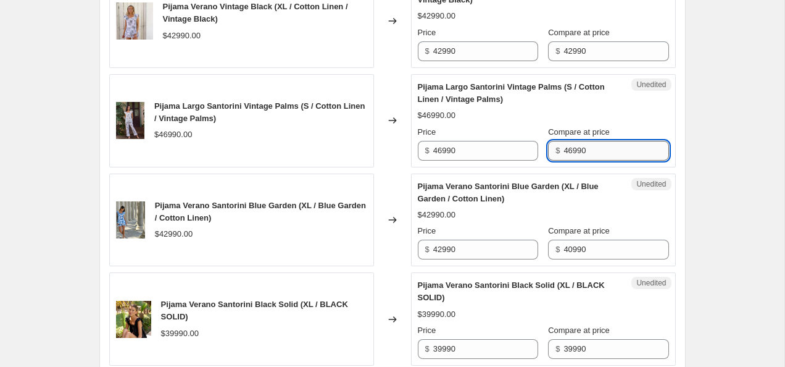
scroll to position [688, 0]
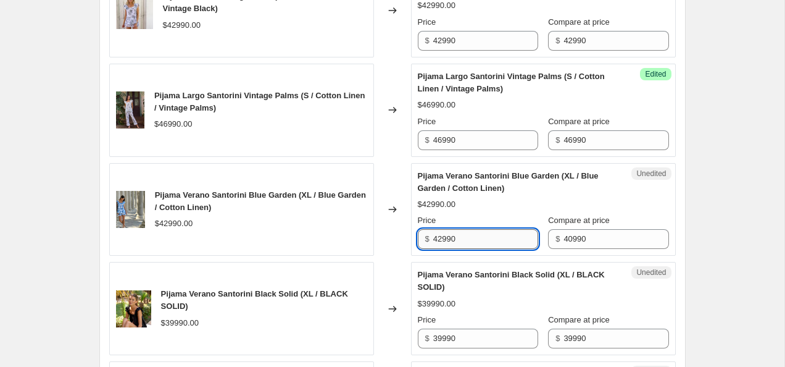
click at [496, 240] on input "42990" at bounding box center [485, 239] width 105 height 20
click at [597, 233] on input "40990" at bounding box center [616, 239] width 105 height 20
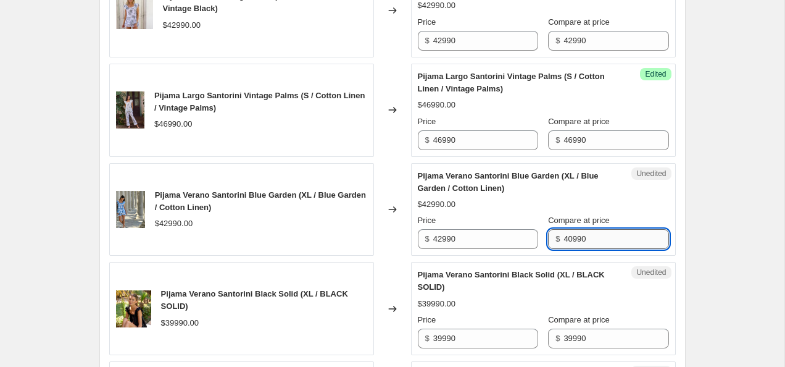
click at [597, 233] on input "40990" at bounding box center [616, 239] width 105 height 20
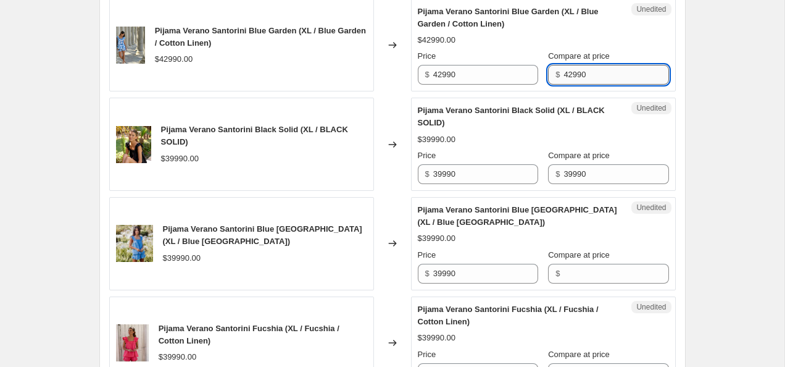
scroll to position [865, 0]
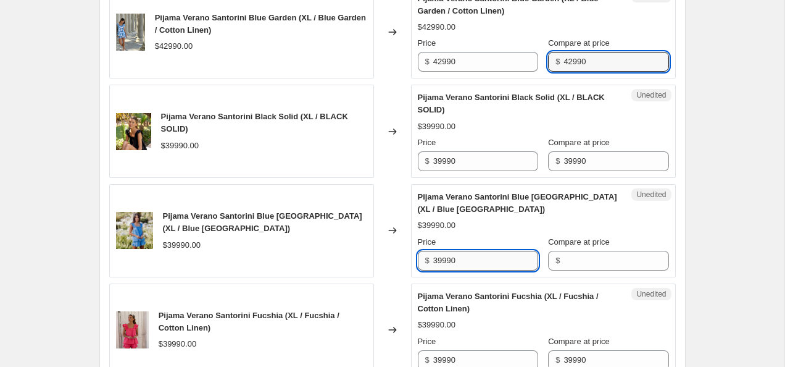
click at [488, 259] on input "39990" at bounding box center [485, 261] width 105 height 20
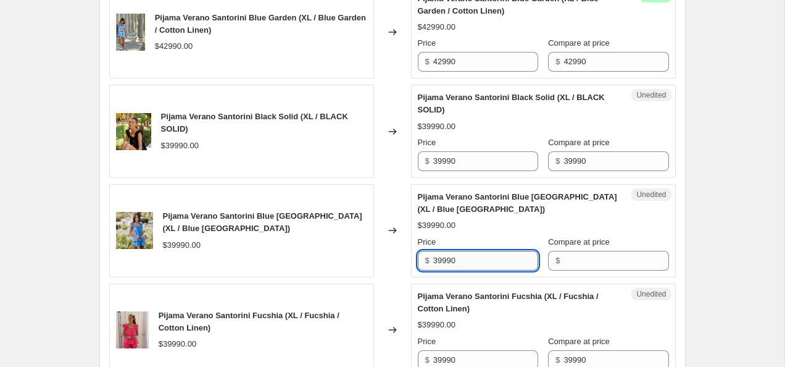
click at [488, 259] on input "39990" at bounding box center [485, 261] width 105 height 20
click at [582, 259] on input "Compare at price" at bounding box center [616, 261] width 105 height 20
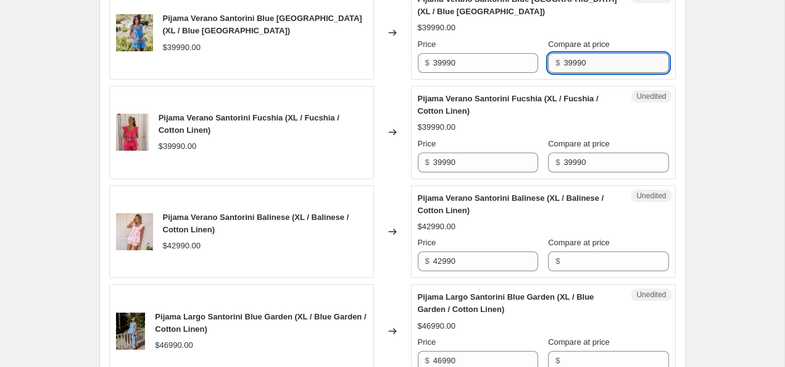
scroll to position [1065, 0]
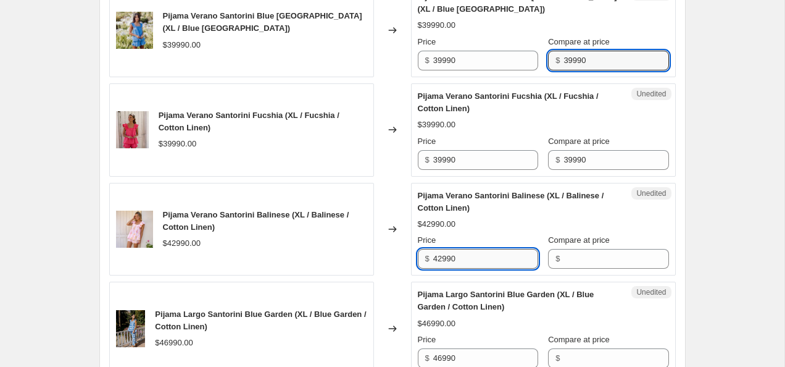
click at [476, 249] on input "42990" at bounding box center [485, 259] width 105 height 20
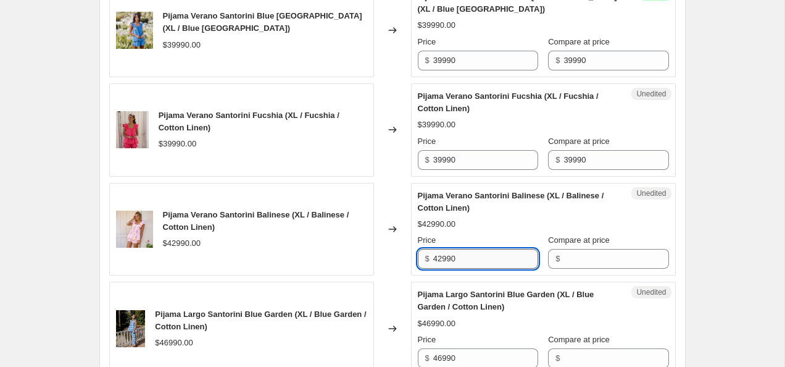
click at [476, 249] on input "42990" at bounding box center [485, 259] width 105 height 20
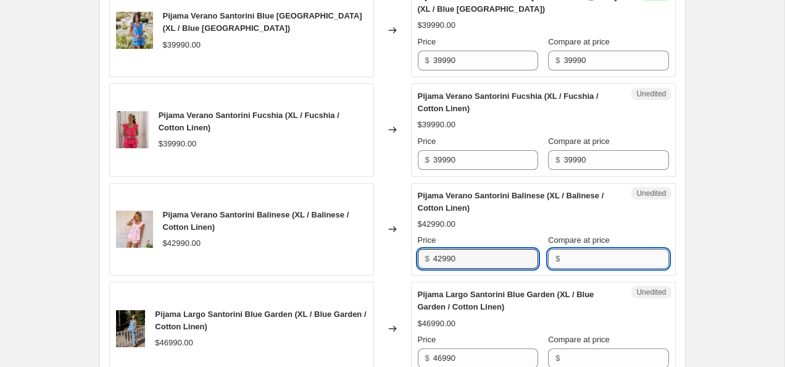
click at [599, 257] on input "Compare at price" at bounding box center [616, 259] width 105 height 20
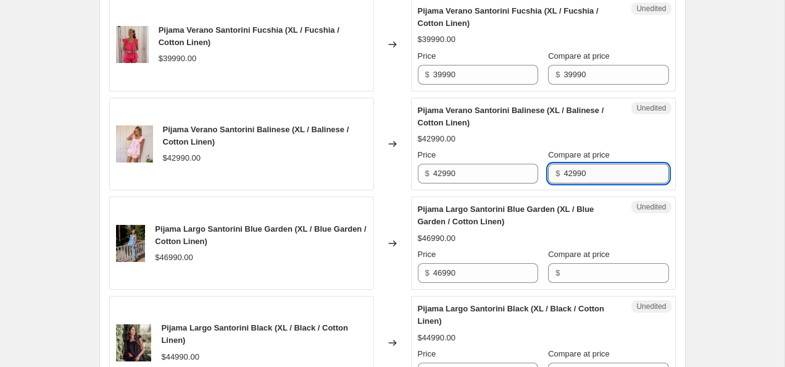
scroll to position [1163, 0]
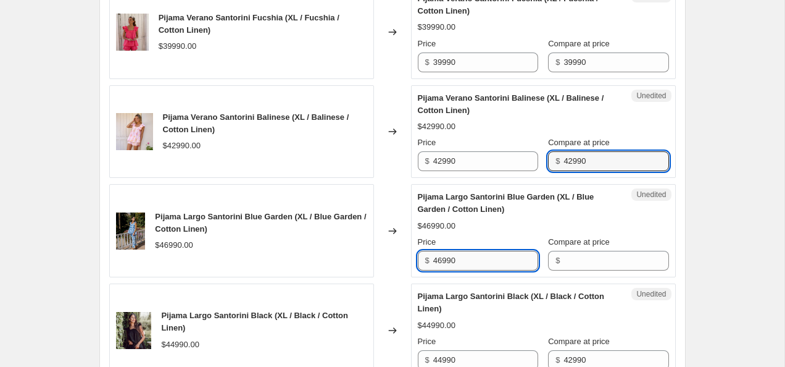
click at [484, 261] on input "46990" at bounding box center [485, 261] width 105 height 20
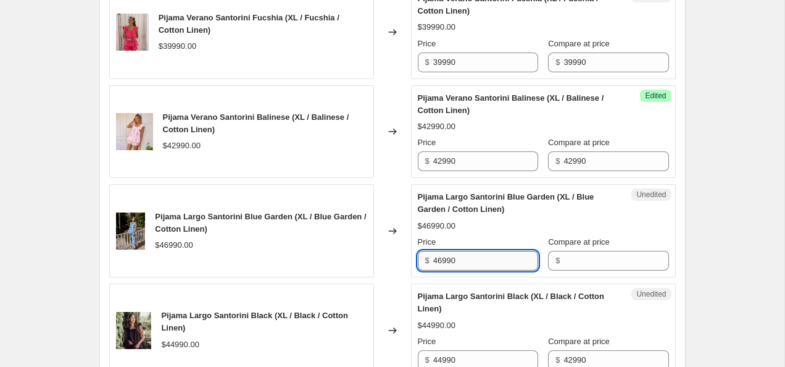
click at [484, 261] on input "46990" at bounding box center [485, 261] width 105 height 20
click at [585, 261] on input "Compare at price" at bounding box center [616, 261] width 105 height 20
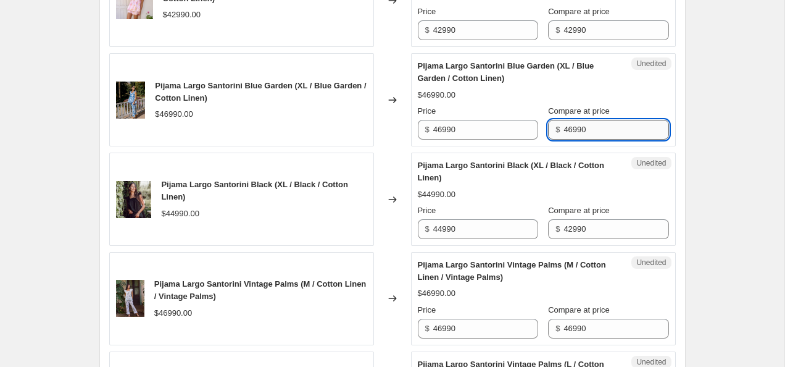
scroll to position [1294, 0]
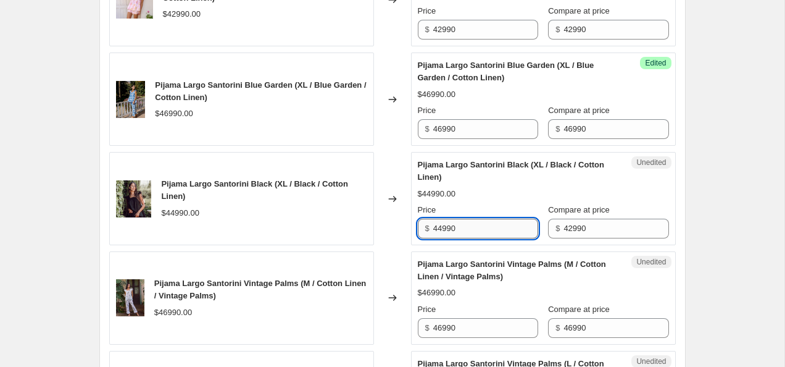
click at [488, 226] on input "44990" at bounding box center [485, 229] width 105 height 20
click at [582, 227] on input "42990" at bounding box center [616, 229] width 105 height 20
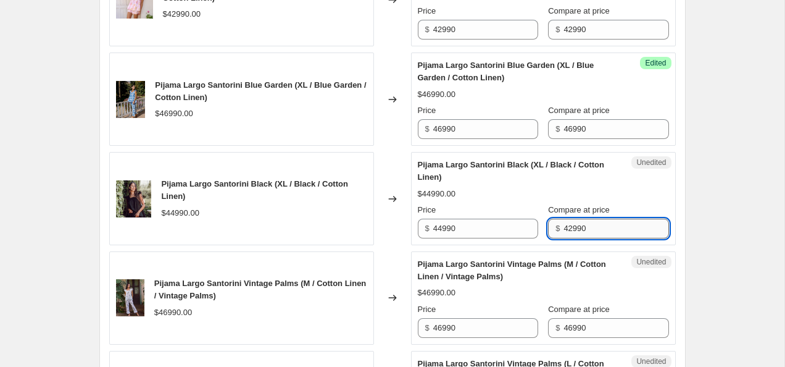
click at [582, 227] on input "42990" at bounding box center [616, 229] width 105 height 20
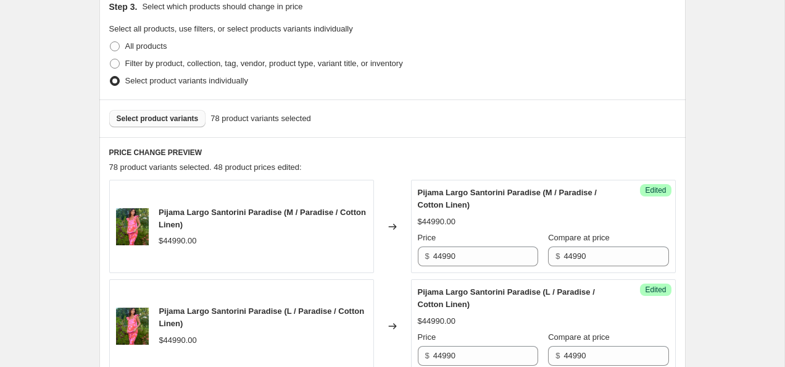
scroll to position [259, 0]
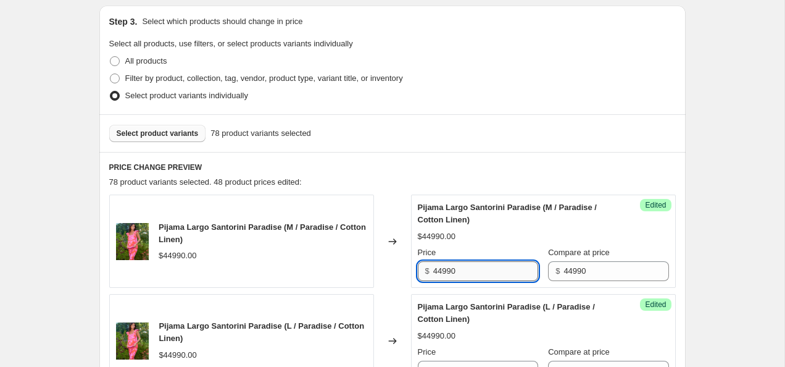
click at [437, 272] on input "44990" at bounding box center [485, 271] width 105 height 20
click at [471, 272] on input "34990" at bounding box center [485, 271] width 105 height 20
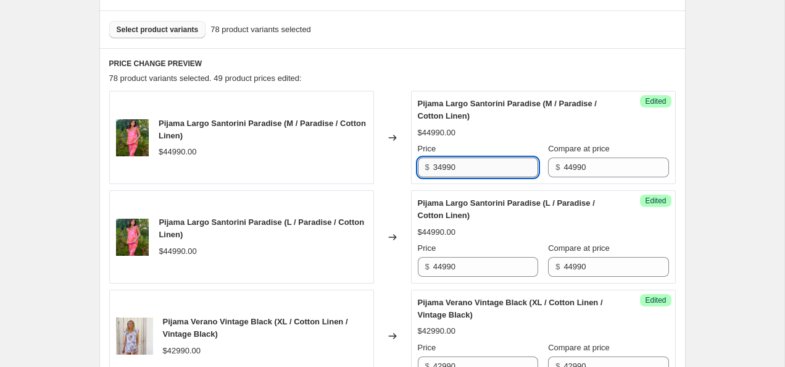
scroll to position [367, 0]
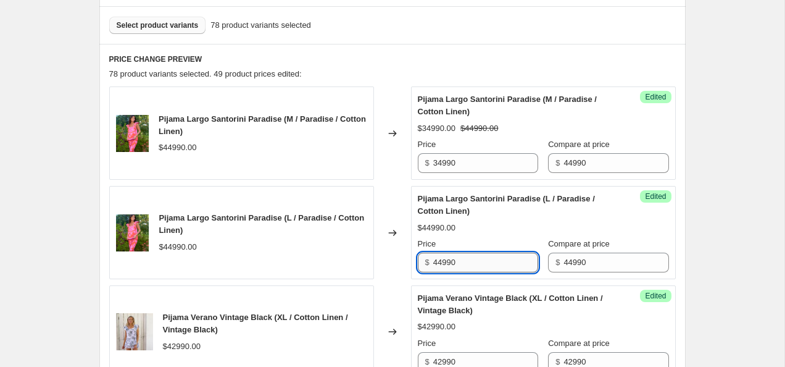
click at [468, 256] on input "44990" at bounding box center [485, 263] width 105 height 20
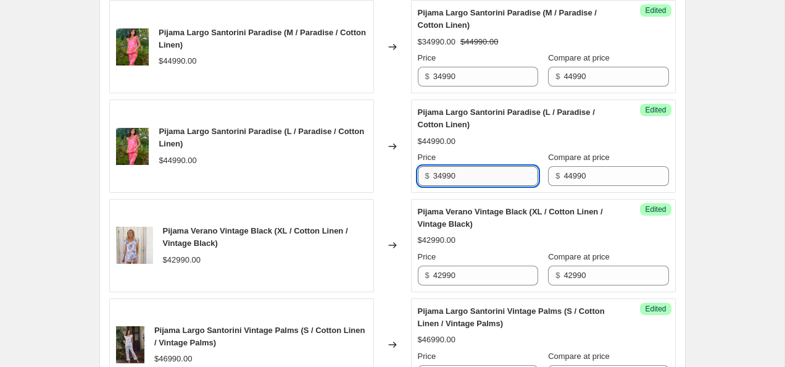
scroll to position [465, 0]
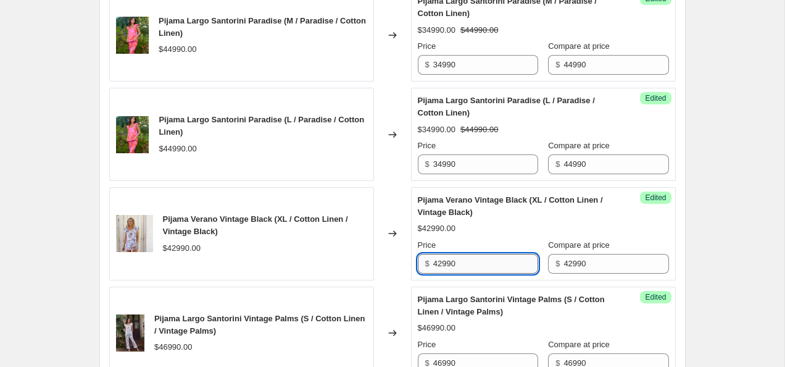
click at [444, 262] on input "42990" at bounding box center [485, 264] width 105 height 20
click at [467, 266] on input "34990" at bounding box center [485, 264] width 105 height 20
click at [525, 217] on div "Pijama Verano Vintage Black (XL / Cotton Linen / Vintage Black)" at bounding box center [519, 206] width 202 height 25
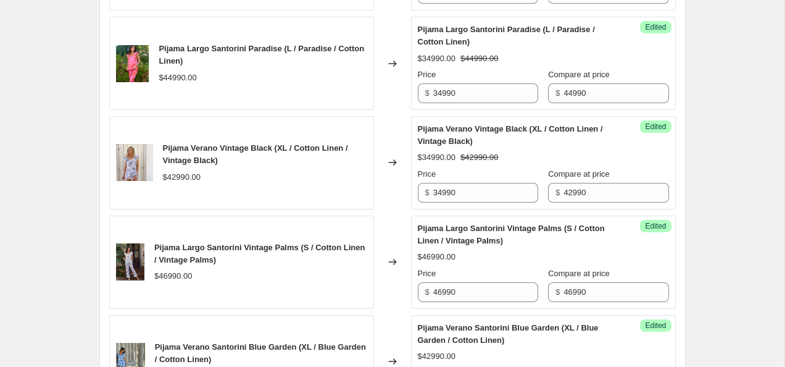
scroll to position [563, 0]
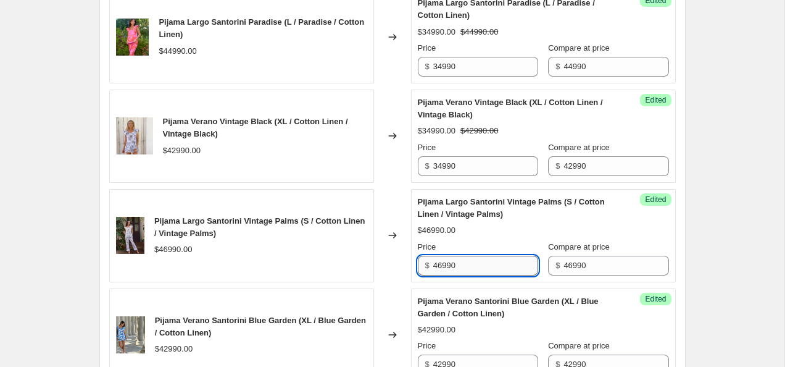
click at [438, 266] on input "46990" at bounding box center [485, 266] width 105 height 20
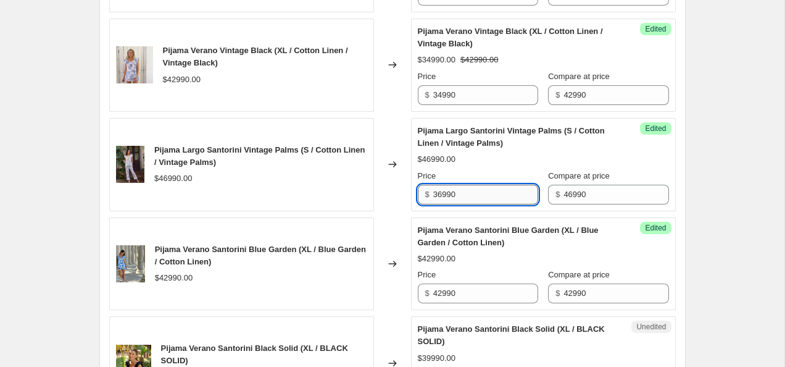
scroll to position [637, 0]
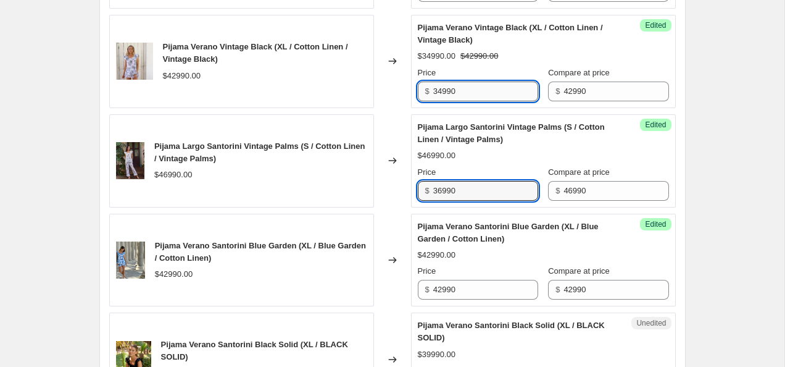
click at [471, 94] on input "34990" at bounding box center [485, 92] width 105 height 20
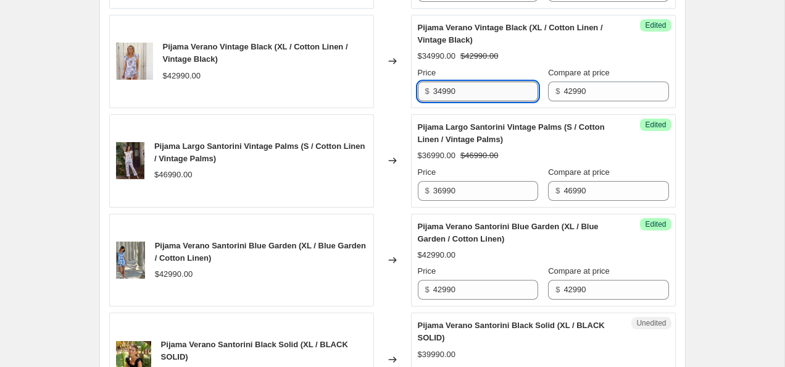
click at [471, 94] on input "34990" at bounding box center [485, 92] width 105 height 20
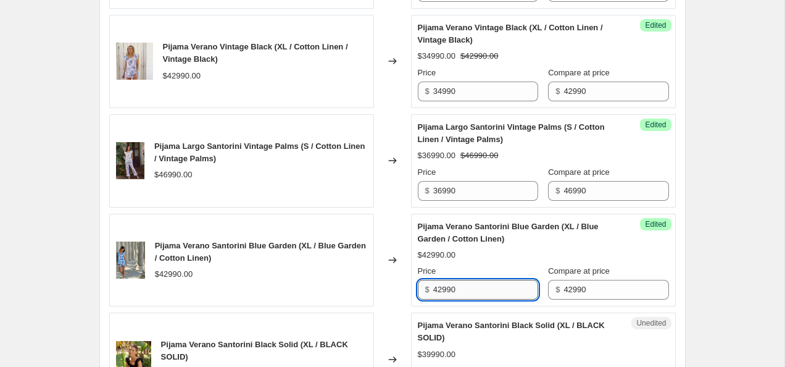
click at [459, 290] on input "42990" at bounding box center [485, 290] width 105 height 20
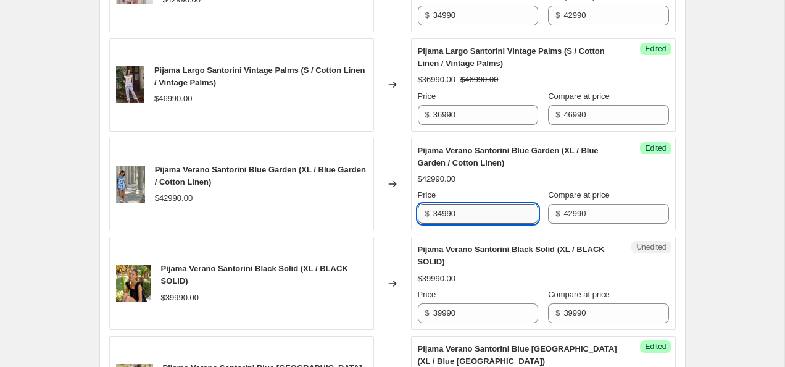
scroll to position [727, 0]
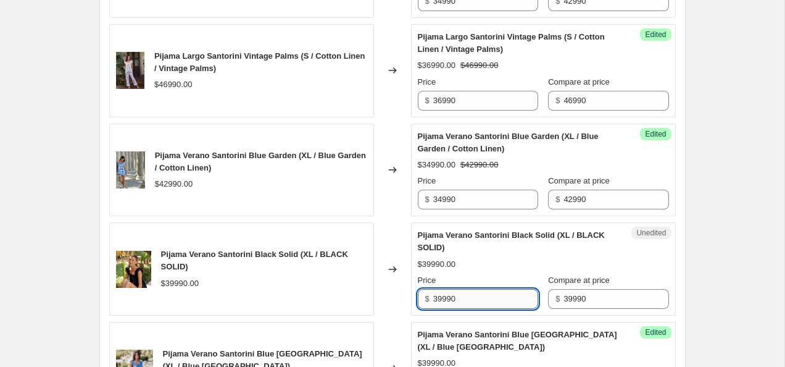
click at [438, 297] on input "39990" at bounding box center [485, 299] width 105 height 20
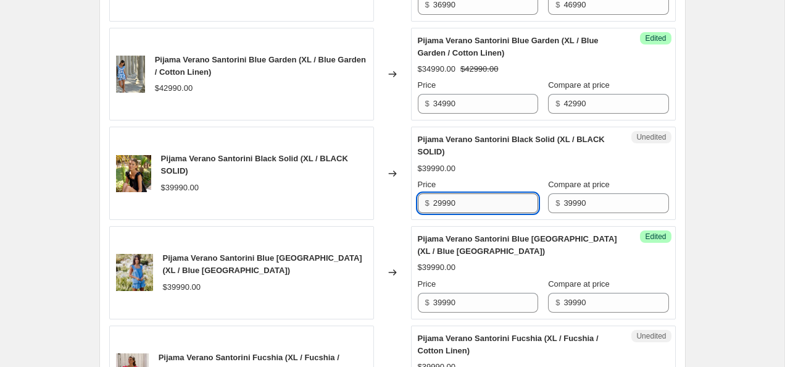
scroll to position [829, 0]
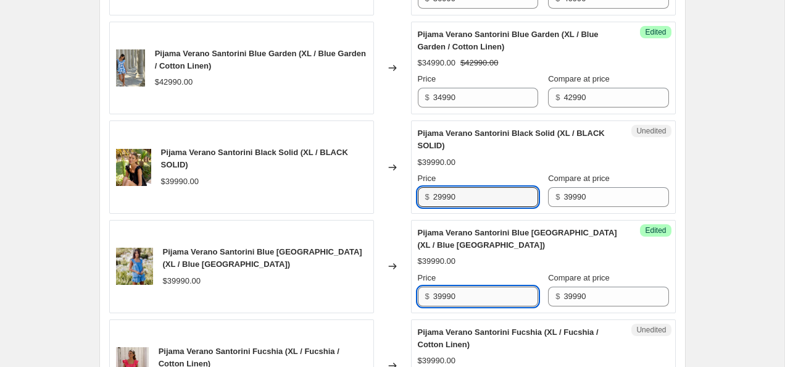
click at [440, 296] on input "39990" at bounding box center [485, 297] width 105 height 20
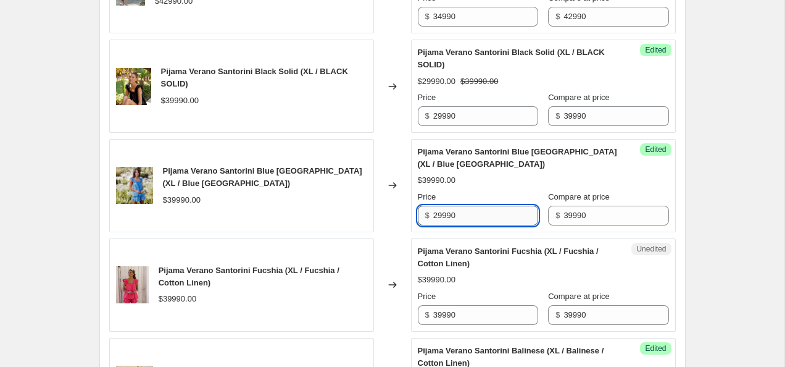
scroll to position [947, 0]
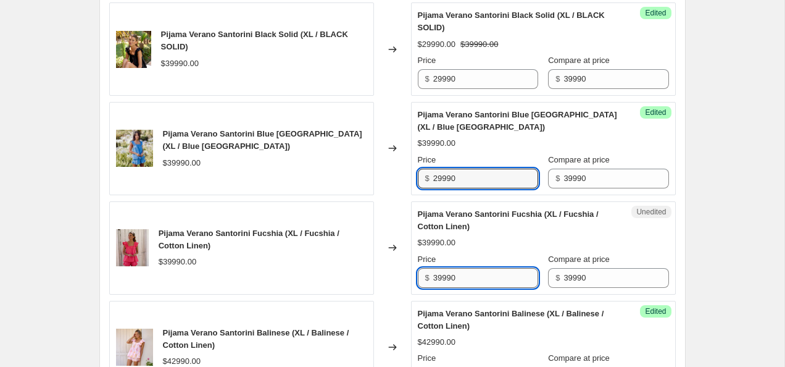
click at [437, 277] on input "39990" at bounding box center [485, 278] width 105 height 20
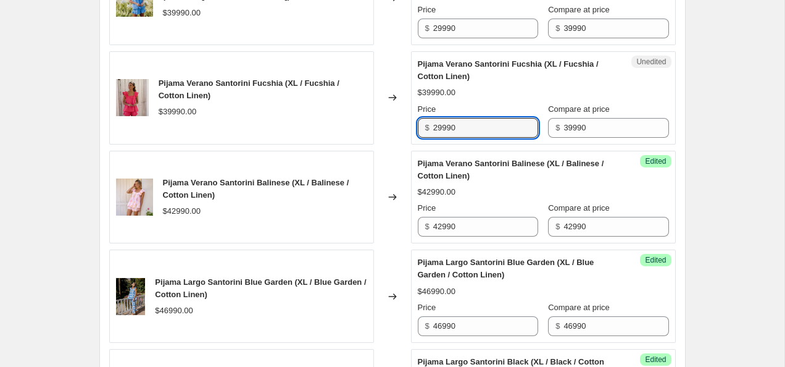
scroll to position [1102, 0]
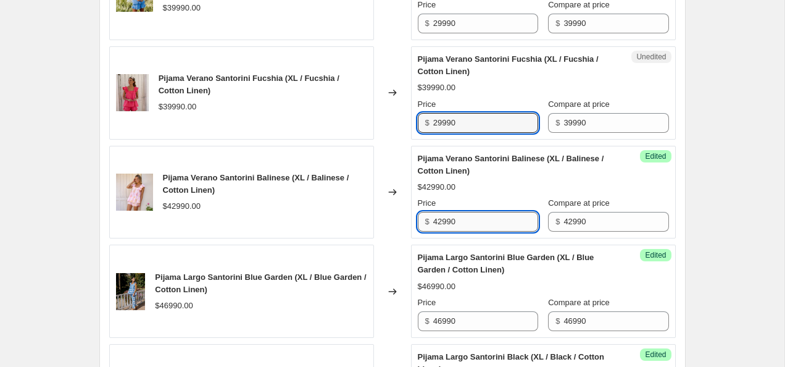
click at [445, 220] on input "42990" at bounding box center [485, 222] width 105 height 20
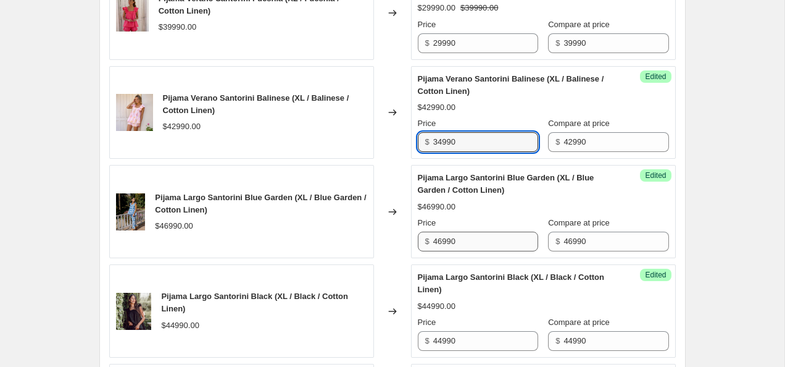
scroll to position [1207, 0]
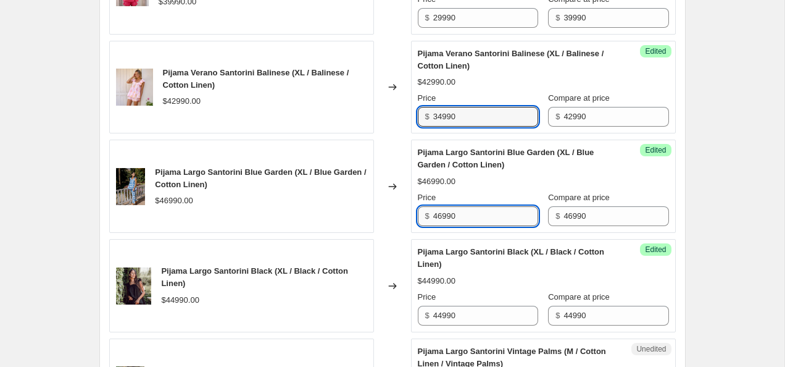
click at [440, 214] on input "46990" at bounding box center [485, 216] width 105 height 20
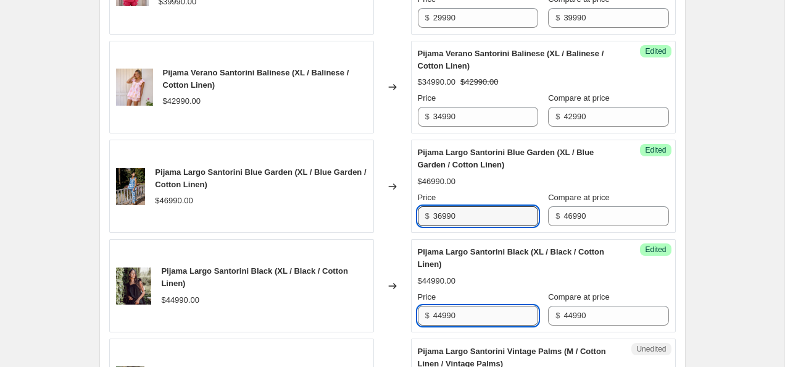
click at [439, 312] on input "44990" at bounding box center [485, 316] width 105 height 20
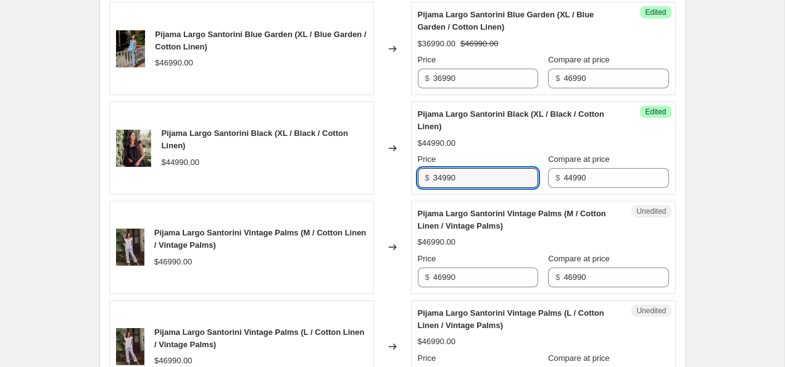
scroll to position [1352, 0]
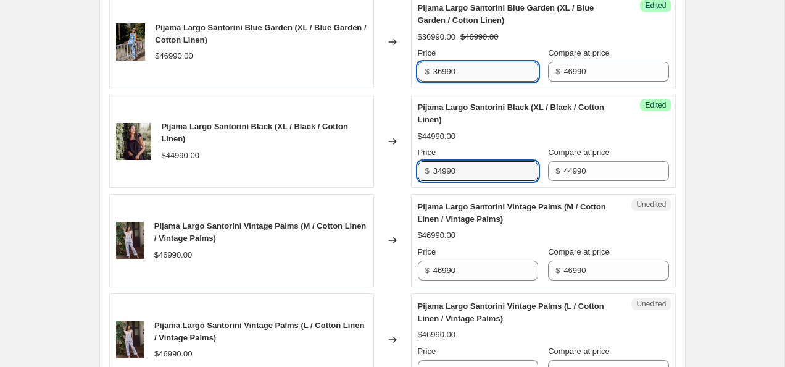
click at [463, 70] on input "36990" at bounding box center [485, 72] width 105 height 20
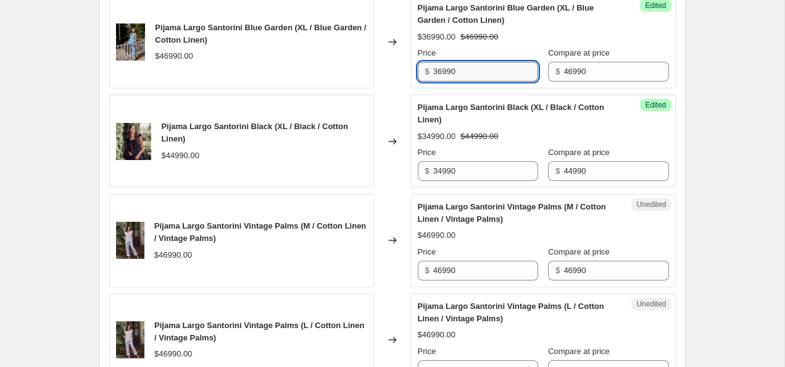
click at [463, 70] on input "36990" at bounding box center [485, 72] width 105 height 20
click at [456, 269] on input "46990" at bounding box center [485, 271] width 105 height 20
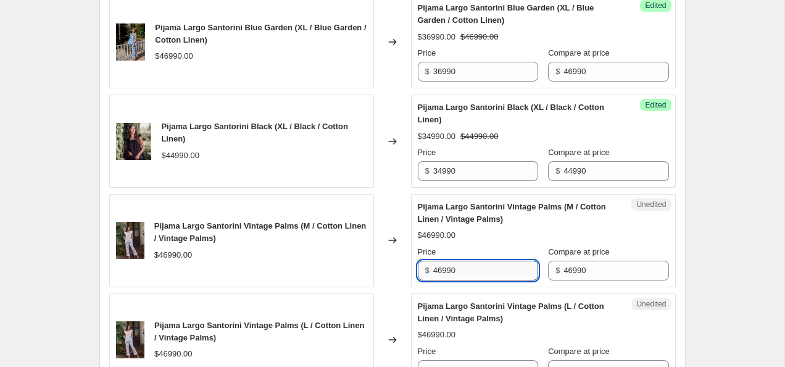
click at [456, 269] on input "46990" at bounding box center [485, 271] width 105 height 20
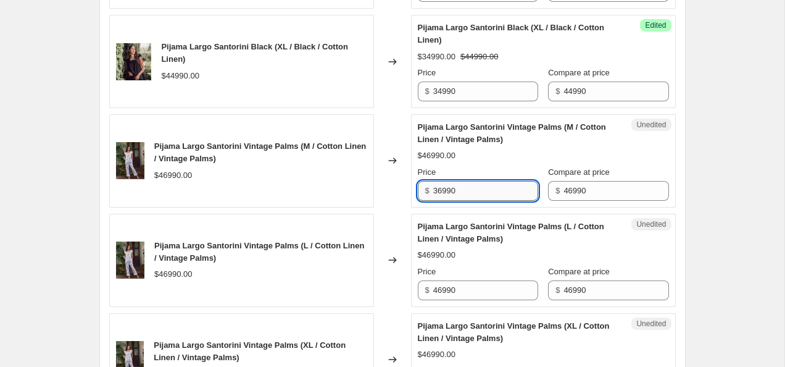
scroll to position [1460, 0]
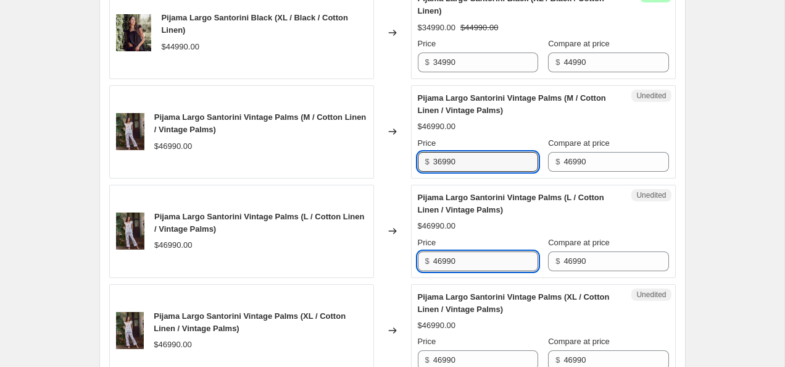
click at [464, 262] on input "46990" at bounding box center [485, 261] width 105 height 20
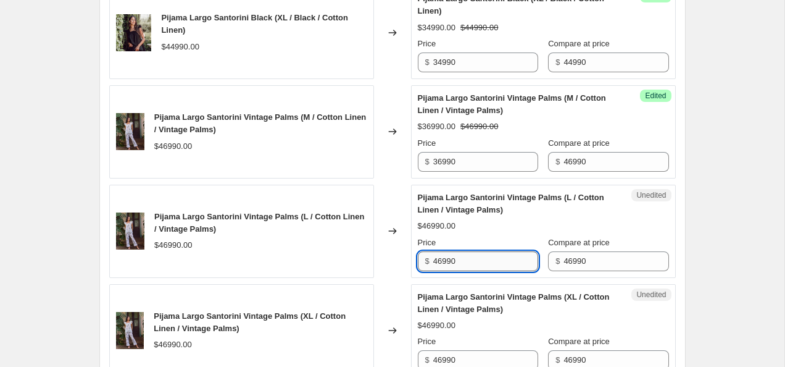
click at [464, 262] on input "46990" at bounding box center [485, 261] width 105 height 20
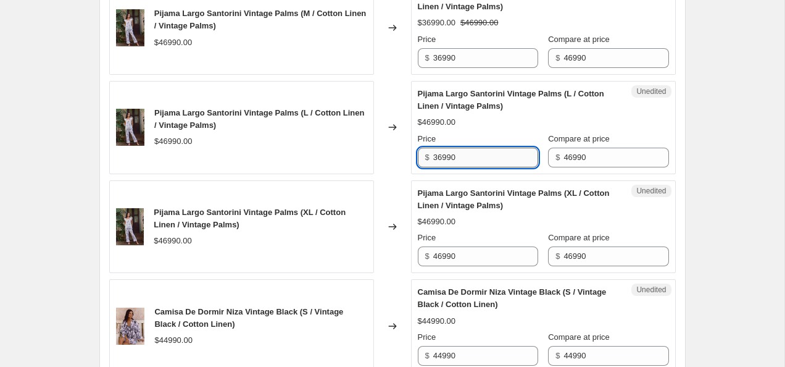
scroll to position [1567, 0]
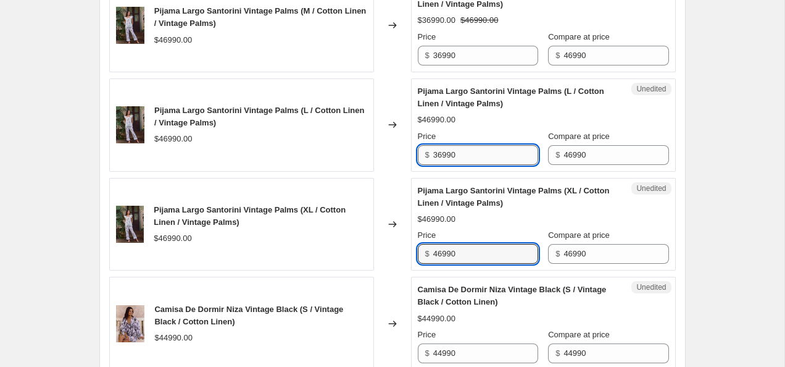
click at [464, 262] on input "46990" at bounding box center [485, 254] width 105 height 20
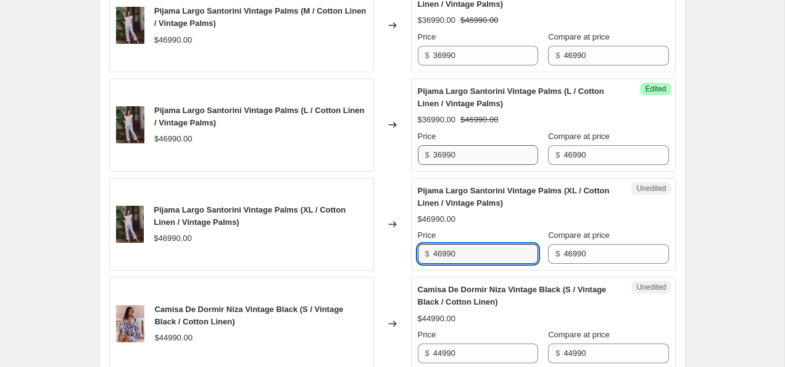
click at [464, 262] on input "46990" at bounding box center [485, 254] width 105 height 20
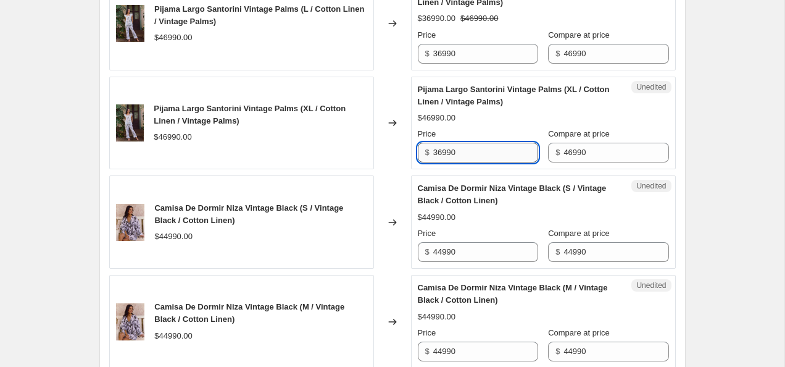
scroll to position [1672, 0]
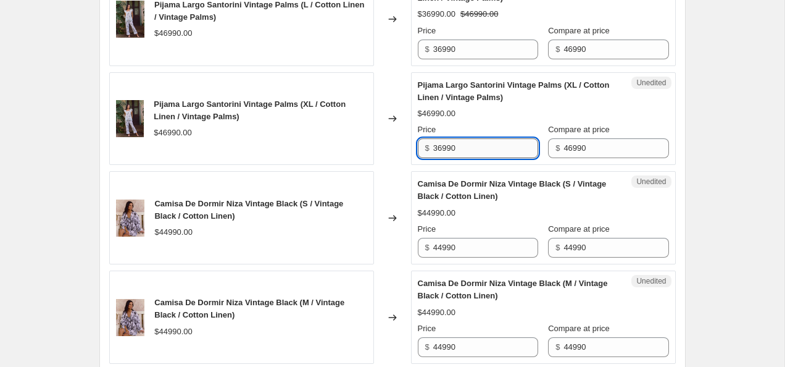
click at [463, 145] on input "36990" at bounding box center [485, 148] width 105 height 20
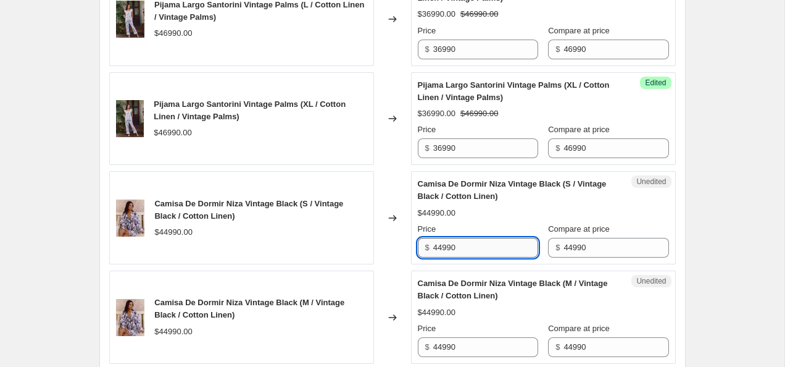
click at [462, 242] on input "44990" at bounding box center [485, 248] width 105 height 20
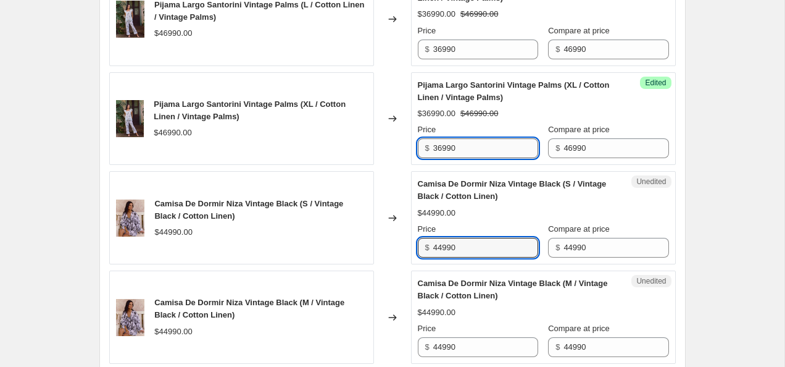
click at [456, 144] on input "36990" at bounding box center [485, 148] width 105 height 20
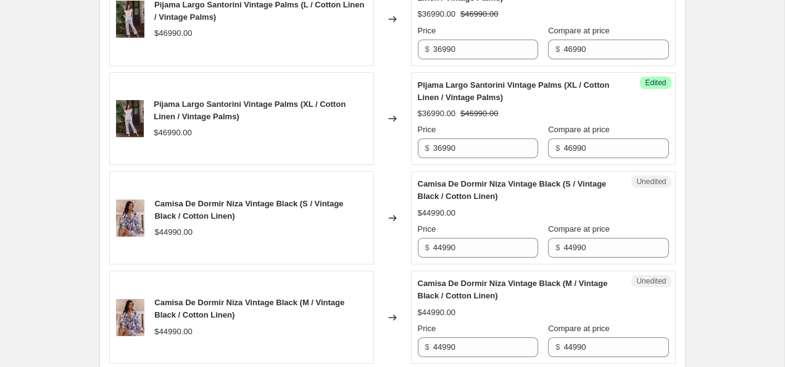
click at [471, 257] on div "Unedited Camisa De [PERSON_NAME] Vintage Black (S / Vintage Black / Cotton Line…" at bounding box center [543, 217] width 265 height 93
click at [466, 247] on input "44990" at bounding box center [485, 248] width 105 height 20
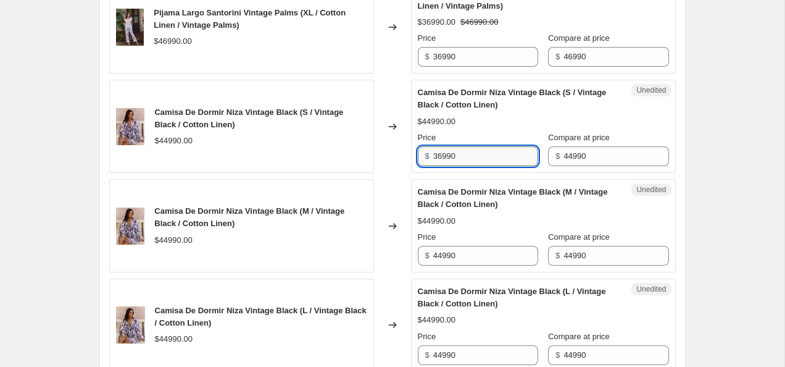
scroll to position [1765, 0]
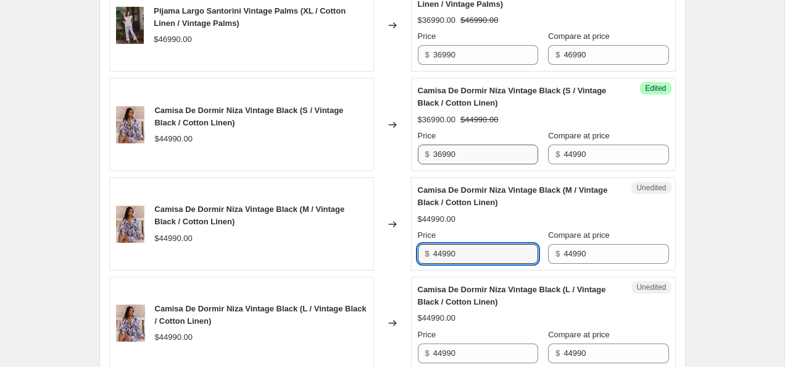
click at [466, 247] on input "44990" at bounding box center [485, 254] width 105 height 20
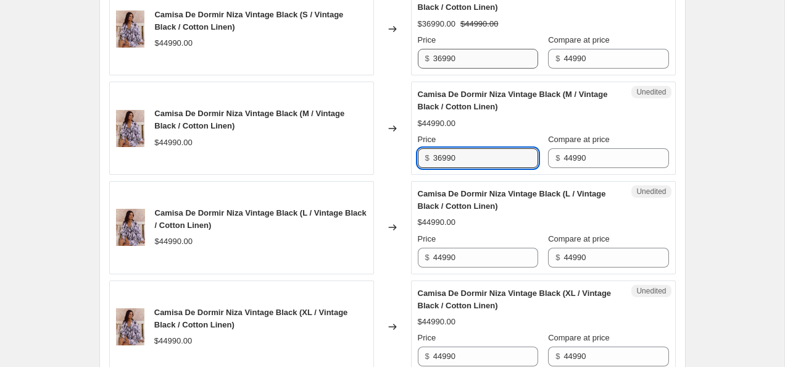
scroll to position [1869, 0]
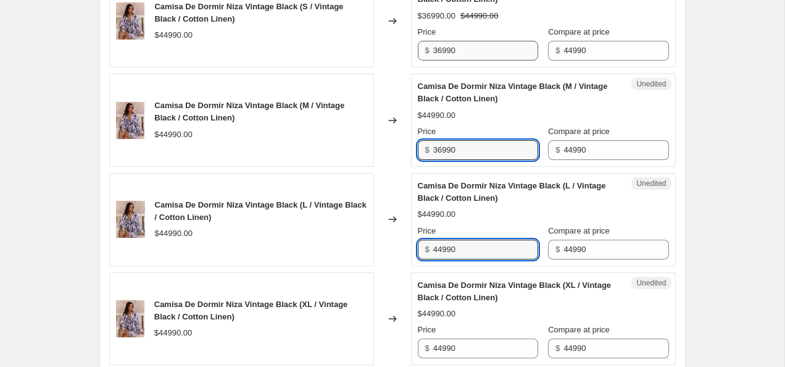
click at [466, 247] on input "44990" at bounding box center [485, 250] width 105 height 20
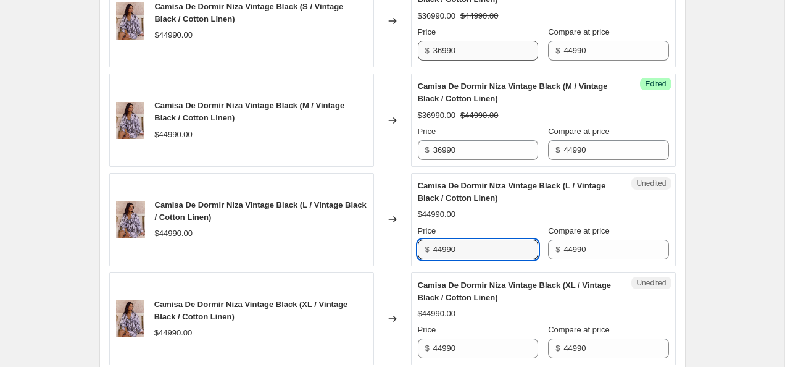
click at [466, 247] on input "44990" at bounding box center [485, 250] width 105 height 20
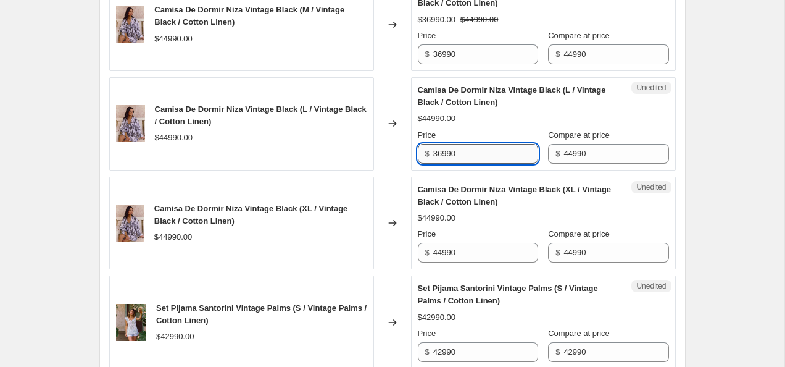
scroll to position [1969, 0]
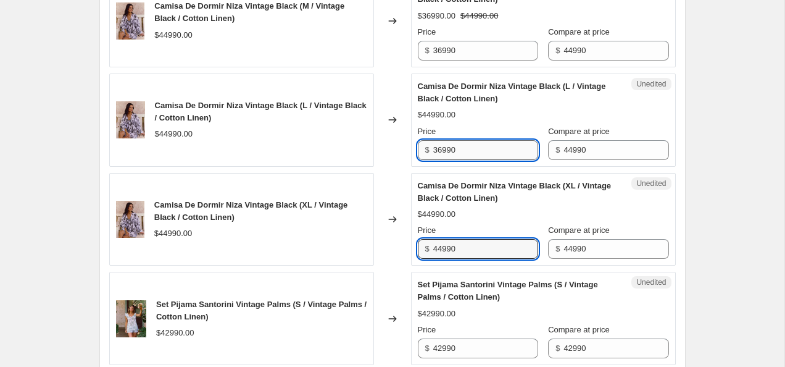
click at [466, 251] on input "44990" at bounding box center [485, 249] width 105 height 20
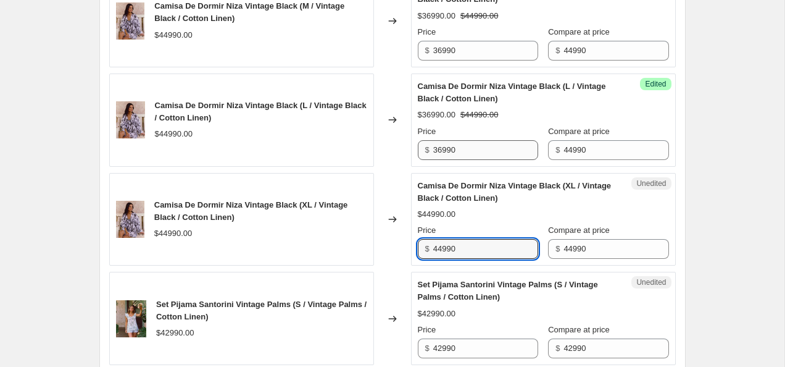
click at [466, 251] on input "44990" at bounding box center [485, 249] width 105 height 20
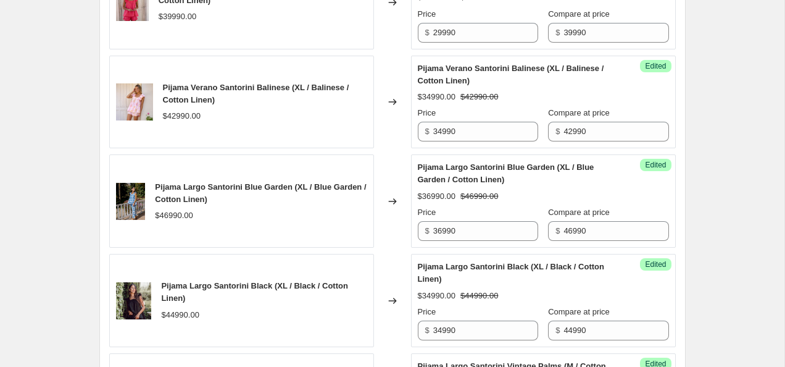
scroll to position [1194, 0]
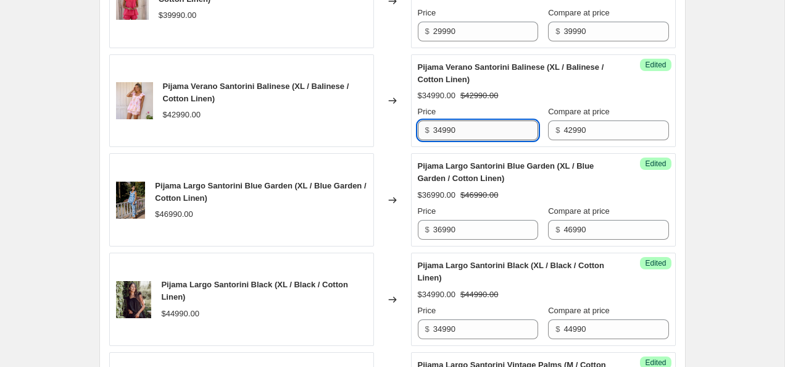
click at [459, 133] on input "34990" at bounding box center [485, 130] width 105 height 20
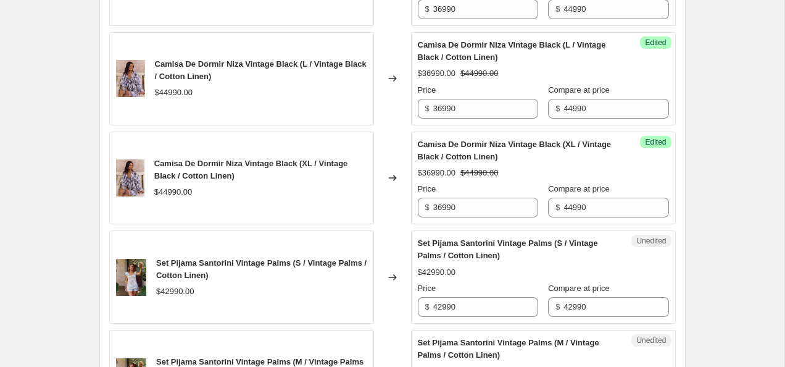
scroll to position [2088, 0]
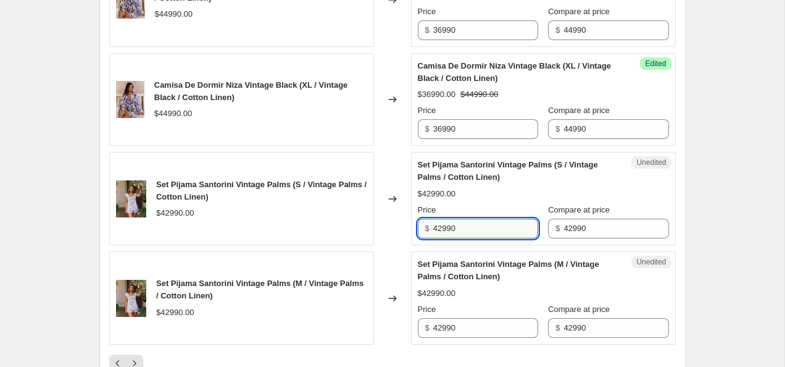
click at [452, 227] on input "42990" at bounding box center [485, 229] width 105 height 20
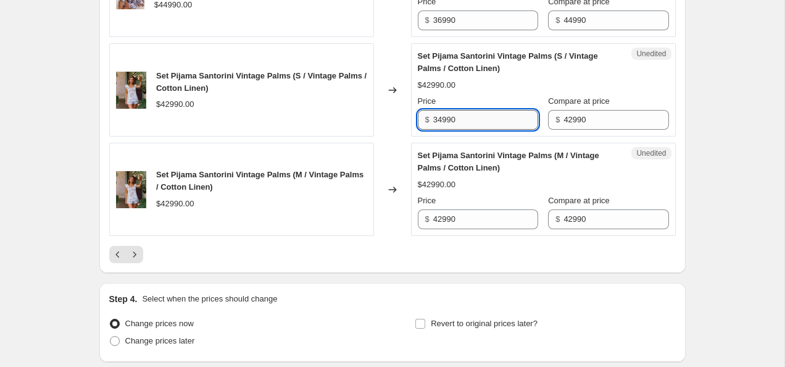
scroll to position [2199, 0]
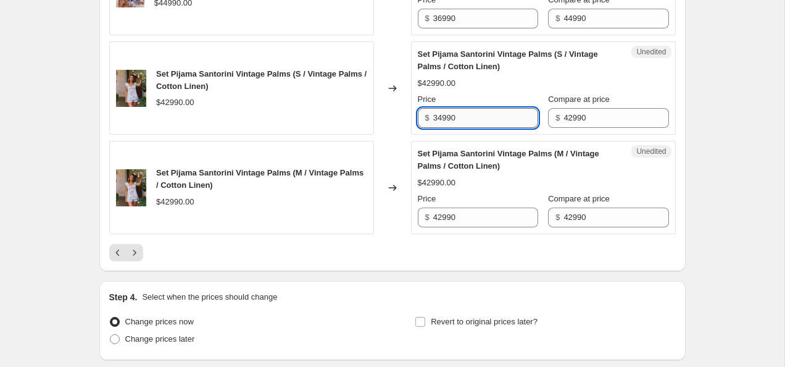
click at [452, 227] on div "Unedited Set Pijama Santorini Vintage Palms (M / Vintage Palms / Cotton Linen) …" at bounding box center [543, 187] width 265 height 93
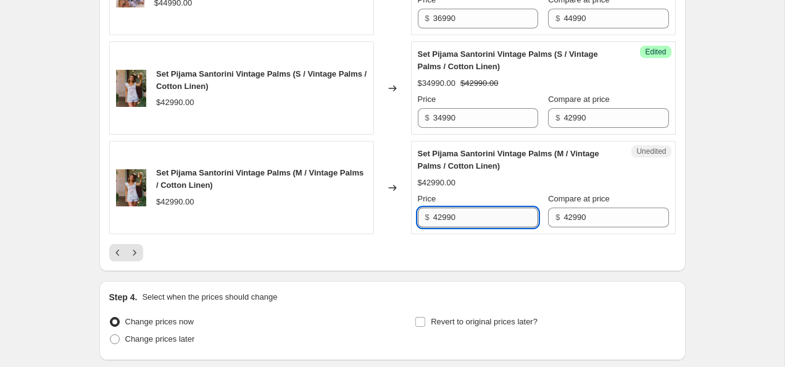
click at [451, 221] on input "42990" at bounding box center [485, 217] width 105 height 20
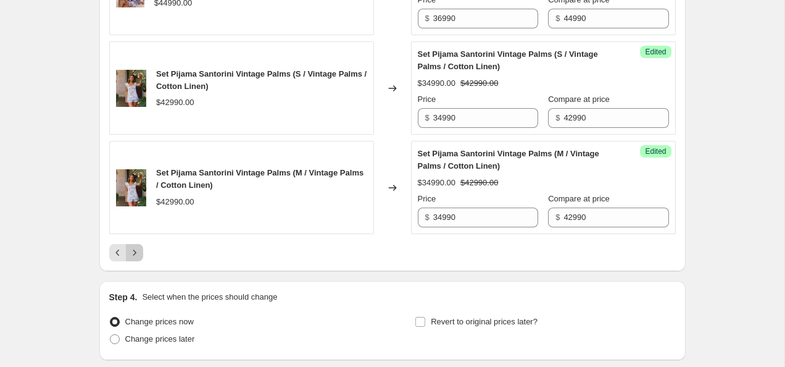
click at [138, 249] on icon "Next" at bounding box center [134, 252] width 12 height 12
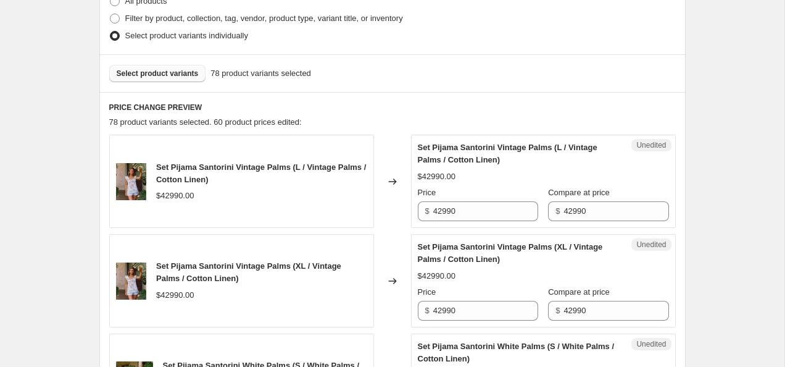
scroll to position [312, 0]
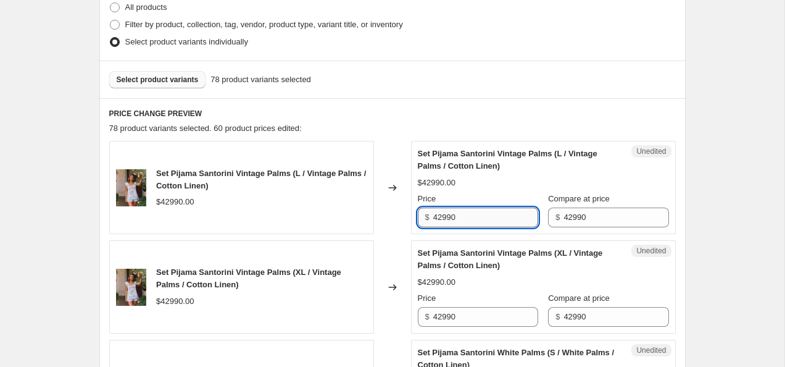
click at [458, 213] on input "42990" at bounding box center [485, 217] width 105 height 20
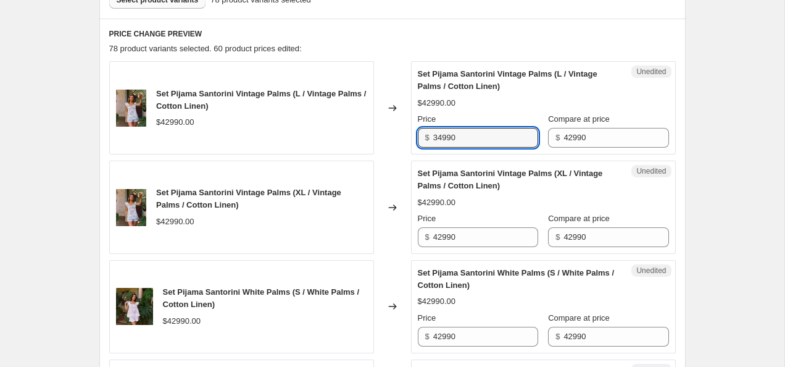
scroll to position [404, 0]
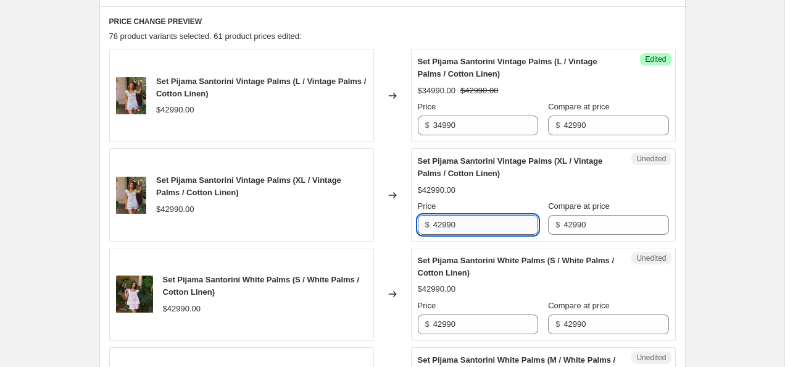
click at [487, 230] on input "42990" at bounding box center [485, 225] width 105 height 20
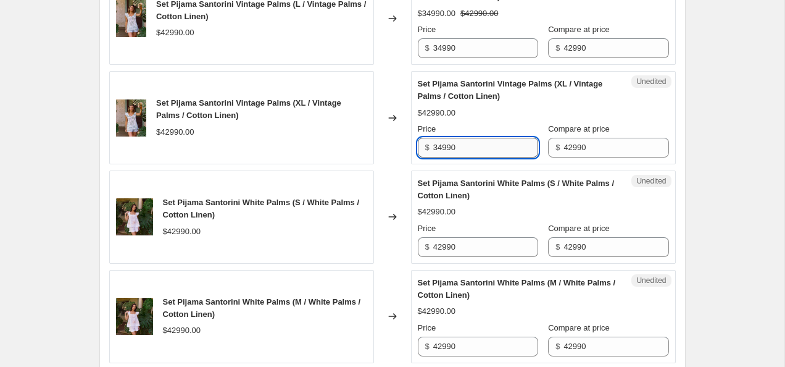
scroll to position [484, 0]
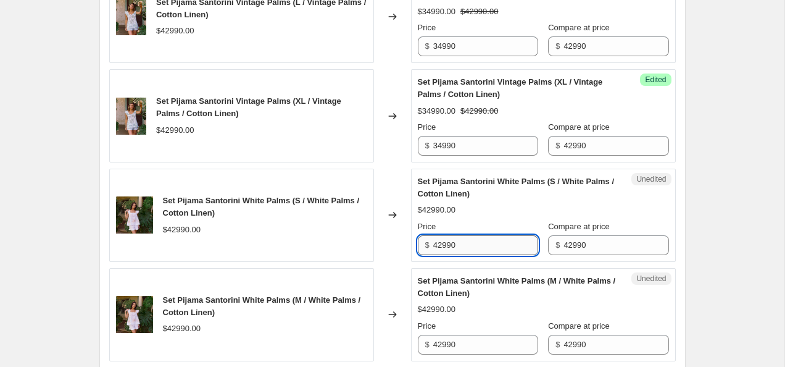
click at [487, 246] on input "42990" at bounding box center [485, 245] width 105 height 20
click at [487, 245] on input "42990" at bounding box center [485, 245] width 105 height 20
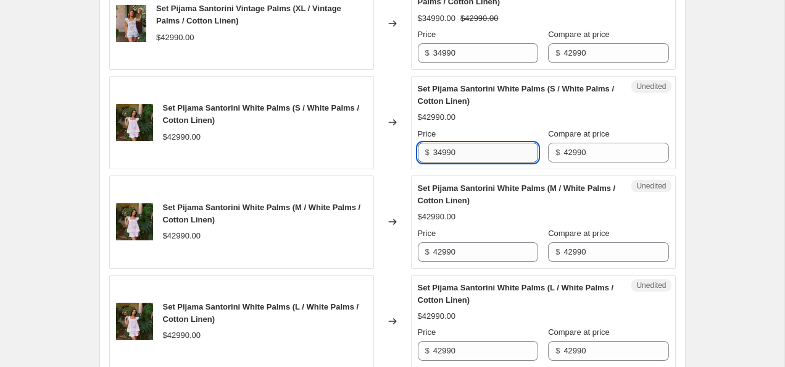
scroll to position [579, 0]
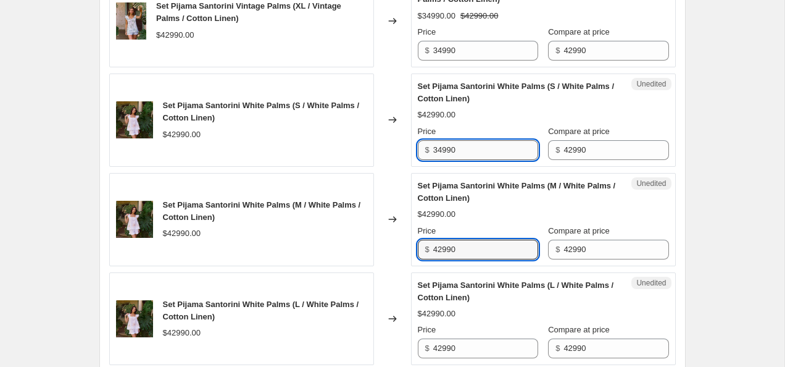
click at [487, 249] on input "42990" at bounding box center [485, 250] width 105 height 20
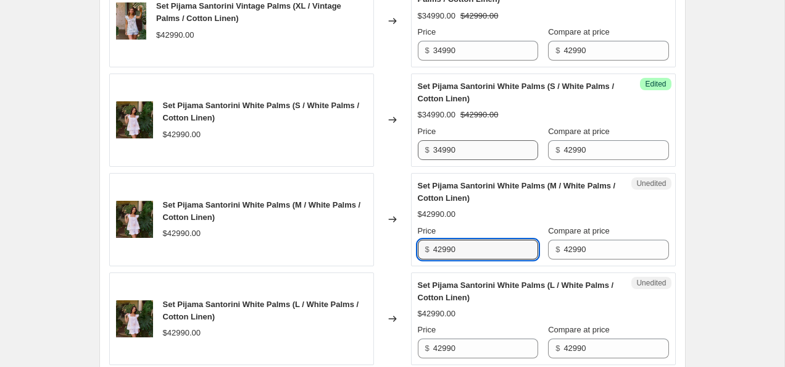
click at [487, 249] on input "42990" at bounding box center [485, 250] width 105 height 20
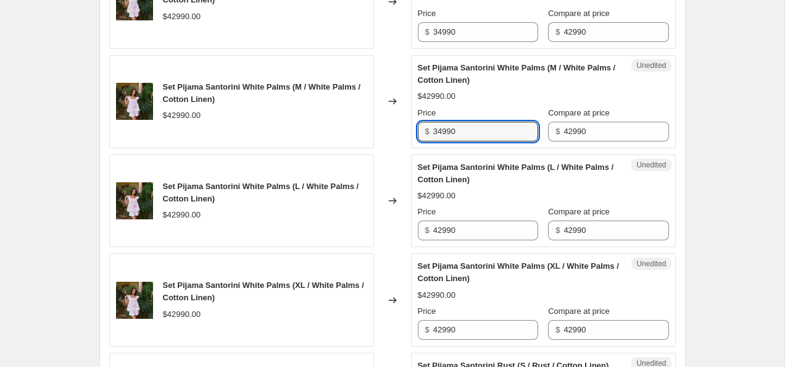
scroll to position [703, 0]
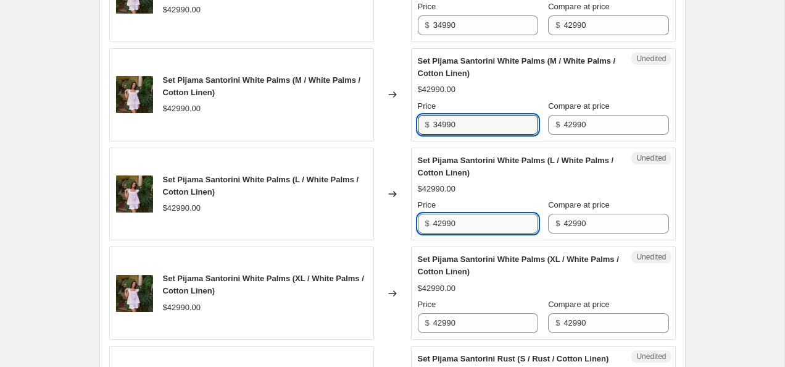
click at [475, 225] on input "42990" at bounding box center [485, 224] width 105 height 20
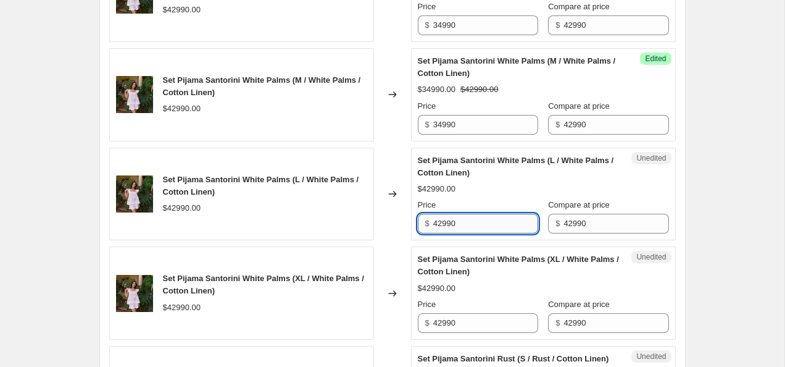
click at [475, 225] on input "42990" at bounding box center [485, 224] width 105 height 20
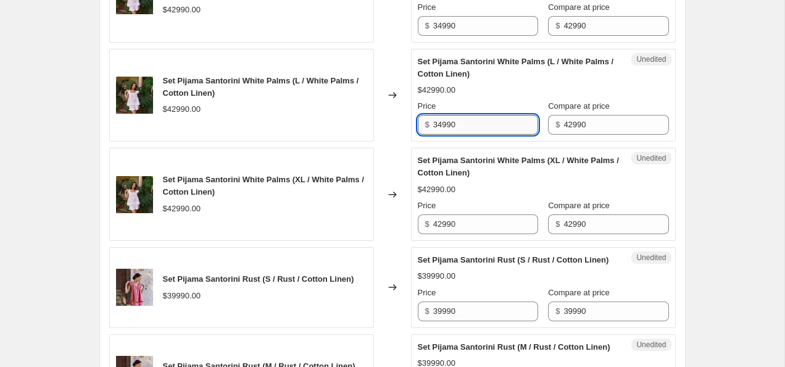
scroll to position [803, 0]
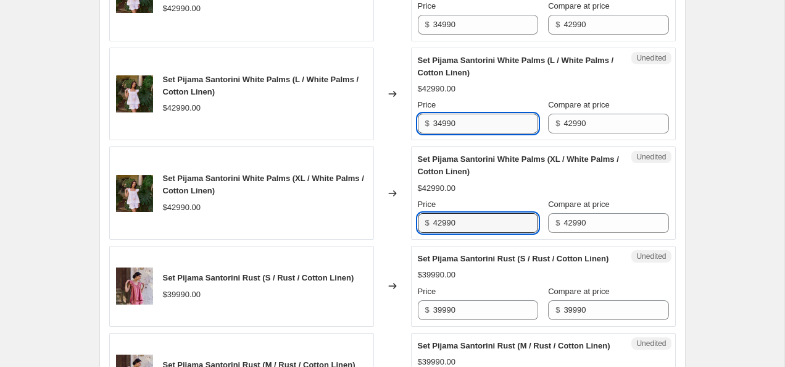
click at [475, 225] on input "42990" at bounding box center [485, 223] width 105 height 20
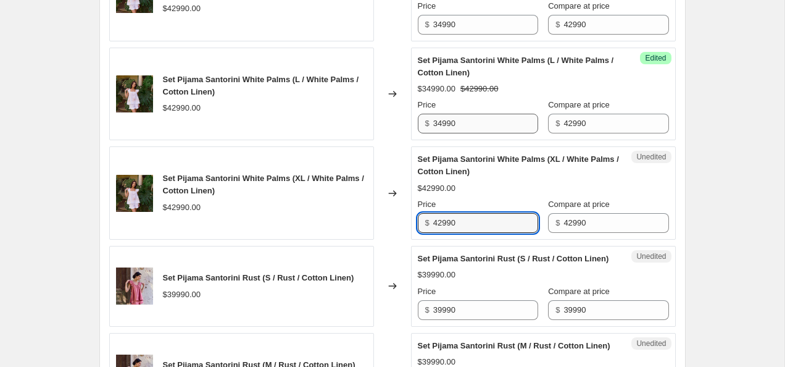
click at [475, 225] on input "42990" at bounding box center [485, 223] width 105 height 20
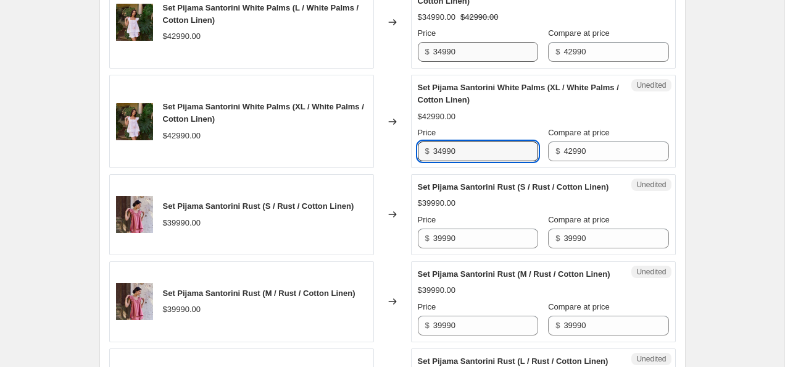
scroll to position [892, 0]
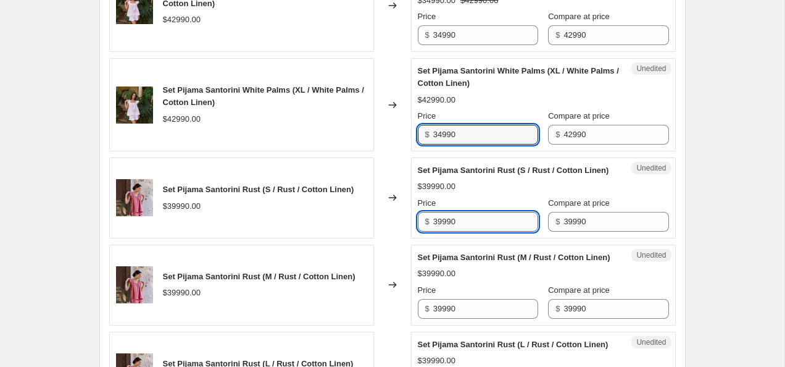
click at [437, 232] on input "39990" at bounding box center [485, 222] width 105 height 20
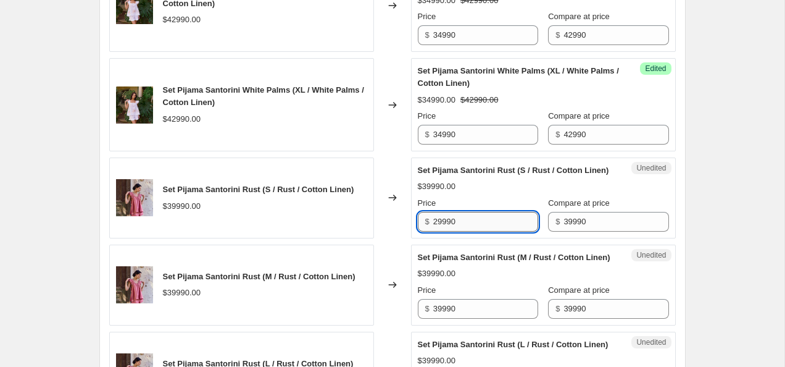
click at [471, 232] on input "29990" at bounding box center [485, 222] width 105 height 20
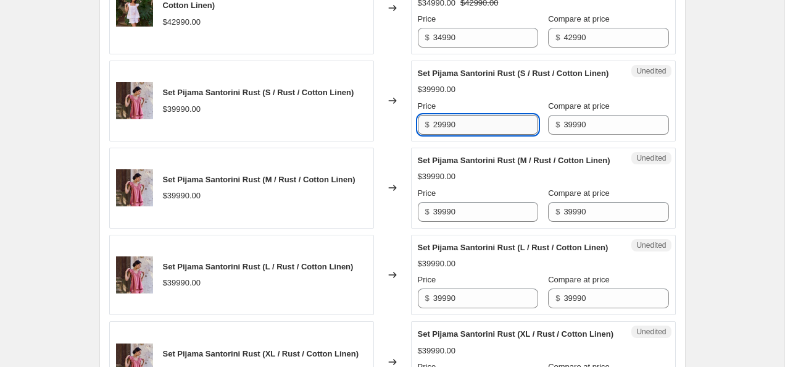
scroll to position [988, 0]
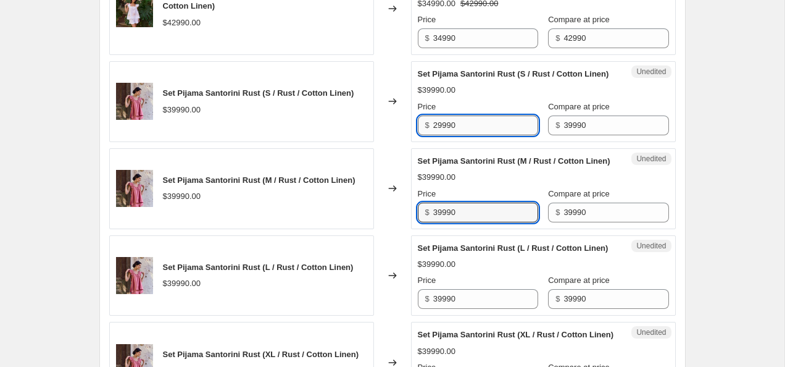
click at [471, 222] on input "39990" at bounding box center [485, 213] width 105 height 20
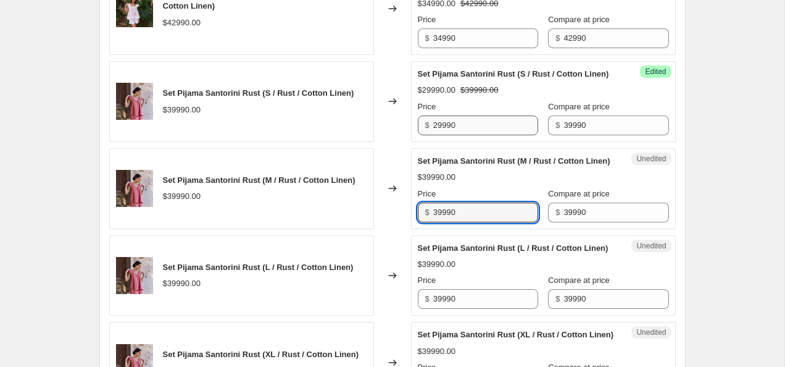
click at [471, 222] on input "39990" at bounding box center [485, 213] width 105 height 20
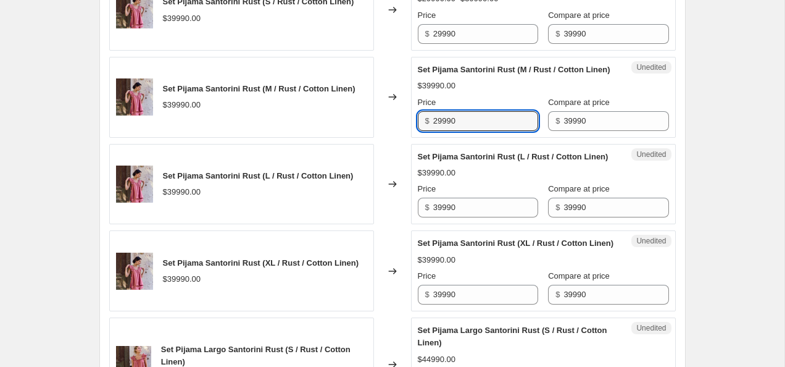
scroll to position [1083, 0]
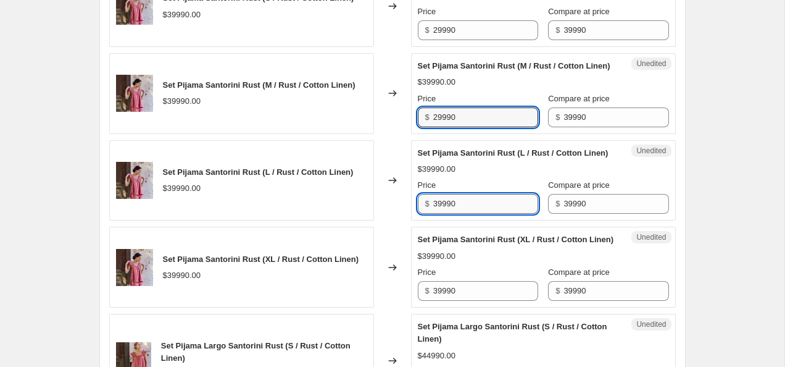
click at [467, 214] on input "39990" at bounding box center [485, 204] width 105 height 20
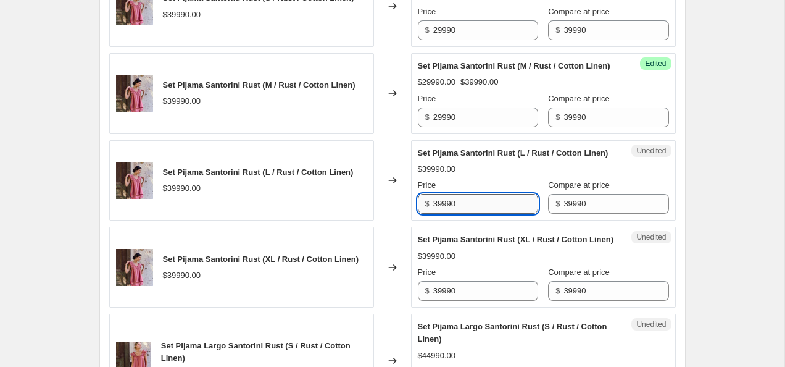
click at [467, 214] on input "39990" at bounding box center [485, 204] width 105 height 20
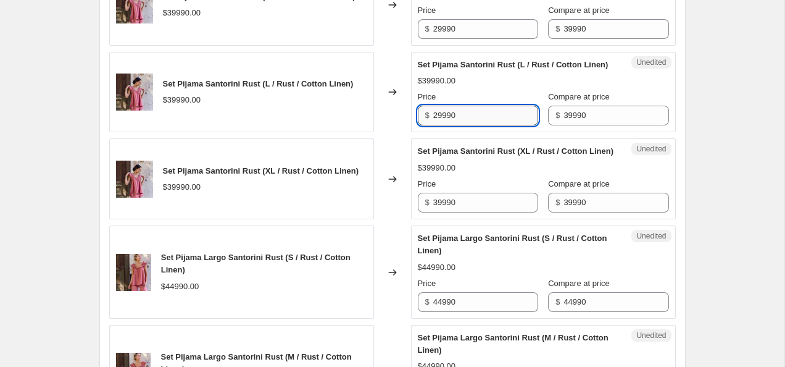
scroll to position [1172, 0]
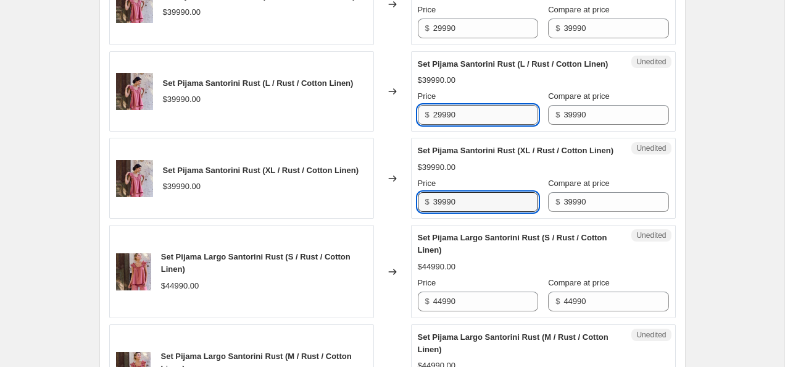
click at [467, 212] on input "39990" at bounding box center [485, 202] width 105 height 20
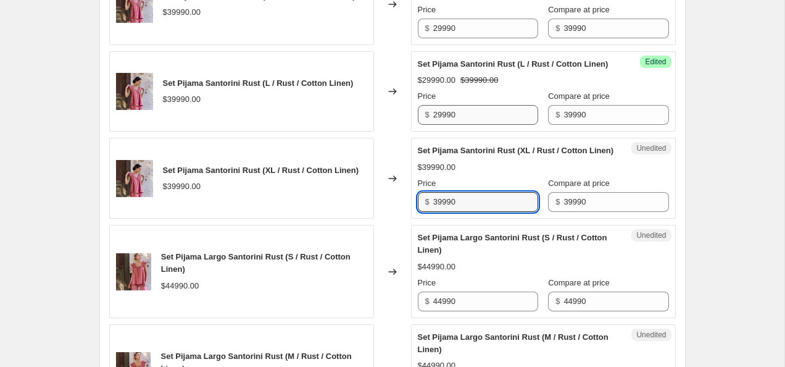
click at [467, 212] on input "39990" at bounding box center [485, 202] width 105 height 20
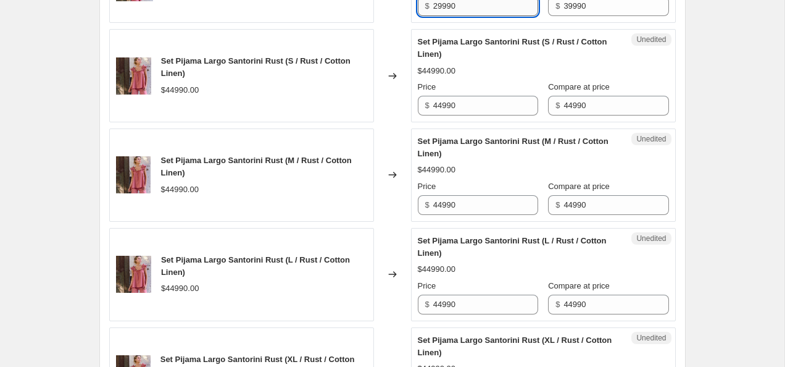
scroll to position [1370, 0]
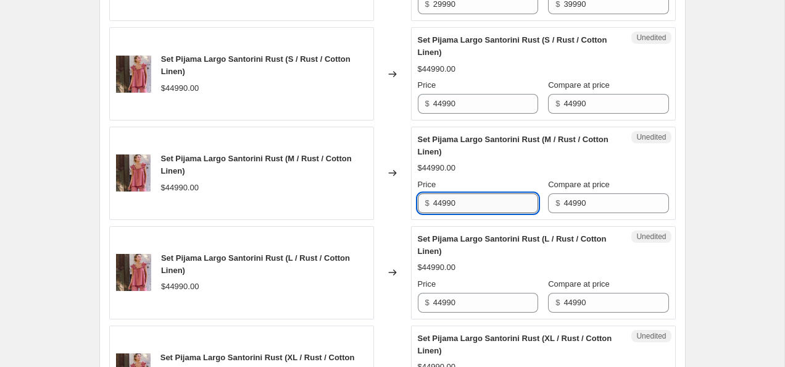
click at [438, 213] on input "44990" at bounding box center [485, 203] width 105 height 20
click at [472, 213] on input "34990" at bounding box center [485, 203] width 105 height 20
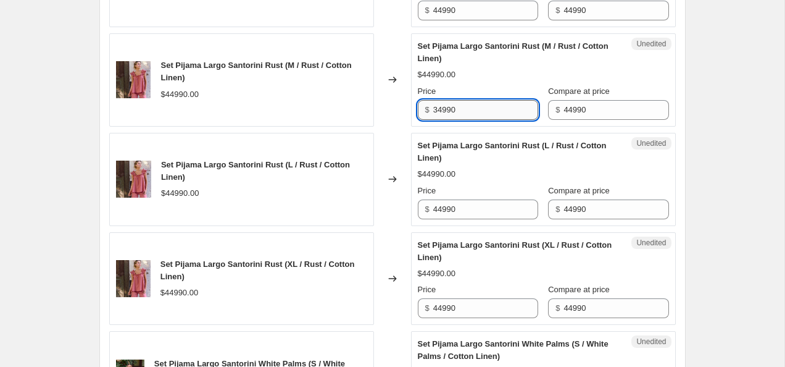
scroll to position [1463, 0]
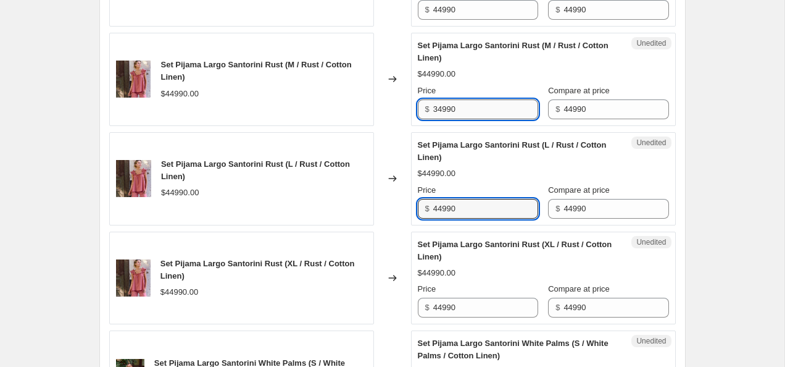
click at [472, 219] on input "44990" at bounding box center [485, 209] width 105 height 20
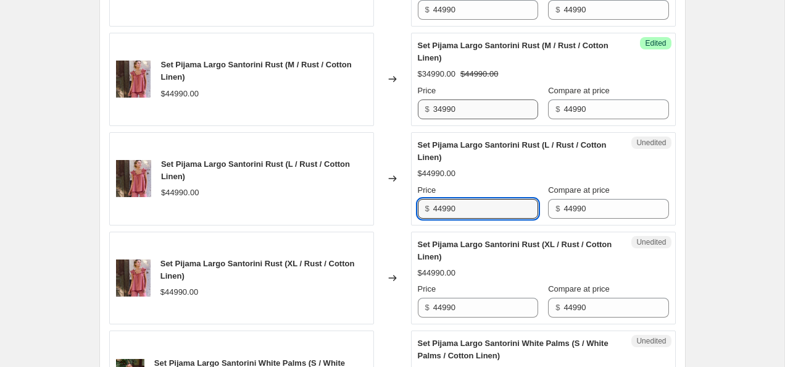
click at [472, 219] on input "44990" at bounding box center [485, 209] width 105 height 20
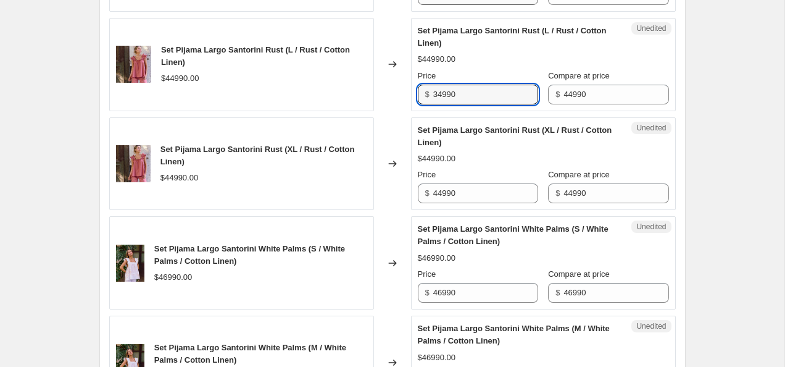
scroll to position [1580, 0]
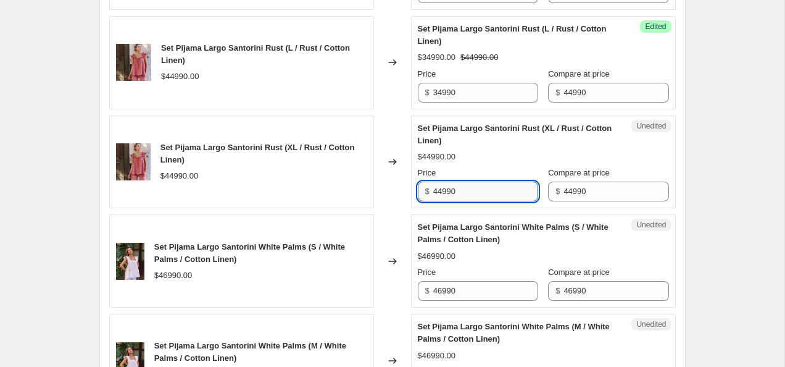
click at [471, 201] on input "44990" at bounding box center [485, 192] width 105 height 20
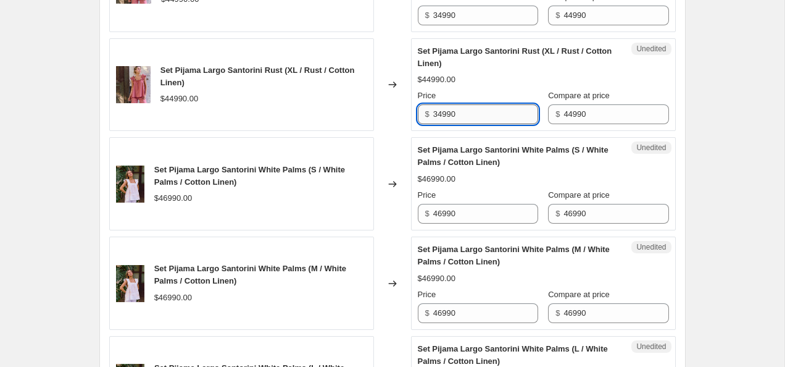
scroll to position [1661, 0]
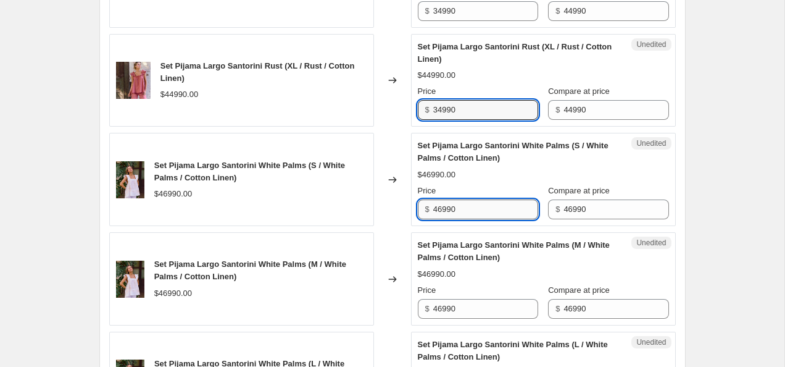
click at [438, 219] on input "46990" at bounding box center [485, 209] width 105 height 20
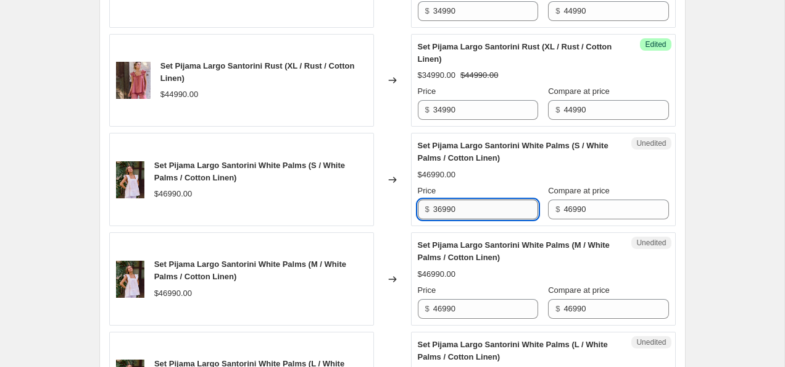
click at [475, 219] on input "36990" at bounding box center [485, 209] width 105 height 20
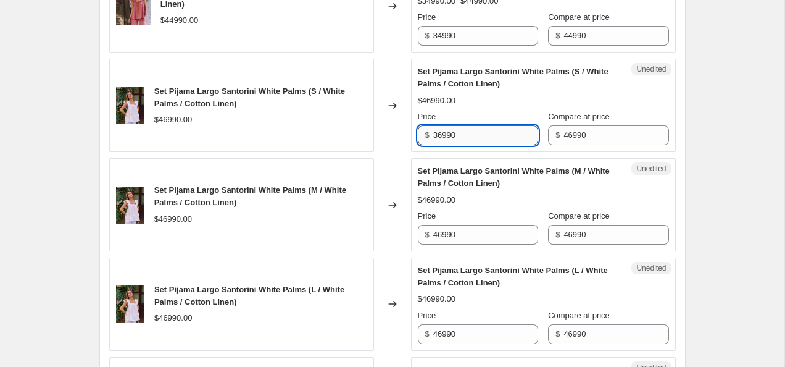
scroll to position [1758, 0]
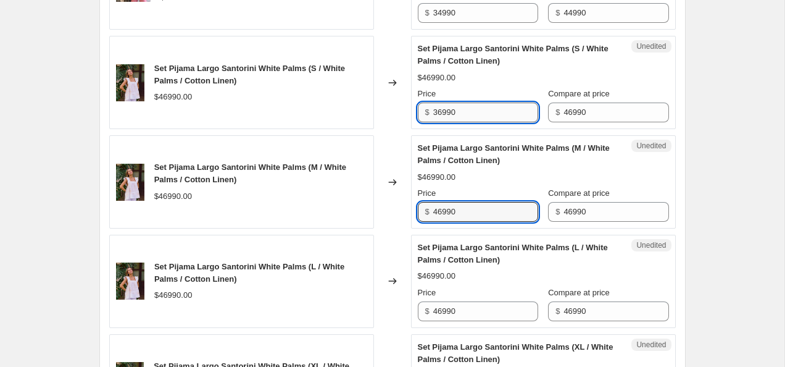
click at [475, 222] on input "46990" at bounding box center [485, 212] width 105 height 20
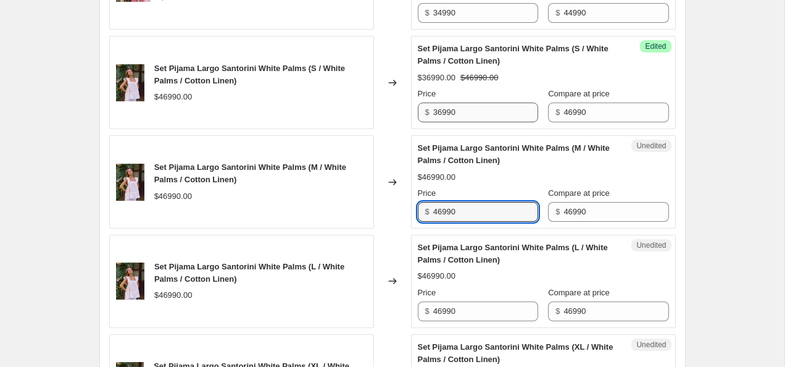
click at [475, 222] on input "46990" at bounding box center [485, 212] width 105 height 20
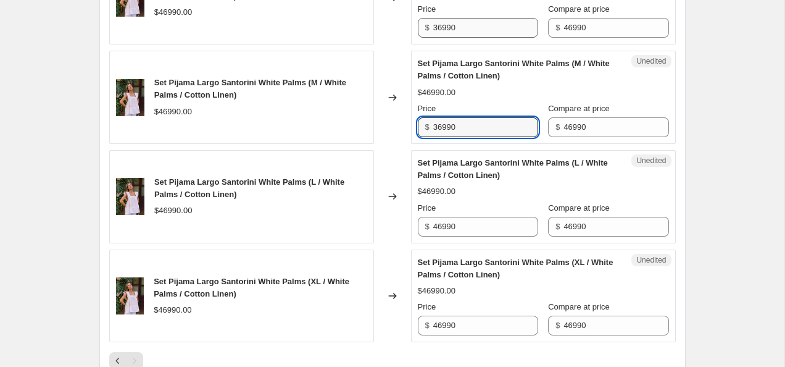
scroll to position [1862, 0]
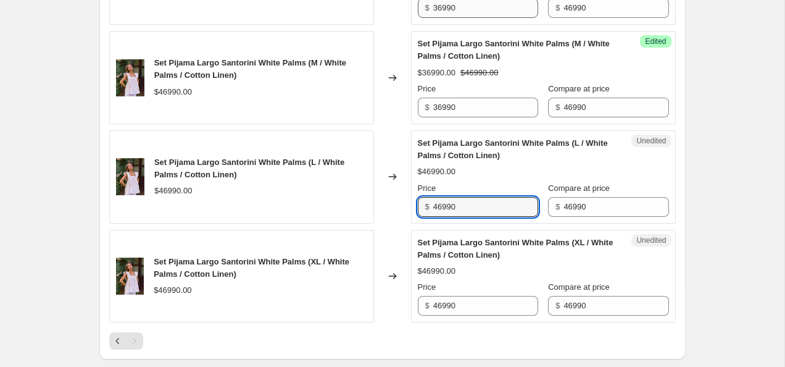
click at [475, 217] on input "46990" at bounding box center [485, 207] width 105 height 20
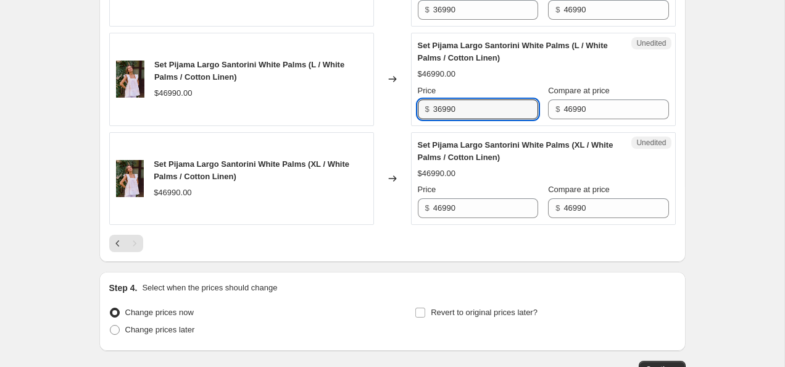
scroll to position [1969, 0]
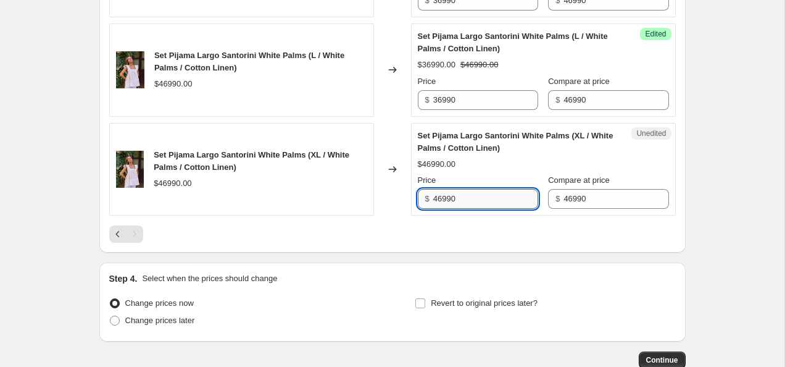
click at [475, 209] on input "46990" at bounding box center [485, 199] width 105 height 20
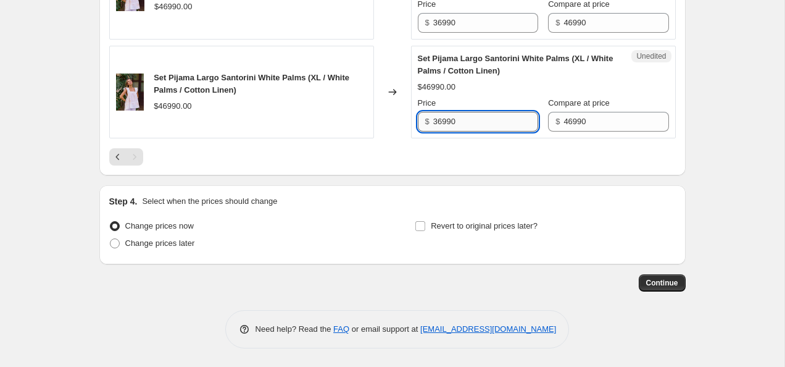
scroll to position [2096, 0]
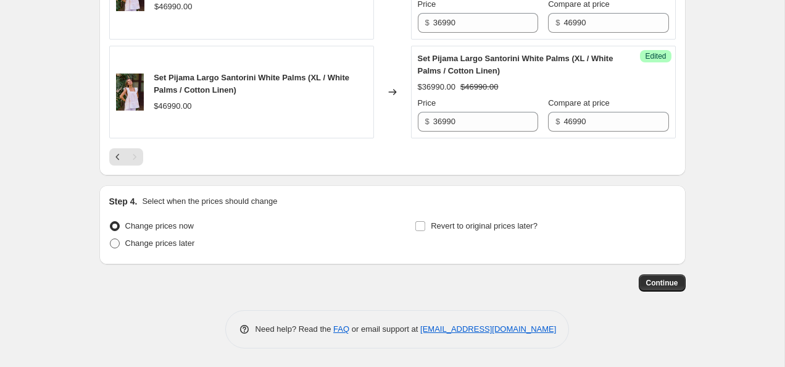
click at [119, 239] on span at bounding box center [115, 243] width 10 height 10
click at [111, 239] on input "Change prices later" at bounding box center [110, 238] width 1 height 1
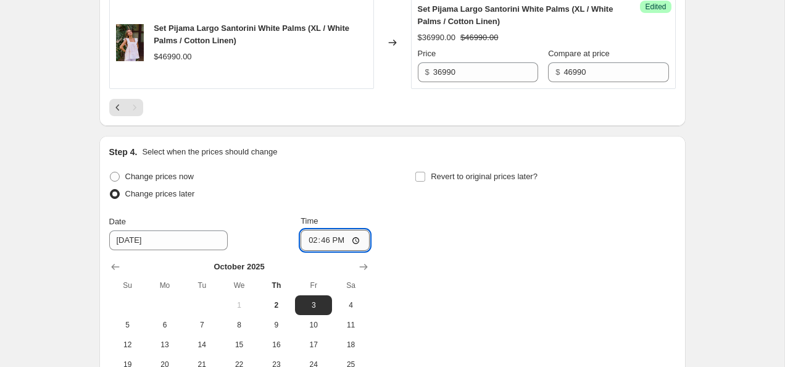
click at [355, 251] on input "14:46" at bounding box center [335, 240] width 69 height 21
click at [456, 262] on div "Change prices now Change prices later Date [DATE] Time 19:00 [DATE] Su Mo Tu We…" at bounding box center [392, 281] width 567 height 226
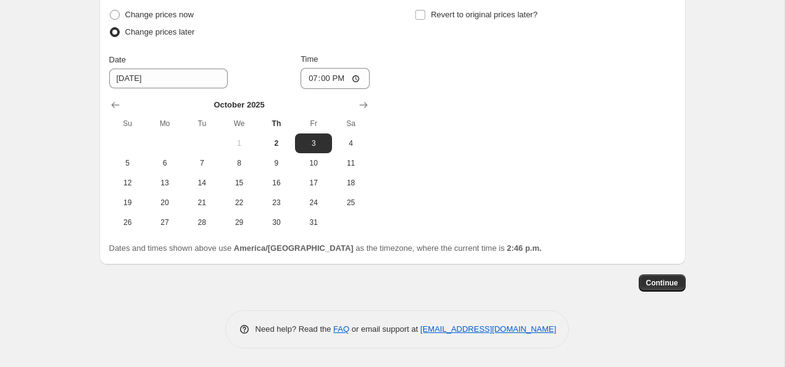
scroll to position [2304, 0]
click at [653, 286] on span "Continue" at bounding box center [663, 283] width 32 height 10
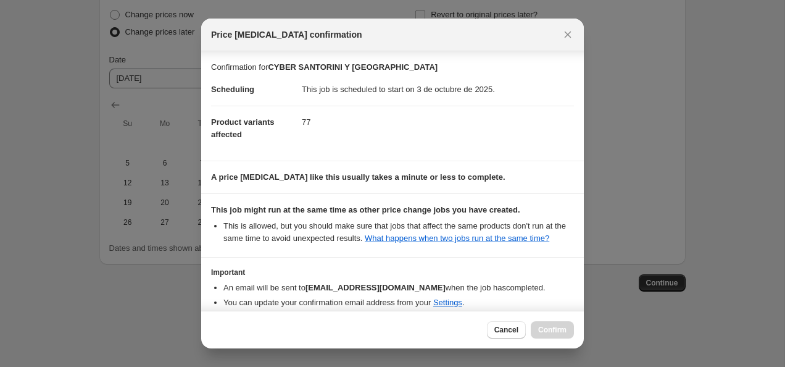
scroll to position [73, 0]
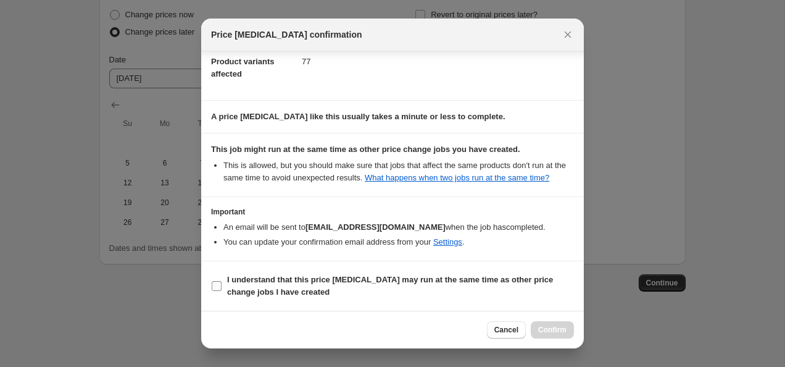
click at [222, 285] on label "I understand that this price [MEDICAL_DATA] may run at the same time as other p…" at bounding box center [392, 286] width 363 height 30
click at [222, 285] on input "I understand that this price [MEDICAL_DATA] may run at the same time as other p…" at bounding box center [217, 286] width 10 height 10
click at [556, 337] on button "Confirm" at bounding box center [552, 329] width 43 height 17
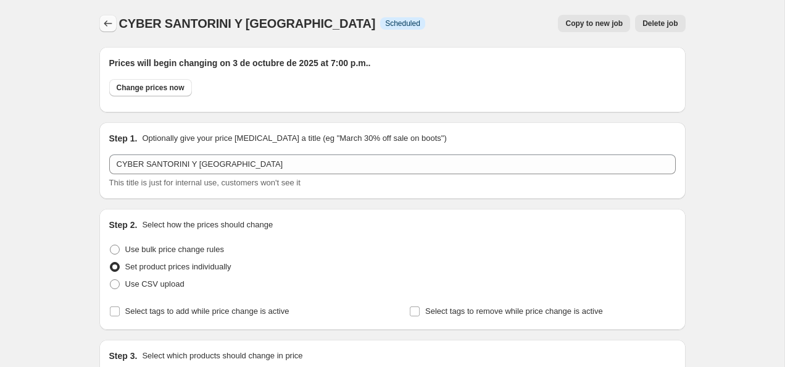
click at [103, 20] on icon "Price change jobs" at bounding box center [108, 23] width 12 height 12
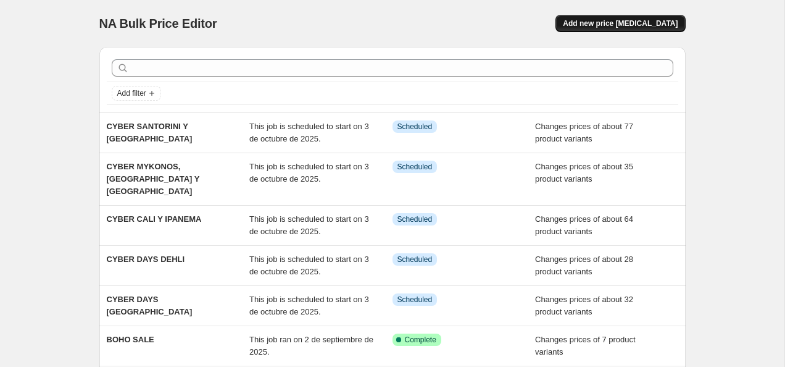
click at [646, 30] on button "Add new price [MEDICAL_DATA]" at bounding box center [621, 23] width 130 height 17
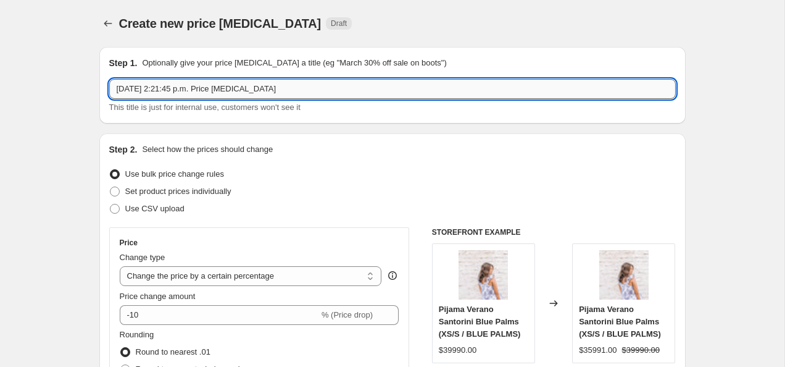
click at [206, 87] on input "[DATE] 2:21:45 p.m. Price [MEDICAL_DATA]" at bounding box center [392, 89] width 567 height 20
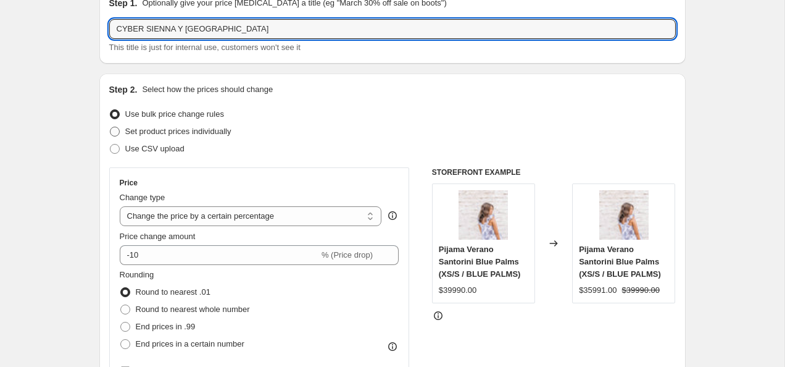
scroll to position [61, 0]
click at [117, 131] on span at bounding box center [115, 130] width 10 height 10
click at [111, 126] on input "Set product prices individually" at bounding box center [110, 125] width 1 height 1
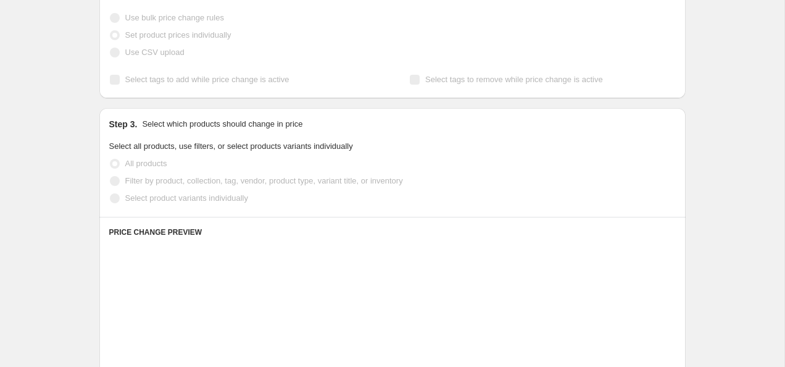
scroll to position [163, 0]
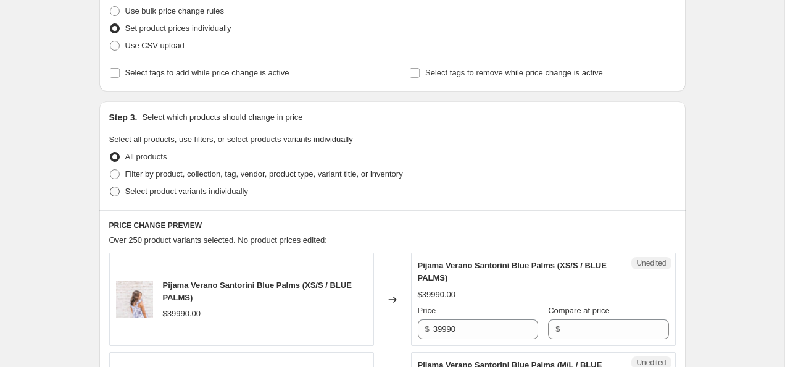
click at [185, 191] on span "Select product variants individually" at bounding box center [186, 190] width 123 height 9
click at [111, 187] on input "Select product variants individually" at bounding box center [110, 186] width 1 height 1
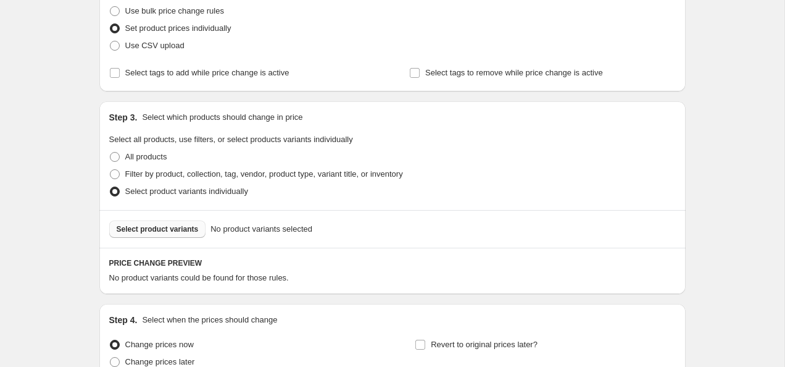
click at [166, 228] on span "Select product variants" at bounding box center [158, 229] width 82 height 10
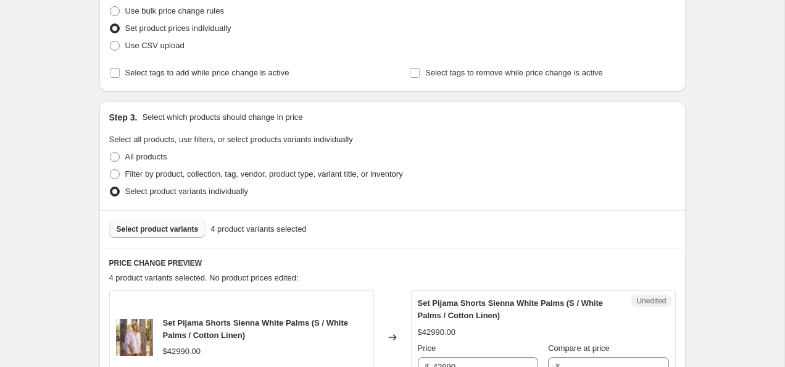
click at [177, 223] on button "Select product variants" at bounding box center [157, 228] width 97 height 17
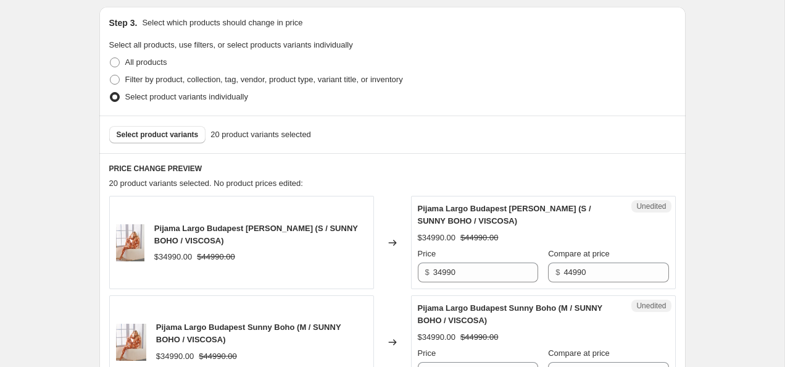
scroll to position [264, 0]
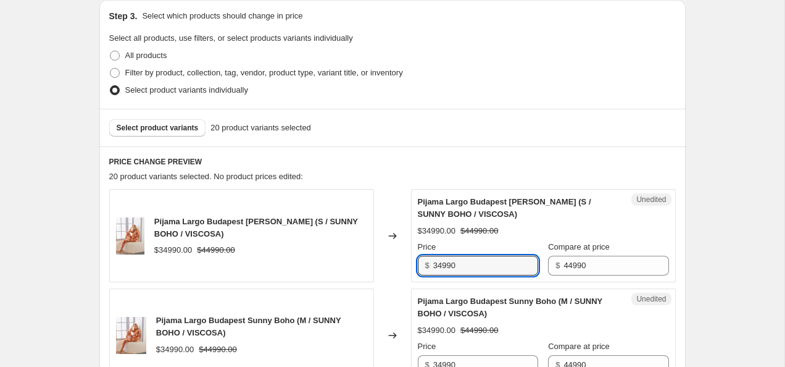
drag, startPoint x: 444, startPoint y: 265, endPoint x: 430, endPoint y: 265, distance: 13.6
click at [430, 265] on div "$ 34990" at bounding box center [478, 266] width 120 height 20
click at [532, 221] on div "Pijama Largo Budapest Sunny Boho (S / SUNNY BOHO / VISCOSA) $34990.00 $44990.00…" at bounding box center [543, 236] width 251 height 80
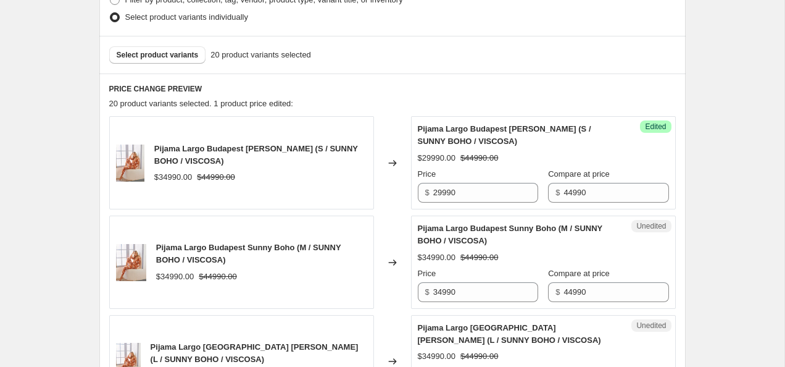
scroll to position [340, 0]
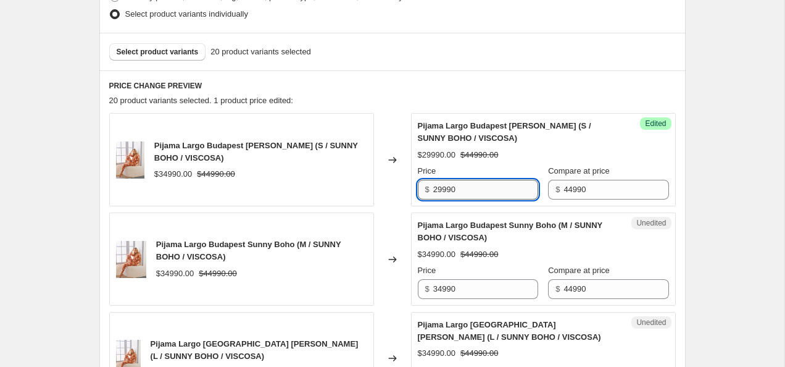
click at [490, 188] on input "29990" at bounding box center [485, 190] width 105 height 20
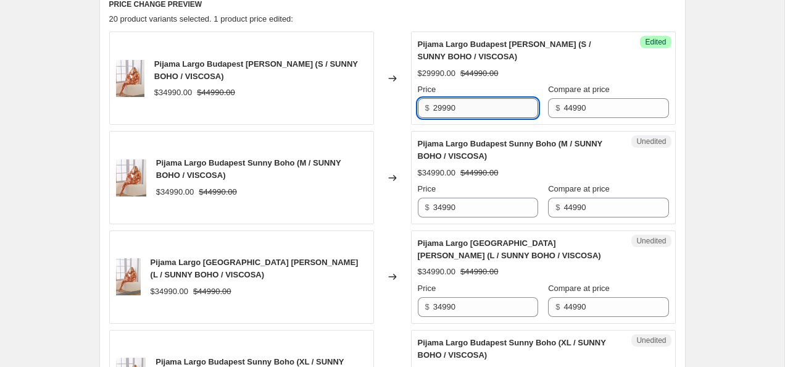
scroll to position [431, 0]
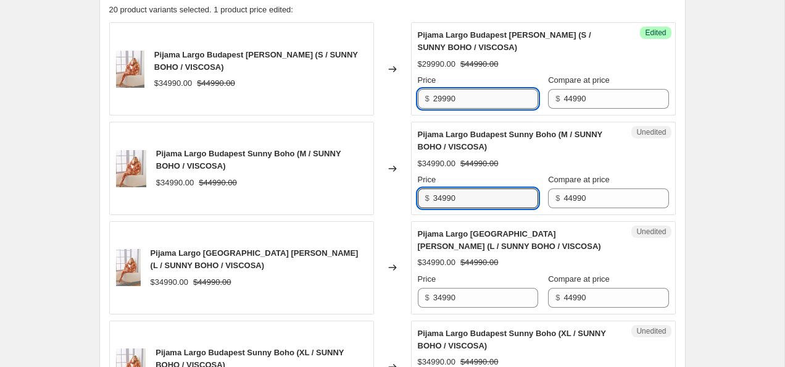
click at [490, 188] on input "34990" at bounding box center [485, 198] width 105 height 20
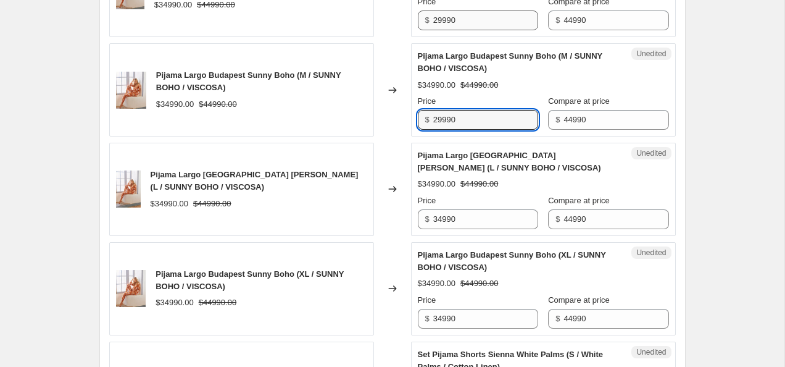
scroll to position [521, 0]
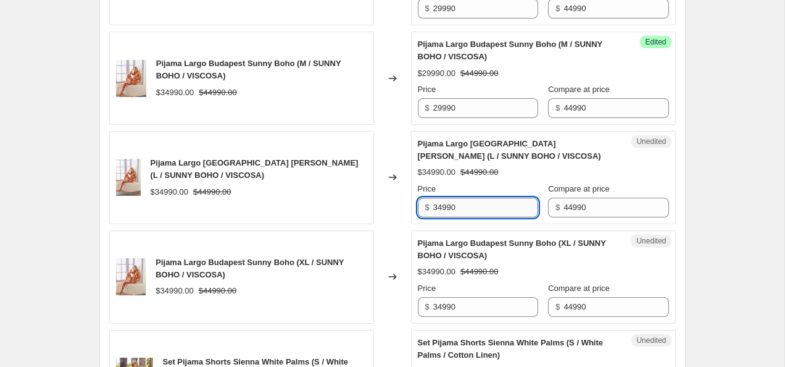
click at [489, 206] on input "34990" at bounding box center [485, 208] width 105 height 20
click at [489, 205] on input "34990" at bounding box center [485, 208] width 105 height 20
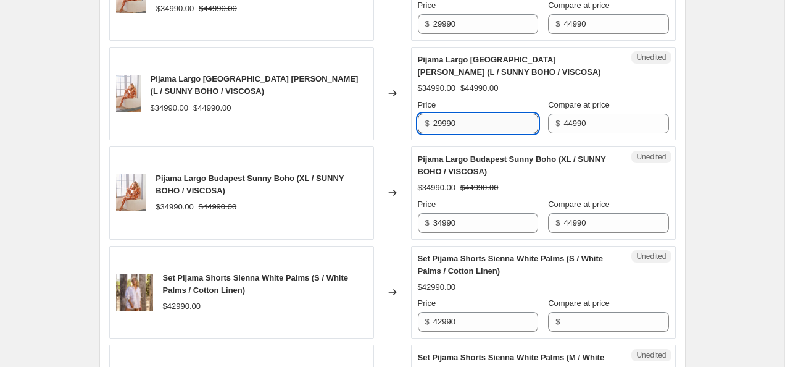
scroll to position [615, 0]
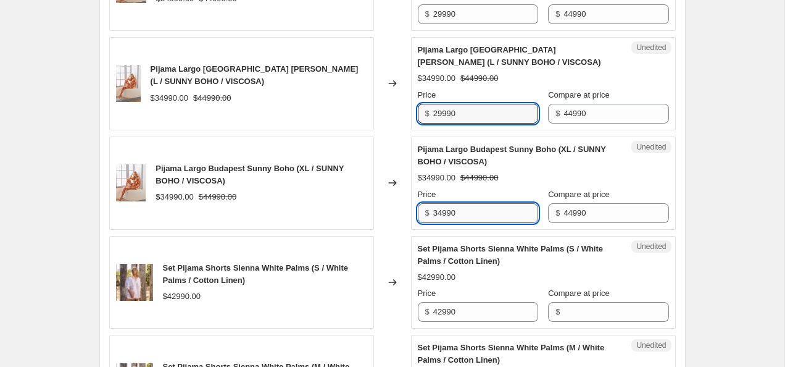
click at [490, 216] on input "34990" at bounding box center [485, 213] width 105 height 20
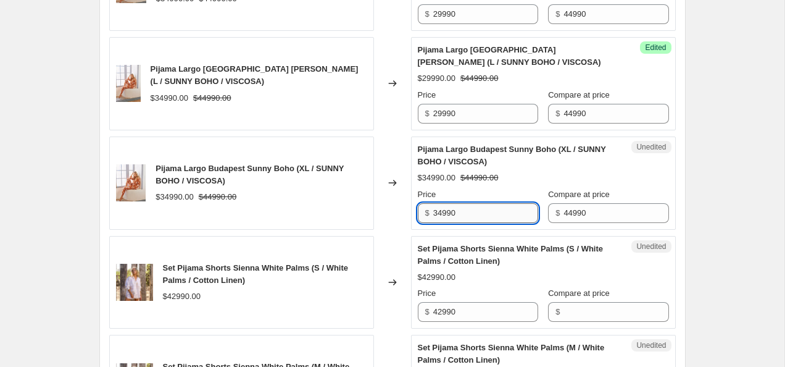
click at [490, 216] on input "34990" at bounding box center [485, 213] width 105 height 20
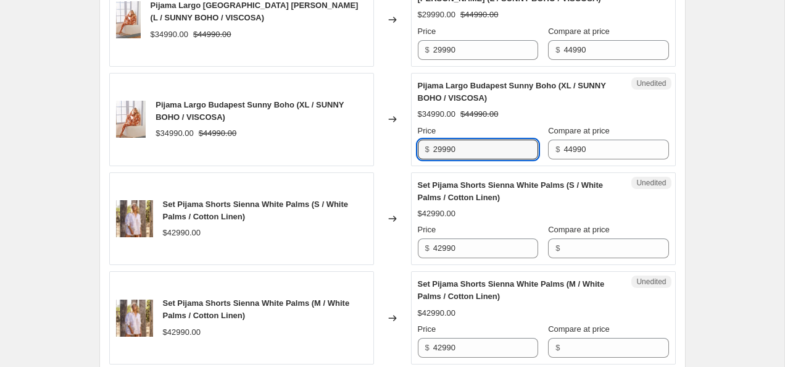
scroll to position [692, 0]
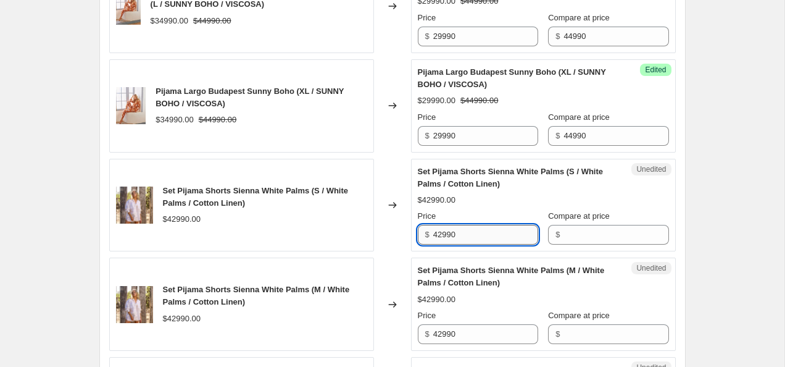
click at [486, 236] on input "42990" at bounding box center [485, 235] width 105 height 20
click at [606, 240] on input "Compare at price" at bounding box center [616, 235] width 105 height 20
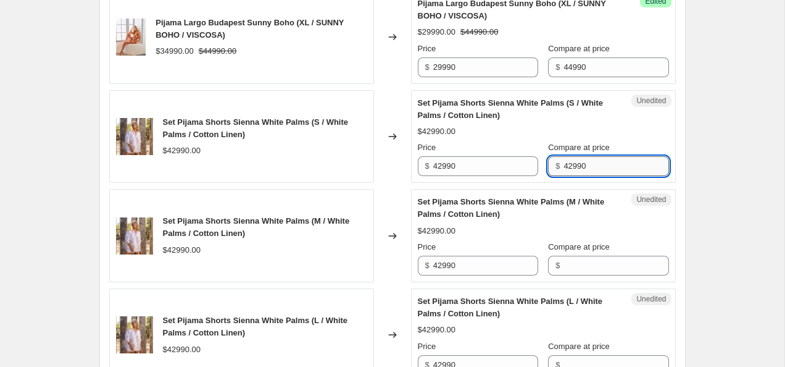
scroll to position [780, 0]
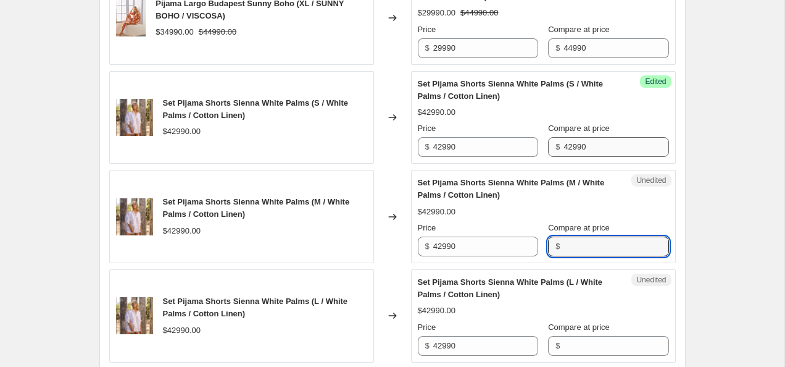
click at [606, 240] on input "Compare at price" at bounding box center [616, 247] width 105 height 20
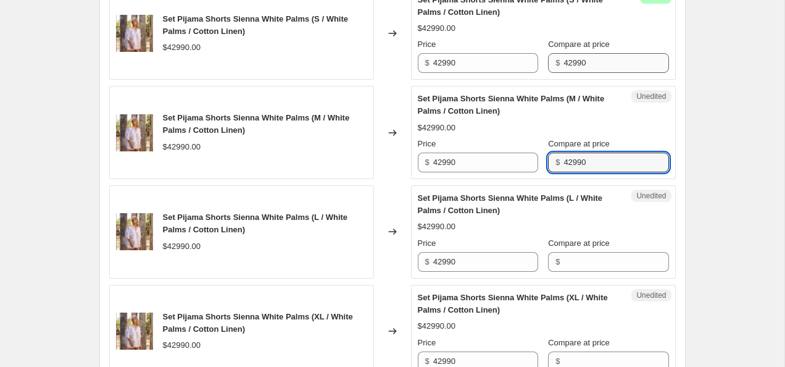
scroll to position [868, 0]
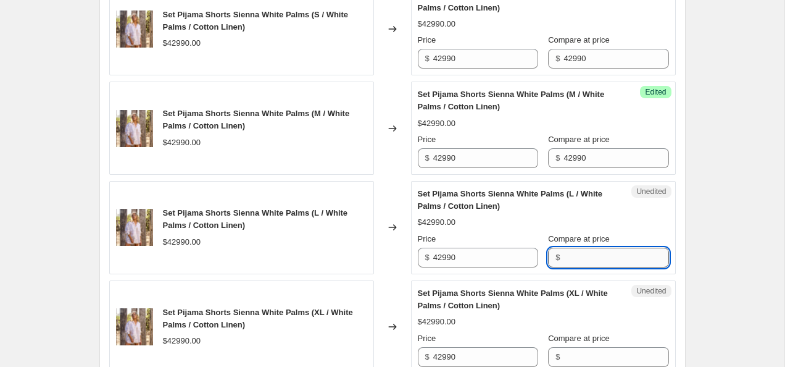
click at [605, 257] on input "Compare at price" at bounding box center [616, 258] width 105 height 20
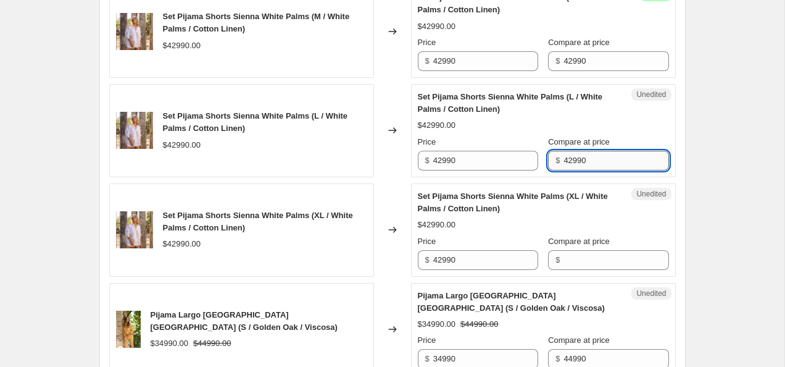
scroll to position [974, 0]
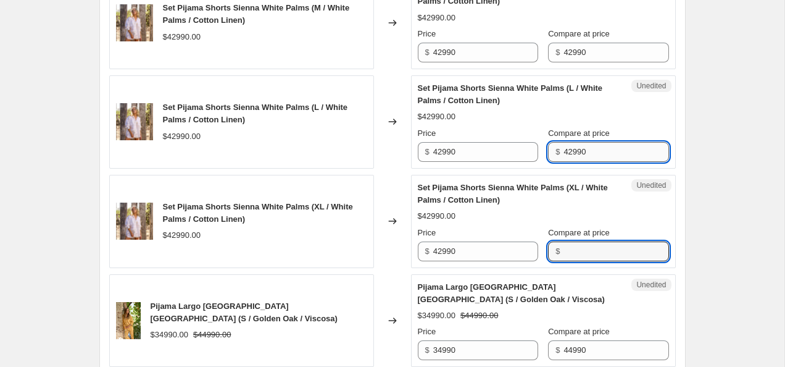
click at [605, 257] on input "Compare at price" at bounding box center [616, 251] width 105 height 20
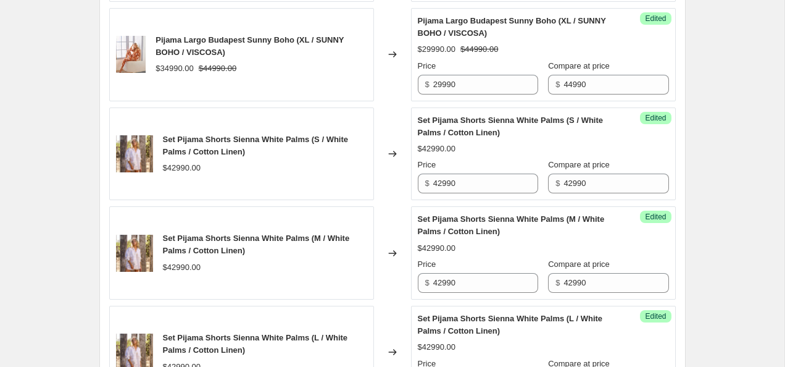
scroll to position [738, 0]
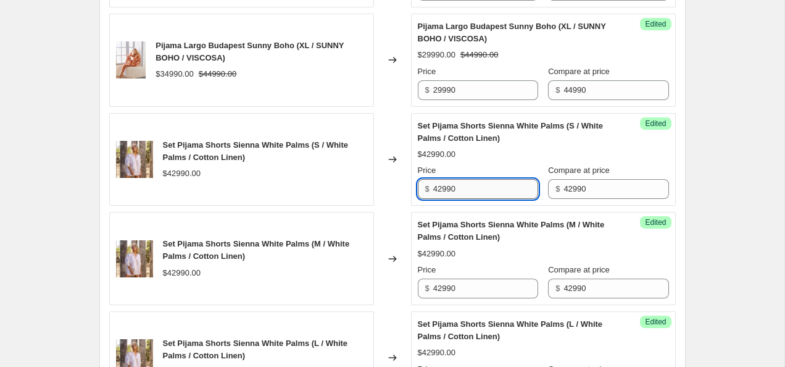
click at [438, 190] on input "42990" at bounding box center [485, 189] width 105 height 20
click at [487, 189] on input "32990" at bounding box center [485, 189] width 105 height 20
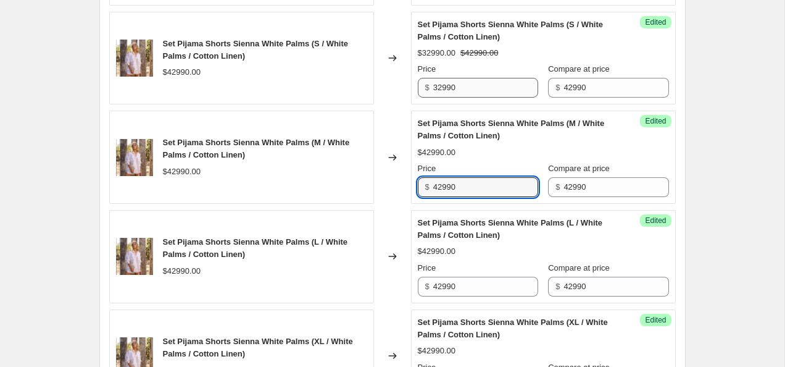
click at [487, 189] on input "42990" at bounding box center [485, 187] width 105 height 20
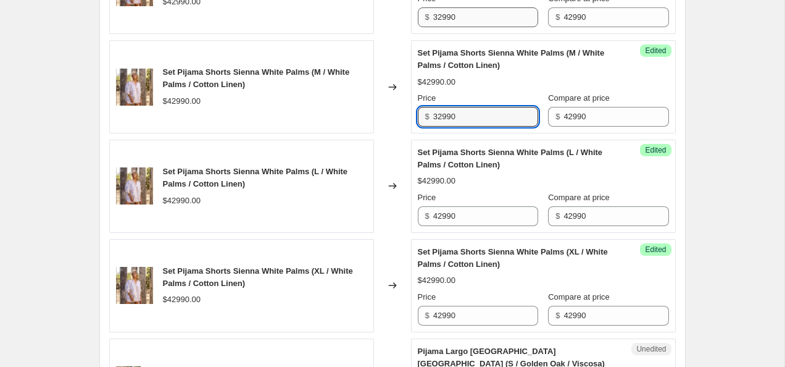
scroll to position [916, 0]
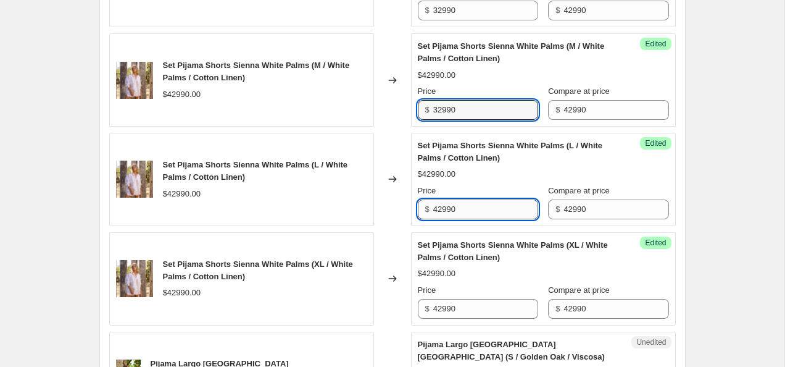
click at [486, 204] on input "42990" at bounding box center [485, 209] width 105 height 20
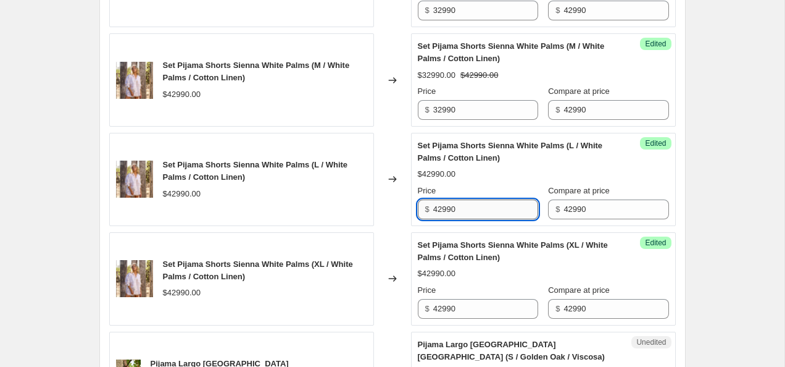
click at [486, 204] on input "42990" at bounding box center [485, 209] width 105 height 20
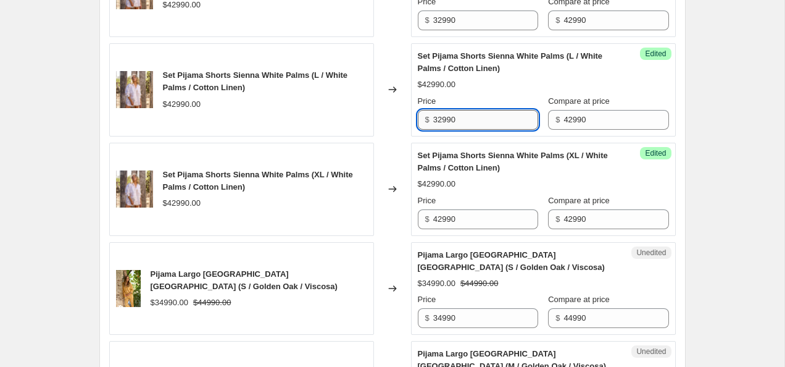
scroll to position [1005, 0]
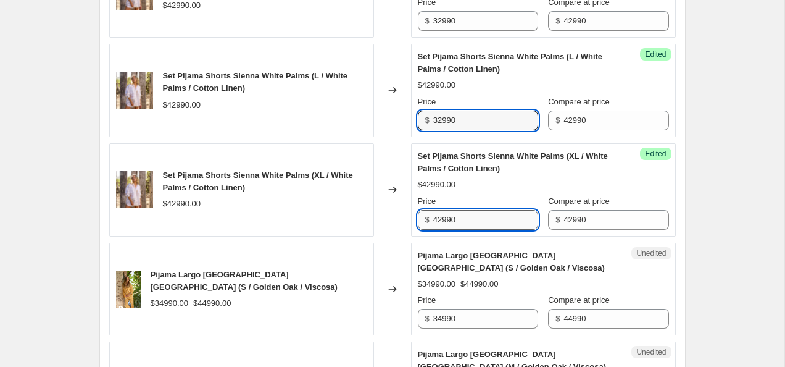
click at [486, 219] on input "42990" at bounding box center [485, 220] width 105 height 20
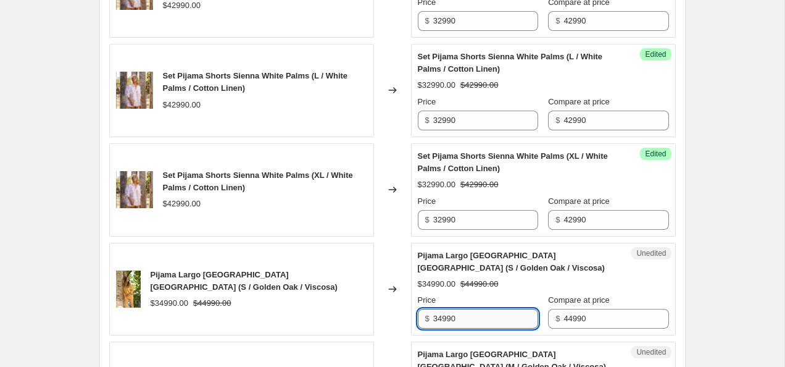
click at [443, 319] on input "34990" at bounding box center [485, 319] width 105 height 20
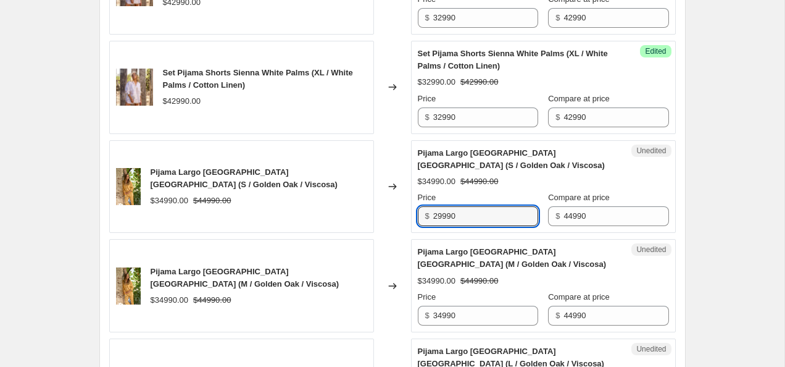
scroll to position [1114, 0]
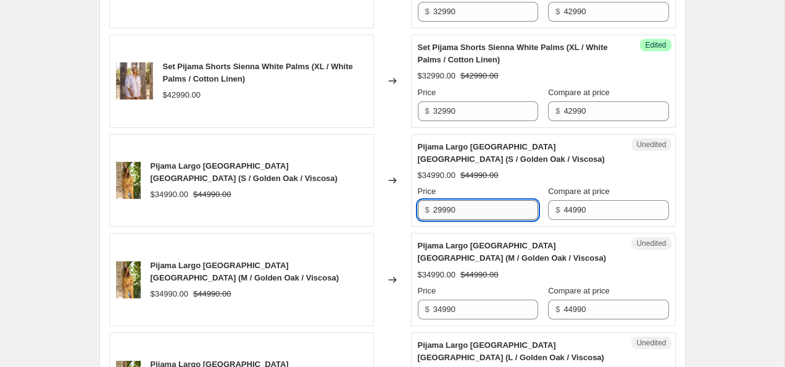
click at [484, 210] on input "29990" at bounding box center [485, 210] width 105 height 20
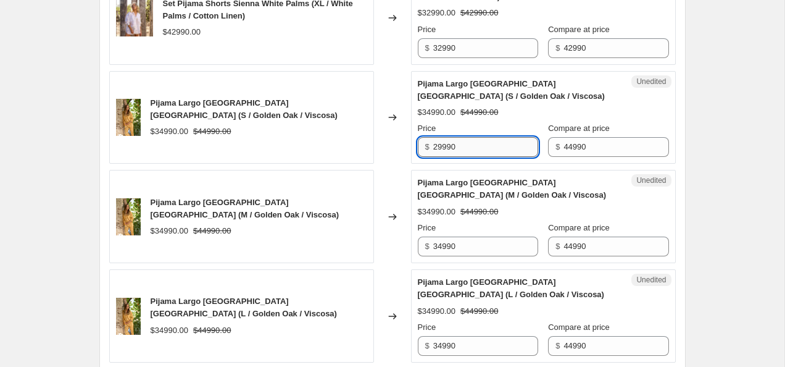
scroll to position [1191, 0]
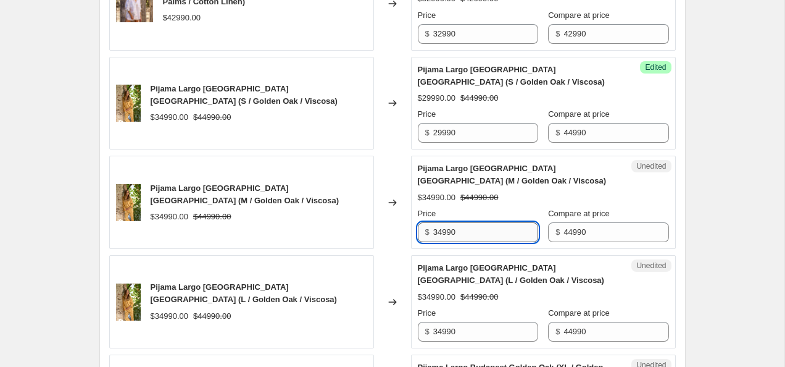
click at [475, 236] on input "34990" at bounding box center [485, 232] width 105 height 20
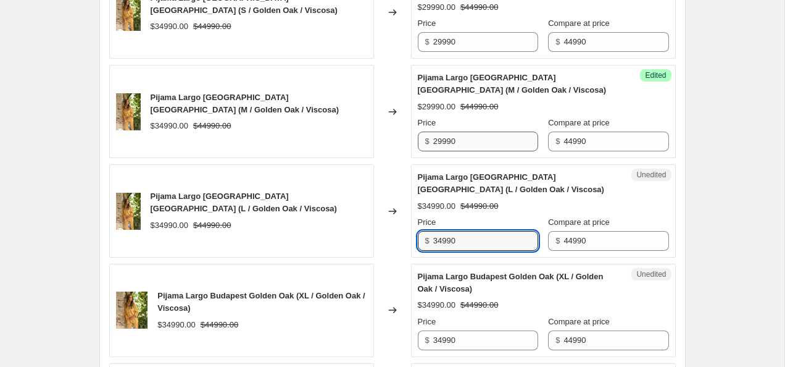
click at [475, 236] on input "34990" at bounding box center [485, 241] width 105 height 20
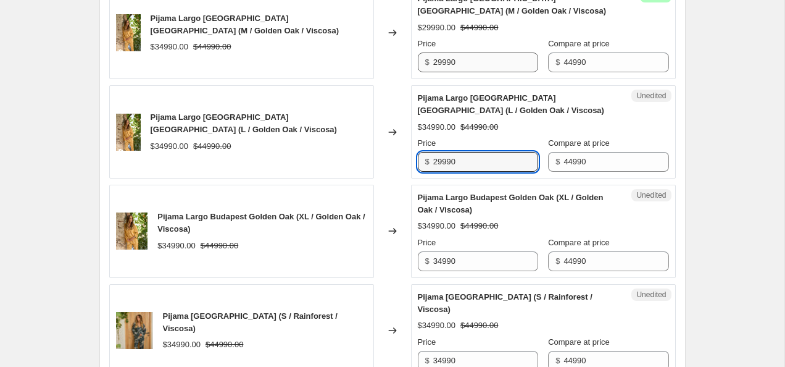
scroll to position [1375, 0]
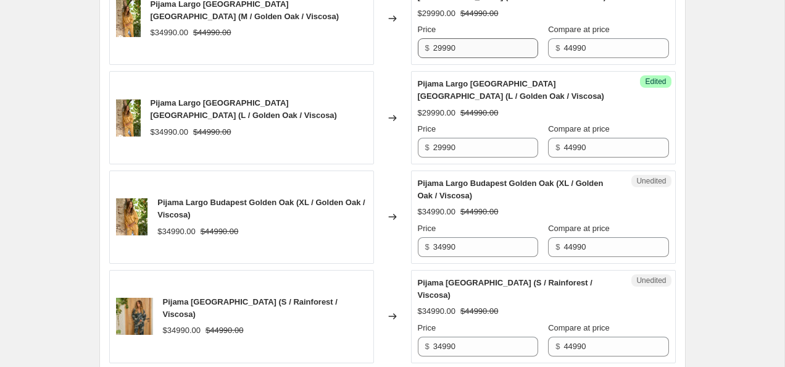
click at [475, 236] on div "Price $ 34990" at bounding box center [478, 239] width 120 height 35
click at [475, 240] on input "34990" at bounding box center [485, 247] width 105 height 20
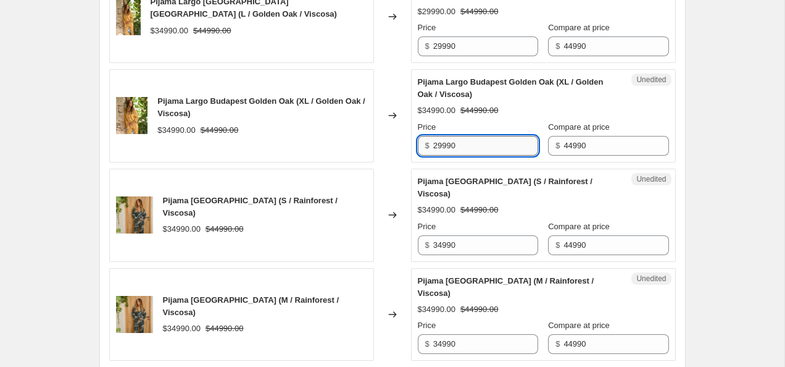
scroll to position [1486, 0]
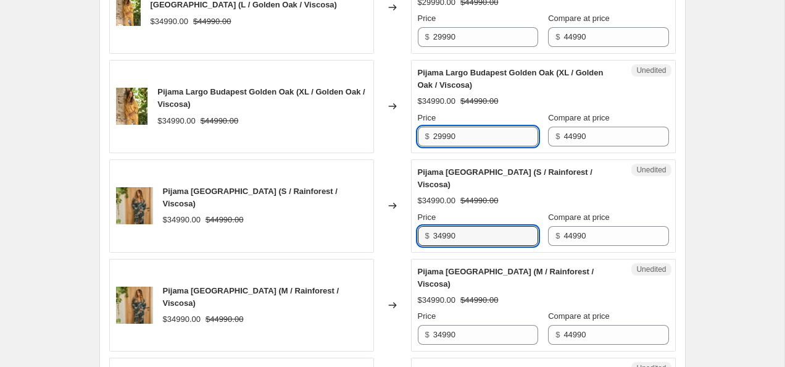
click at [475, 240] on input "34990" at bounding box center [485, 236] width 105 height 20
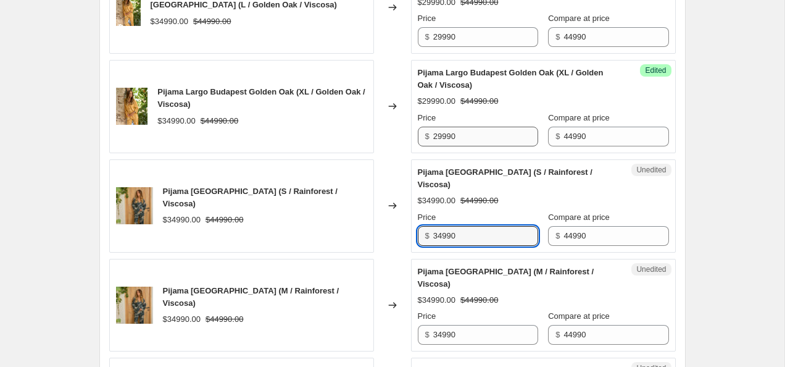
click at [475, 240] on input "34990" at bounding box center [485, 236] width 105 height 20
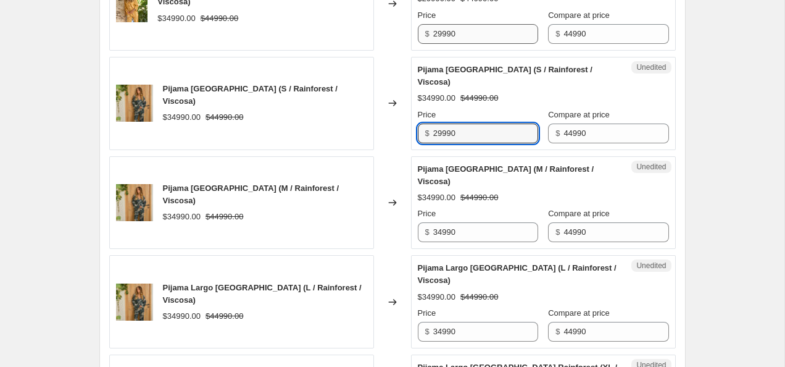
scroll to position [1589, 0]
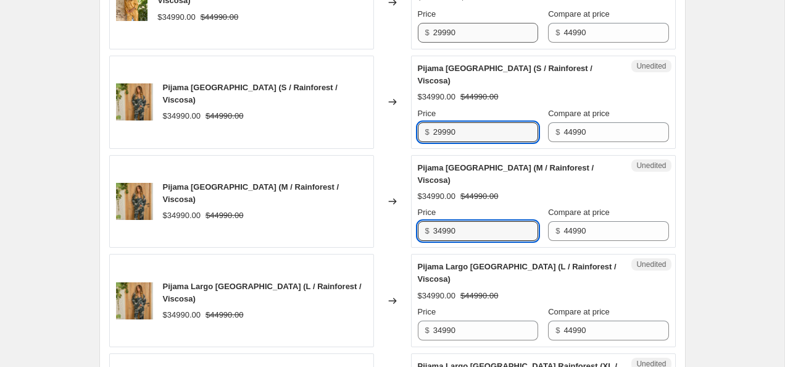
click at [475, 240] on input "34990" at bounding box center [485, 231] width 105 height 20
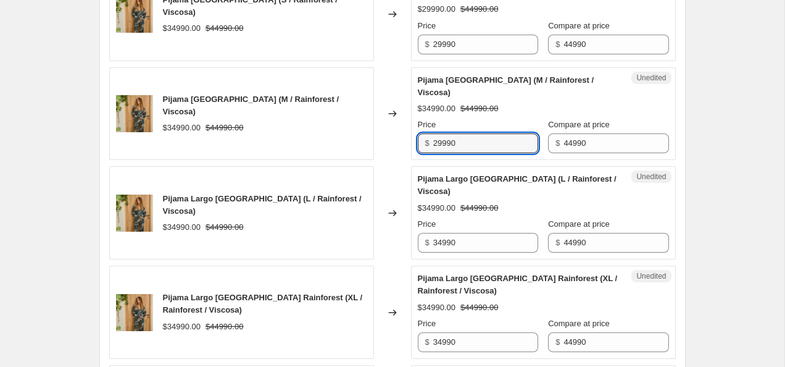
scroll to position [1686, 0]
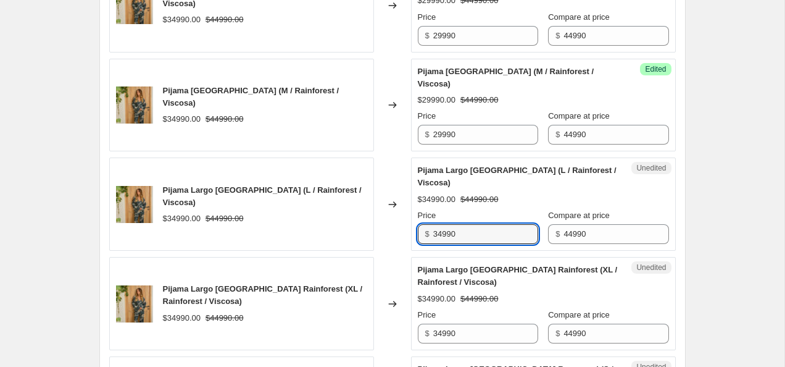
click
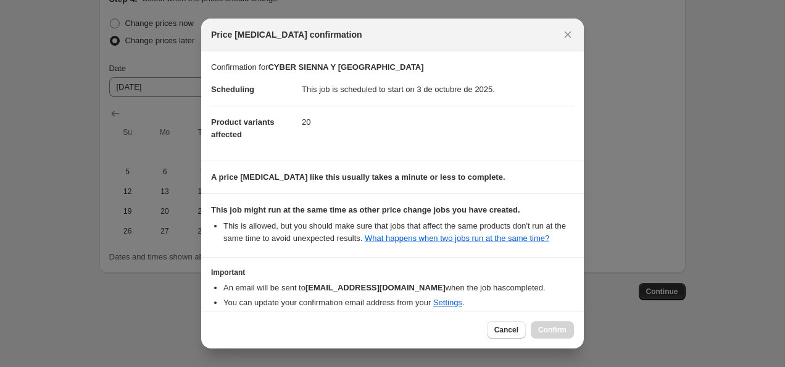
scroll to position [73, 0]
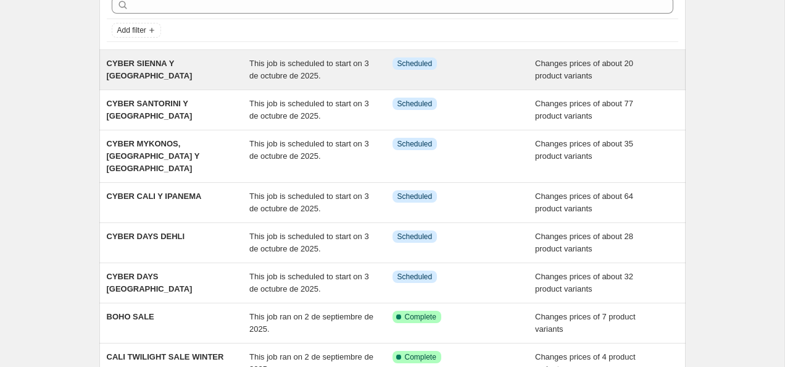
scroll to position [69, 0]
